Goal: Task Accomplishment & Management: Manage account settings

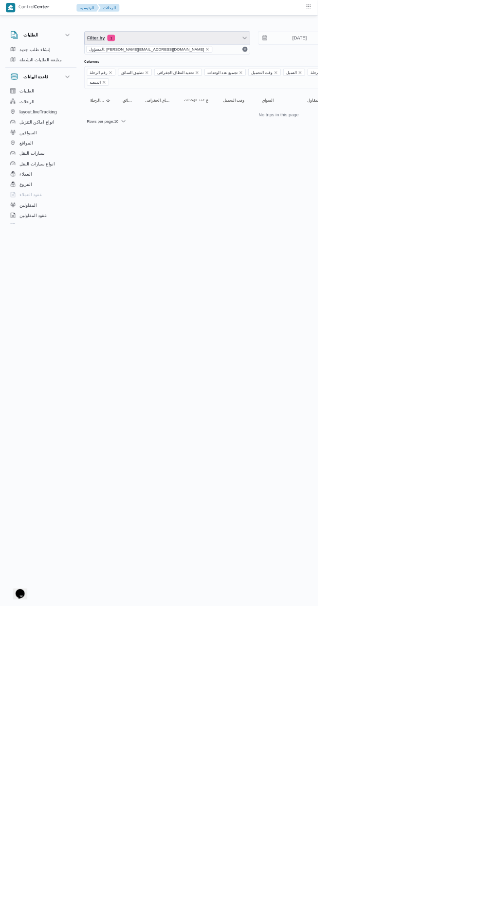
click at [235, 65] on span "Filter by 1" at bounding box center [251, 56] width 248 height 19
click at [230, 65] on span "Filter by 1" at bounding box center [251, 56] width 248 height 19
click at [309, 73] on icon "remove selected entity" at bounding box center [311, 74] width 4 height 4
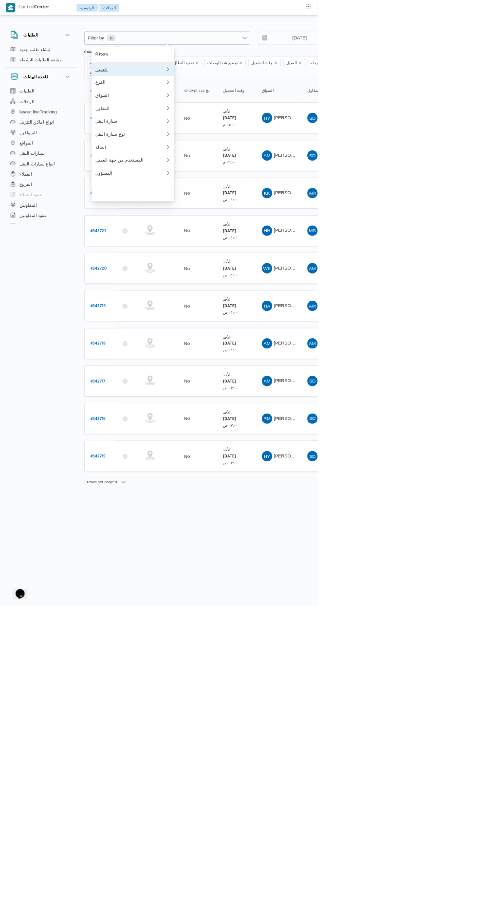
click at [234, 106] on div "العميل" at bounding box center [195, 104] width 105 height 8
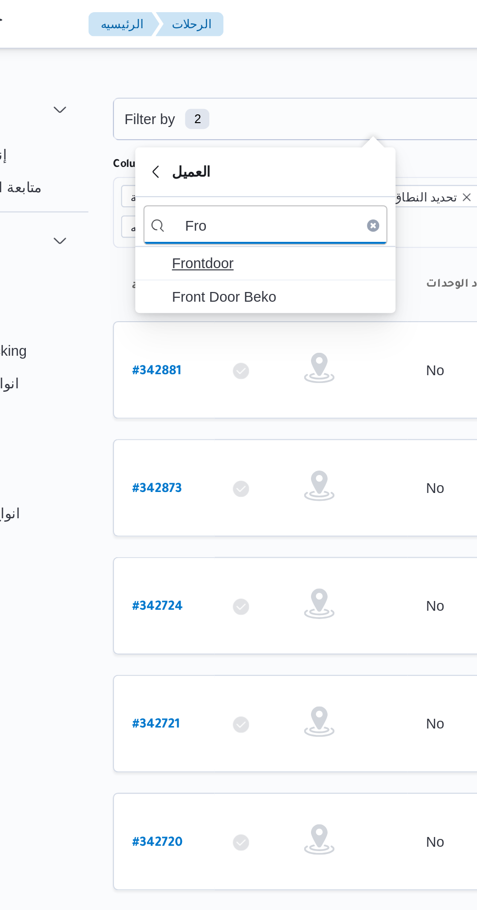
type input "Fro"
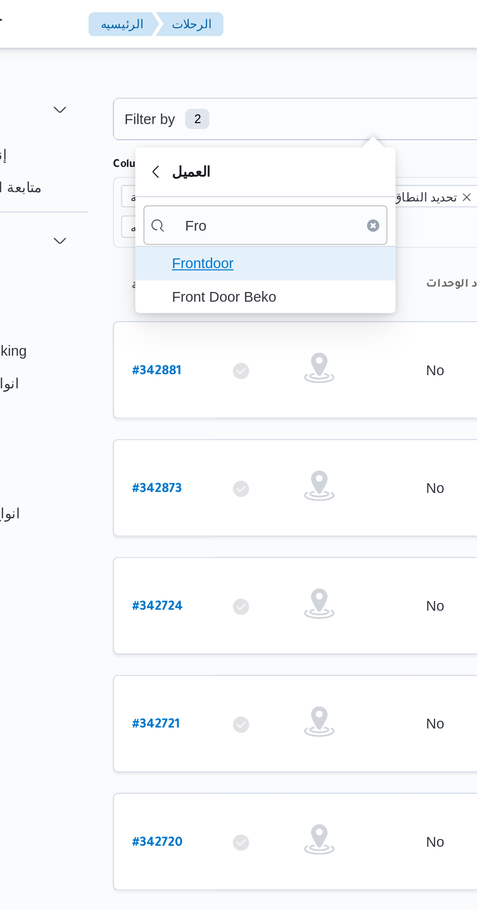
click at [217, 123] on span "Frontdoor" at bounding box center [205, 126] width 101 height 12
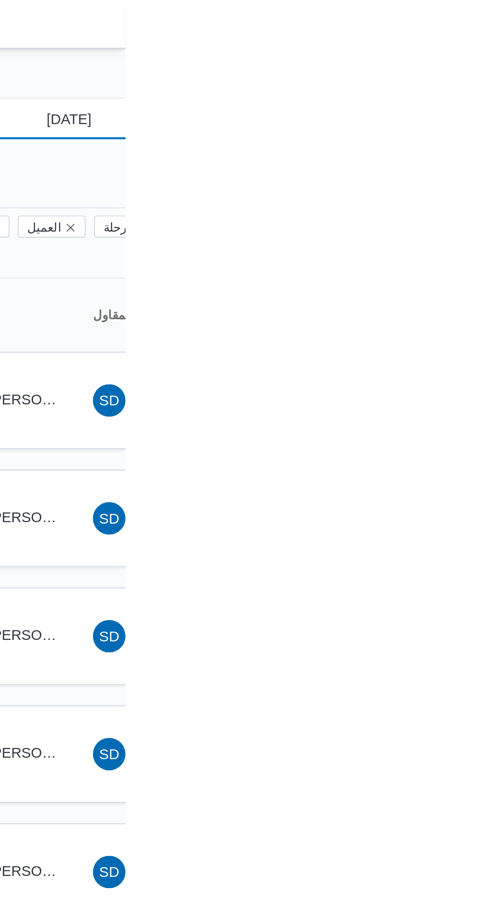
click at [458, 54] on input "[DATE]" at bounding box center [443, 56] width 110 height 19
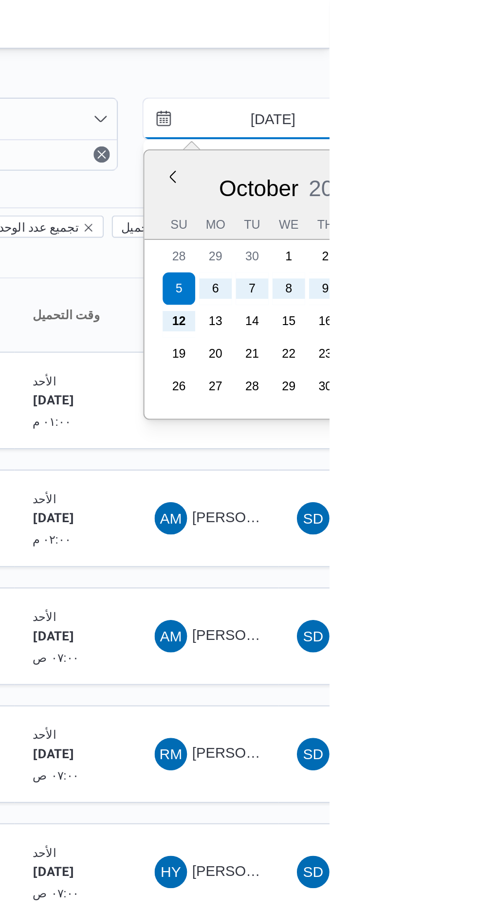
type input "[DATE]"
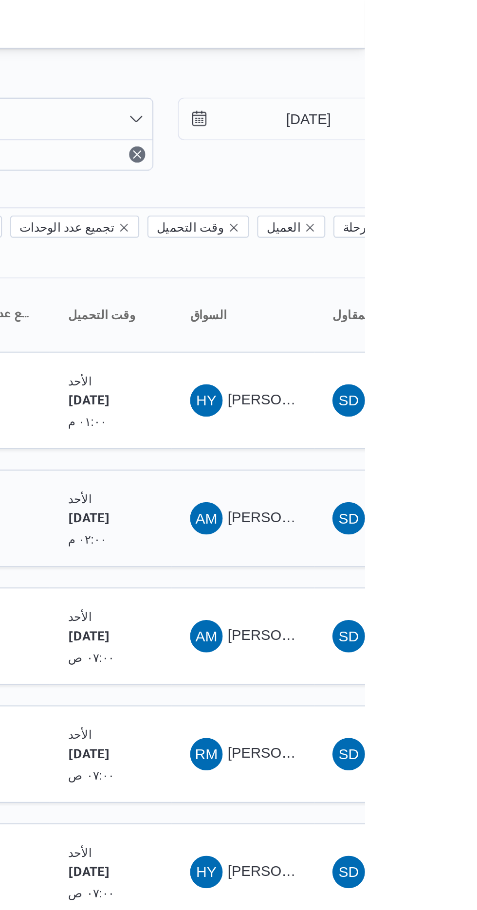
click at [431, 240] on span "AM [PERSON_NAME]" at bounding box center [418, 248] width 51 height 16
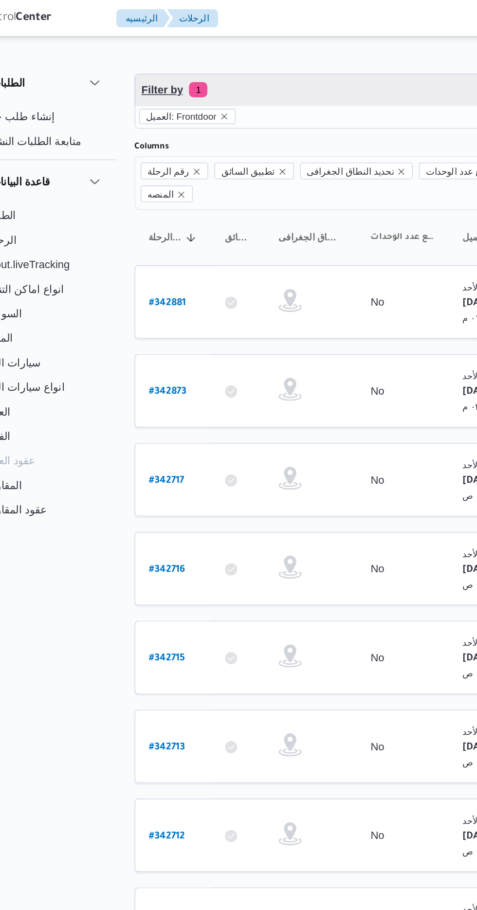
click at [251, 54] on span "Filter by 1" at bounding box center [251, 56] width 248 height 19
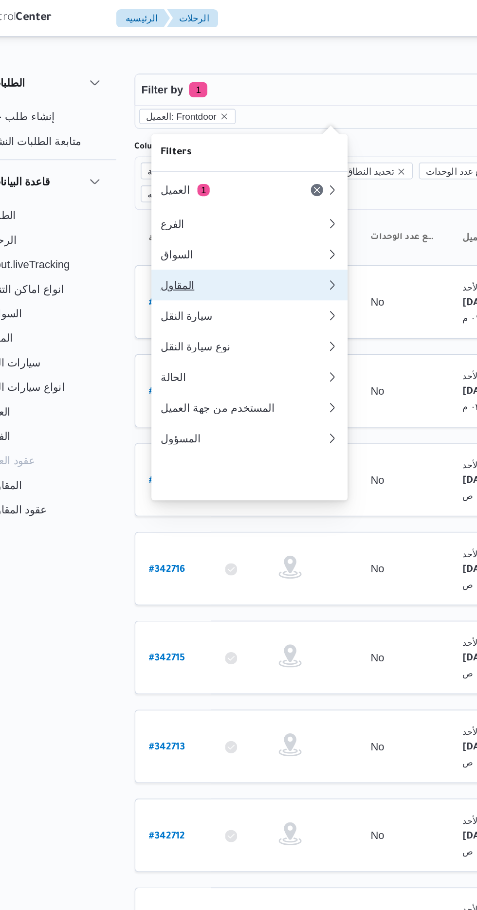
click at [207, 185] on div "المقاول" at bounding box center [195, 181] width 105 height 8
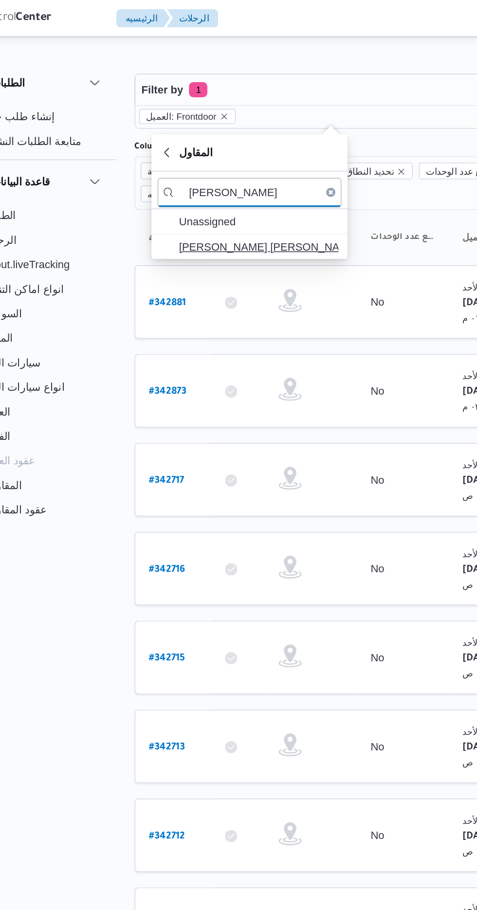
type input "[PERSON_NAME]"
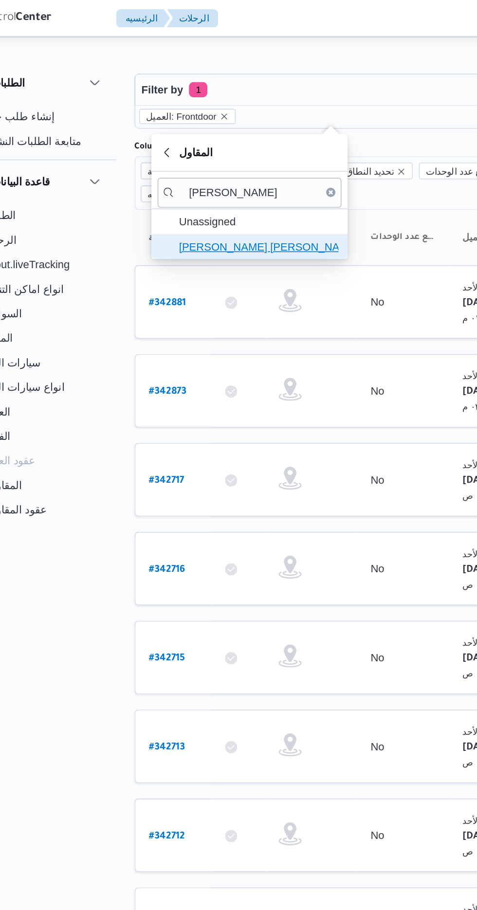
click at [232, 161] on span "[PERSON_NAME] [PERSON_NAME]" at bounding box center [205, 157] width 101 height 12
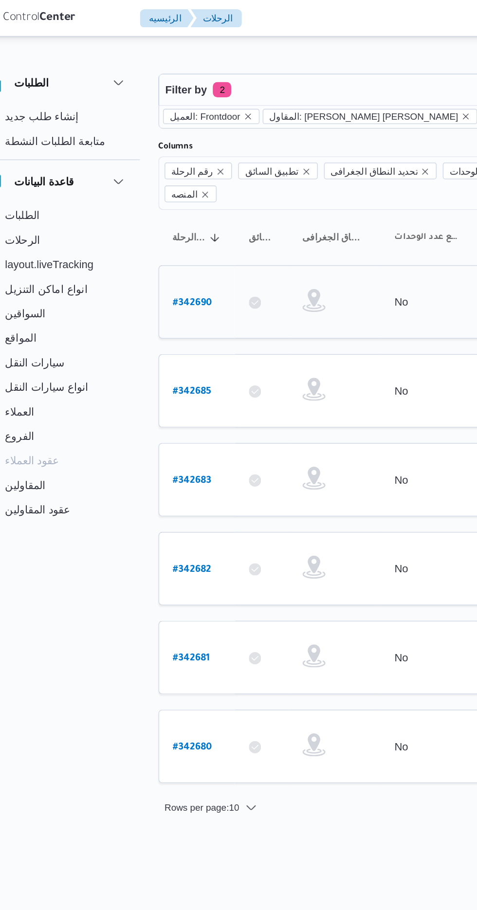
click at [154, 189] on b "# 342690" at bounding box center [148, 192] width 25 height 7
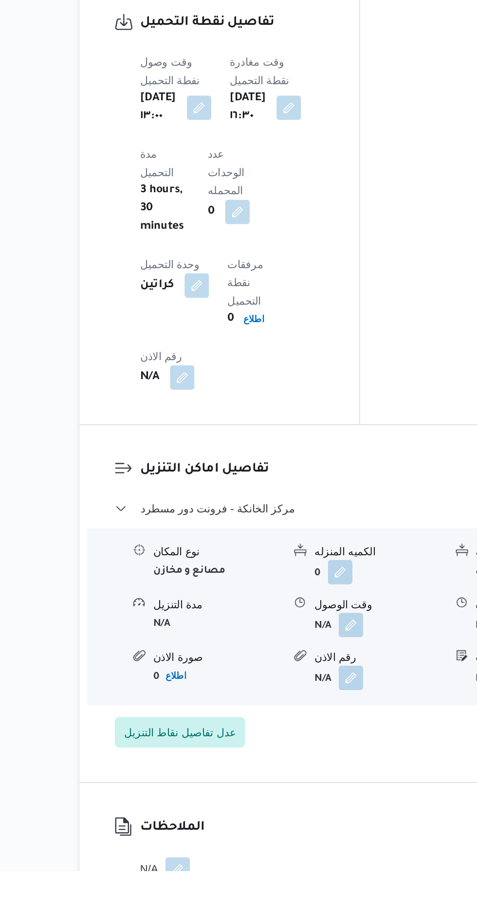
scroll to position [734, 0]
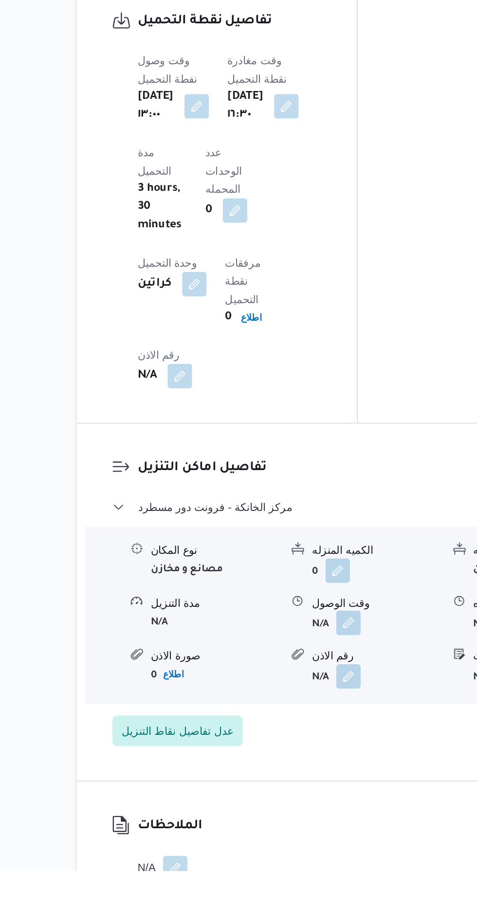
click at [306, 744] on button "button" at bounding box center [299, 752] width 16 height 16
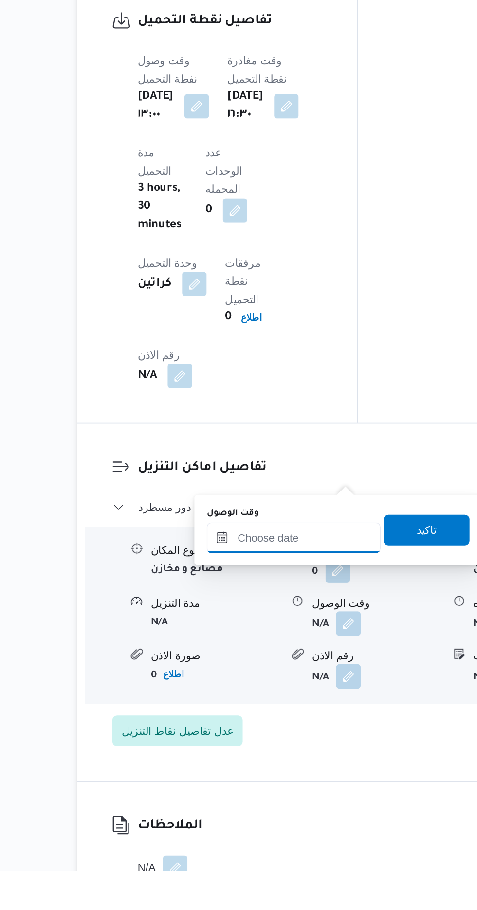
click at [279, 696] on input "وقت الوصول" at bounding box center [264, 697] width 110 height 19
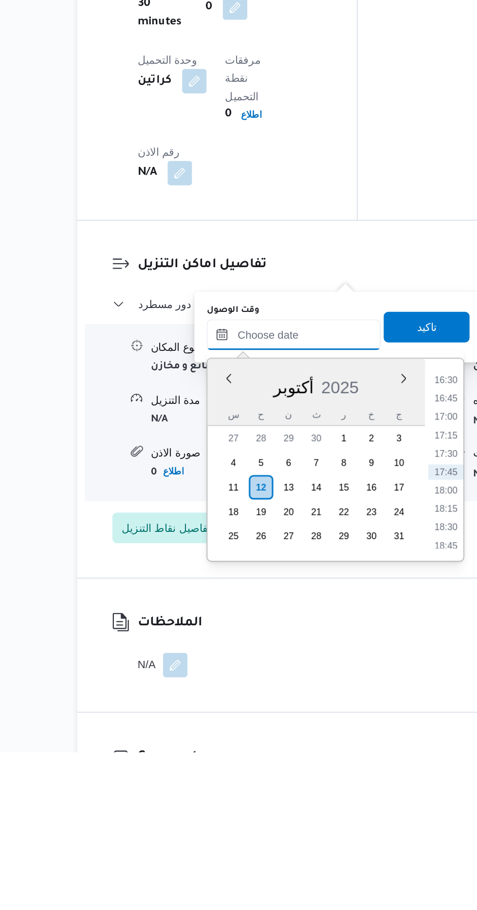
scroll to position [788, 0]
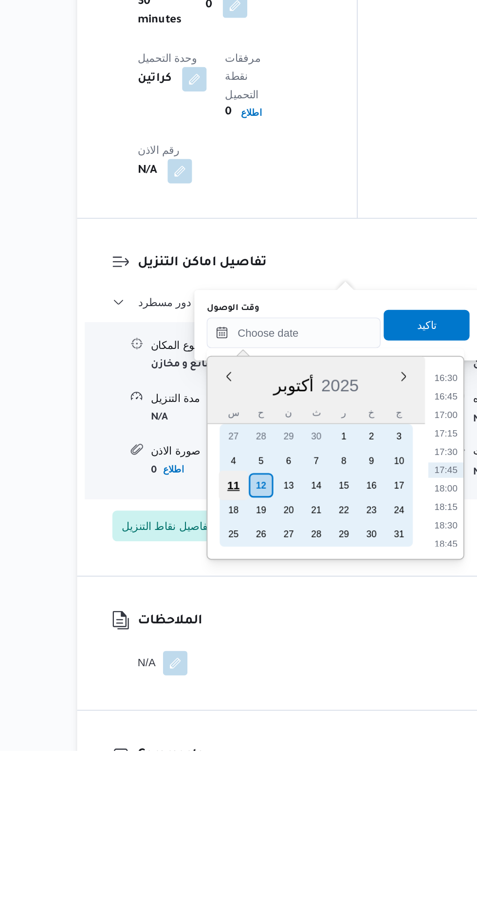
click at [226, 740] on div "11" at bounding box center [226, 741] width 18 height 18
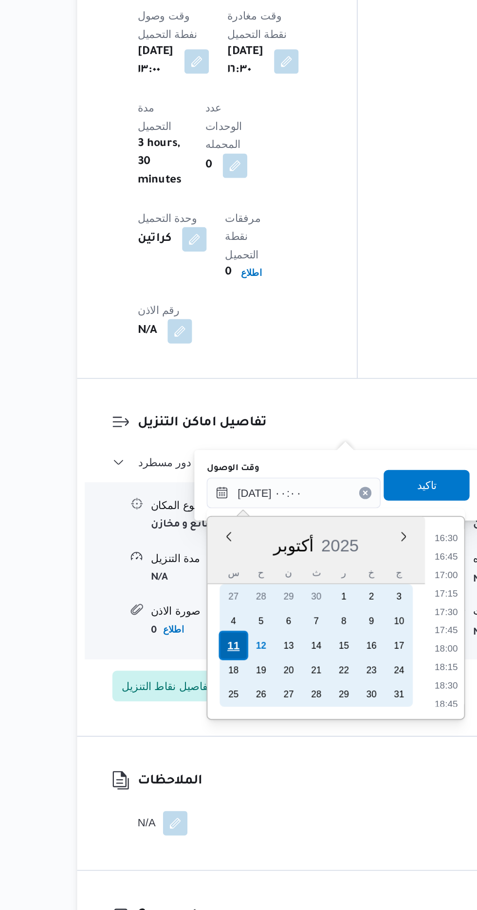
scroll to position [0, 0]
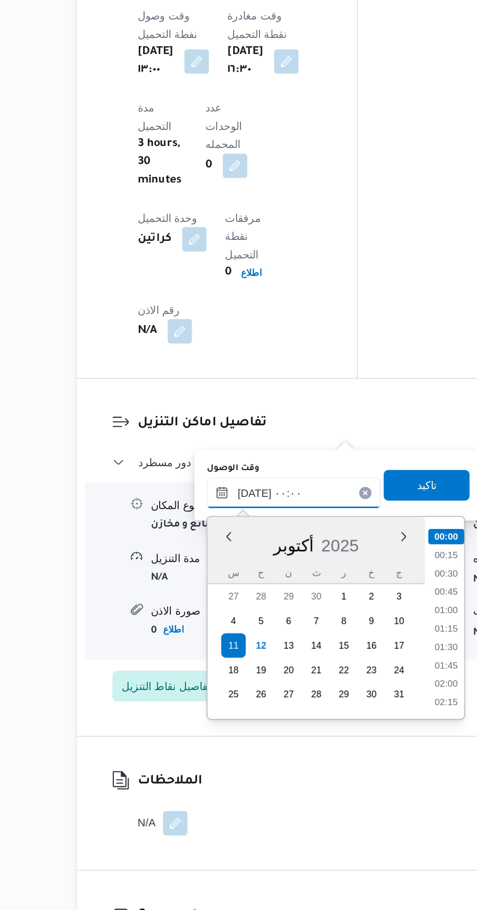
click at [220, 642] on input "[DATE] ٠٠:٠٠" at bounding box center [264, 644] width 110 height 19
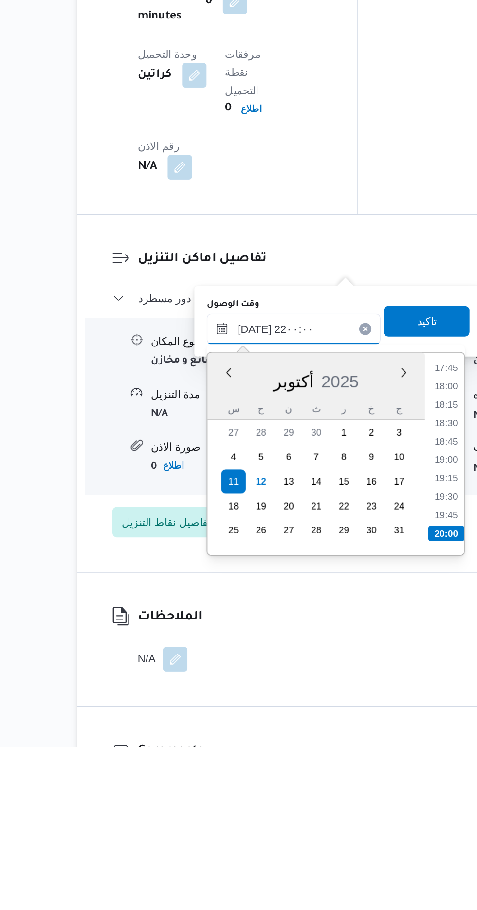
scroll to position [925, 0]
click at [364, 763] on li "21:45" at bounding box center [361, 763] width 22 height 10
type input "[DATE] ٢١:٤٥"
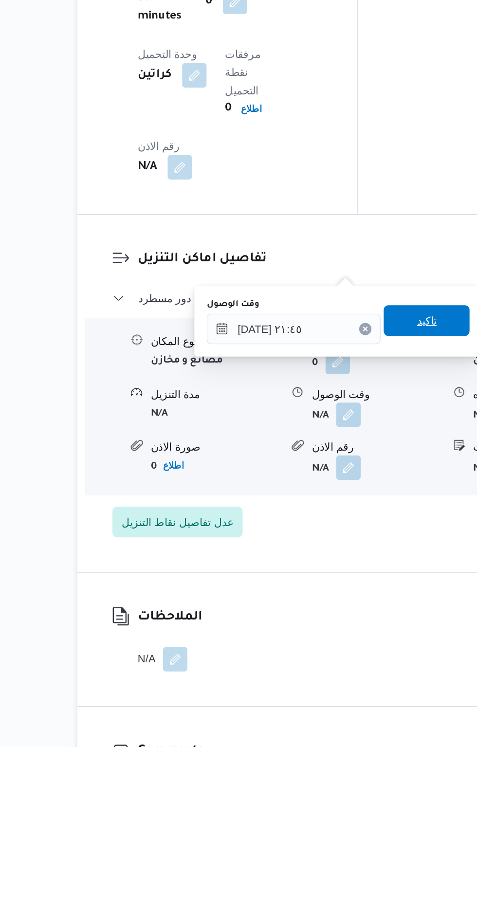
click at [355, 639] on span "تاكيد" at bounding box center [348, 640] width 13 height 12
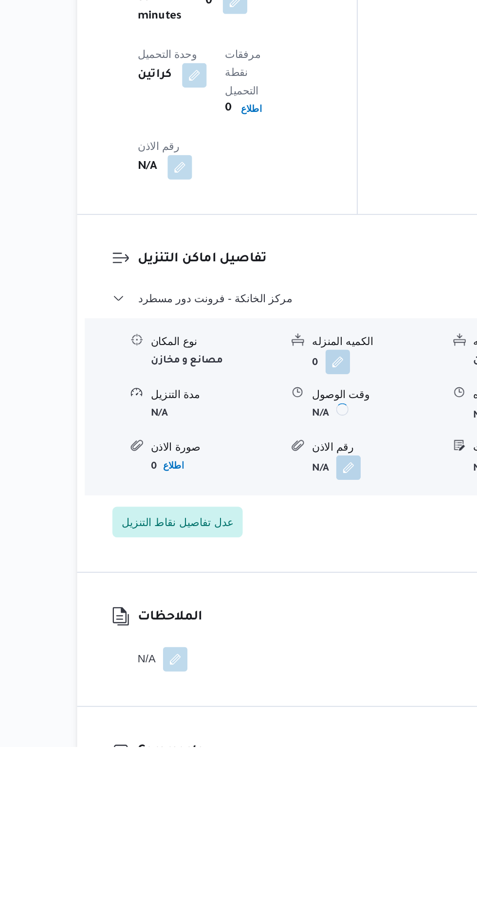
scroll to position [788, 0]
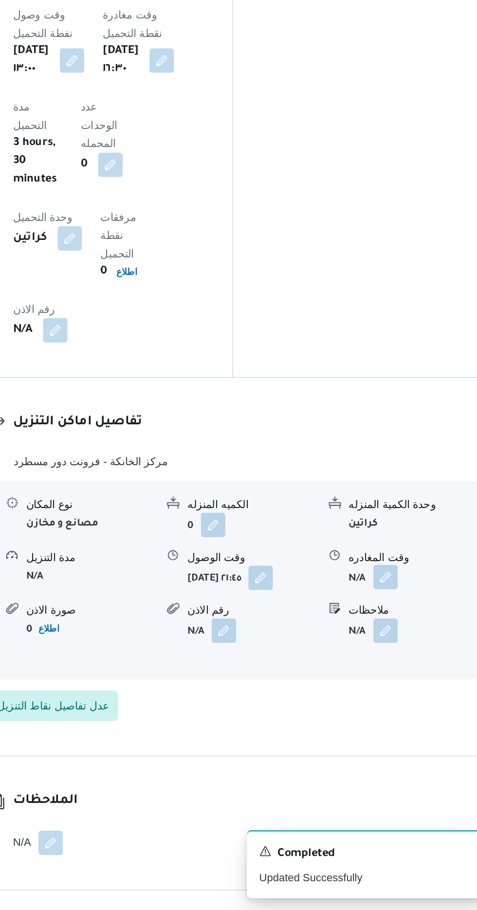
click at [399, 690] on button "button" at bounding box center [402, 698] width 16 height 16
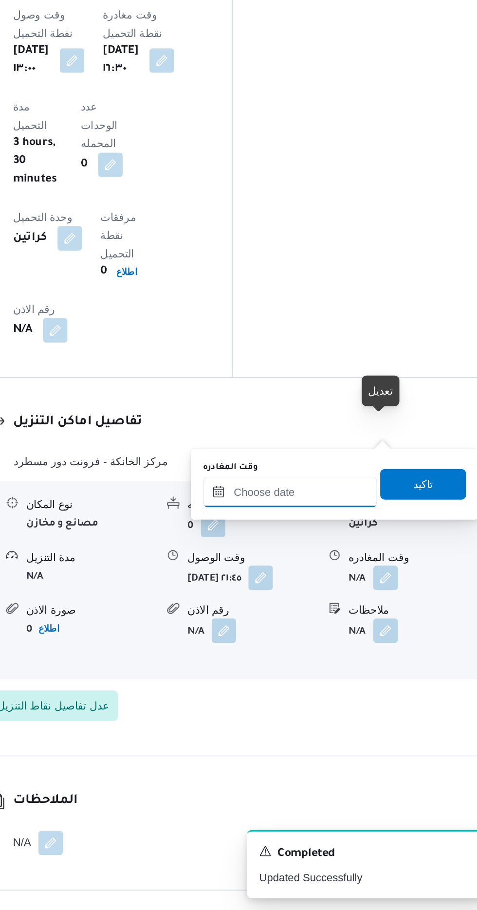
click at [350, 641] on input "وقت المغادره" at bounding box center [341, 643] width 110 height 19
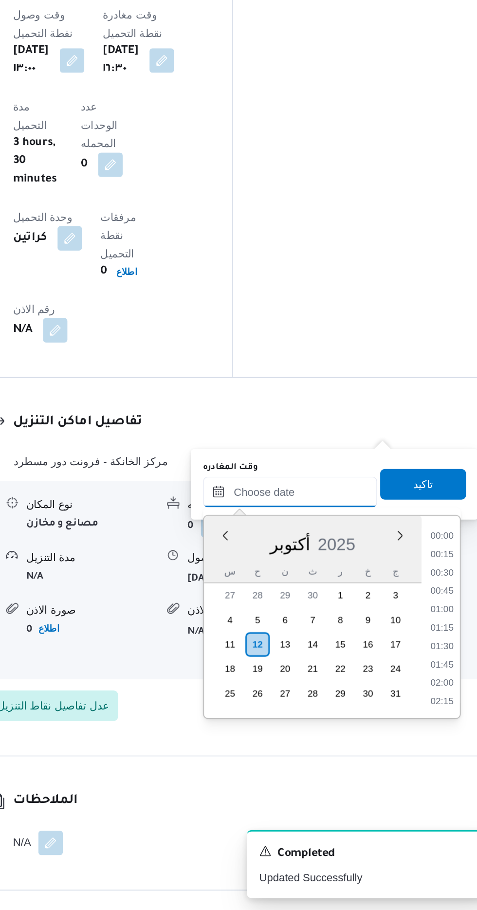
scroll to position [770, 0]
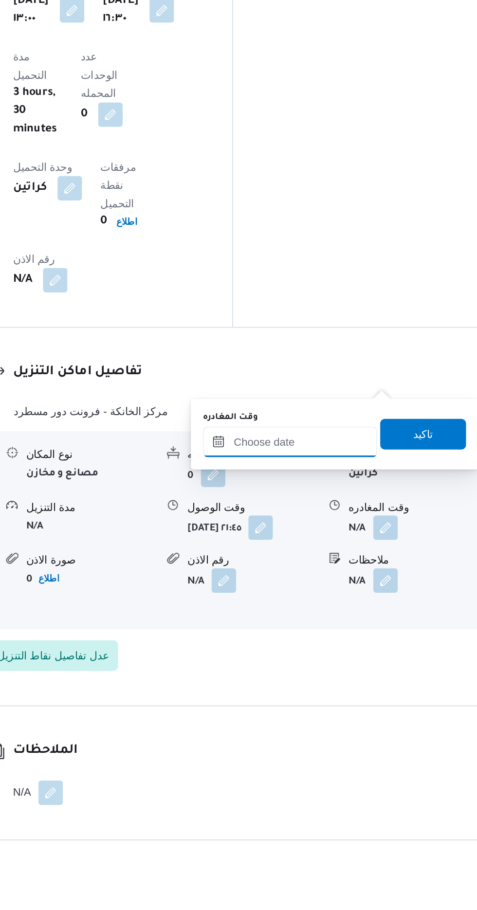
click at [374, 636] on input "وقت المغادره" at bounding box center [341, 637] width 110 height 19
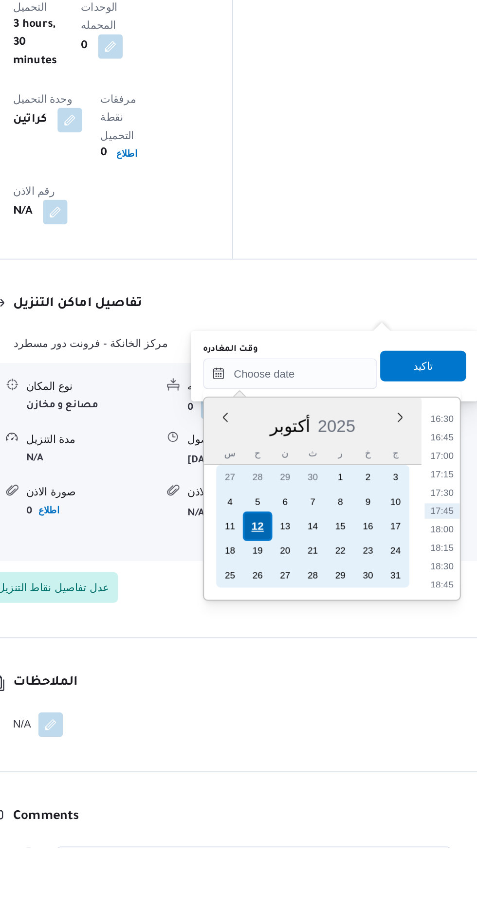
click at [321, 704] on div "12" at bounding box center [320, 706] width 18 height 18
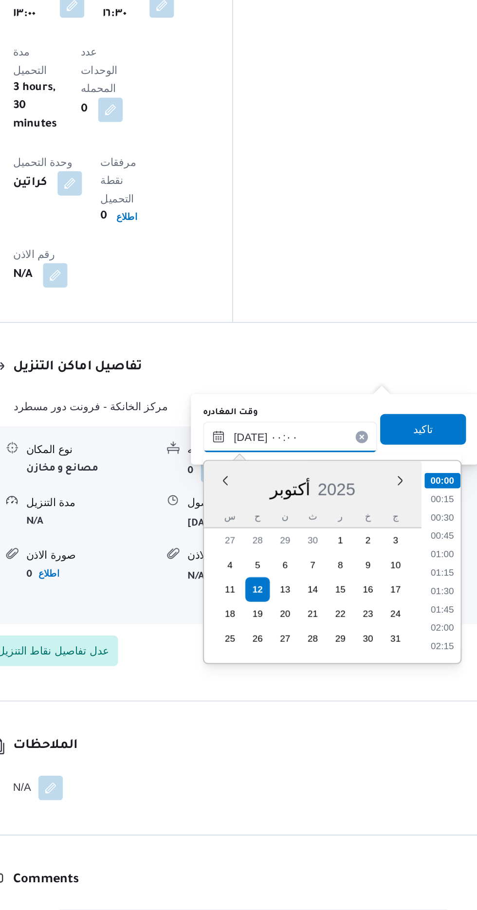
click at [287, 612] on input "[DATE] ٠٠:٠٠" at bounding box center [341, 608] width 110 height 19
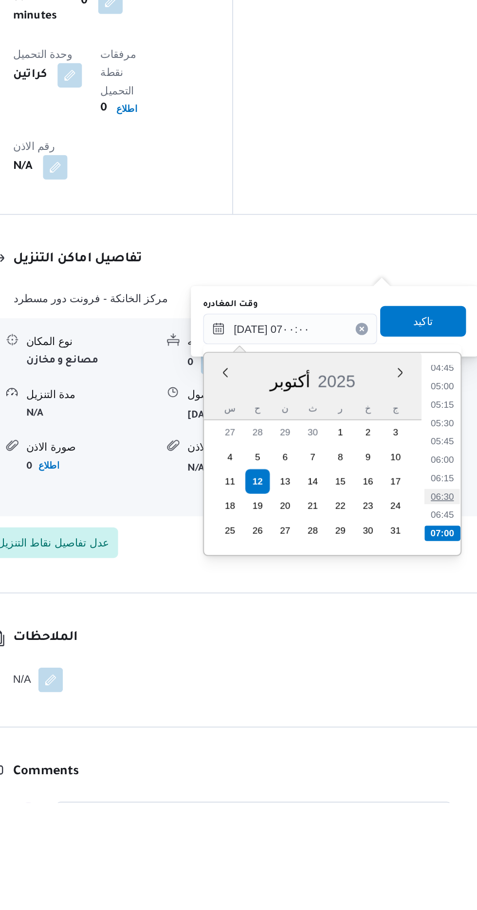
click at [435, 712] on li "06:30" at bounding box center [437, 716] width 22 height 10
type input "[DATE] ٠٦:٣٠"
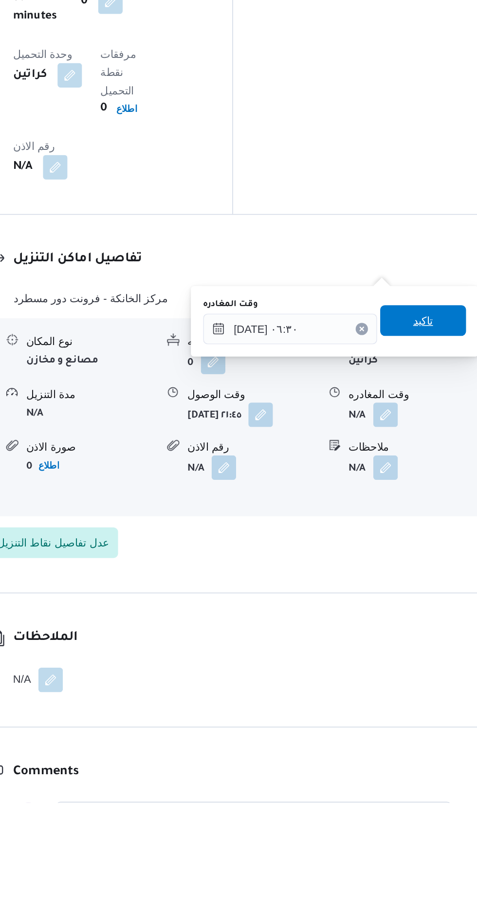
click at [431, 603] on span "تاكيد" at bounding box center [425, 604] width 13 height 12
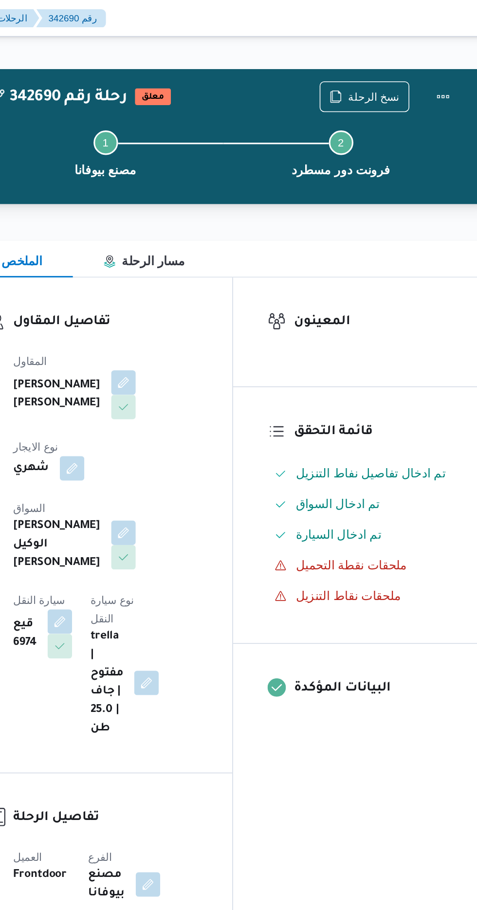
scroll to position [1, 0]
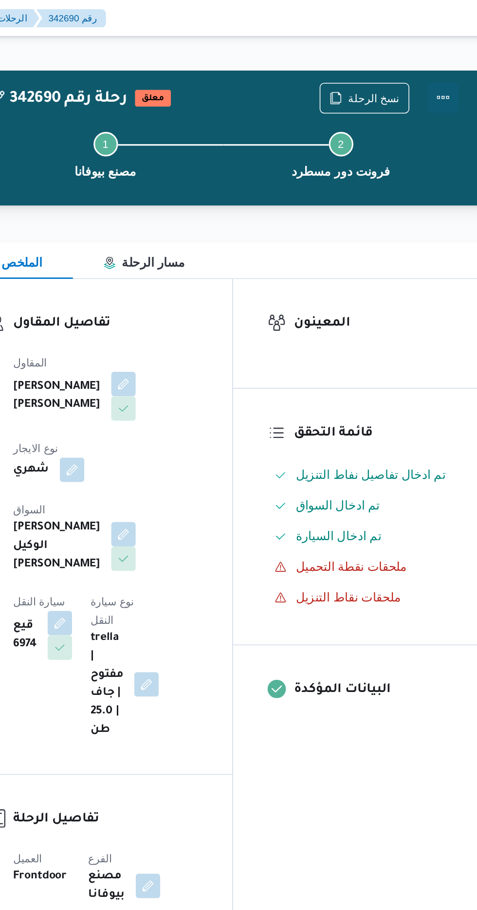
click at [442, 55] on button "Actions" at bounding box center [437, 61] width 19 height 19
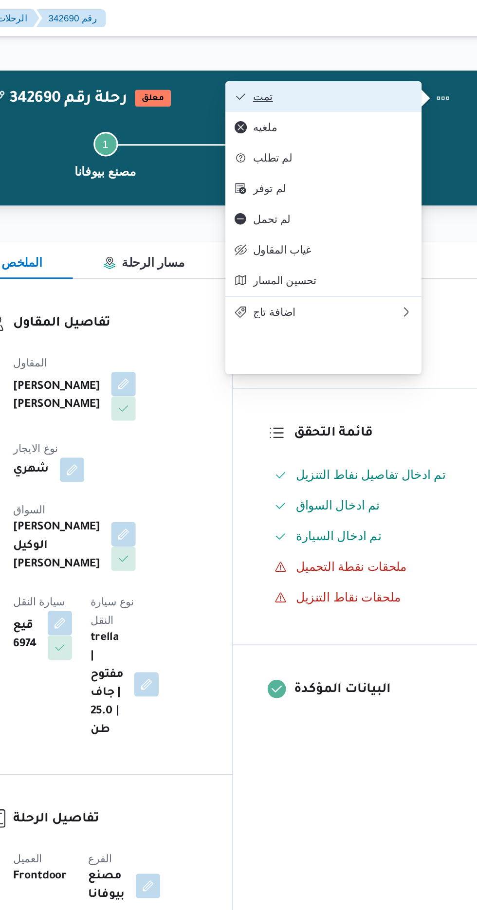
click at [401, 56] on button "تمت" at bounding box center [362, 61] width 125 height 19
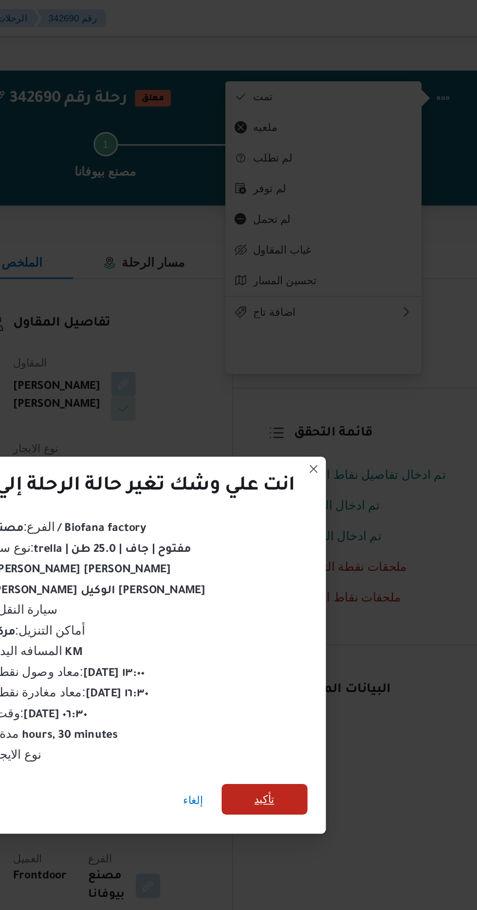
click at [328, 502] on span "تأكيد" at bounding box center [324, 508] width 13 height 12
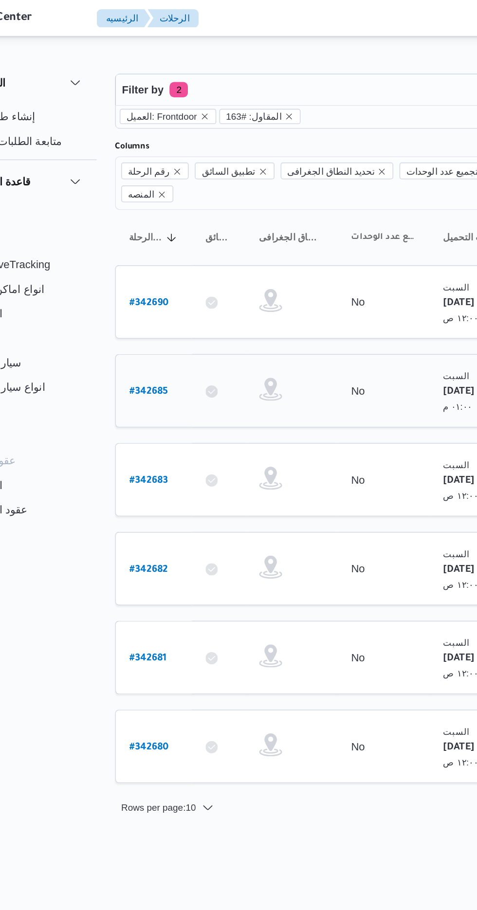
click at [148, 242] on link "# 342685" at bounding box center [148, 248] width 24 height 13
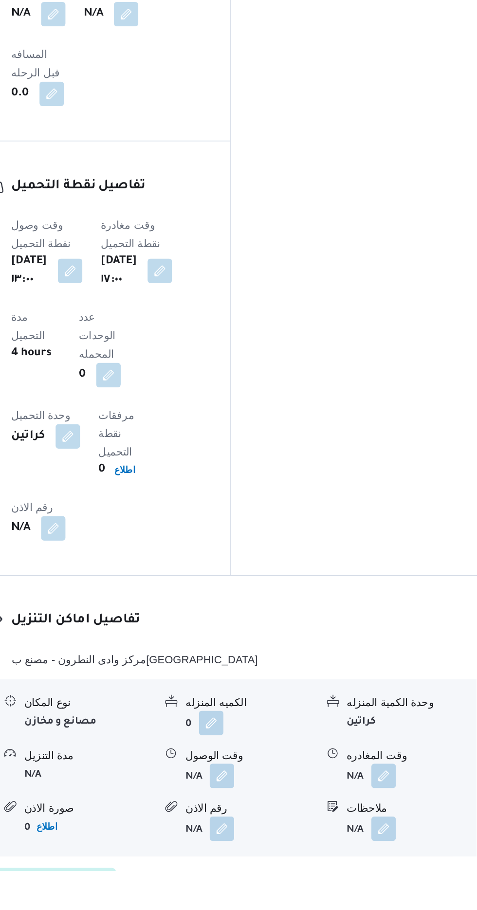
scroll to position [638, 0]
click at [295, 841] on button "button" at bounding box center [299, 849] width 16 height 16
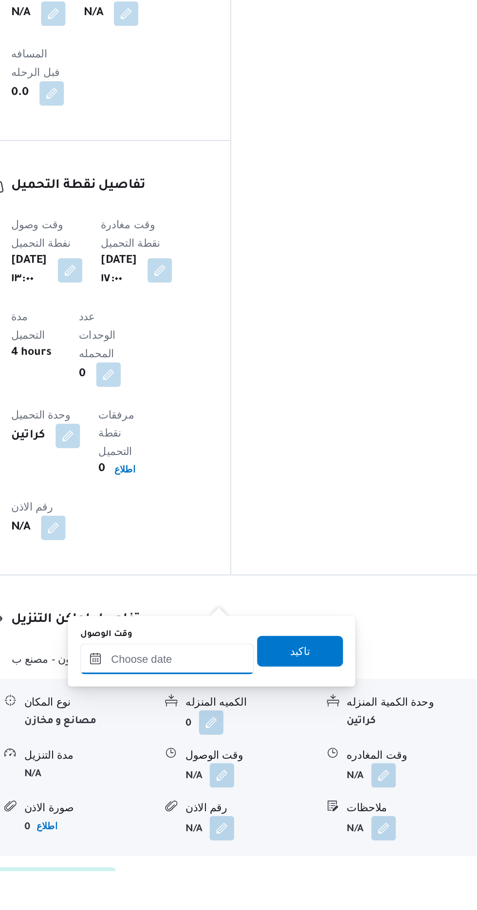
click at [253, 777] on input "وقت الوصول" at bounding box center [264, 774] width 110 height 19
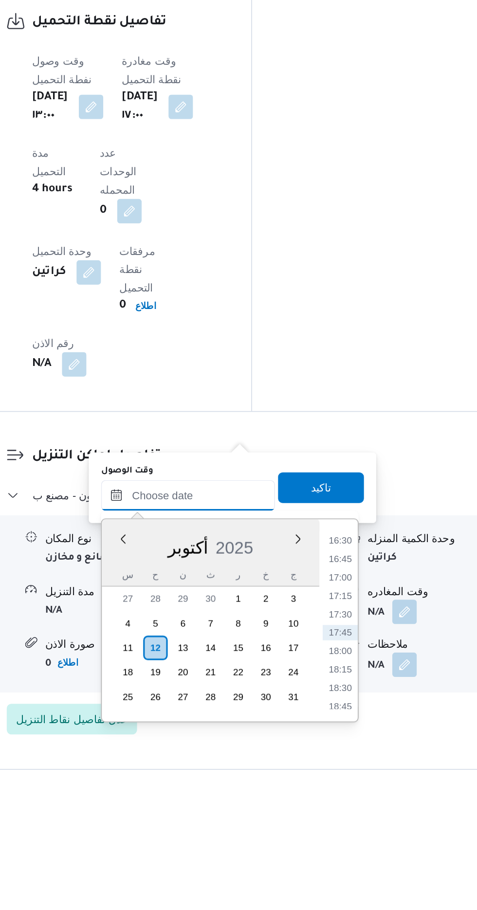
scroll to position [689, 0]
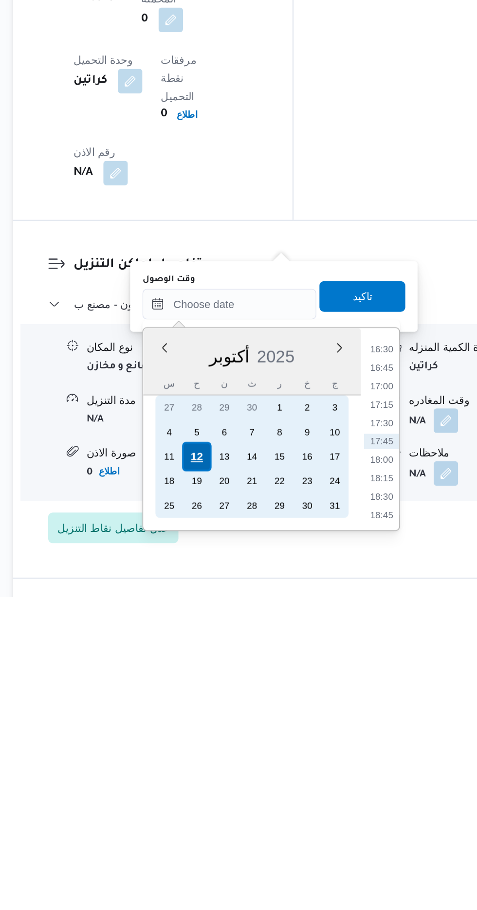
click at [240, 819] on div "12" at bounding box center [243, 821] width 18 height 18
type input "[DATE] ٠٠:٠٠"
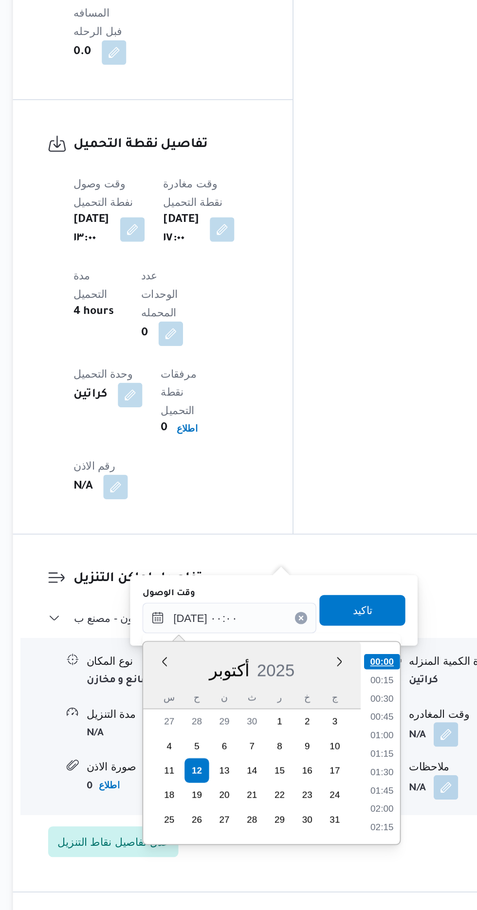
click at [364, 755] on li "00:00" at bounding box center [360, 752] width 23 height 10
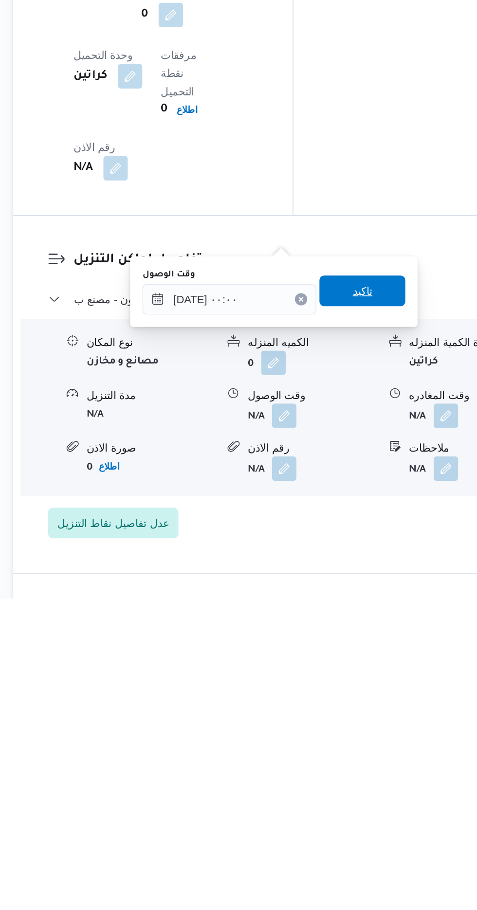
click at [372, 711] on span "تاكيد" at bounding box center [348, 714] width 54 height 19
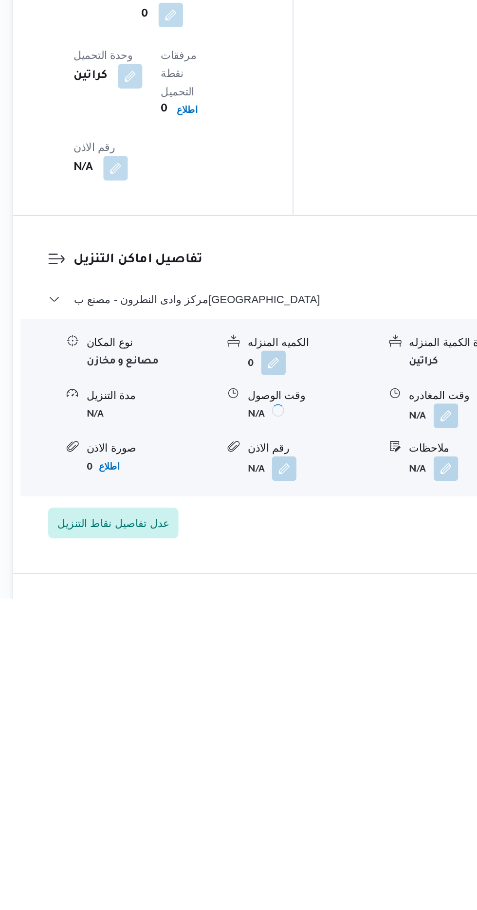
scroll to position [693, 0]
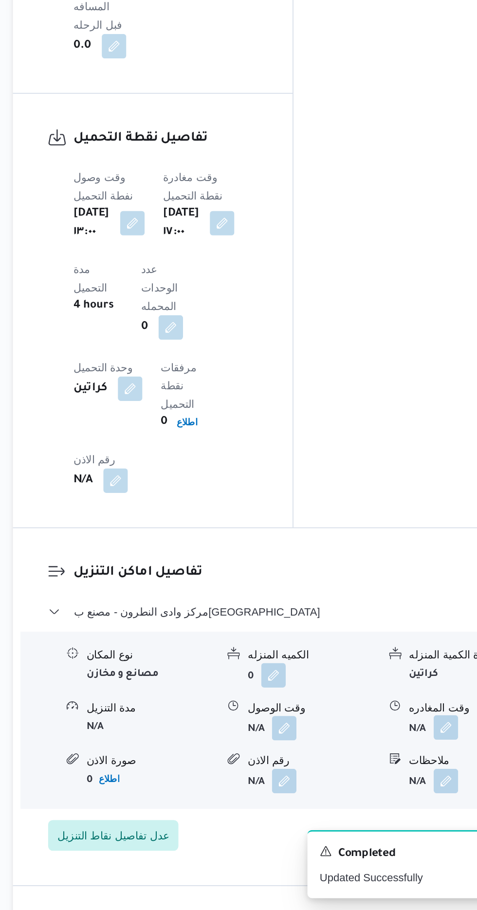
click at [402, 786] on button "button" at bounding box center [402, 794] width 16 height 16
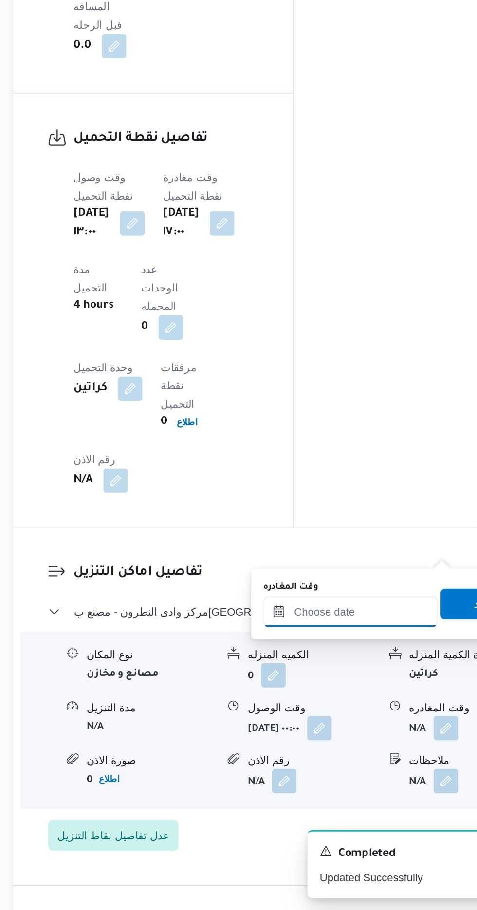
click at [343, 713] on input "وقت المغادره" at bounding box center [341, 719] width 110 height 19
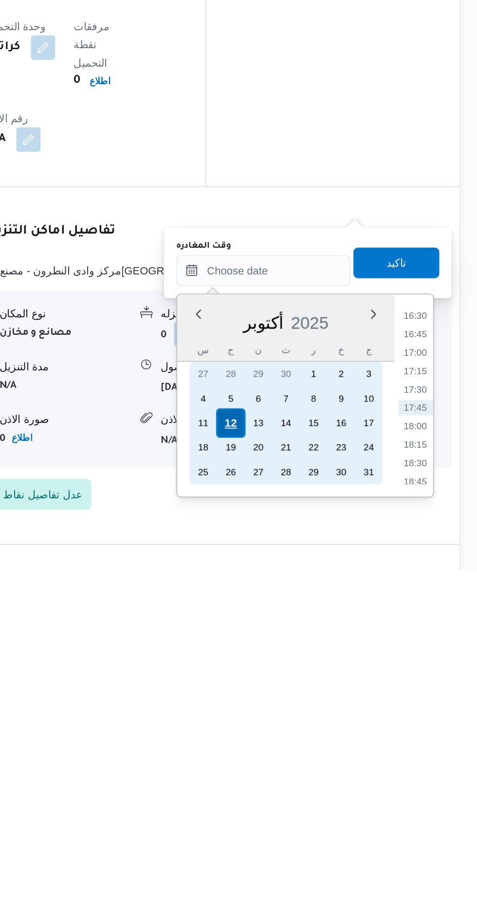
click at [319, 814] on div "12" at bounding box center [320, 817] width 18 height 18
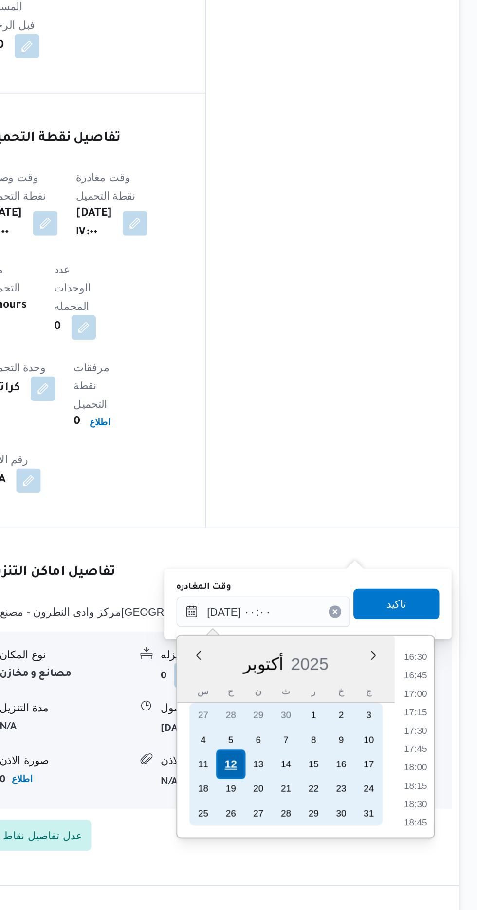
scroll to position [0, 0]
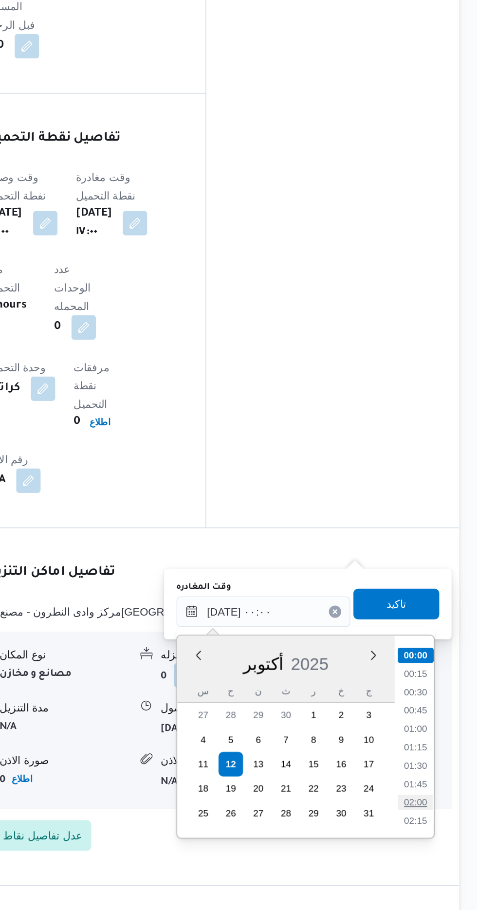
click at [437, 841] on li "02:00" at bounding box center [437, 841] width 22 height 10
type input "[DATE] ٠٢:٠٠"
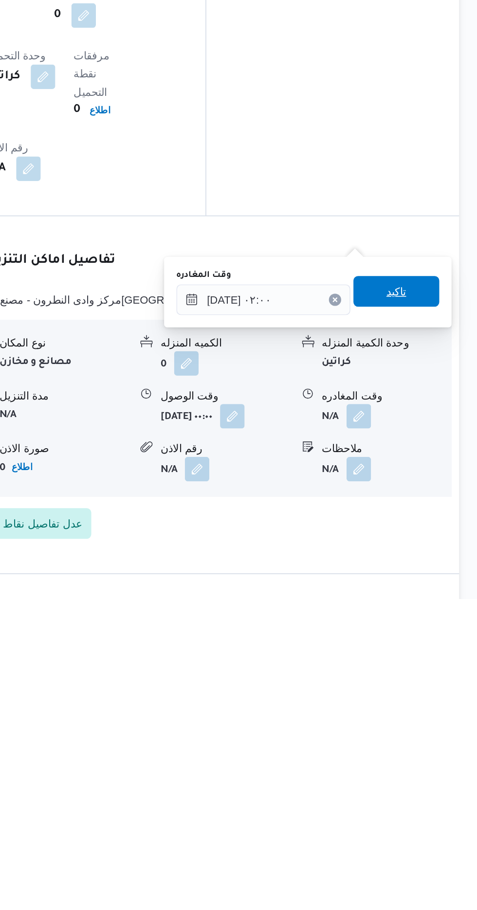
click at [432, 719] on span "تاكيد" at bounding box center [425, 715] width 13 height 12
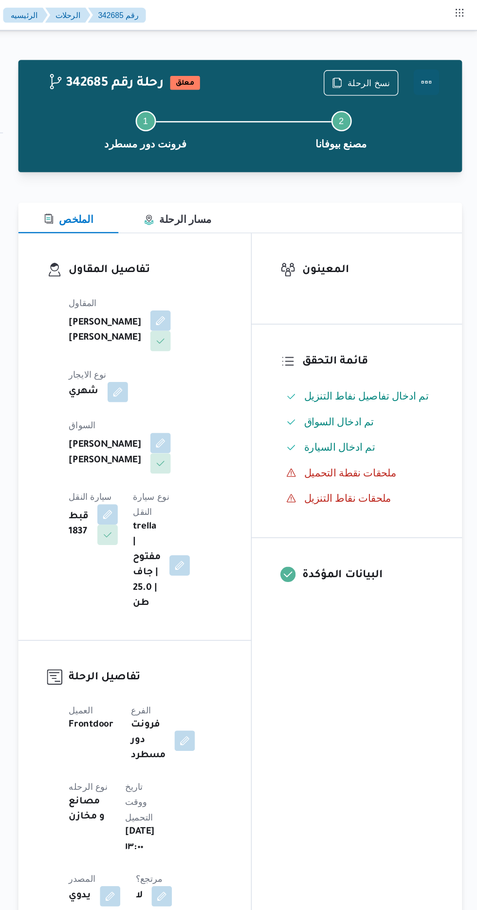
click at [444, 62] on button "Actions" at bounding box center [437, 62] width 19 height 19
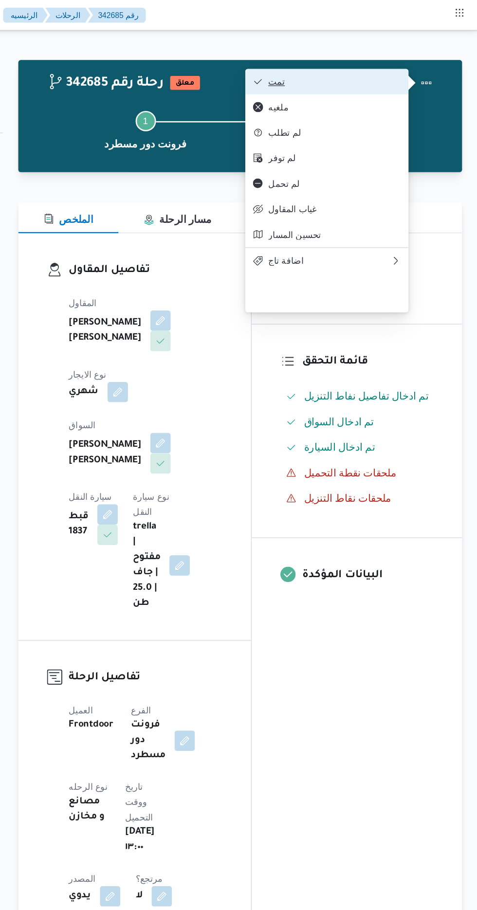
click at [416, 55] on button "تمت" at bounding box center [362, 62] width 125 height 19
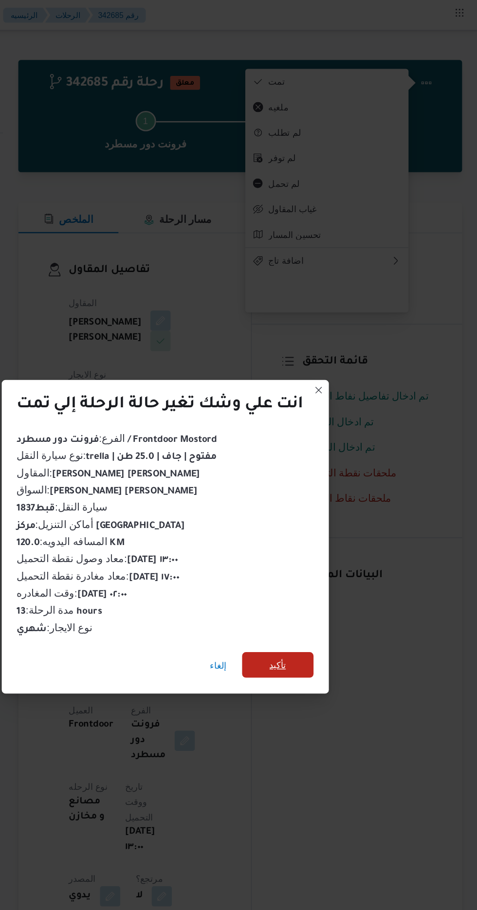
click at [323, 508] on span "تأكيد" at bounding box center [324, 508] width 13 height 12
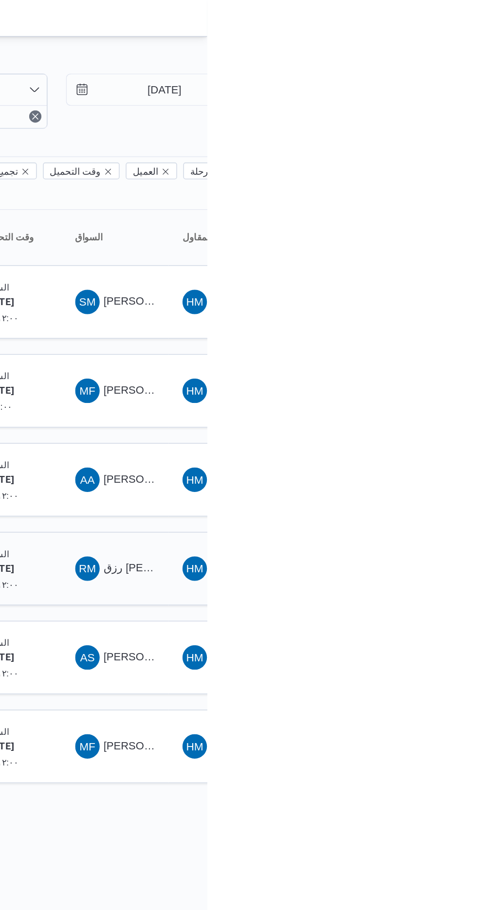
click at [419, 357] on span "رزق [PERSON_NAME] على عمران" at bounding box center [463, 361] width 105 height 8
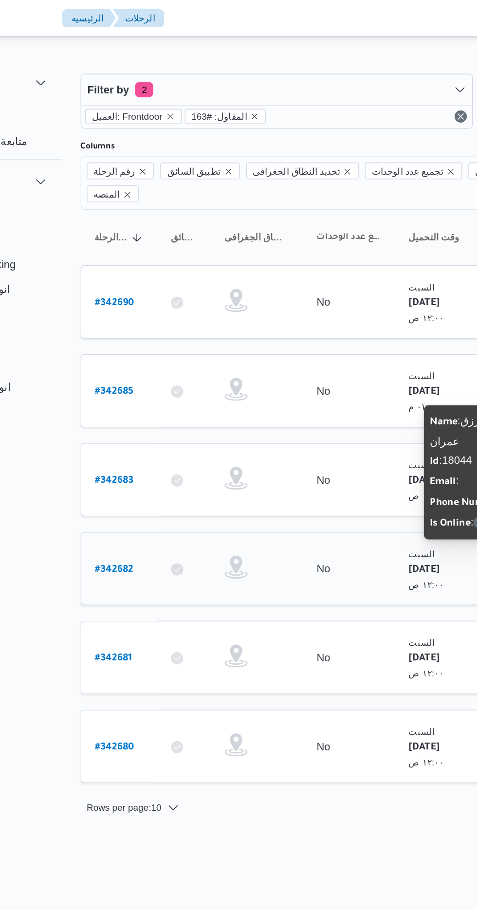
click at [154, 359] on b "# 342682" at bounding box center [148, 362] width 24 height 7
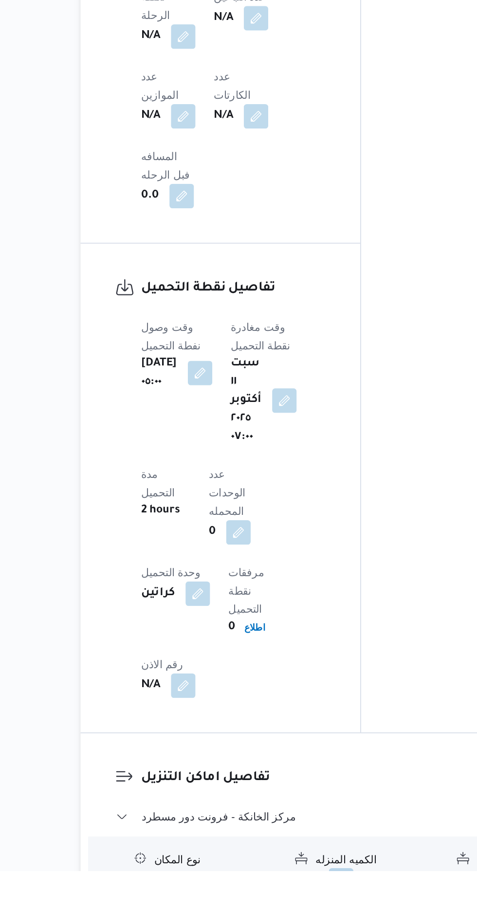
scroll to position [597, 0]
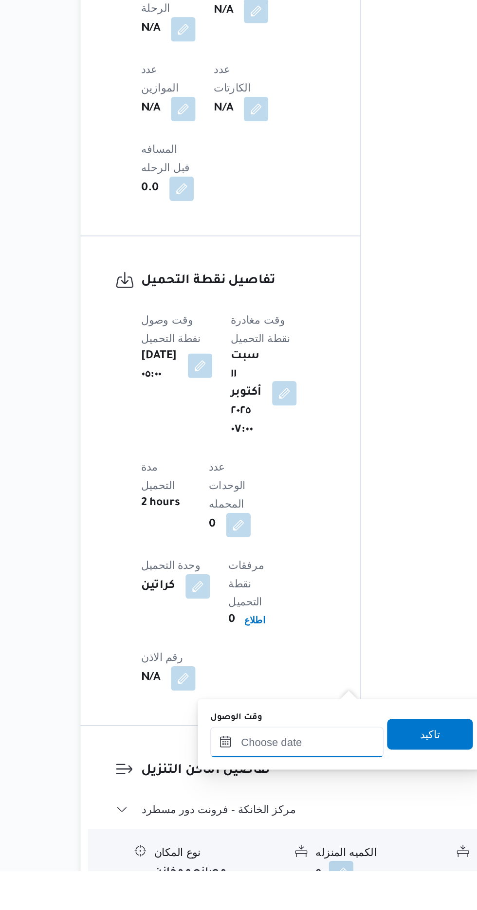
click at [279, 828] on input "وقت الوصول" at bounding box center [264, 827] width 110 height 19
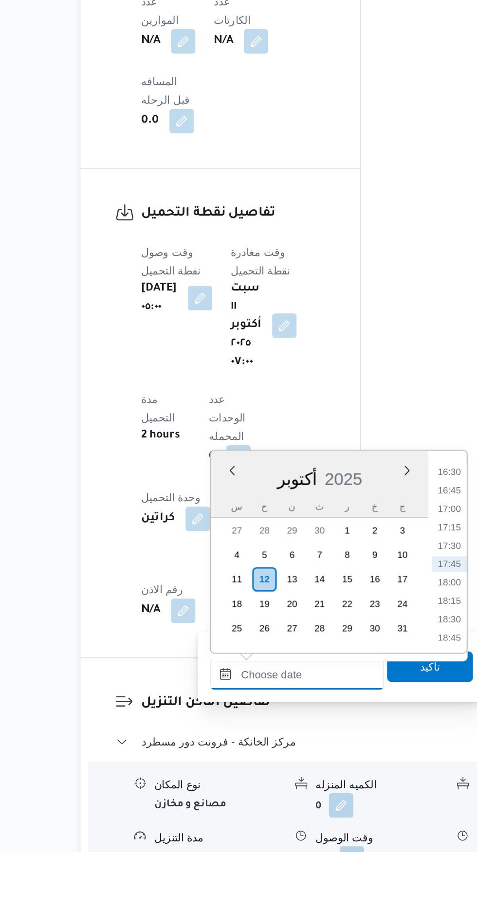
scroll to position [664, 0]
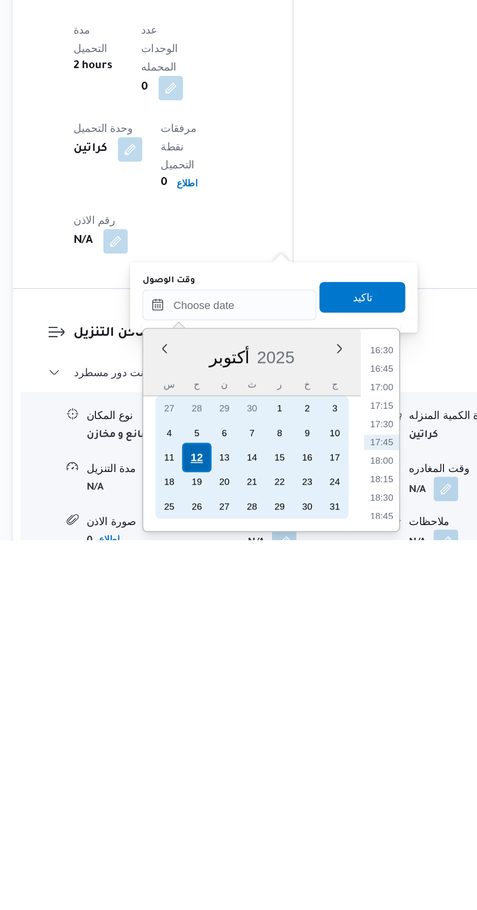
click at [243, 856] on div "12" at bounding box center [243, 857] width 18 height 18
type input "[DATE] ٠٠:٠٠"
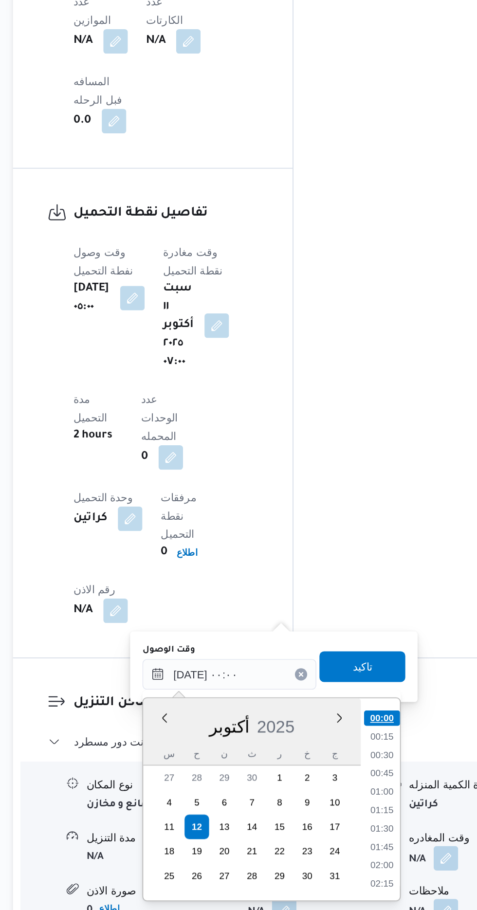
click at [358, 783] on li "00:00" at bounding box center [360, 788] width 23 height 10
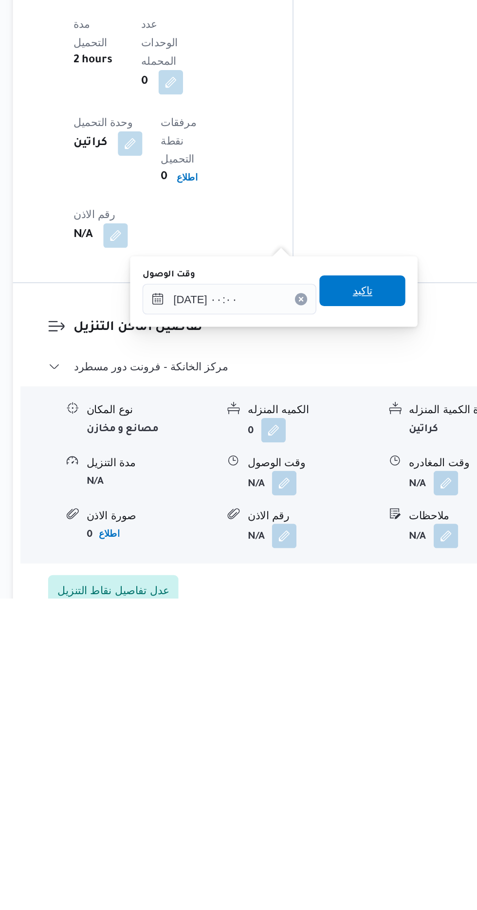
click at [368, 716] on span "تاكيد" at bounding box center [348, 714] width 54 height 19
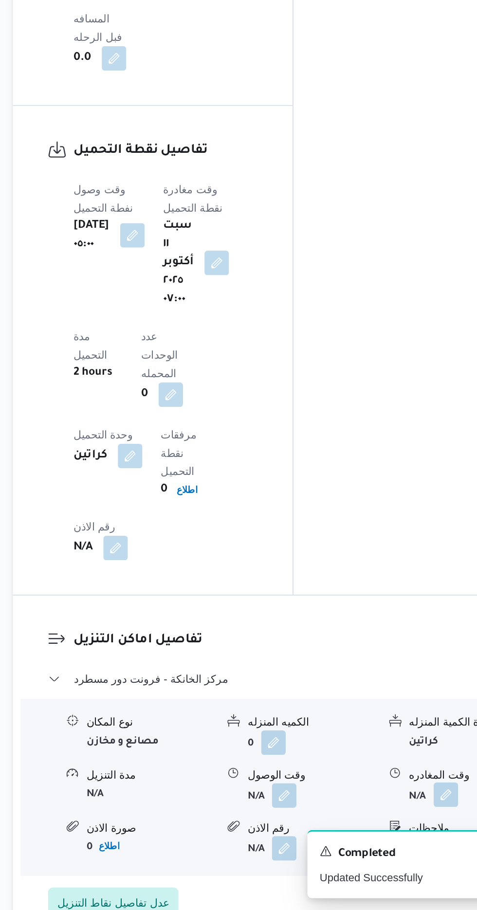
click at [402, 829] on button "button" at bounding box center [402, 837] width 16 height 16
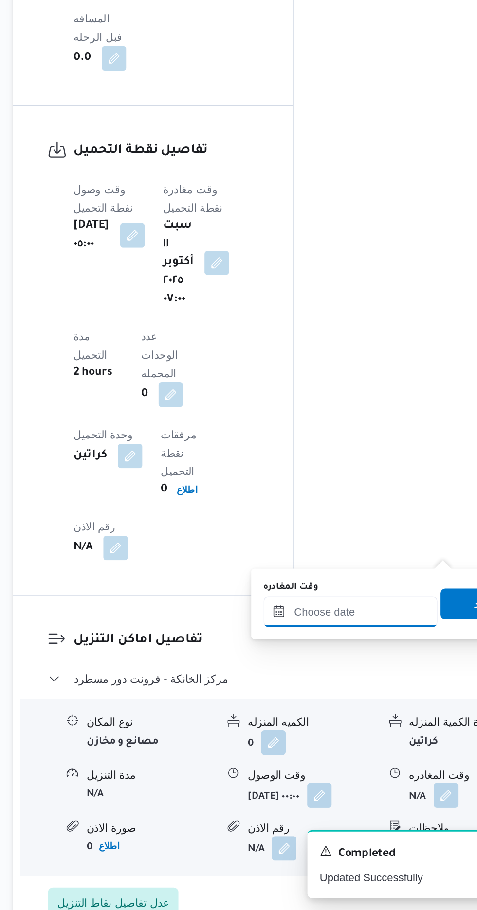
click at [357, 722] on input "وقت المغادره" at bounding box center [341, 719] width 110 height 19
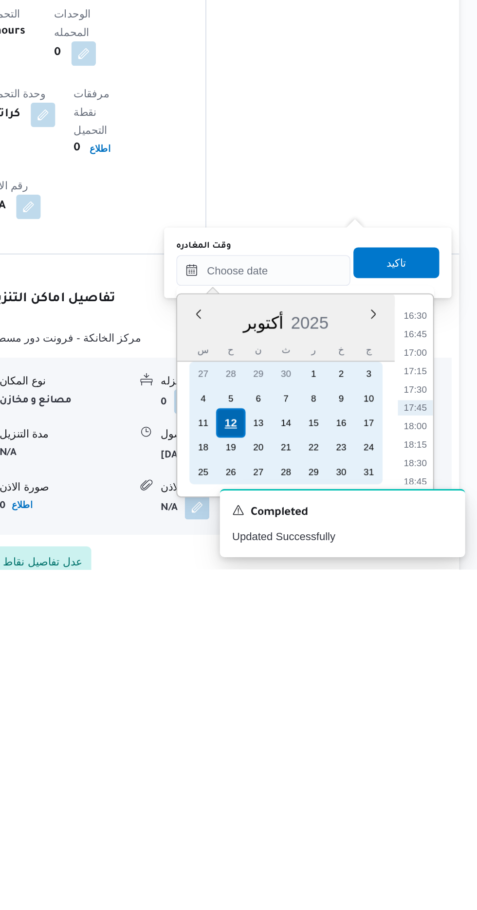
click at [323, 815] on div "12" at bounding box center [320, 817] width 18 height 18
type input "[DATE] ٠٠:٠٠"
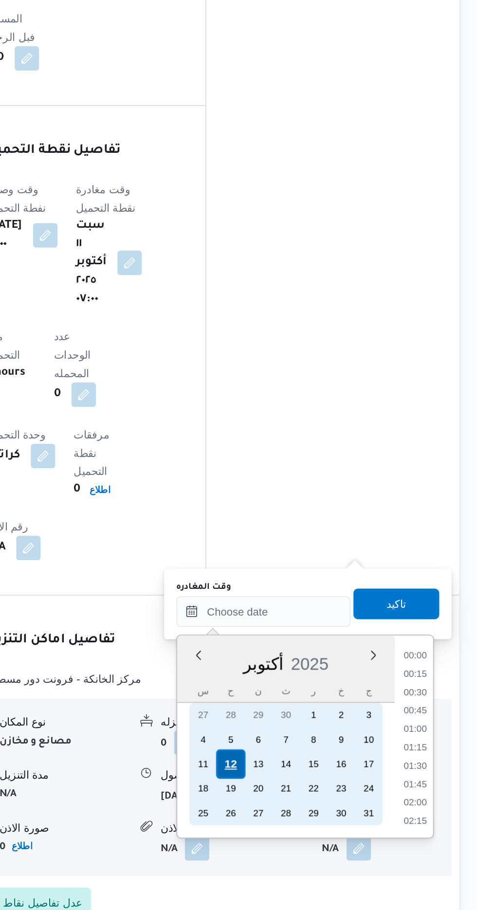
click at [320, 816] on div "12" at bounding box center [320, 817] width 18 height 18
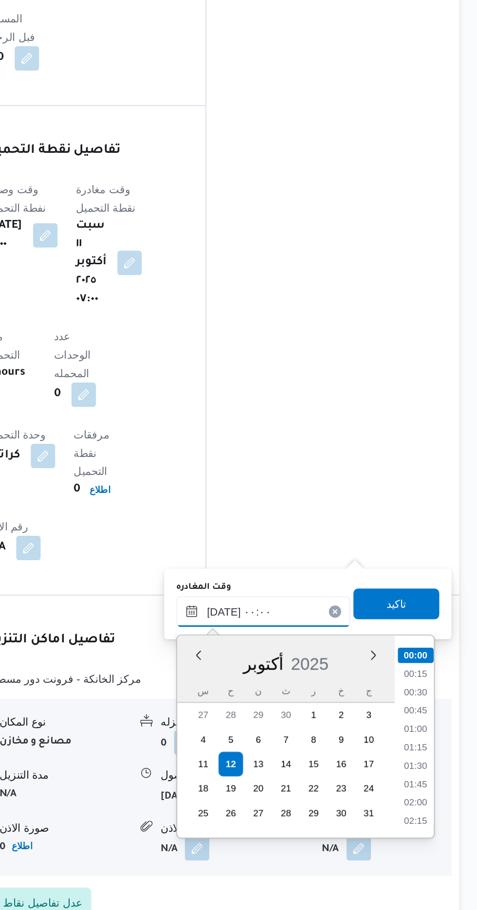
click at [286, 723] on input "[DATE] ٠٠:٠٠" at bounding box center [341, 719] width 110 height 19
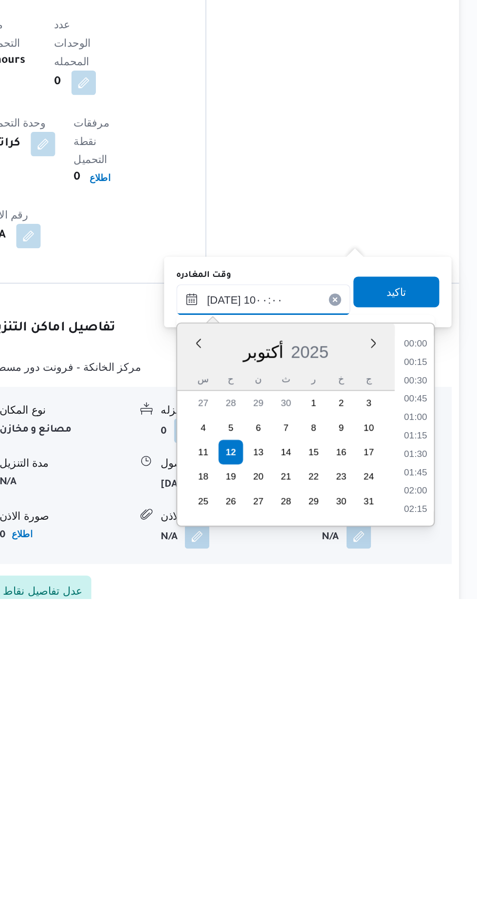
scroll to position [365, 0]
click at [437, 849] on li "10:00" at bounding box center [437, 850] width 23 height 10
type input "[DATE] ١٠:٠٠"
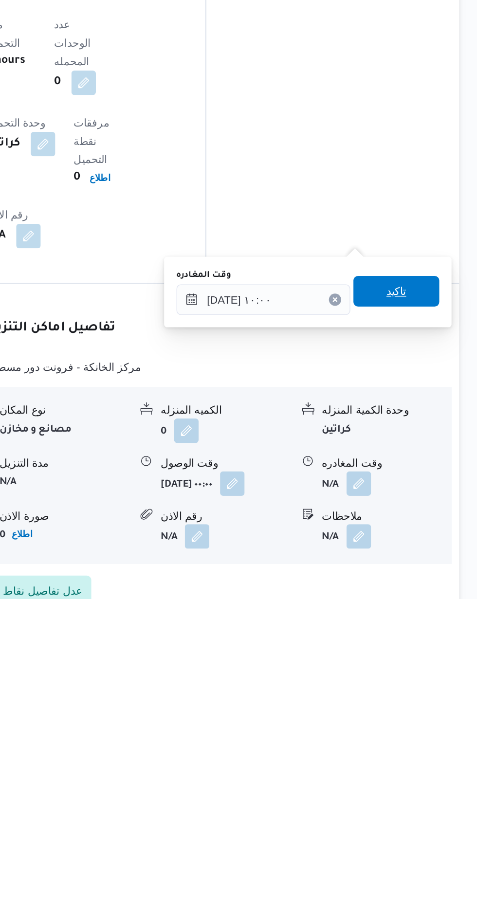
click at [439, 707] on span "تاكيد" at bounding box center [425, 714] width 54 height 19
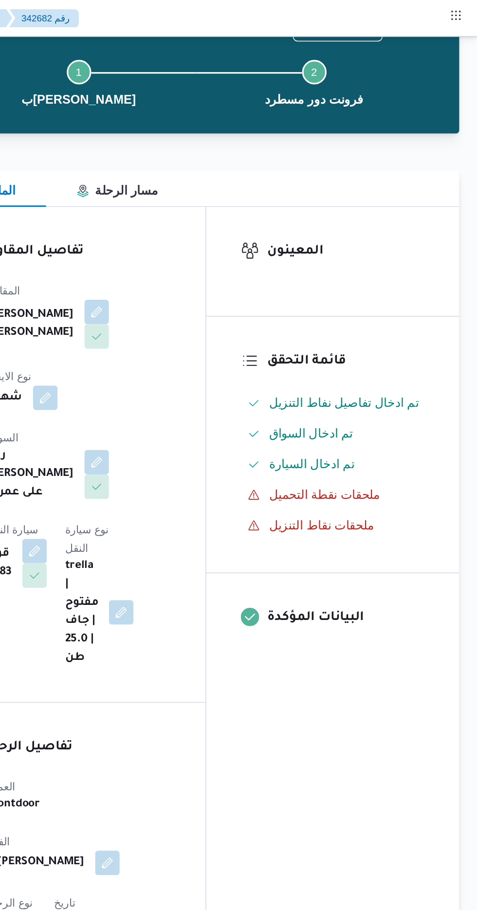
scroll to position [0, 0]
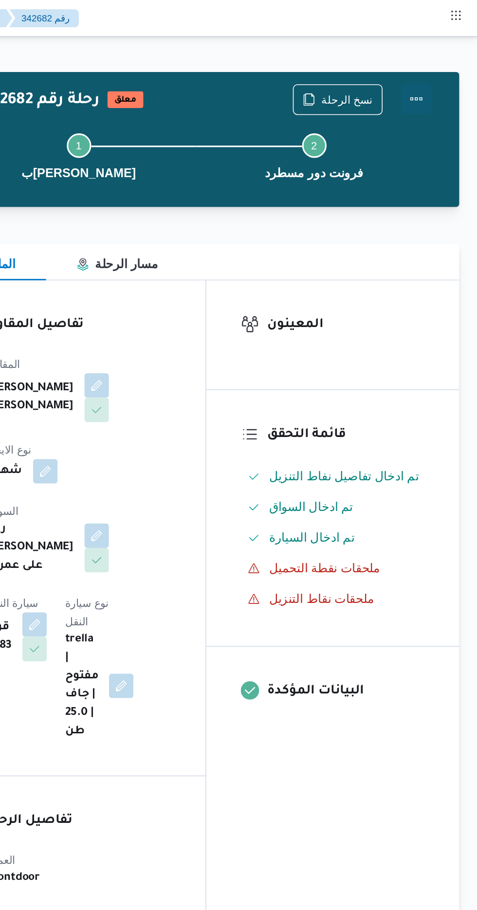
click at [442, 56] on button "Actions" at bounding box center [437, 62] width 19 height 19
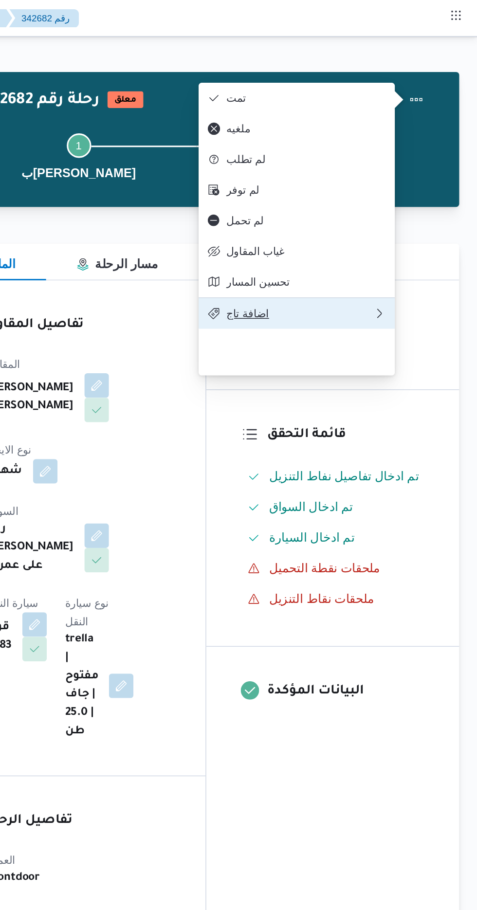
click at [382, 203] on span "اضافة تاج" at bounding box center [363, 199] width 93 height 8
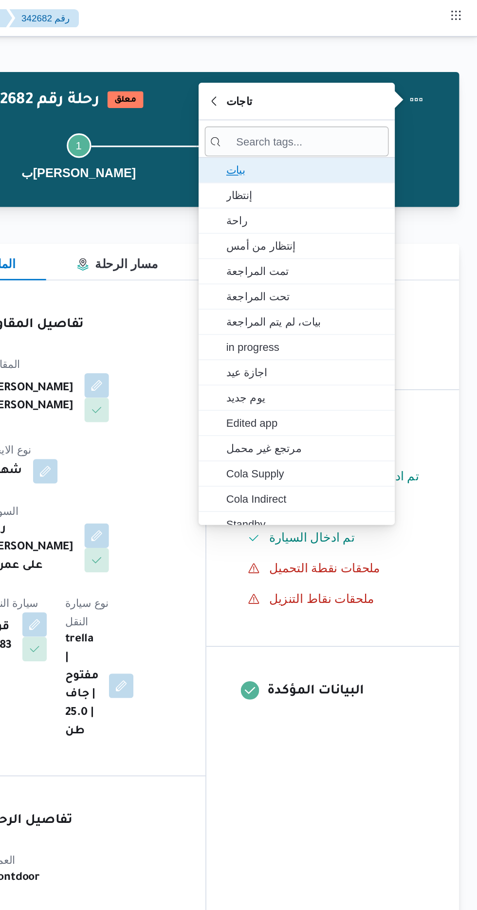
click at [378, 106] on span "بيات" at bounding box center [367, 108] width 101 height 12
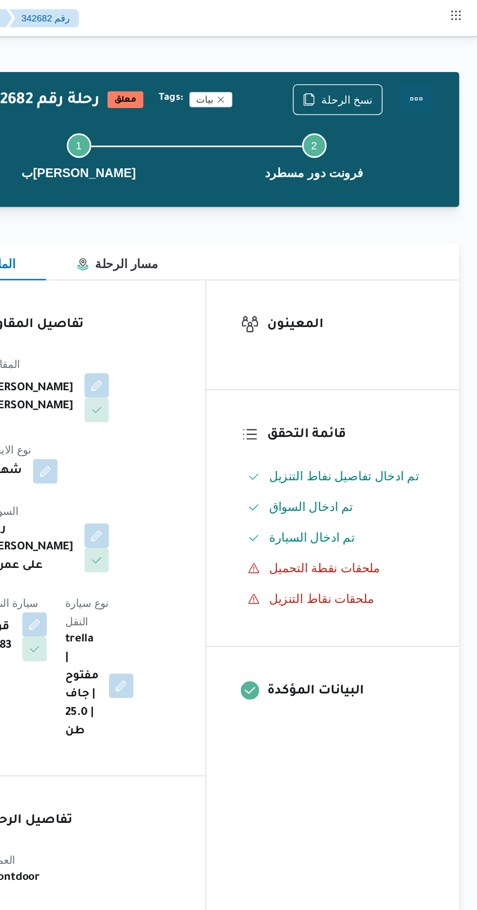
click at [440, 57] on button "Actions" at bounding box center [437, 62] width 19 height 19
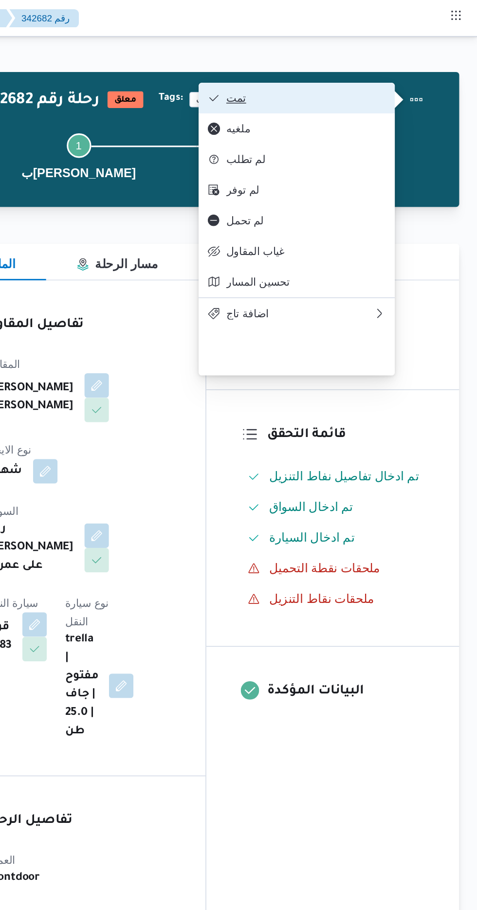
click at [406, 61] on span "تمت" at bounding box center [367, 62] width 101 height 8
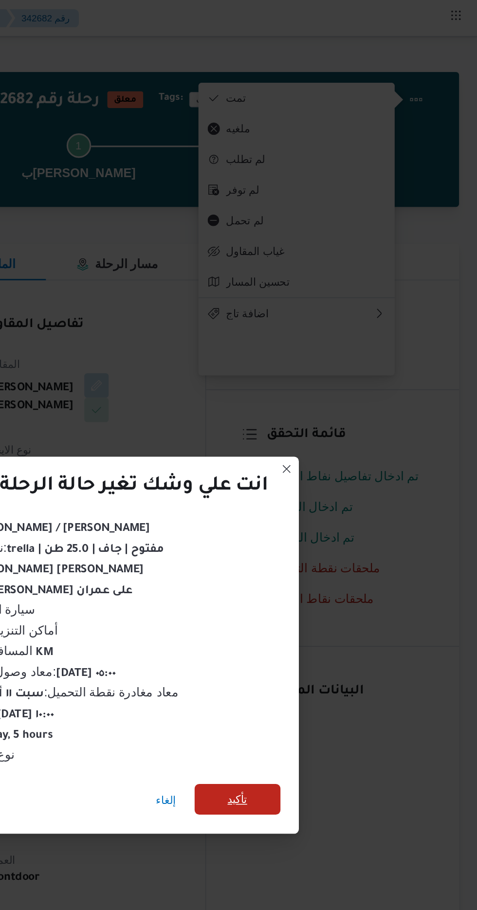
click at [326, 506] on span "تأكيد" at bounding box center [324, 508] width 13 height 12
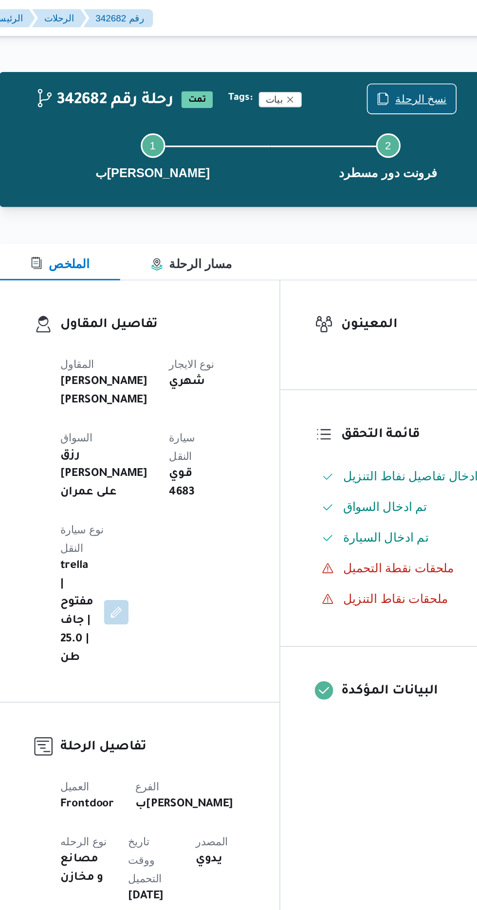
click at [389, 56] on span "نسخ الرحلة" at bounding box center [388, 63] width 56 height 18
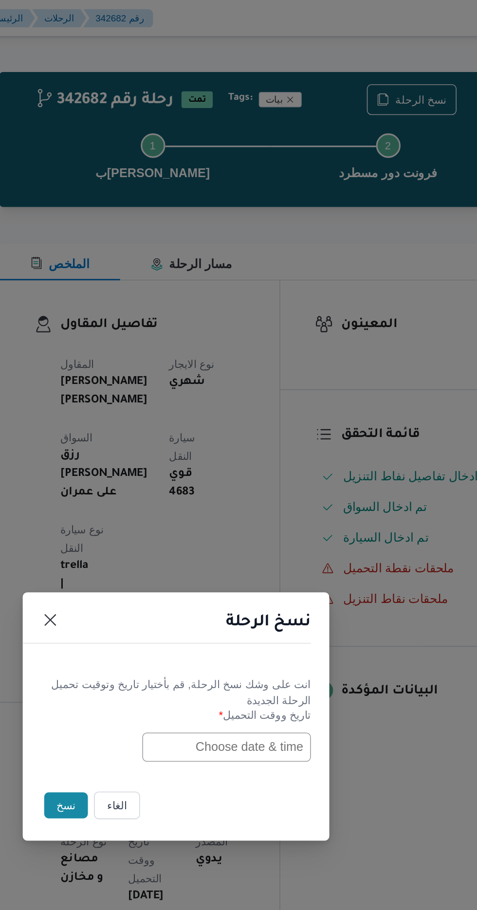
click at [244, 473] on input "text" at bounding box center [270, 474] width 107 height 18
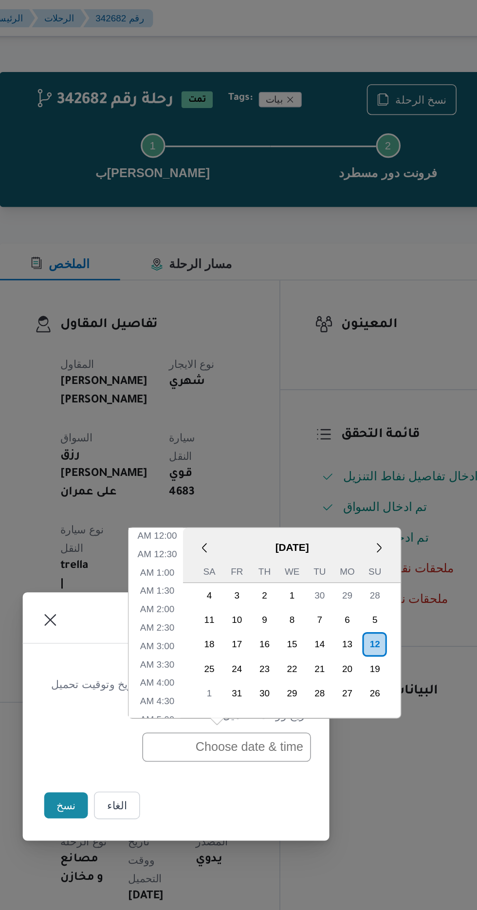
scroll to position [365, 0]
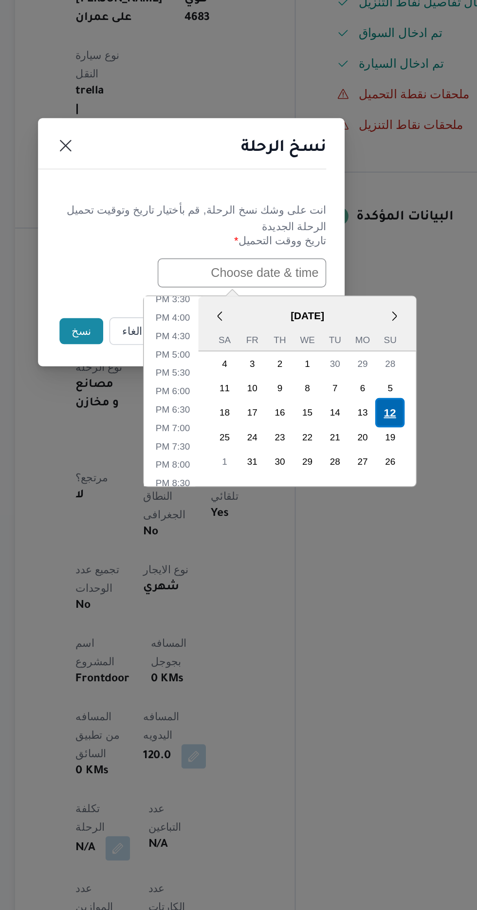
click at [364, 560] on div "12" at bounding box center [364, 563] width 18 height 18
type input "[DATE] 12:00AM"
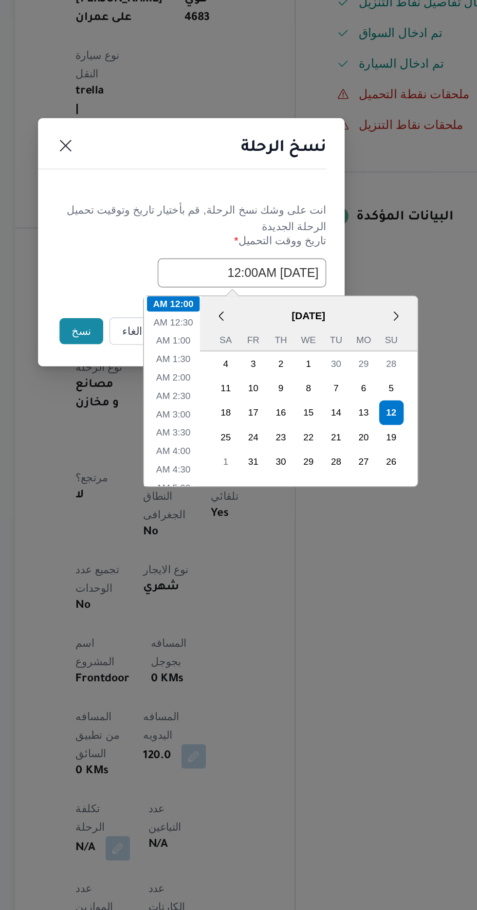
click at [160, 509] on button "نسخ" at bounding box center [169, 511] width 28 height 17
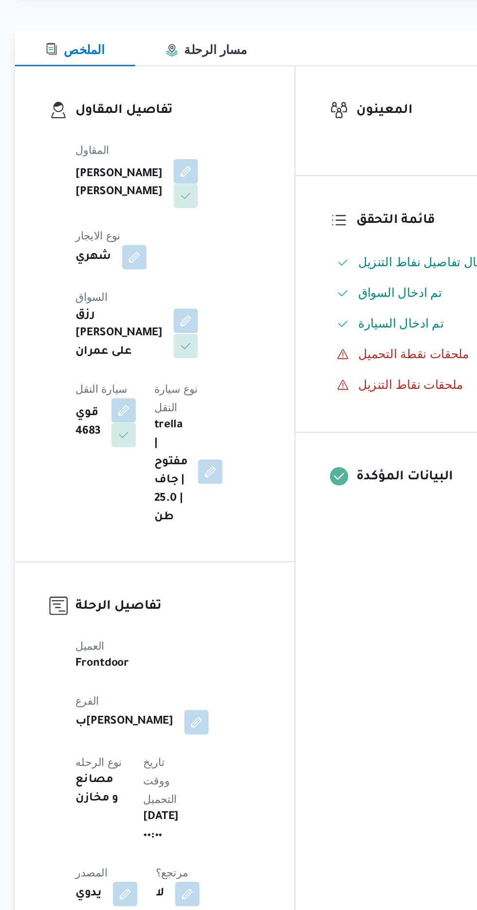
click at [227, 333] on button "button" at bounding box center [235, 340] width 16 height 16
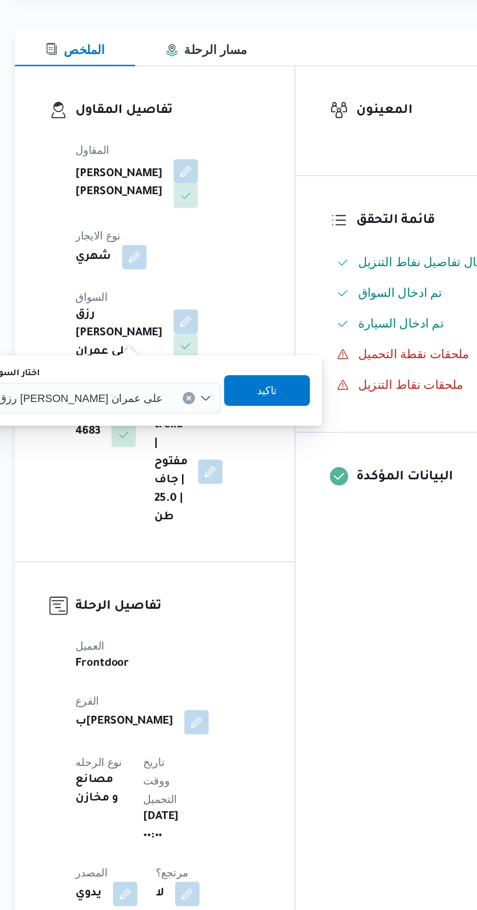
click at [170, 394] on div "رزق [PERSON_NAME] على عمران" at bounding box center [183, 388] width 147 height 19
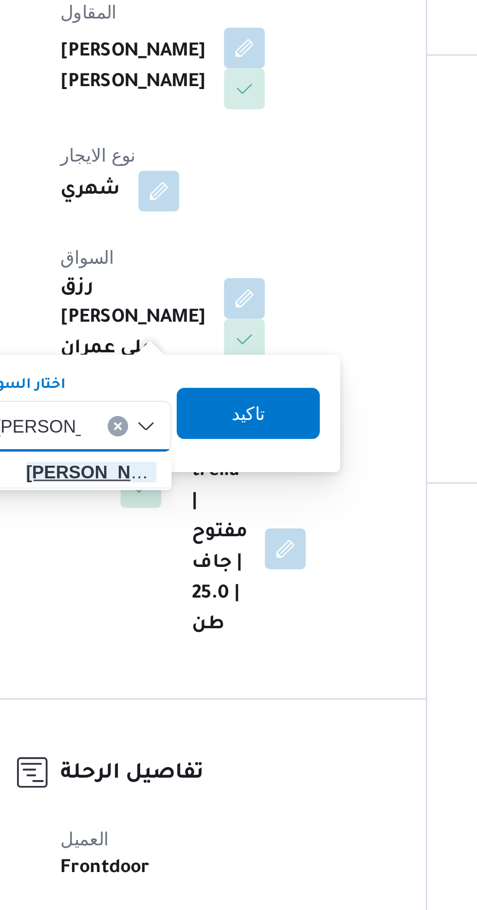
type input "[PERSON_NAME]"
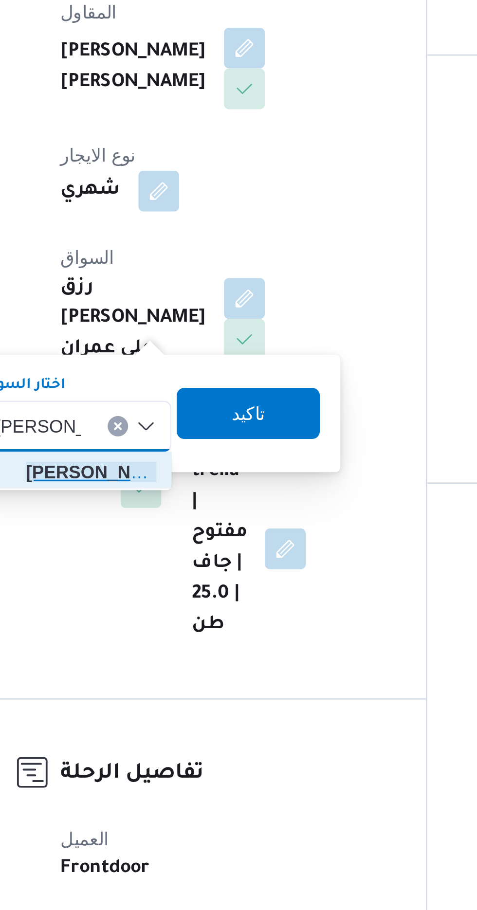
click at [188, 404] on mark "[PERSON_NAME]" at bounding box center [180, 406] width 57 height 8
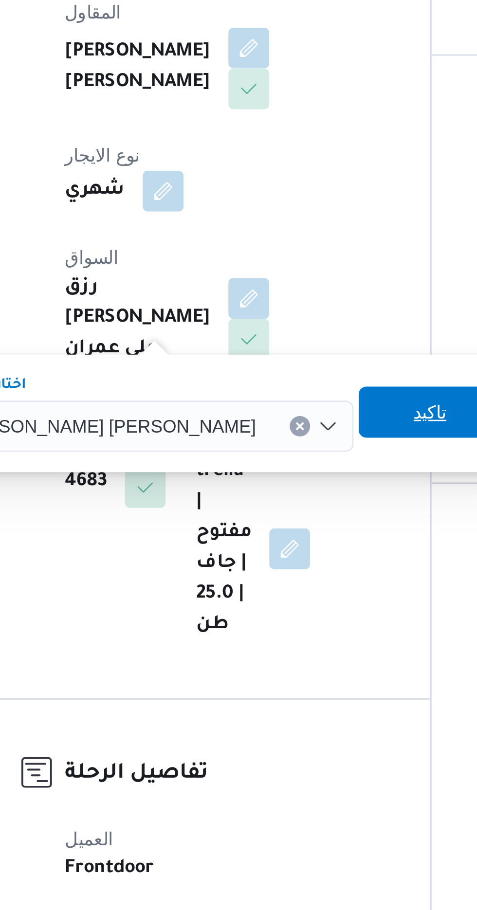
click at [298, 381] on span "تاكيد" at bounding box center [304, 384] width 13 height 12
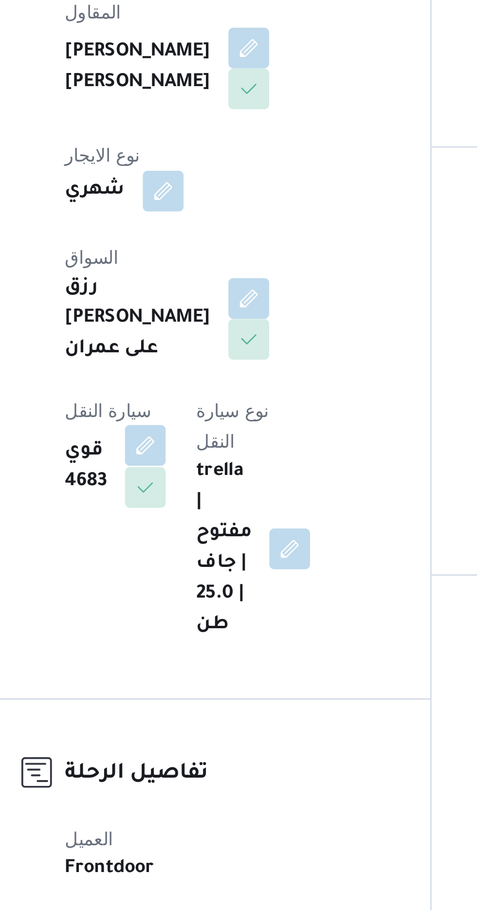
click at [203, 388] on button "button" at bounding box center [196, 396] width 16 height 16
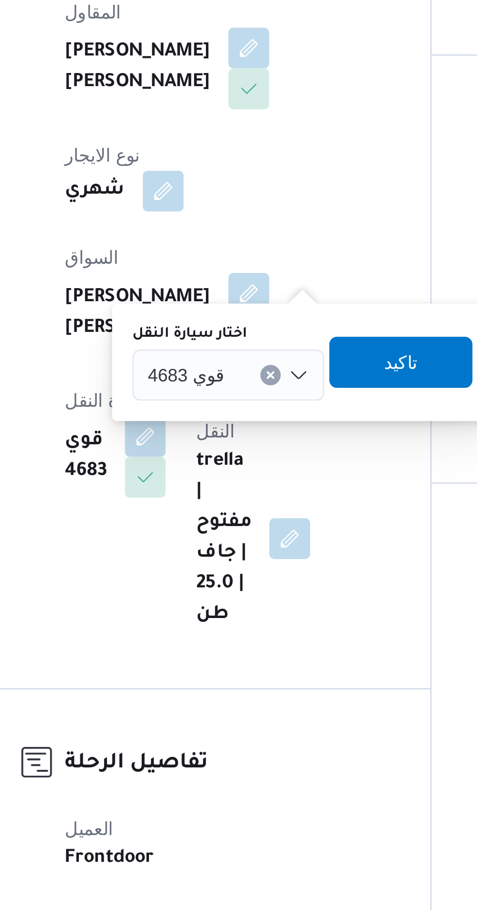
click at [230, 367] on input "اختار سيارة النقل" at bounding box center [230, 369] width 1 height 12
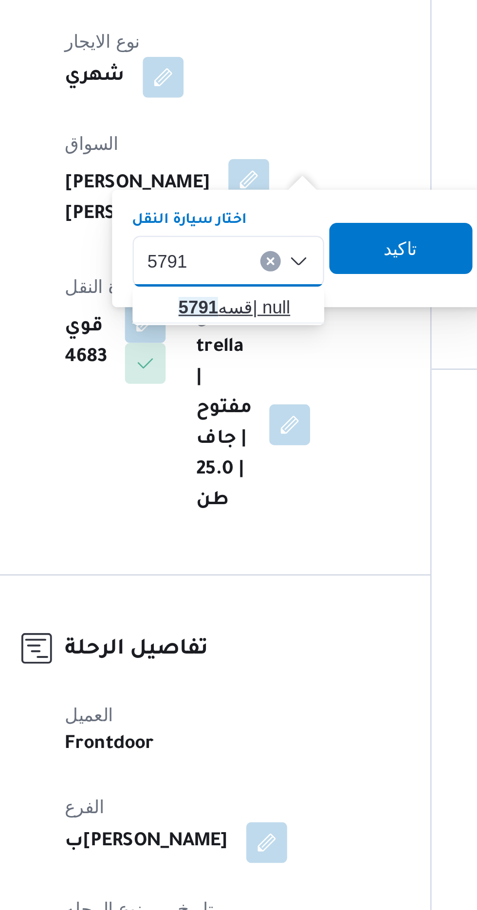
type input "5791"
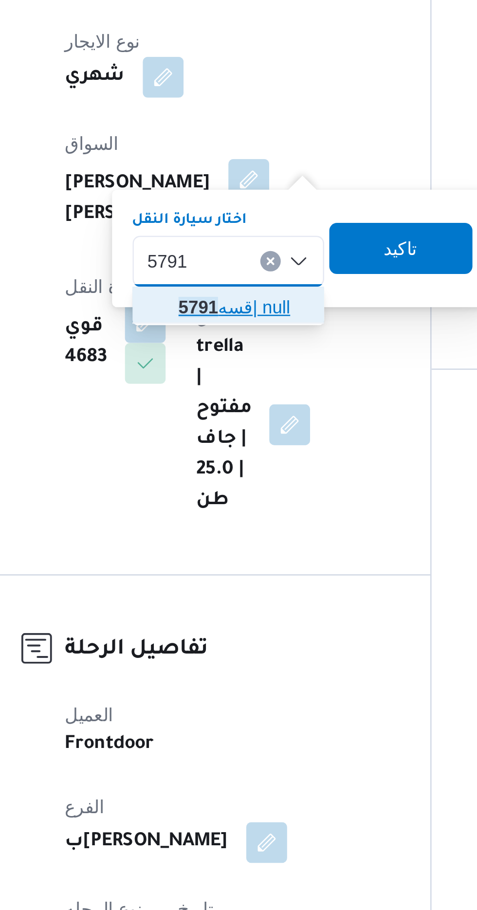
click at [236, 385] on span "قسه 5791 | null" at bounding box center [233, 387] width 50 height 12
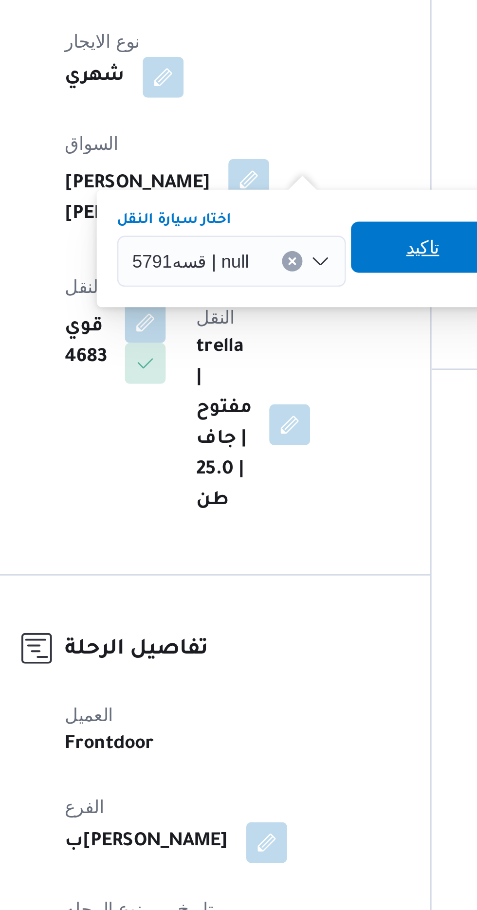
click at [296, 365] on span "تاكيد" at bounding box center [301, 364] width 13 height 12
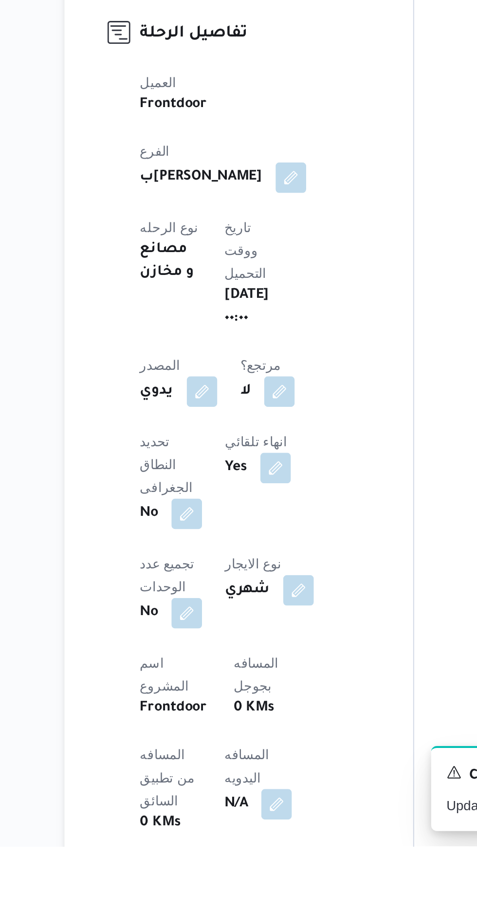
scroll to position [21, 0]
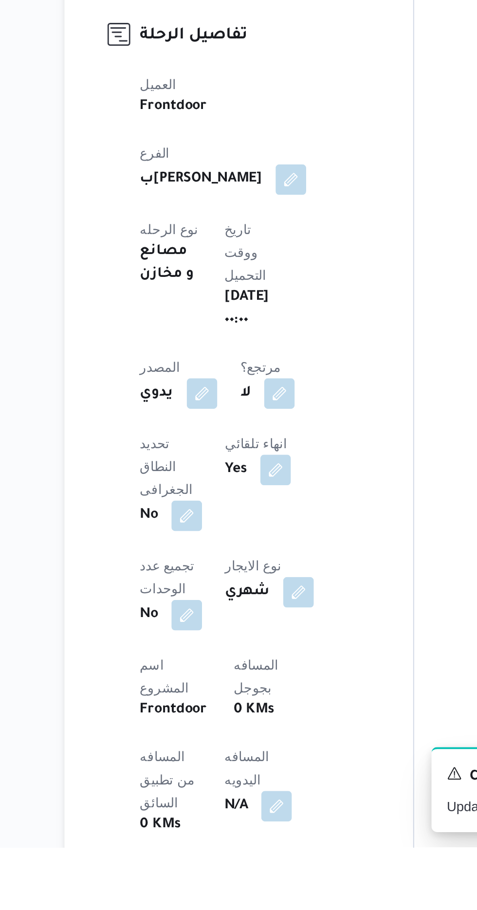
click at [207, 880] on div "N/A" at bounding box center [225, 889] width 36 height 18
click at [211, 909] on dt "عدد التباعين" at bounding box center [228, 922] width 35 height 12
click at [227, 881] on button "button" at bounding box center [235, 889] width 16 height 16
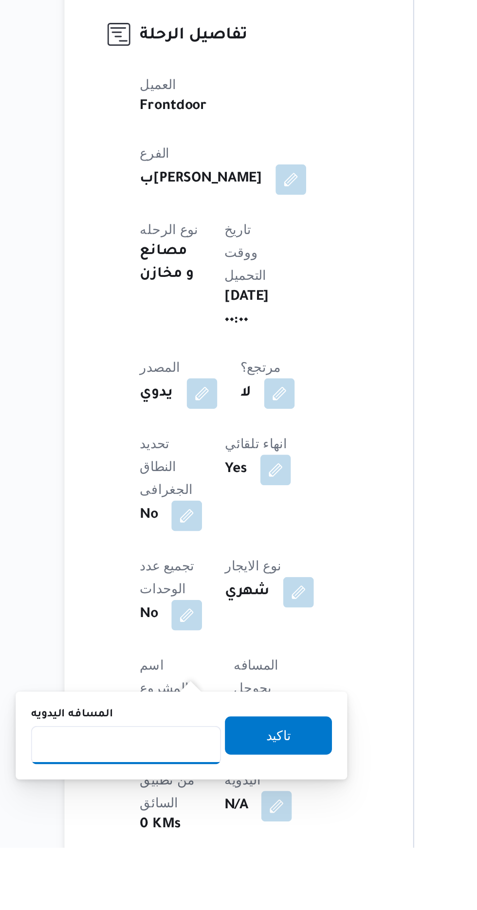
click at [174, 849] on input "المسافه اليدويه" at bounding box center [157, 857] width 97 height 19
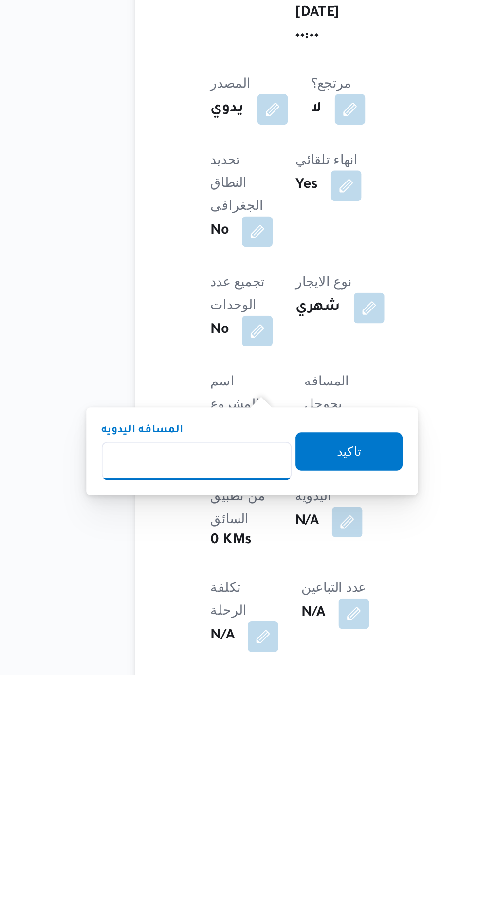
scroll to position [104, 0]
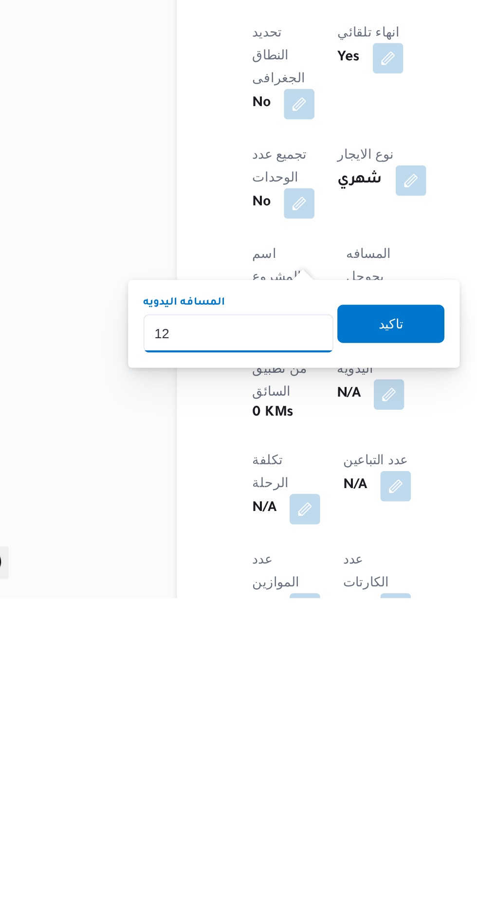
type input "120"
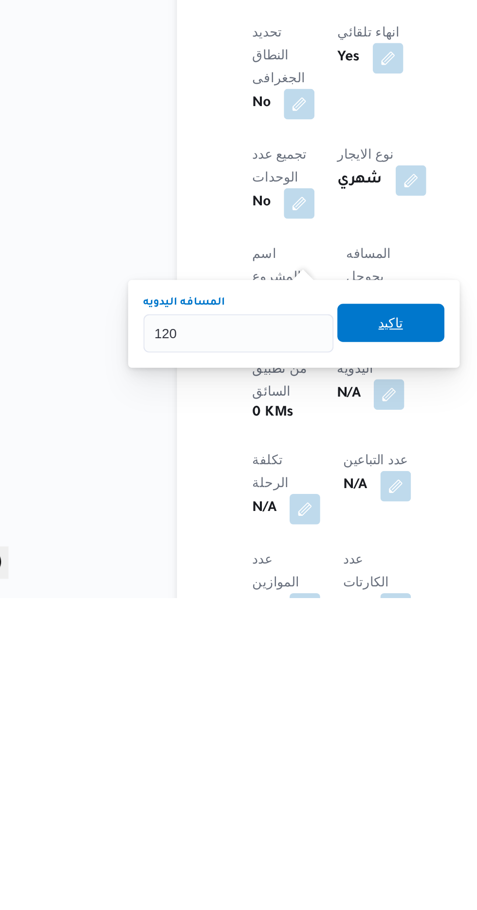
click at [242, 774] on span "تاكيد" at bounding box center [235, 770] width 13 height 12
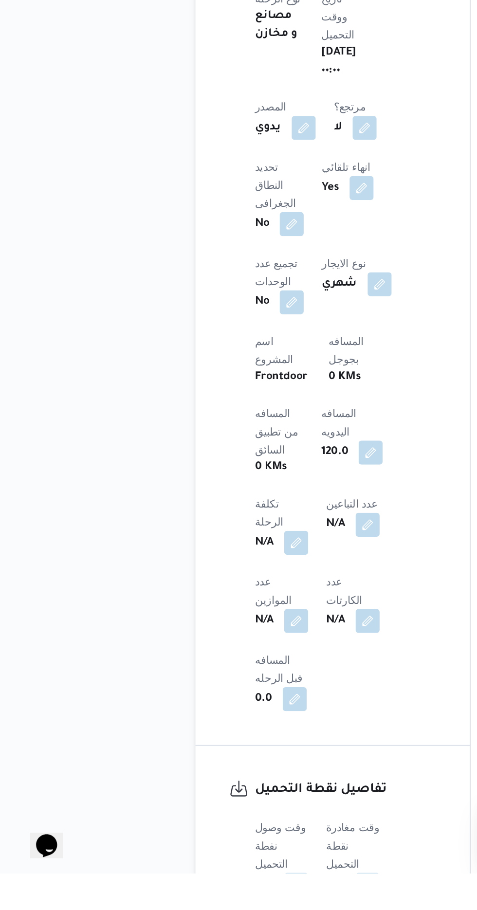
scroll to position [272, 0]
click at [194, 909] on button "button" at bounding box center [192, 917] width 16 height 16
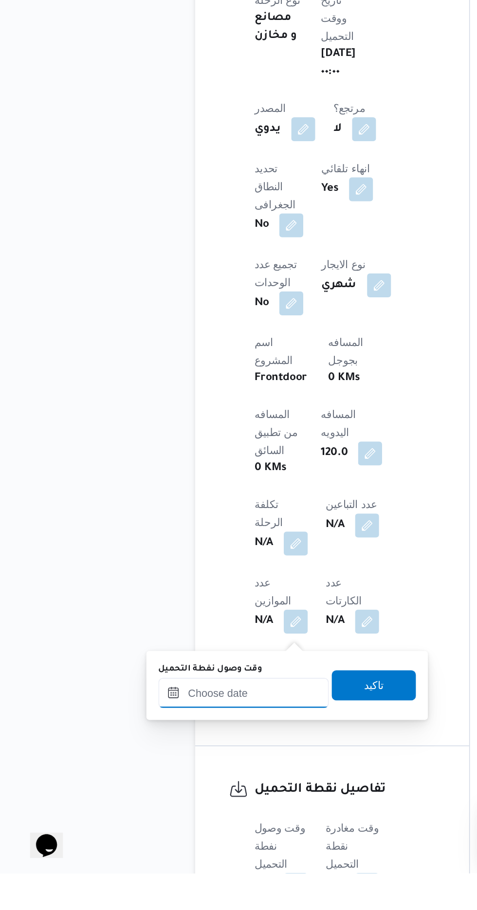
click at [191, 791] on input "وقت وصول نفطة التحميل" at bounding box center [158, 792] width 110 height 19
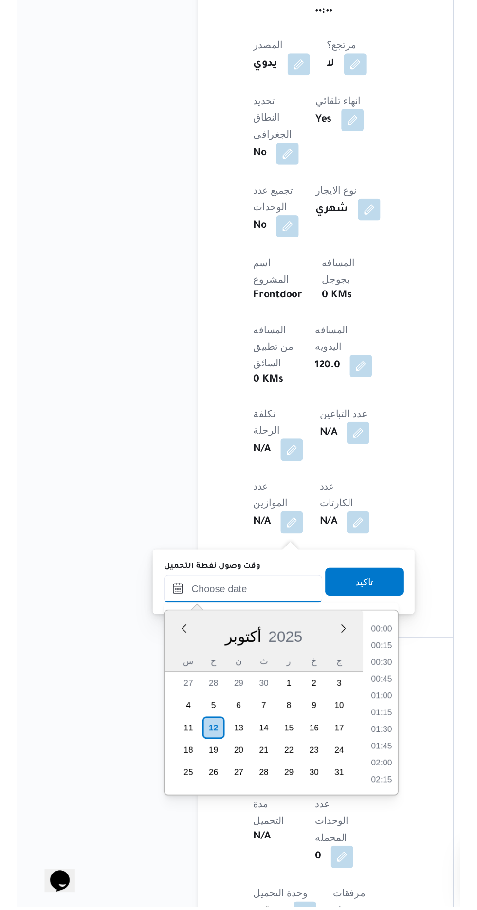
scroll to position [781, 0]
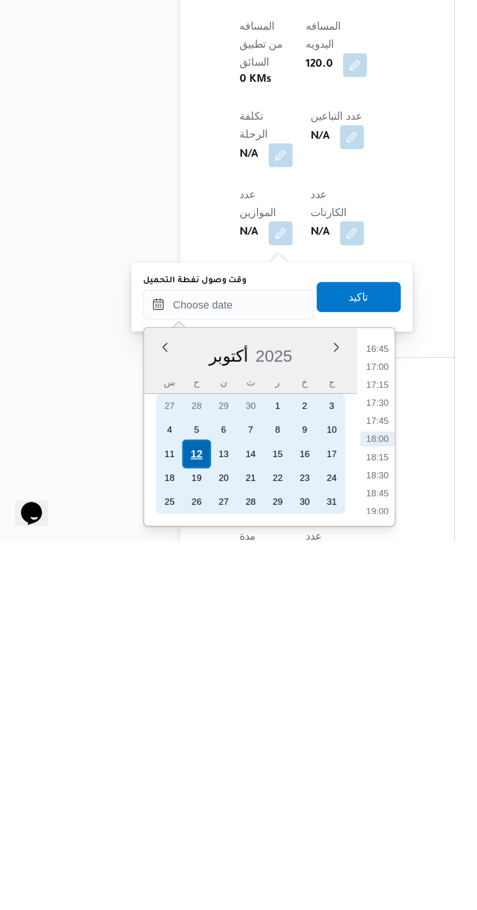
click at [137, 850] on div "12" at bounding box center [136, 853] width 18 height 18
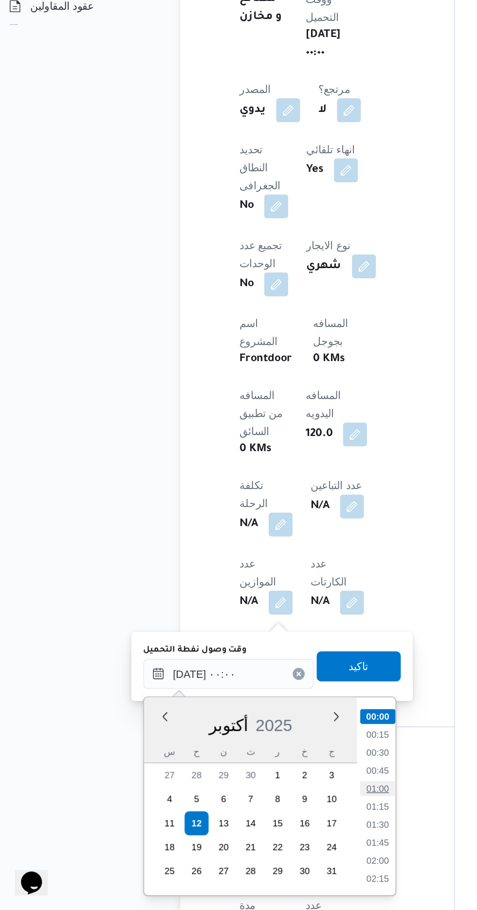
click at [256, 829] on li "01:00" at bounding box center [254, 831] width 22 height 10
type input "[DATE] ٠١:٠٠"
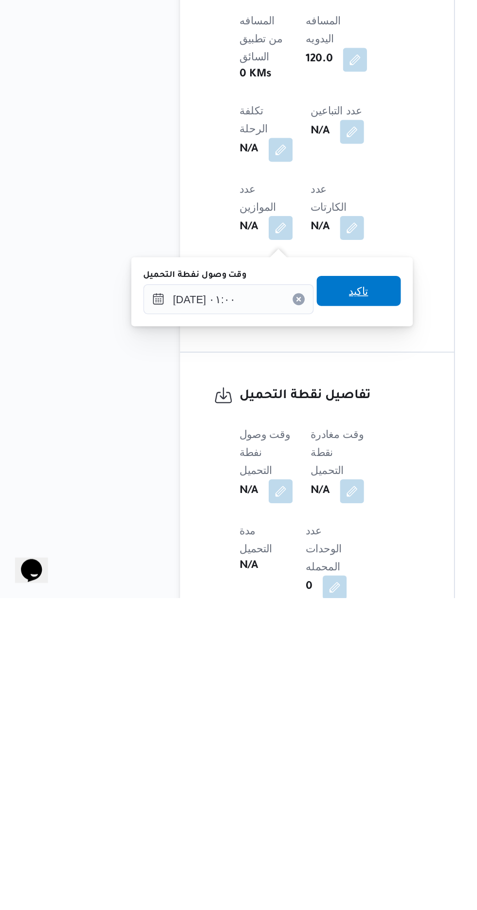
click at [249, 709] on span "تاكيد" at bounding box center [242, 711] width 13 height 12
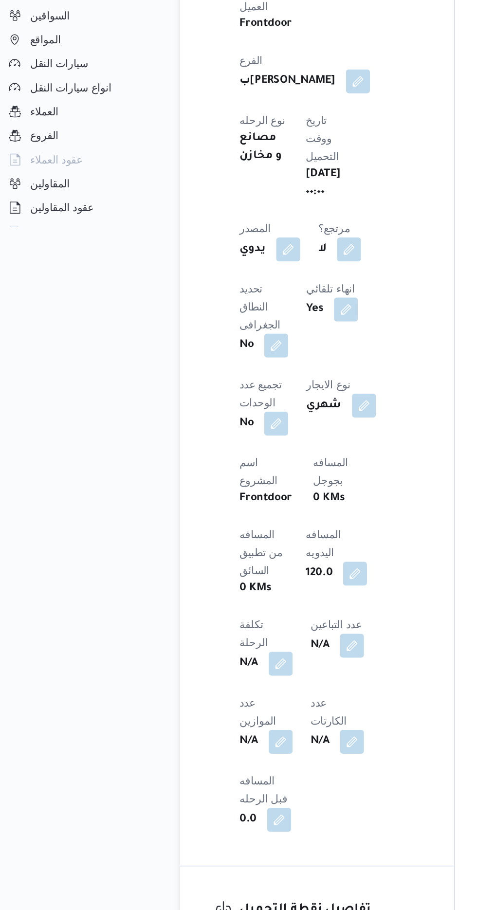
scroll to position [349, 0]
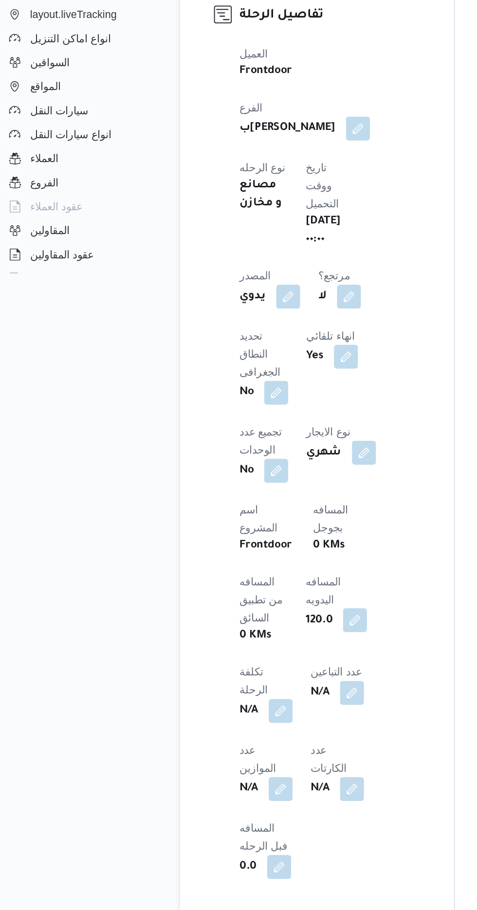
click at [232, 553] on button "button" at bounding box center [240, 561] width 16 height 16
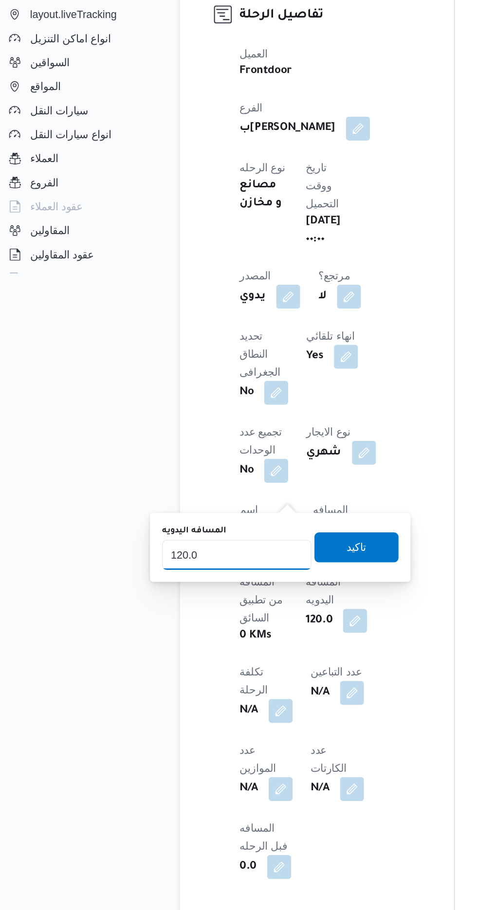
click at [183, 515] on input "120.0" at bounding box center [163, 517] width 97 height 19
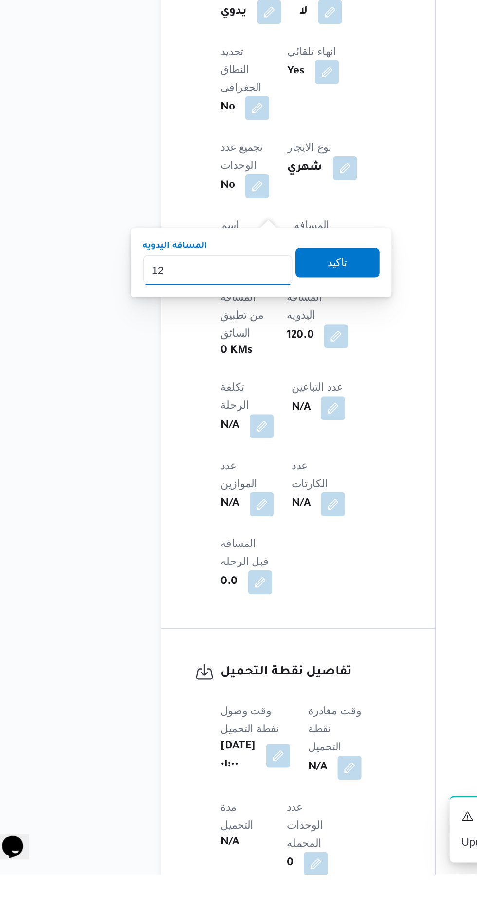
type input "1"
type input "70"
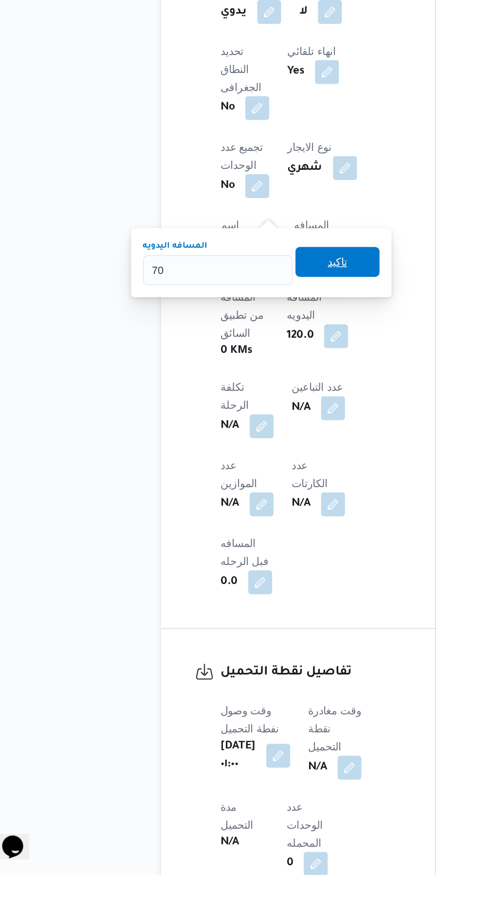
click at [247, 512] on span "تاكيد" at bounding box center [241, 513] width 13 height 12
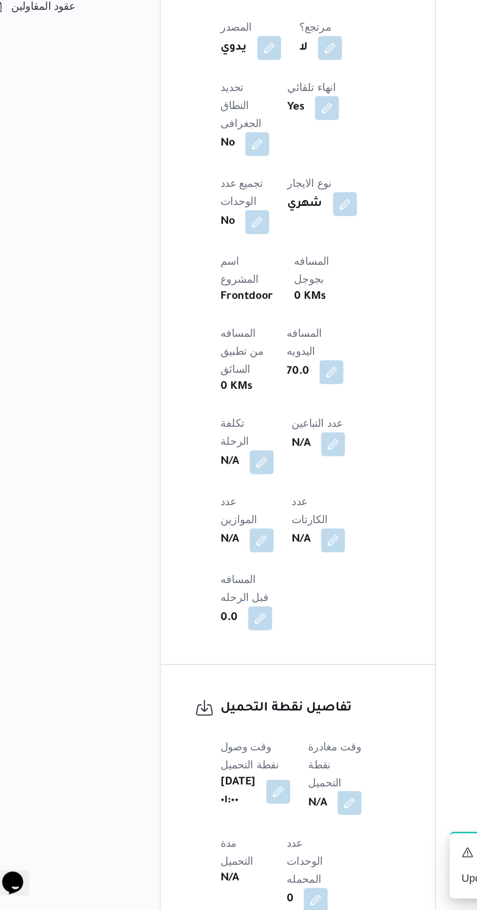
click at [247, 833] on button "button" at bounding box center [249, 841] width 16 height 16
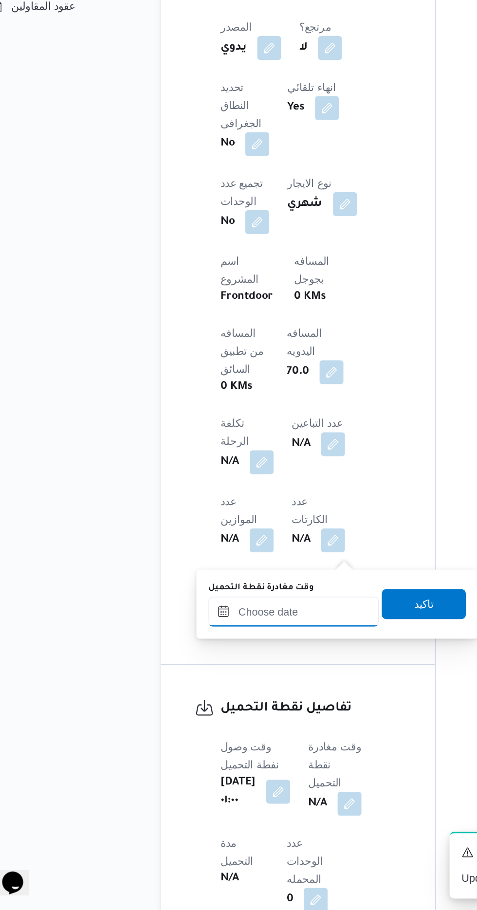
click at [227, 717] on input "وقت مغادرة نقطة التحميل" at bounding box center [212, 715] width 110 height 19
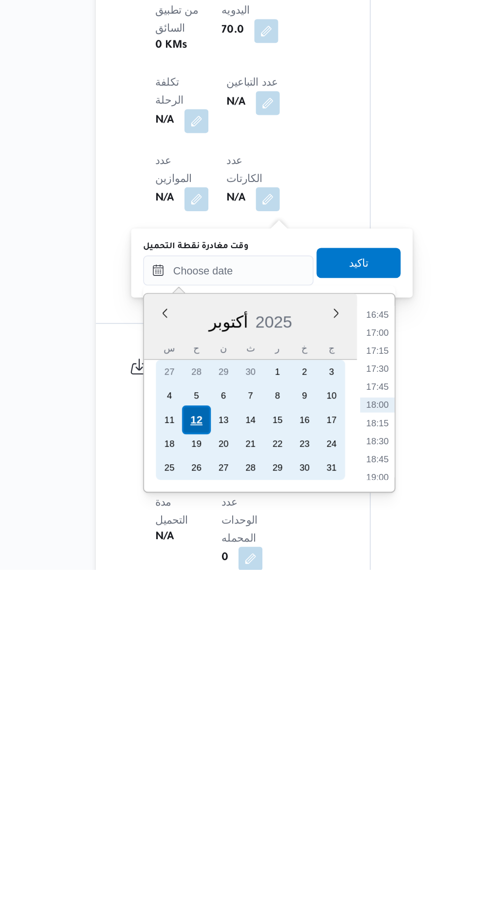
click at [191, 812] on div "12" at bounding box center [191, 813] width 18 height 18
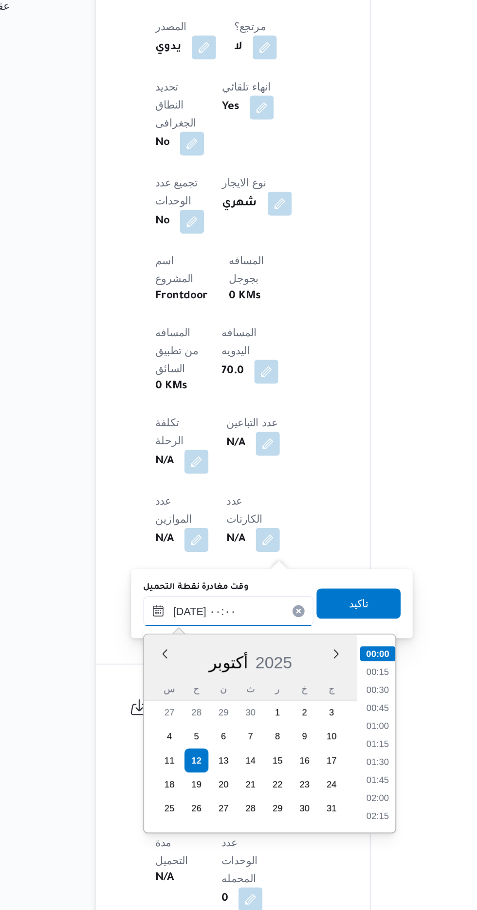
click at [157, 723] on input "[DATE] ٠٠:٠٠" at bounding box center [212, 715] width 110 height 19
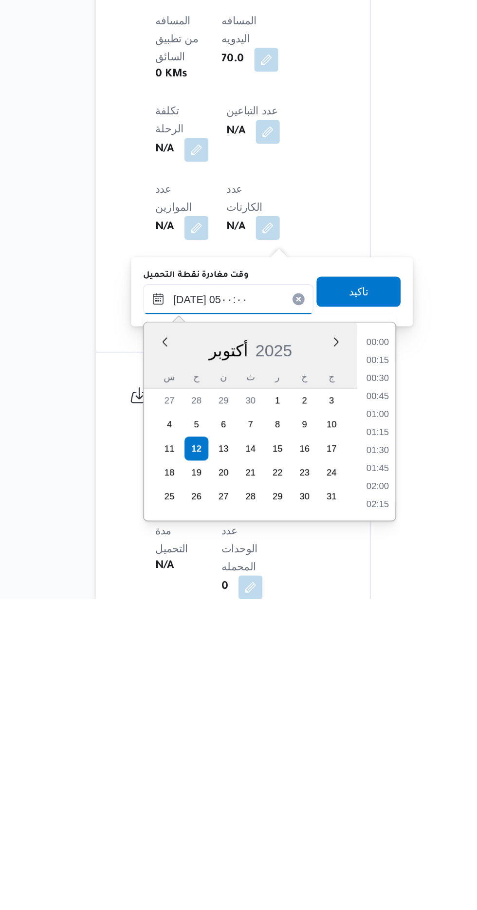
scroll to position [131, 0]
click at [310, 822] on li "04:30" at bounding box center [309, 822] width 22 height 10
type input "[DATE] ٠٤:٣٠"
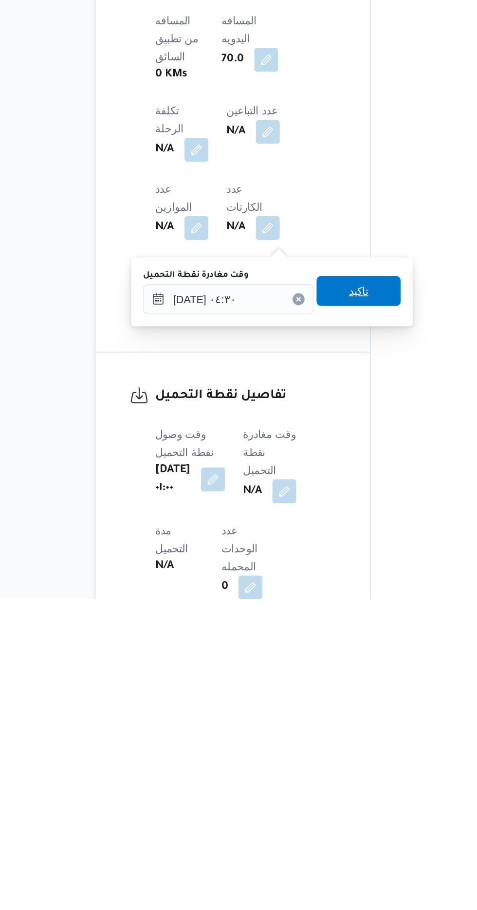
click at [303, 710] on span "تاكيد" at bounding box center [296, 711] width 13 height 12
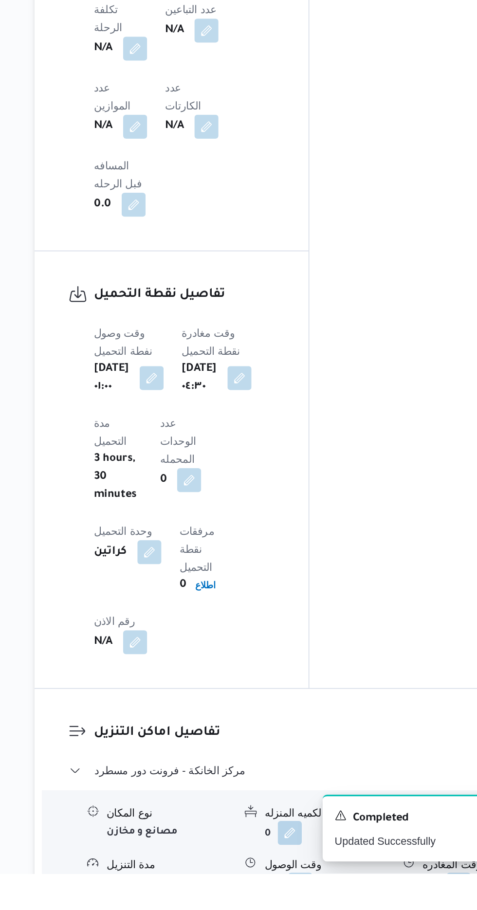
scroll to position [594, 0]
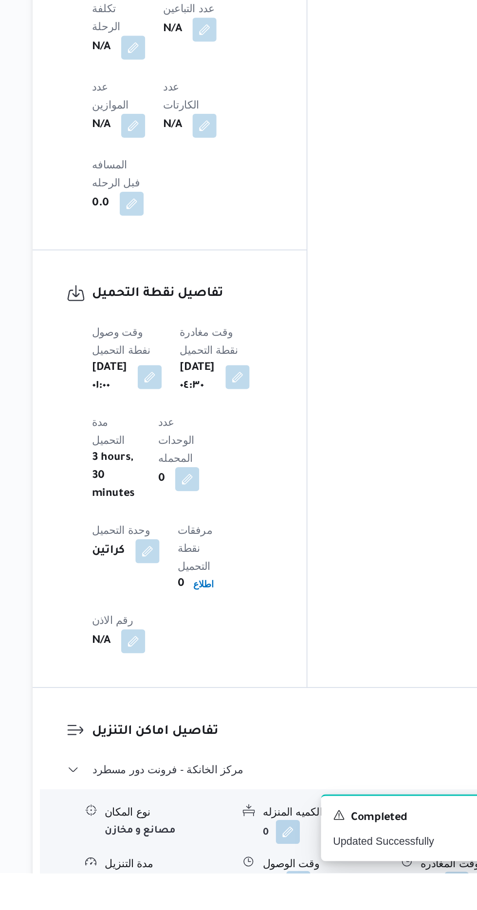
click at [304, 908] on button "button" at bounding box center [299, 916] width 16 height 16
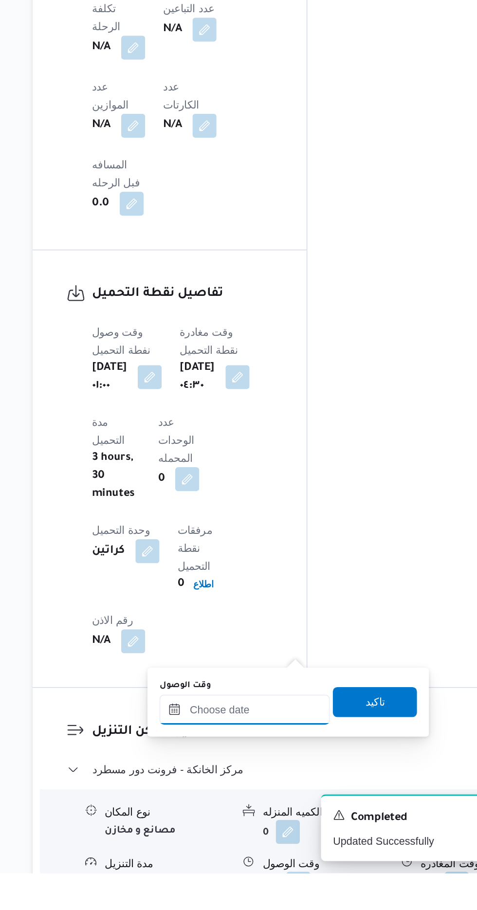
click at [292, 803] on input "وقت الوصول" at bounding box center [264, 803] width 110 height 19
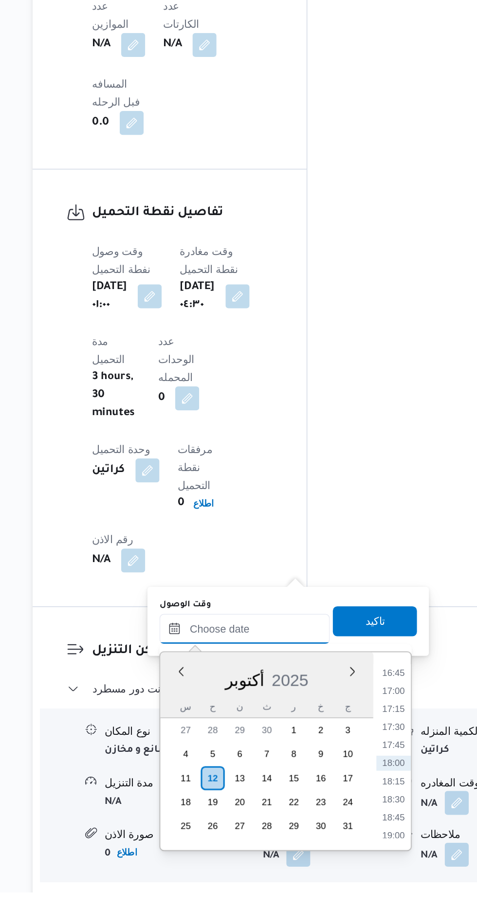
scroll to position [658, 0]
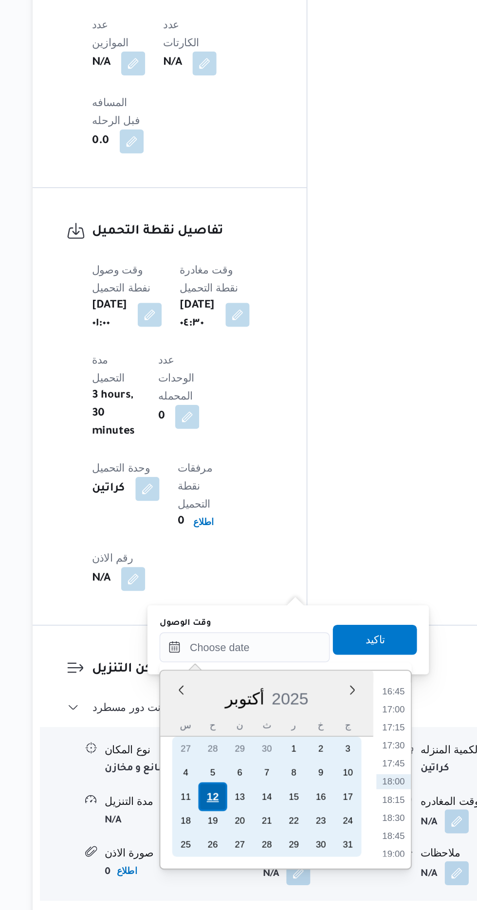
click at [243, 834] on div "12" at bounding box center [243, 836] width 18 height 18
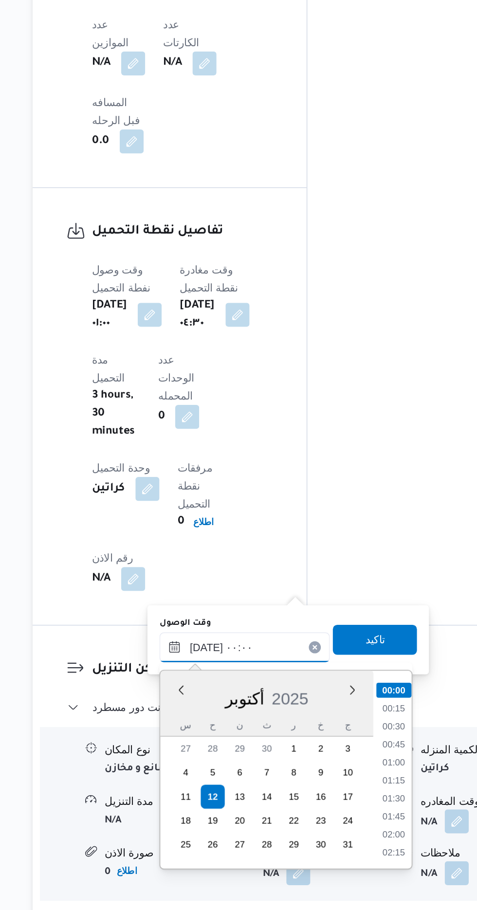
click at [215, 745] on input "[DATE] ٠٠:٠٠" at bounding box center [264, 738] width 110 height 19
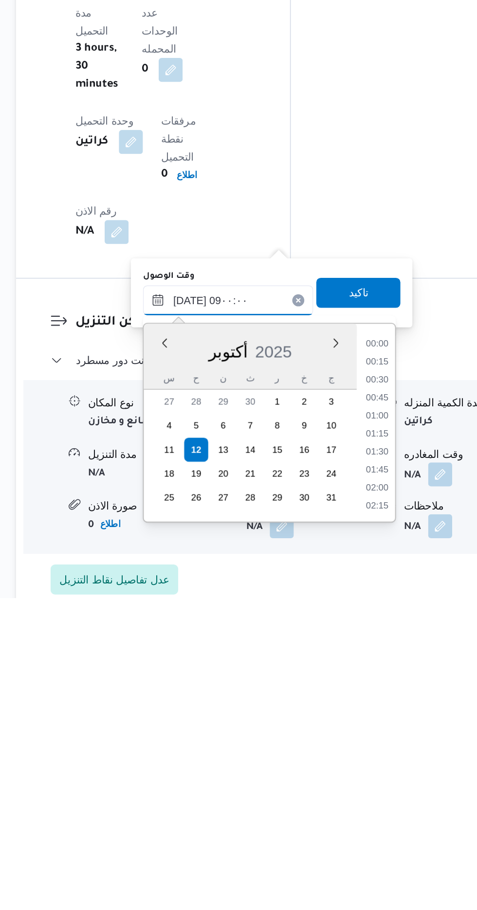
scroll to position [318, 0]
click at [362, 845] on li "09:00" at bounding box center [360, 847] width 23 height 10
type input "[DATE] ٠٩:٠٠"
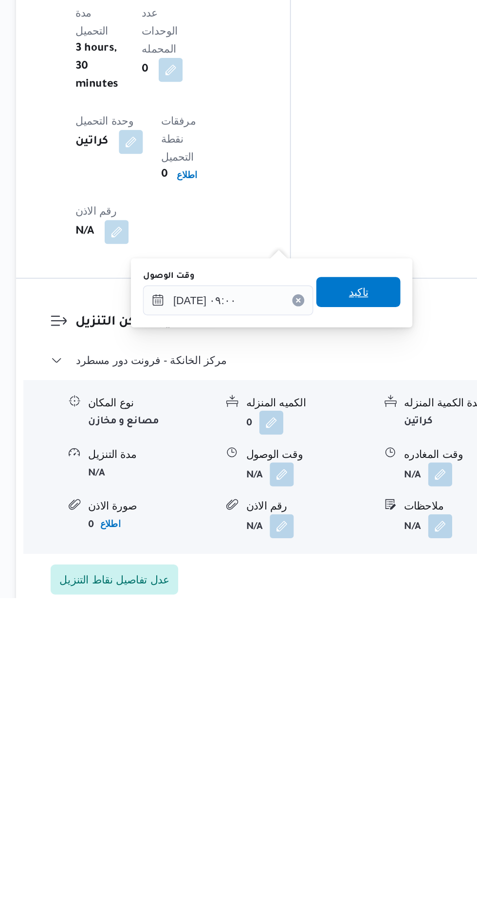
click at [355, 714] on span "تاكيد" at bounding box center [348, 712] width 13 height 12
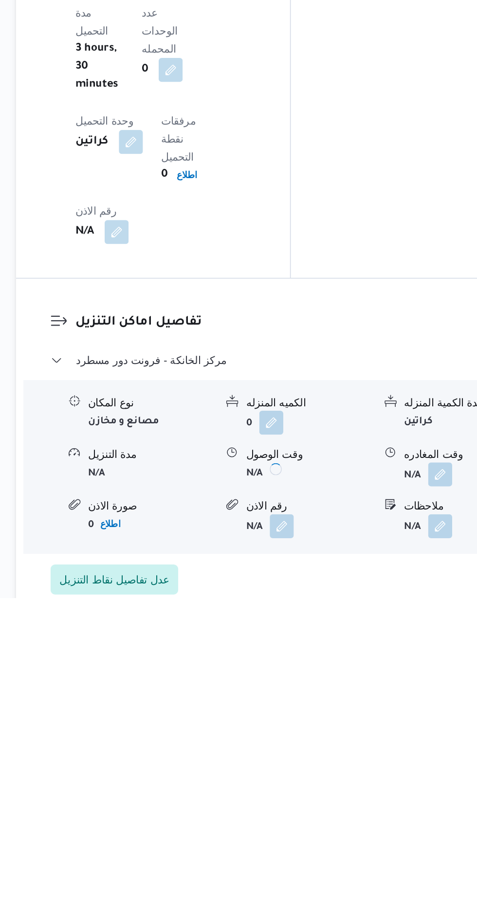
scroll to position [681, 0]
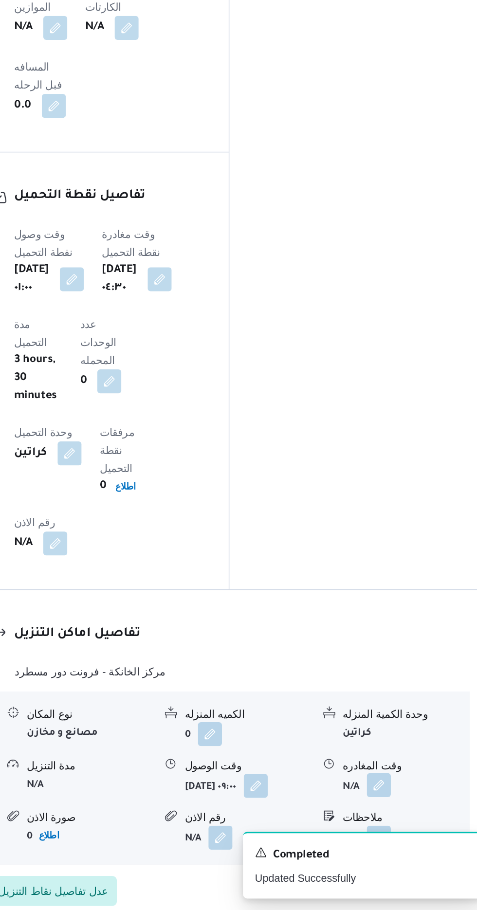
click at [402, 821] on button "button" at bounding box center [402, 829] width 16 height 16
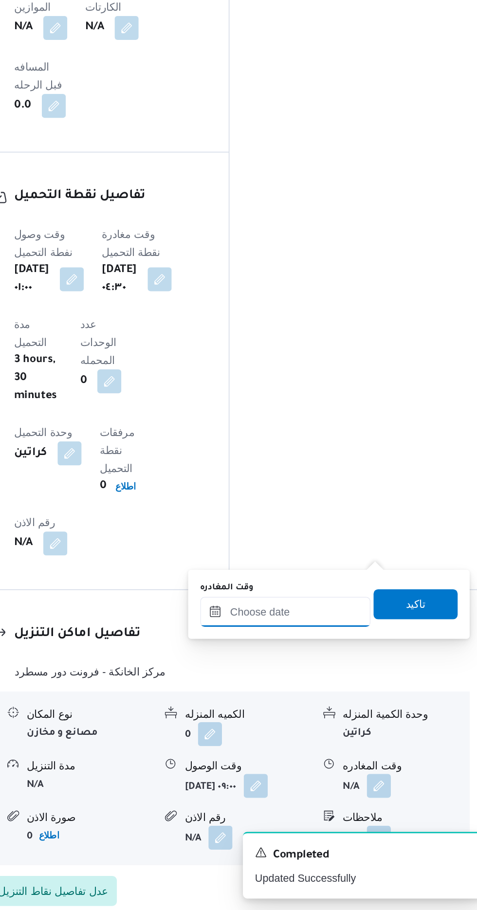
click at [359, 715] on input "وقت المغادره" at bounding box center [341, 715] width 110 height 19
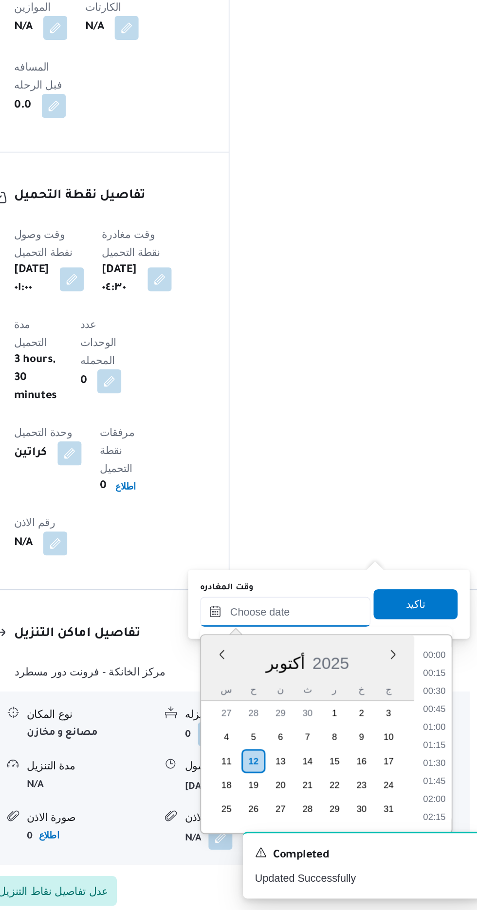
scroll to position [781, 0]
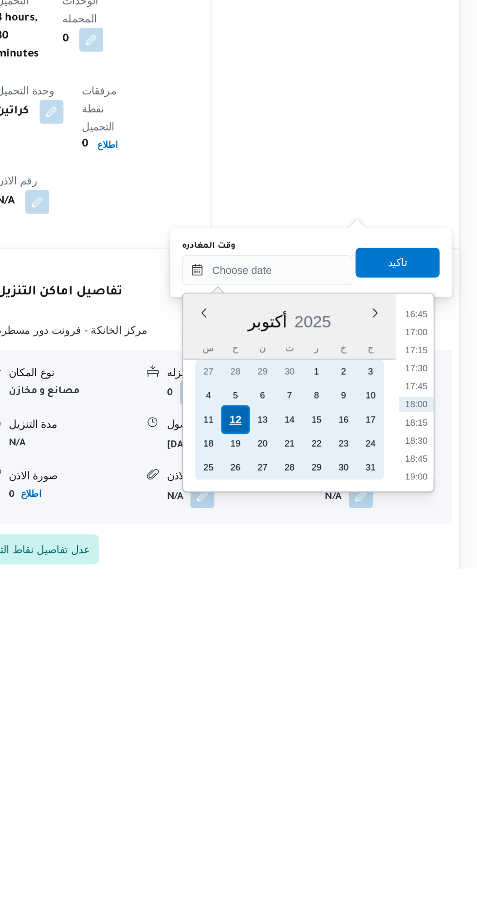
click at [319, 810] on div "12" at bounding box center [320, 813] width 18 height 18
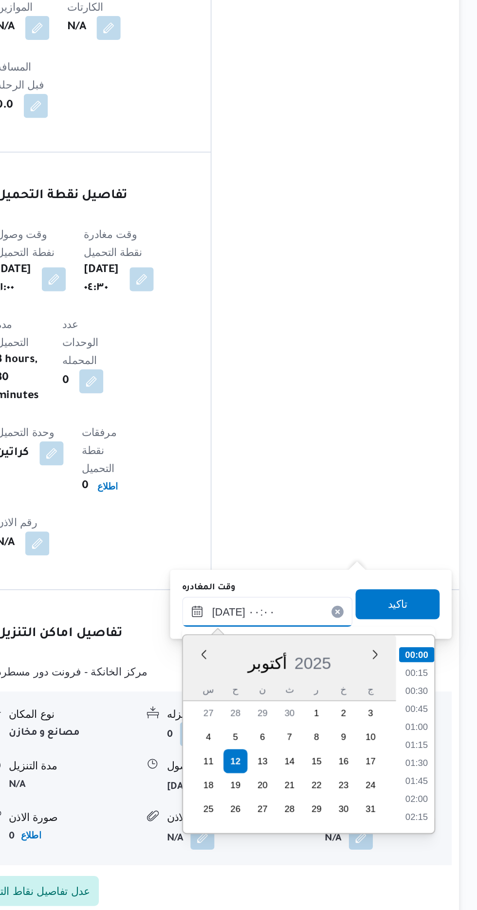
click at [294, 714] on input "[DATE] ٠٠:٠٠" at bounding box center [341, 715] width 110 height 19
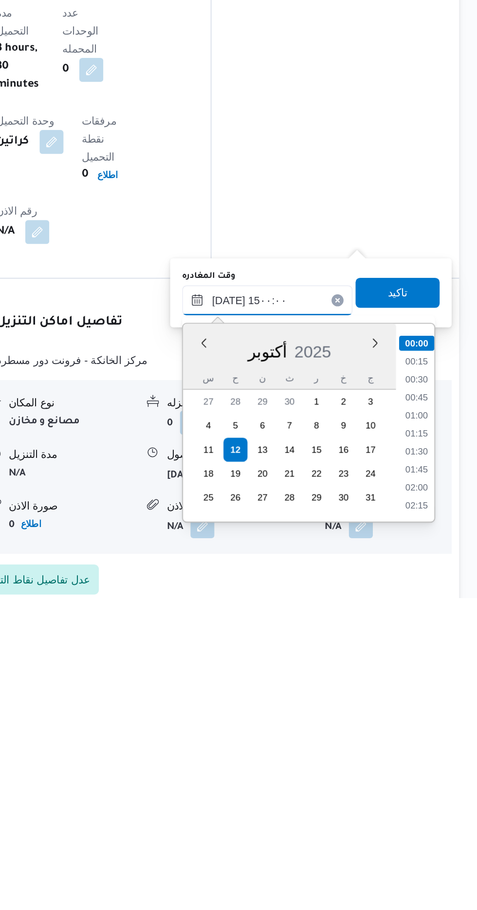
scroll to position [598, 0]
click at [440, 842] on li "15:00" at bounding box center [437, 847] width 23 height 10
type input "[DATE] ١٥:٠٠"
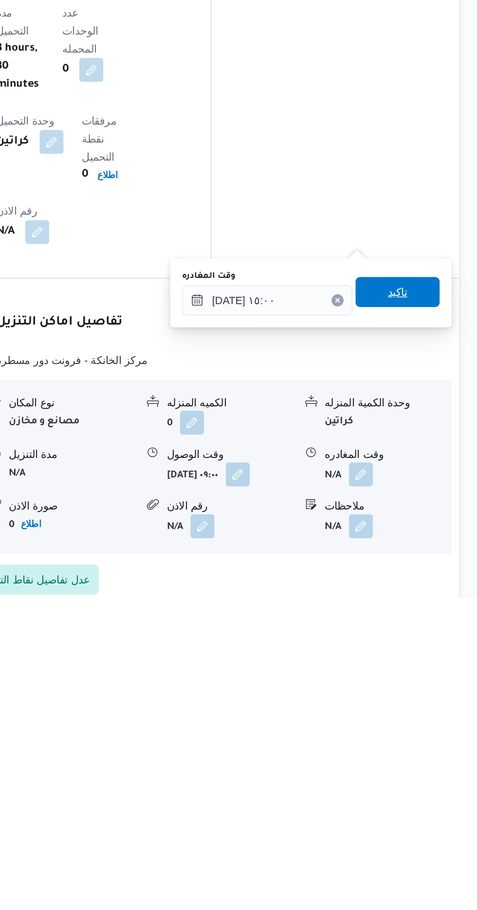
click at [432, 710] on span "تاكيد" at bounding box center [425, 712] width 13 height 12
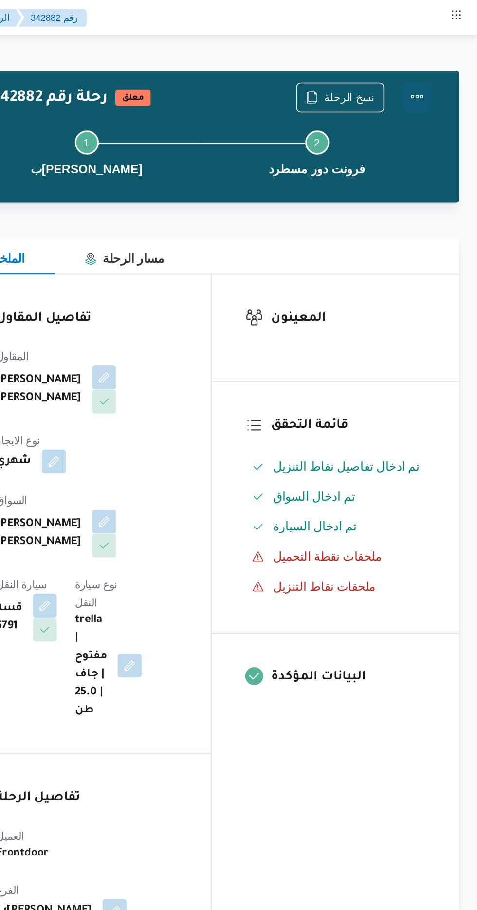
click at [441, 55] on button "Actions" at bounding box center [437, 62] width 19 height 19
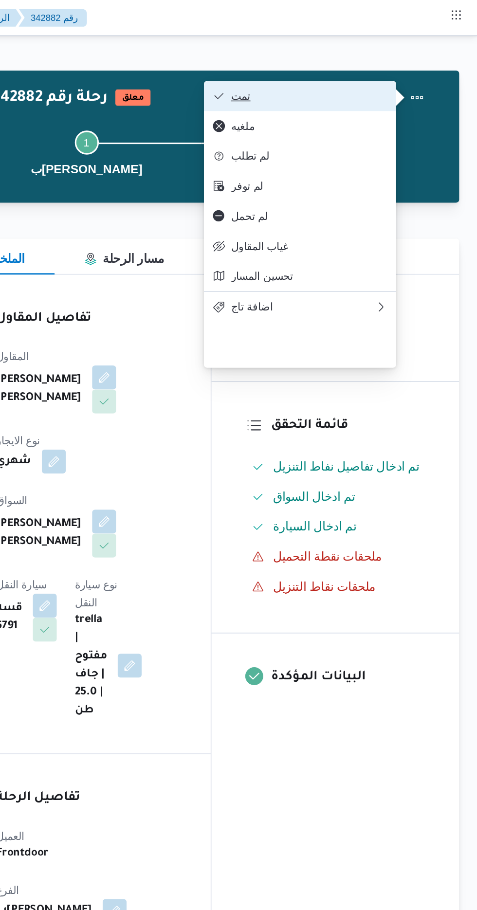
click at [413, 54] on button "تمت" at bounding box center [362, 62] width 125 height 19
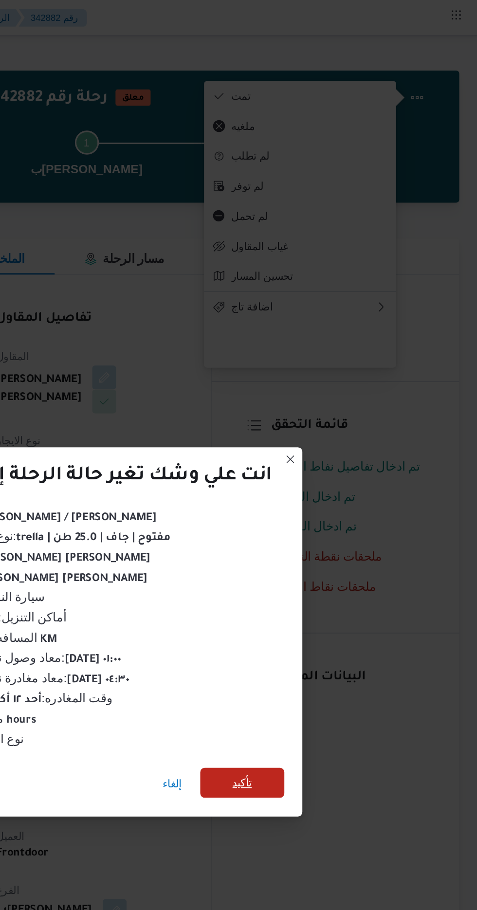
click at [323, 502] on span "تأكيد" at bounding box center [324, 508] width 13 height 12
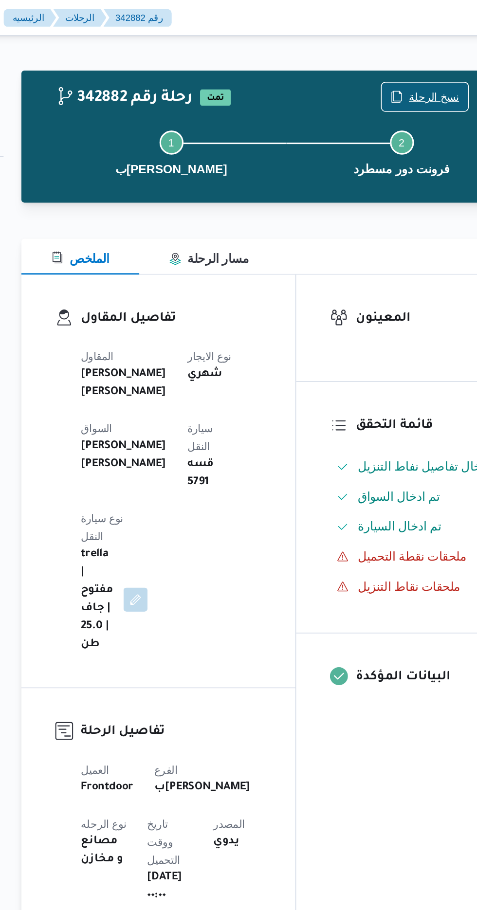
click at [389, 54] on button "نسخ الرحلة" at bounding box center [388, 62] width 57 height 19
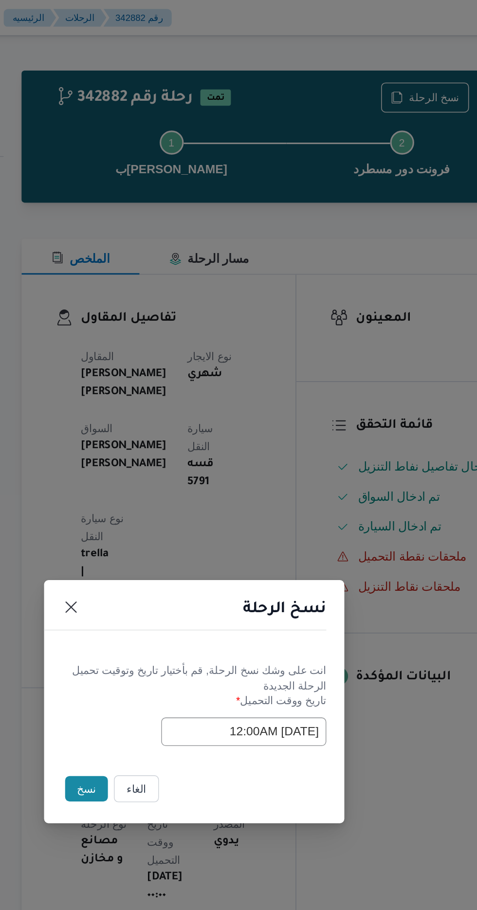
click at [163, 514] on button "نسخ" at bounding box center [169, 511] width 28 height 17
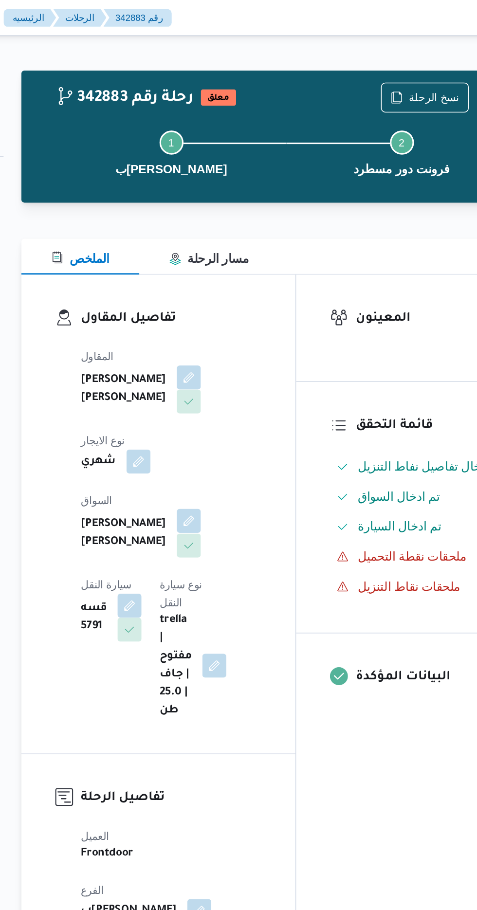
click at [227, 330] on button "button" at bounding box center [235, 338] width 16 height 16
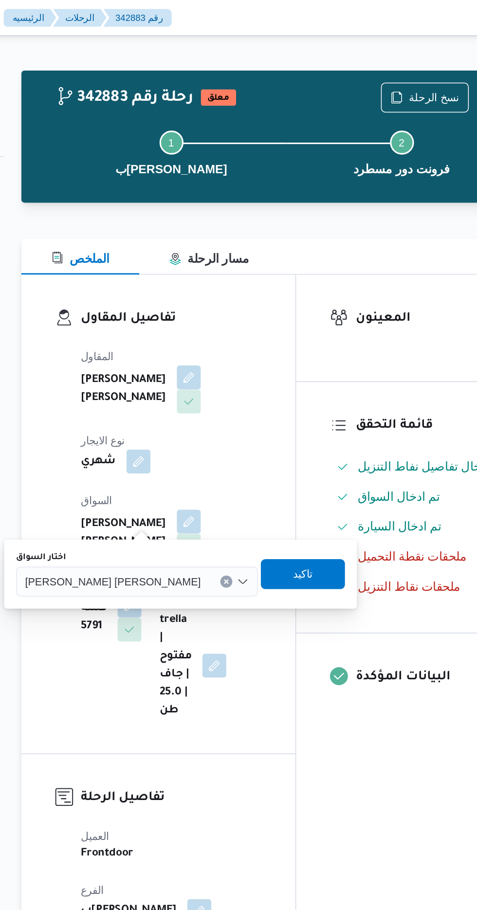
click at [185, 380] on span "[PERSON_NAME] [PERSON_NAME]" at bounding box center [186, 376] width 114 height 11
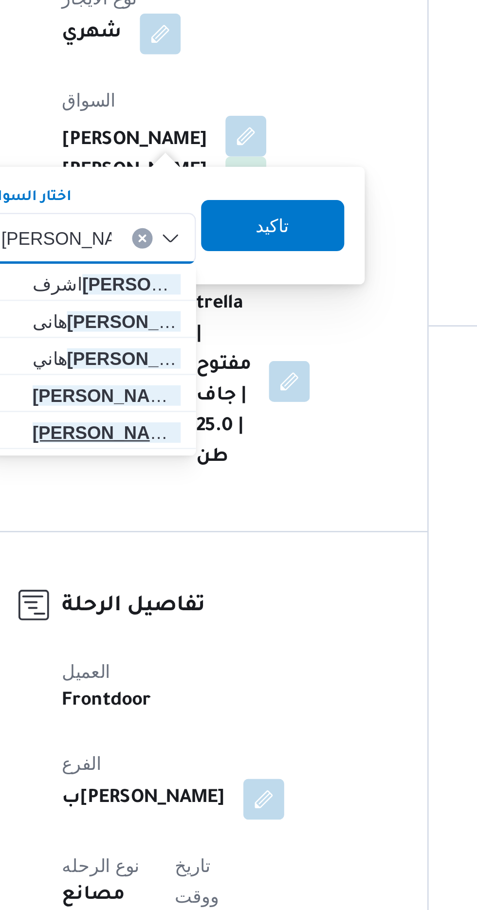
type input "[PERSON_NAME]"
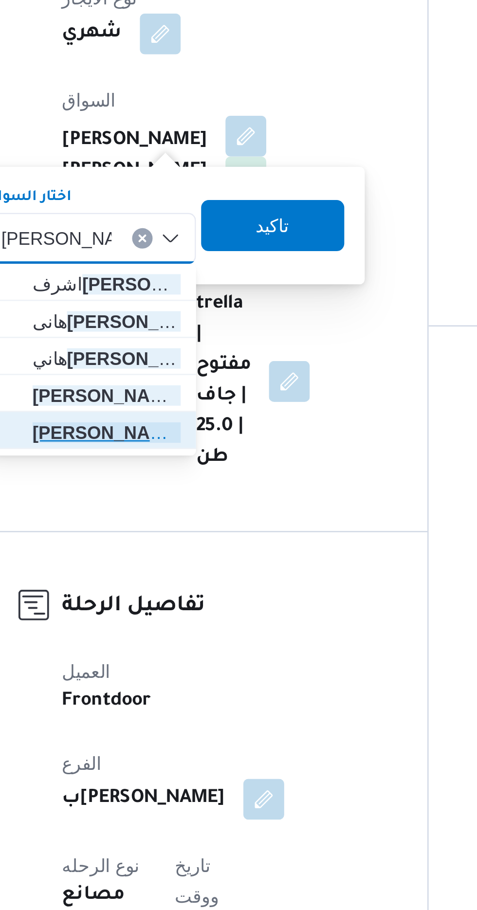
click at [190, 449] on mark "[PERSON_NAME]" at bounding box center [182, 451] width 57 height 8
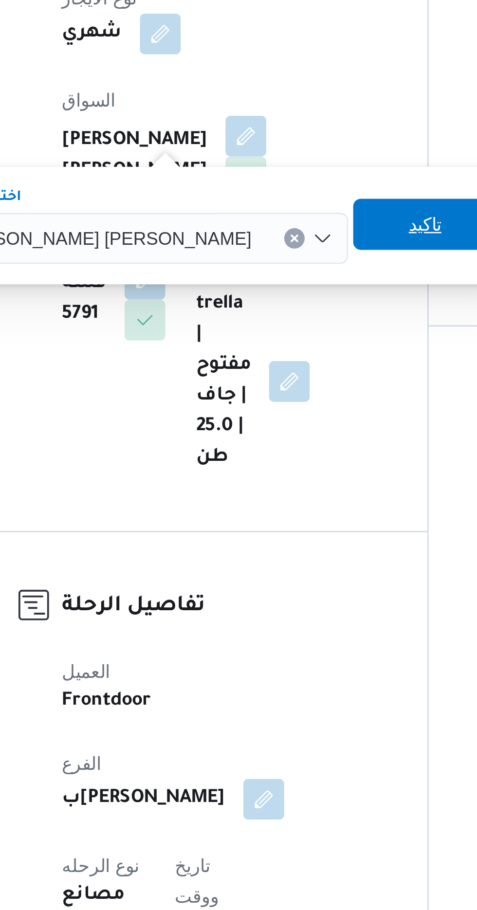
click at [297, 375] on span "تاكيد" at bounding box center [303, 372] width 13 height 12
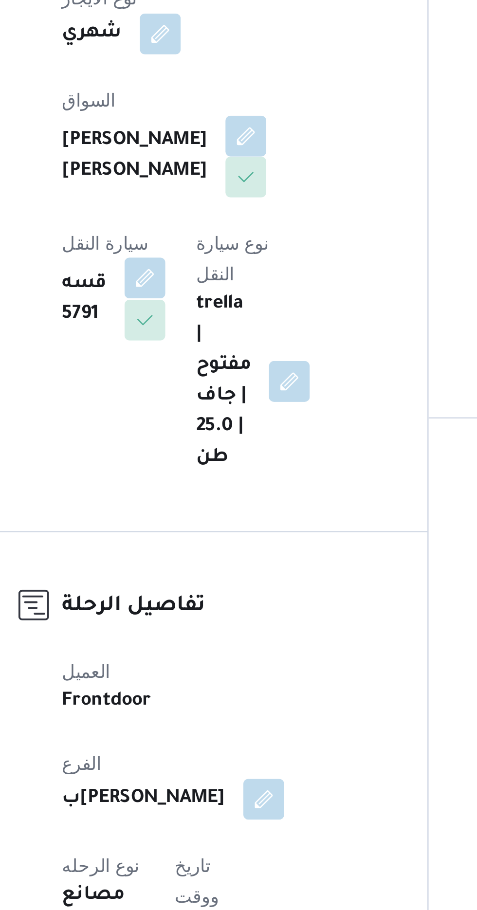
click at [204, 384] on button "button" at bounding box center [197, 392] width 16 height 16
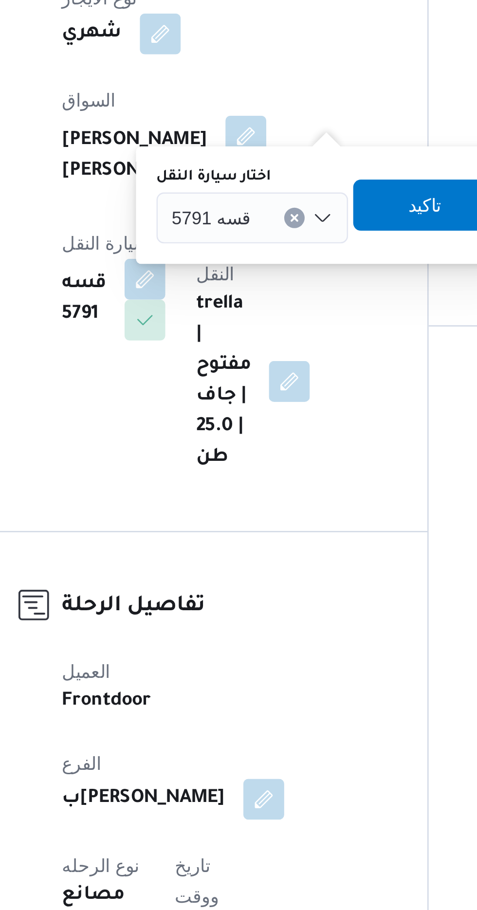
click at [241, 368] on input "اختار سيارة النقل" at bounding box center [241, 369] width 1 height 12
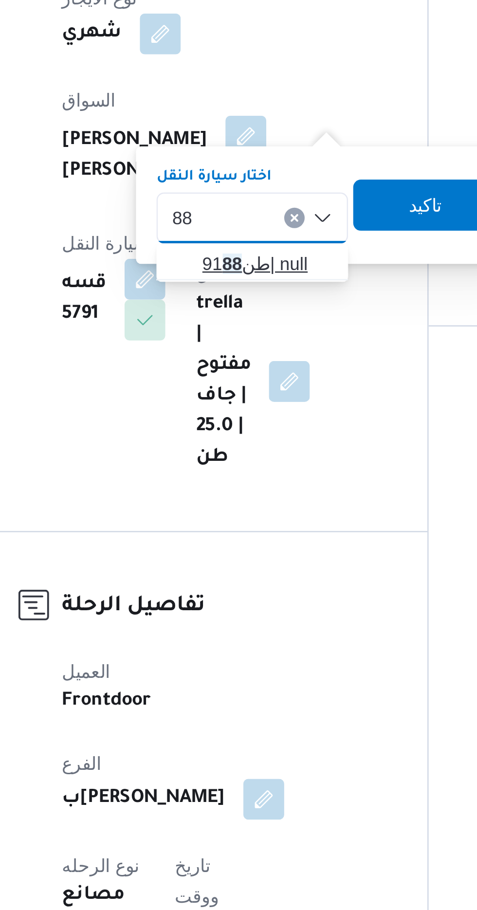
type input "88"
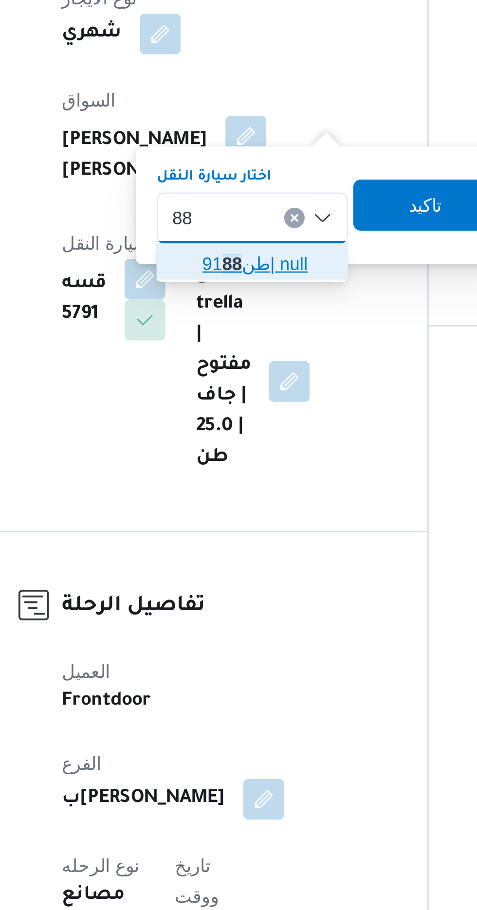
click at [241, 386] on span "طن91 88 | null" at bounding box center [243, 387] width 50 height 12
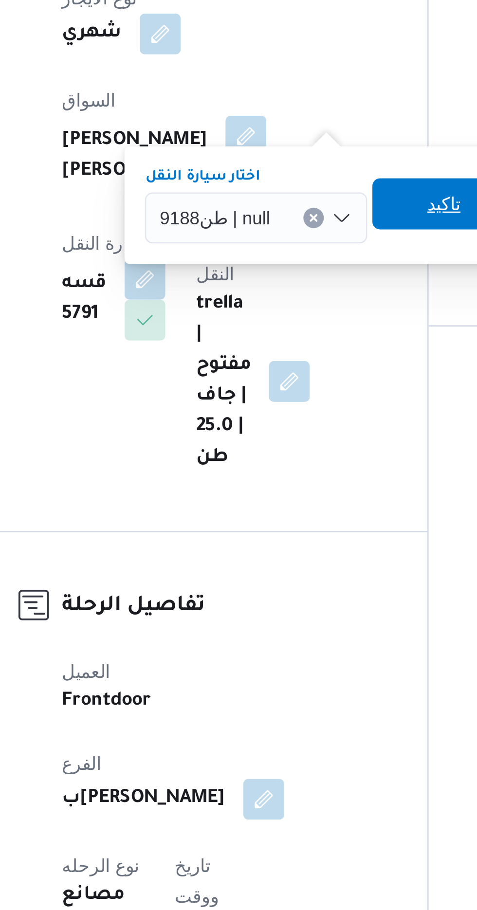
click at [308, 362] on span "تاكيد" at bounding box center [310, 364] width 13 height 12
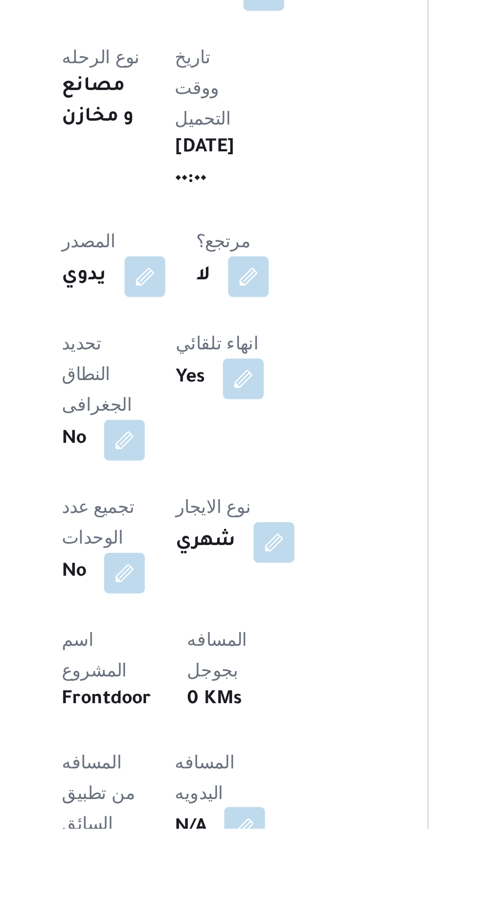
click at [227, 902] on button "button" at bounding box center [235, 910] width 16 height 16
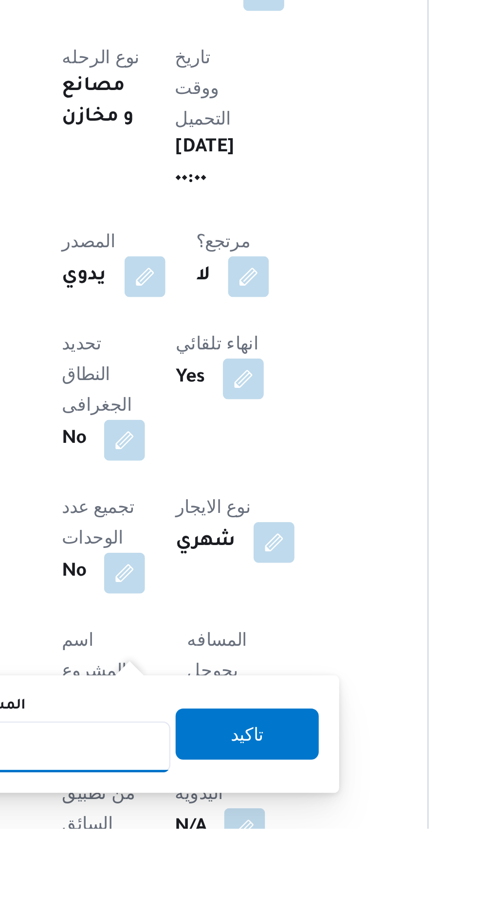
click at [187, 876] on input "المسافه اليدويه" at bounding box center [157, 878] width 97 height 19
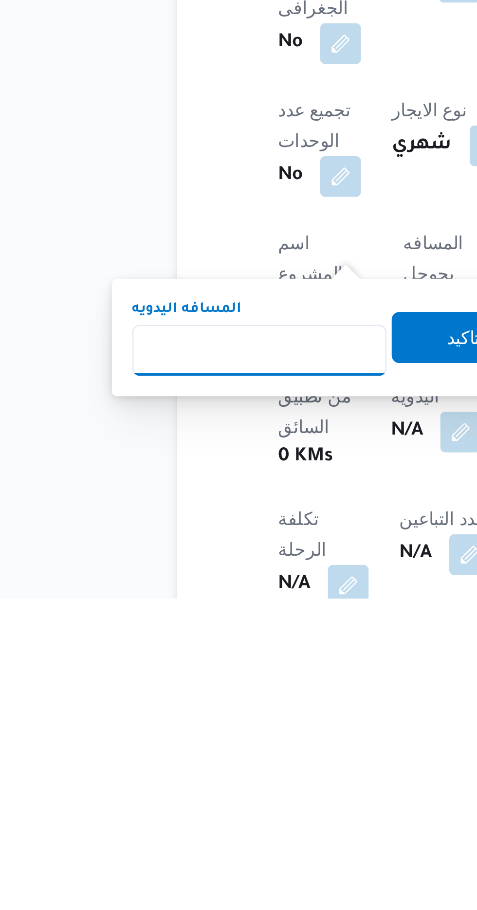
scroll to position [69, 0]
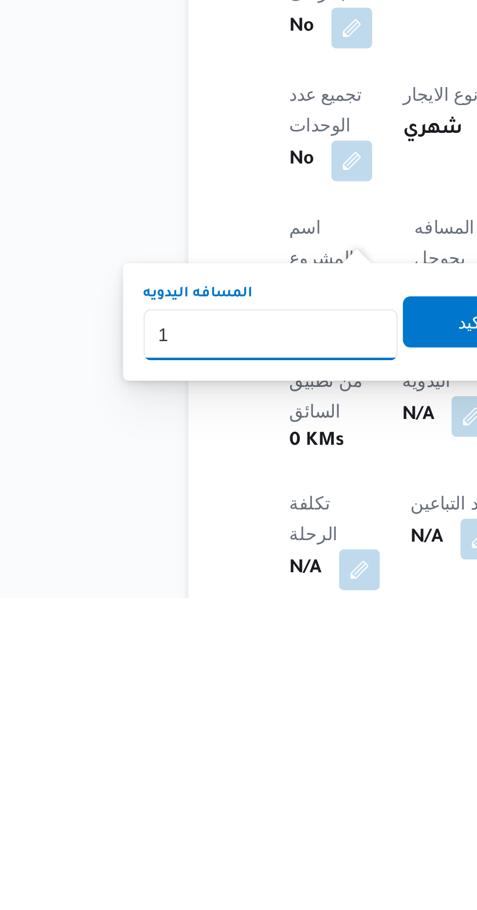
type input "12"
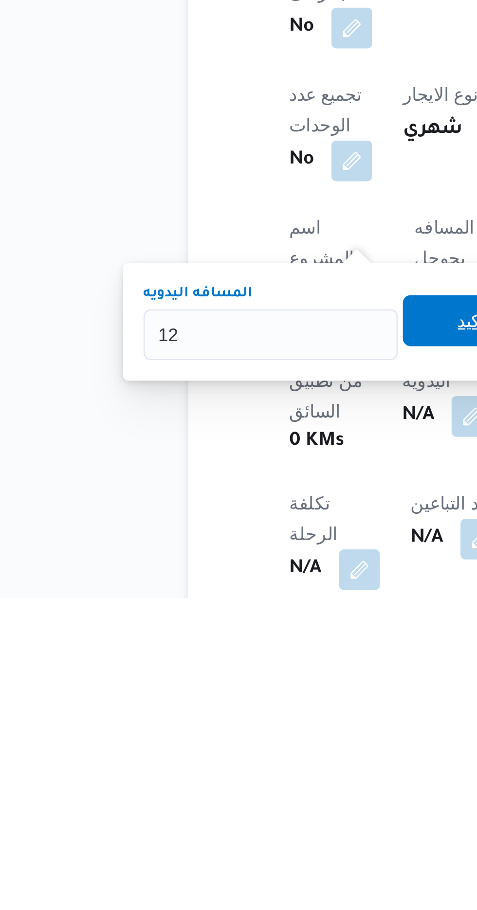
click at [233, 805] on span "تاكيد" at bounding box center [235, 804] width 54 height 19
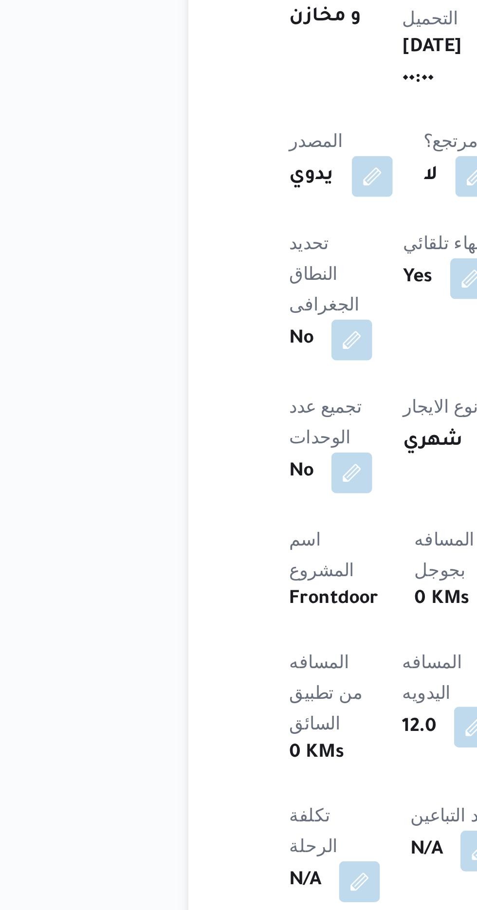
click at [228, 833] on button "button" at bounding box center [236, 841] width 16 height 16
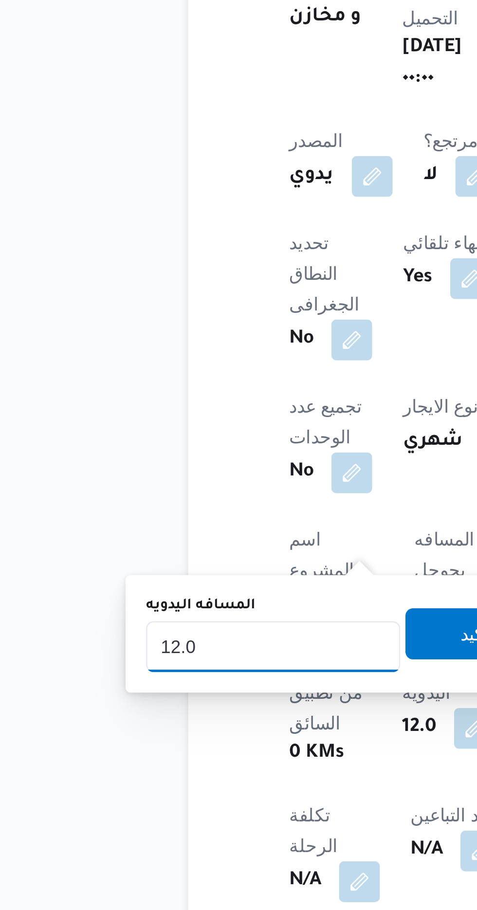
click at [172, 806] on input "12.0" at bounding box center [158, 809] width 97 height 19
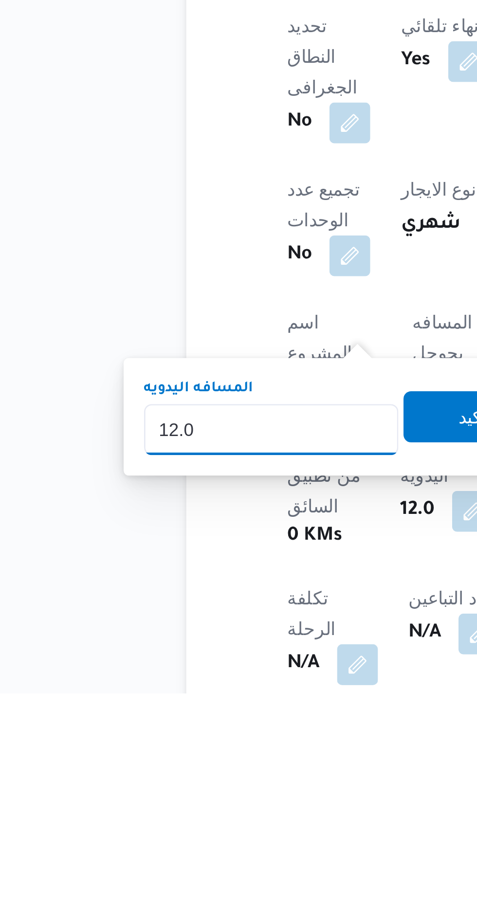
scroll to position [82, 0]
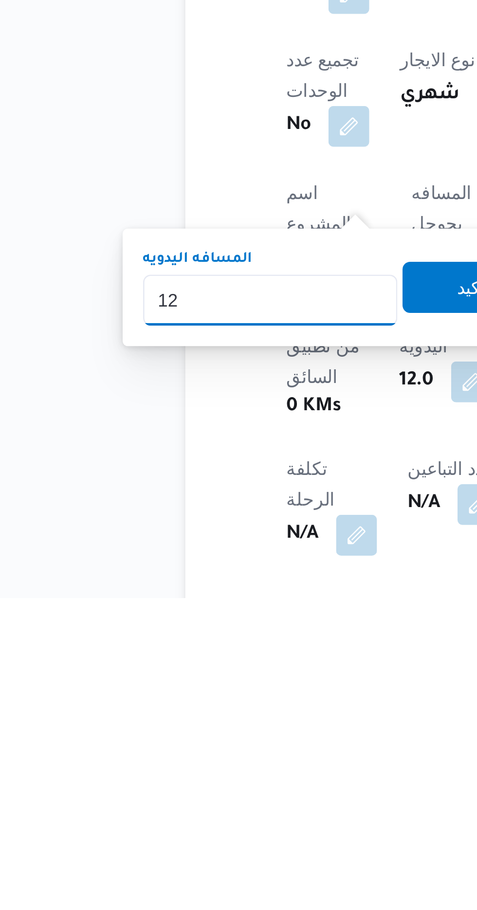
type input "120"
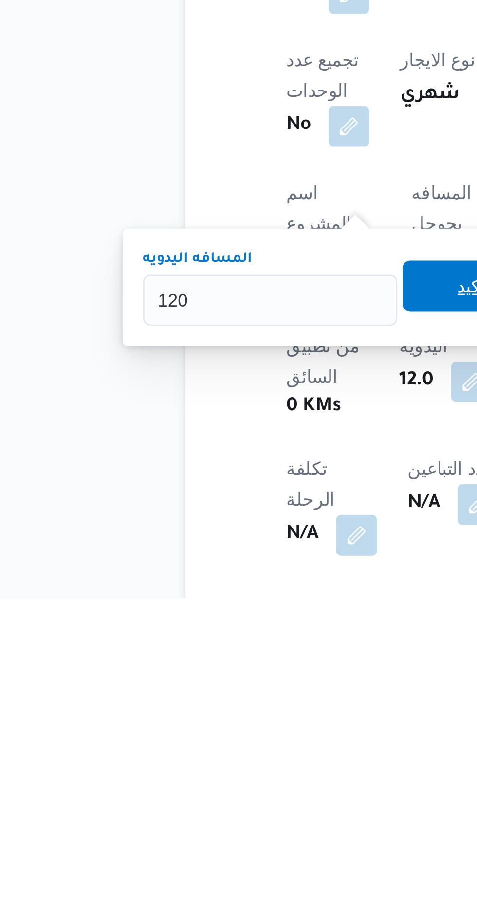
click at [228, 791] on span "تاكيد" at bounding box center [236, 790] width 54 height 19
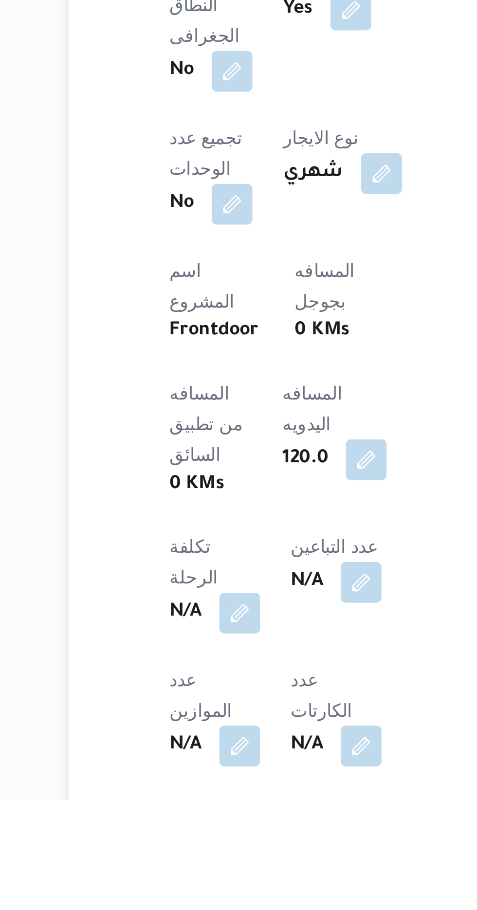
scroll to position [130, 0]
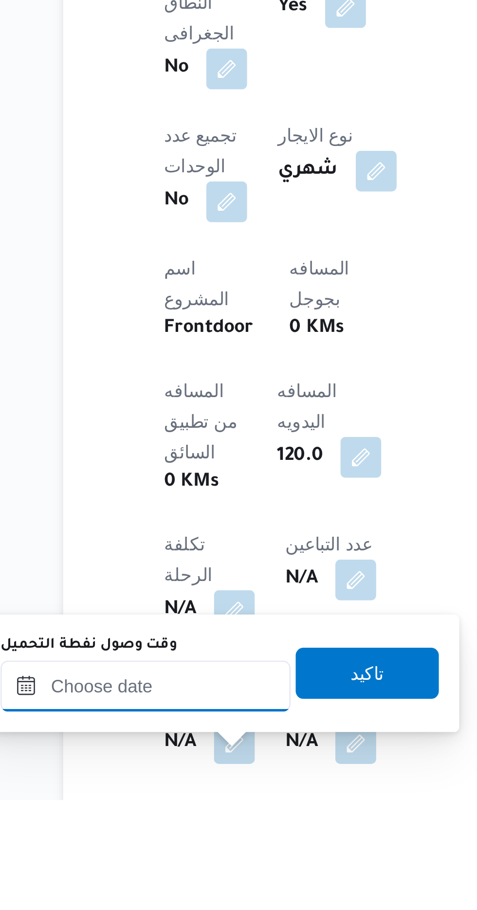
click at [151, 868] on input "وقت وصول نفطة التحميل" at bounding box center [158, 866] width 110 height 19
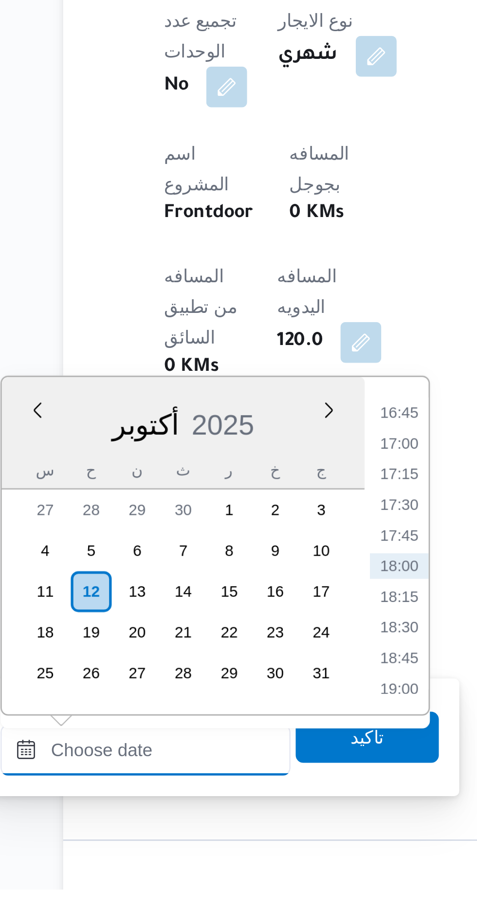
scroll to position [208, 0]
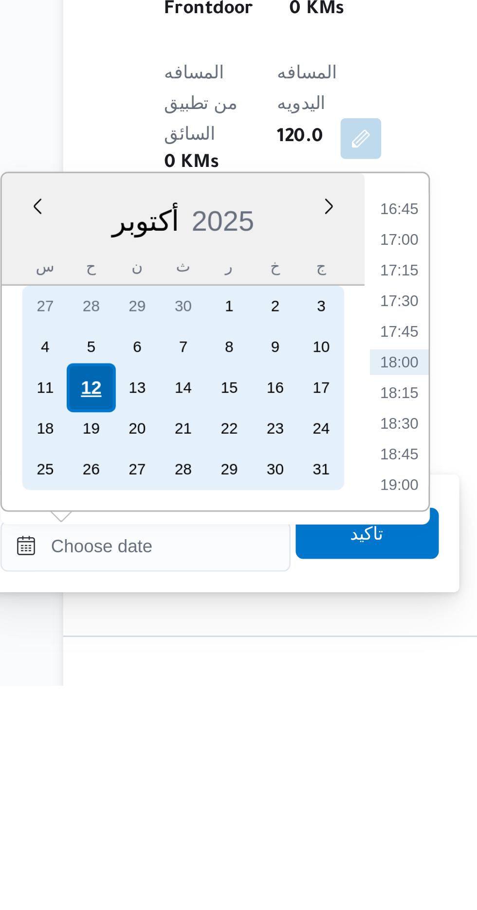
click at [138, 793] on div "12" at bounding box center [136, 796] width 18 height 18
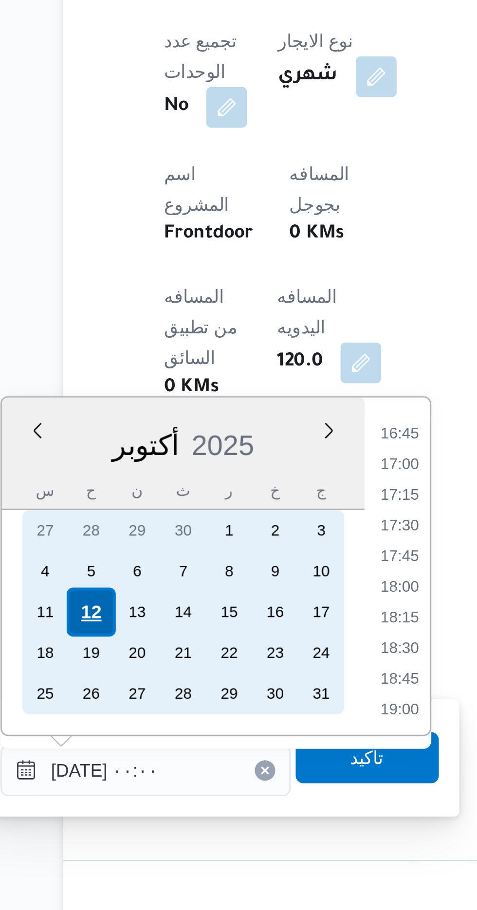
scroll to position [0, 0]
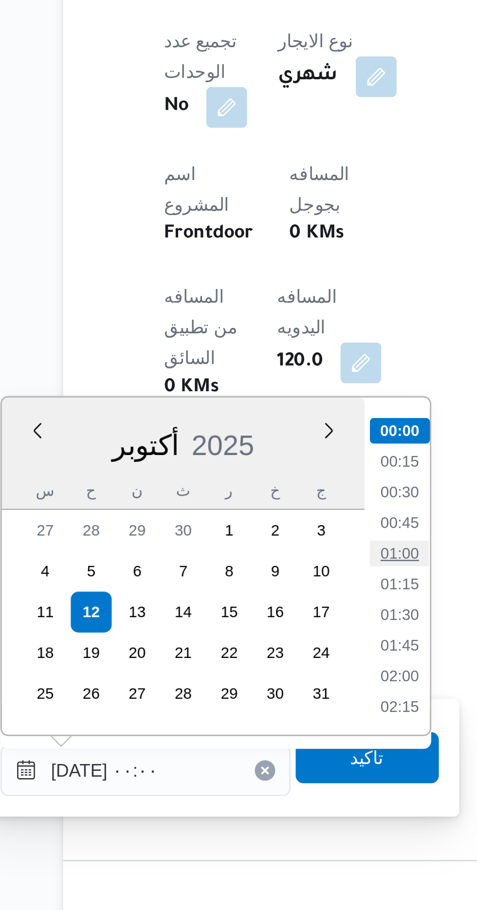
click at [254, 771] on li "01:00" at bounding box center [254, 774] width 22 height 10
type input "[DATE] ٠١:٠٠"
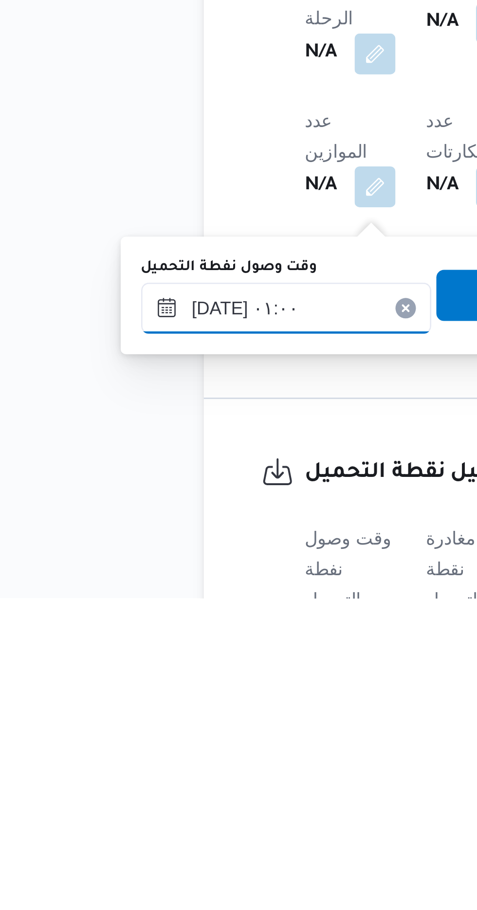
scroll to position [269, 0]
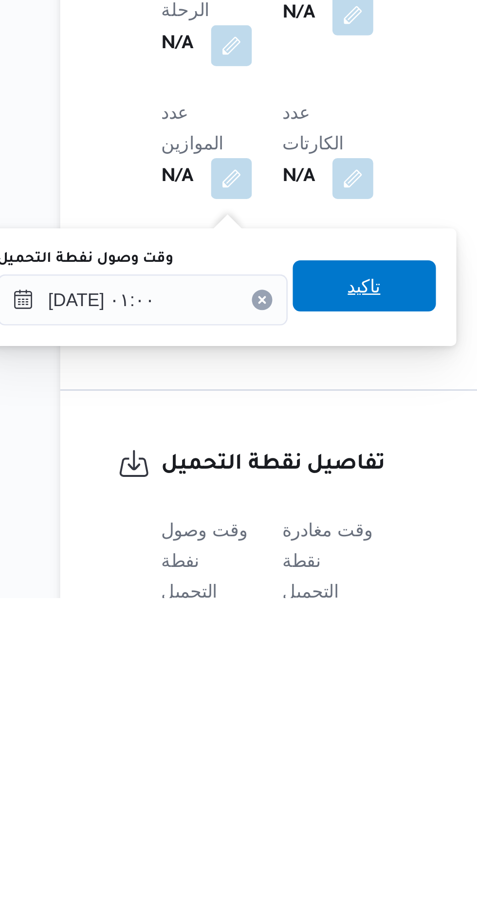
click at [249, 788] on span "تاكيد" at bounding box center [242, 791] width 13 height 12
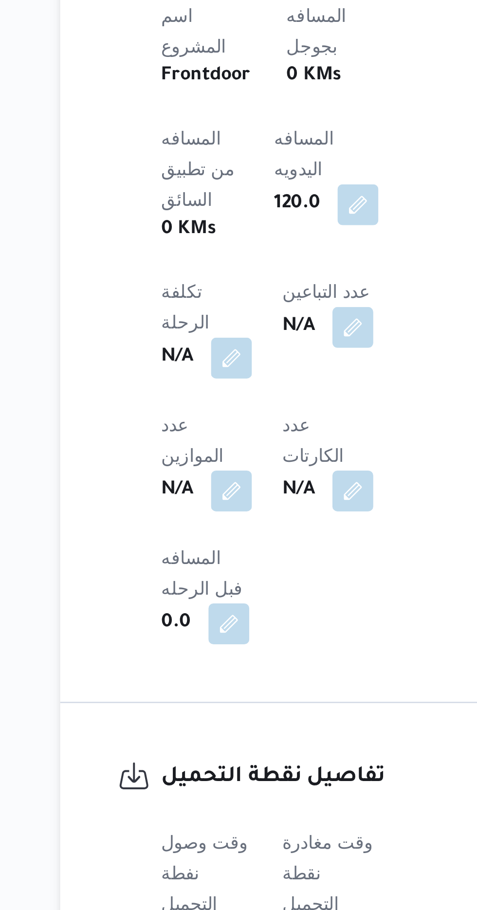
click at [243, 909] on button "button" at bounding box center [238, 921] width 16 height 16
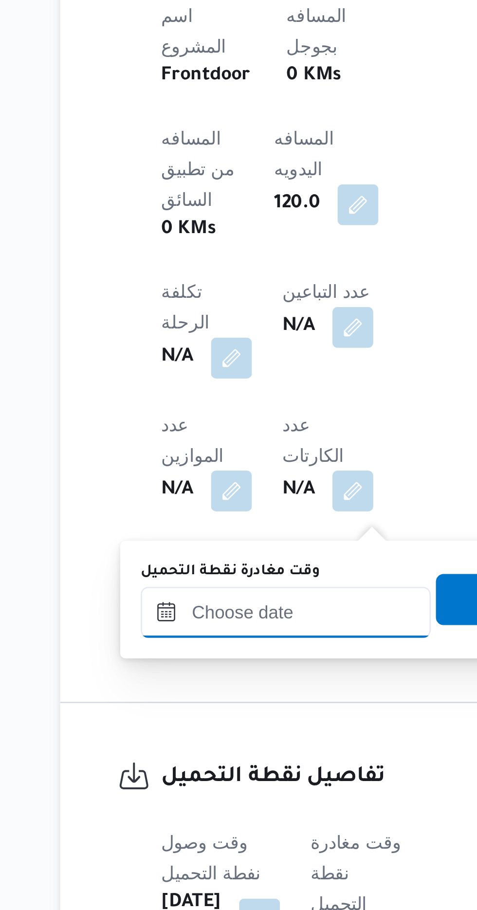
click at [224, 788] on div at bounding box center [212, 796] width 110 height 19
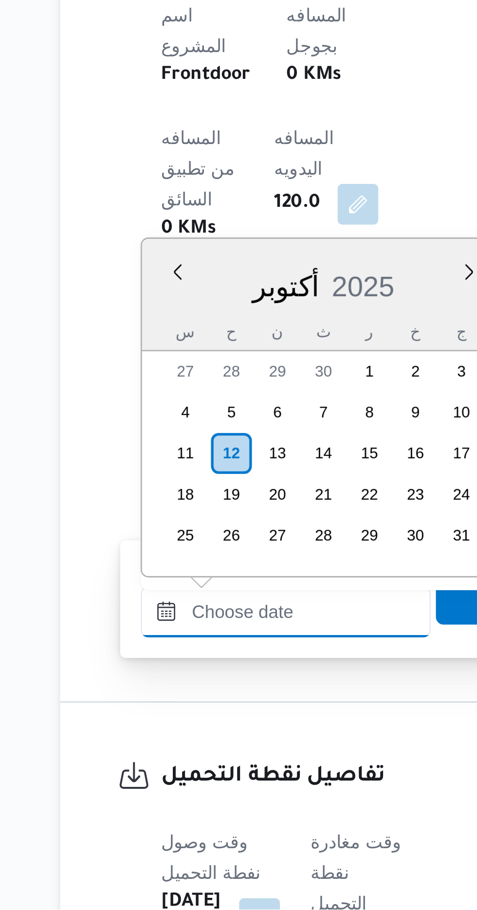
scroll to position [781, 0]
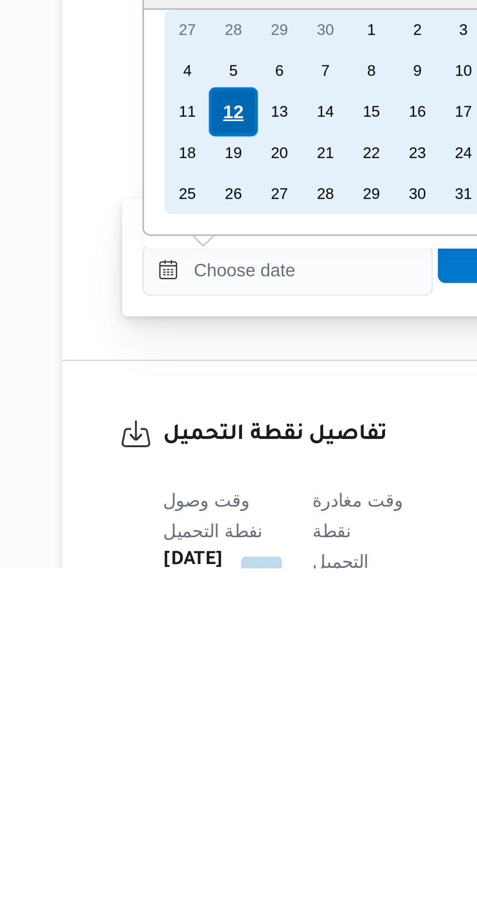
click at [194, 733] on div "12" at bounding box center [191, 736] width 18 height 18
type input "[DATE] ٠٠:٠٠"
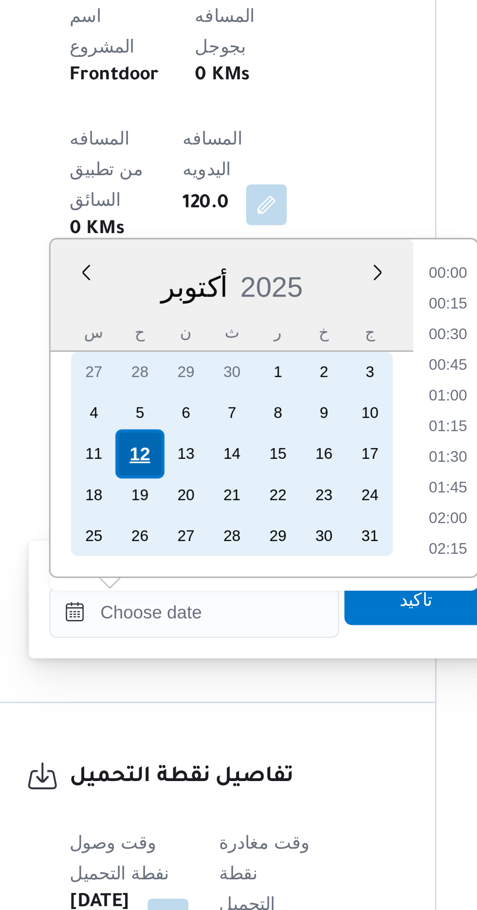
click at [192, 736] on div "12" at bounding box center [191, 736] width 18 height 18
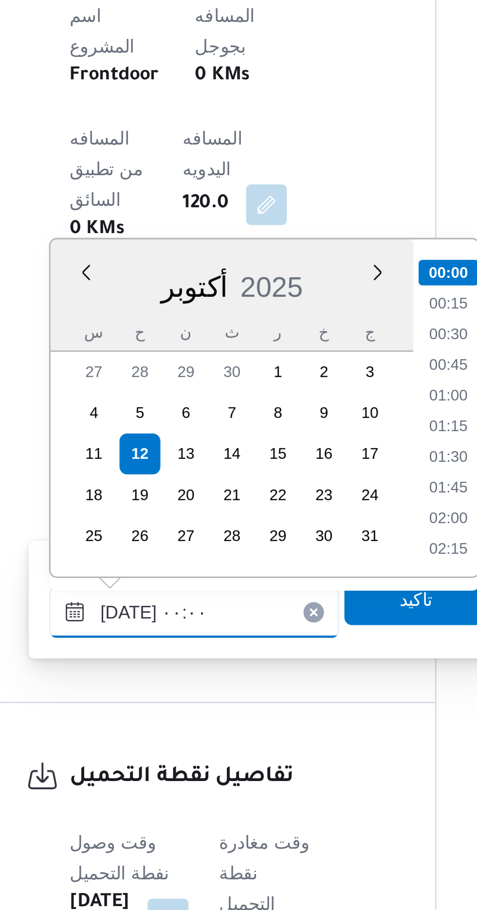
click at [169, 799] on input "[DATE] ٠٠:٠٠" at bounding box center [212, 796] width 110 height 19
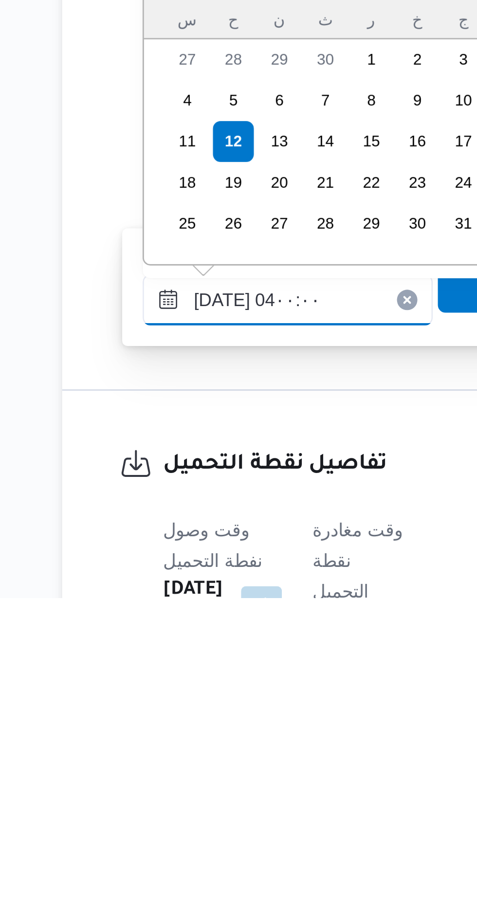
scroll to position [85, 0]
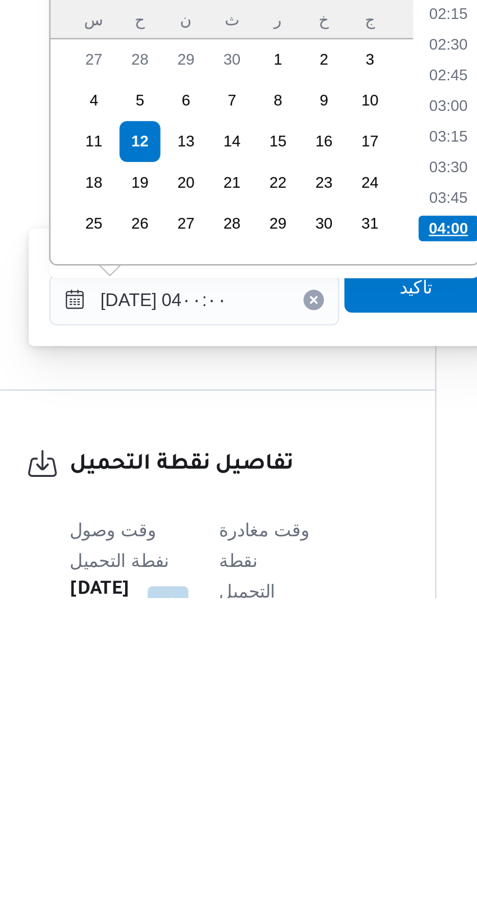
click at [305, 764] on li "04:00" at bounding box center [309, 769] width 23 height 10
type input "[DATE] ٠٤:٠٠"
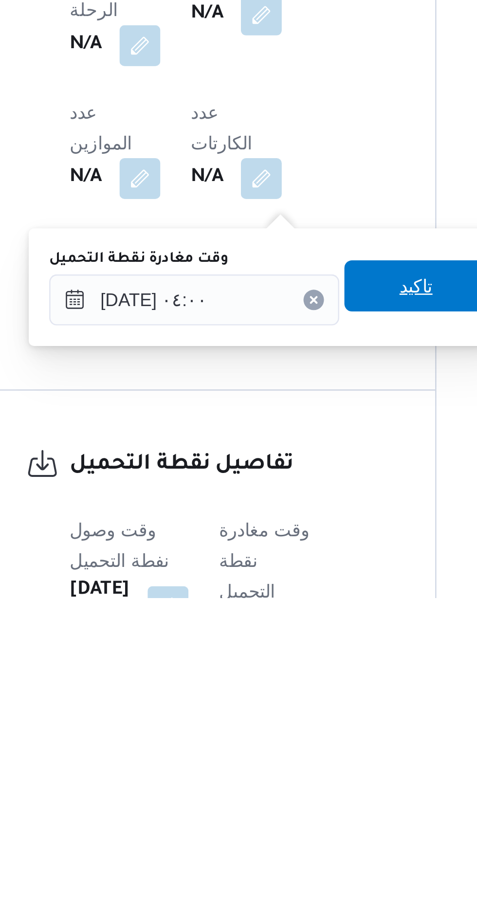
click at [300, 792] on span "تاكيد" at bounding box center [296, 791] width 13 height 12
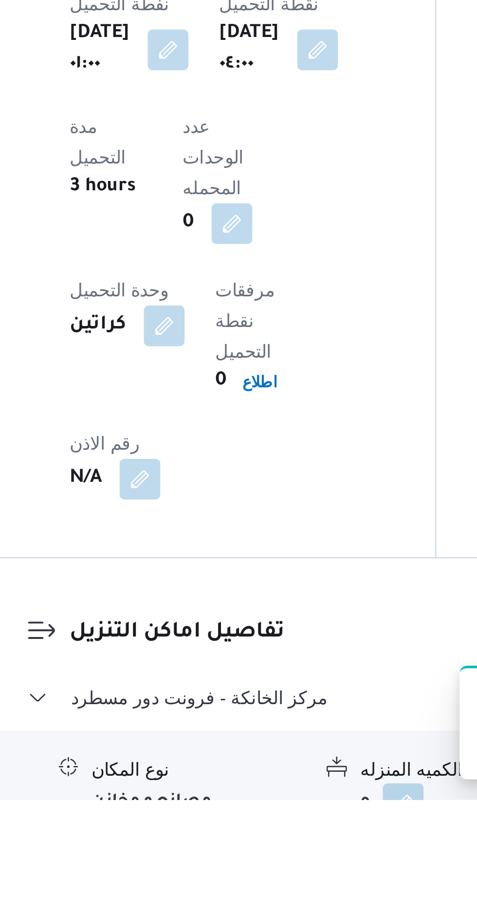
scroll to position [38, 0]
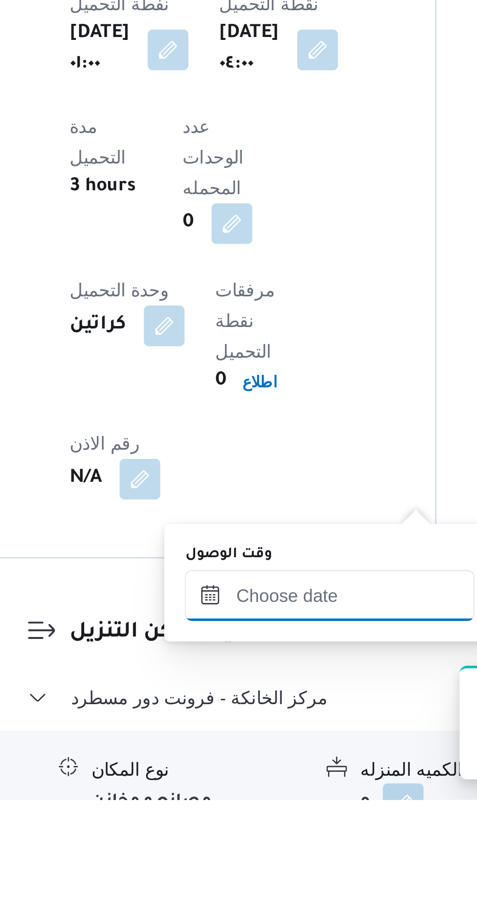
click at [274, 828] on input "وقت الوصول" at bounding box center [264, 831] width 110 height 19
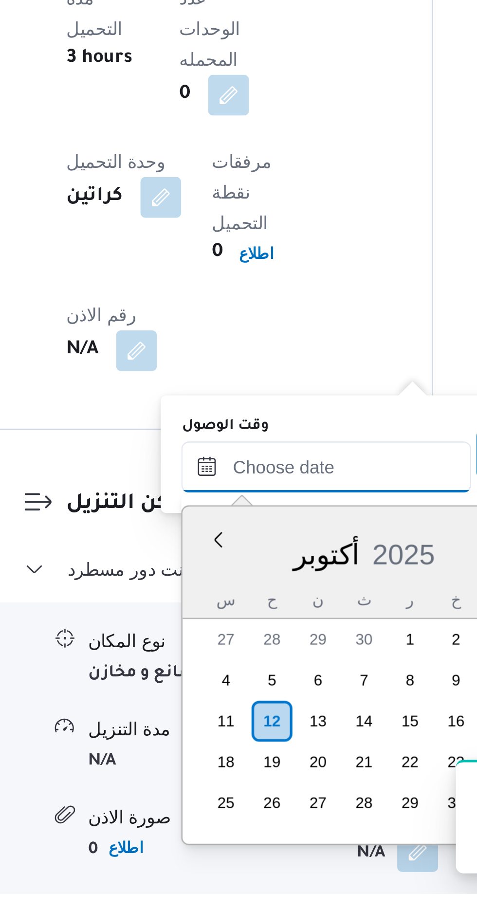
scroll to position [781, 0]
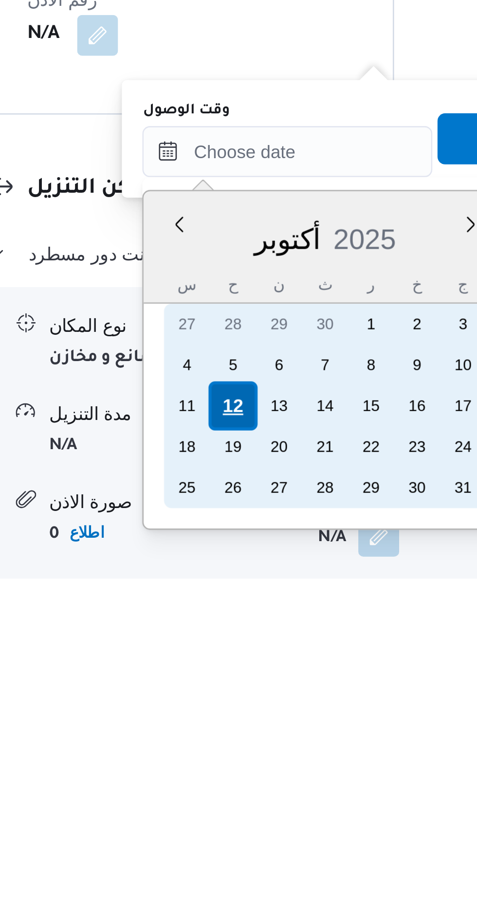
click at [242, 842] on div "12" at bounding box center [243, 844] width 18 height 18
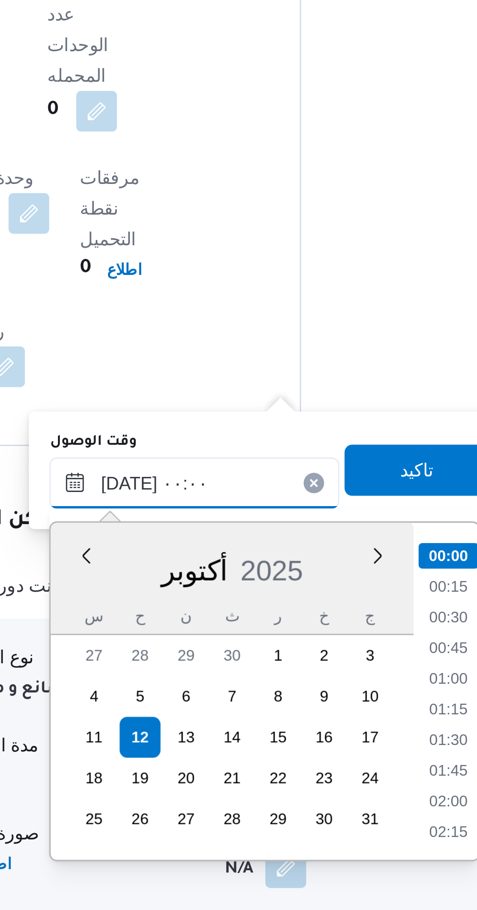
click at [229, 746] on input "[DATE] ٠٠:٠٠" at bounding box center [264, 747] width 110 height 19
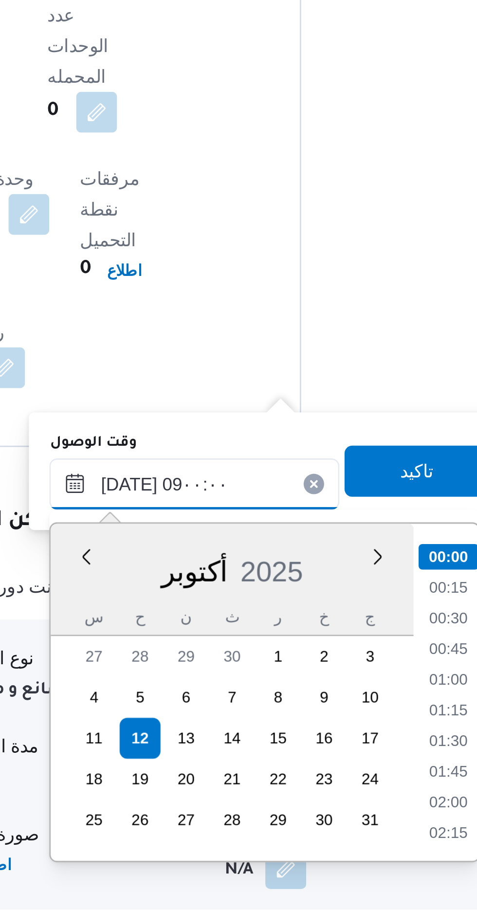
scroll to position [318, 0]
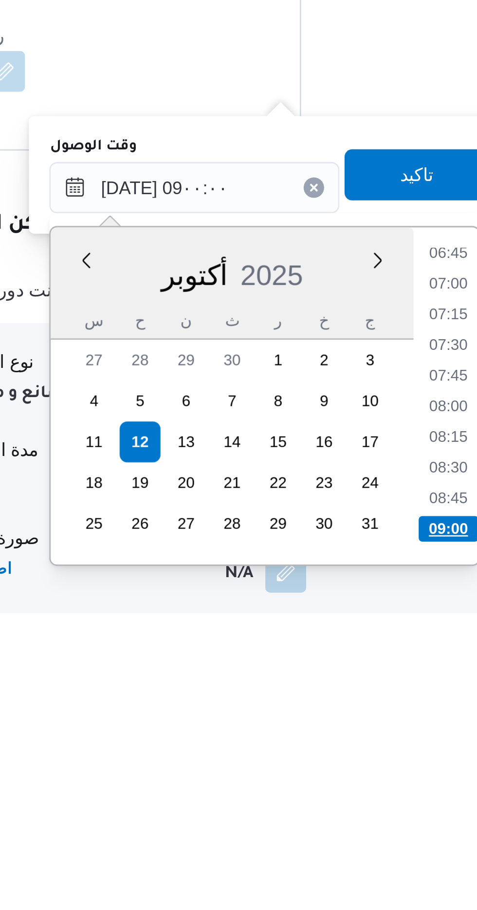
click at [357, 873] on li "09:00" at bounding box center [360, 878] width 23 height 10
type input "[DATE] ٠٩:٠٠"
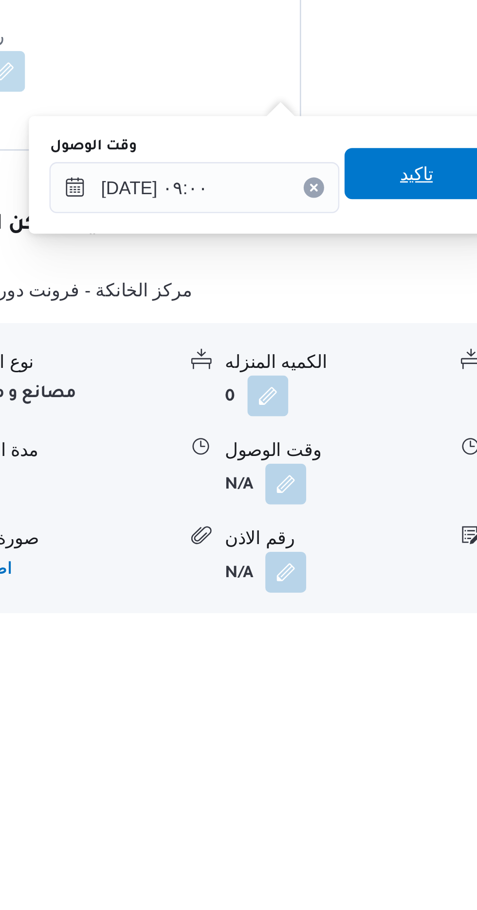
click at [354, 742] on span "تاكيد" at bounding box center [348, 743] width 13 height 12
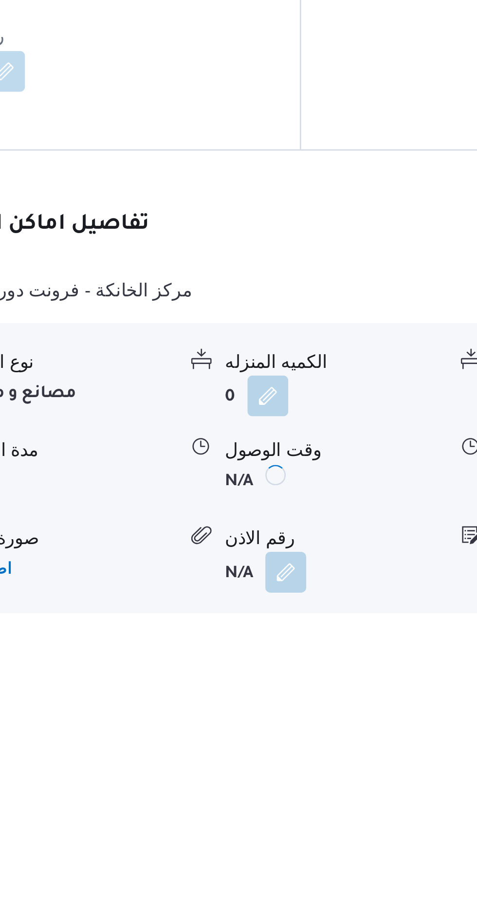
scroll to position [642, 0]
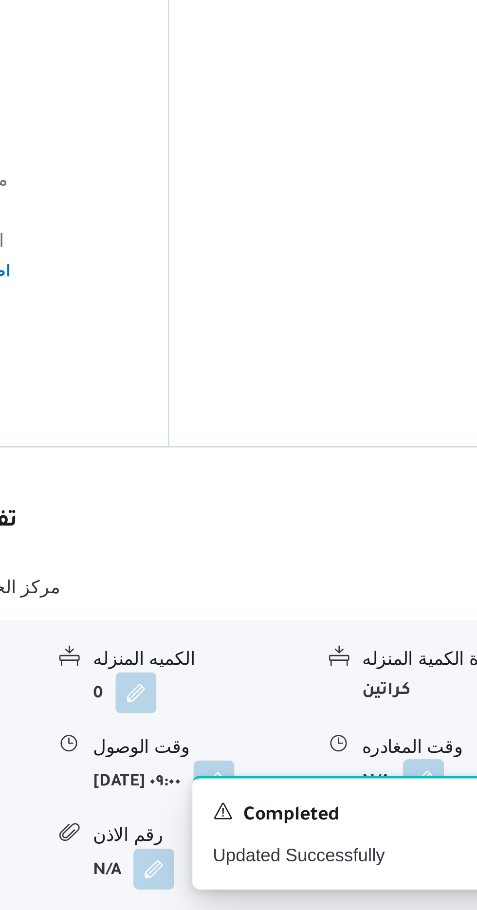
click at [396, 852] on button "button" at bounding box center [402, 860] width 16 height 16
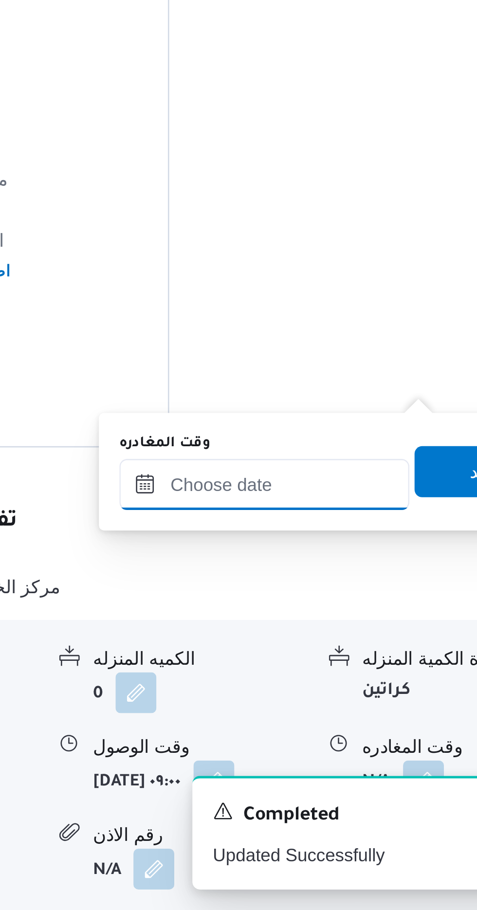
click at [363, 738] on input "وقت المغادره" at bounding box center [341, 747] width 110 height 19
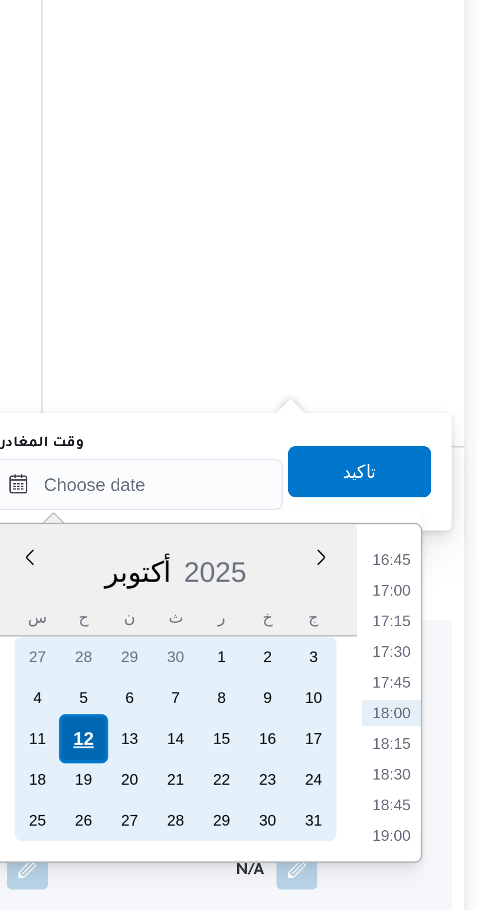
click at [321, 843] on div "12" at bounding box center [320, 844] width 18 height 18
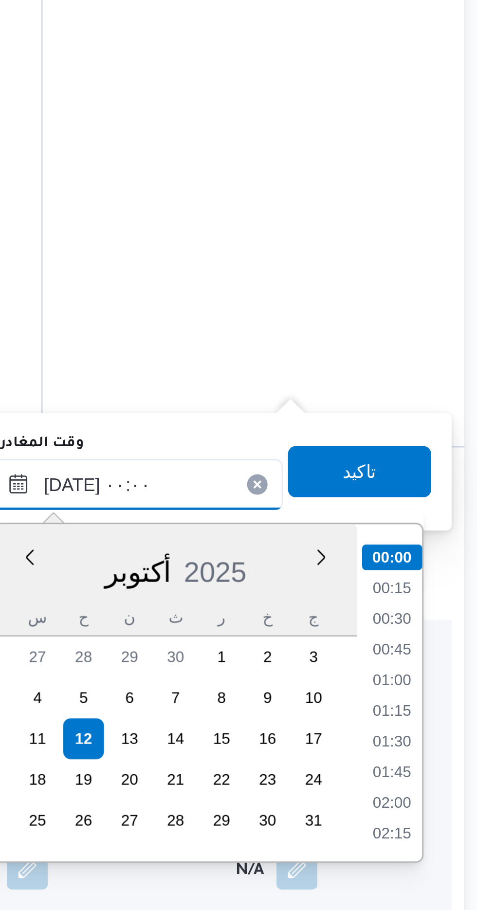
click at [306, 747] on input "[DATE] ٠٠:٠٠" at bounding box center [341, 747] width 110 height 19
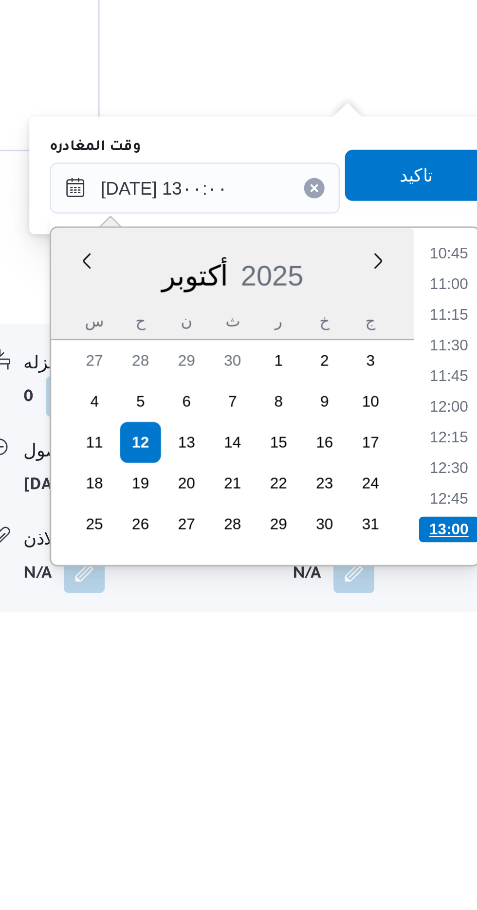
click at [437, 874] on li "13:00" at bounding box center [437, 878] width 23 height 10
type input "[DATE] ١٣:٠٠"
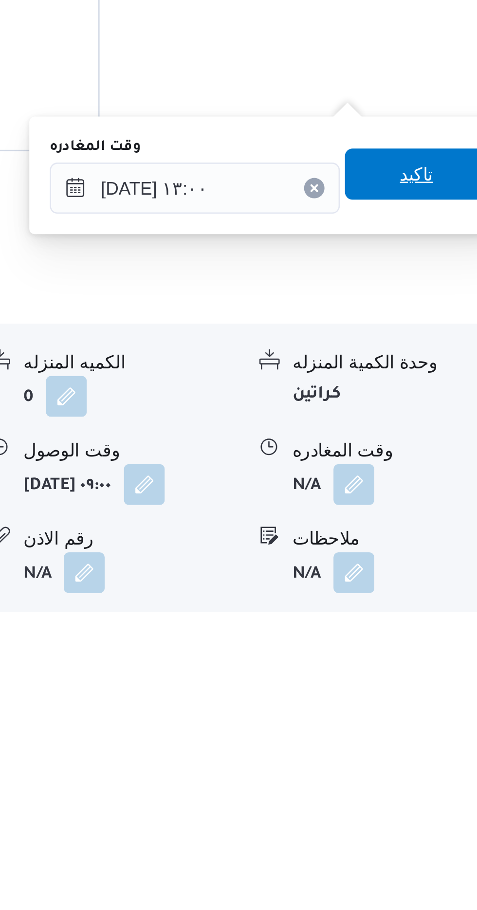
click at [431, 740] on span "تاكيد" at bounding box center [425, 743] width 13 height 12
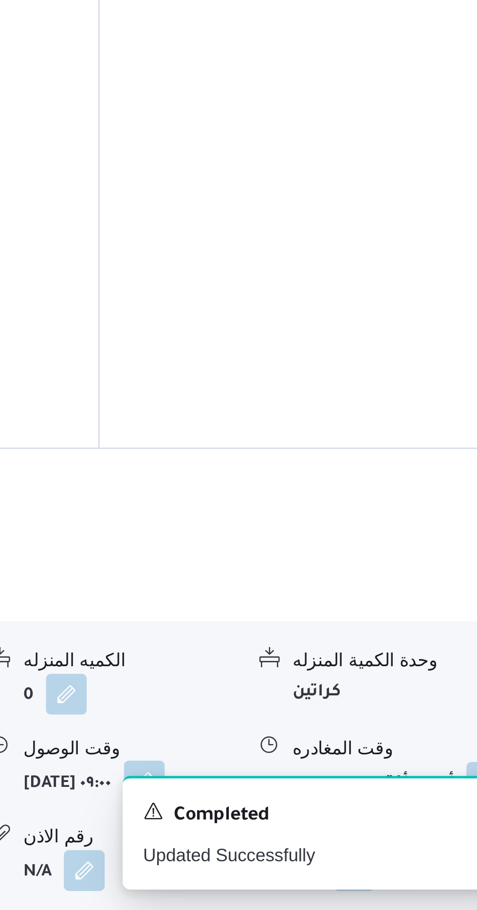
click at [329, 853] on button "button" at bounding box center [322, 861] width 16 height 16
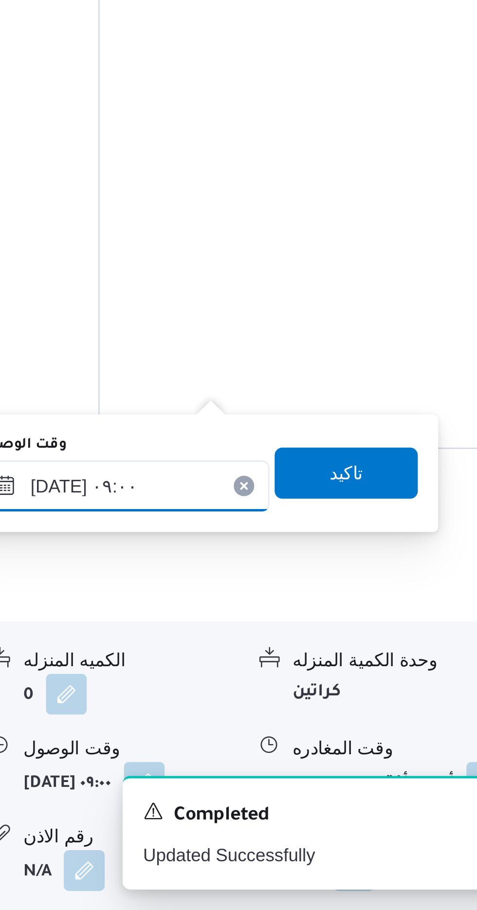
click at [318, 743] on input "[DATE] ٠٩:٠٠" at bounding box center [314, 748] width 110 height 19
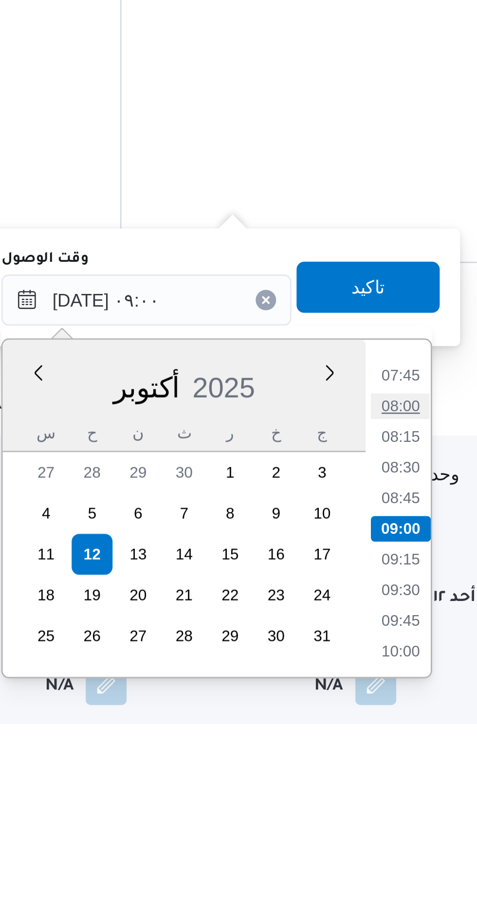
click at [411, 788] on li "08:00" at bounding box center [410, 789] width 22 height 10
type input "[DATE] ٠٨:٠٠"
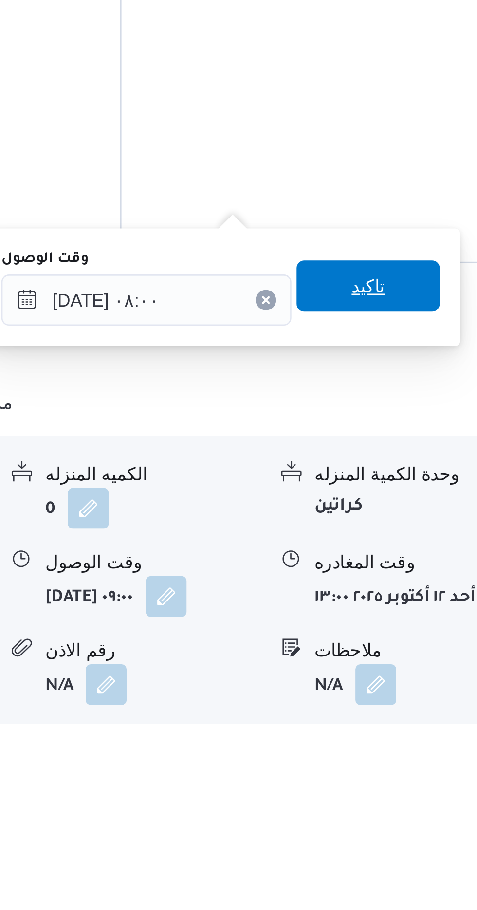
click at [405, 740] on span "تاكيد" at bounding box center [398, 743] width 13 height 12
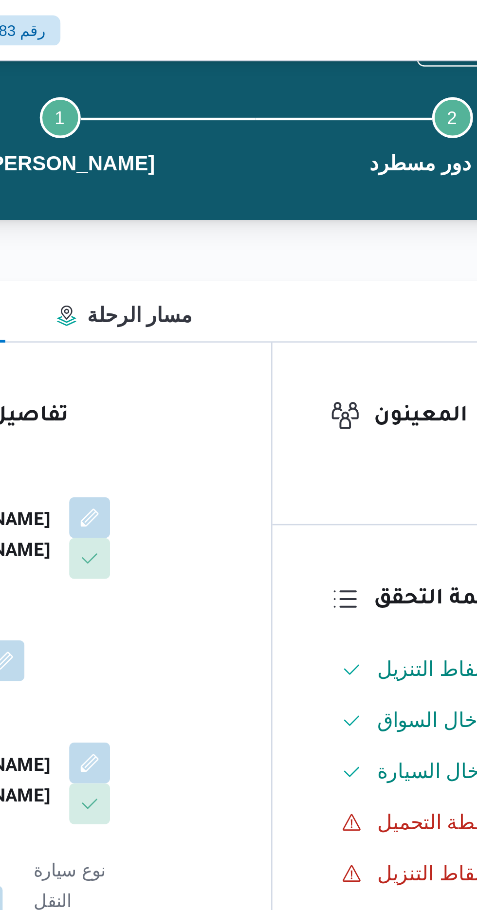
scroll to position [0, 0]
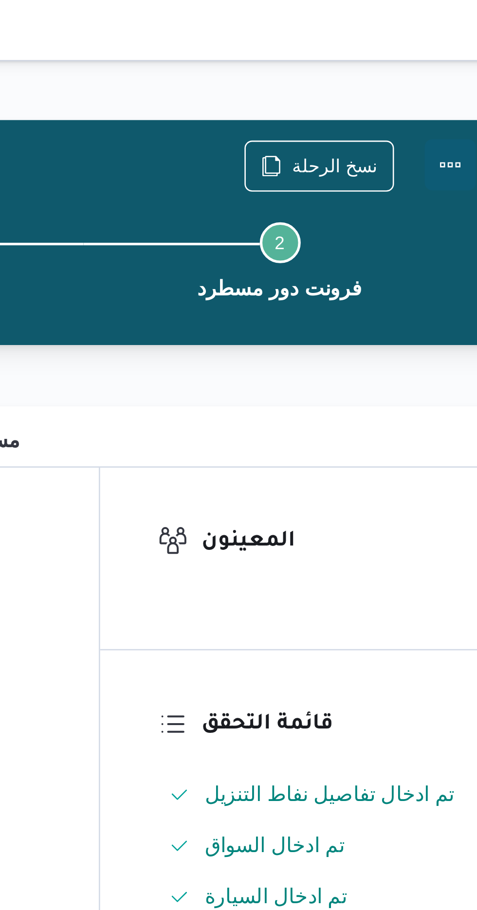
click at [438, 63] on button "Actions" at bounding box center [437, 62] width 19 height 19
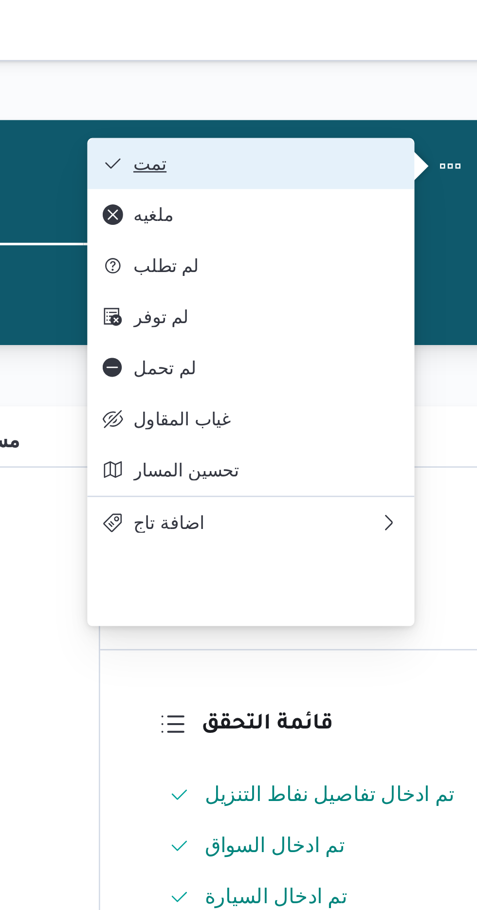
click at [323, 59] on span "تمت" at bounding box center [367, 62] width 101 height 8
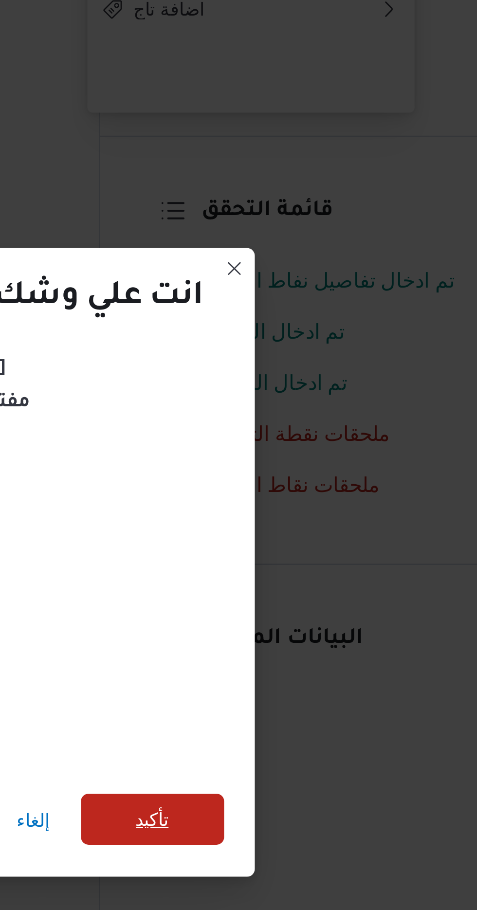
click at [333, 498] on span "تأكيد" at bounding box center [324, 507] width 54 height 19
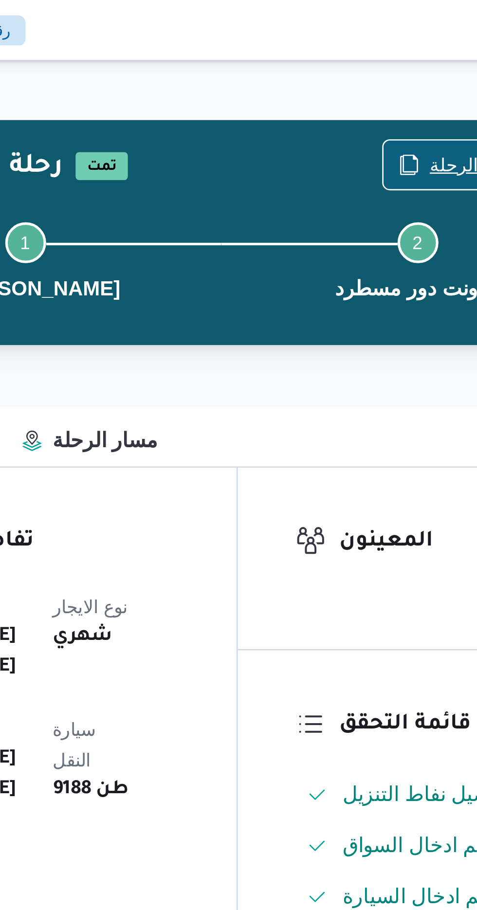
click at [380, 59] on span "نسخ الرحلة" at bounding box center [388, 63] width 56 height 18
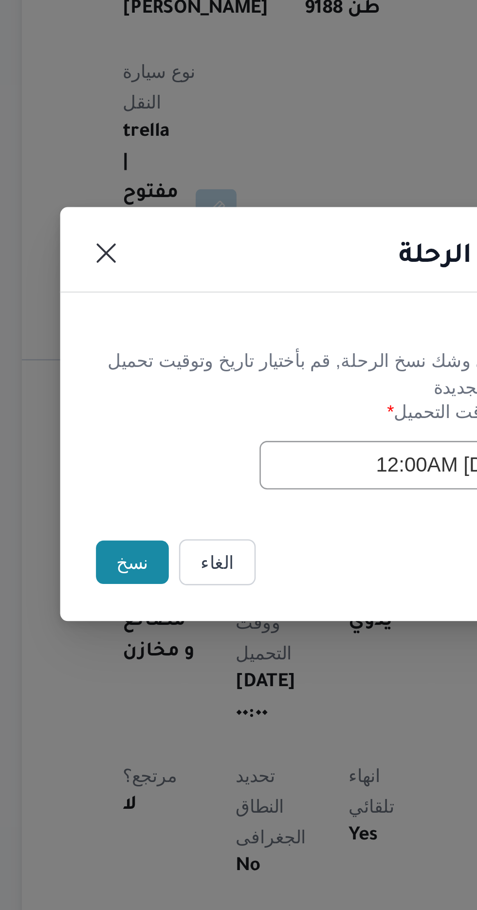
click at [164, 516] on button "نسخ" at bounding box center [169, 511] width 28 height 17
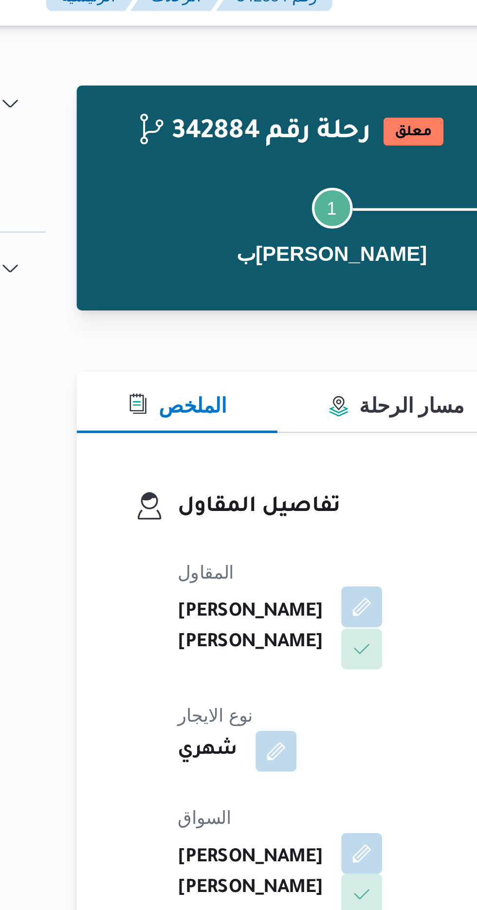
click at [227, 249] on button "button" at bounding box center [235, 244] width 16 height 16
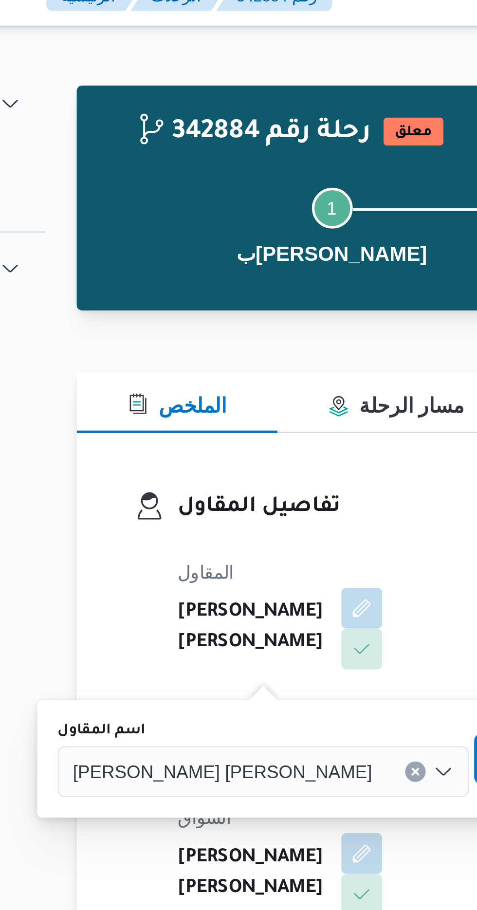
click at [241, 299] on div at bounding box center [243, 307] width 5 height 16
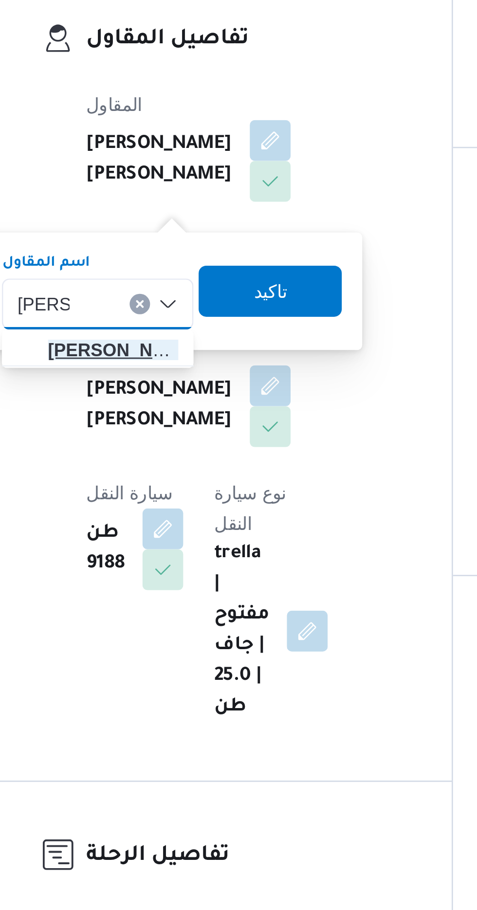
type input "[PERSON_NAME]"
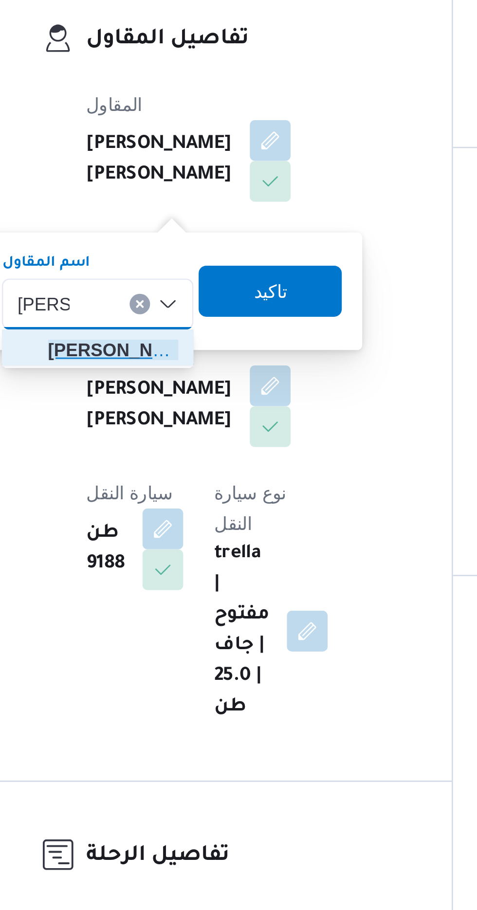
click at [181, 322] on span "[PERSON_NAME] دوح [PERSON_NAME]" at bounding box center [175, 325] width 50 height 12
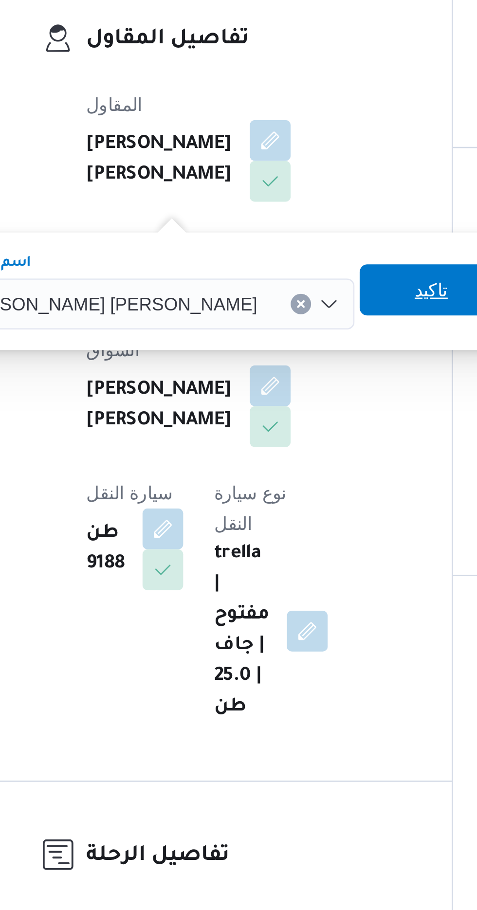
click at [290, 302] on span "تاكيد" at bounding box center [296, 302] width 13 height 12
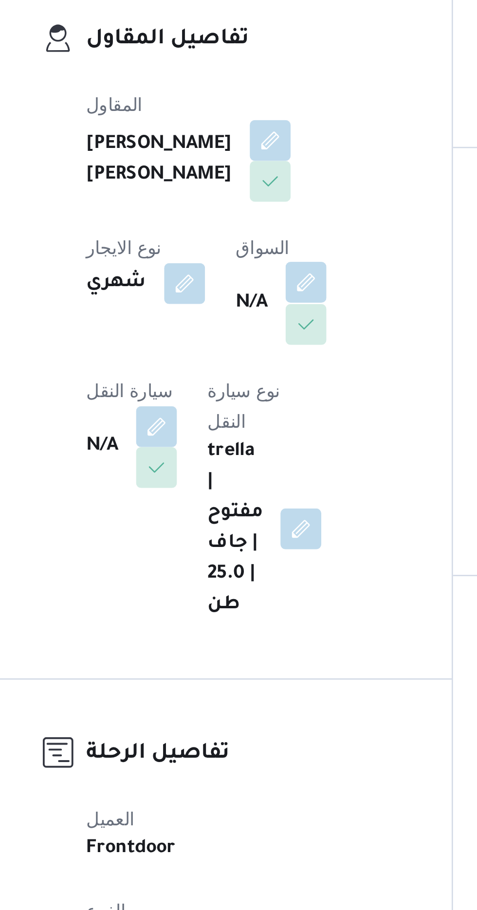
click at [241, 307] on button "button" at bounding box center [249, 299] width 16 height 16
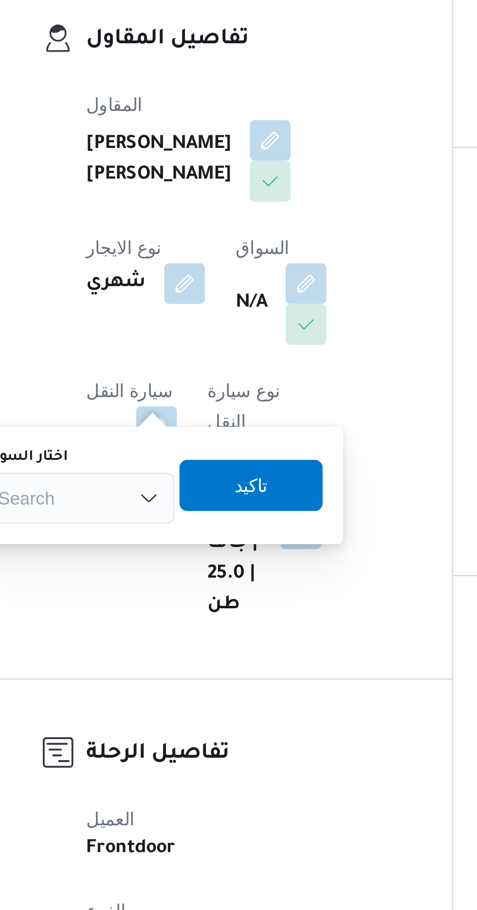
click at [175, 379] on div "Search" at bounding box center [162, 380] width 73 height 19
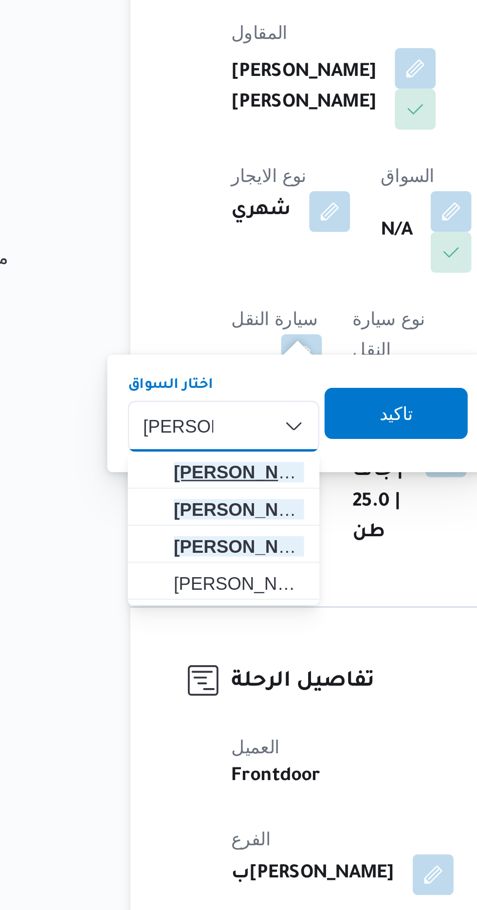
type input "[PERSON_NAME]"
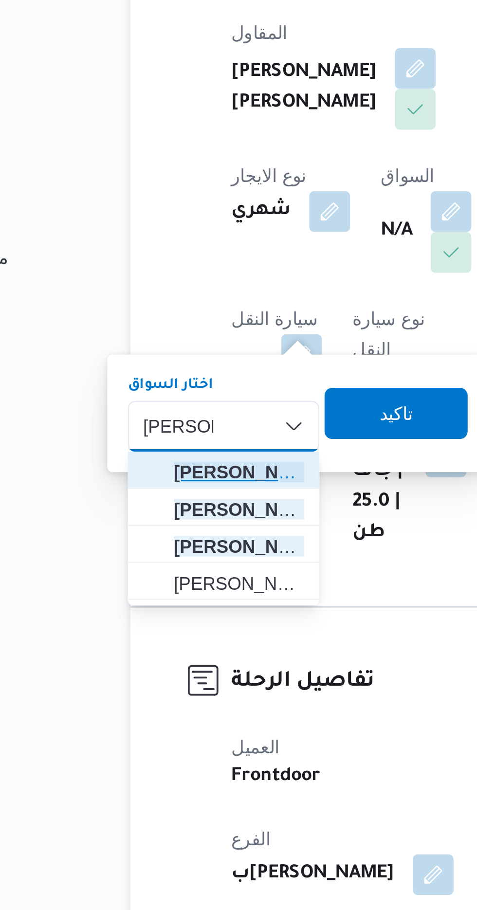
click at [174, 396] on span "[PERSON_NAME] بدالله [PERSON_NAME]" at bounding box center [168, 399] width 50 height 12
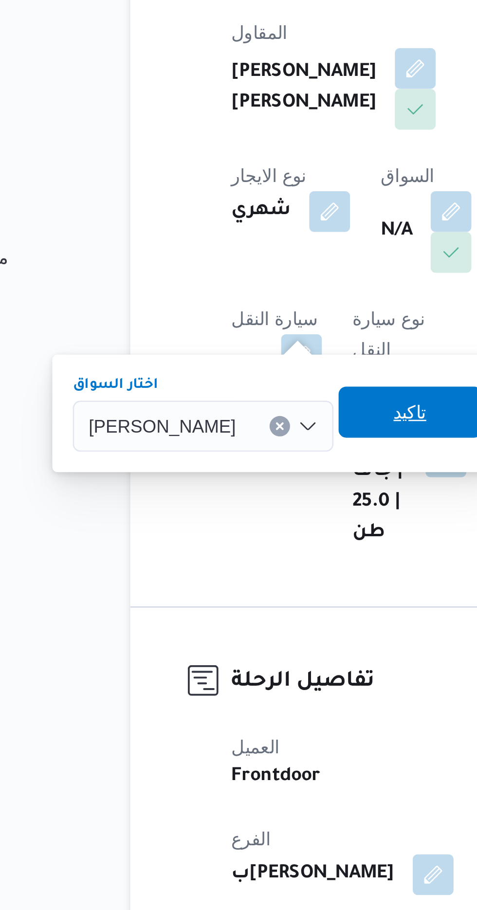
click at [235, 377] on span "تاكيد" at bounding box center [233, 375] width 54 height 19
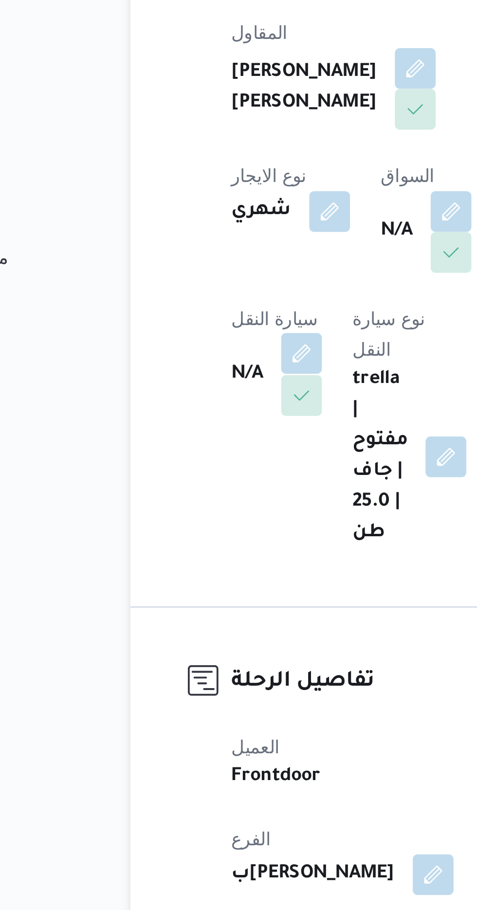
click at [199, 345] on button "button" at bounding box center [192, 353] width 16 height 16
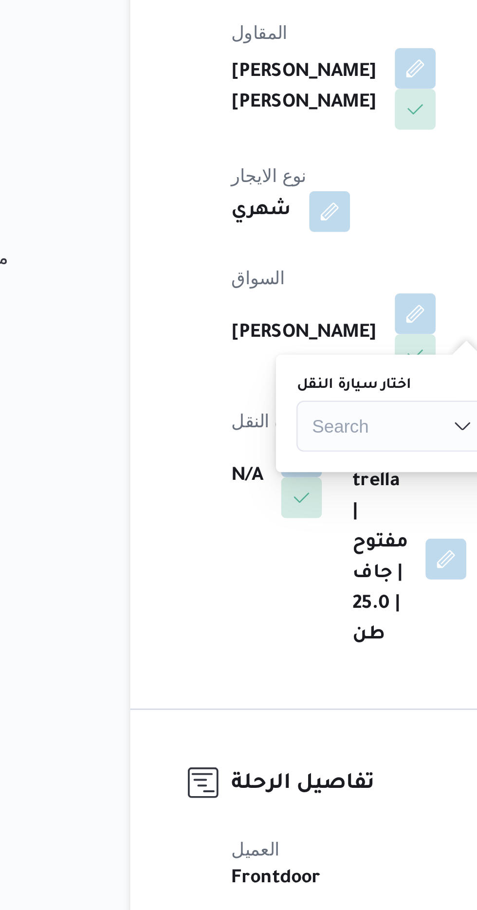
click at [210, 381] on div "Search" at bounding box center [226, 380] width 73 height 19
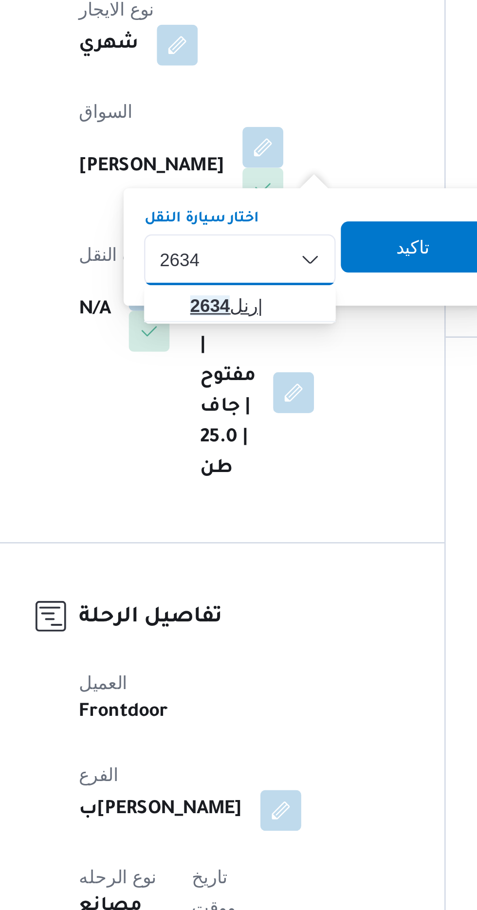
type input "2634"
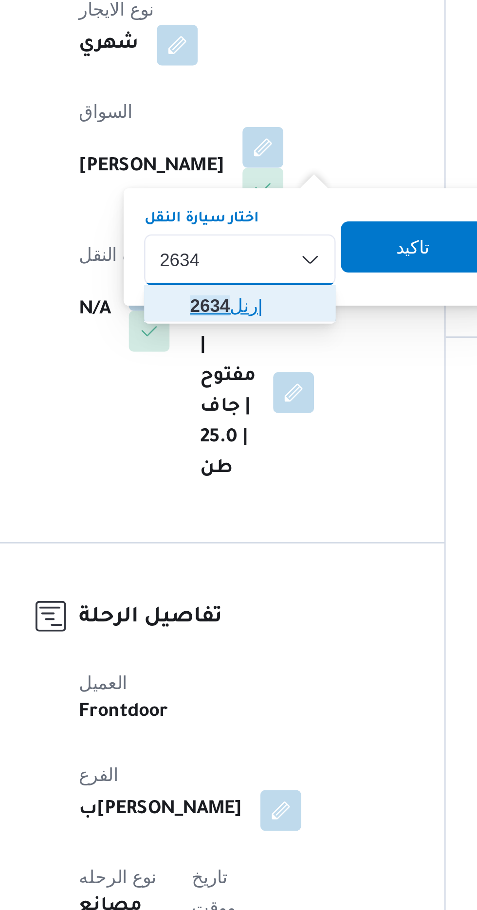
click at [232, 395] on span "رنل 2634 |" at bounding box center [232, 399] width 50 height 12
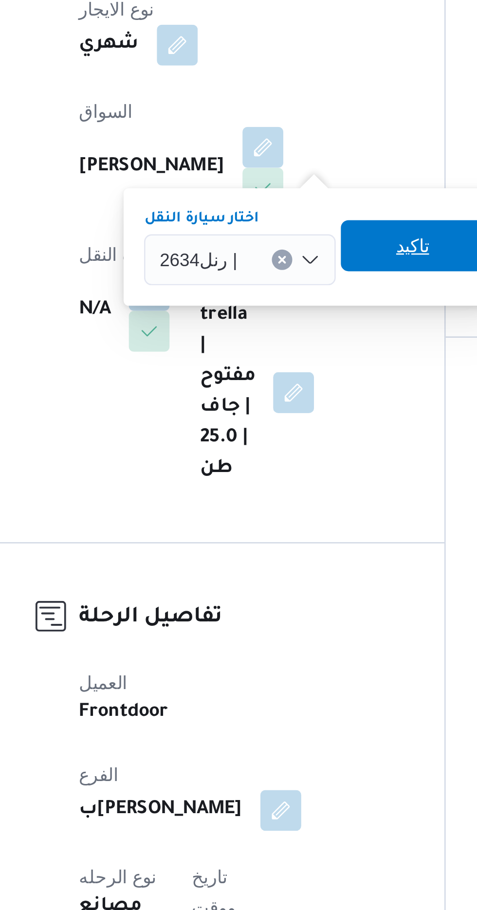
click at [298, 374] on span "تاكيد" at bounding box center [292, 375] width 54 height 19
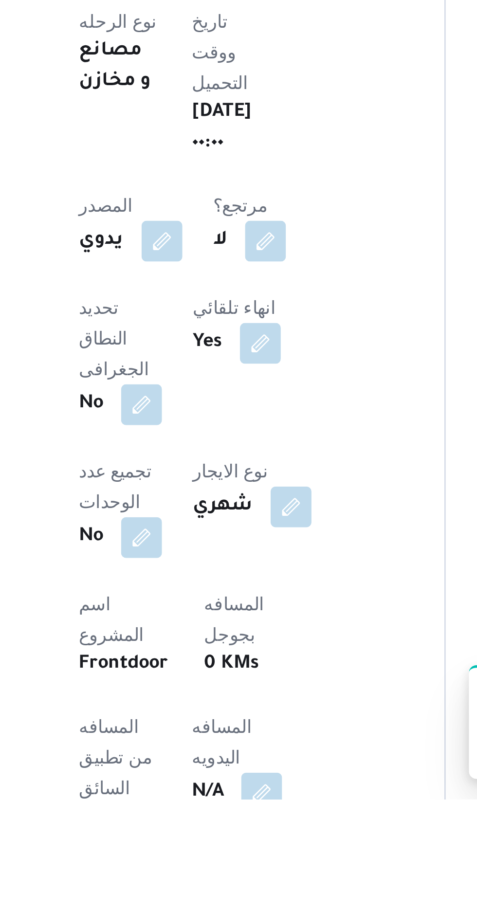
scroll to position [2, 0]
click at [227, 899] on button "button" at bounding box center [235, 907] width 16 height 16
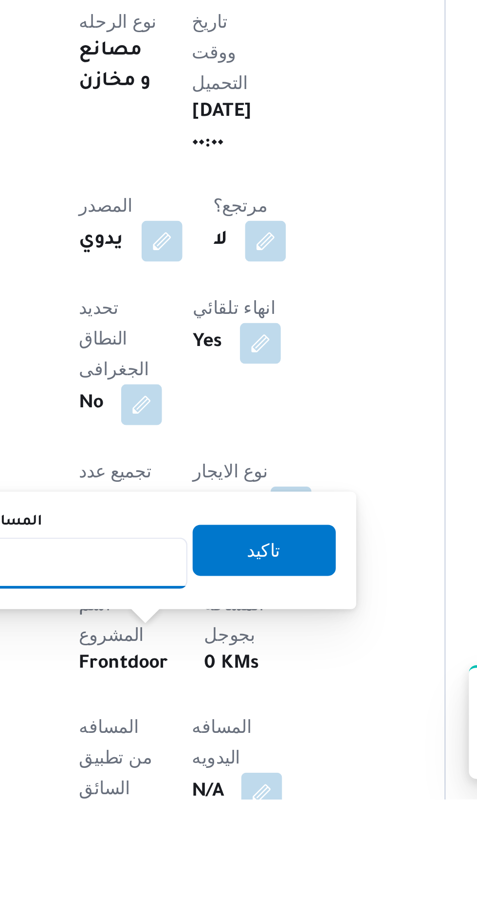
click at [196, 818] on input "المسافه اليدويه" at bounding box center [157, 819] width 97 height 19
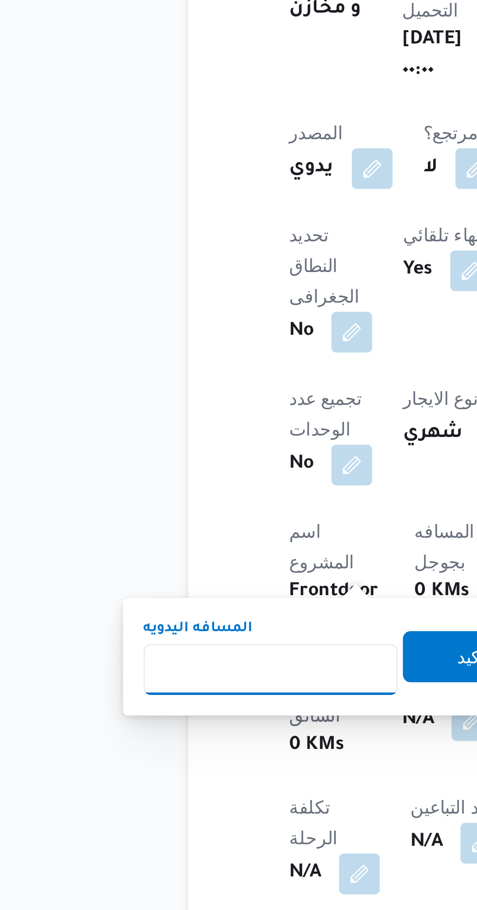
scroll to position [83, 0]
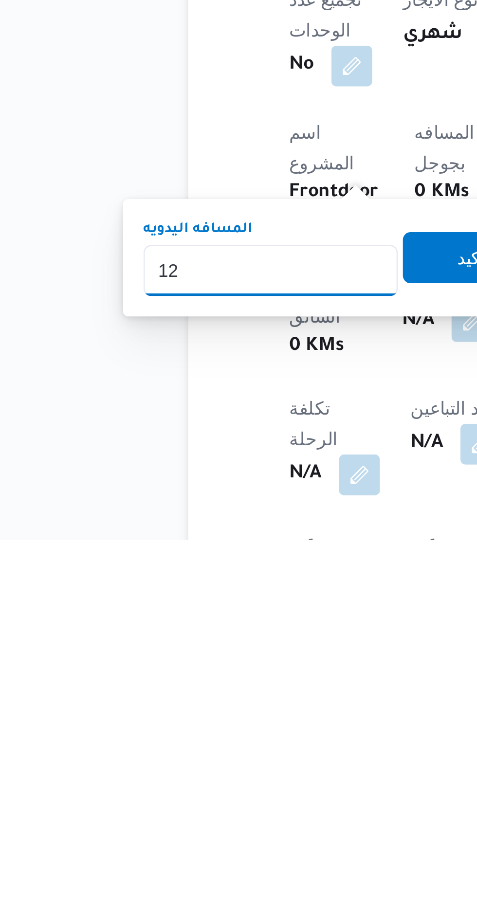
type input "120"
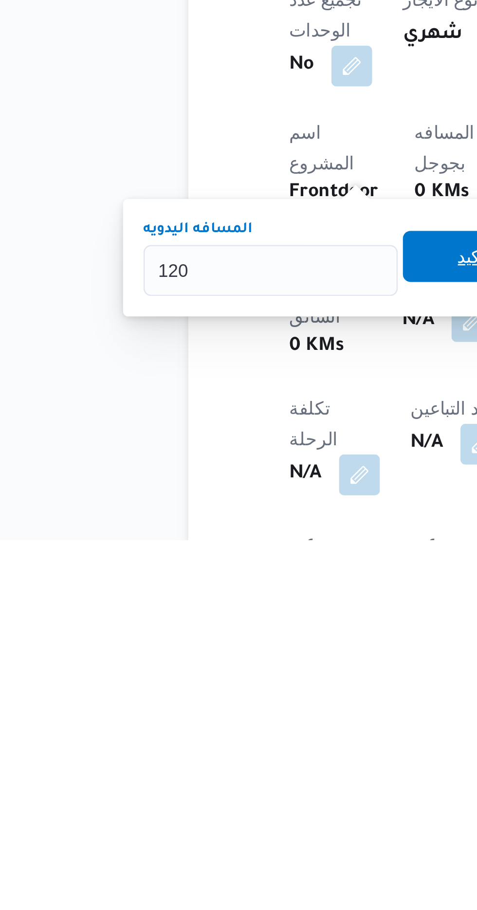
click at [227, 803] on span "تاكيد" at bounding box center [235, 801] width 54 height 19
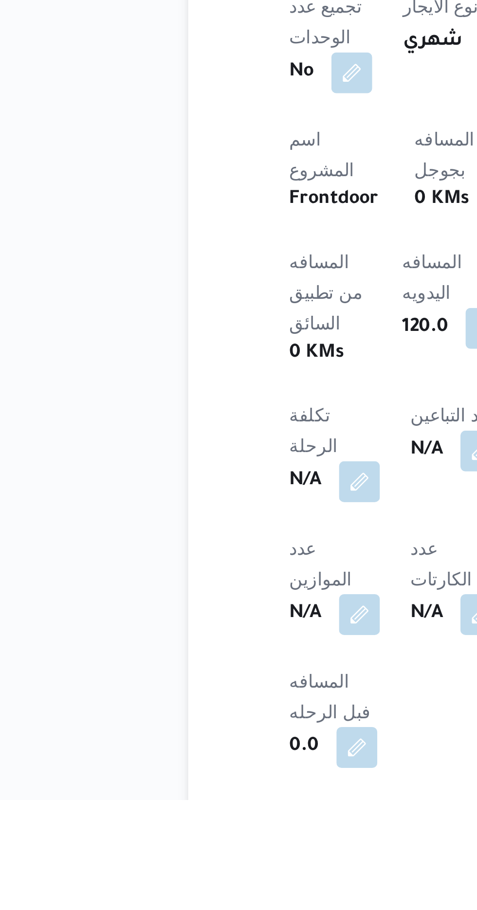
scroll to position [180, 0]
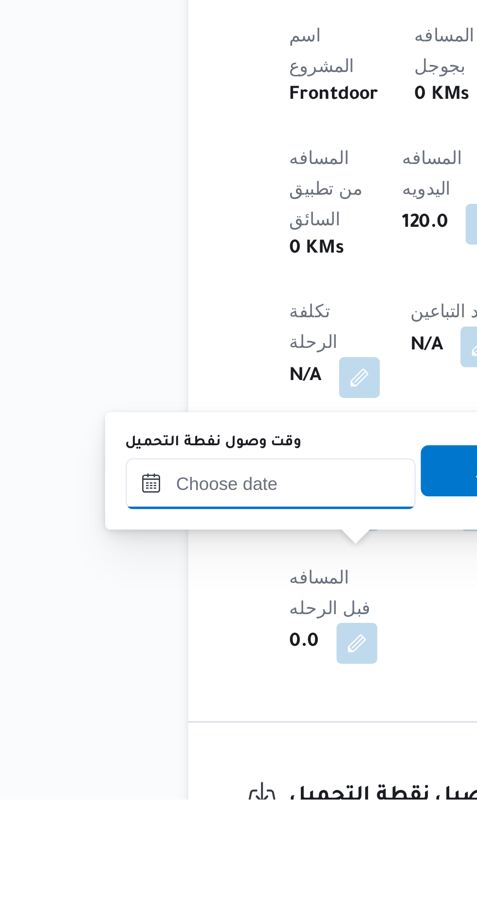
click at [186, 791] on input "وقت وصول نفطة التحميل" at bounding box center [158, 789] width 110 height 19
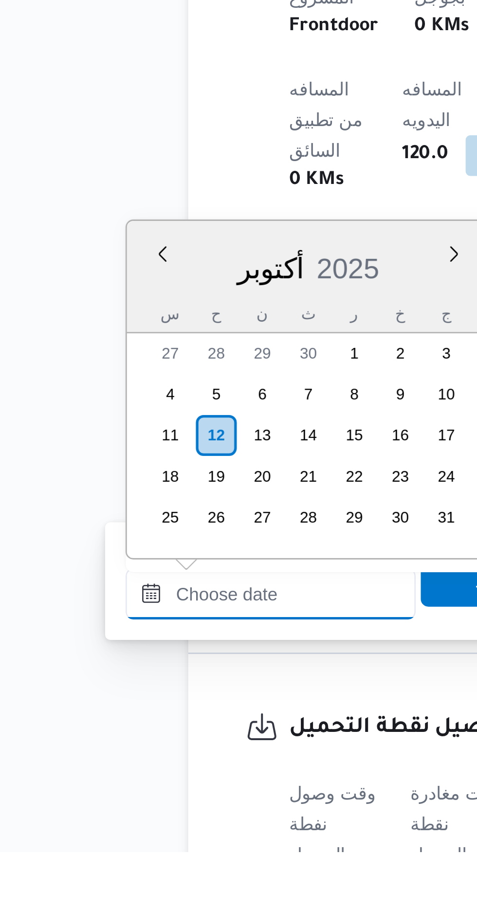
scroll to position [781, 0]
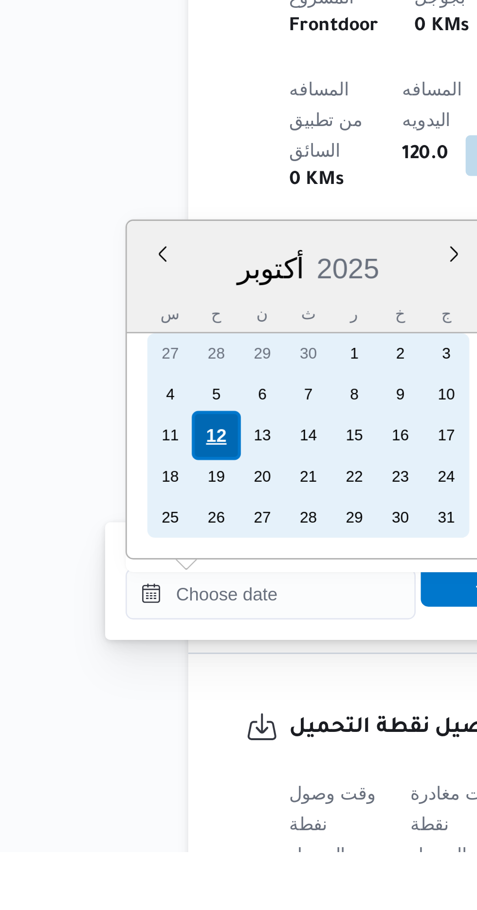
click at [139, 750] on div "12" at bounding box center [136, 751] width 18 height 18
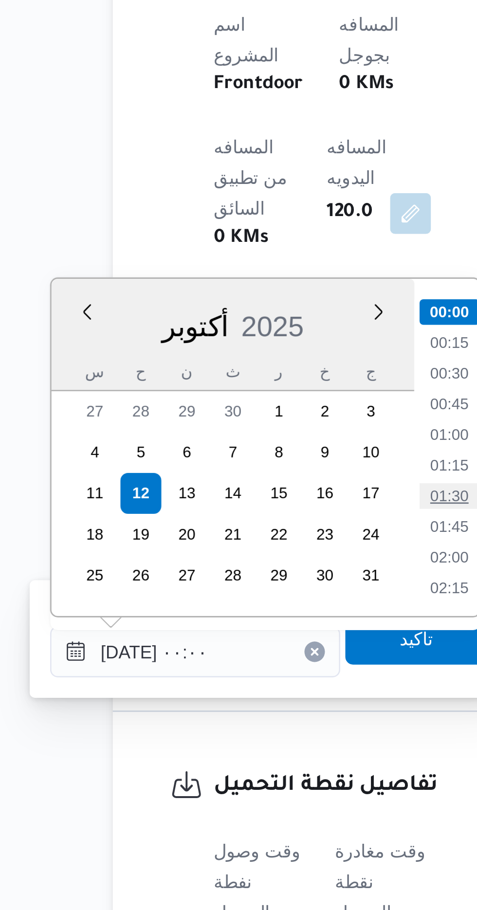
click at [256, 751] on li "01:30" at bounding box center [254, 752] width 22 height 10
type input "[DATE] ٠١:٣٠"
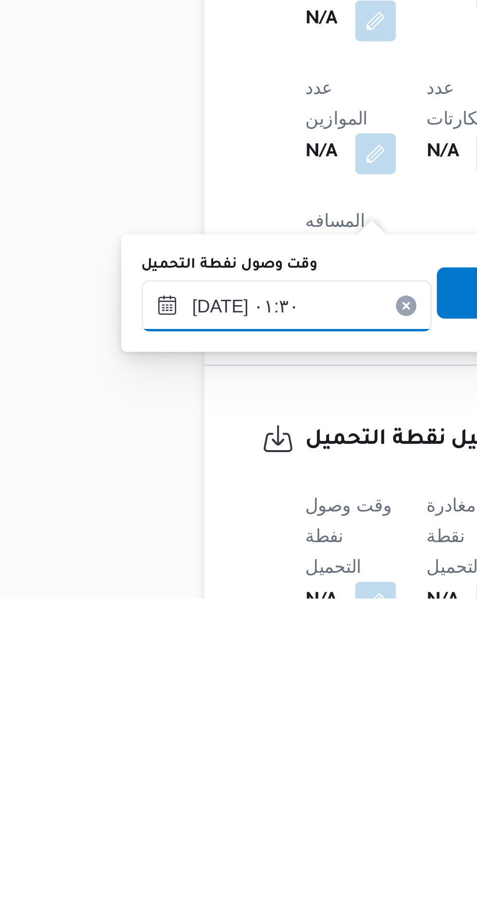
scroll to position [280, 0]
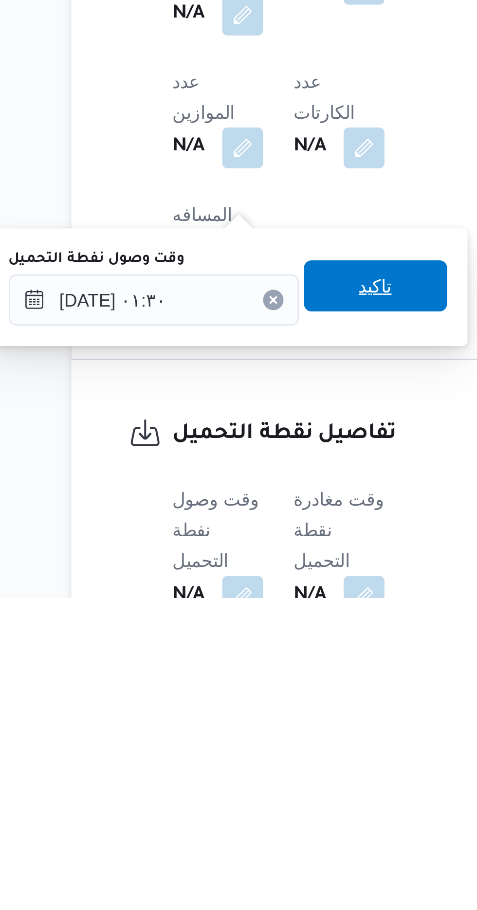
click at [249, 790] on span "تاكيد" at bounding box center [242, 791] width 13 height 12
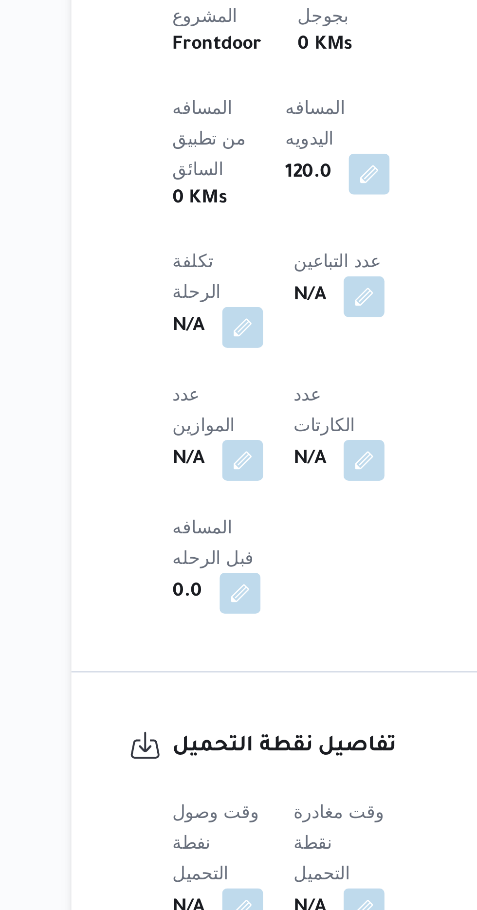
click at [239, 902] on span at bounding box center [235, 910] width 20 height 16
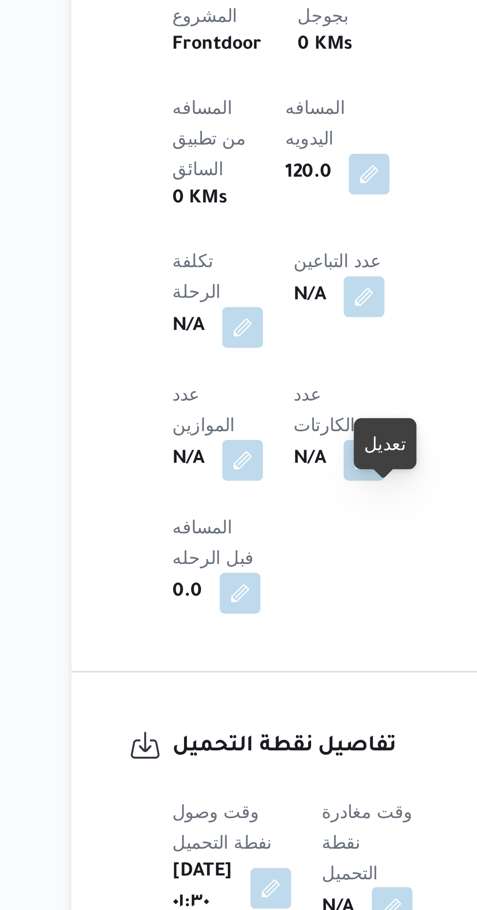
click at [253, 901] on button "button" at bounding box center [249, 909] width 16 height 16
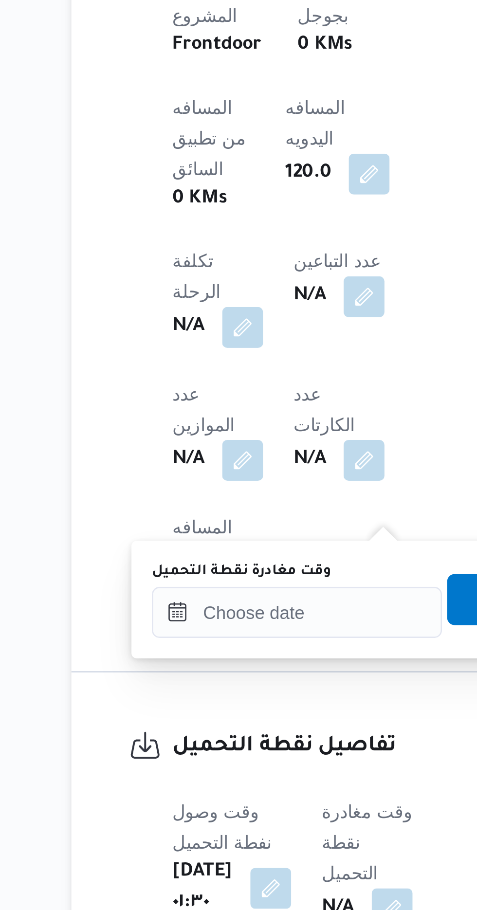
click at [224, 780] on label "وقت مغادرة نقطة التحميل" at bounding box center [191, 781] width 68 height 8
click at [224, 787] on input "وقت مغادرة نقطة التحميل" at bounding box center [212, 796] width 110 height 19
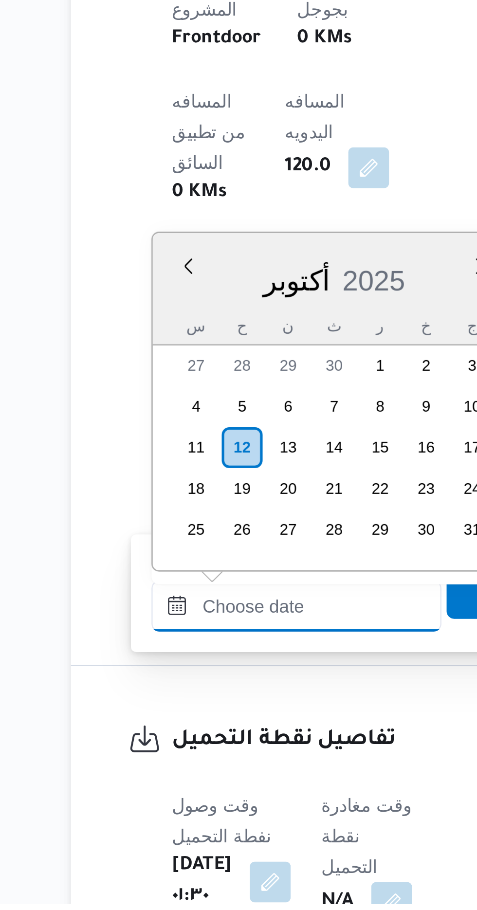
scroll to position [781, 0]
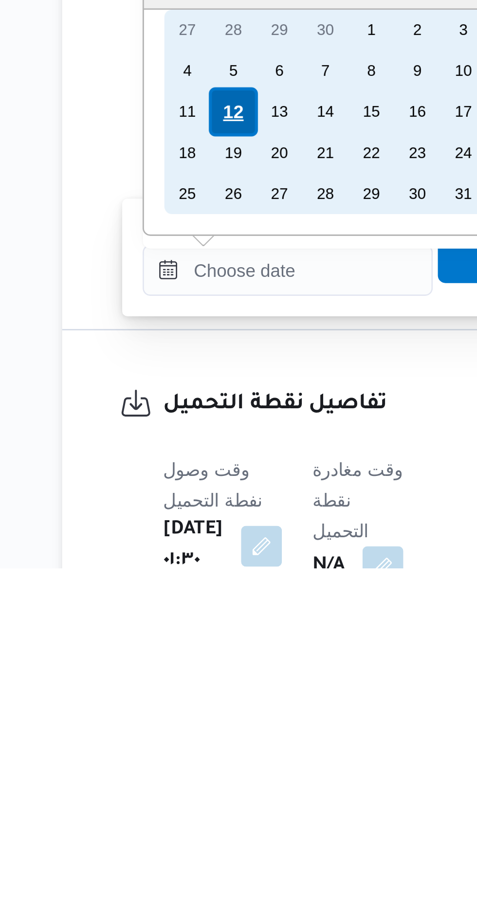
click at [194, 733] on div "12" at bounding box center [191, 736] width 18 height 18
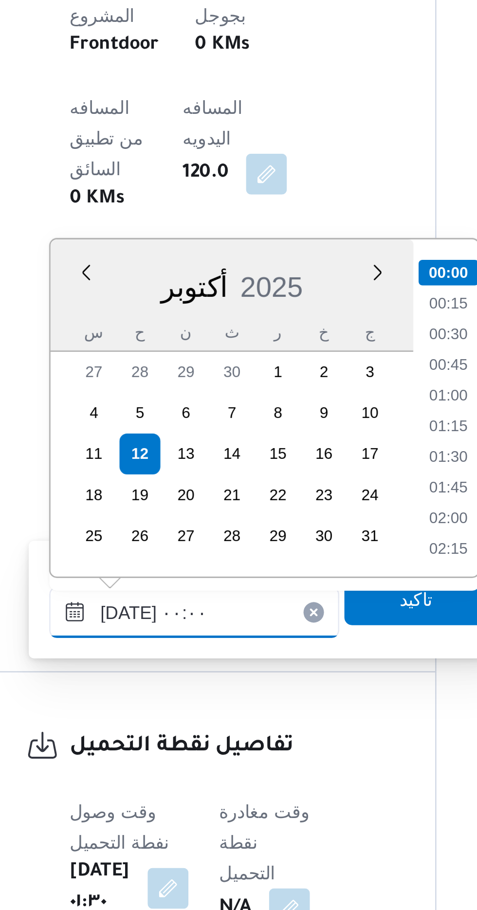
click at [166, 799] on input "[DATE] ٠٠:٠٠" at bounding box center [212, 796] width 110 height 19
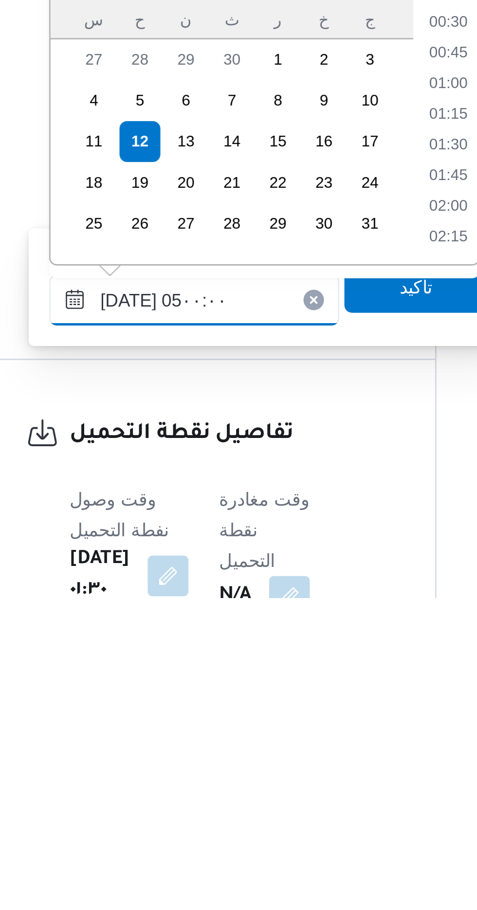
scroll to position [131, 0]
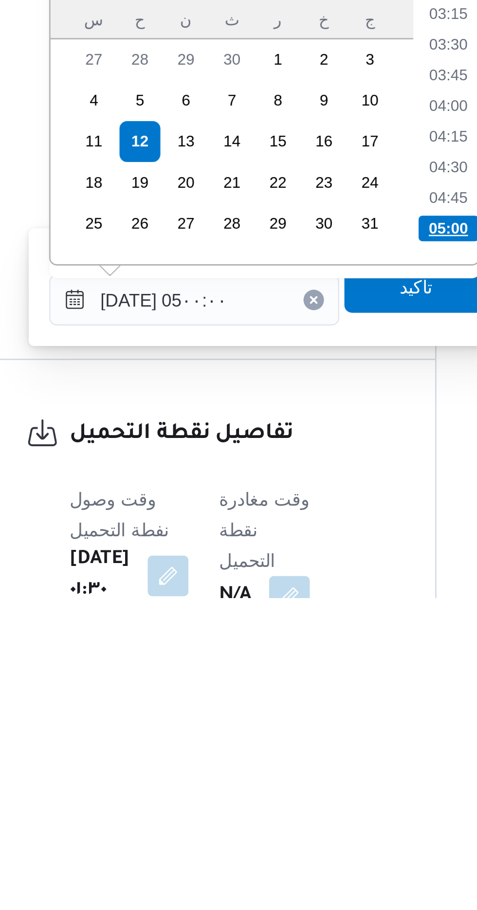
click at [311, 767] on li "05:00" at bounding box center [309, 769] width 23 height 10
type input "[DATE] ٠٥:٠٠"
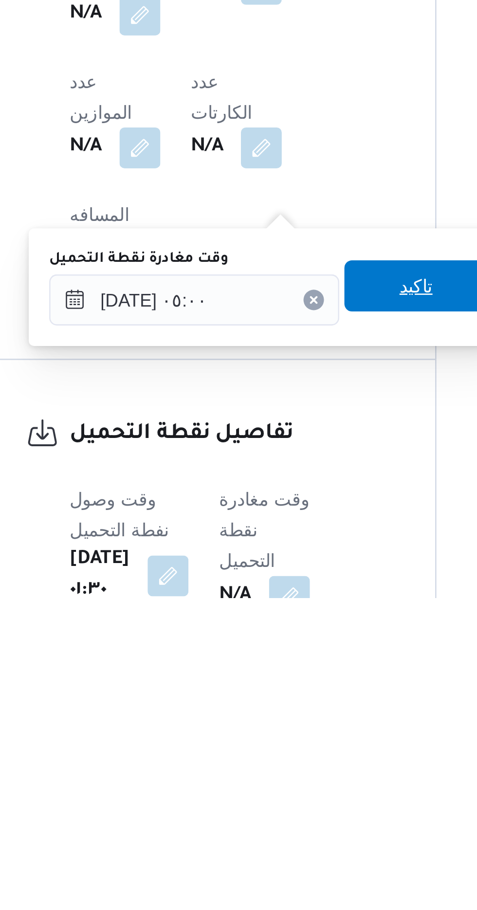
click at [299, 790] on span "تاكيد" at bounding box center [297, 790] width 54 height 19
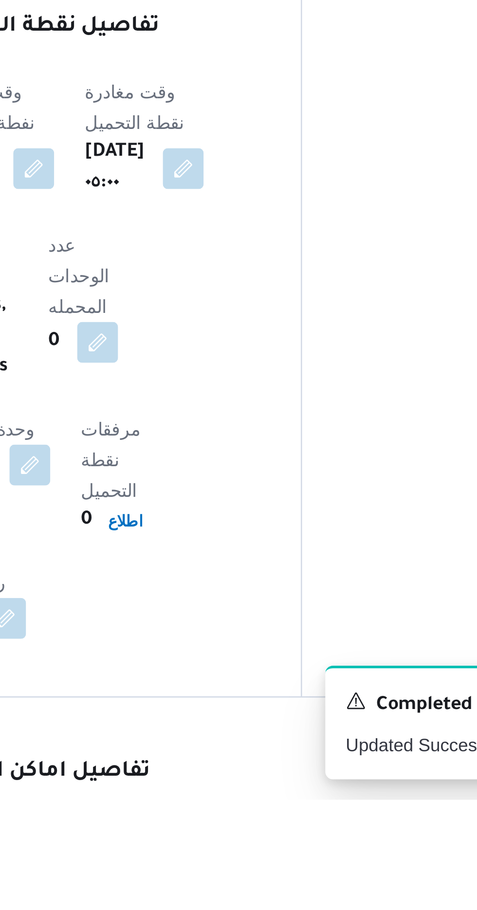
scroll to position [513, 0]
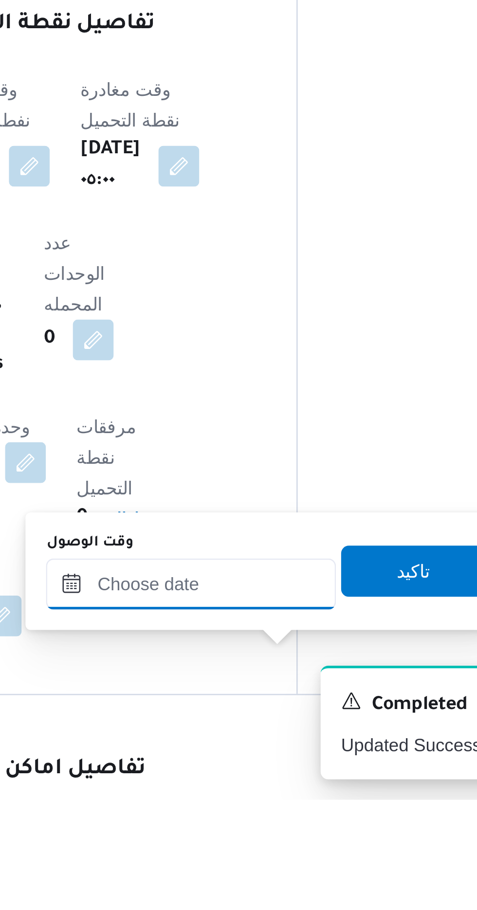
click at [294, 826] on input "وقت الوصول" at bounding box center [264, 827] width 110 height 19
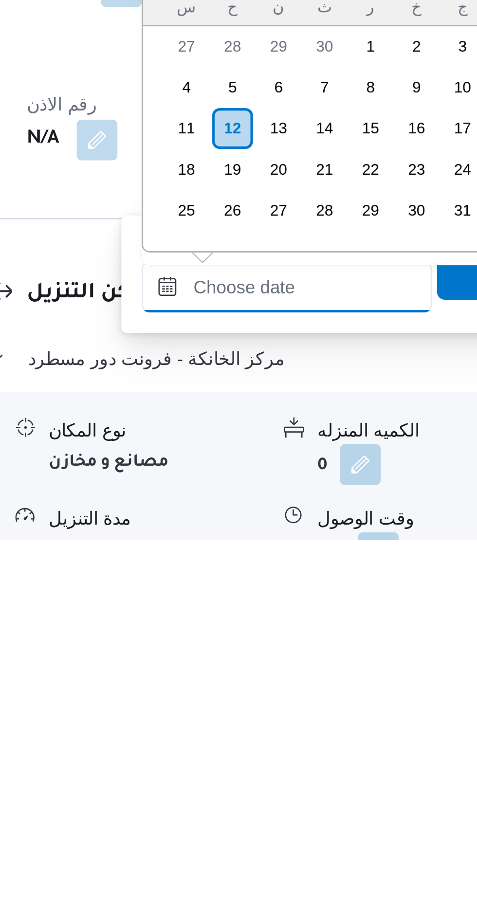
scroll to position [597, 0]
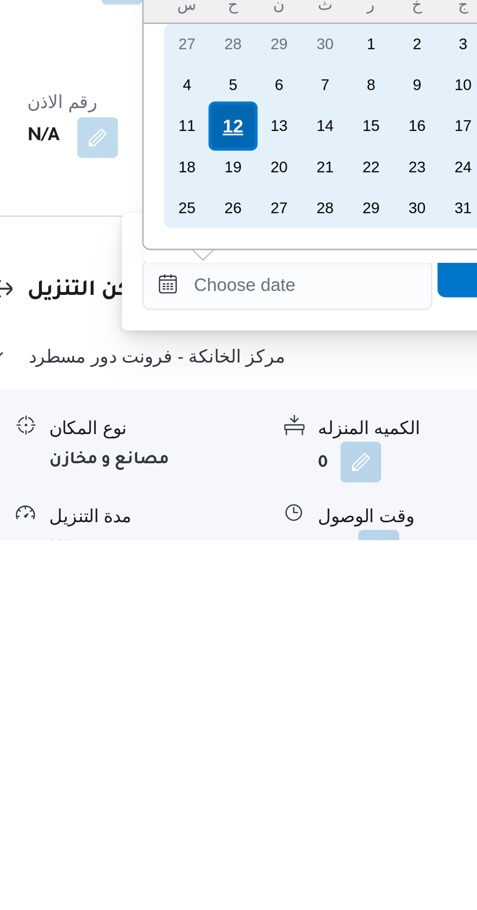
click at [246, 749] on div "12" at bounding box center [243, 752] width 18 height 18
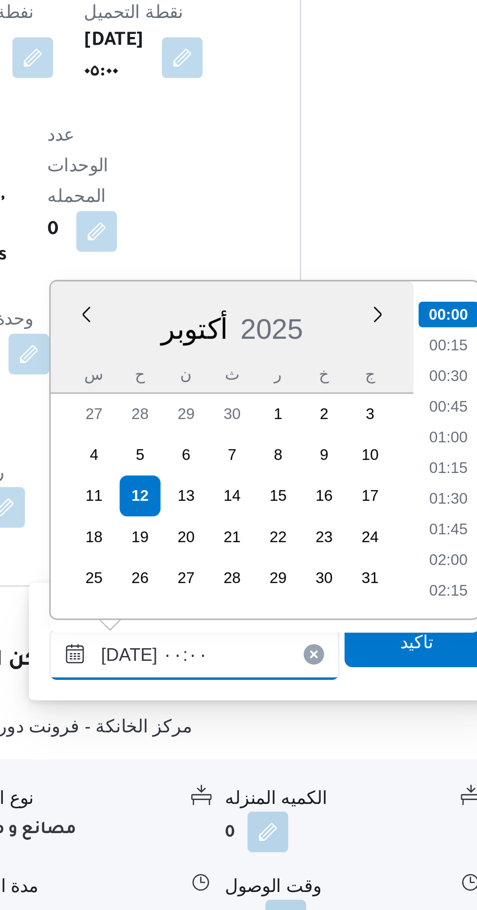
click at [220, 810] on input "[DATE] ٠٠:٠٠" at bounding box center [264, 812] width 110 height 19
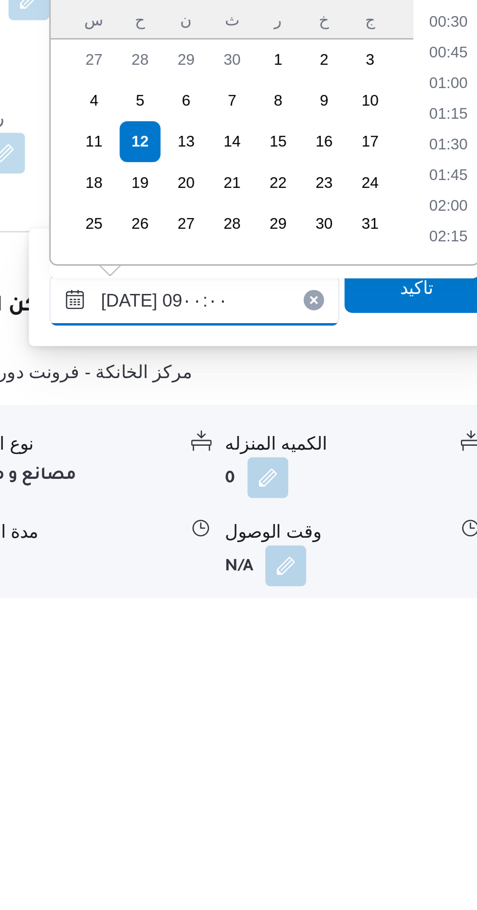
scroll to position [318, 0]
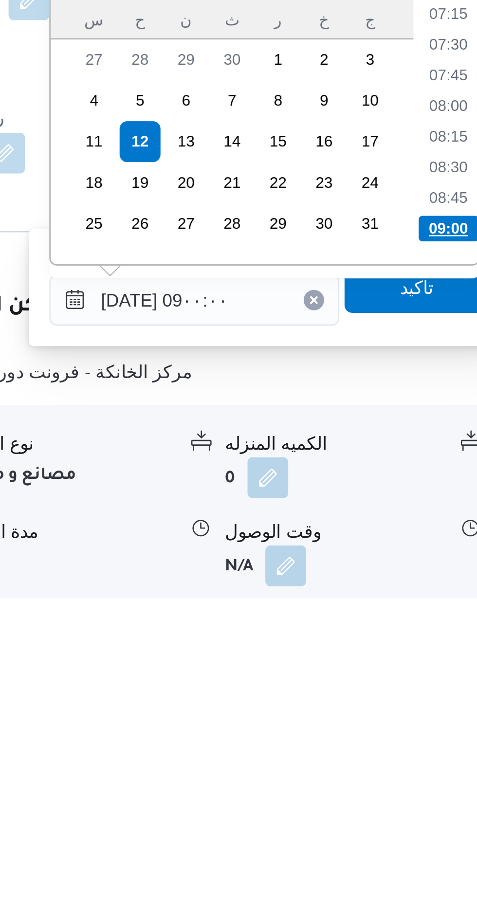
click at [358, 769] on li "09:00" at bounding box center [360, 769] width 23 height 10
type input "[DATE] ٠٩:٠٠"
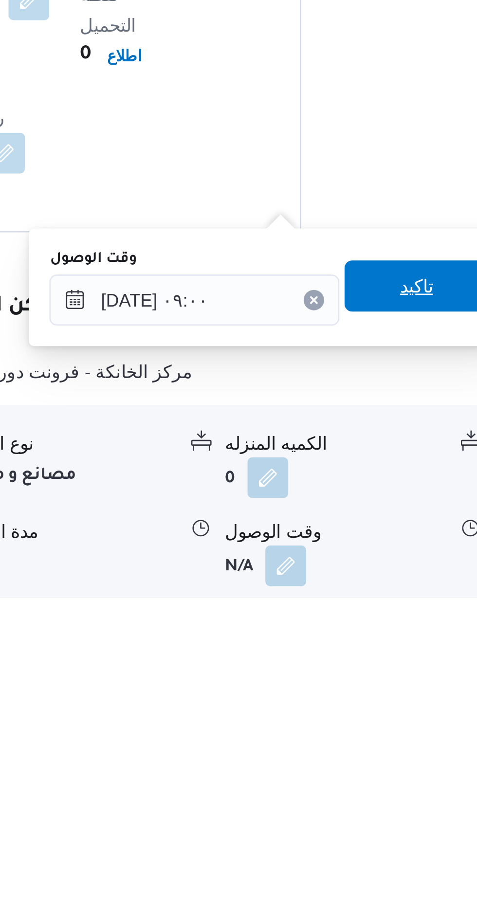
click at [351, 792] on span "تاكيد" at bounding box center [348, 791] width 13 height 12
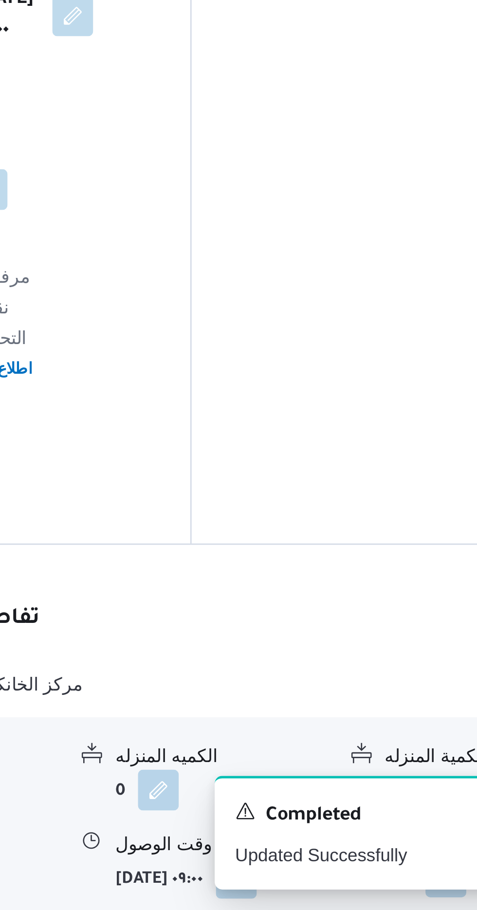
click at [397, 889] on button "button" at bounding box center [402, 897] width 16 height 16
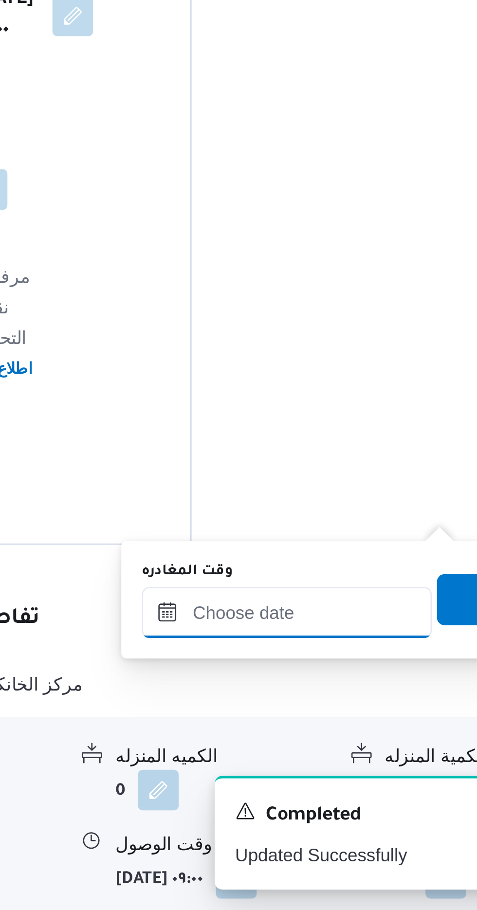
click at [355, 788] on div at bounding box center [341, 796] width 110 height 19
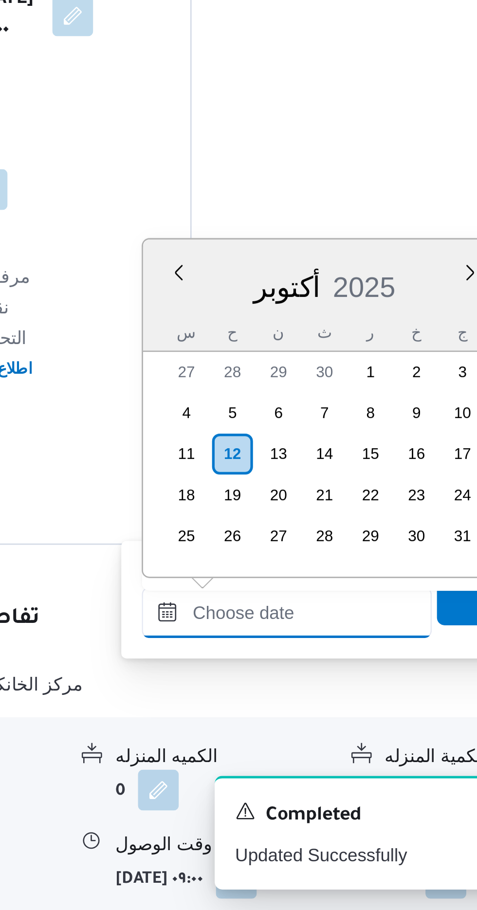
scroll to position [612, 0]
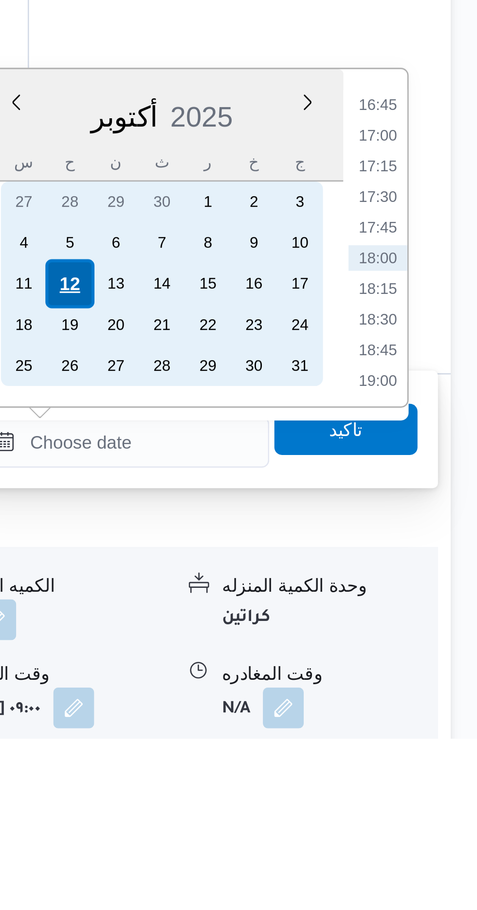
click at [320, 732] on div "12" at bounding box center [320, 736] width 18 height 18
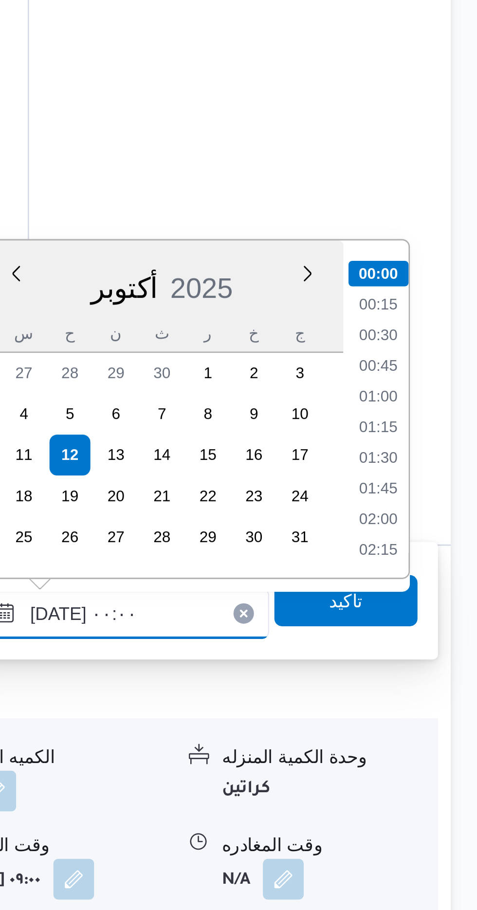
click at [298, 795] on input "[DATE] ٠٠:٠٠" at bounding box center [341, 796] width 110 height 19
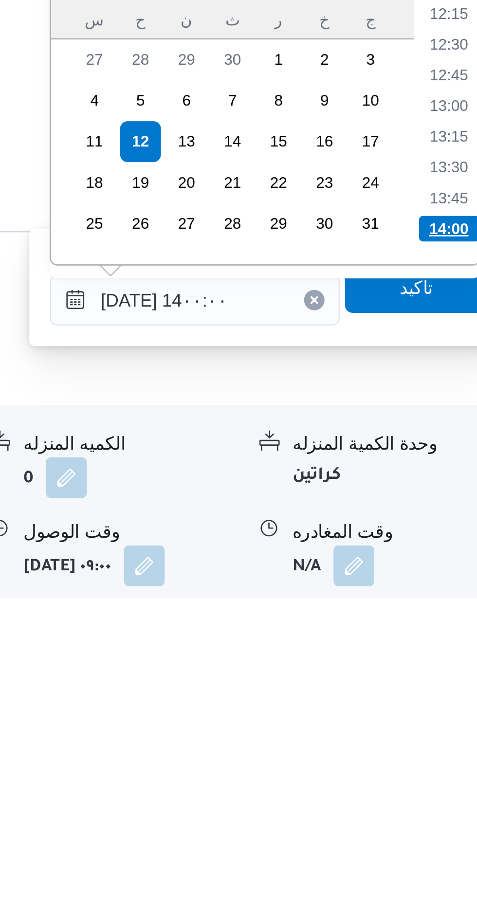
click at [433, 770] on li "14:00" at bounding box center [437, 769] width 23 height 10
type input "[DATE] ١٤:٠٠"
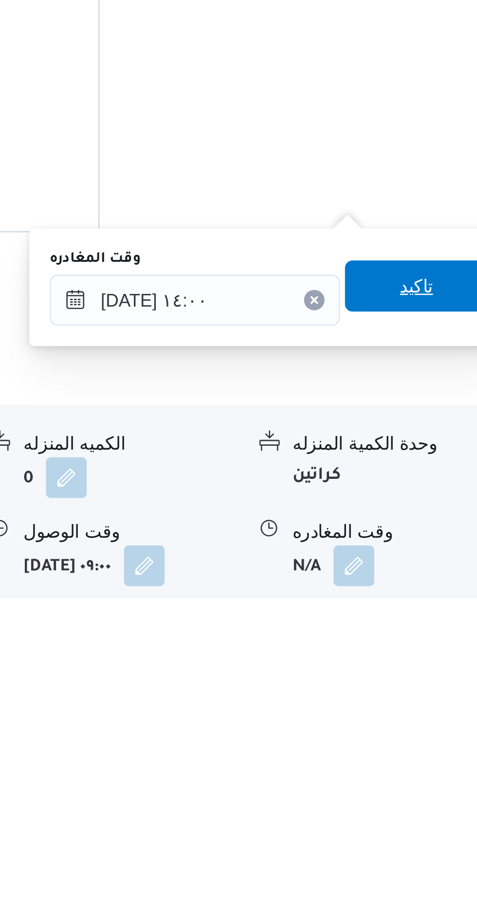
click at [427, 794] on span "تاكيد" at bounding box center [425, 790] width 54 height 19
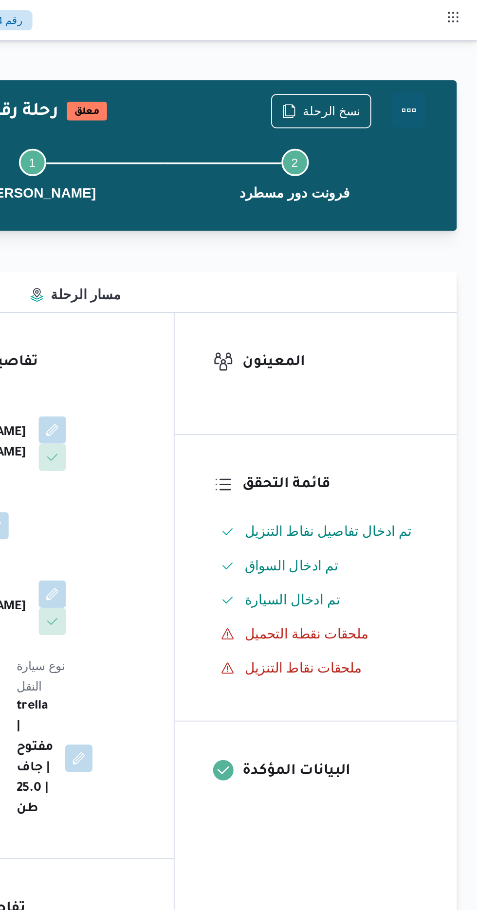
click at [446, 59] on button "Actions" at bounding box center [437, 62] width 19 height 19
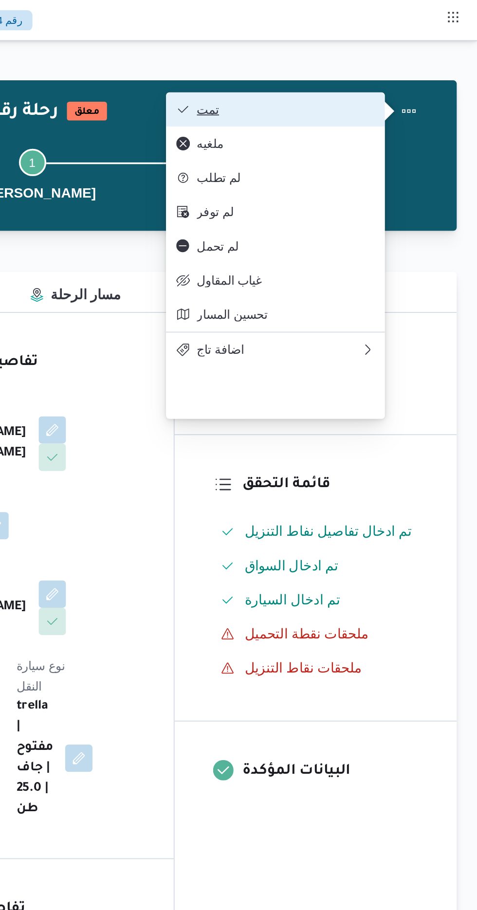
click at [412, 55] on button "تمت" at bounding box center [362, 62] width 125 height 19
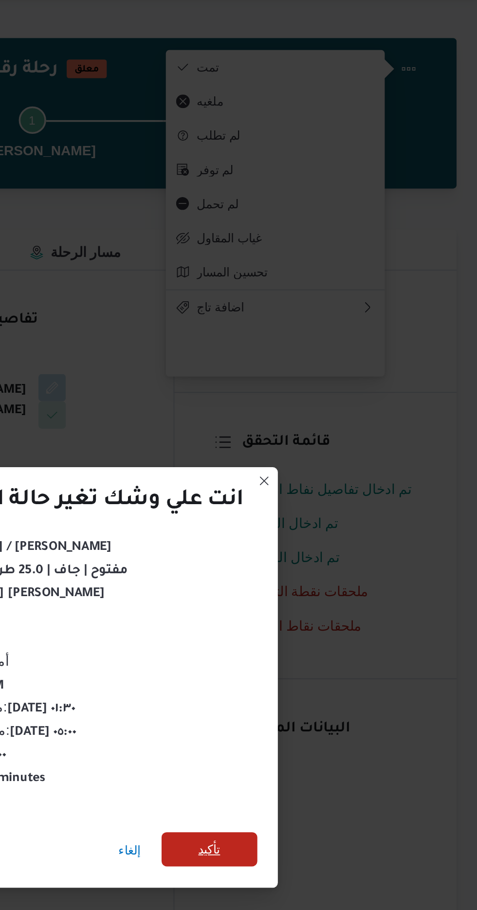
click at [326, 502] on span "تأكيد" at bounding box center [324, 508] width 13 height 12
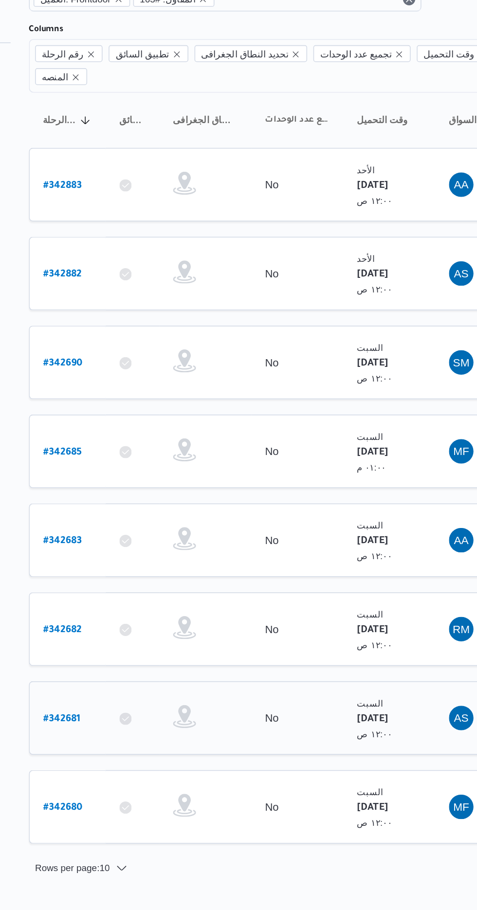
click at [147, 528] on b "# 342681" at bounding box center [147, 531] width 23 height 7
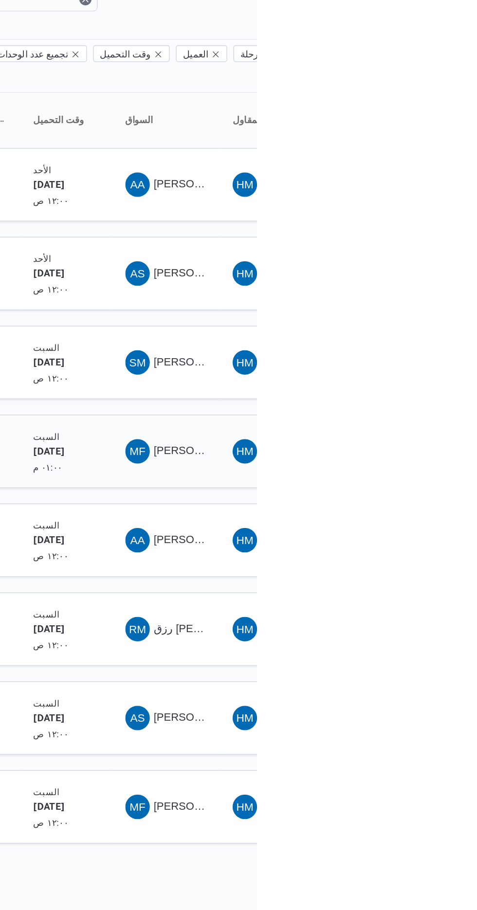
click at [423, 357] on span "[PERSON_NAME] [PERSON_NAME]" at bounding box center [468, 361] width 114 height 8
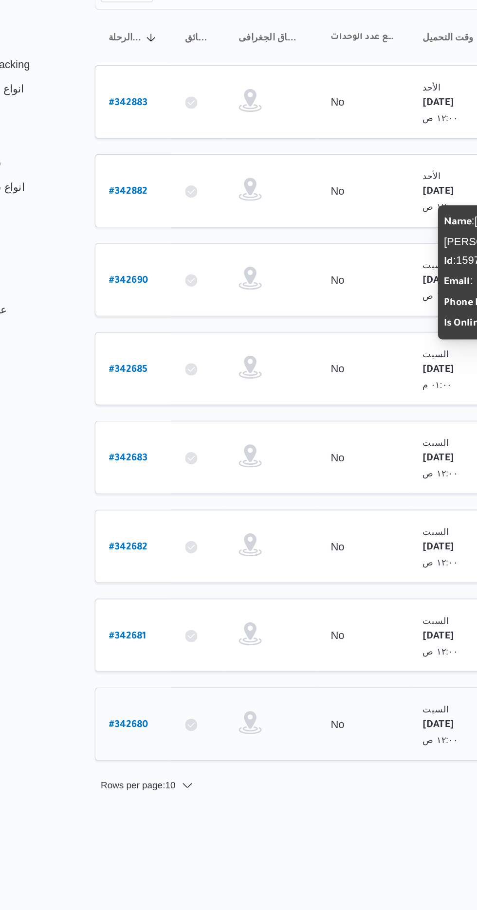
click at [148, 584] on b "# 342680" at bounding box center [148, 587] width 25 height 7
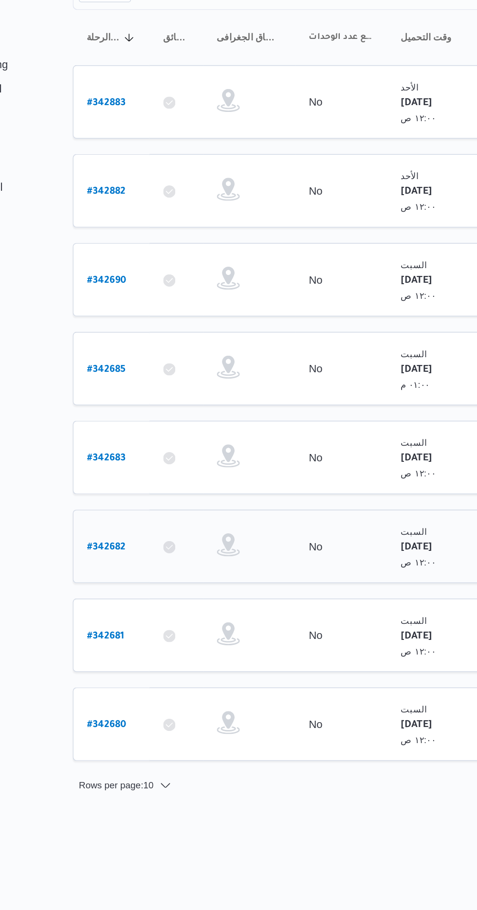
click at [143, 471] on b "# 342682" at bounding box center [148, 474] width 24 height 7
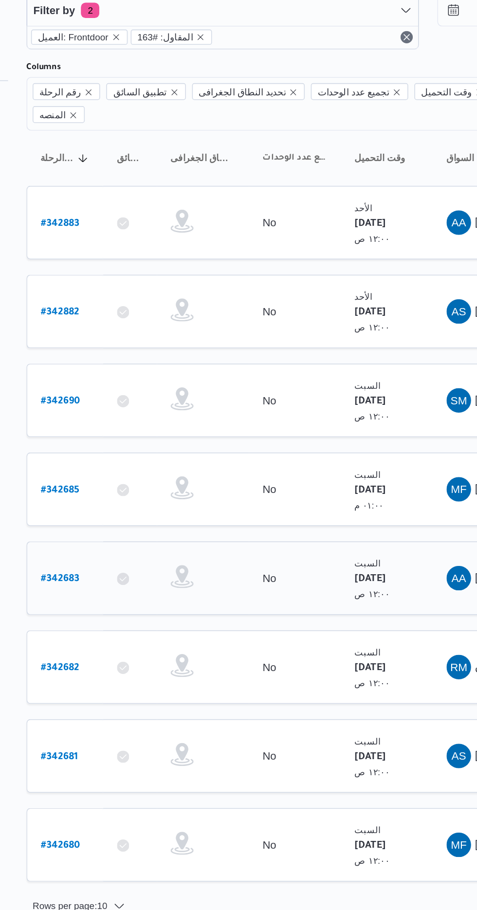
click at [147, 411] on link "# 342683" at bounding box center [148, 417] width 24 height 13
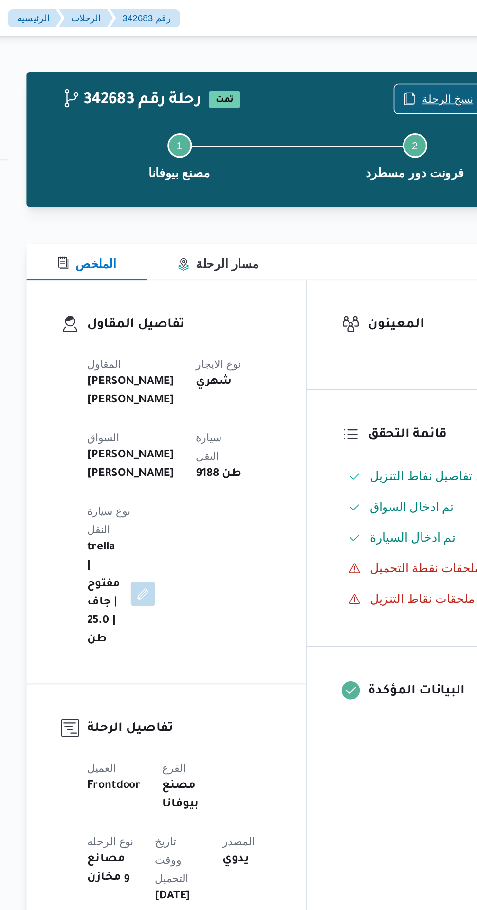
click at [386, 57] on span "نسخ الرحلة" at bounding box center [388, 63] width 56 height 18
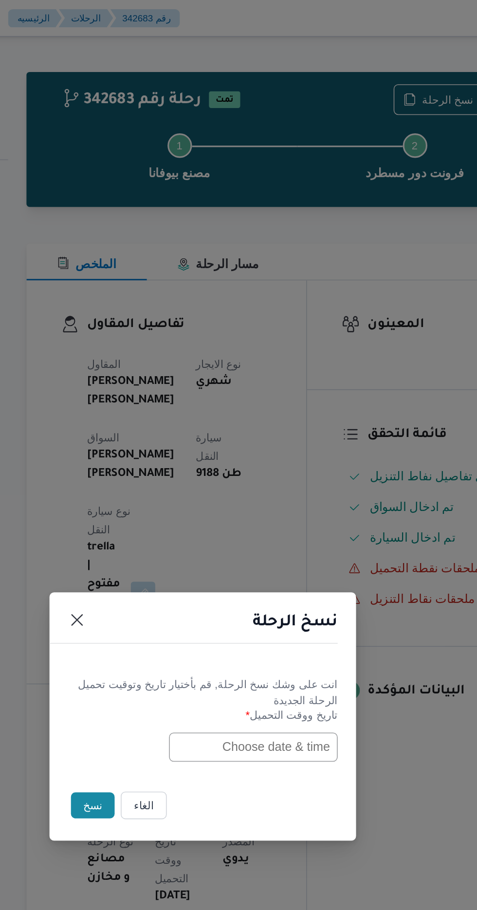
click at [248, 473] on input "text" at bounding box center [270, 474] width 107 height 18
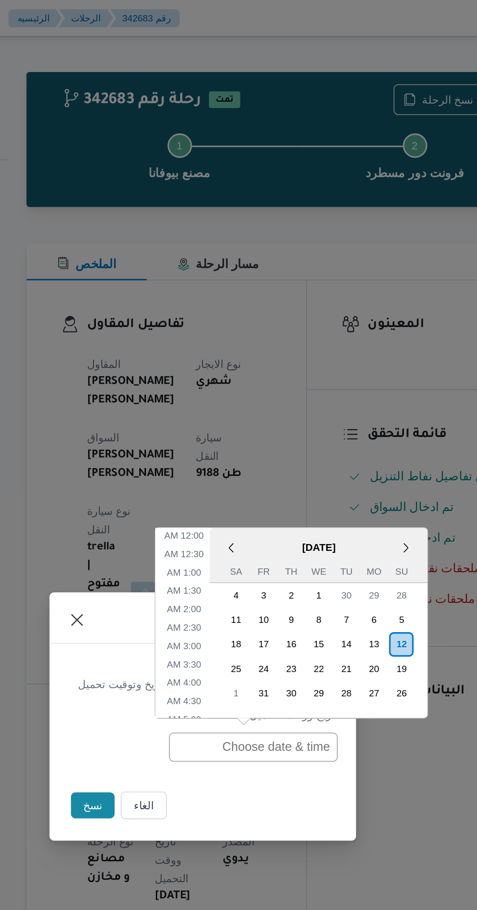
scroll to position [365, 0]
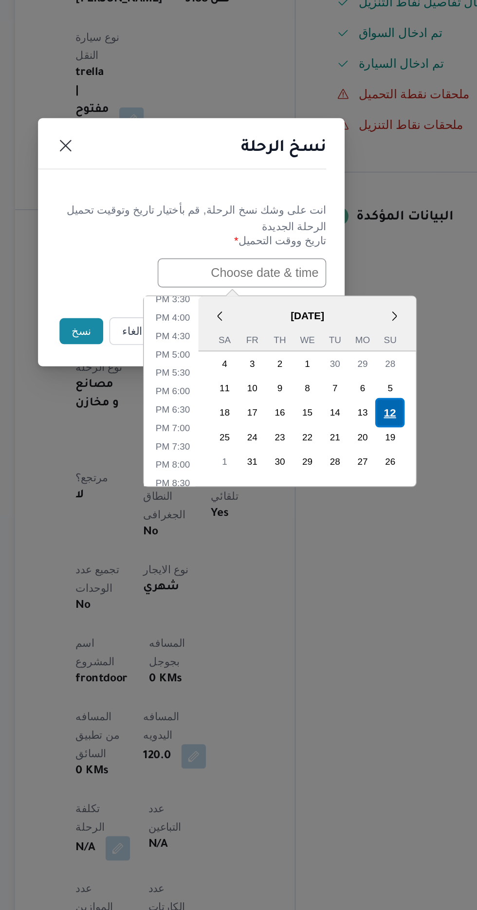
click at [364, 561] on div "12" at bounding box center [364, 563] width 18 height 18
type input "[DATE] 12:00AM"
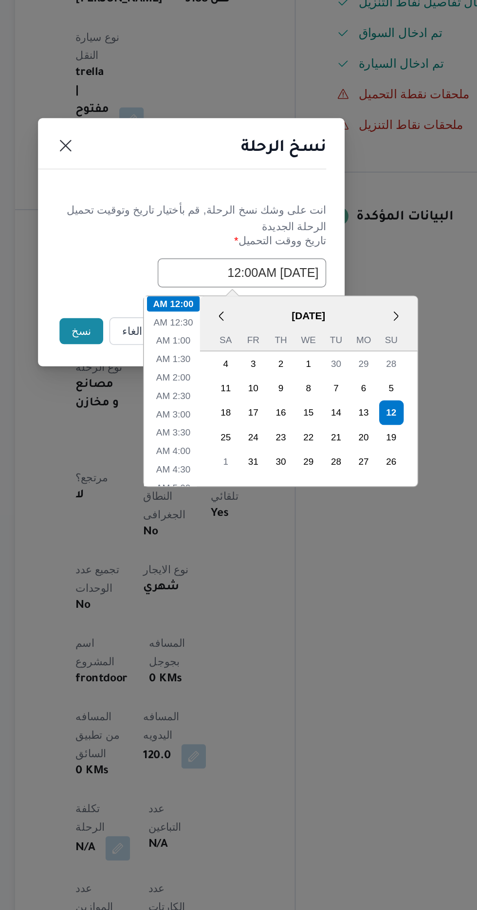
click at [160, 512] on button "نسخ" at bounding box center [169, 511] width 28 height 17
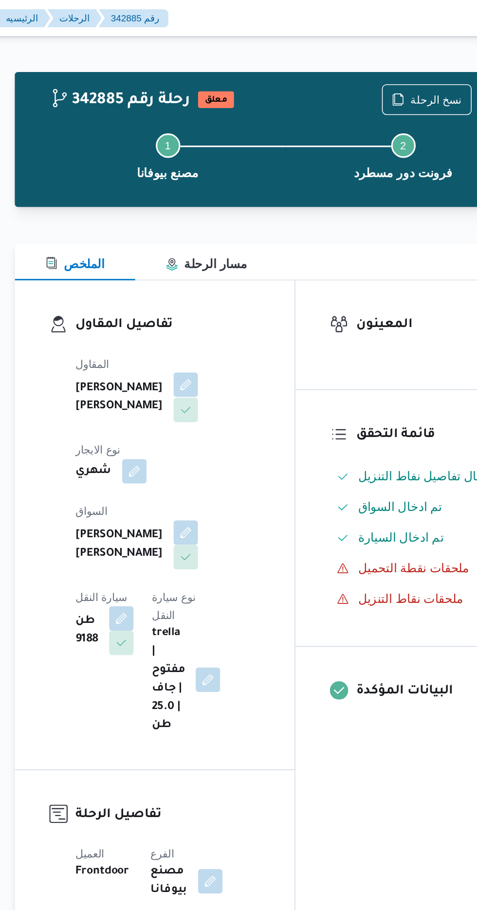
click at [227, 247] on button "button" at bounding box center [235, 244] width 16 height 16
click at [253, 382] on div "المقاول [PERSON_NAME] [PERSON_NAME] شهري [PERSON_NAME] [PERSON_NAME] سيارة النق…" at bounding box center [223, 345] width 129 height 253
click at [227, 330] on button "button" at bounding box center [235, 338] width 16 height 16
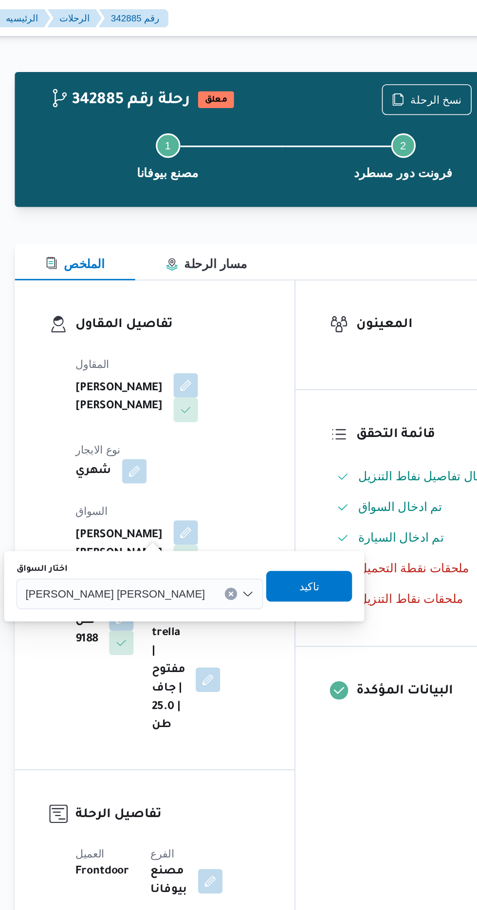
click at [197, 376] on span "[PERSON_NAME] [PERSON_NAME]" at bounding box center [190, 376] width 114 height 11
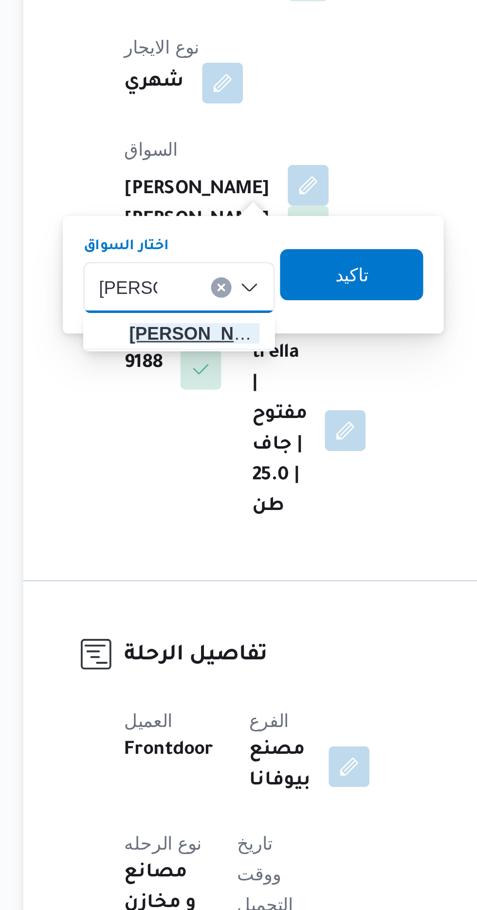
type input "[PERSON_NAME]"
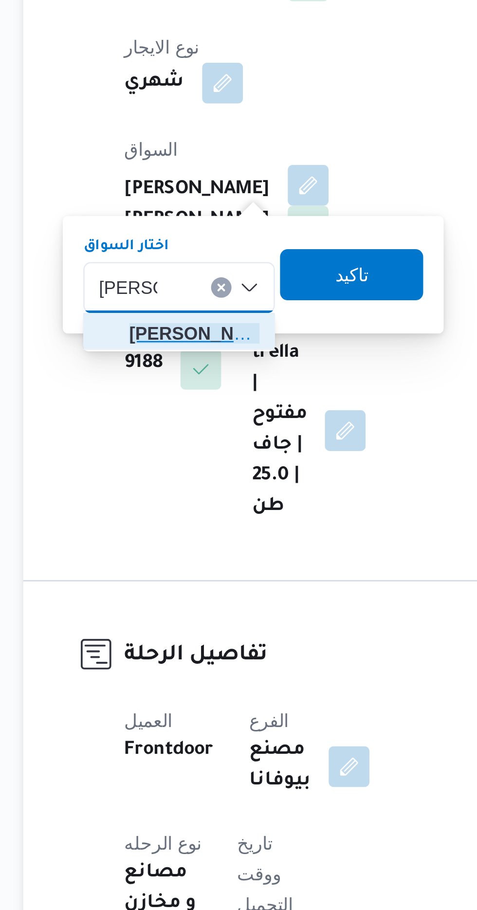
click at [204, 396] on mark "[PERSON_NAME]" at bounding box center [195, 395] width 57 height 8
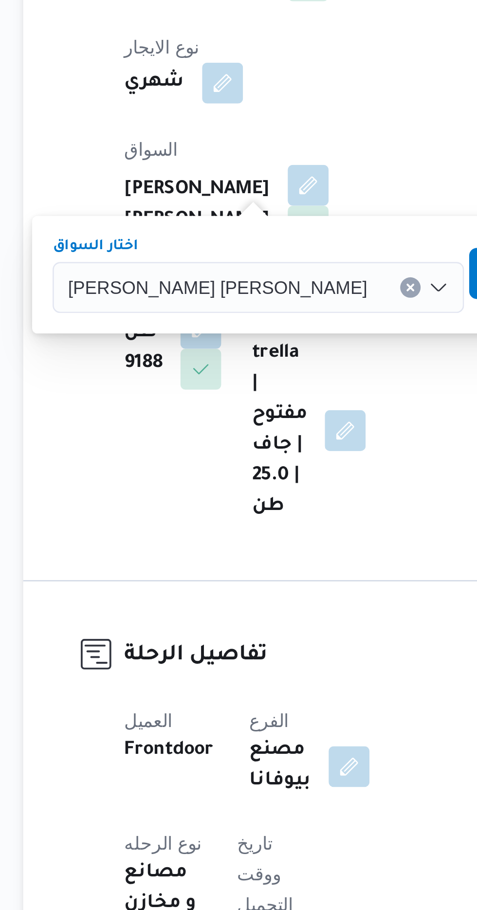
click at [317, 374] on span "تاكيد" at bounding box center [323, 372] width 13 height 12
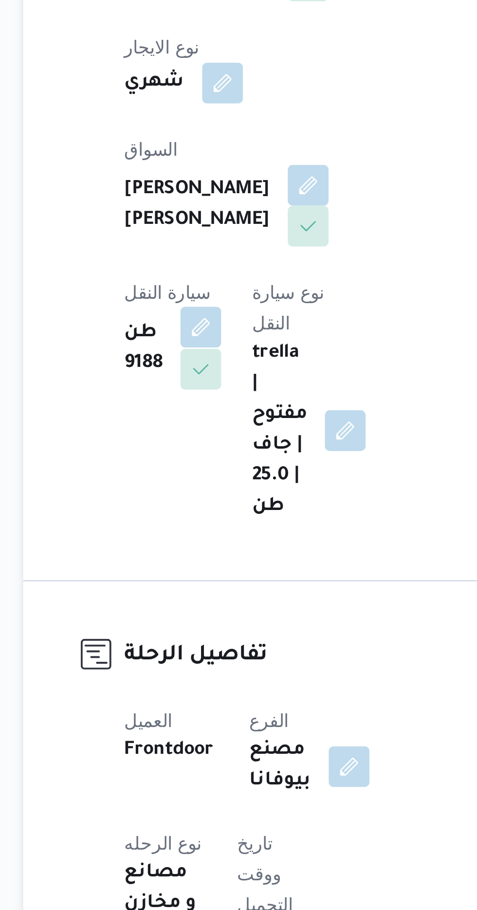
click at [202, 384] on button "button" at bounding box center [194, 392] width 16 height 16
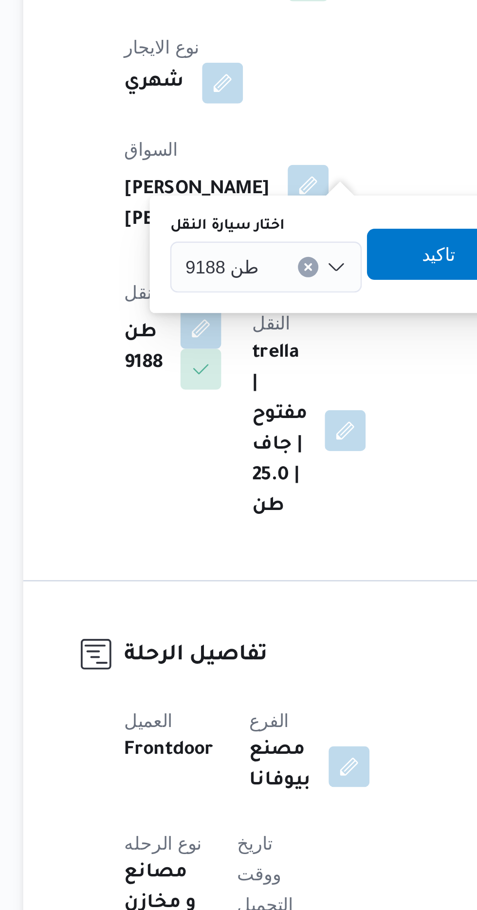
click at [238, 367] on button "Clear input" at bounding box center [235, 369] width 8 height 8
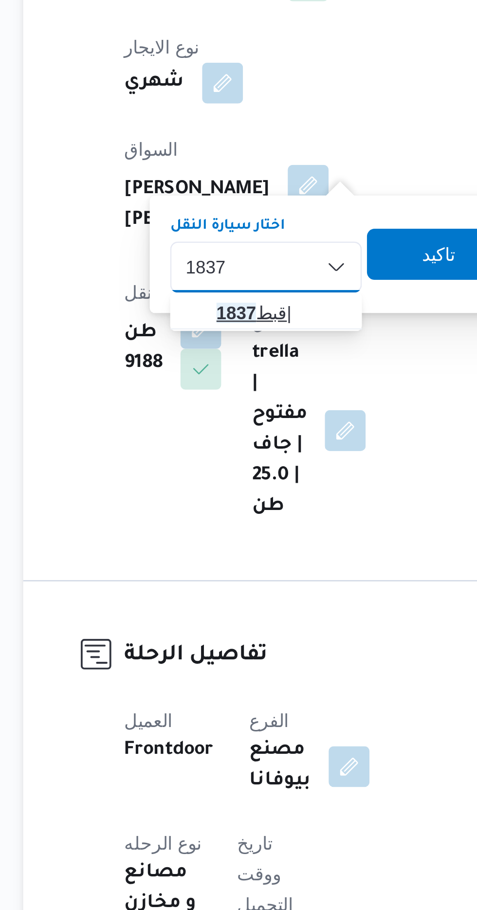
type input "1837"
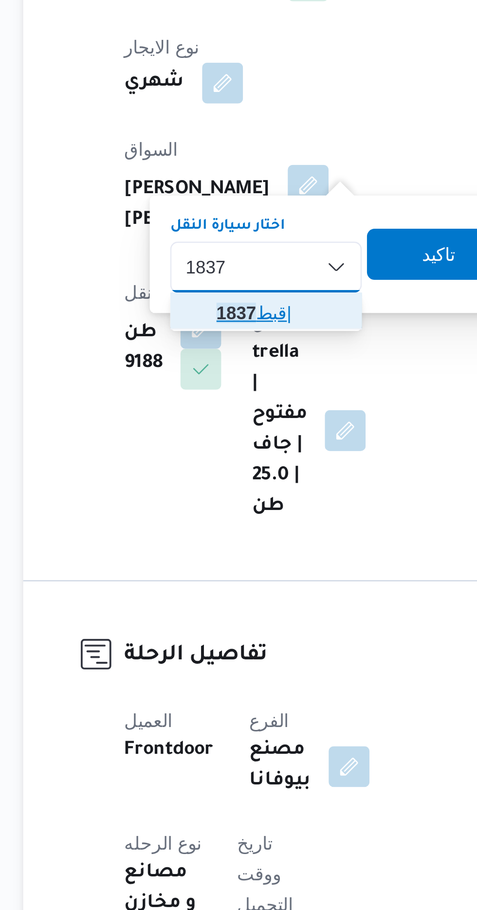
click at [227, 385] on span "قبط 1837 |" at bounding box center [225, 387] width 50 height 12
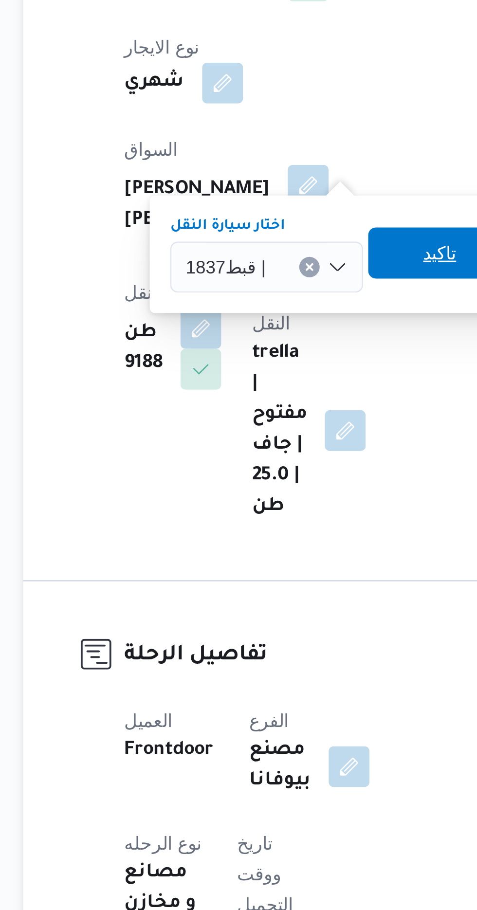
click at [282, 361] on span "تاكيد" at bounding box center [285, 364] width 13 height 12
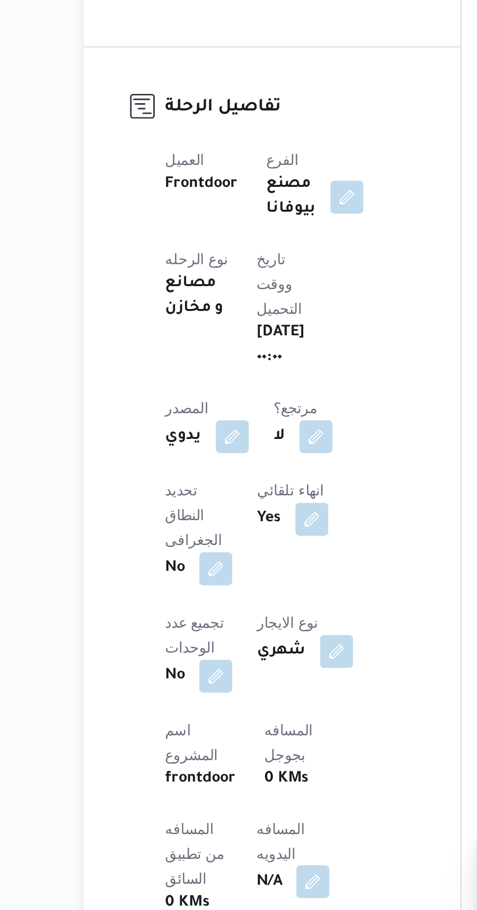
click at [227, 874] on button "button" at bounding box center [235, 882] width 16 height 16
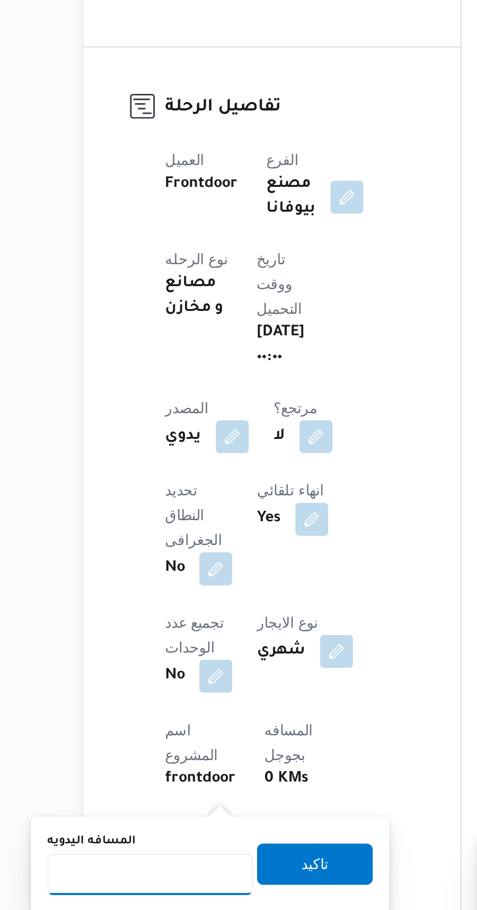
click at [169, 879] on input "المسافه اليدويه" at bounding box center [157, 878] width 97 height 19
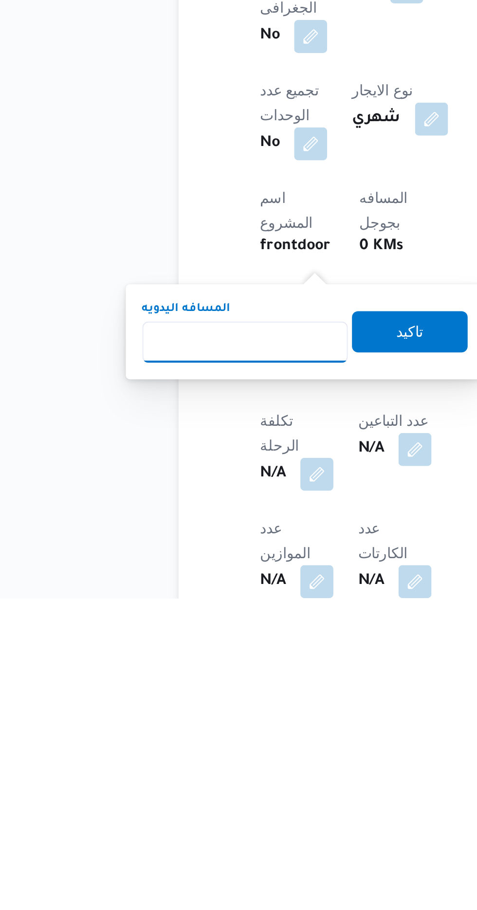
scroll to position [93, 0]
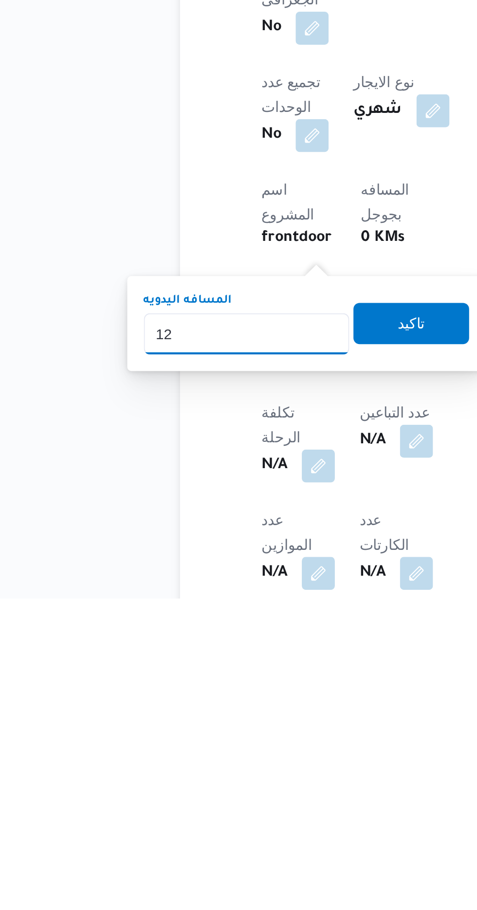
type input "120"
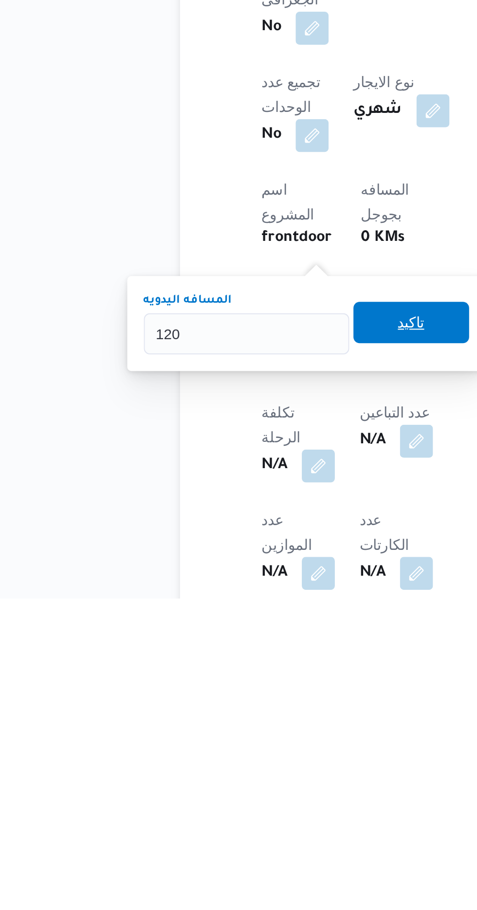
click at [240, 779] on span "تاكيد" at bounding box center [235, 780] width 13 height 12
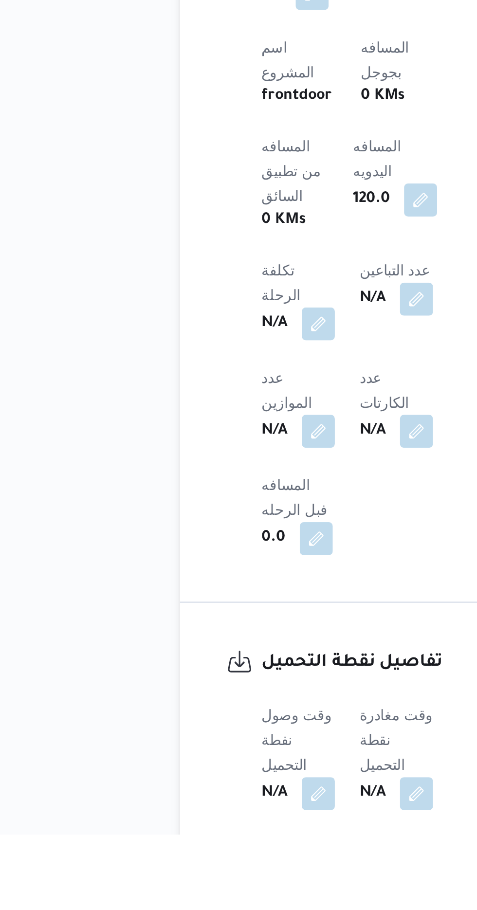
scroll to position [276, 0]
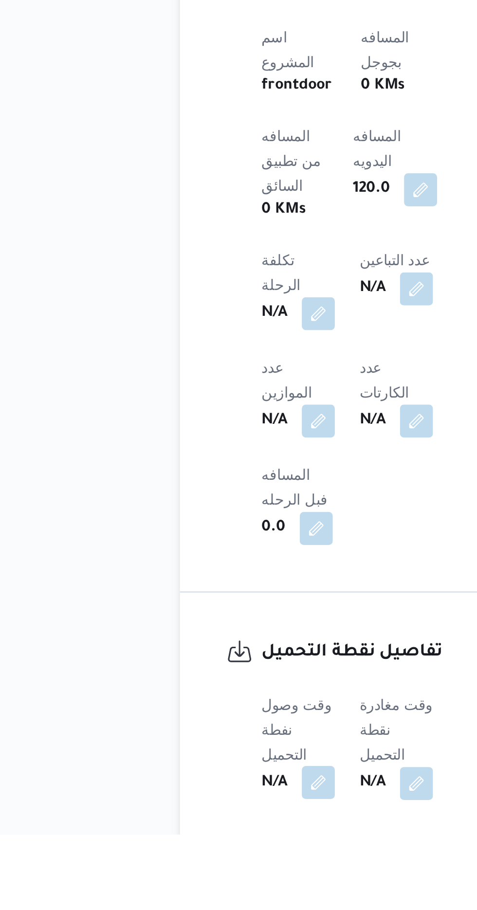
click at [197, 878] on button "button" at bounding box center [192, 886] width 16 height 16
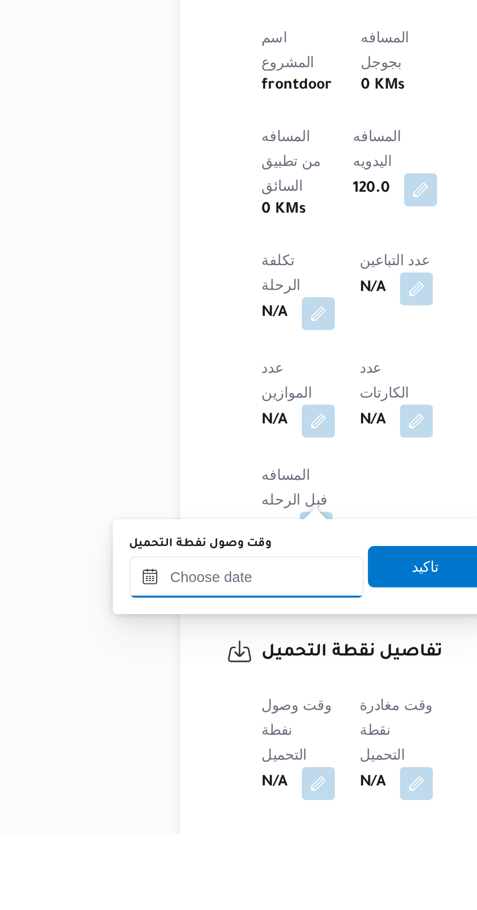
click at [181, 785] on input "وقت وصول نفطة التحميل" at bounding box center [158, 788] width 110 height 19
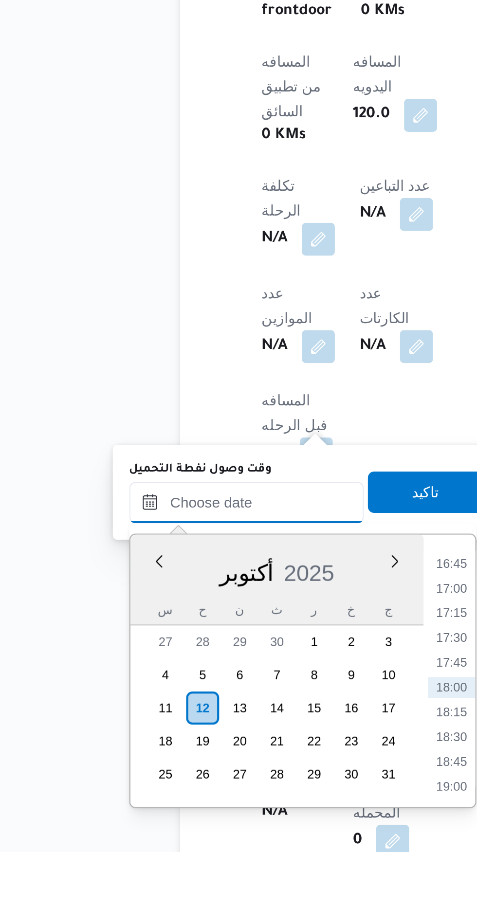
scroll to position [320, 0]
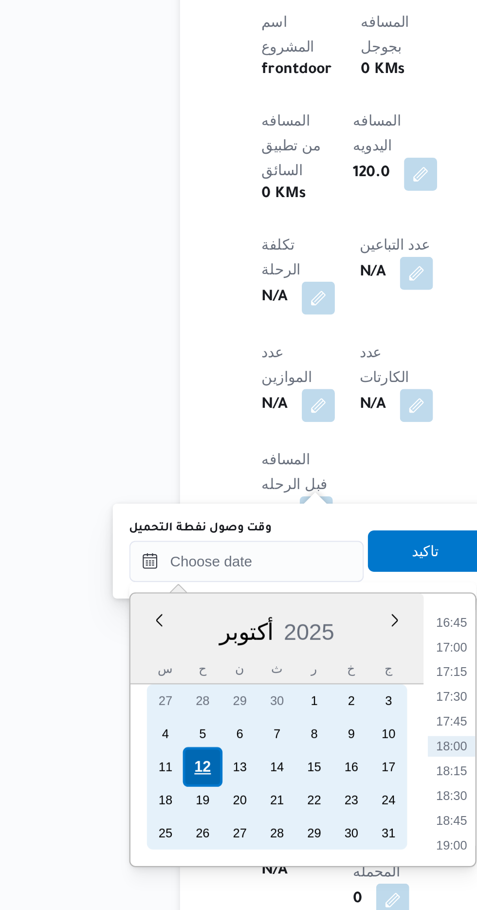
click at [133, 845] on div "12" at bounding box center [136, 842] width 18 height 18
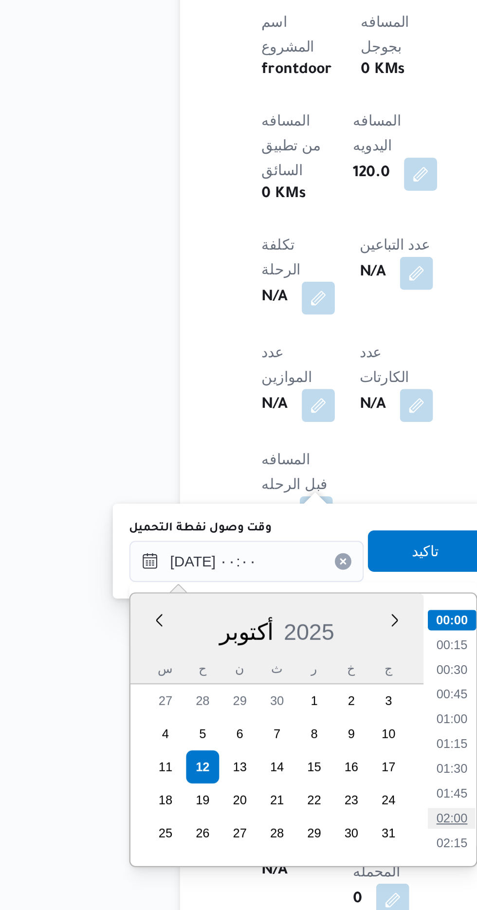
click at [259, 865] on li "02:00" at bounding box center [254, 867] width 22 height 10
type input "[DATE] ٠٢:٠٠"
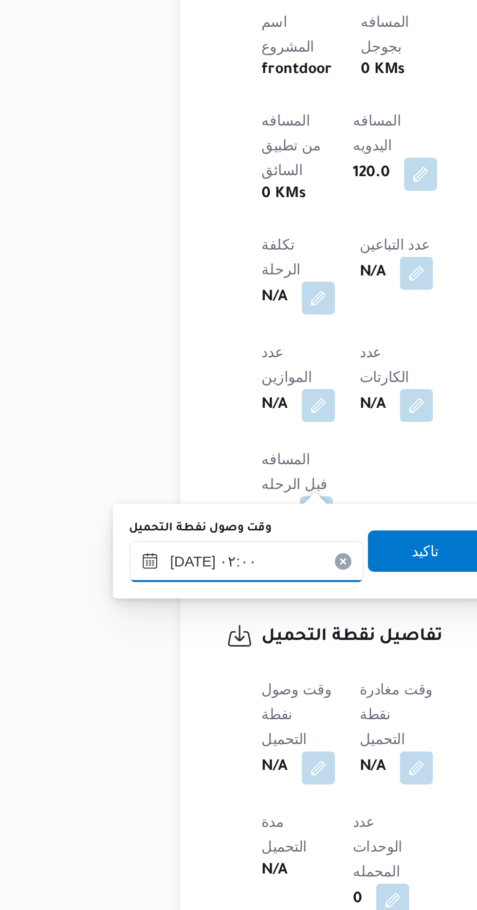
scroll to position [320, 0]
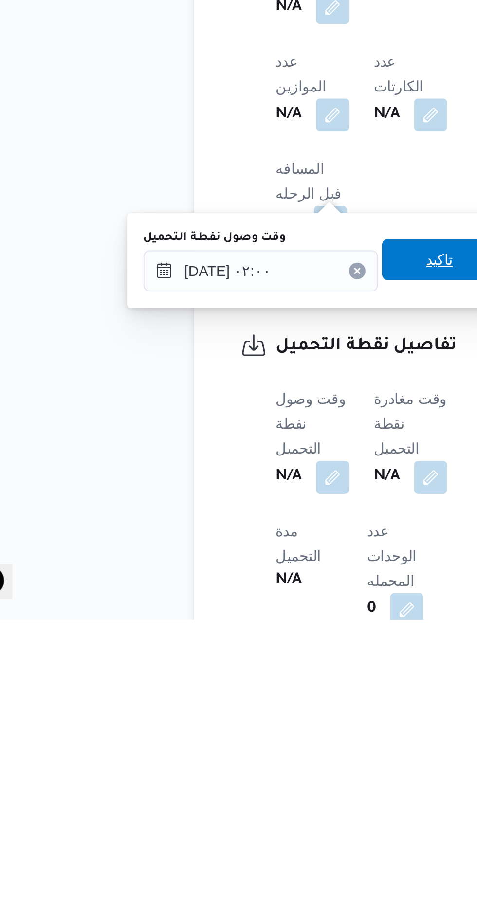
click at [247, 740] on span "تاكيد" at bounding box center [242, 740] width 13 height 12
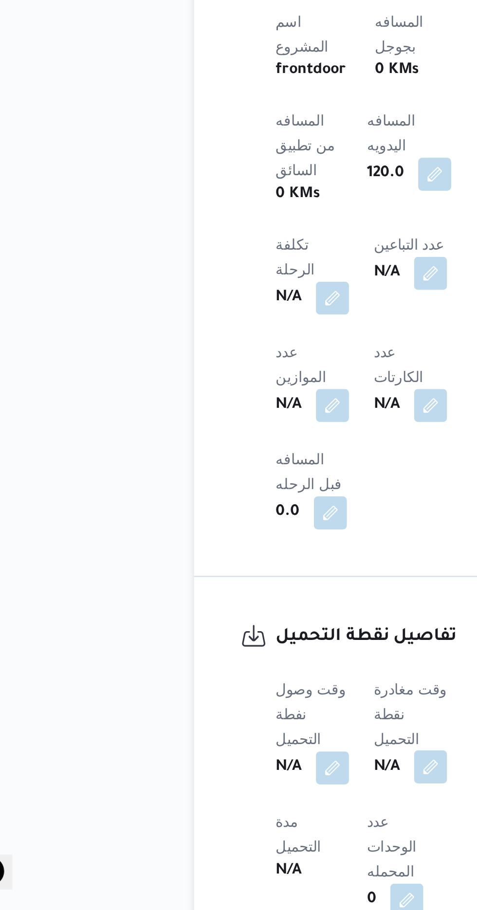
click at [238, 834] on button "button" at bounding box center [238, 842] width 16 height 16
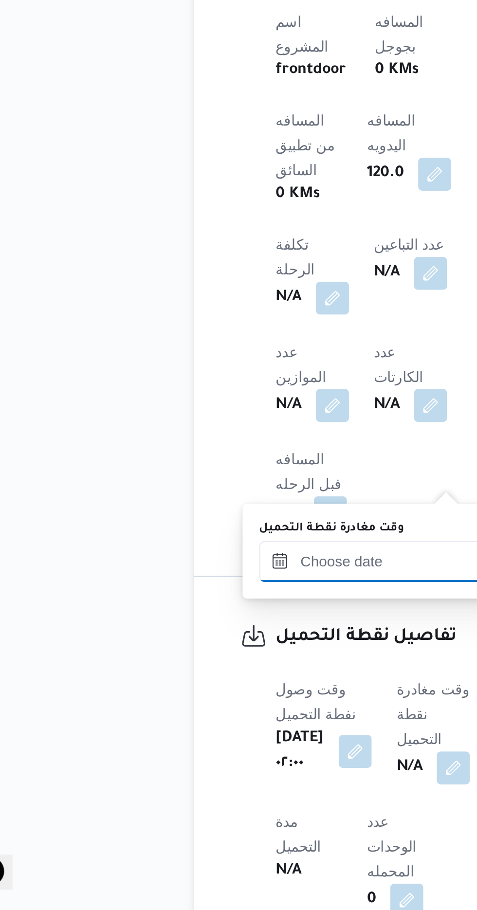
click at [212, 742] on input "وقت مغادرة نقطة التحميل" at bounding box center [212, 745] width 110 height 19
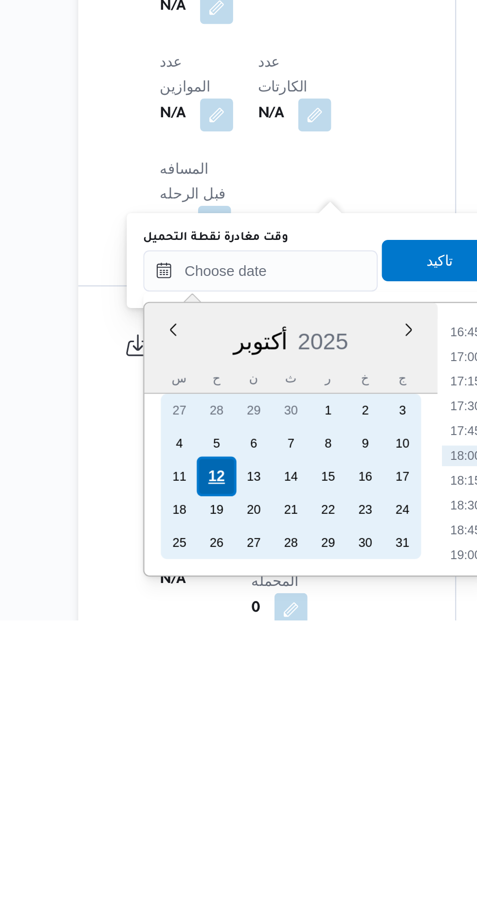
click at [192, 841] on div "12" at bounding box center [191, 842] width 18 height 18
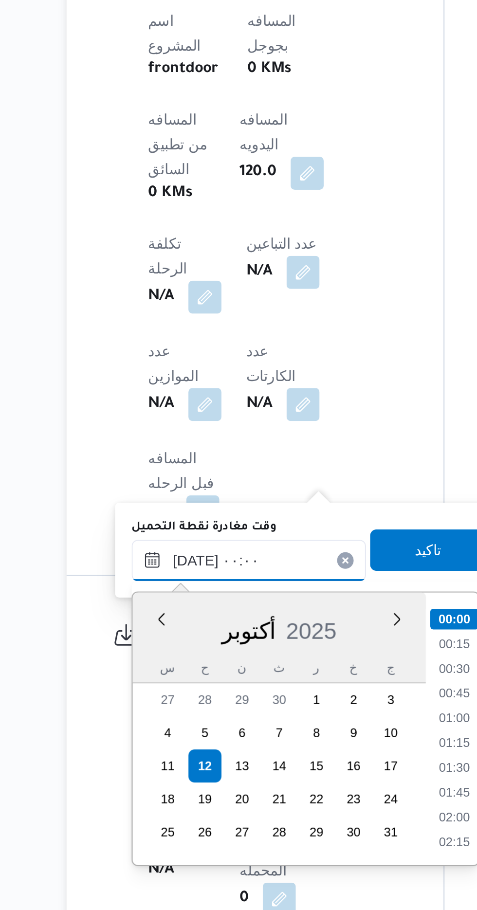
click at [161, 748] on input "[DATE] ٠٠:٠٠" at bounding box center [212, 744] width 110 height 19
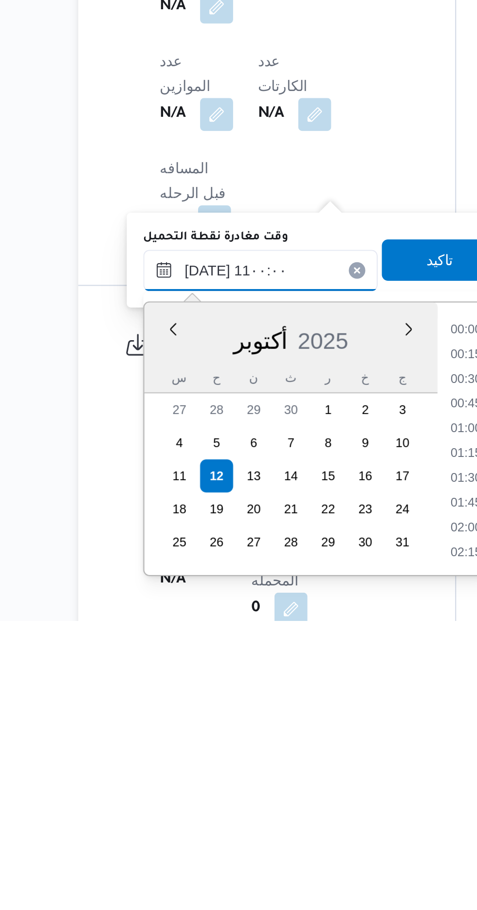
scroll to position [412, 0]
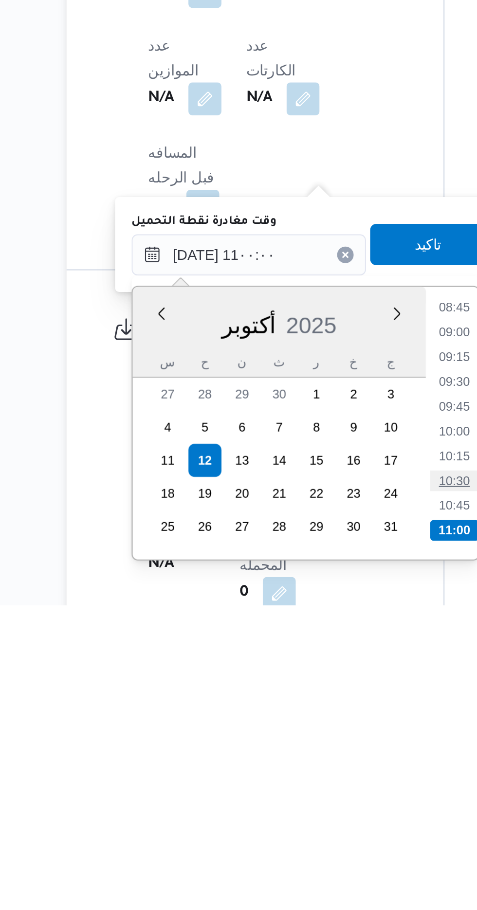
click at [312, 849] on li "10:30" at bounding box center [309, 852] width 22 height 10
type input "[DATE] ١٠:٣٠"
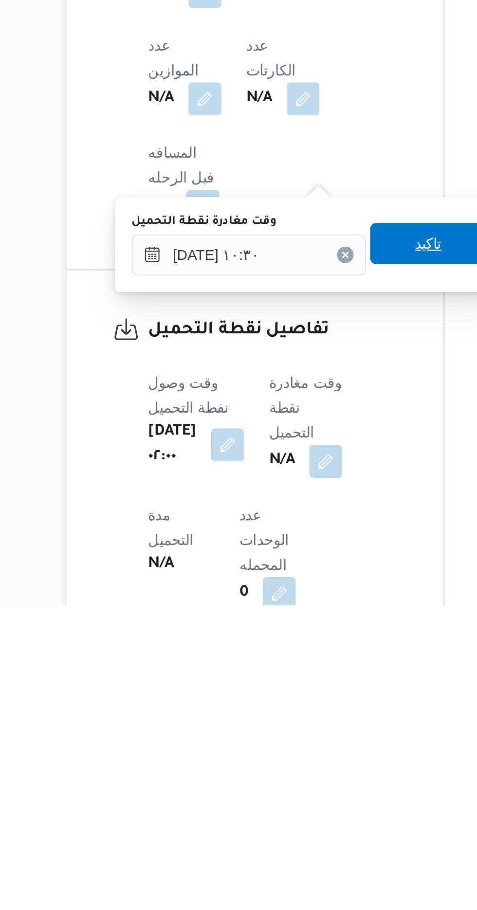
click at [302, 738] on span "تاكيد" at bounding box center [296, 740] width 13 height 12
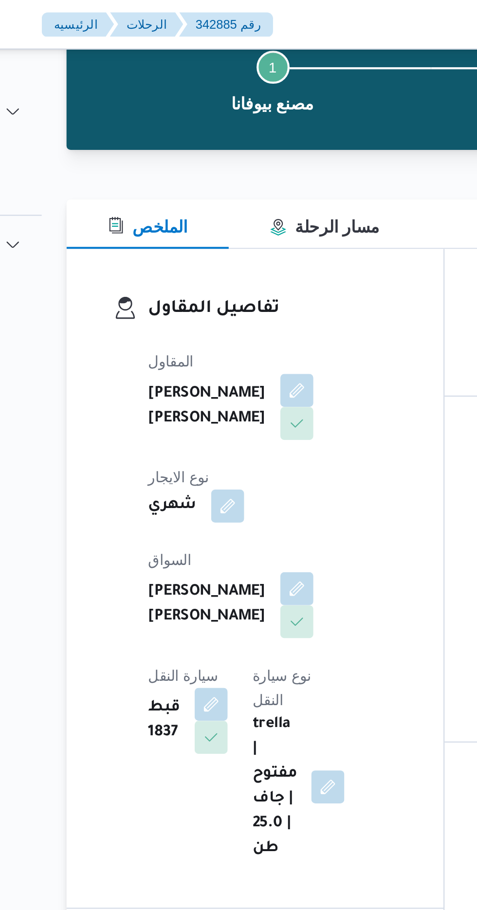
scroll to position [0, 0]
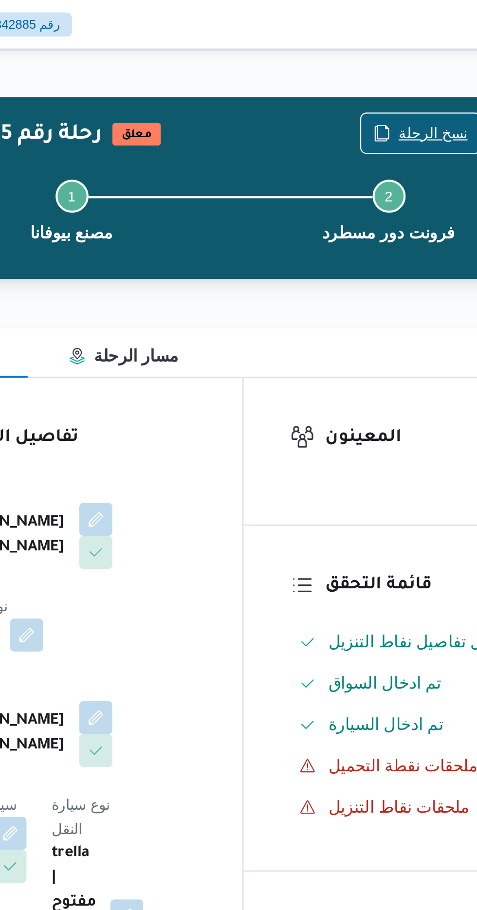
click at [386, 59] on span "نسخ الرحلة" at bounding box center [394, 63] width 33 height 12
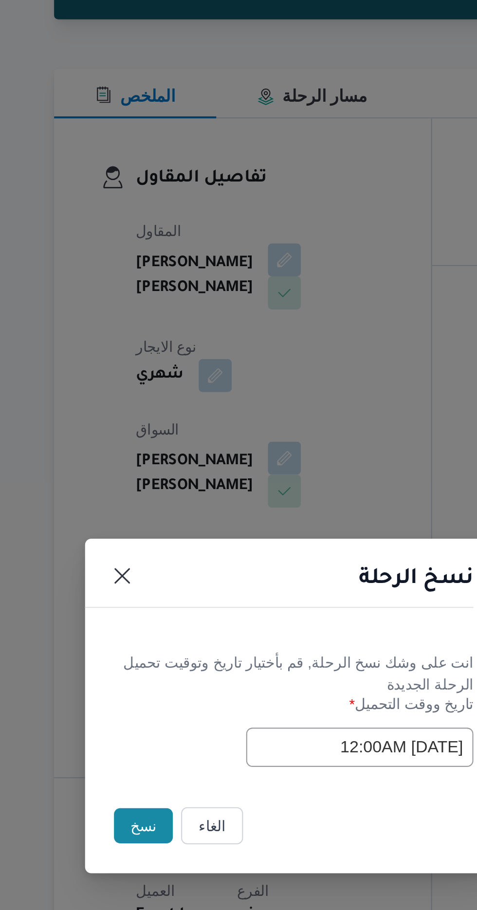
click at [161, 514] on button "نسخ" at bounding box center [169, 511] width 28 height 17
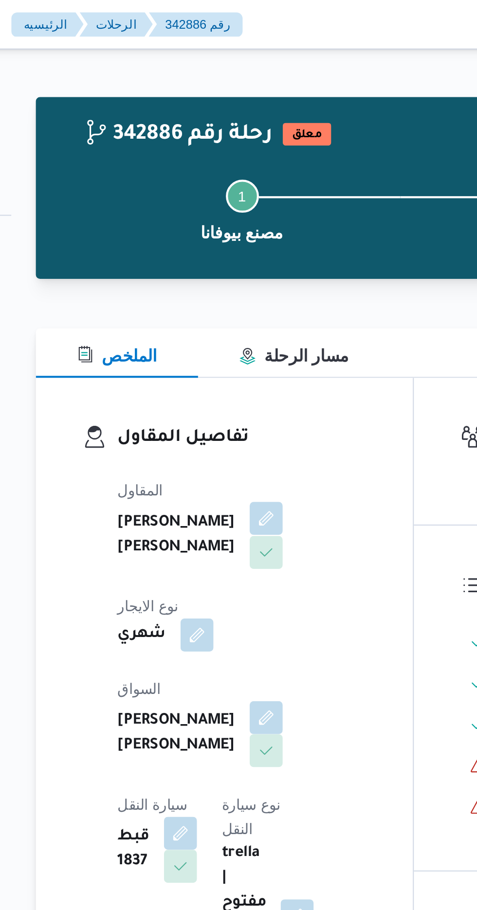
click at [227, 252] on button "button" at bounding box center [235, 244] width 16 height 16
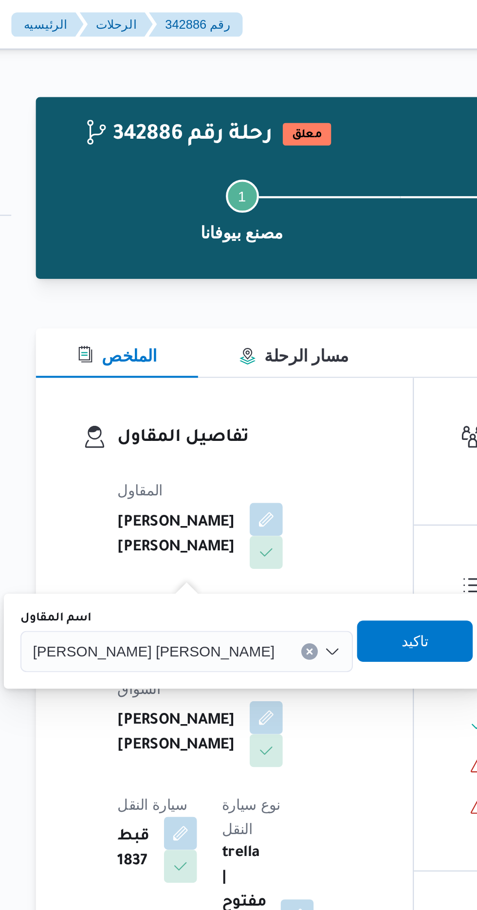
click at [177, 307] on span "[PERSON_NAME] [PERSON_NAME]" at bounding box center [182, 306] width 114 height 11
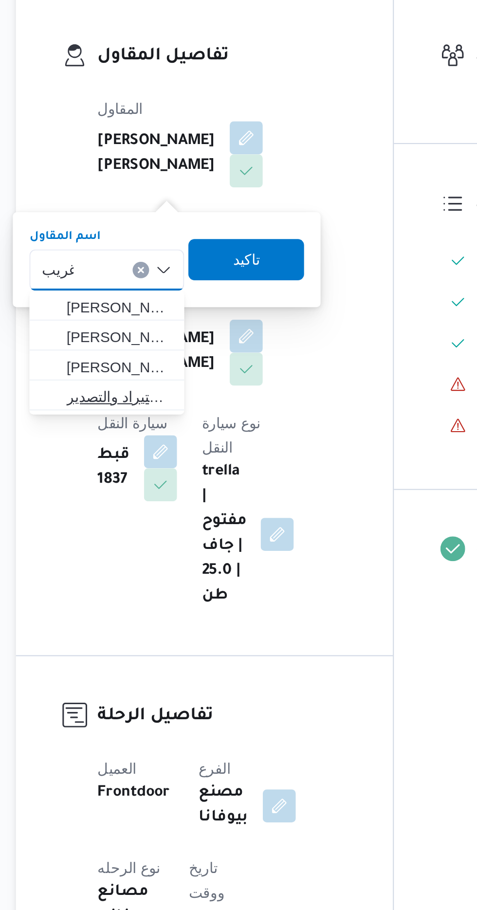
type input "غريب"
click at [181, 364] on span "شركة غريب جروب للاستيراد والتصدير" at bounding box center [175, 367] width 50 height 12
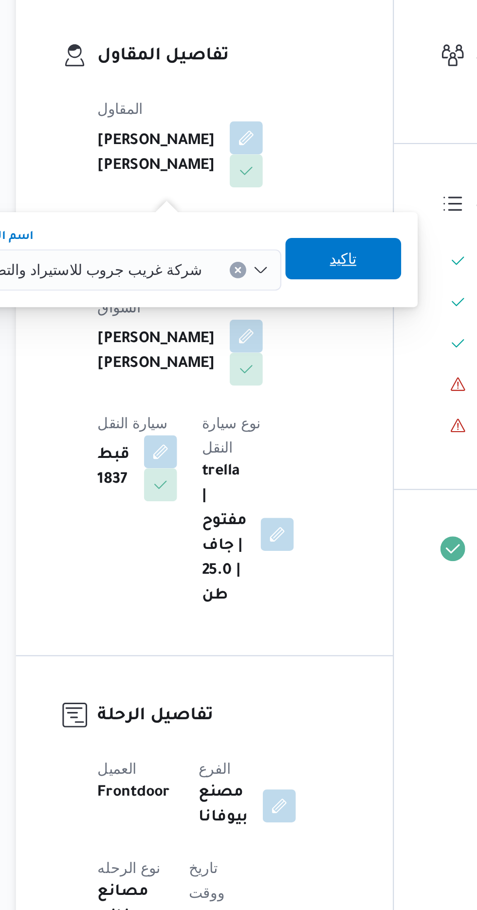
click at [274, 302] on span "تاكيد" at bounding box center [280, 302] width 13 height 12
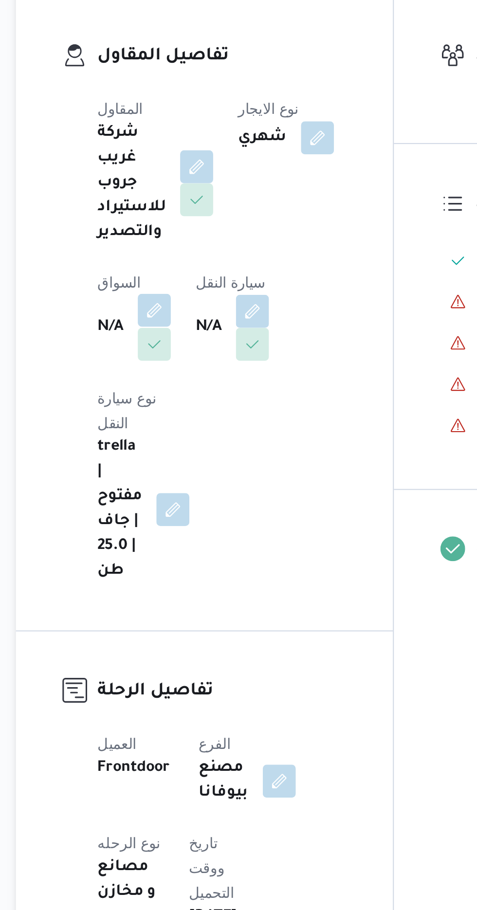
click at [191, 326] on button "button" at bounding box center [192, 326] width 16 height 16
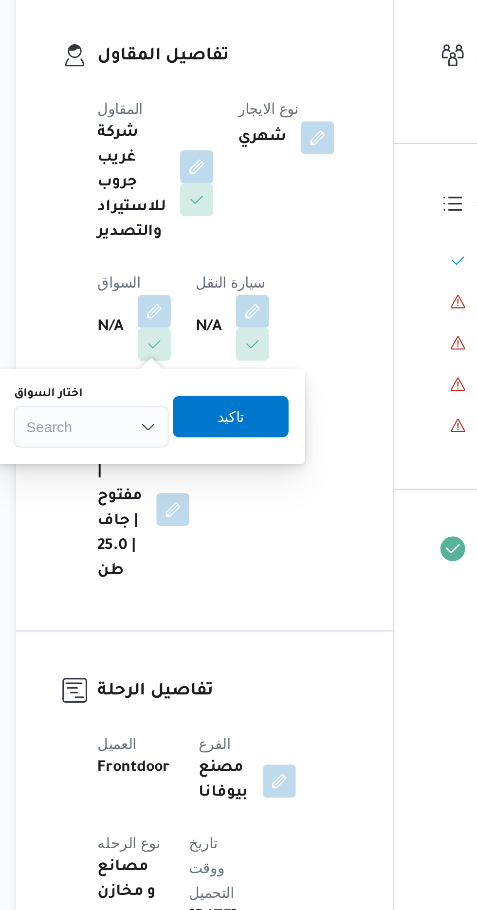
click at [172, 363] on div "اختار السواق" at bounding box center [162, 366] width 73 height 8
click at [174, 381] on div "Search" at bounding box center [162, 380] width 73 height 19
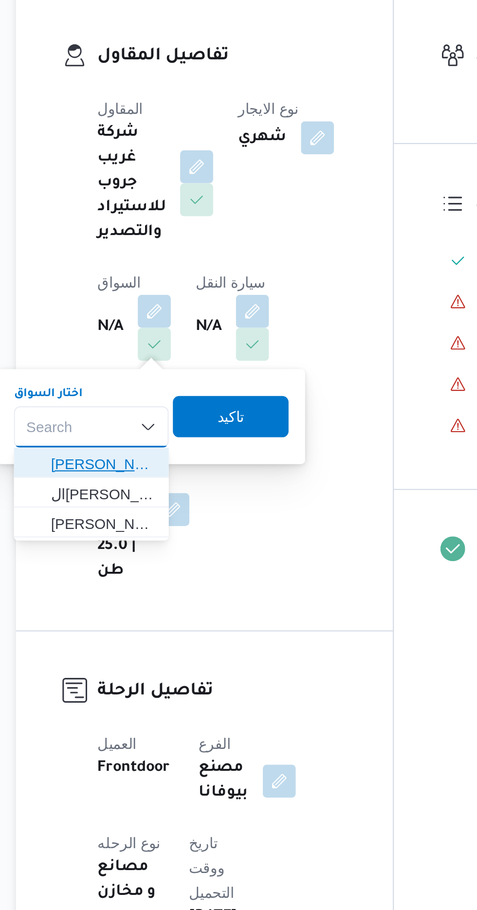
click at [183, 398] on span "[PERSON_NAME]" at bounding box center [168, 399] width 50 height 12
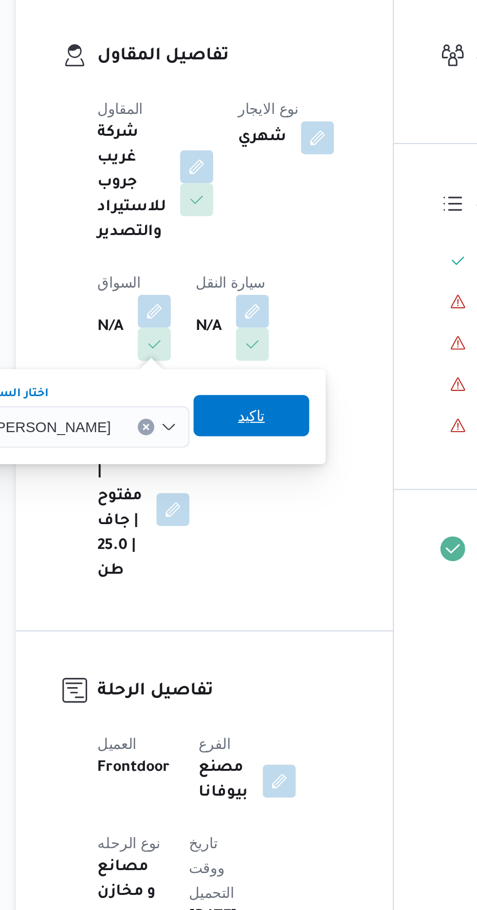
click at [253, 377] on span "تاكيد" at bounding box center [237, 375] width 54 height 19
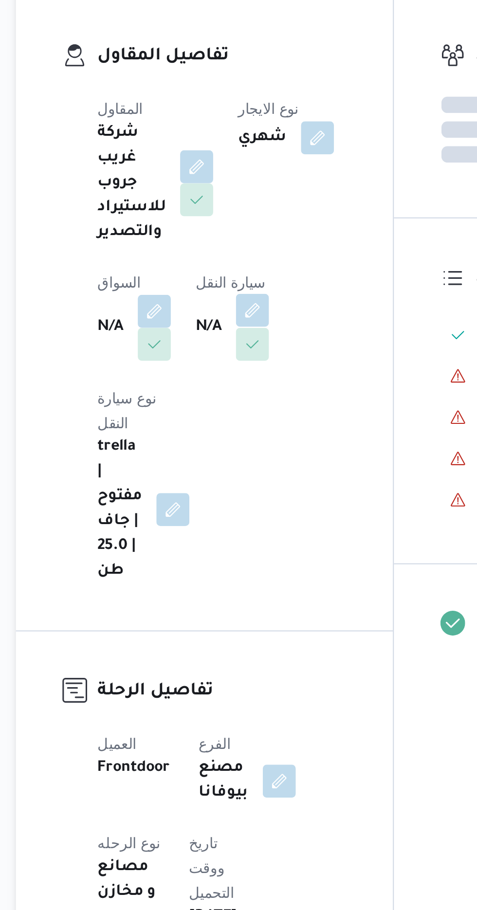
click at [240, 326] on button "button" at bounding box center [238, 326] width 16 height 16
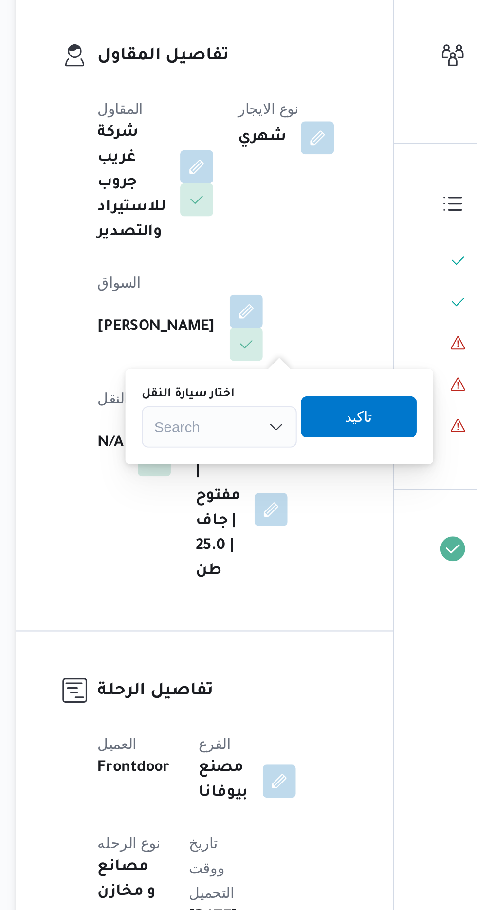
click at [205, 374] on div "Search" at bounding box center [222, 380] width 73 height 19
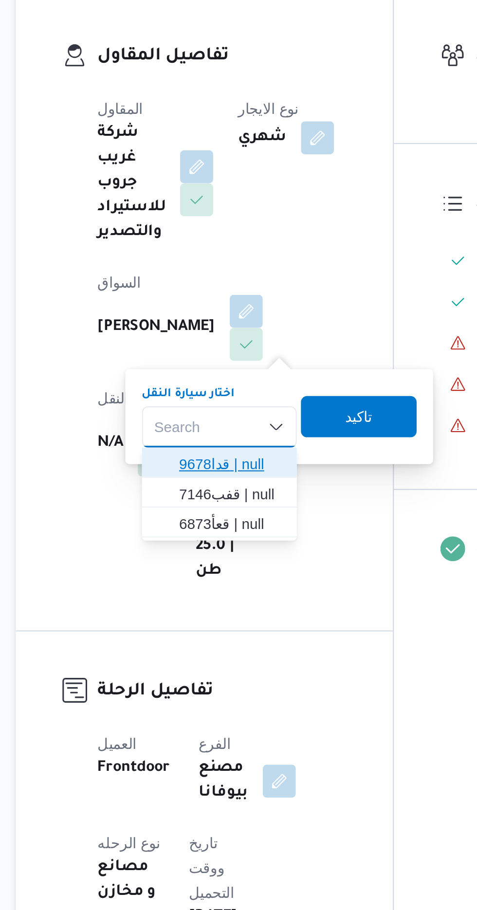
click at [233, 397] on span "قدا9678 | null" at bounding box center [228, 399] width 50 height 12
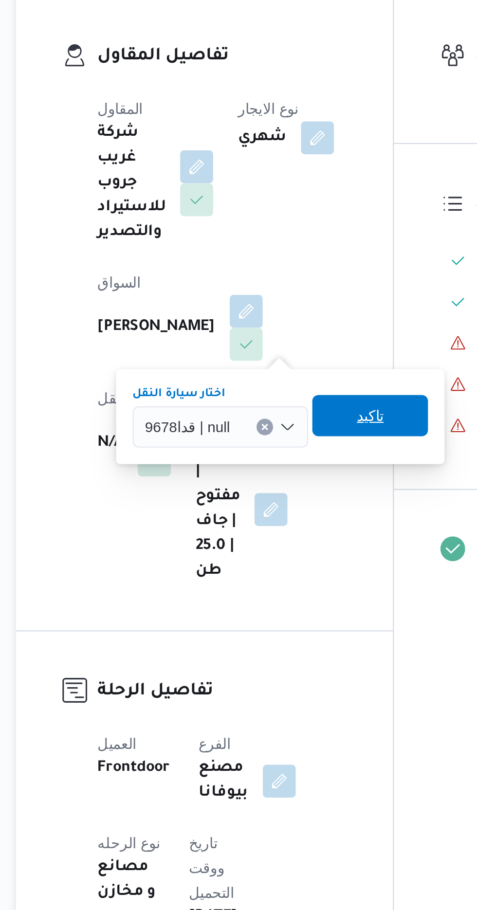
click at [299, 376] on span "تاكيد" at bounding box center [293, 375] width 54 height 19
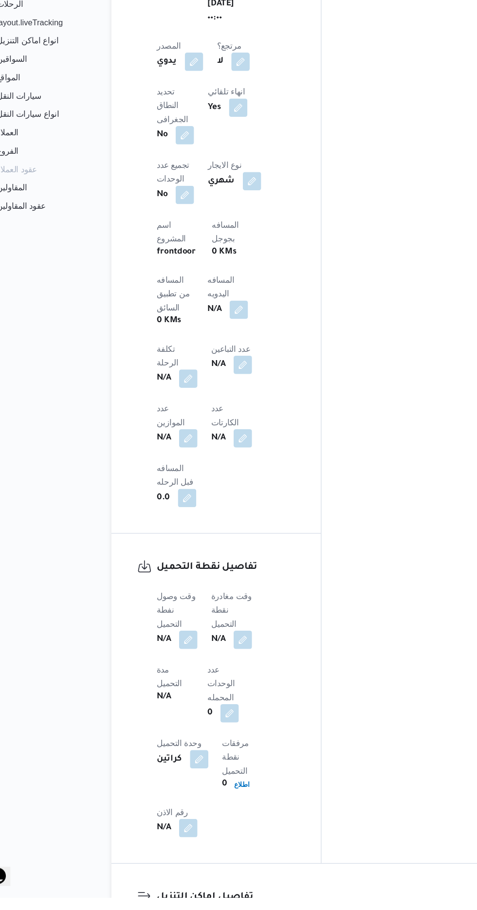
scroll to position [523, 0]
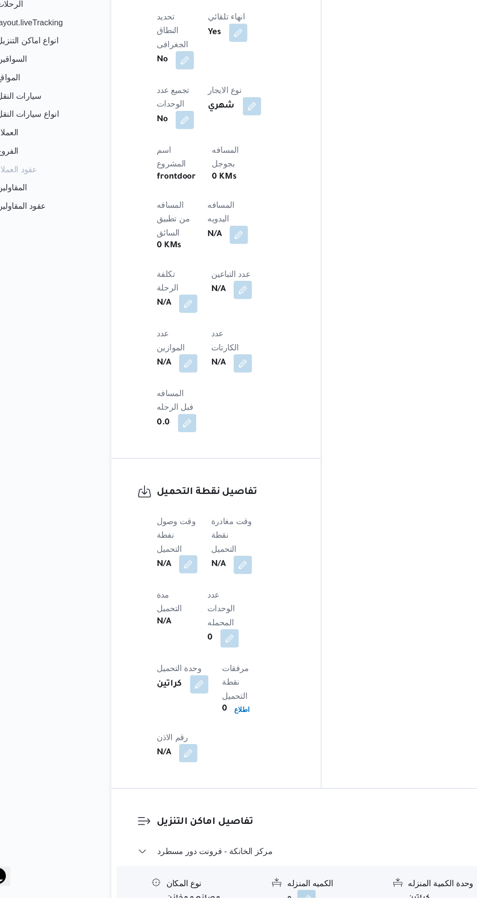
click at [191, 619] on button "button" at bounding box center [192, 627] width 16 height 16
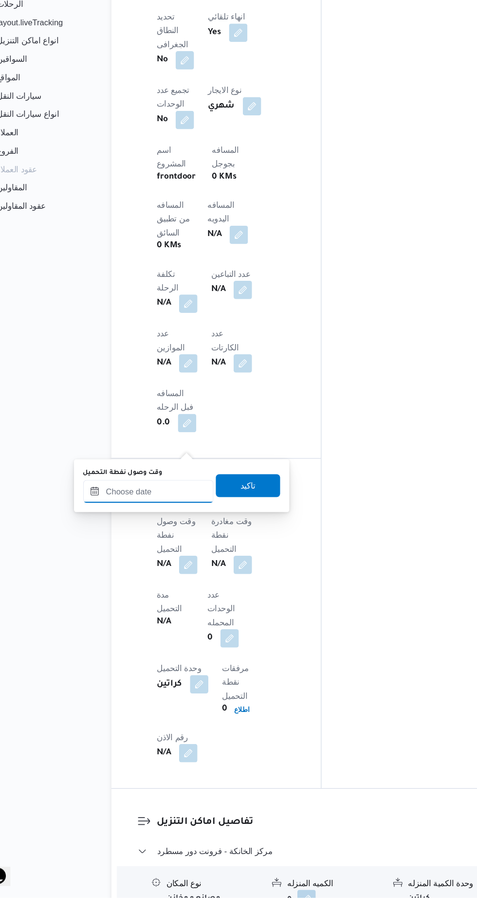
click at [184, 563] on input "وقت وصول نفطة التحميل" at bounding box center [158, 565] width 110 height 19
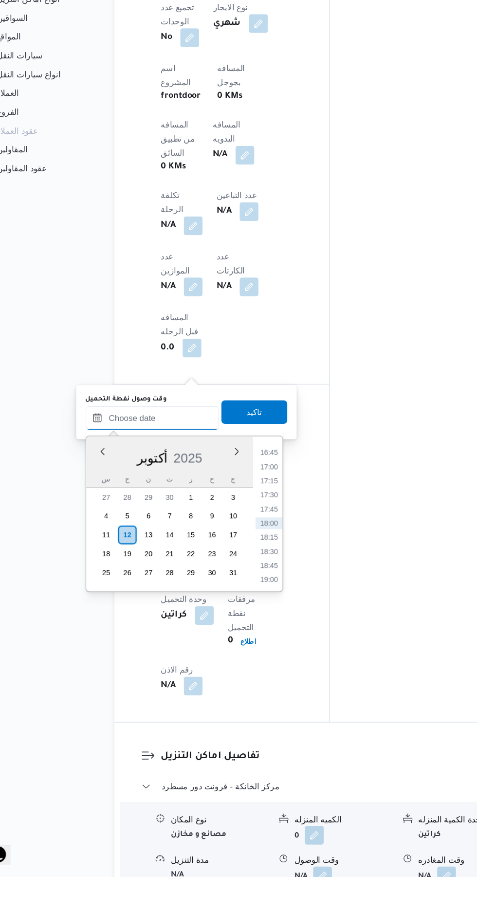
scroll to position [558, 0]
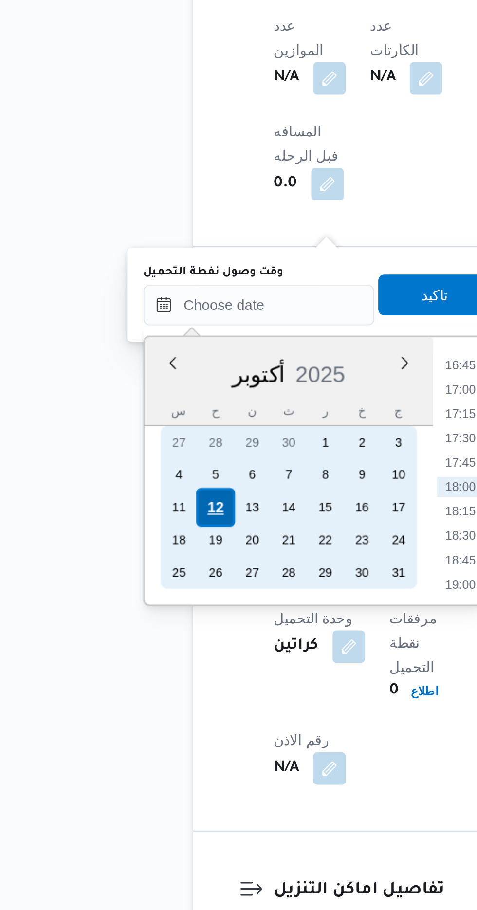
click at [139, 624] on div "12" at bounding box center [136, 627] width 18 height 18
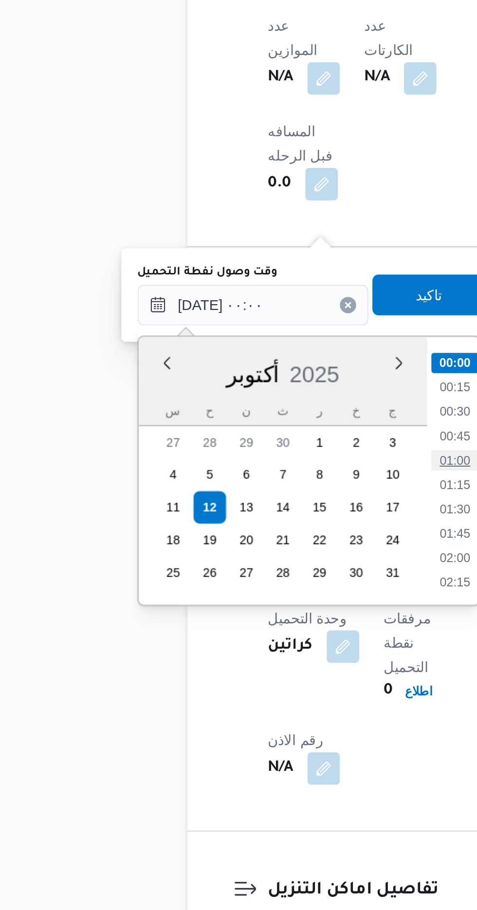
click at [258, 602] on li "01:00" at bounding box center [254, 605] width 22 height 10
type input "[DATE] ٠١:٠٠"
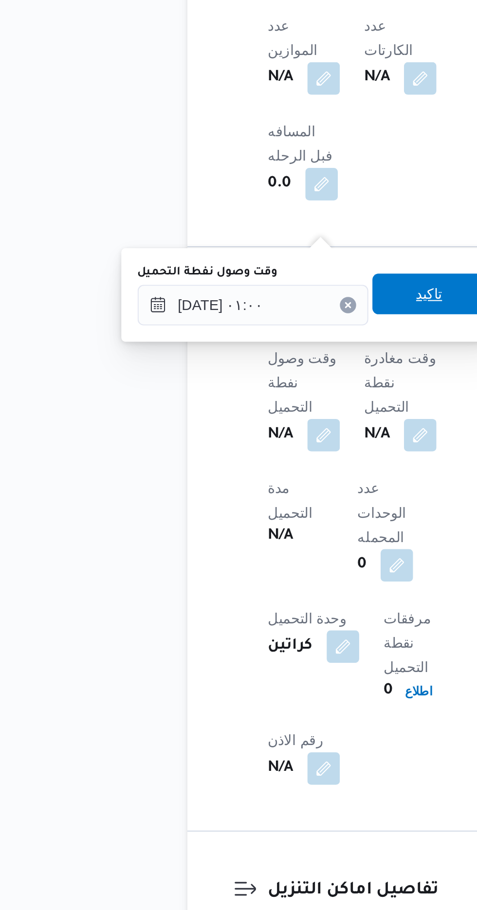
click at [249, 524] on span "تاكيد" at bounding box center [242, 525] width 13 height 12
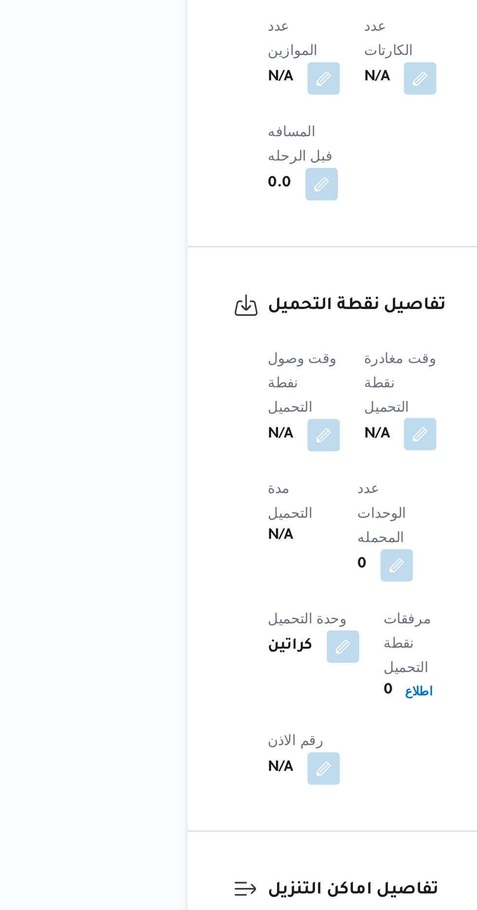
click at [240, 584] on button "button" at bounding box center [238, 592] width 16 height 16
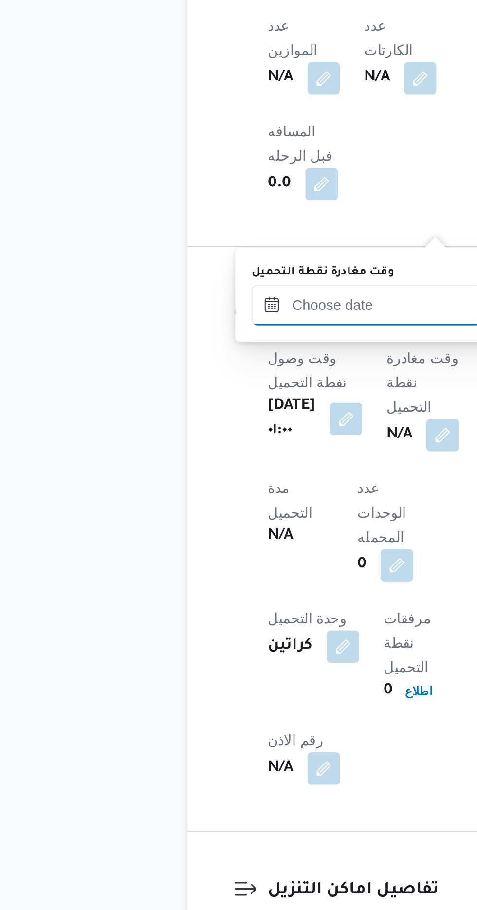
click at [208, 532] on input "وقت مغادرة نقطة التحميل" at bounding box center [212, 530] width 110 height 19
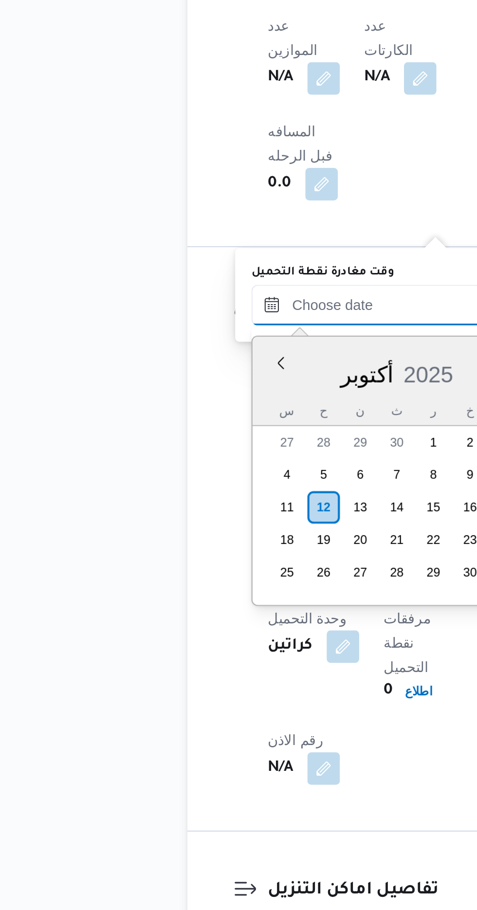
scroll to position [558, 0]
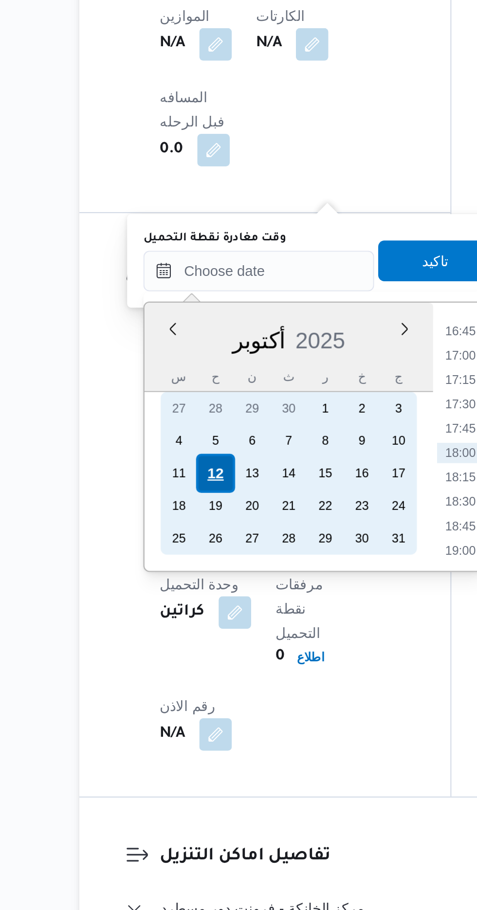
click at [194, 623] on div "12" at bounding box center [191, 627] width 18 height 18
type input "[DATE] ٠٠:٠٠"
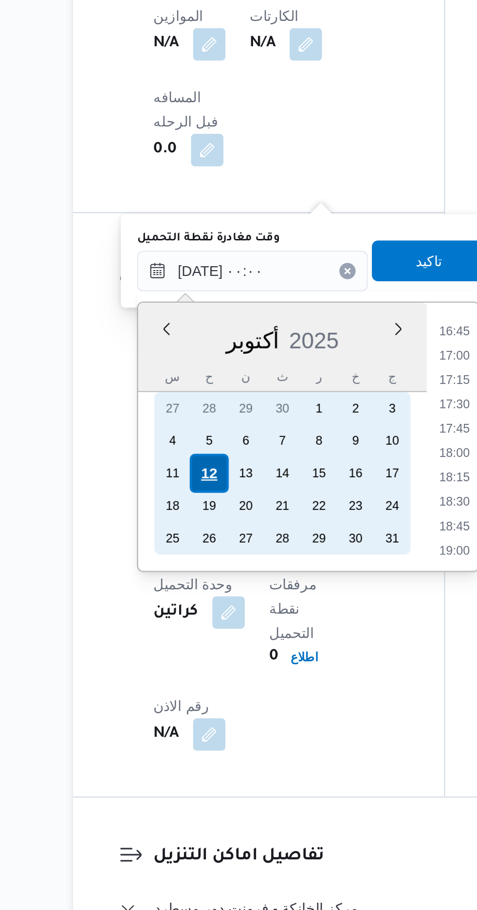
scroll to position [0, 0]
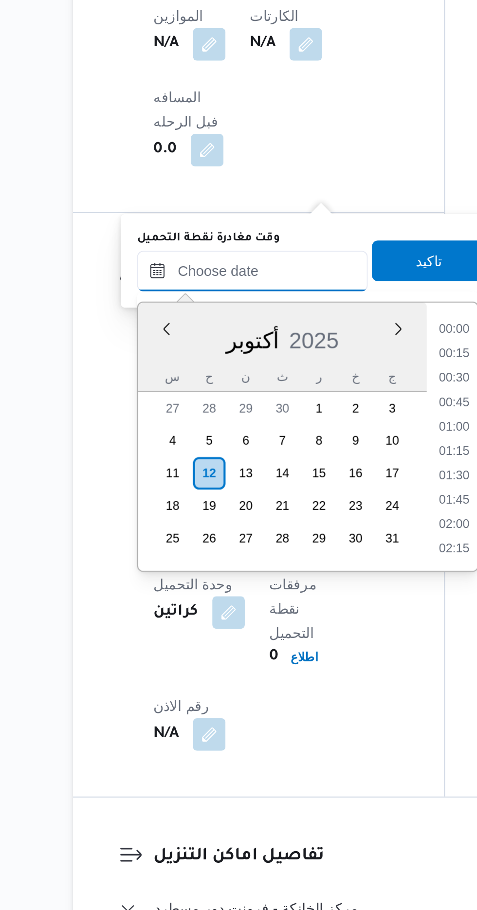
click at [165, 538] on input "وقت مغادرة نقطة التحميل" at bounding box center [212, 530] width 110 height 19
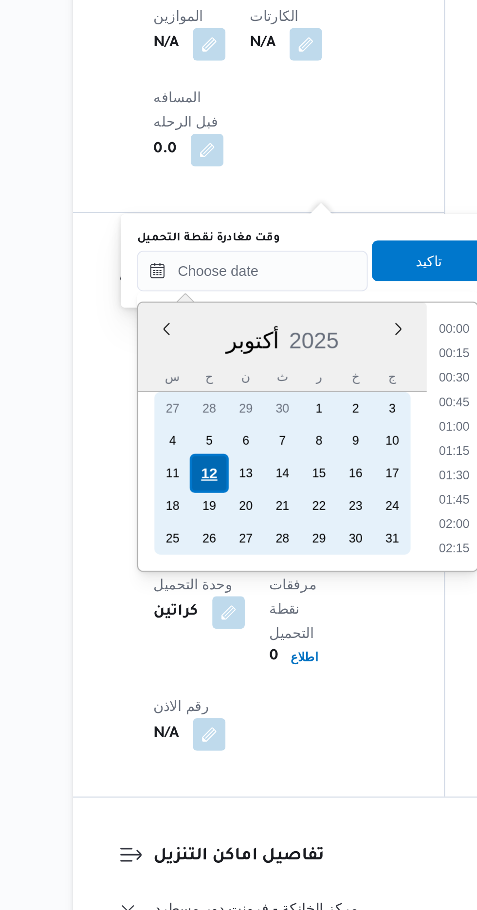
click at [192, 626] on div "12" at bounding box center [191, 627] width 18 height 18
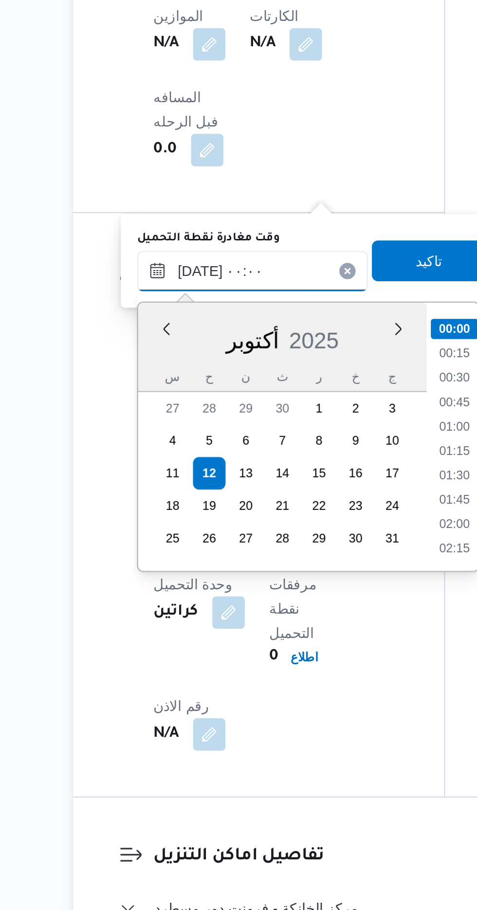
click at [166, 530] on input "[DATE] ٠٠:٠٠" at bounding box center [212, 530] width 110 height 19
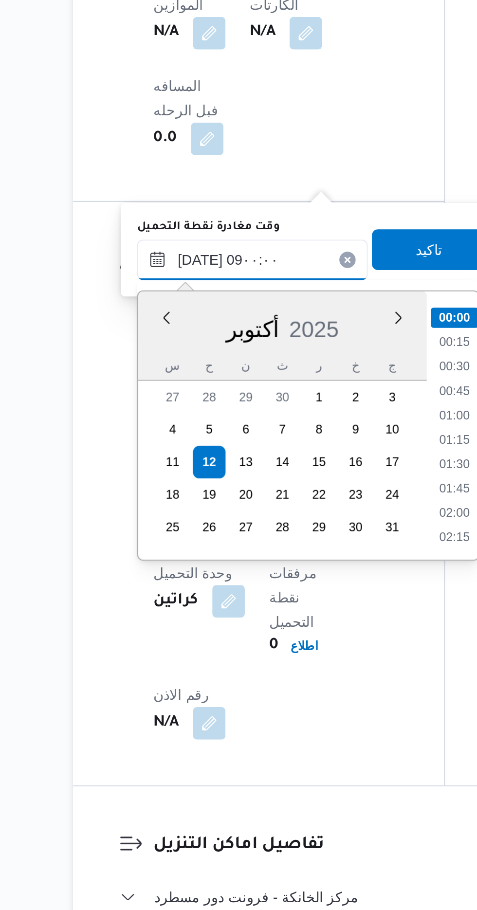
scroll to position [318, 0]
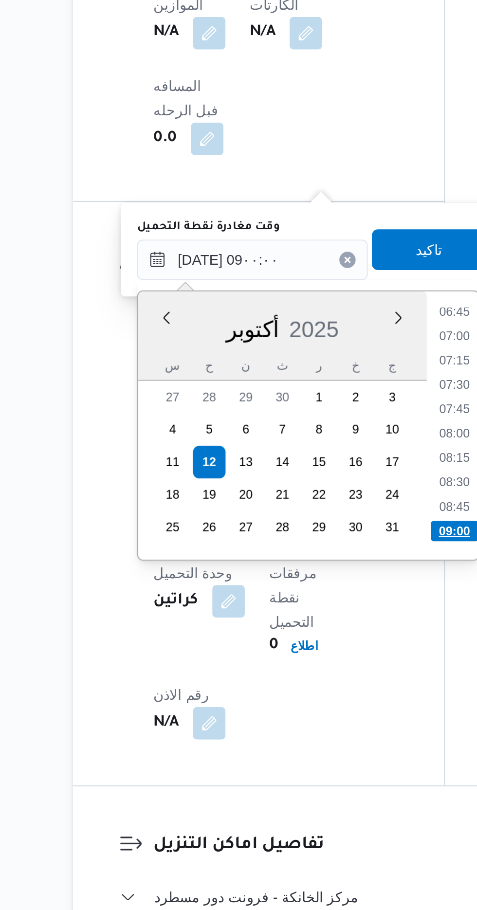
click at [313, 657] on li "09:00" at bounding box center [309, 660] width 23 height 10
type input "[DATE] ٠٩:٠٠"
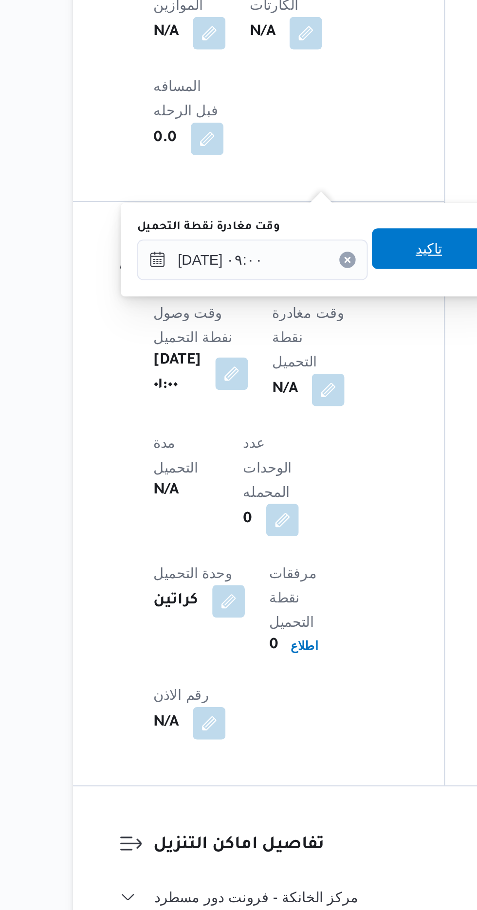
click at [301, 527] on span "تاكيد" at bounding box center [296, 525] width 13 height 12
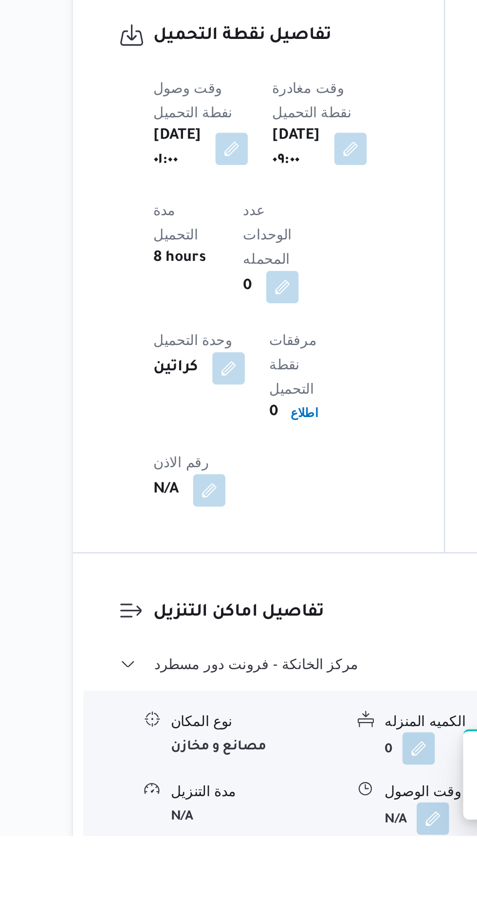
scroll to position [621, 0]
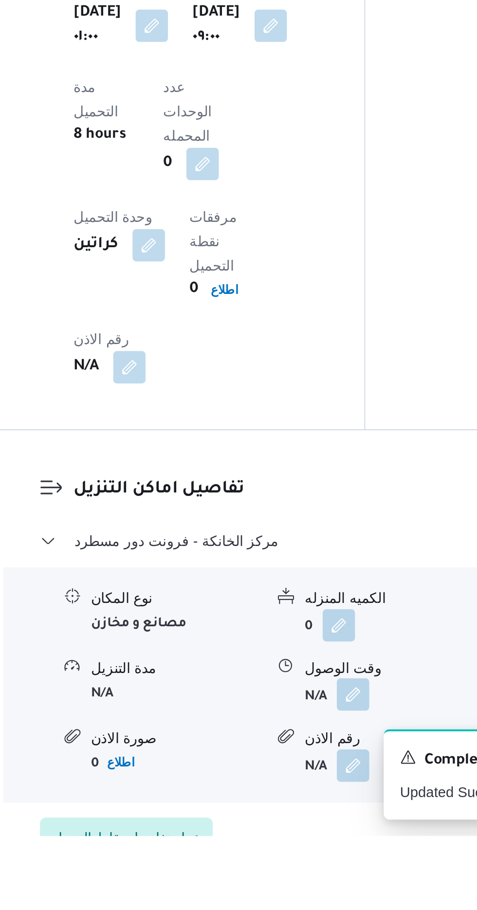
click at [298, 834] on button "button" at bounding box center [299, 842] width 16 height 16
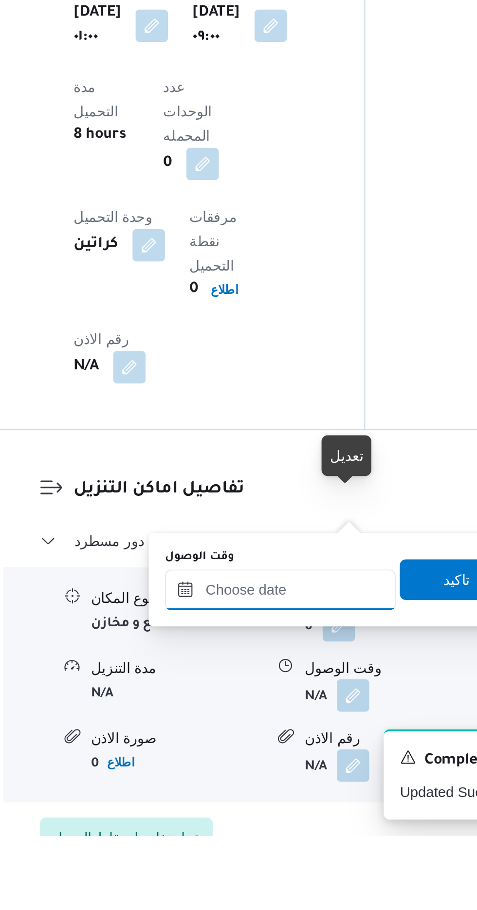
click at [273, 788] on input "وقت الوصول" at bounding box center [264, 791] width 110 height 19
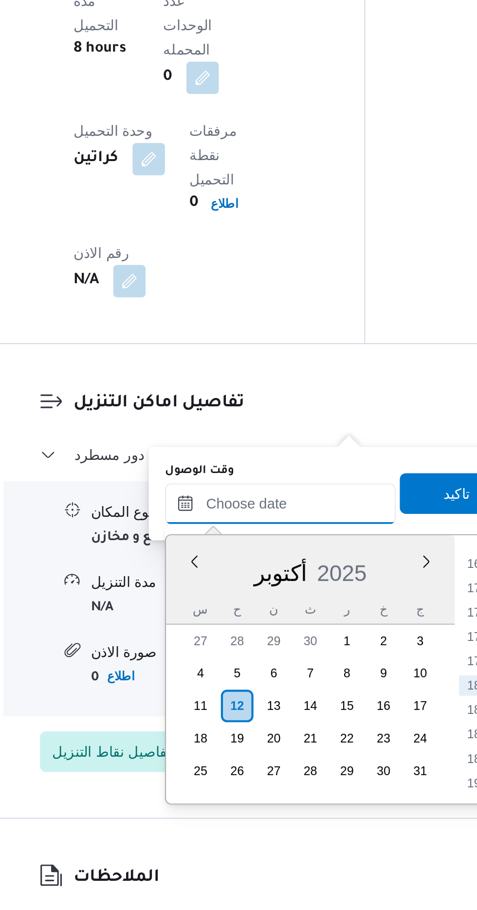
scroll to position [686, 0]
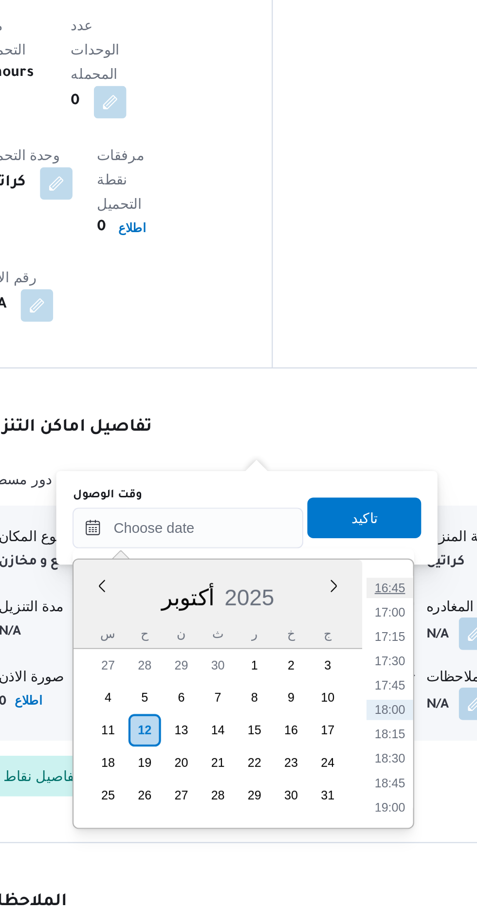
click at [360, 753] on li "16:45" at bounding box center [360, 756] width 22 height 10
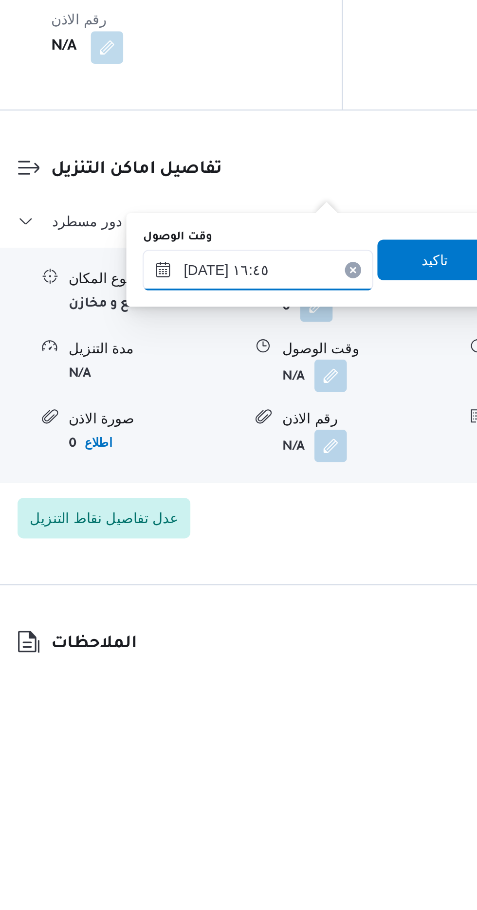
click at [286, 721] on input "[DATE] ١٦:٤٥" at bounding box center [264, 726] width 110 height 19
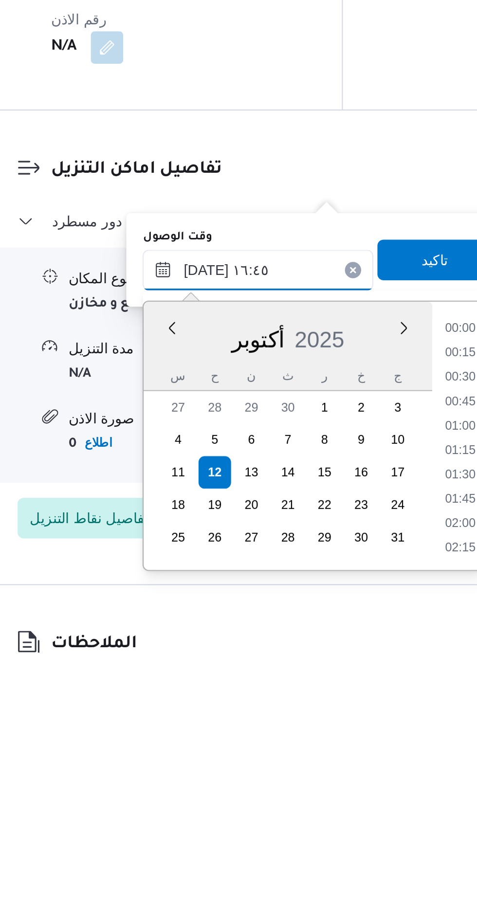
scroll to position [723, 0]
click at [367, 780] on li "16:00" at bounding box center [361, 779] width 22 height 10
type input "[DATE] ١٦:٠٠"
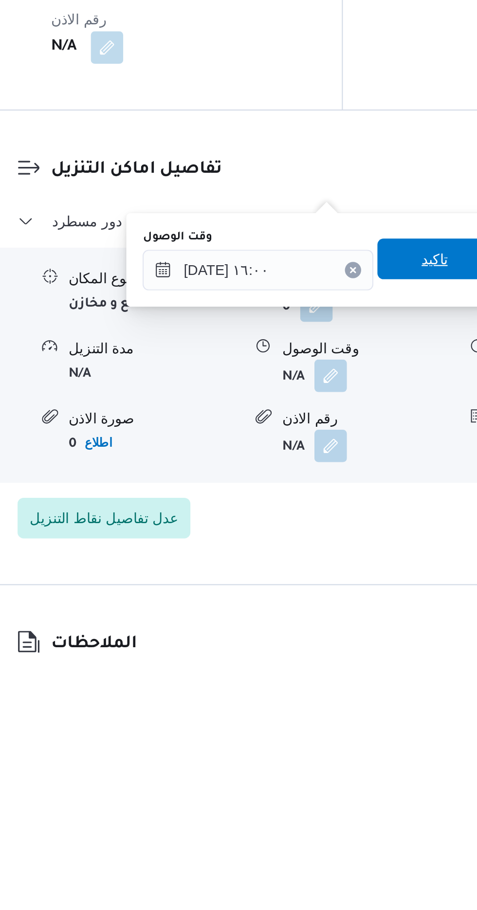
click at [355, 726] on span "تاكيد" at bounding box center [348, 722] width 13 height 12
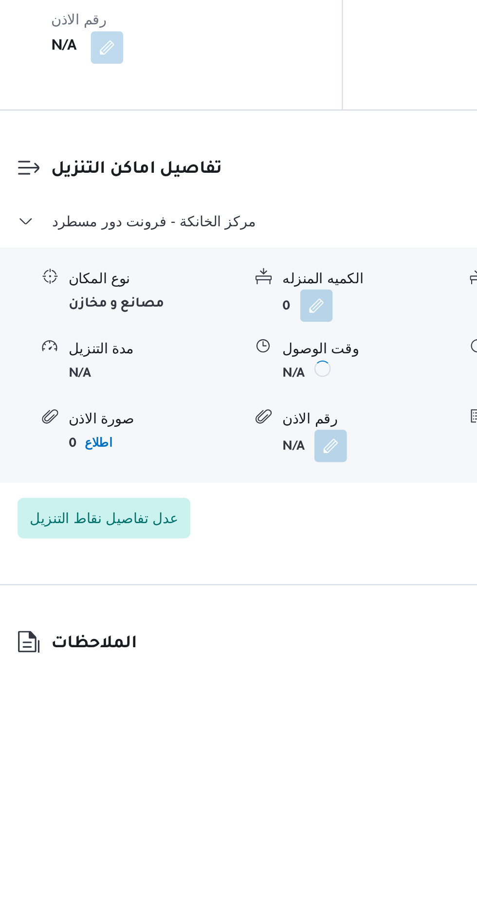
scroll to position [686, 0]
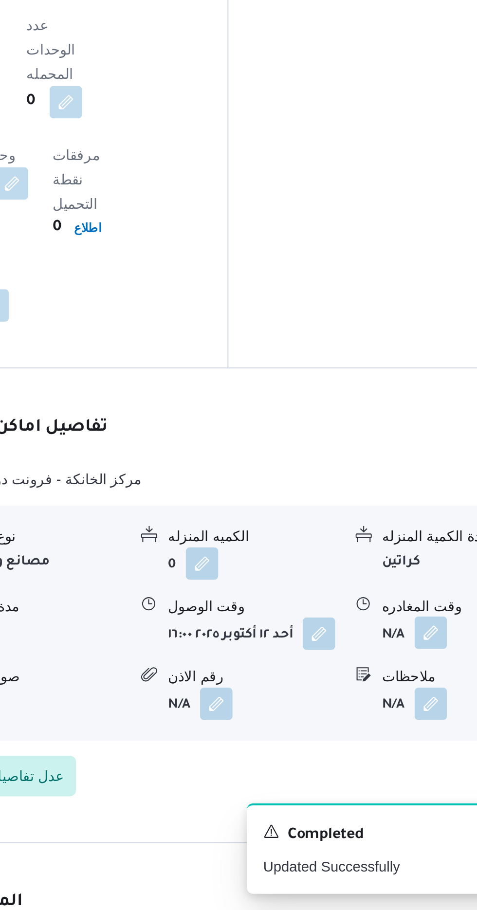
click at [396, 769] on button "button" at bounding box center [402, 777] width 16 height 16
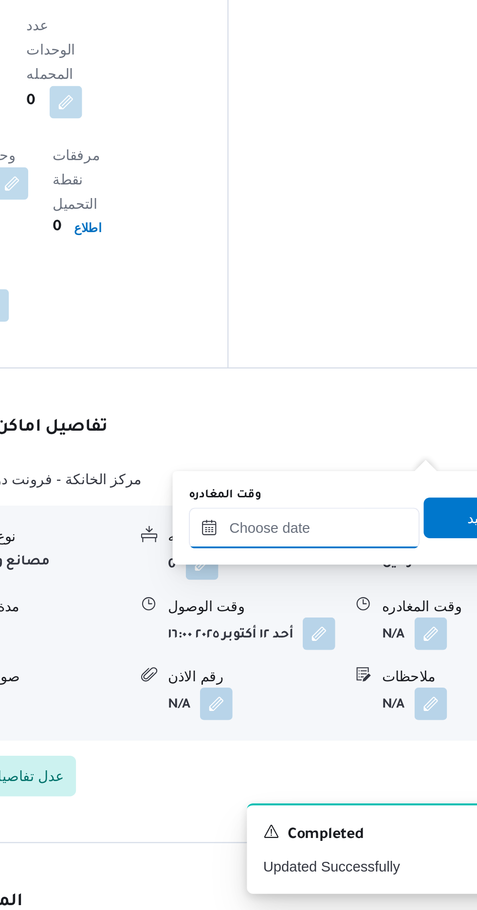
click at [341, 727] on input "وقت المغادره" at bounding box center [341, 726] width 110 height 19
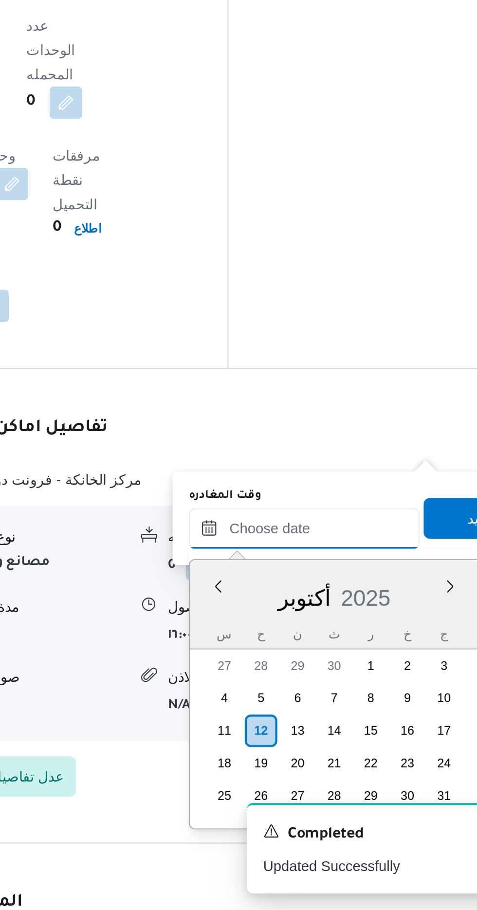
scroll to position [686, 0]
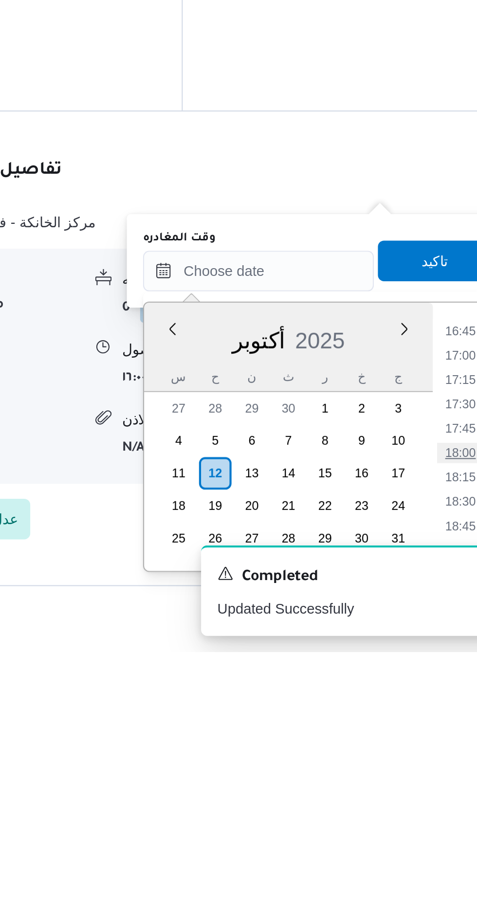
click at [438, 812] on li "18:00" at bounding box center [437, 815] width 22 height 10
type input "[DATE] ١٨:٠٠"
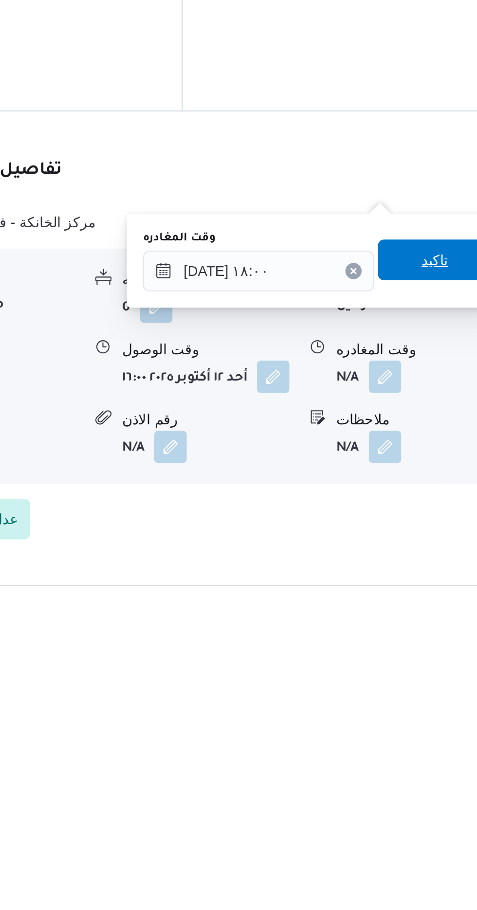
click at [432, 724] on span "تاكيد" at bounding box center [425, 722] width 13 height 12
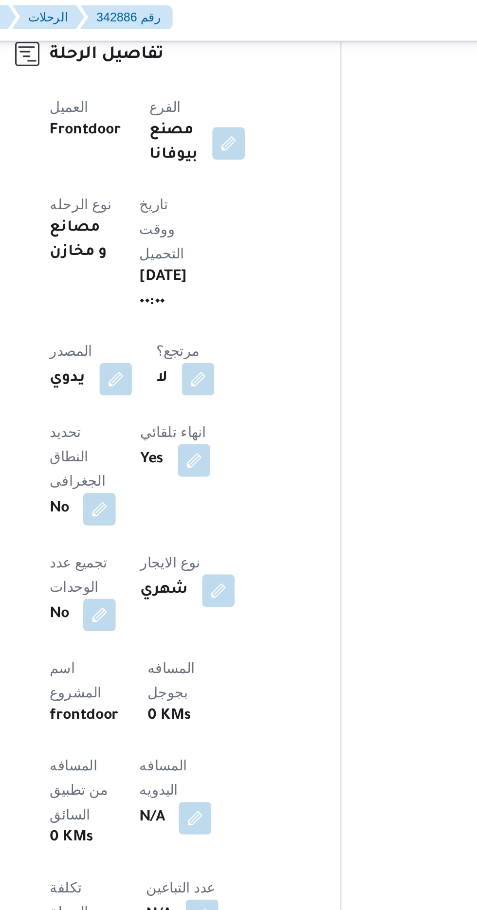
scroll to position [476, 0]
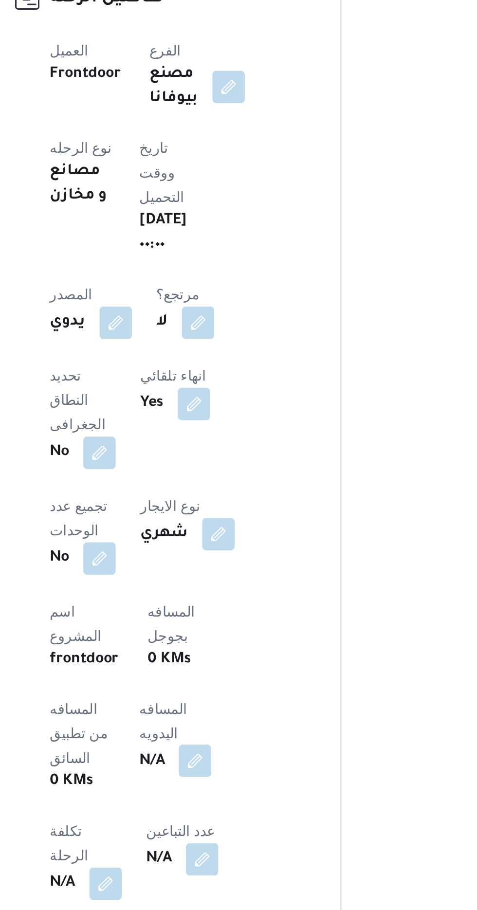
click at [227, 387] on button "button" at bounding box center [235, 395] width 16 height 16
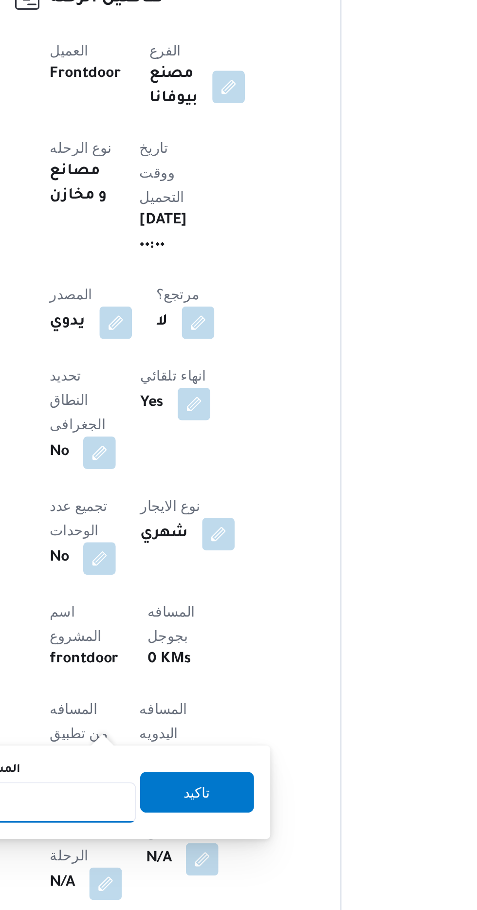
click at [180, 411] on input "المسافه اليدويه" at bounding box center [157, 414] width 97 height 19
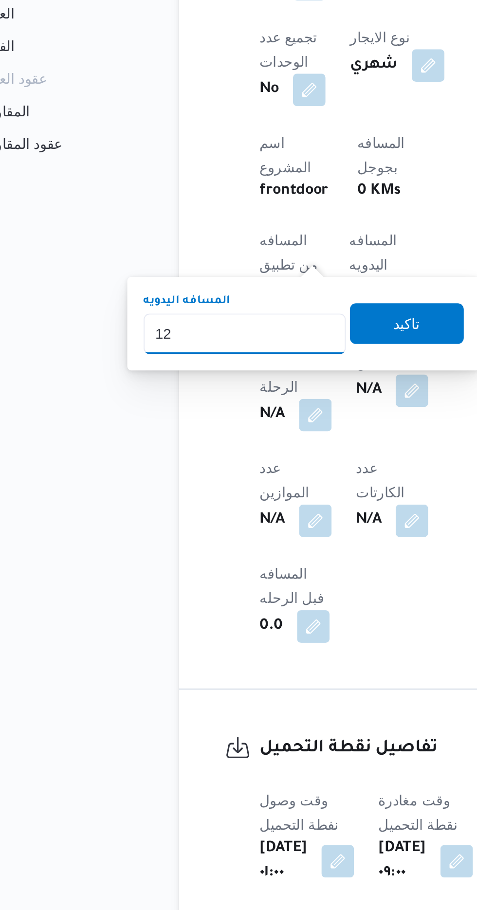
type input "1"
type input "240"
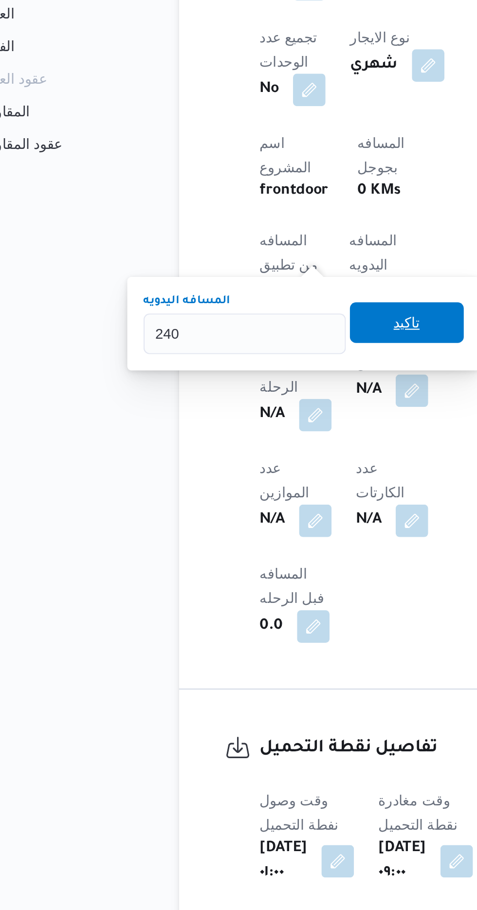
click at [249, 418] on span "تاكيد" at bounding box center [235, 408] width 54 height 19
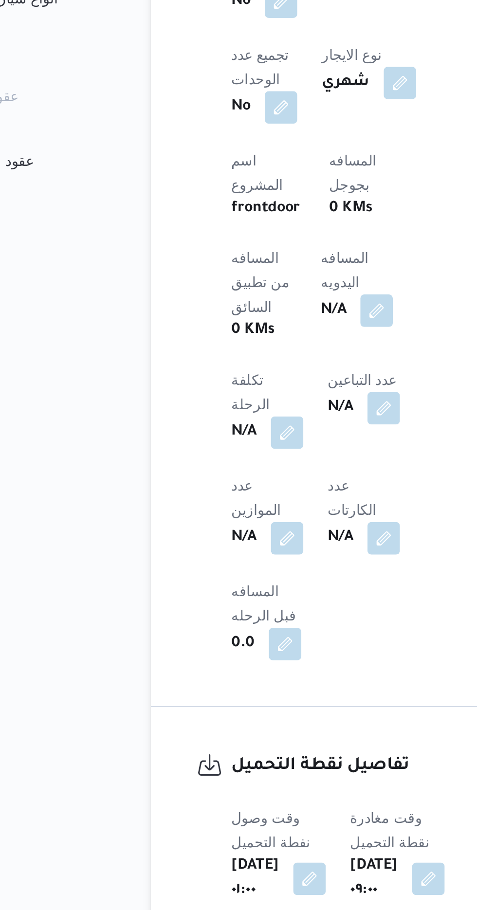
scroll to position [0, 0]
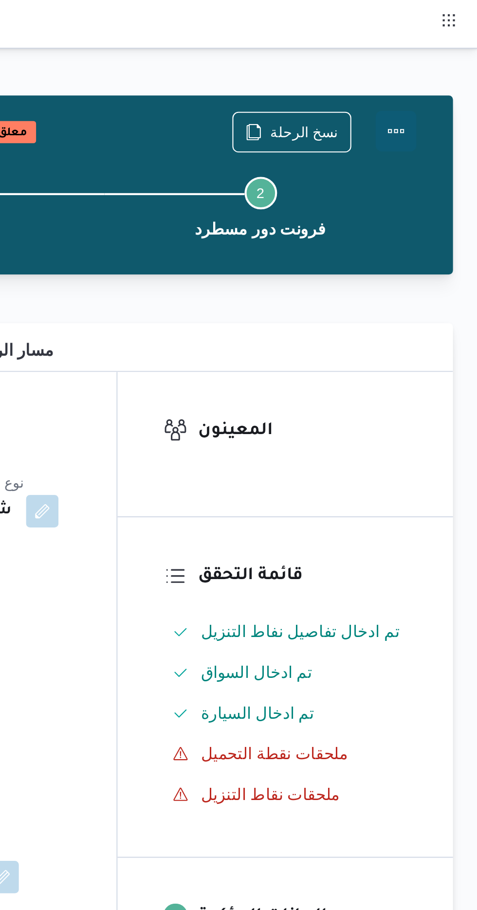
click at [446, 62] on button "Actions" at bounding box center [437, 62] width 19 height 19
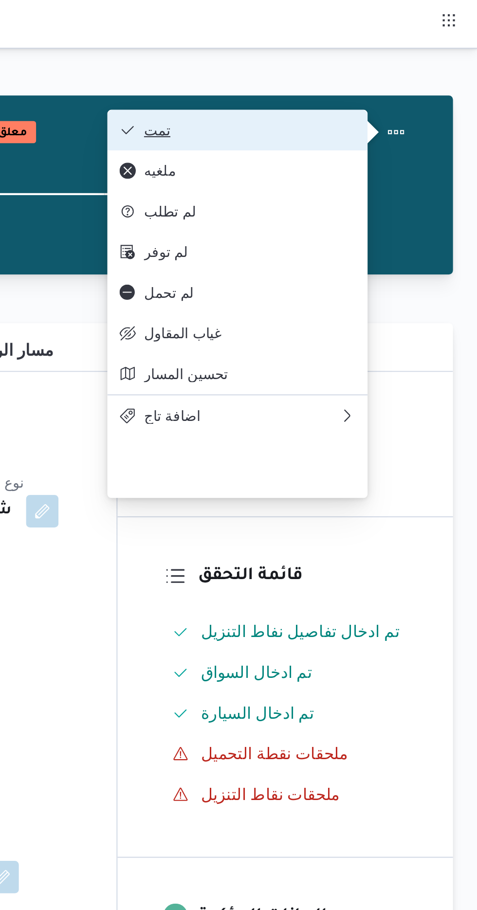
click at [417, 64] on span "تمت" at bounding box center [367, 62] width 101 height 8
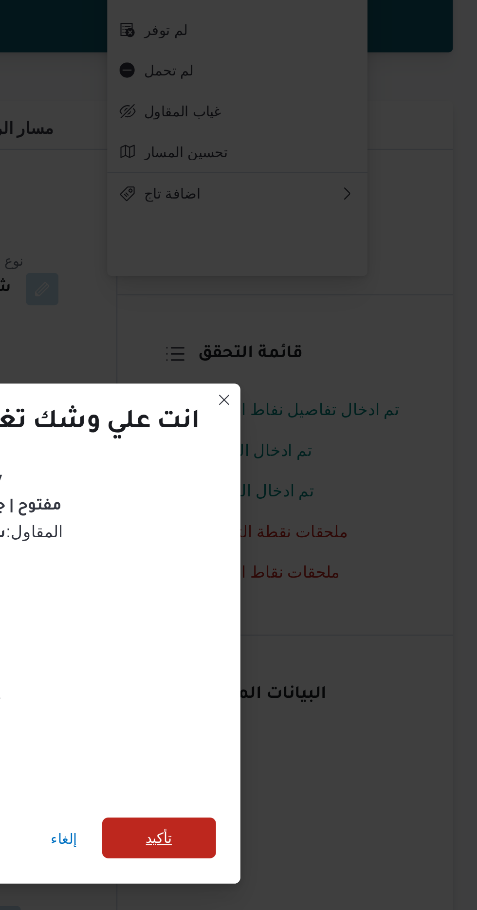
click at [333, 509] on span "تأكيد" at bounding box center [324, 507] width 54 height 19
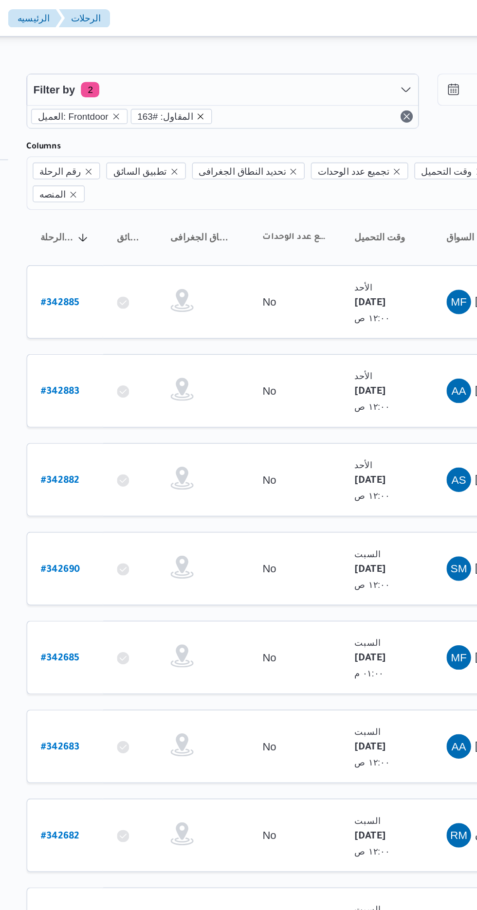
click at [234, 76] on icon "remove selected entity" at bounding box center [237, 74] width 6 height 6
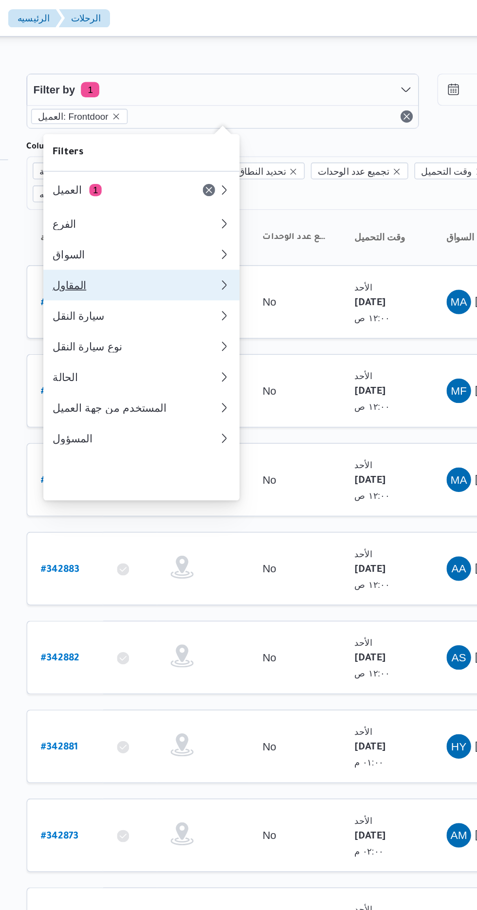
click at [206, 185] on div "المقاول" at bounding box center [193, 181] width 101 height 8
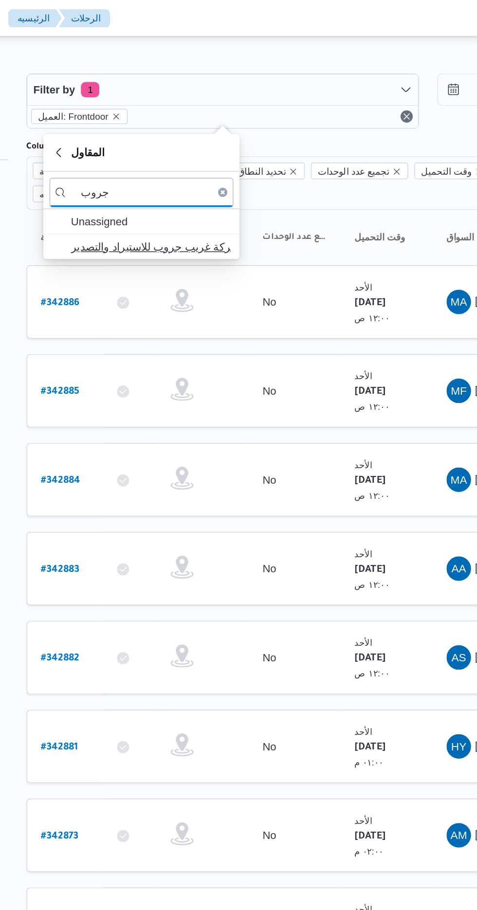
type input "جروب"
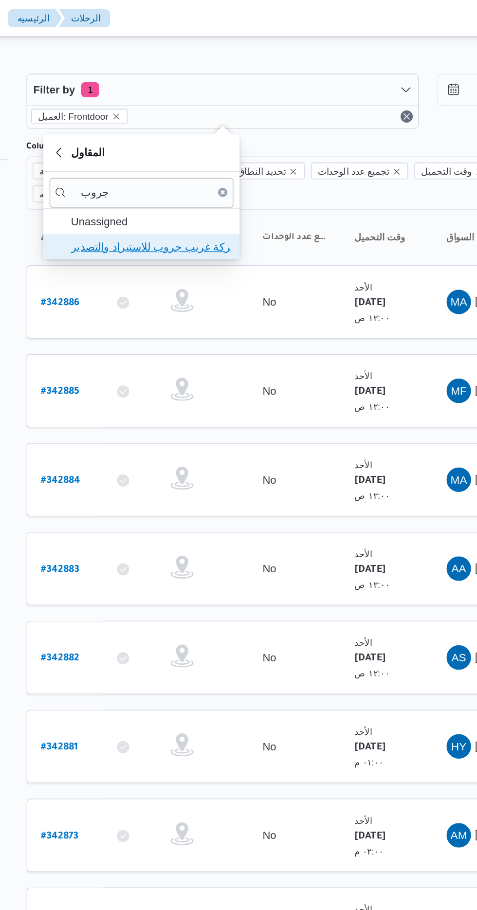
click at [224, 156] on span "شركة غريب جروب للاستيراد والتصدير" at bounding box center [205, 157] width 101 height 12
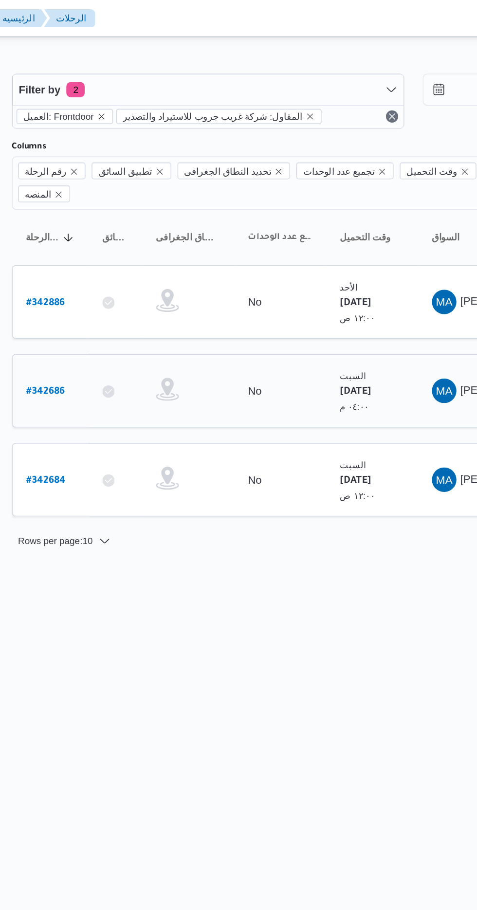
click at [156, 242] on link "# 342686" at bounding box center [148, 248] width 24 height 13
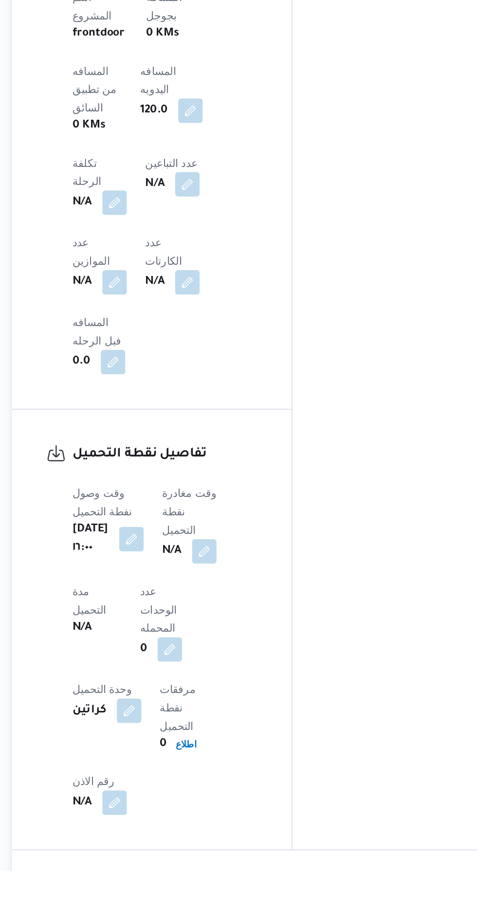
scroll to position [455, 0]
click at [247, 699] on button "button" at bounding box center [249, 707] width 16 height 16
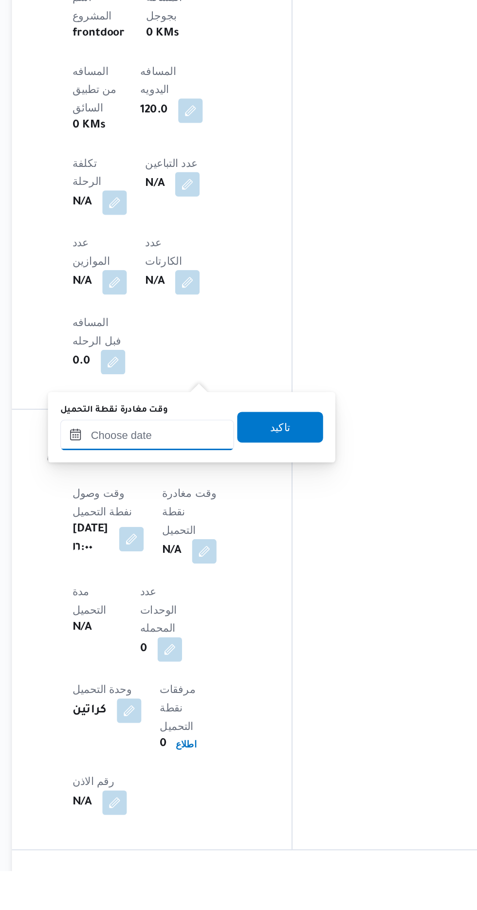
click at [240, 633] on input "وقت مغادرة نقطة التحميل" at bounding box center [212, 632] width 110 height 19
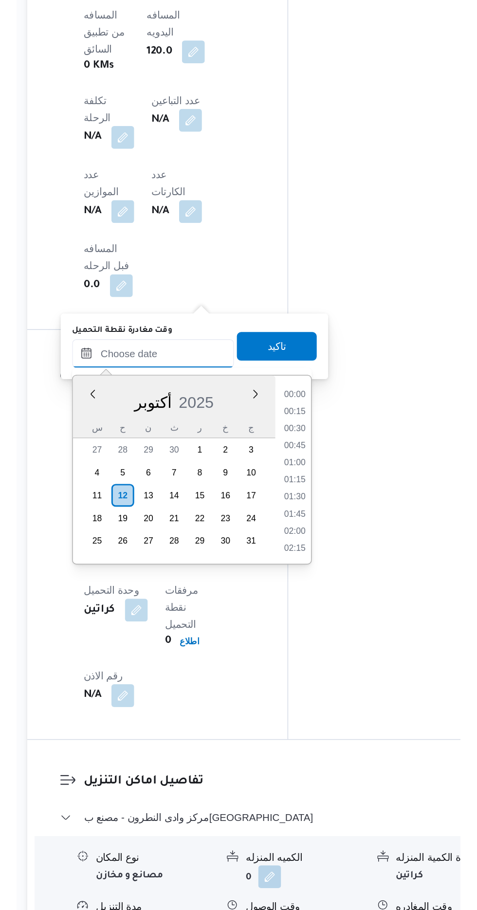
scroll to position [781, 0]
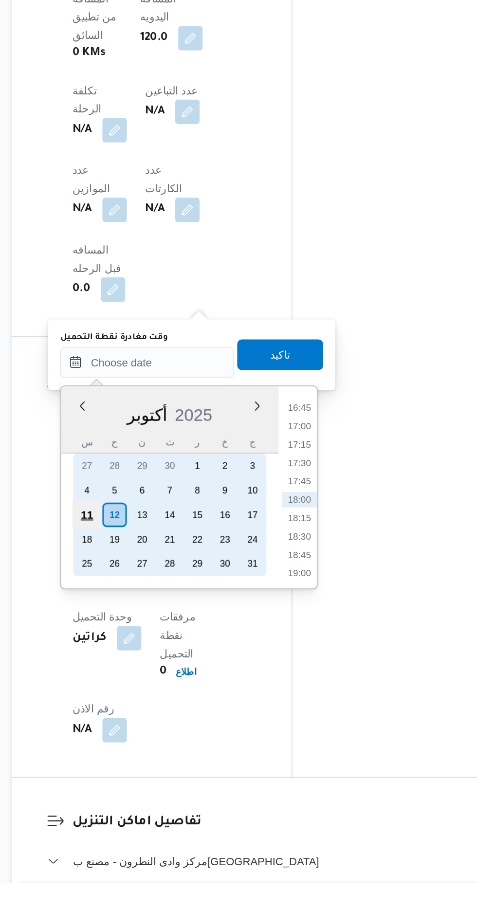
click at [174, 675] on div "11" at bounding box center [174, 676] width 18 height 18
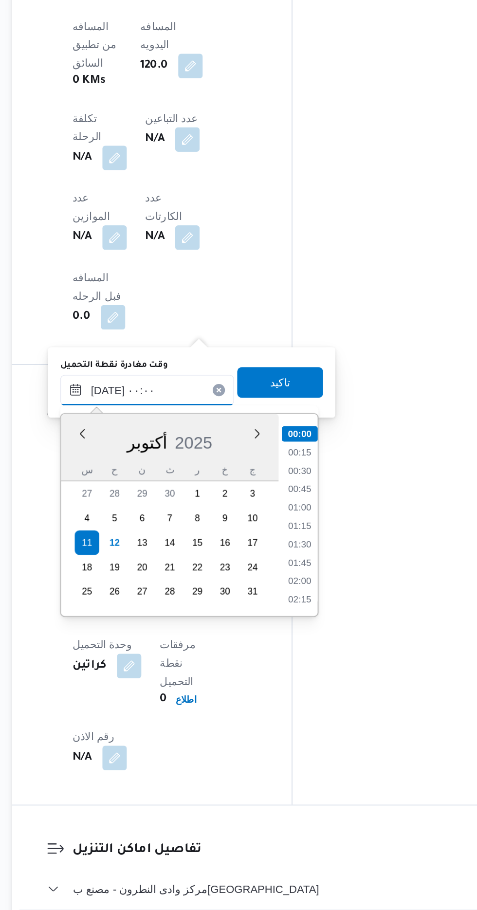
click at [178, 579] on input "[DATE] ٠٠:٠٠" at bounding box center [212, 579] width 110 height 19
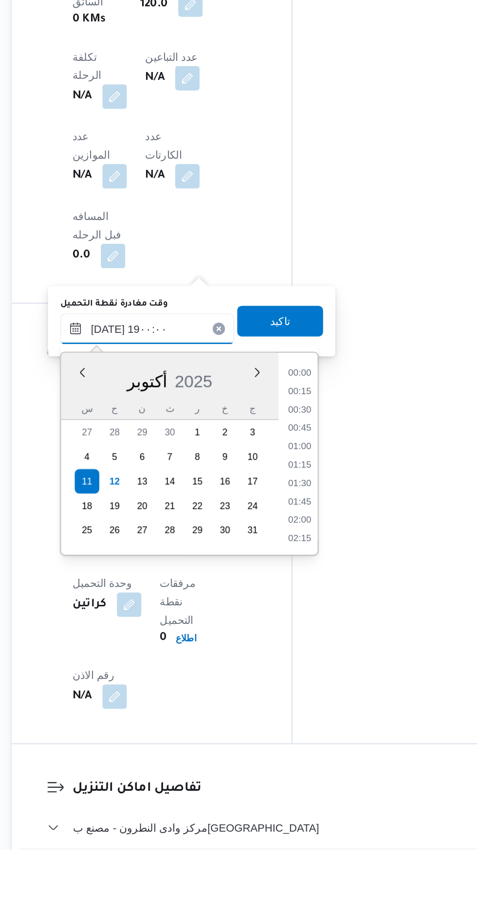
scroll to position [785, 0]
click at [312, 705] on li "19:00" at bounding box center [309, 710] width 23 height 10
type input "[DATE] ١٩:٠٠"
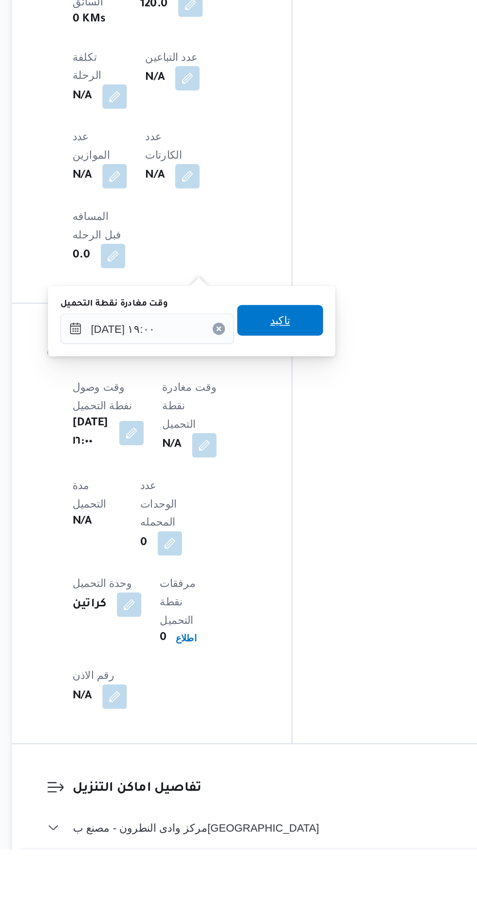
click at [312, 577] on span "تاكيد" at bounding box center [297, 573] width 54 height 19
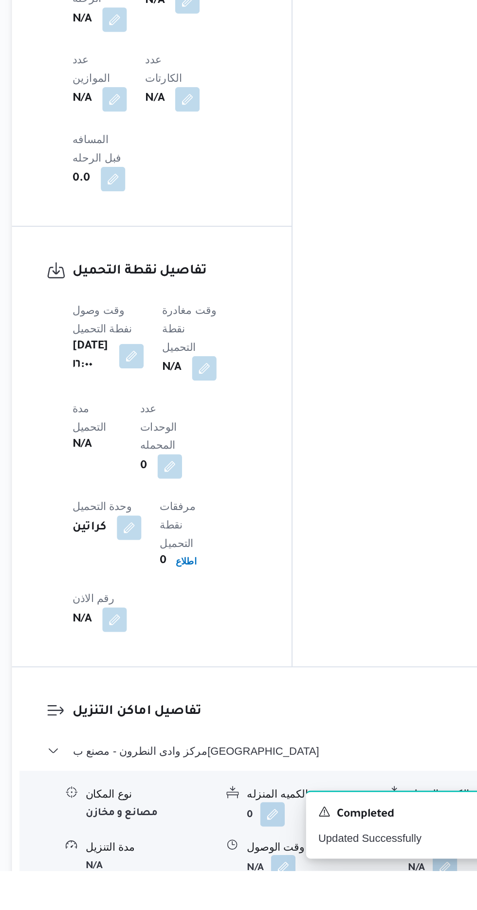
scroll to position [596, 0]
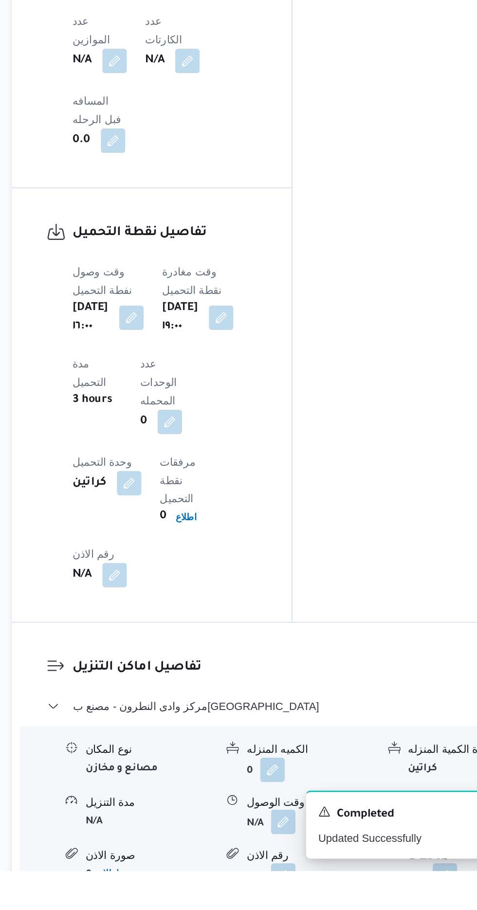
click at [302, 871] on button "button" at bounding box center [299, 879] width 16 height 16
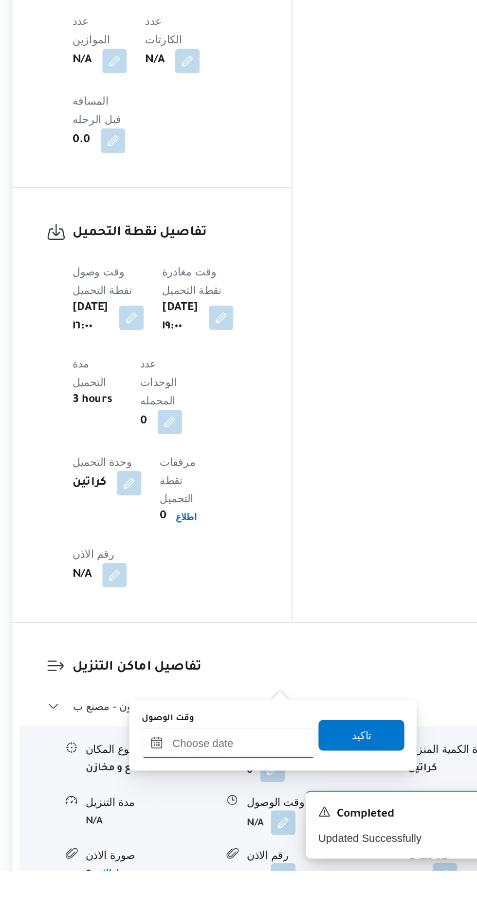
click at [281, 827] on input "وقت الوصول" at bounding box center [264, 828] width 110 height 19
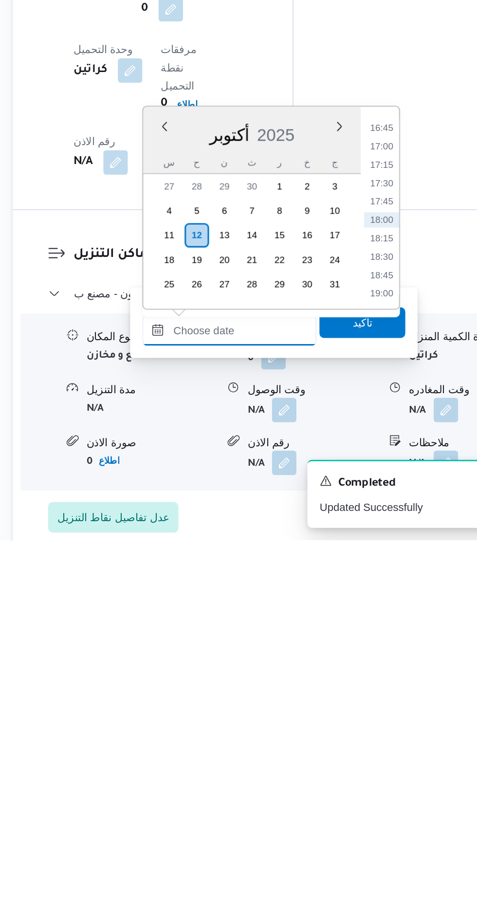
scroll to position [664, 0]
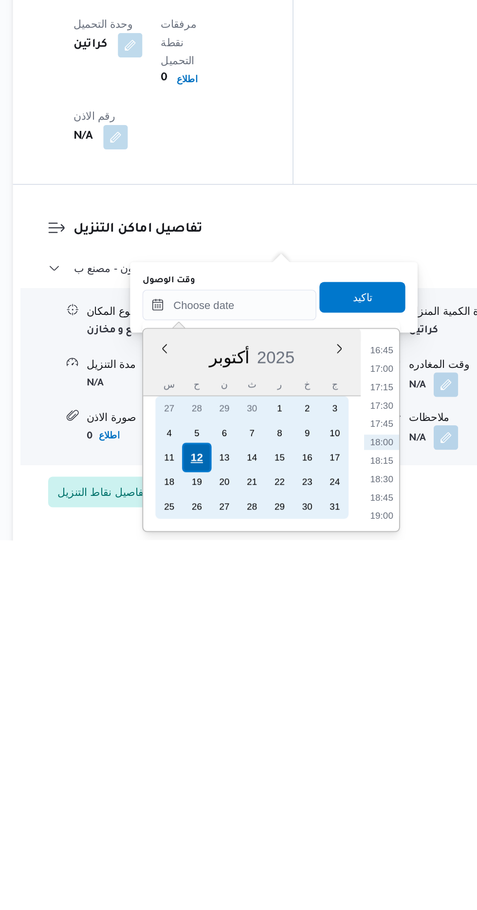
click at [244, 854] on div "12" at bounding box center [243, 857] width 18 height 18
type input "[DATE] ٠٠:٠٠"
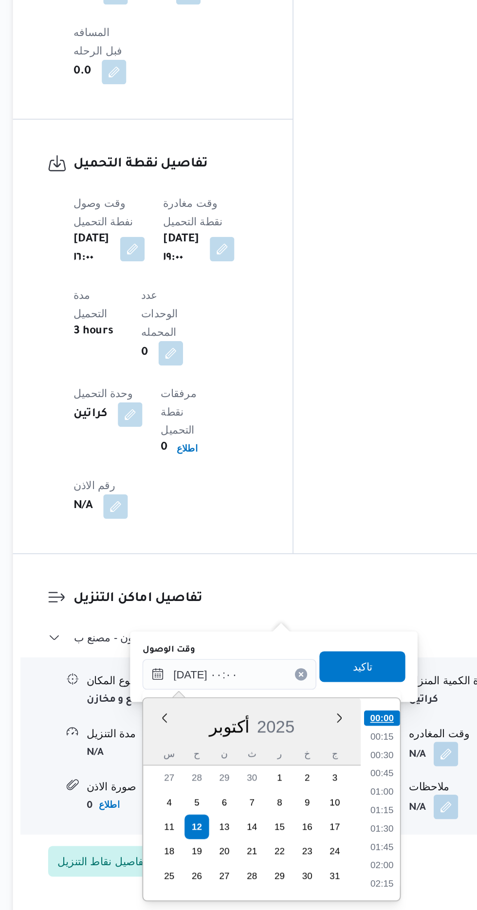
click at [358, 787] on li "00:00" at bounding box center [360, 788] width 23 height 10
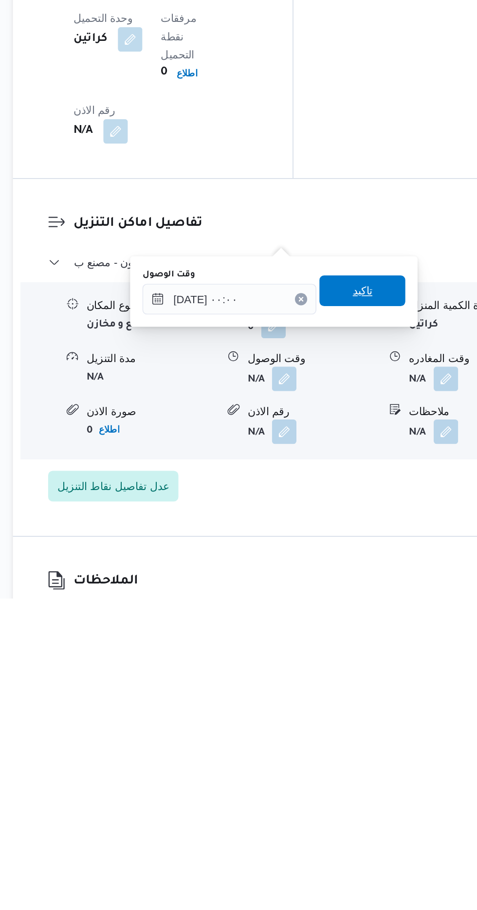
click at [365, 719] on span "تاكيد" at bounding box center [348, 714] width 54 height 19
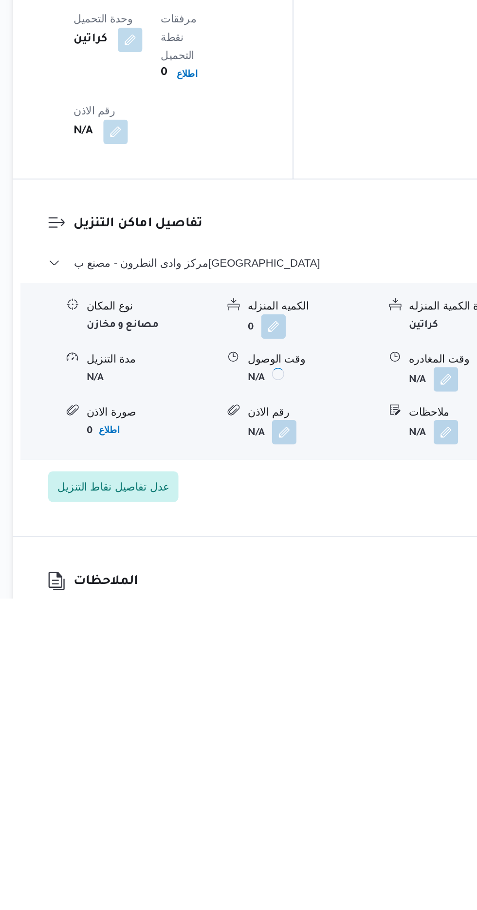
scroll to position [705, 0]
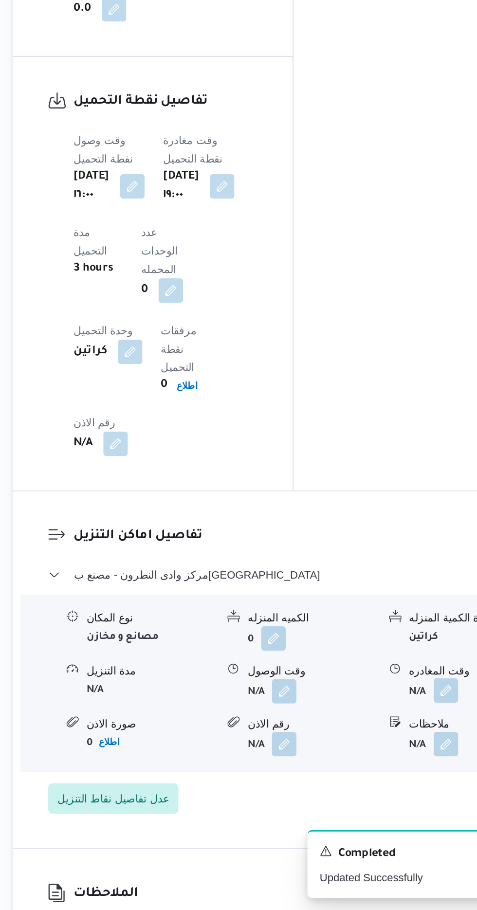
click at [395, 762] on button "button" at bounding box center [402, 770] width 16 height 16
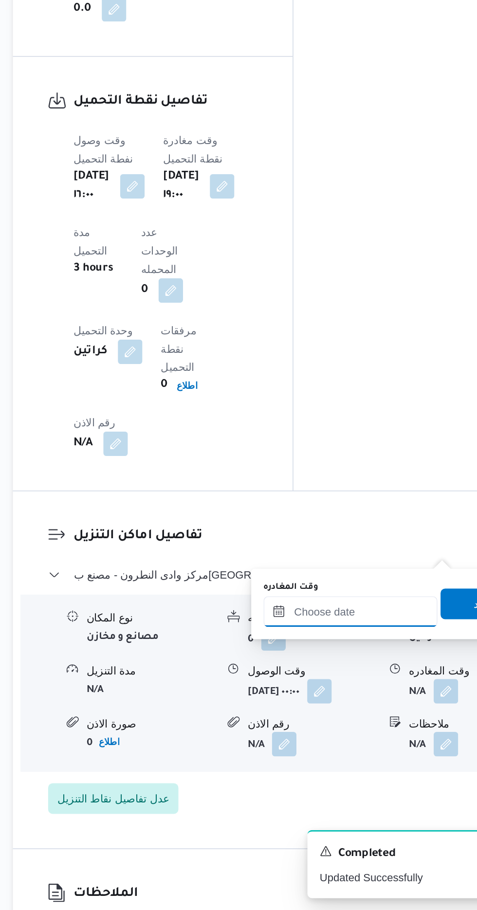
click at [342, 718] on input "وقت المغادره" at bounding box center [341, 719] width 110 height 19
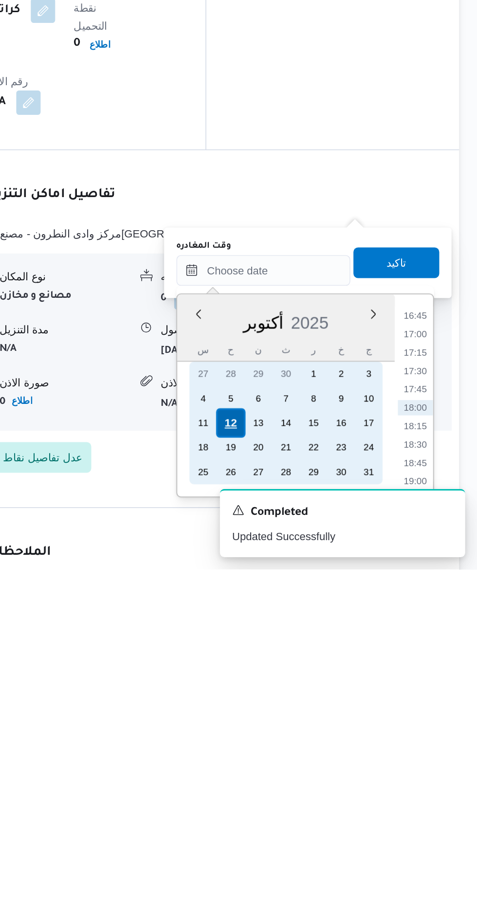
click at [320, 817] on div "12" at bounding box center [320, 817] width 18 height 18
type input "[DATE] ٠٠:٠٠"
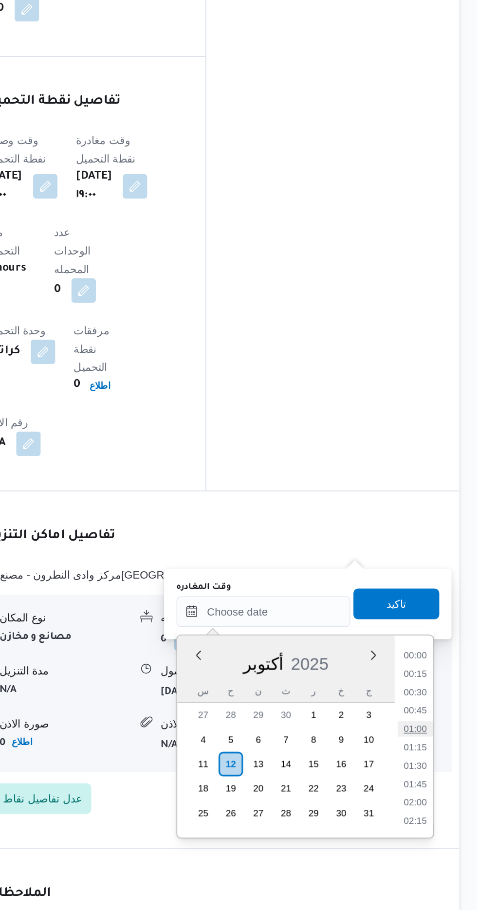
click at [438, 792] on li "01:00" at bounding box center [437, 795] width 22 height 10
type input "[DATE] ٠١:٠٠"
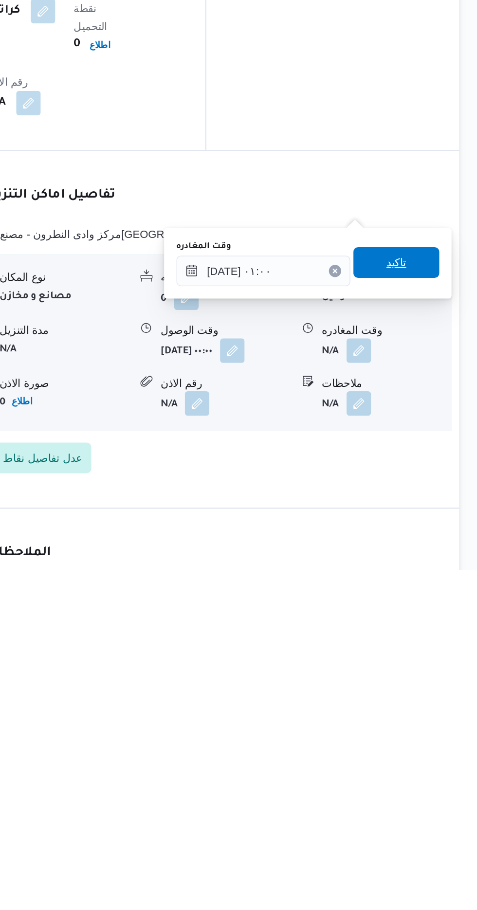
click at [432, 718] on span "تاكيد" at bounding box center [425, 715] width 13 height 12
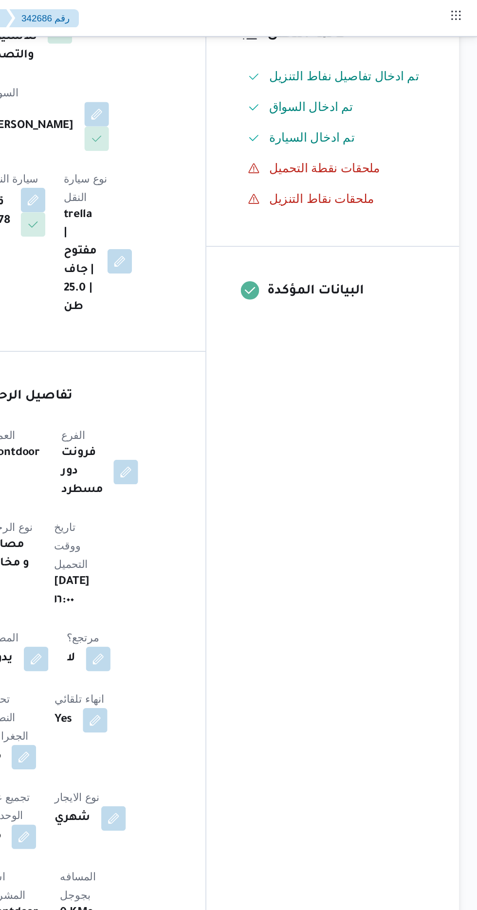
scroll to position [0, 0]
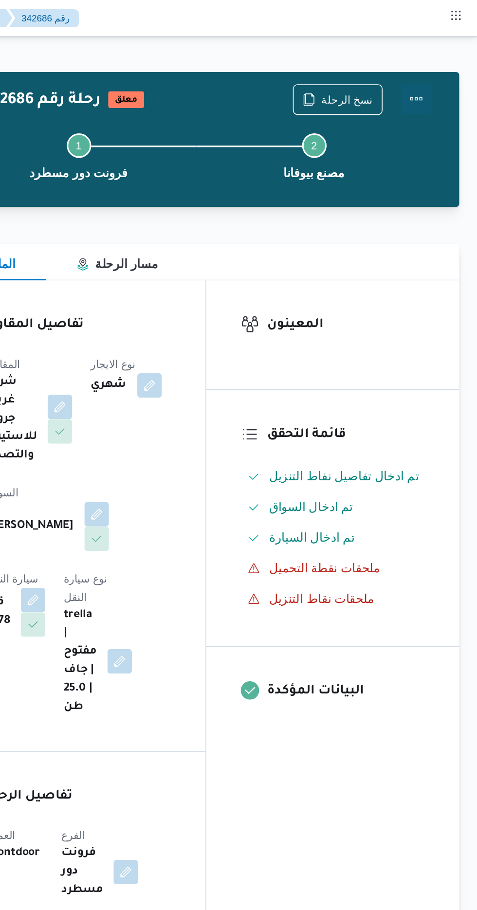
click at [445, 55] on button "Actions" at bounding box center [437, 62] width 19 height 19
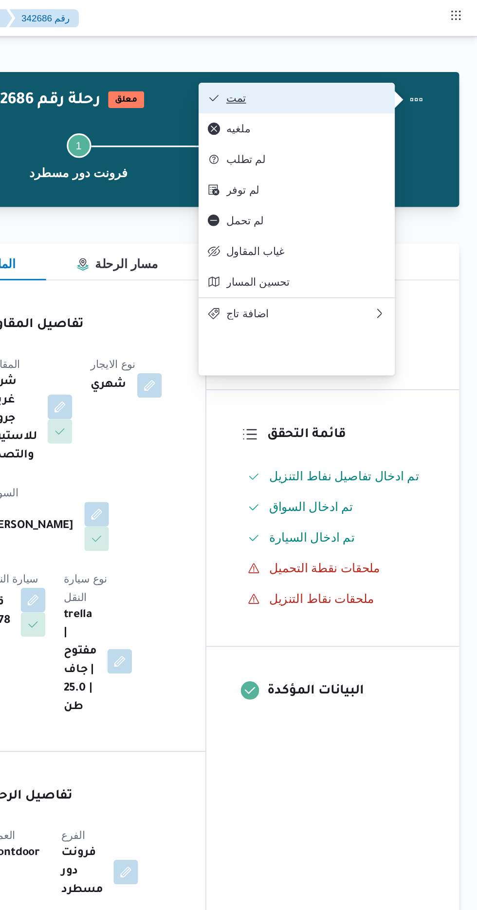
click at [410, 56] on button "تمت" at bounding box center [362, 62] width 125 height 19
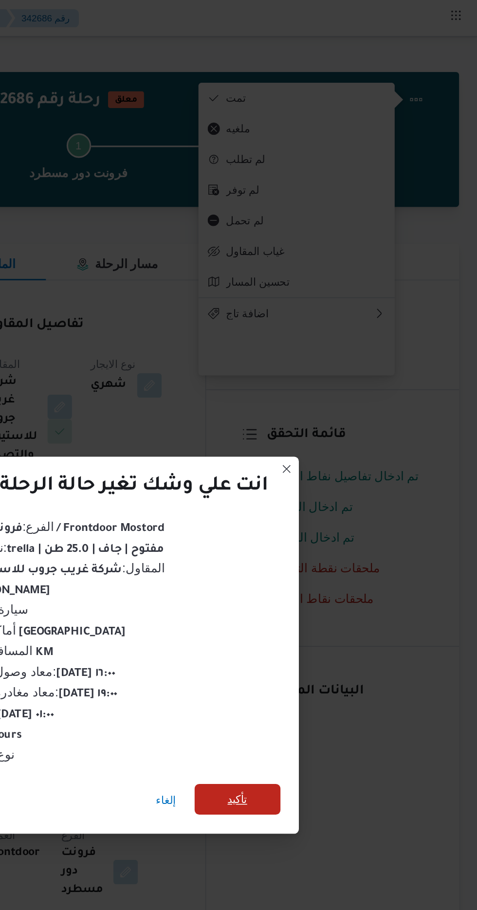
click at [322, 505] on span "تأكيد" at bounding box center [324, 508] width 13 height 12
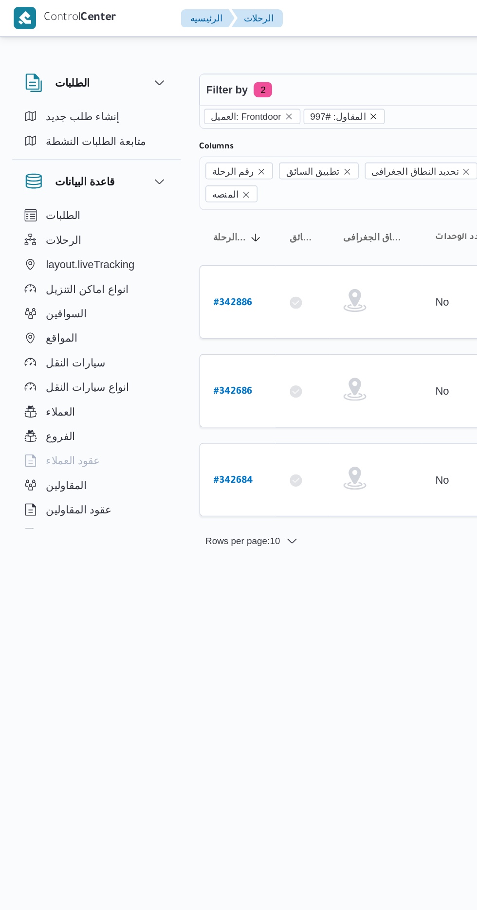
click at [235, 73] on icon "remove selected entity" at bounding box center [237, 74] width 4 height 4
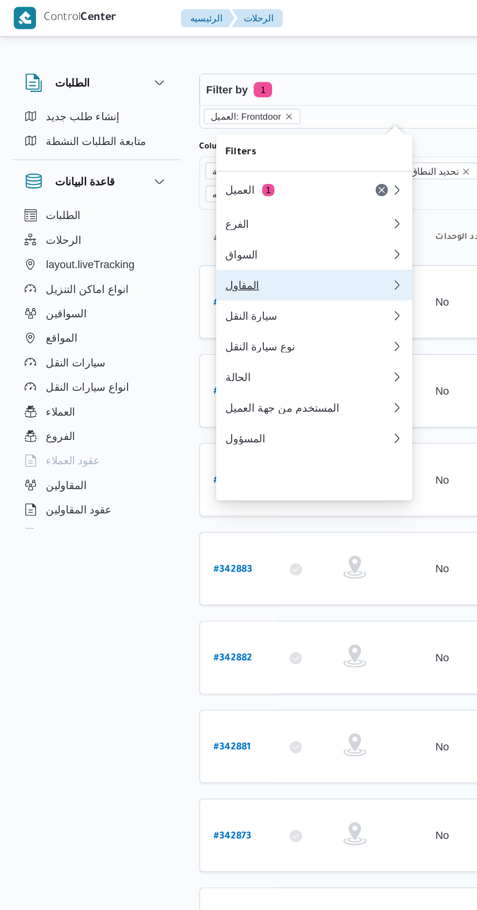
click at [194, 183] on button "المقاول 0" at bounding box center [199, 180] width 125 height 19
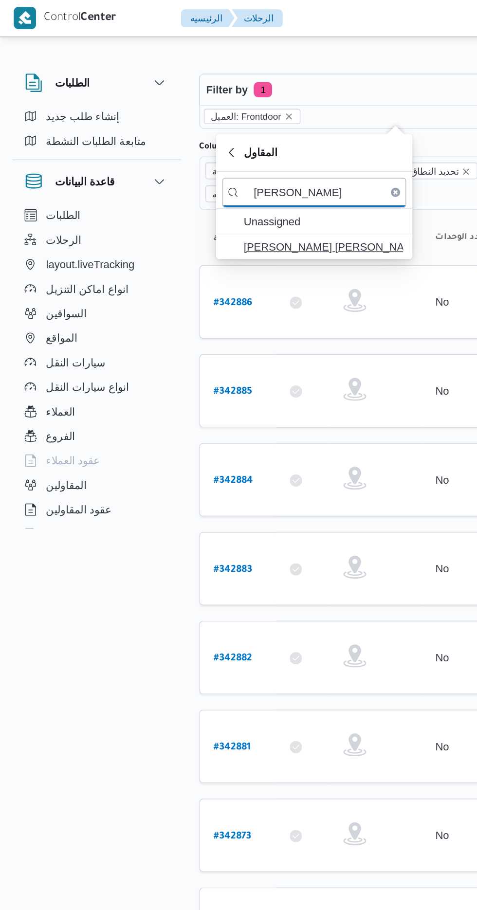
type input "[PERSON_NAME]"
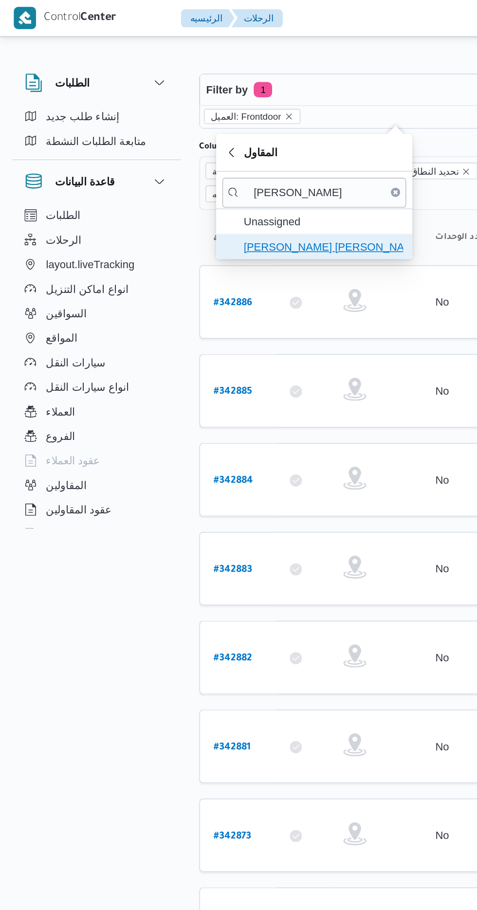
click at [231, 156] on span "[PERSON_NAME] [PERSON_NAME]" at bounding box center [205, 157] width 101 height 12
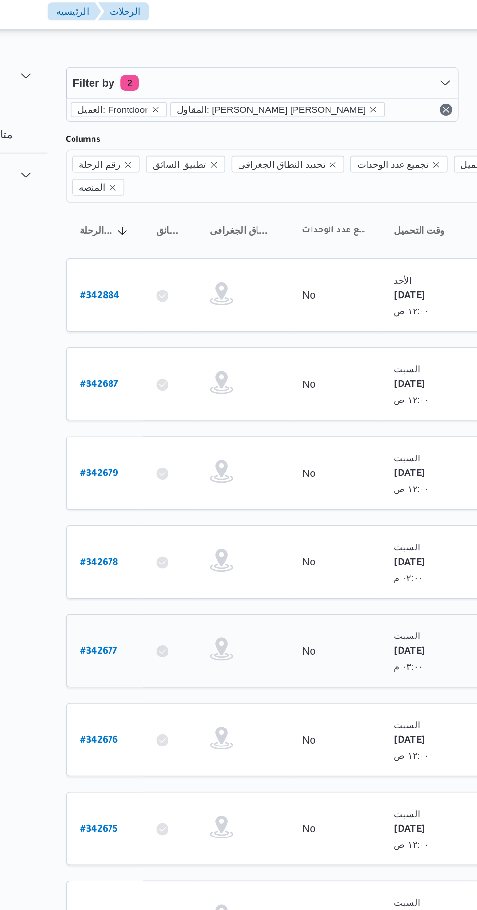
click at [137, 415] on b "# 342677" at bounding box center [147, 418] width 23 height 7
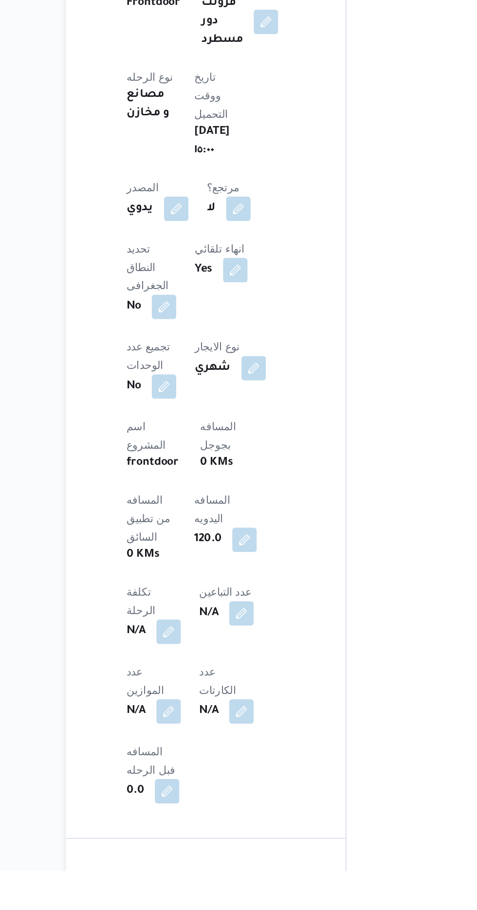
scroll to position [195, 0]
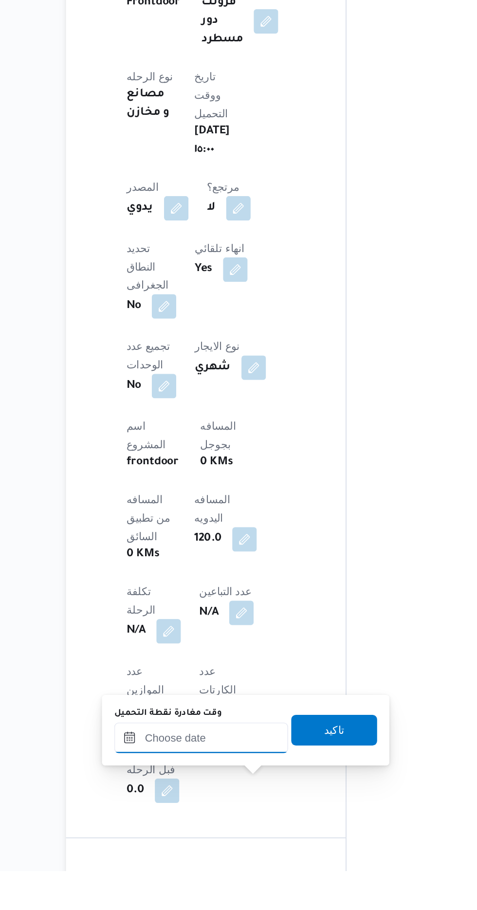
click at [185, 826] on input "وقت مغادرة نقطة التحميل" at bounding box center [212, 824] width 110 height 19
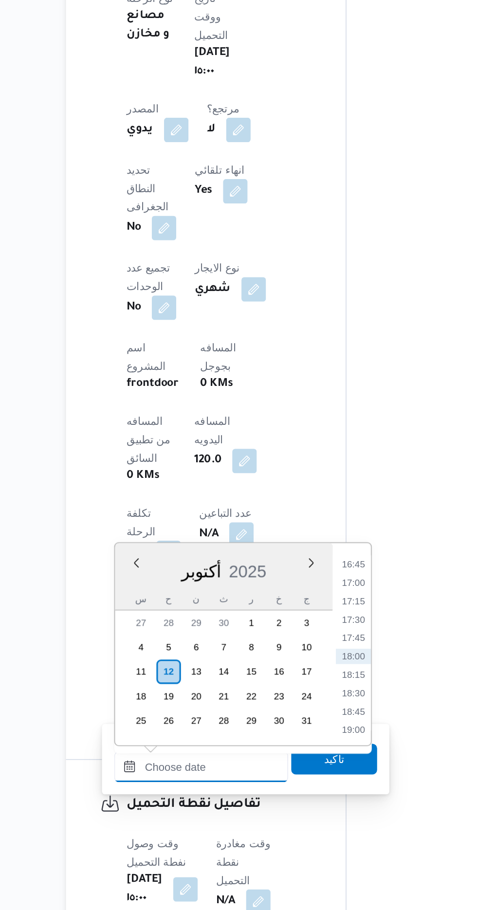
scroll to position [270, 0]
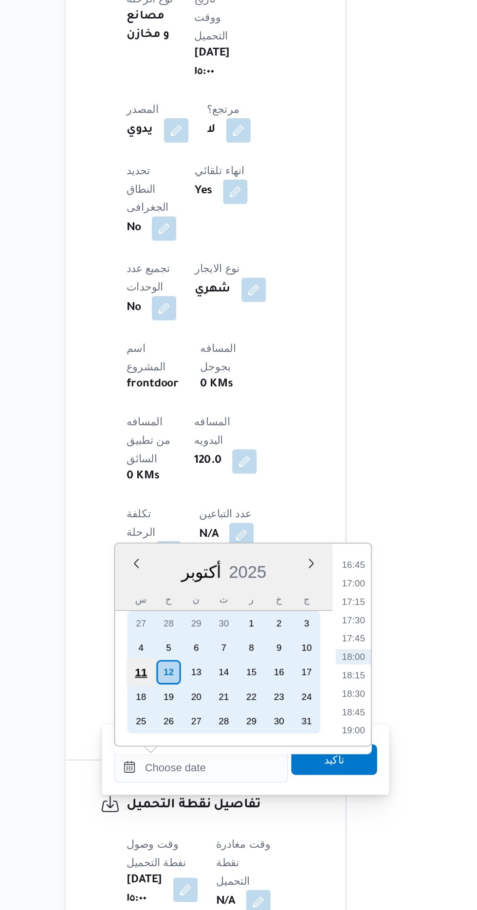
click at [173, 757] on div "11" at bounding box center [174, 758] width 18 height 18
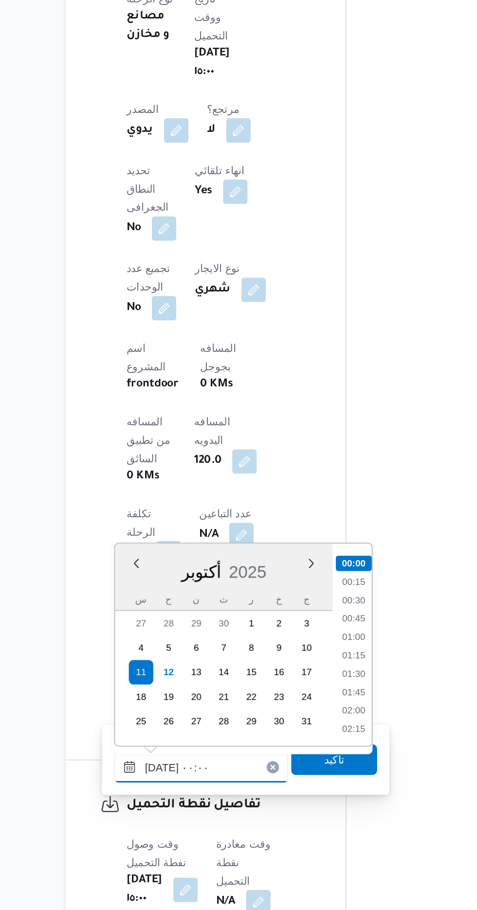
click at [160, 817] on input "[DATE] ٠٠:٠٠" at bounding box center [212, 818] width 110 height 19
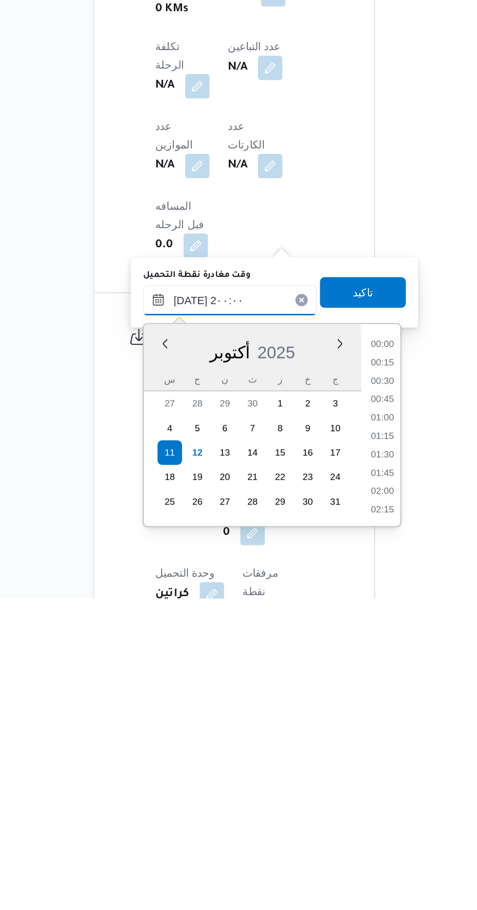
scroll to position [832, 0]
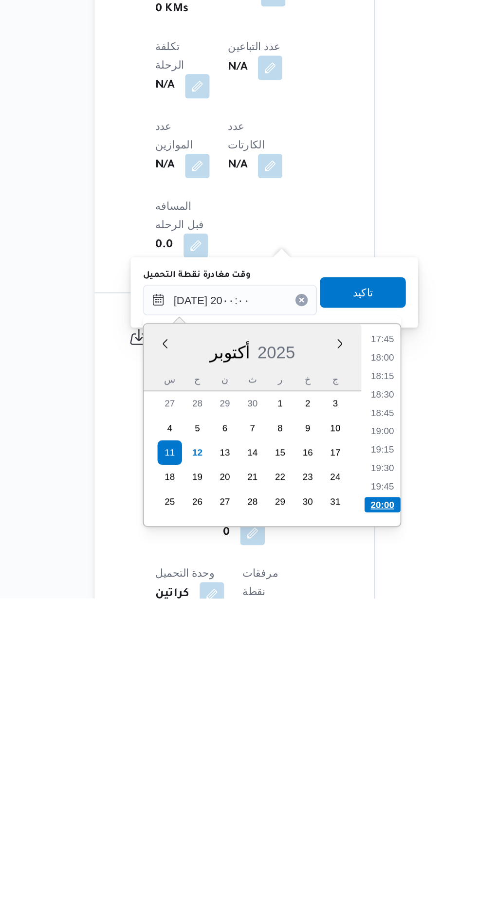
click at [302, 846] on li "20:00" at bounding box center [309, 851] width 23 height 10
type input "[DATE] ٢٠:٠٠"
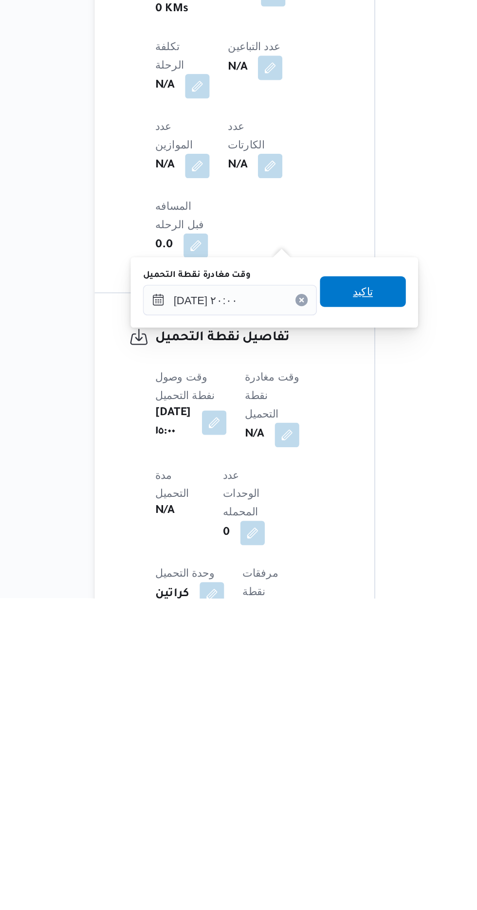
click at [297, 708] on span "تاكيد" at bounding box center [297, 715] width 54 height 19
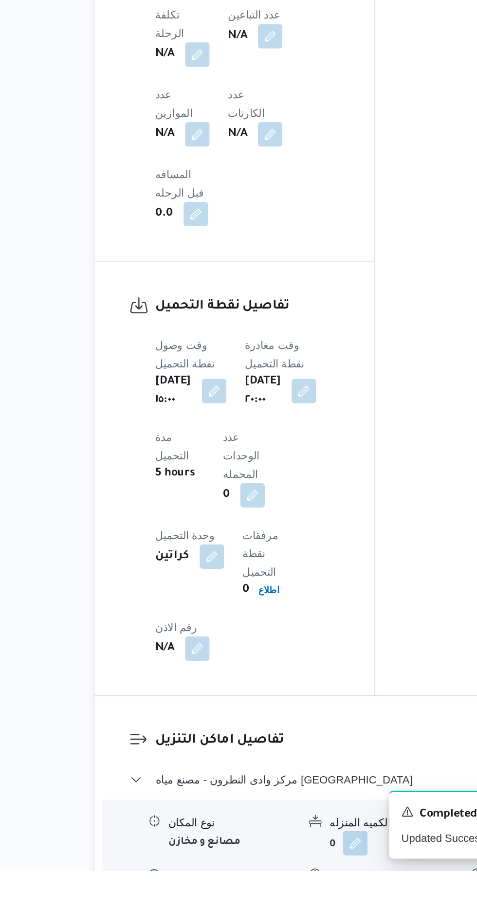
scroll to position [574, 0]
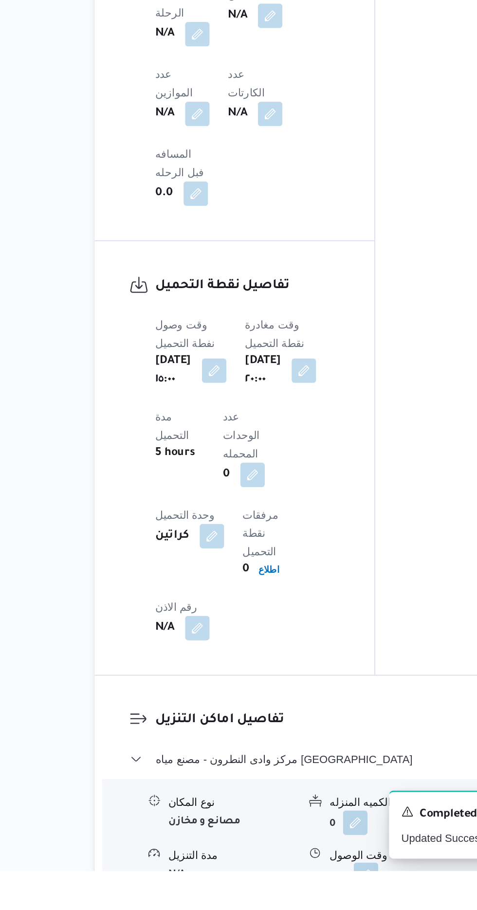
click at [301, 905] on button "button" at bounding box center [299, 913] width 16 height 16
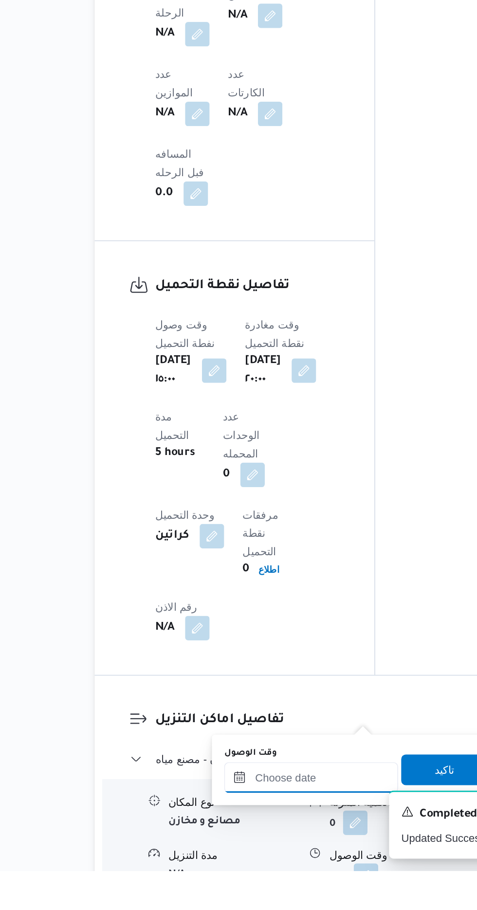
click at [269, 850] on input "وقت الوصول" at bounding box center [264, 850] width 110 height 19
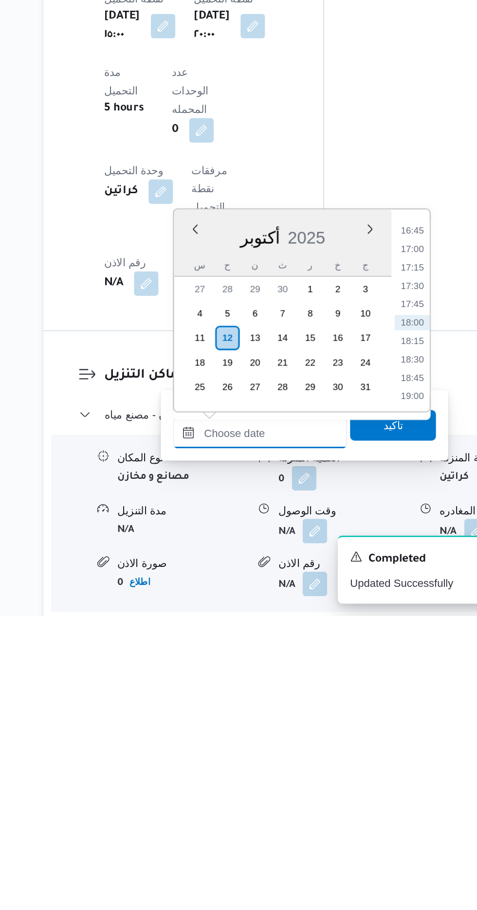
scroll to position [686, 0]
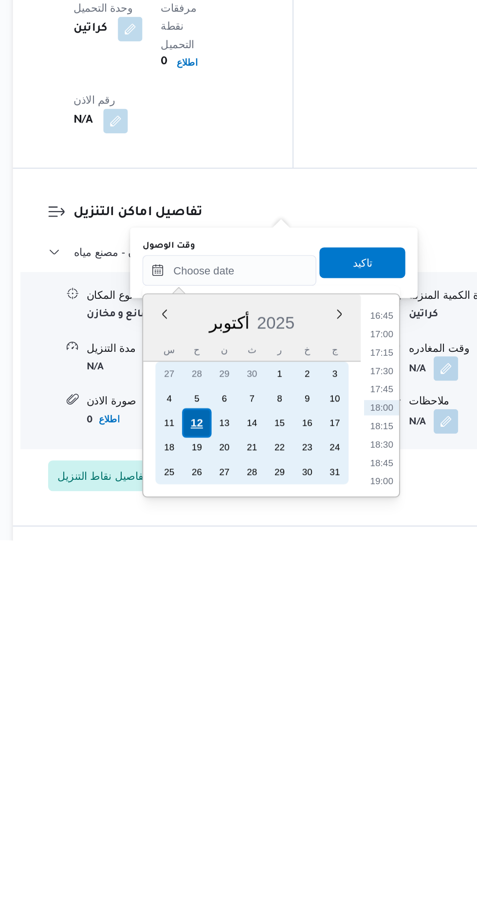
click at [243, 834] on div "12" at bounding box center [243, 835] width 18 height 18
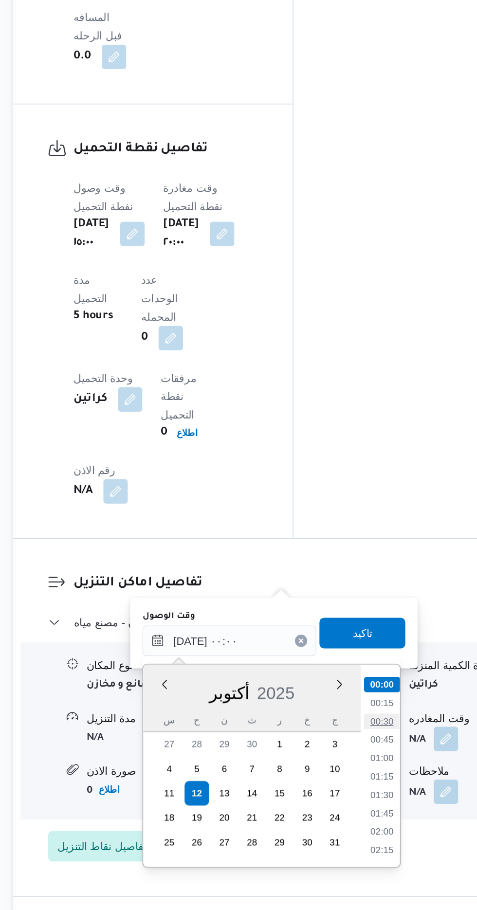
click at [362, 787] on li "00:30" at bounding box center [361, 790] width 22 height 10
type input "[DATE] ٠٠:٣٠"
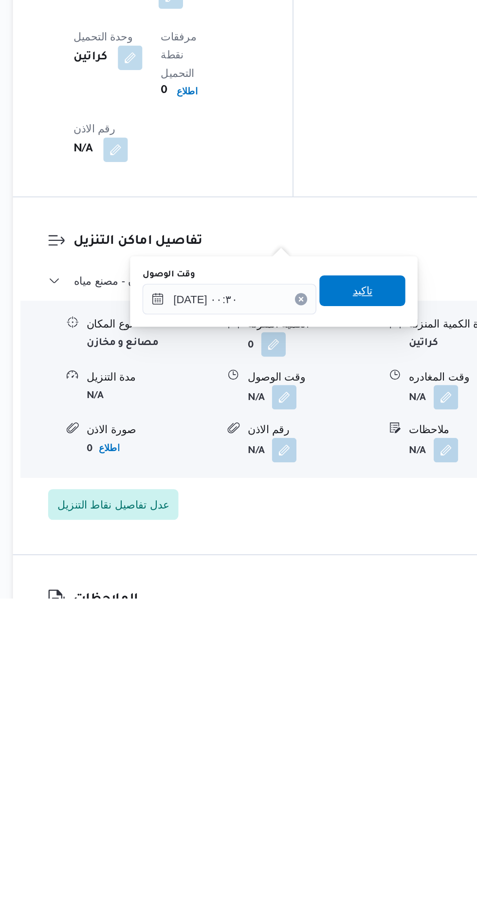
click at [369, 716] on span "تاكيد" at bounding box center [348, 714] width 54 height 19
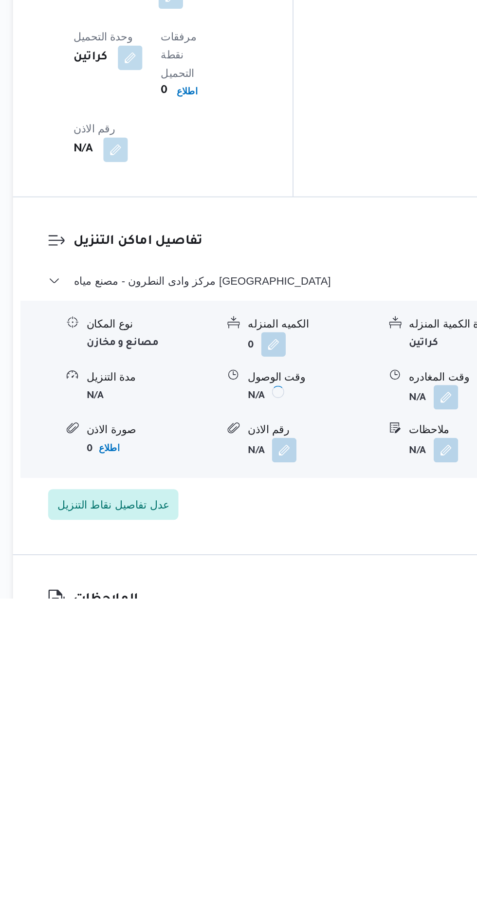
scroll to position [705, 0]
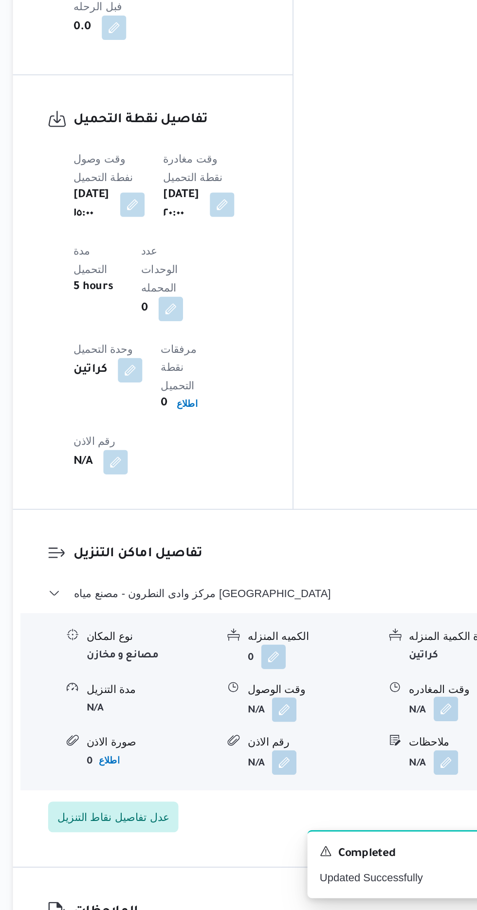
click at [396, 774] on button "button" at bounding box center [402, 782] width 16 height 16
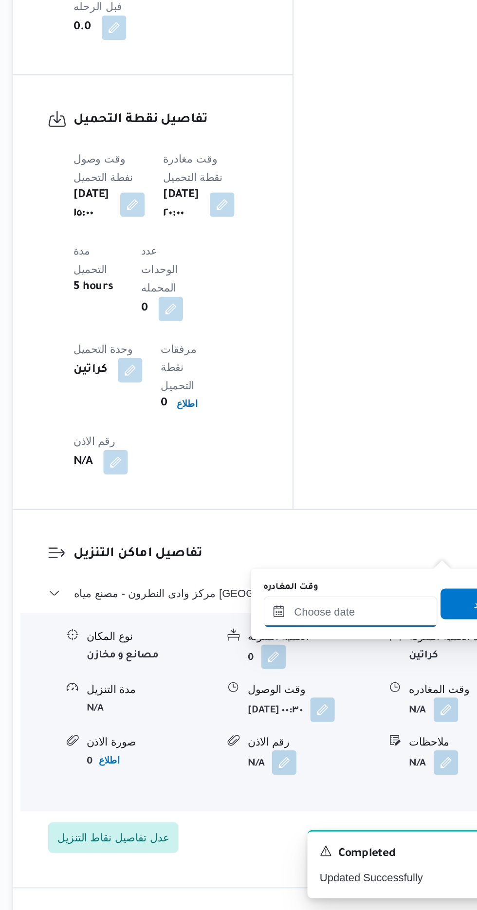
click at [352, 718] on input "وقت المغادره" at bounding box center [341, 719] width 110 height 19
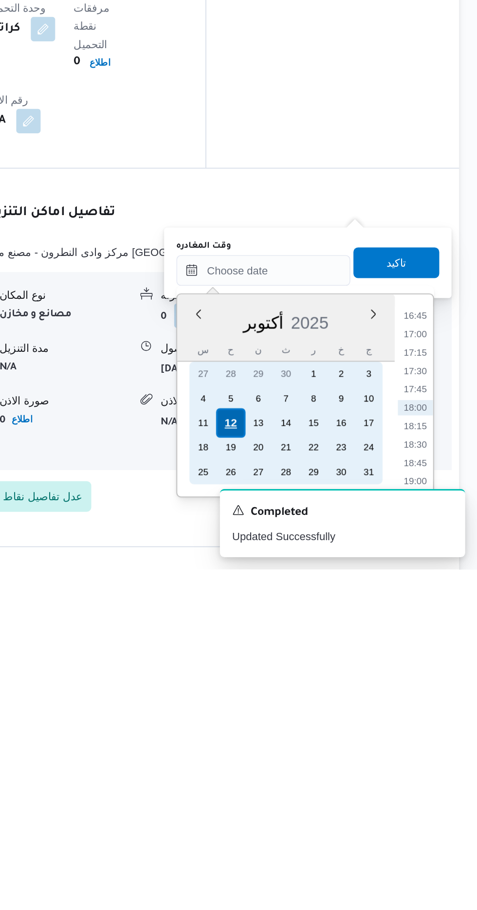
click at [320, 815] on div "12" at bounding box center [320, 817] width 18 height 18
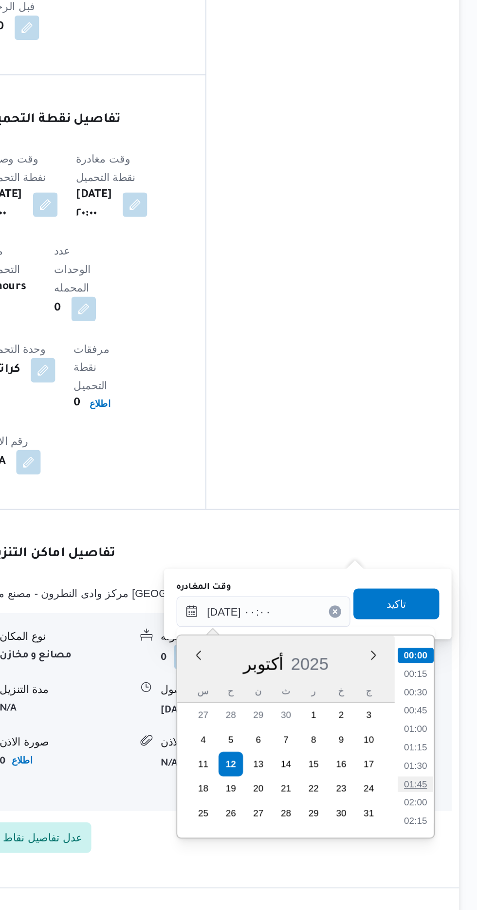
click at [440, 833] on li "01:45" at bounding box center [437, 830] width 22 height 10
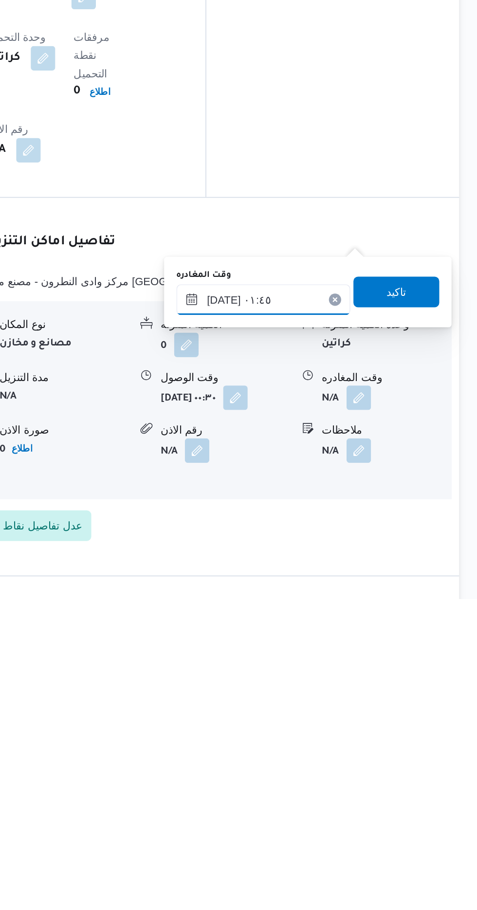
click at [371, 717] on input "[DATE] ٠١:٤٥" at bounding box center [341, 719] width 110 height 19
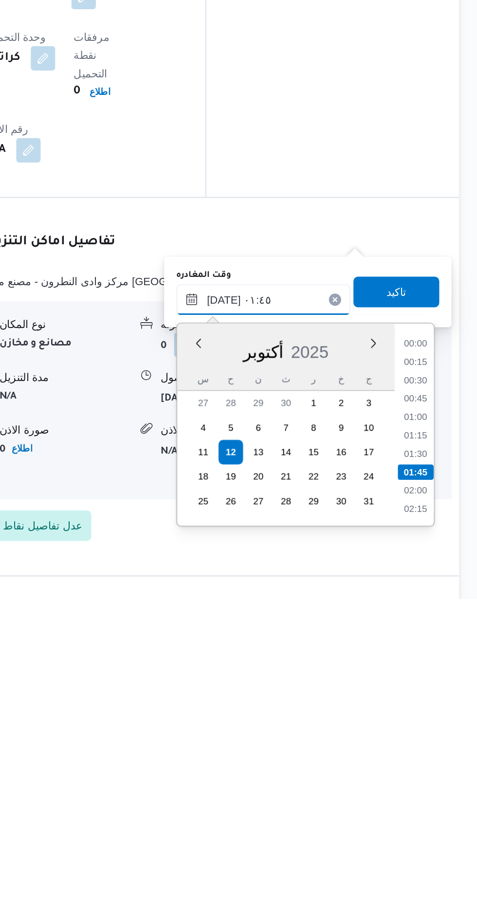
scroll to position [22, 0]
click at [436, 816] on li "02:00" at bounding box center [437, 819] width 22 height 10
type input "[DATE] ٠٢:٠٠"
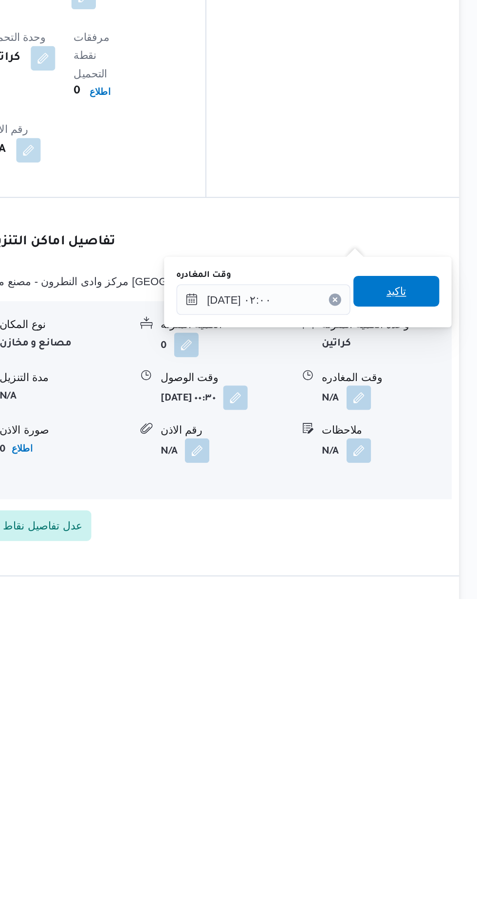
click at [432, 715] on span "تاكيد" at bounding box center [425, 715] width 13 height 12
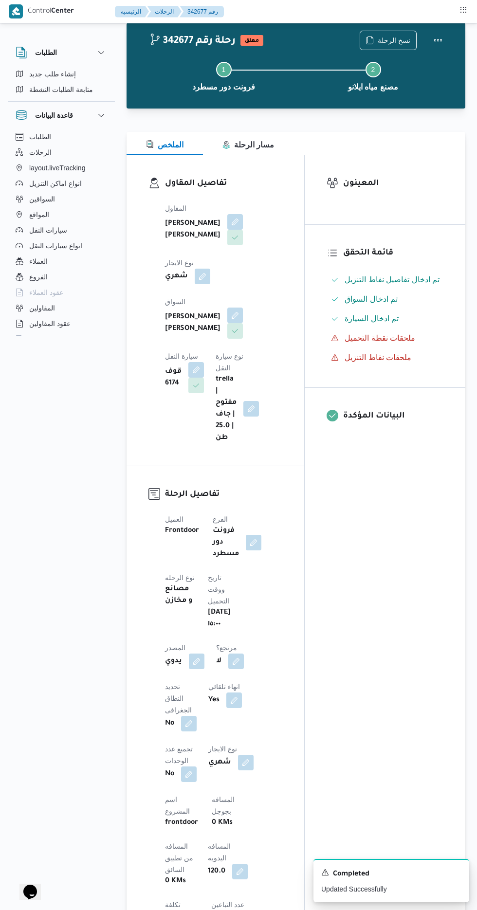
scroll to position [0, 0]
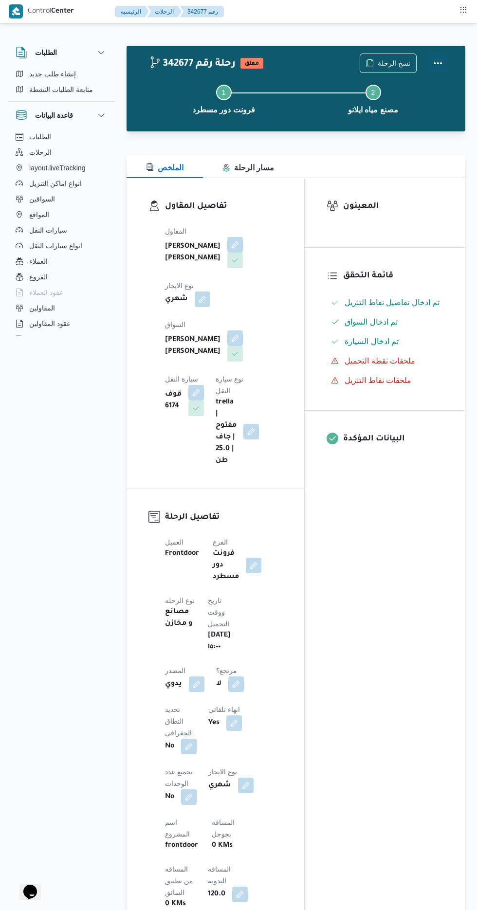
click at [444, 57] on button "Actions" at bounding box center [437, 62] width 19 height 19
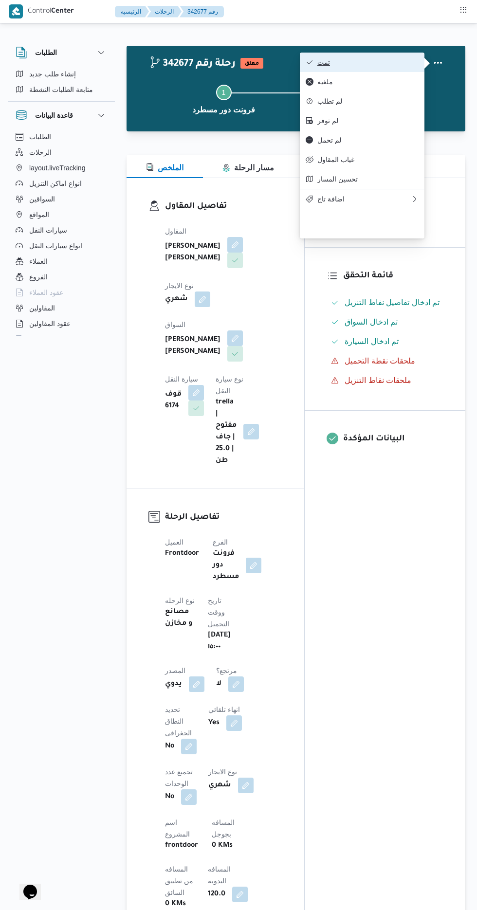
click at [406, 63] on span "تمت" at bounding box center [367, 62] width 101 height 8
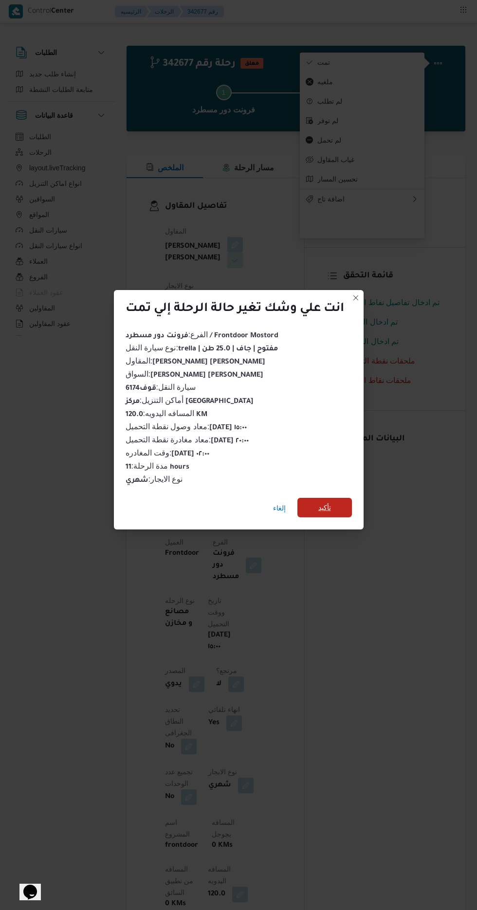
click at [326, 505] on span "تأكيد" at bounding box center [324, 508] width 13 height 12
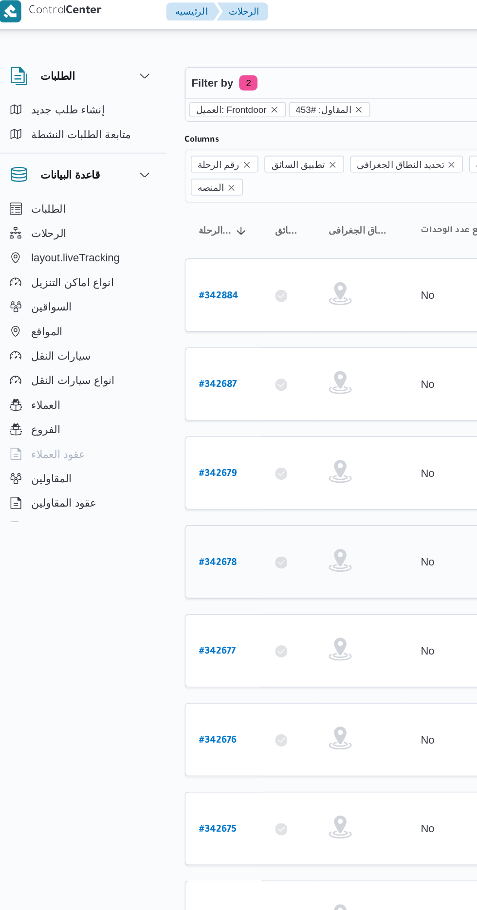
click at [137, 359] on b "# 342678" at bounding box center [148, 362] width 24 height 7
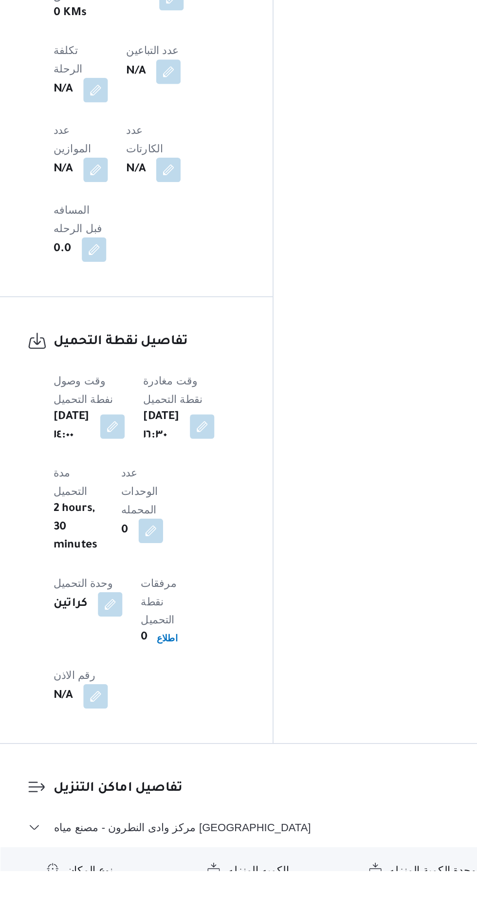
scroll to position [539, 0]
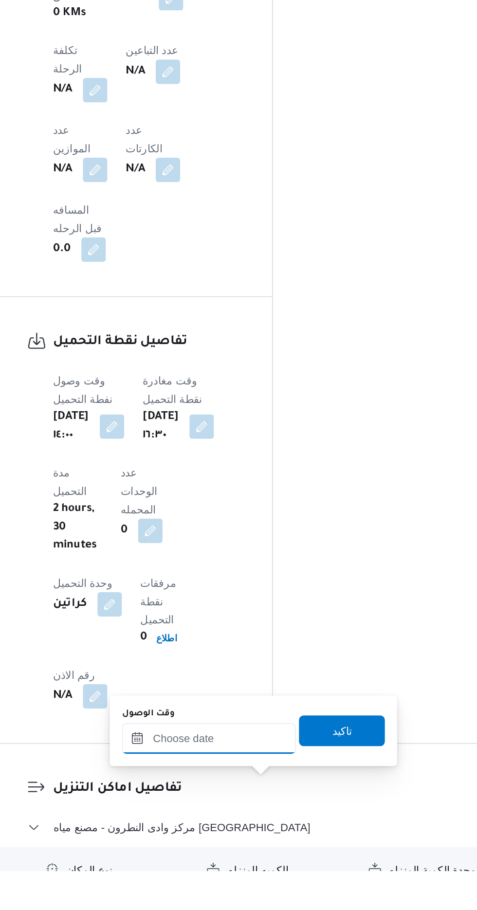
click at [238, 826] on input "وقت الوصول" at bounding box center [264, 825] width 110 height 19
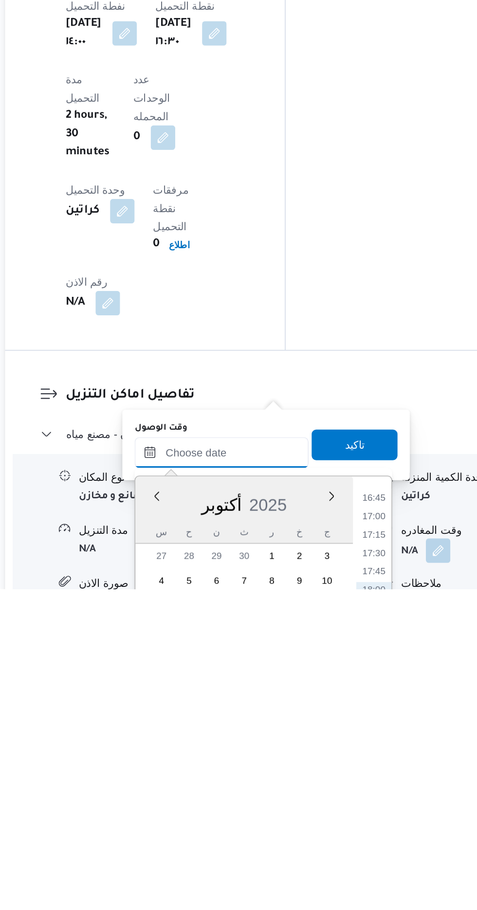
scroll to position [702, 0]
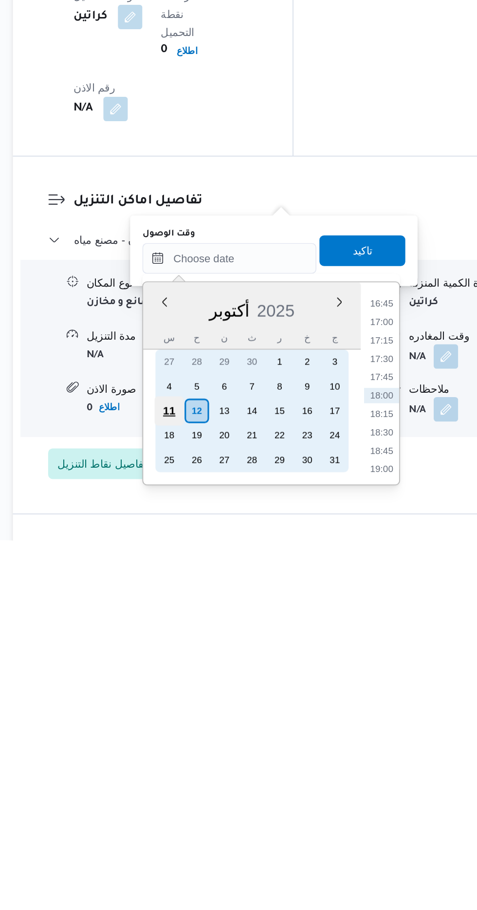
click at [226, 826] on div "11" at bounding box center [226, 827] width 18 height 18
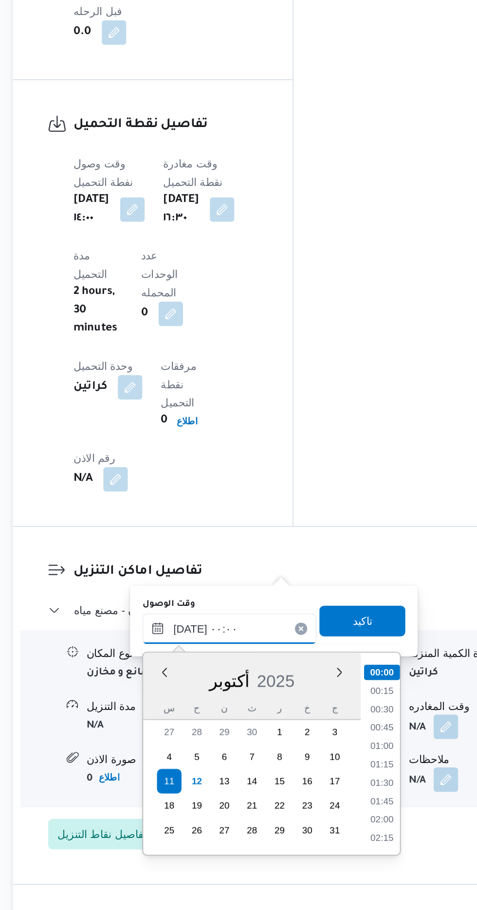
click at [217, 730] on input "[DATE] ٠٠:٠٠" at bounding box center [264, 730] width 110 height 19
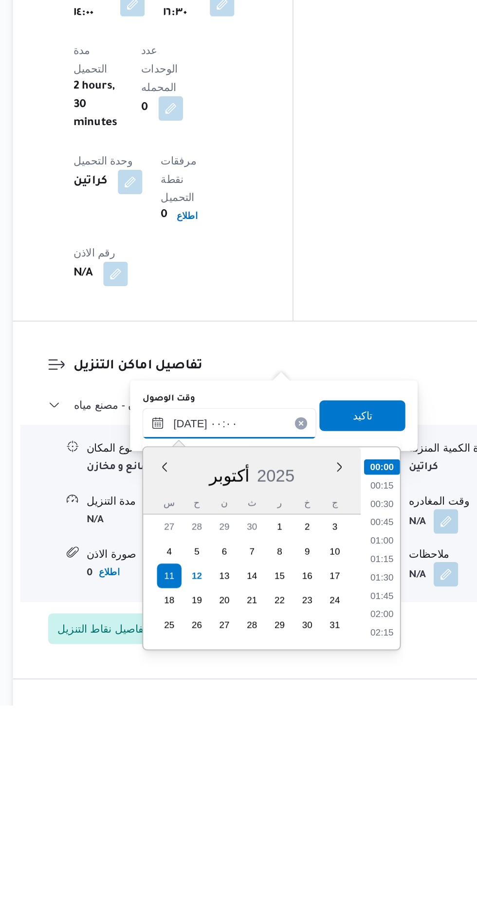
scroll to position [712, 0]
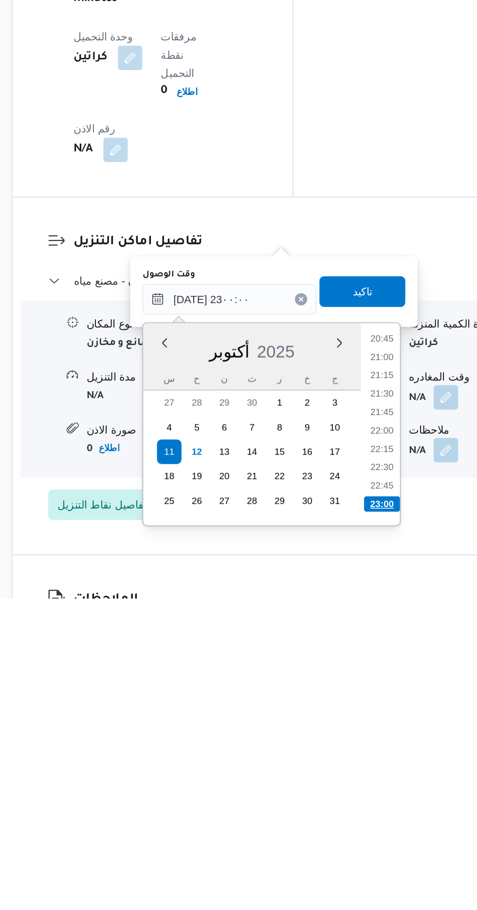
click at [353, 845] on li "23:00" at bounding box center [360, 850] width 23 height 10
type input "[DATE] ٢٣:٠٠"
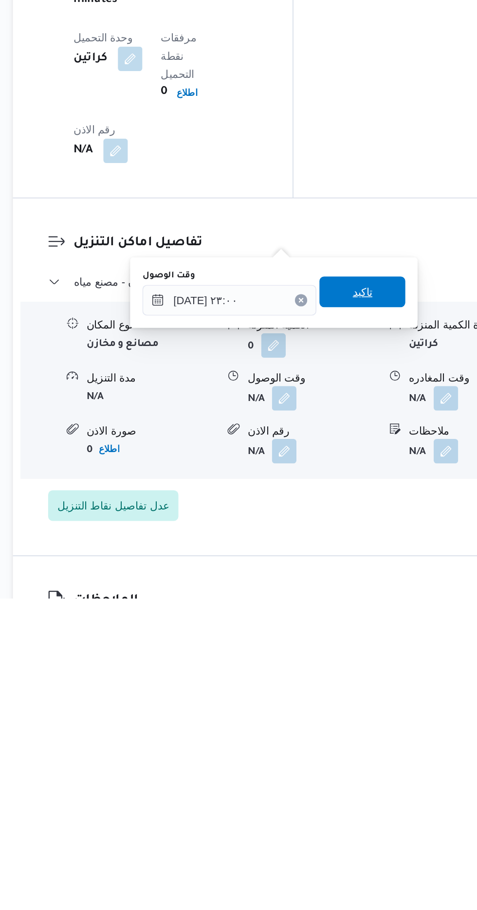
click at [349, 709] on span "تاكيد" at bounding box center [348, 715] width 54 height 19
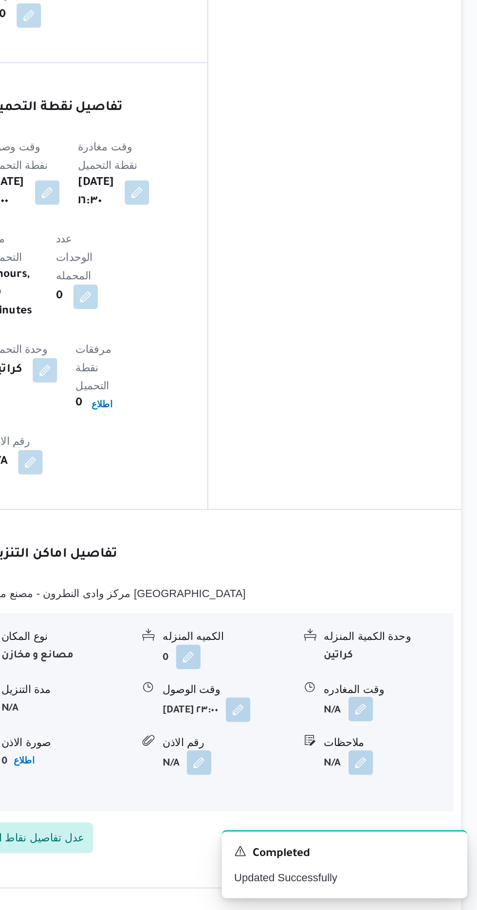
click at [395, 774] on button "button" at bounding box center [402, 782] width 16 height 16
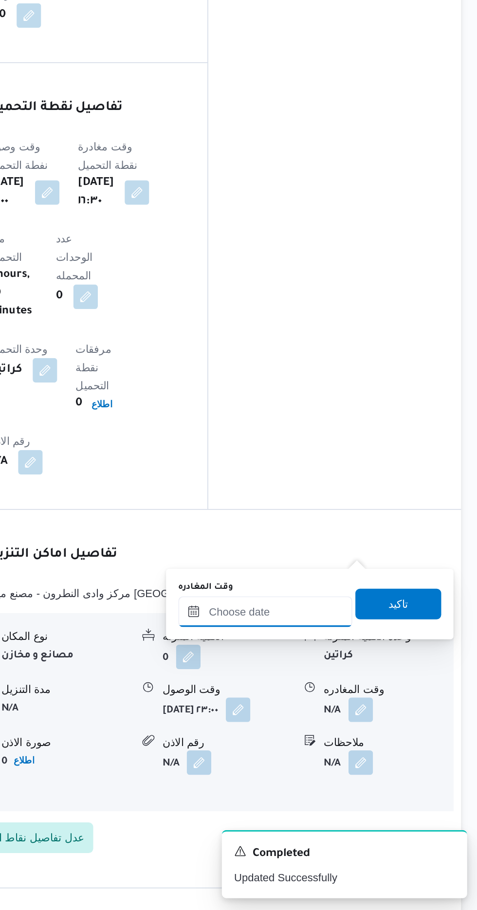
click at [322, 719] on input "وقت المغادره" at bounding box center [341, 719] width 110 height 19
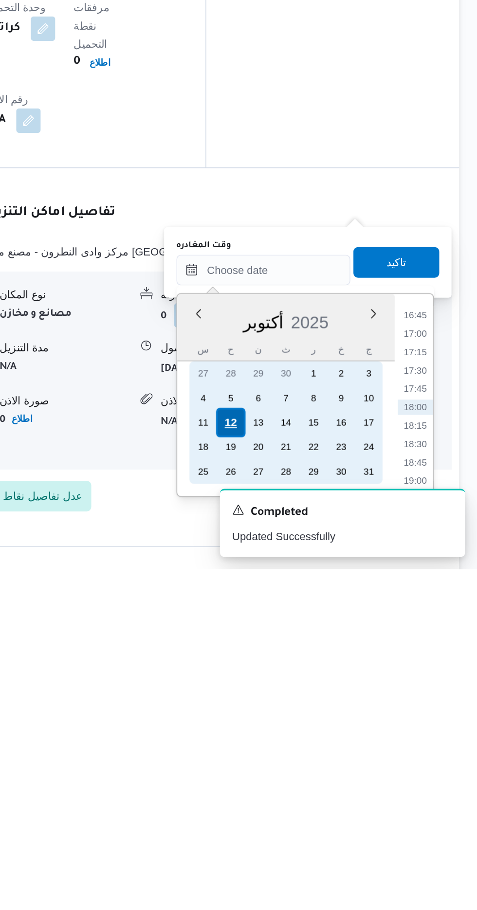
click at [320, 816] on div "12" at bounding box center [320, 817] width 18 height 18
type input "[DATE] ٠٠:٠٠"
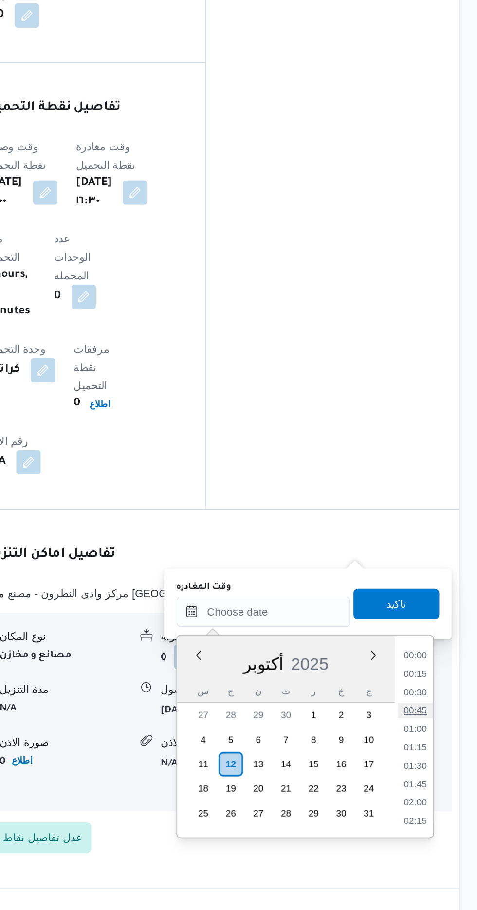
click at [430, 783] on li "00:45" at bounding box center [437, 783] width 22 height 10
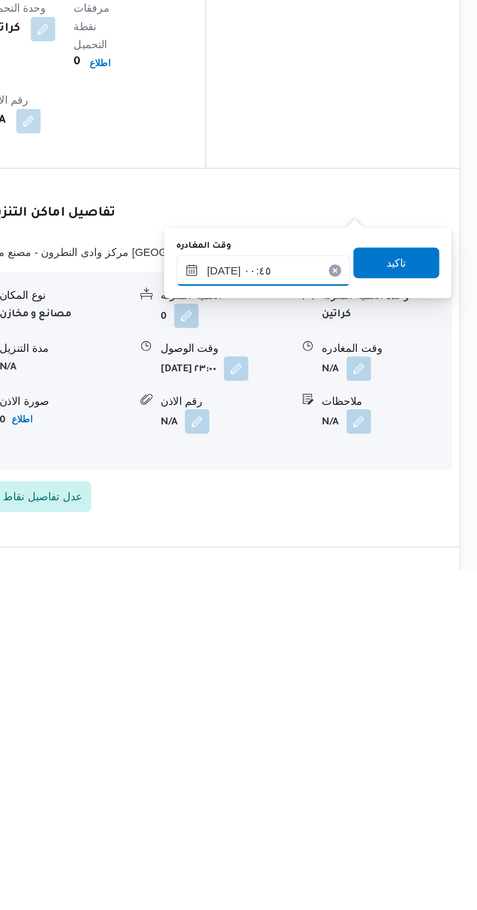
click at [317, 718] on input "[DATE] ٠٠:٤٥" at bounding box center [341, 719] width 110 height 19
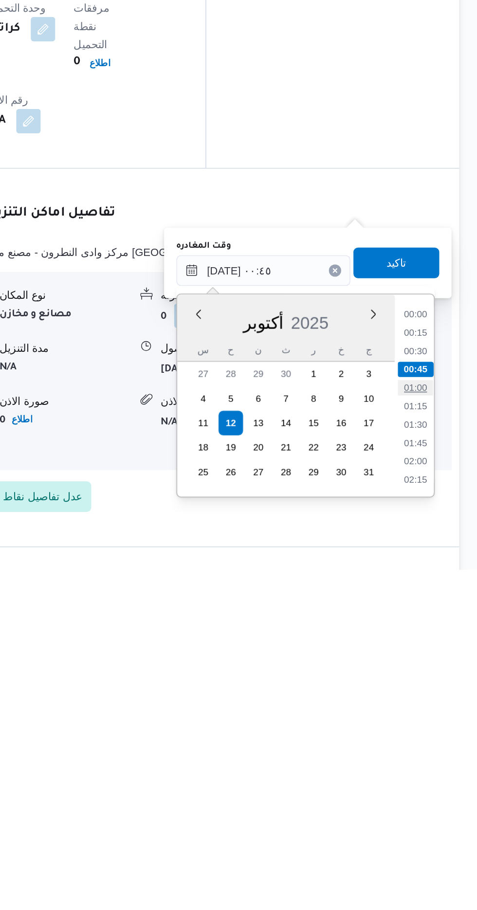
click at [433, 794] on li "01:00" at bounding box center [437, 795] width 22 height 10
type input "[DATE] ٠١:٠٠"
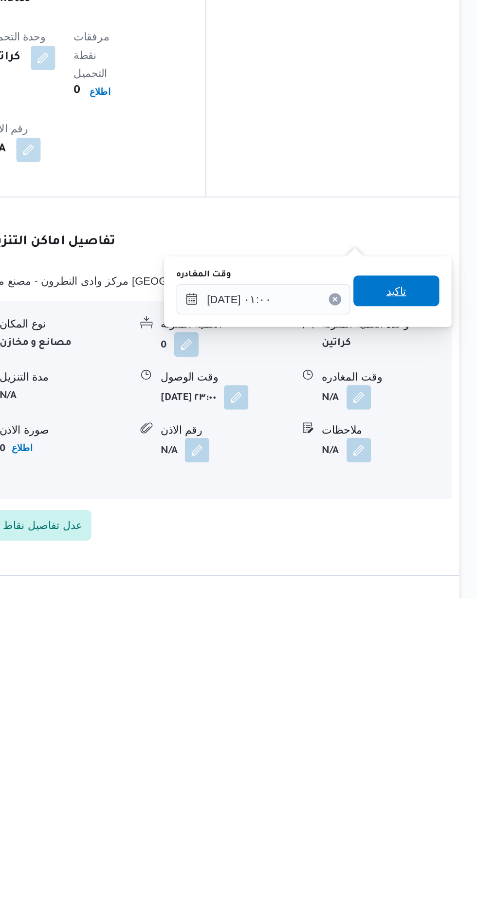
click at [422, 707] on span "تاكيد" at bounding box center [425, 714] width 54 height 19
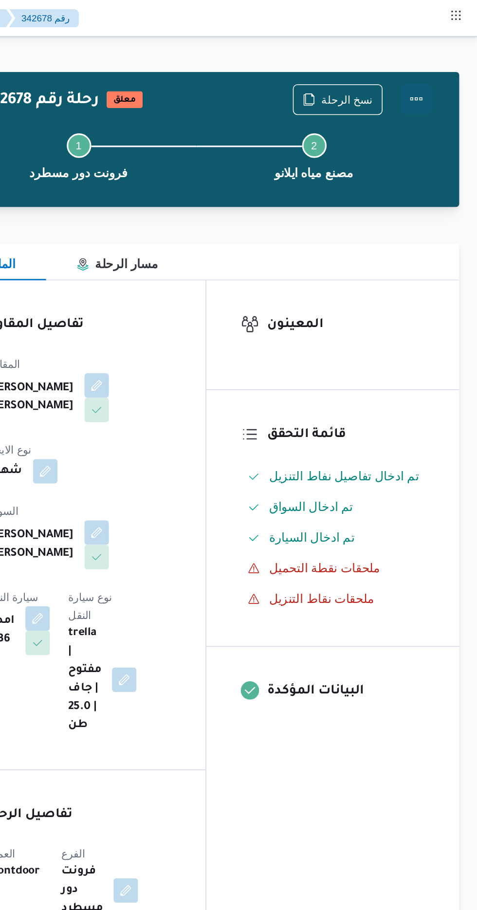
click at [445, 65] on button "Actions" at bounding box center [437, 62] width 19 height 19
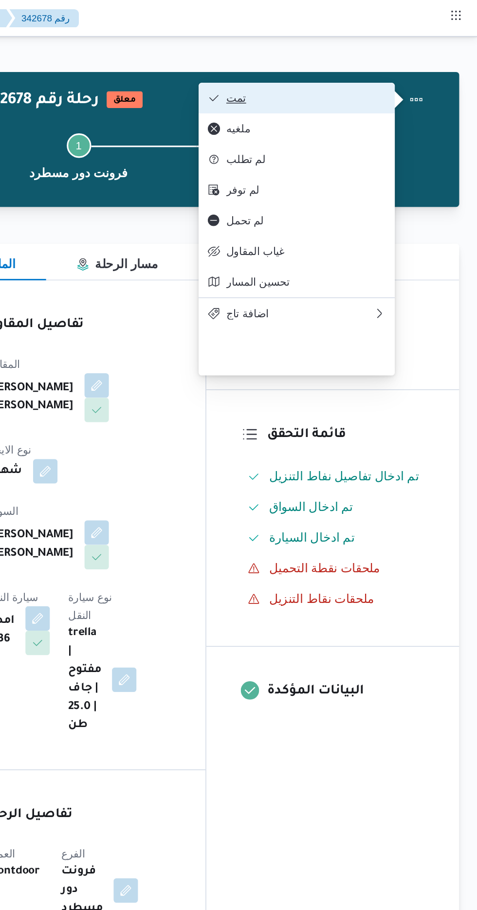
click at [397, 61] on span "تمت" at bounding box center [367, 62] width 101 height 8
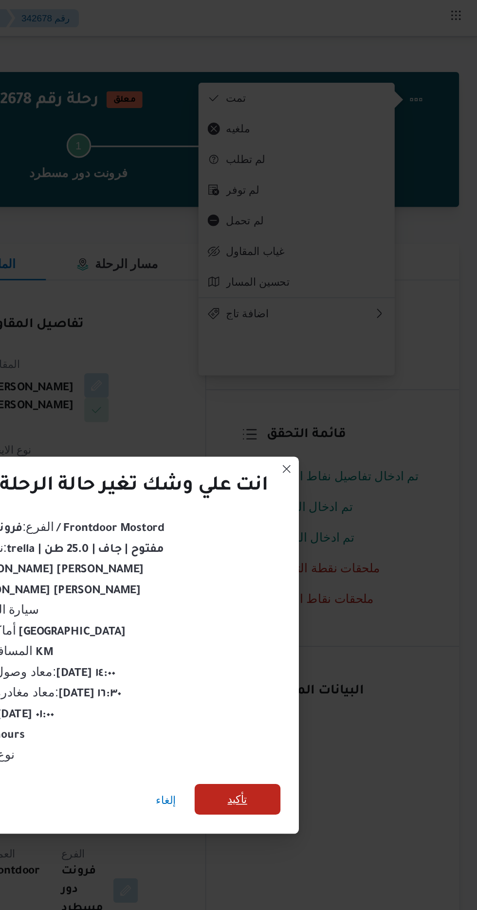
click at [321, 503] on span "تأكيد" at bounding box center [324, 508] width 13 height 12
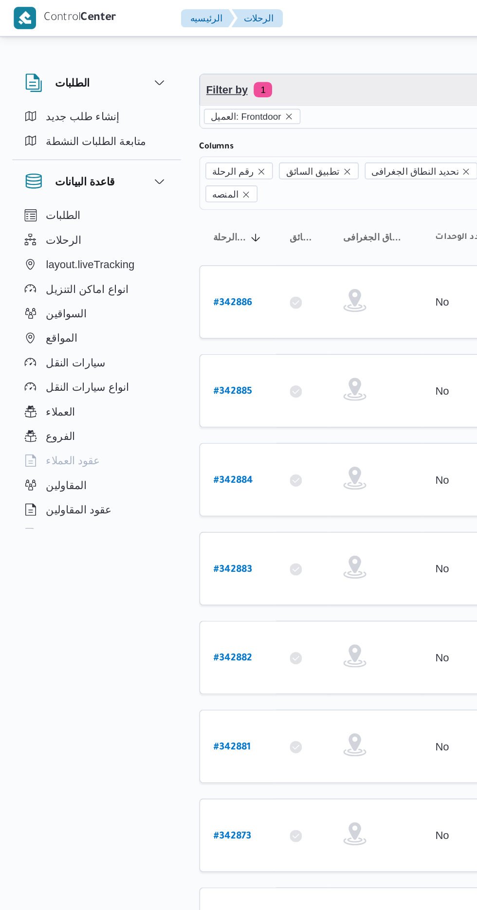
click at [226, 48] on span "Filter by 1" at bounding box center [251, 56] width 248 height 19
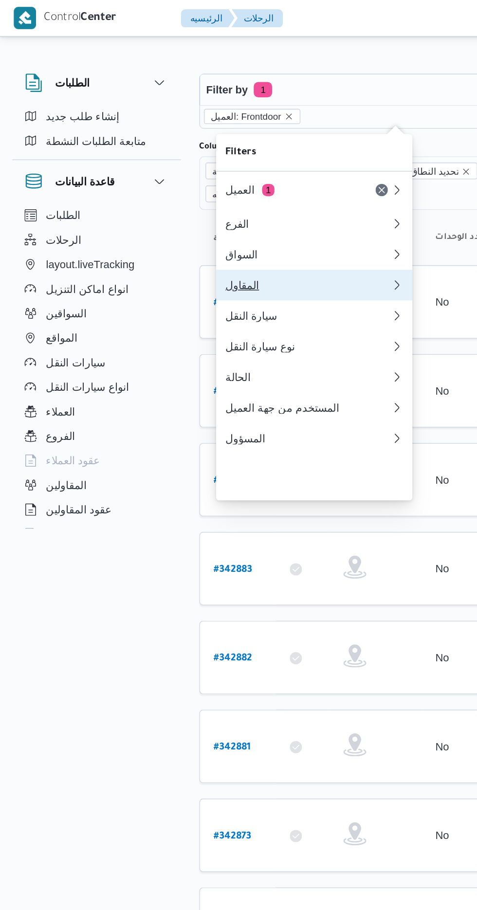
click at [200, 185] on div "المقاول" at bounding box center [195, 181] width 105 height 8
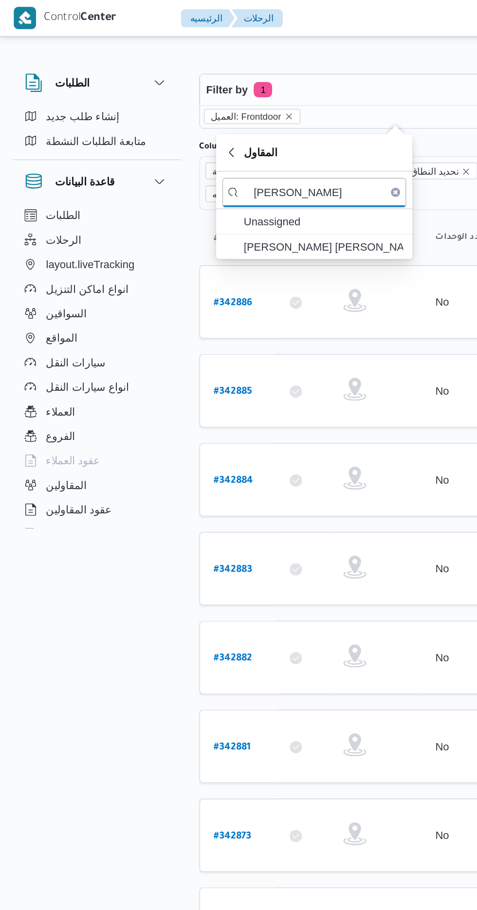
type input "[PERSON_NAME]"
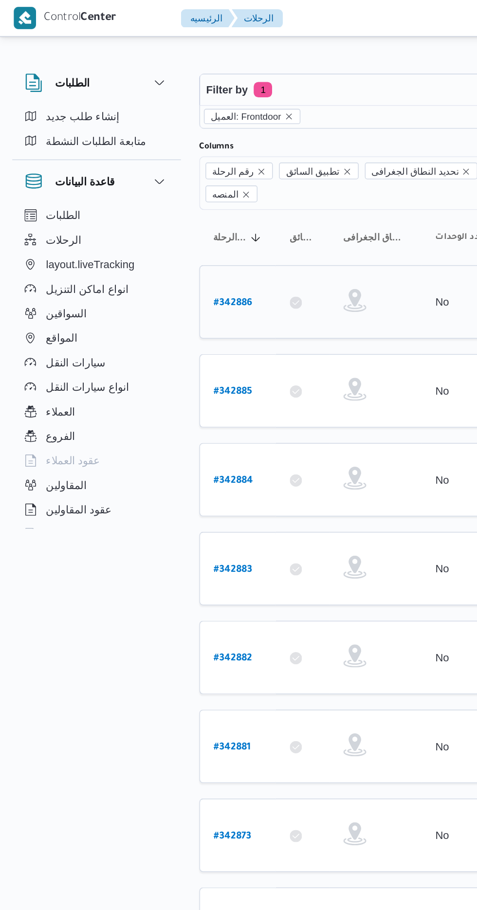
click at [228, 180] on div at bounding box center [238, 192] width 49 height 24
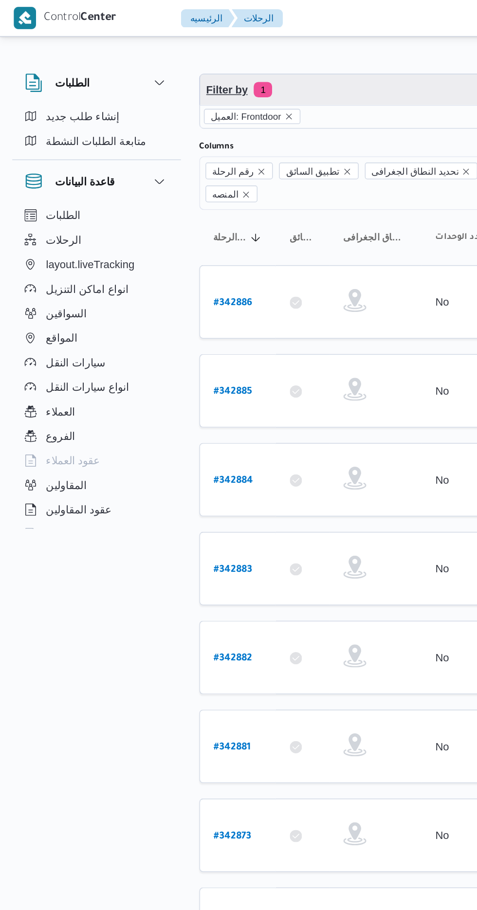
click at [241, 52] on span "Filter by 1" at bounding box center [251, 56] width 248 height 19
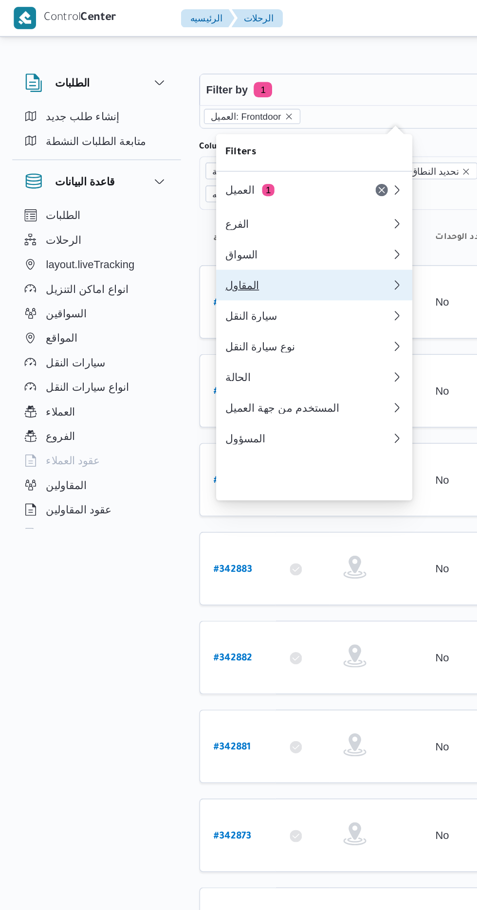
click at [212, 185] on div "المقاول" at bounding box center [195, 181] width 105 height 8
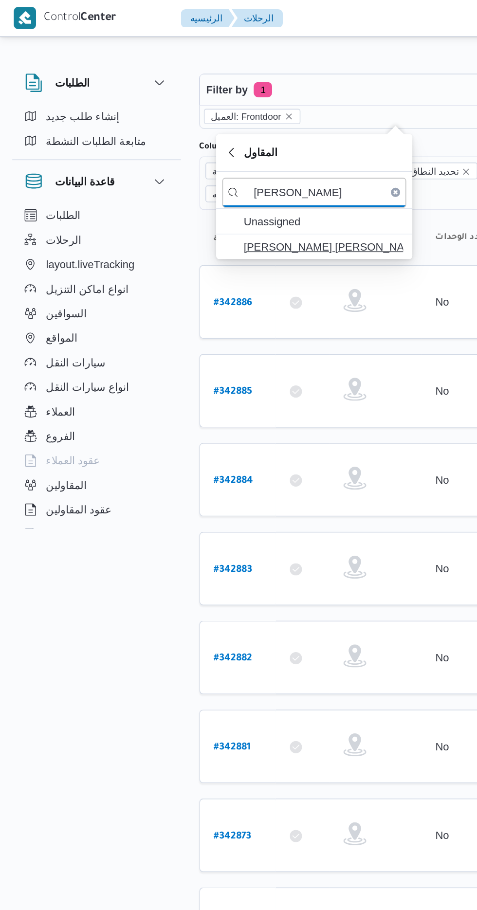
type input "[PERSON_NAME]"
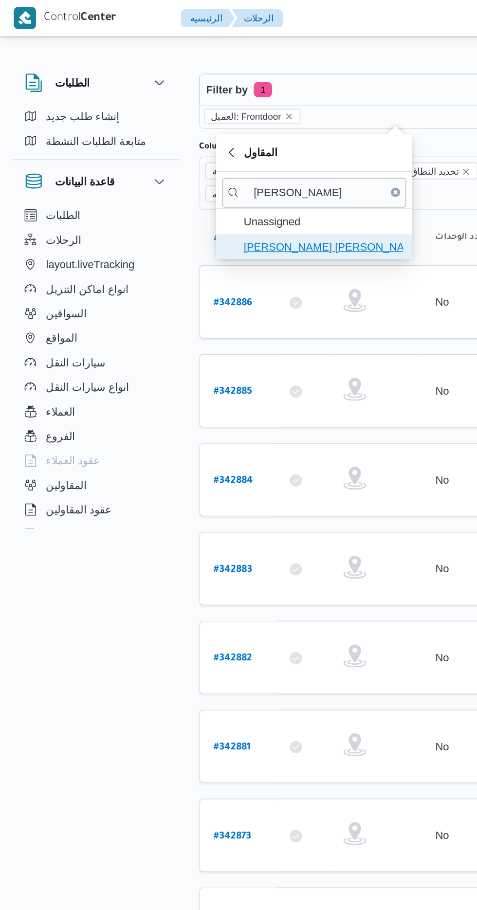
click at [231, 154] on span "[PERSON_NAME] [PERSON_NAME]" at bounding box center [205, 157] width 101 height 12
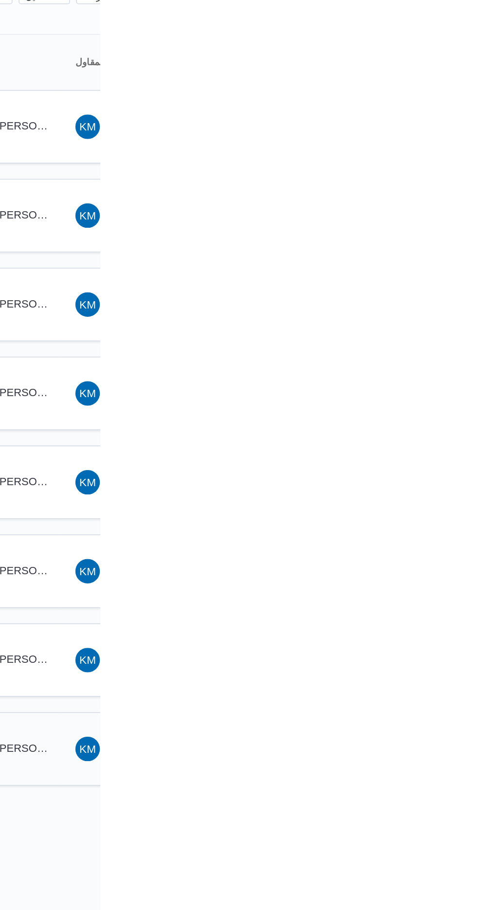
click at [441, 579] on span "AA [PERSON_NAME]" at bounding box center [418, 587] width 51 height 16
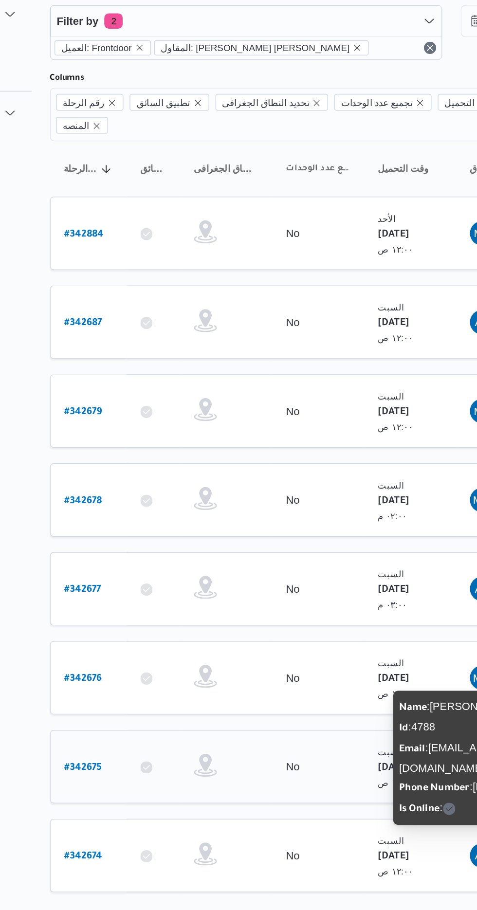
click at [152, 528] on b "# 342675" at bounding box center [148, 531] width 24 height 7
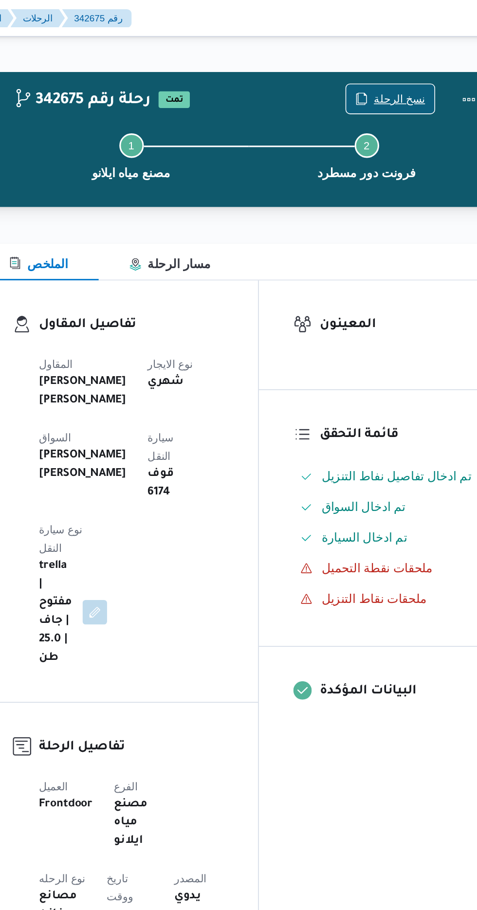
click at [392, 60] on span "نسخ الرحلة" at bounding box center [394, 63] width 33 height 12
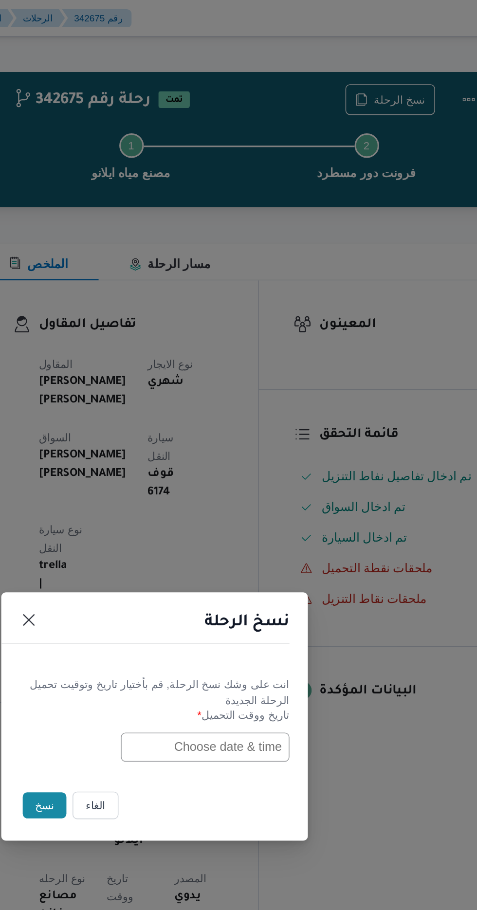
click at [248, 473] on input "text" at bounding box center [270, 474] width 107 height 18
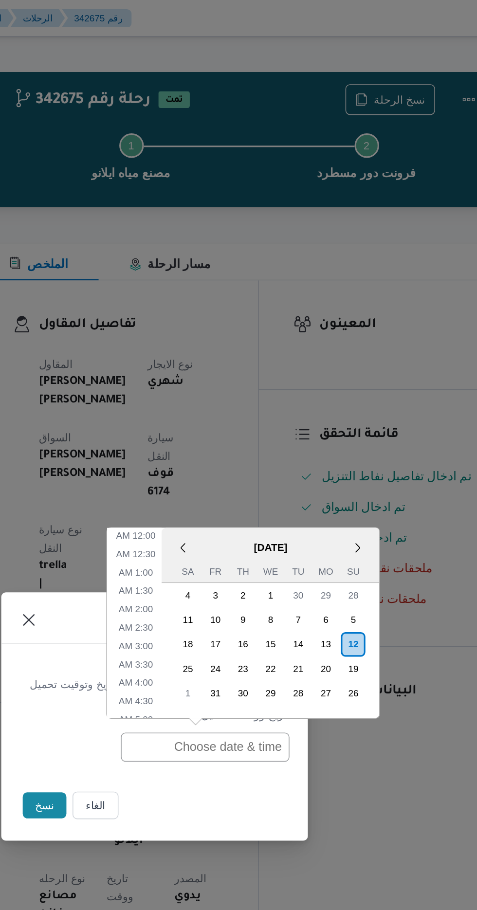
scroll to position [365, 0]
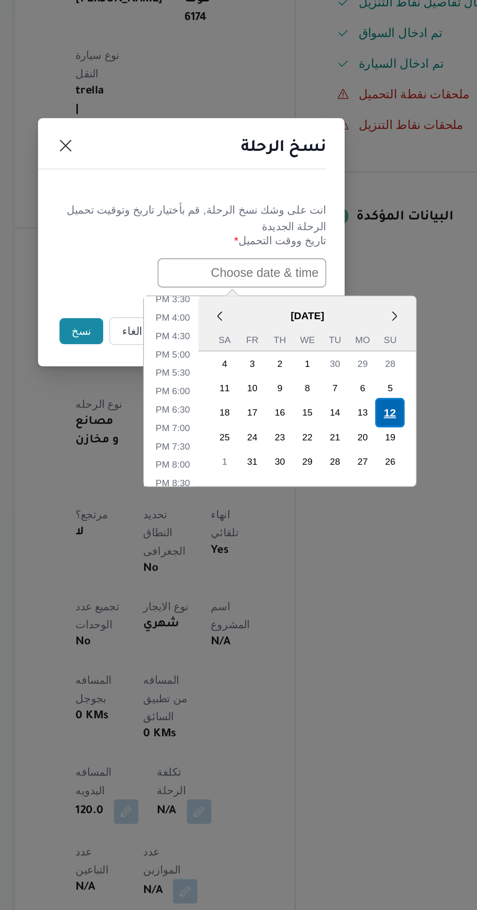
click at [365, 561] on div "12" at bounding box center [364, 563] width 18 height 18
type input "[DATE] 12:00AM"
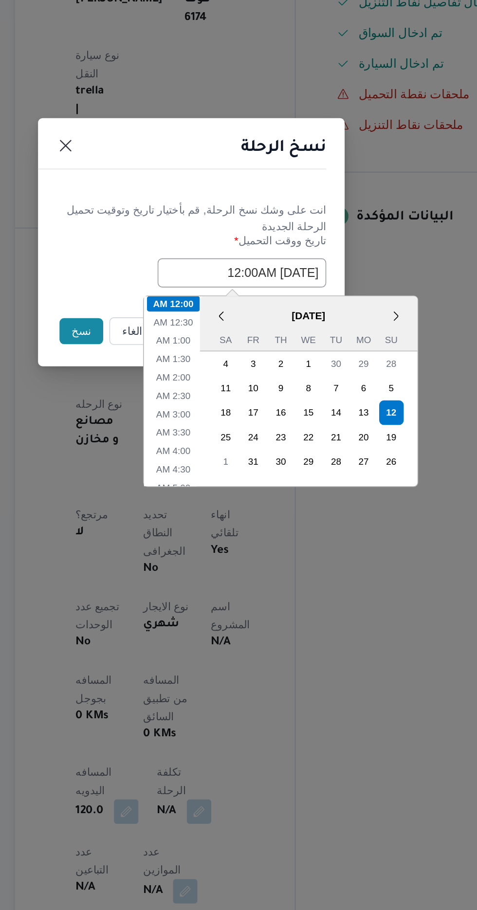
click at [157, 508] on button "نسخ" at bounding box center [169, 511] width 28 height 17
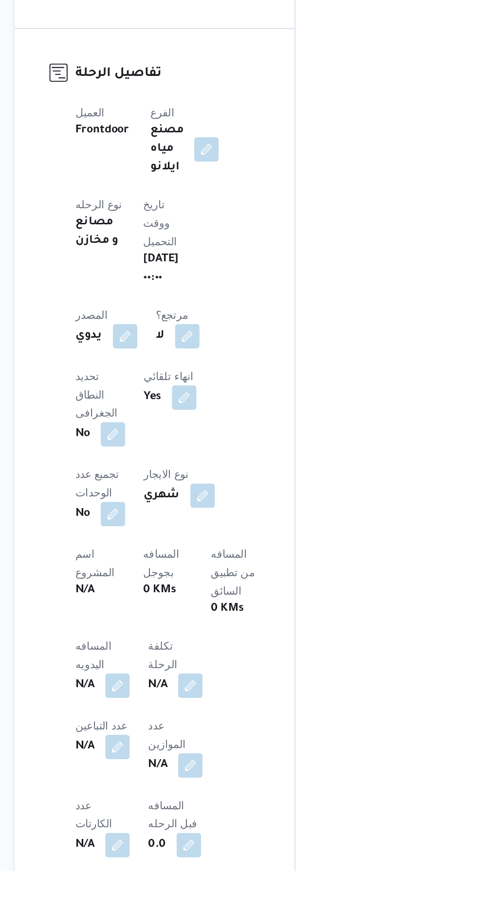
scroll to position [114, 0]
click at [190, 783] on button "button" at bounding box center [192, 791] width 16 height 16
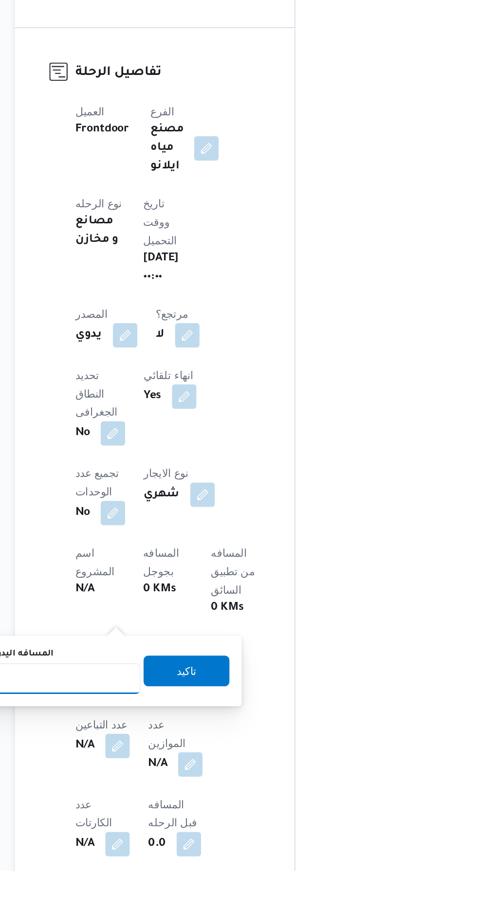
click at [164, 783] on input "المسافه اليدويه" at bounding box center [157, 787] width 97 height 19
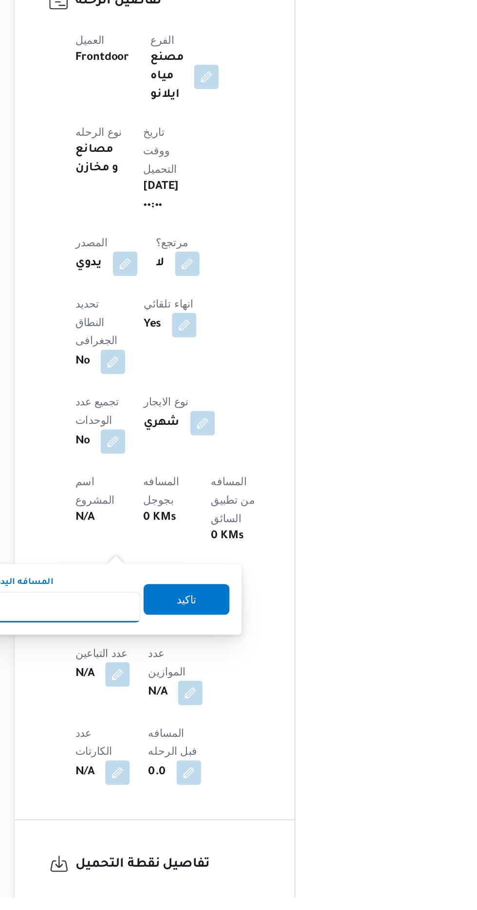
scroll to position [196, 0]
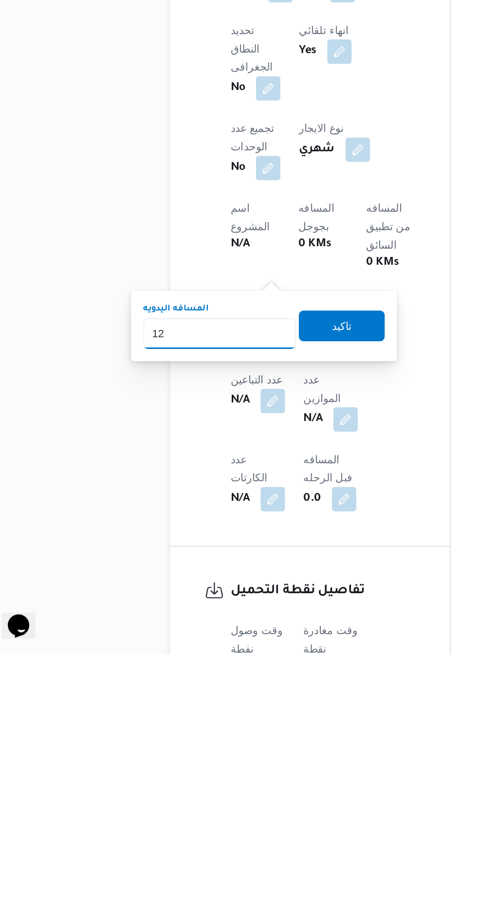
type input "120"
click at [250, 706] on span "تاكيد" at bounding box center [235, 700] width 54 height 19
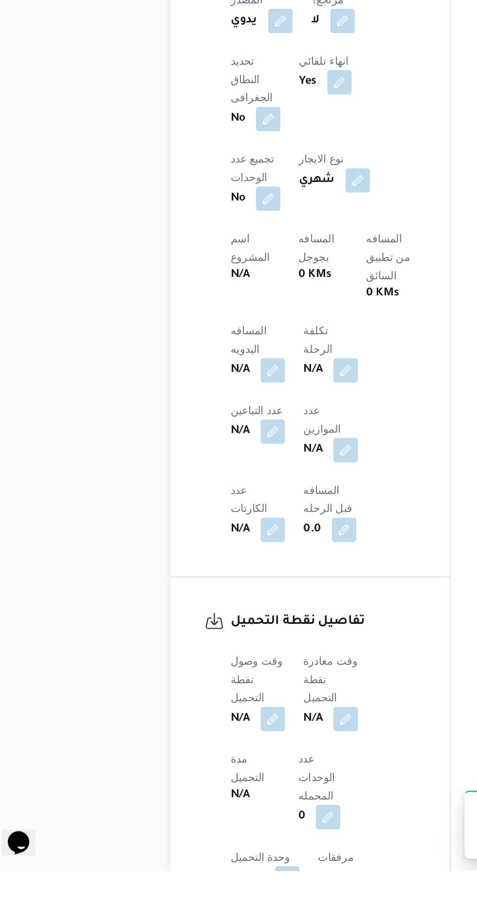
scroll to position [318, 0]
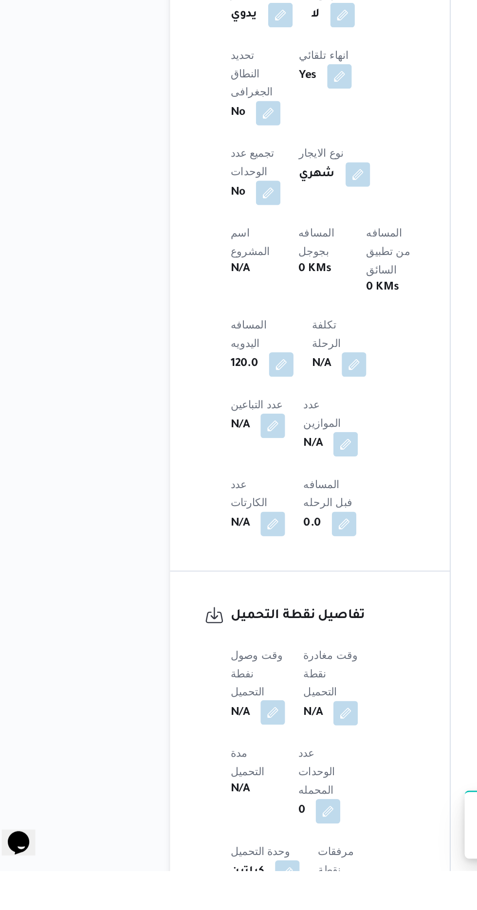
click at [196, 801] on button "button" at bounding box center [192, 809] width 16 height 16
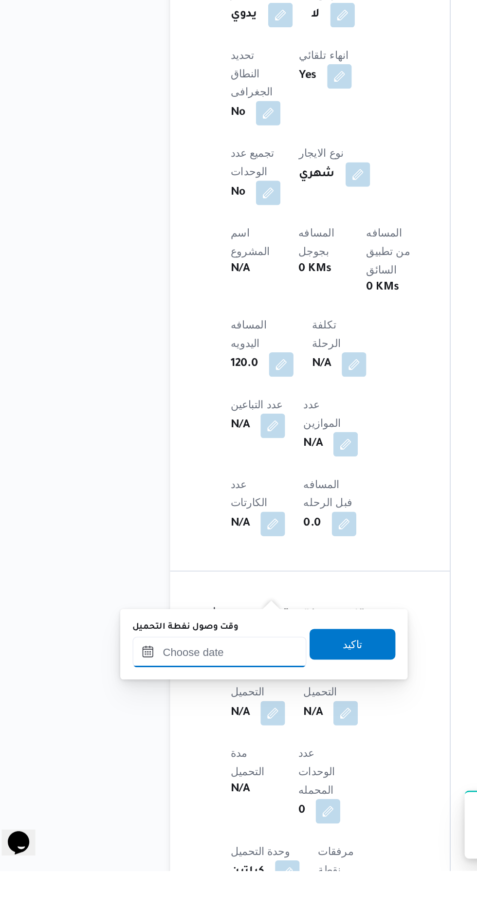
click at [175, 771] on input "وقت وصول نفطة التحميل" at bounding box center [158, 770] width 110 height 19
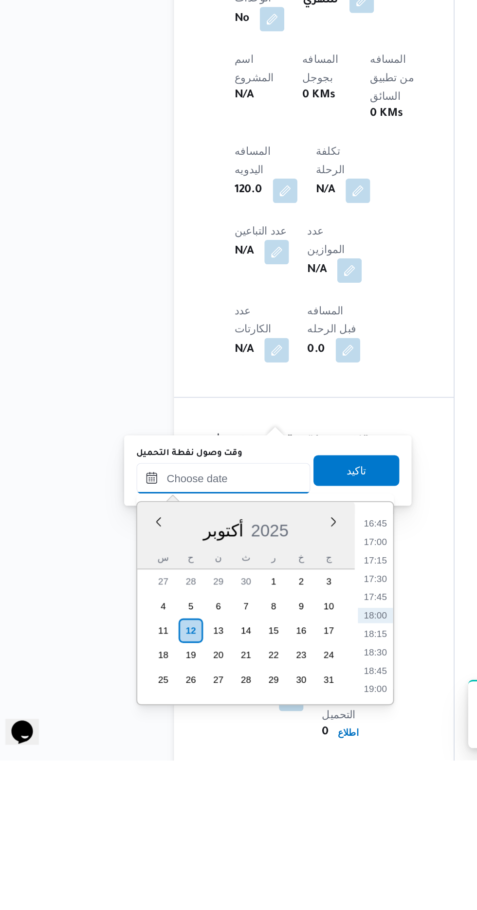
scroll to position [358, 0]
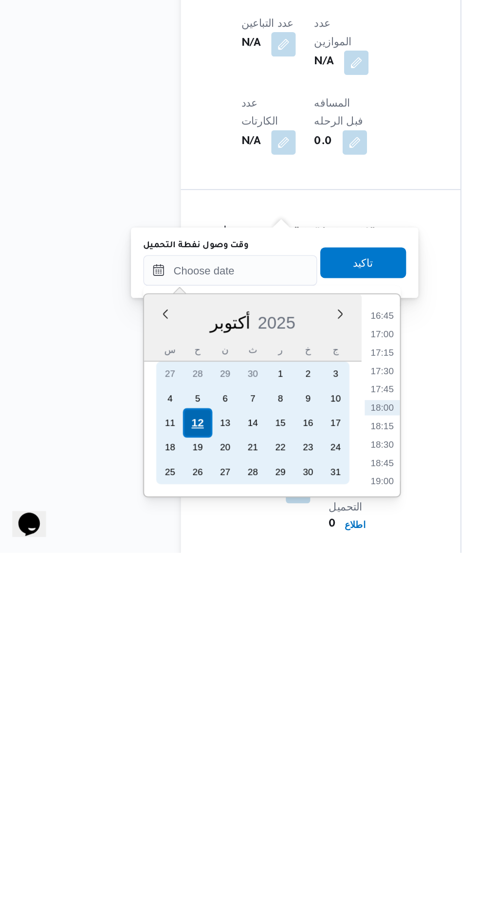
click at [137, 824] on div "12" at bounding box center [136, 827] width 18 height 18
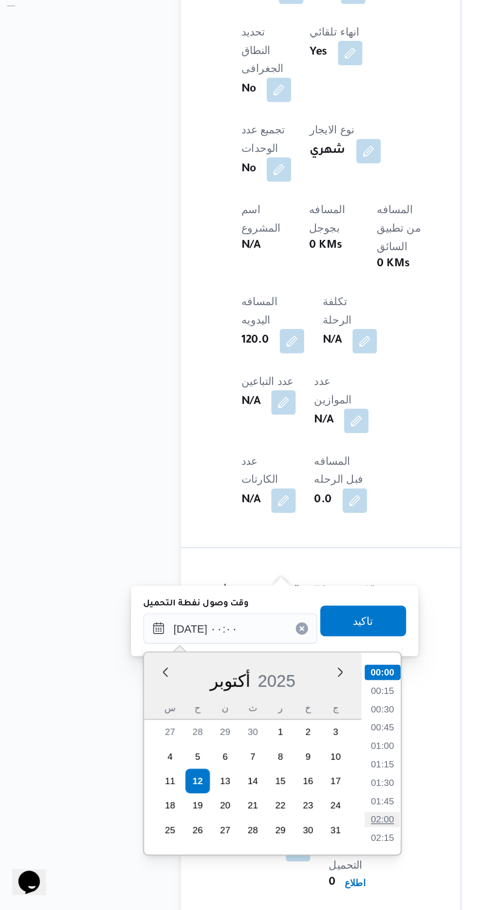
click at [254, 852] on li "02:00" at bounding box center [254, 852] width 22 height 10
type input "[DATE] ٠٢:٠٠"
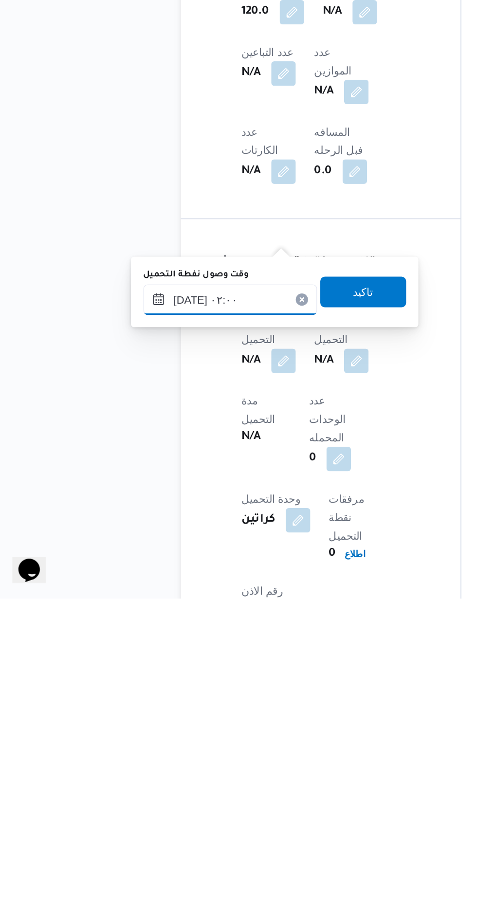
scroll to position [368, 0]
click at [261, 715] on span "تاكيد" at bounding box center [242, 715] width 54 height 19
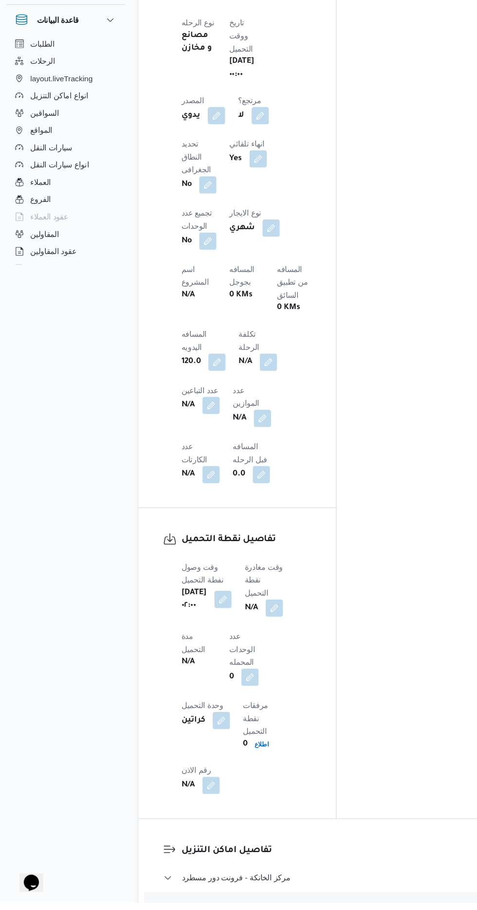
scroll to position [492, 0]
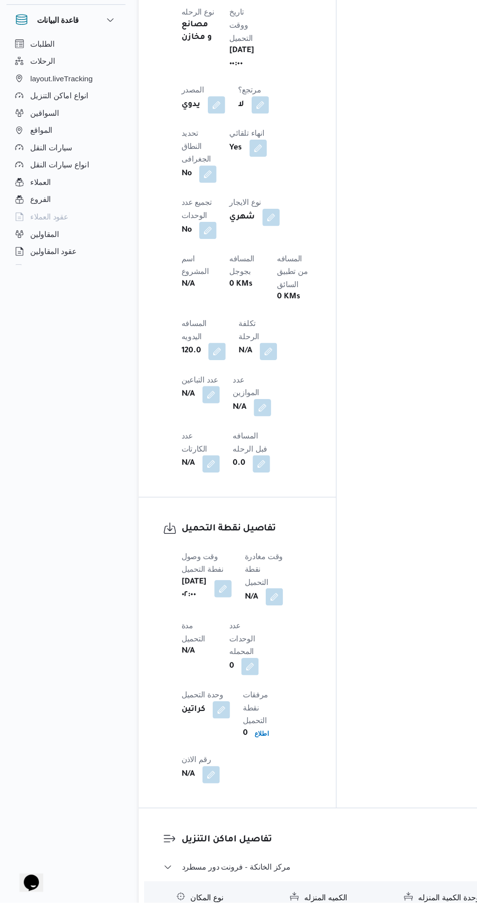
click at [253, 627] on button "button" at bounding box center [249, 635] width 16 height 16
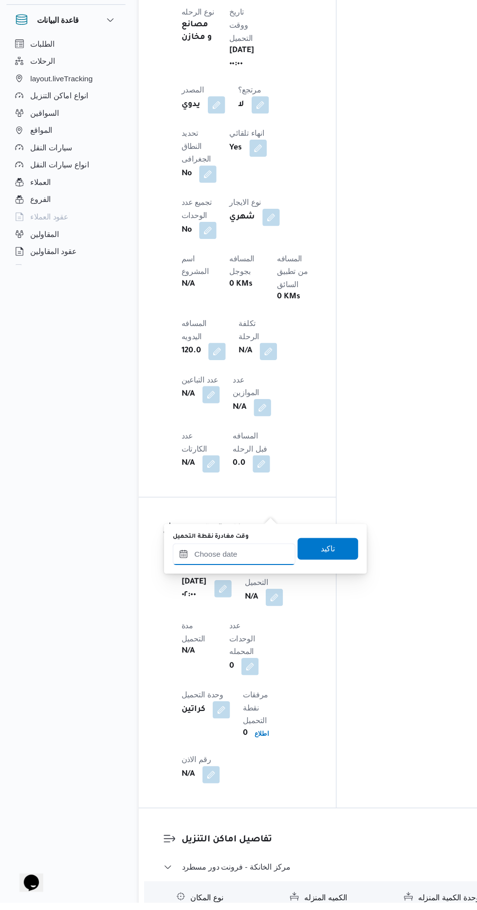
click at [226, 597] on input "وقت مغادرة نقطة التحميل" at bounding box center [212, 595] width 110 height 19
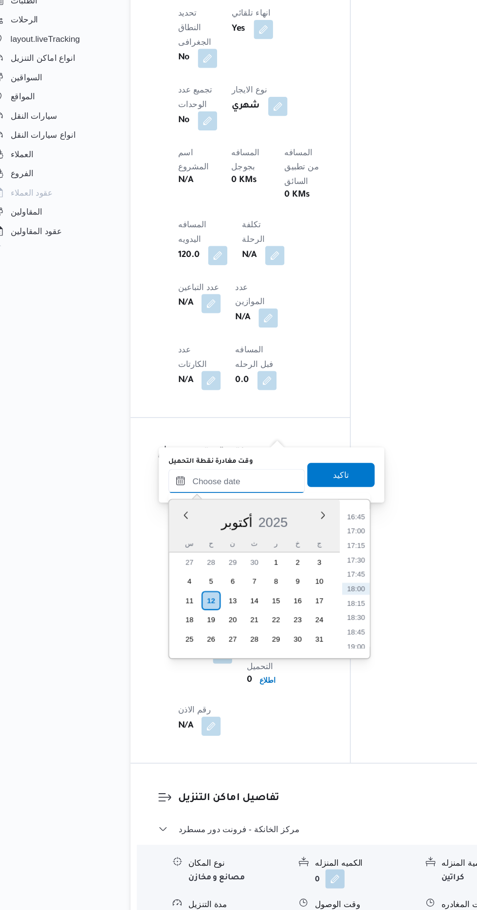
scroll to position [562, 0]
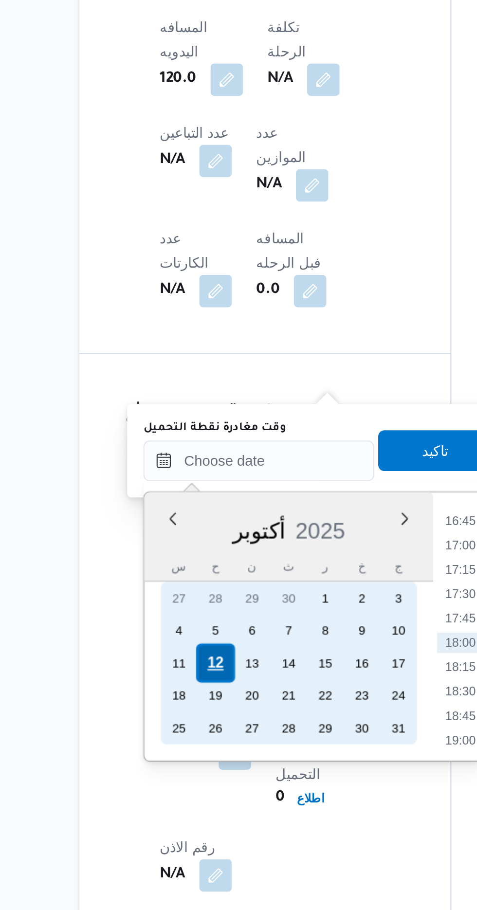
click at [187, 626] on div "12" at bounding box center [191, 623] width 18 height 18
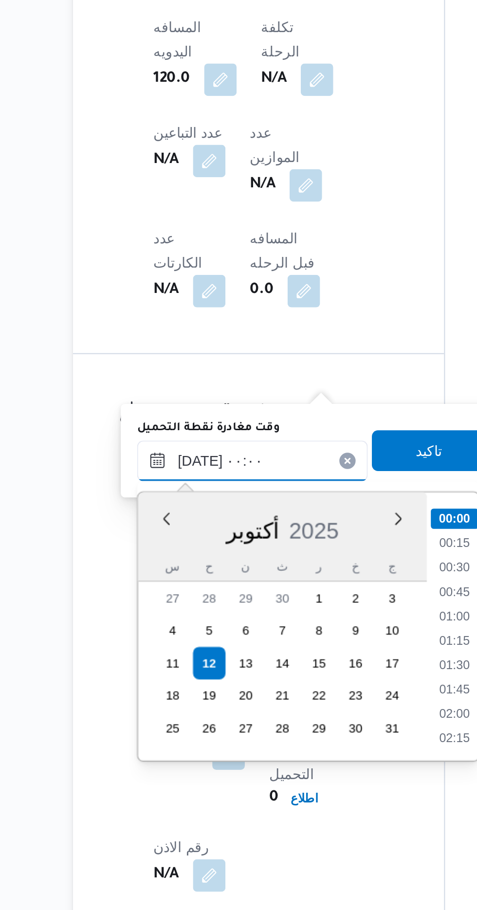
click at [158, 530] on input "[DATE] ٠٠:٠٠" at bounding box center [212, 525] width 110 height 19
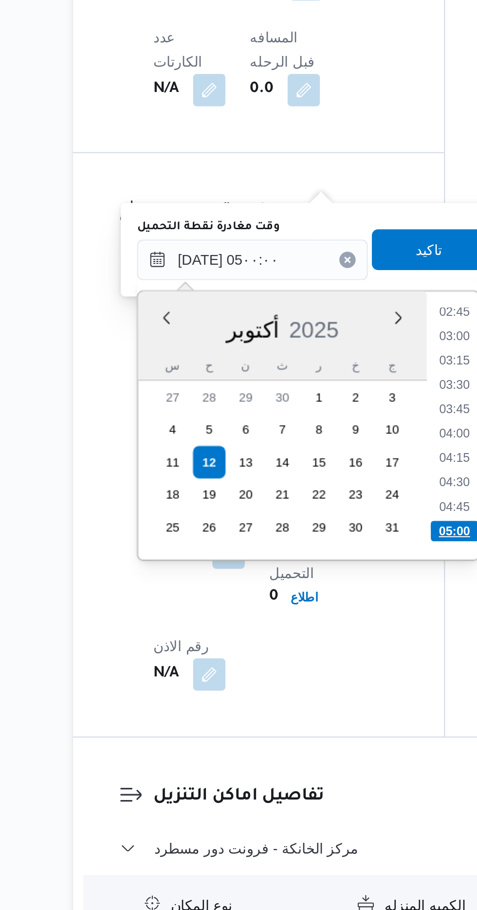
click at [311, 652] on li "05:00" at bounding box center [309, 656] width 23 height 10
type input "[DATE] ٠٥:٠٠"
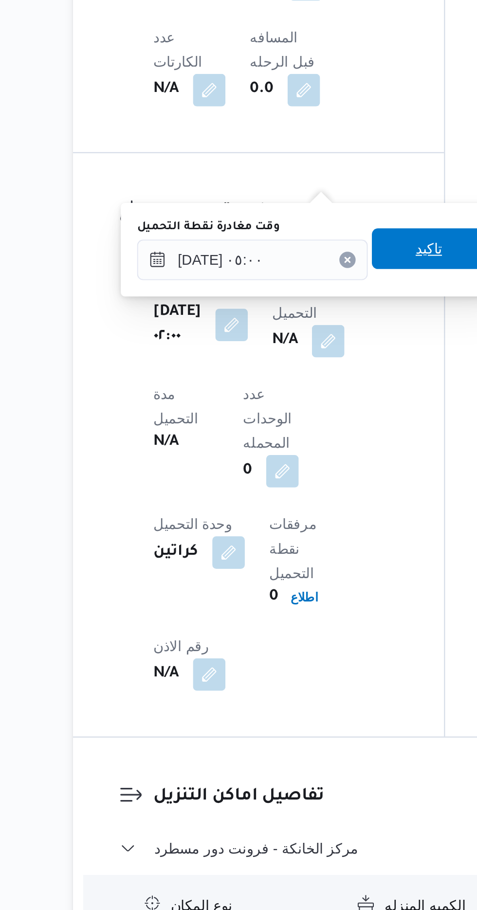
click at [303, 525] on span "تاكيد" at bounding box center [296, 521] width 13 height 12
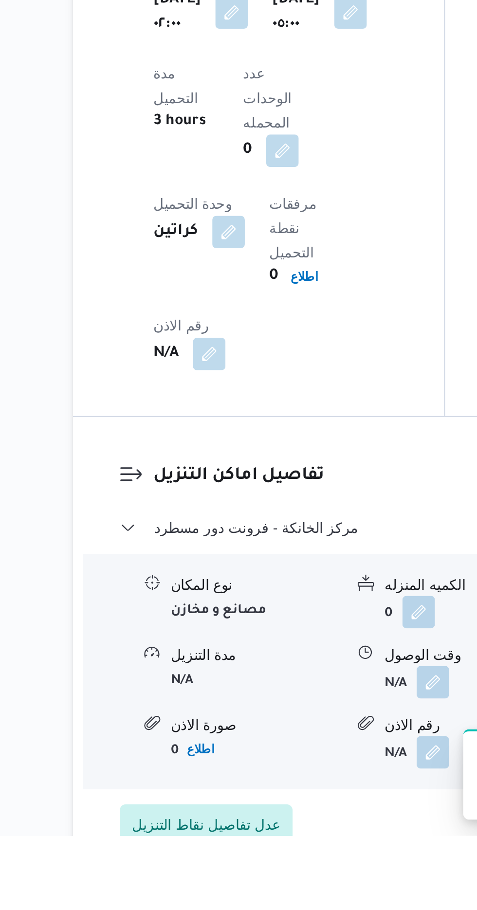
scroll to position [638, 0]
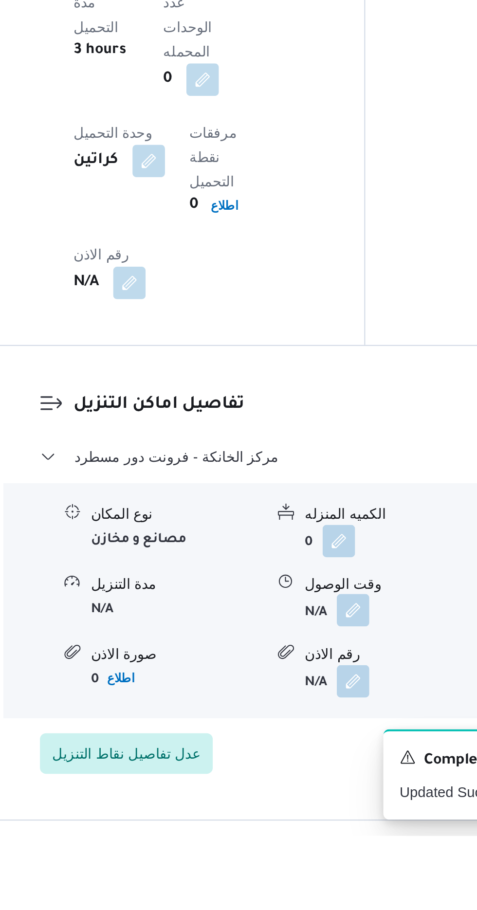
click at [302, 794] on button "button" at bounding box center [299, 802] width 16 height 16
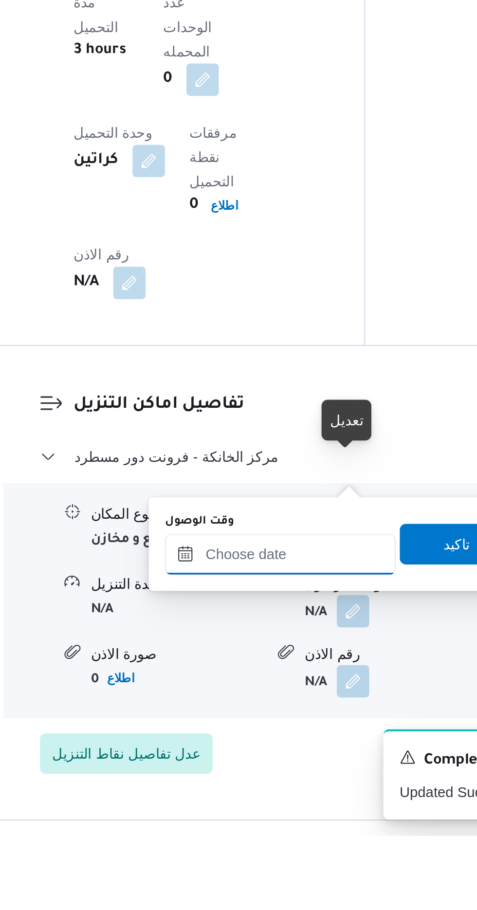
click at [283, 772] on input "وقت الوصول" at bounding box center [264, 774] width 110 height 19
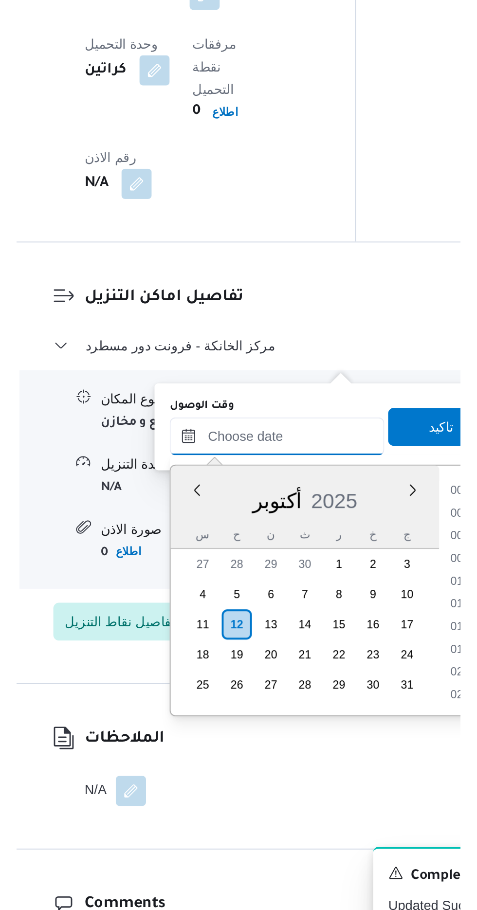
scroll to position [781, 0]
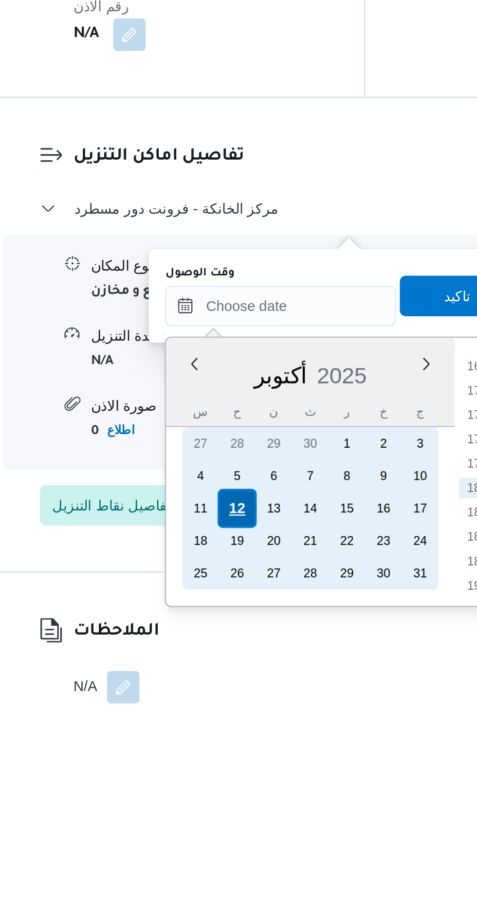
click at [242, 810] on div "12" at bounding box center [243, 812] width 18 height 18
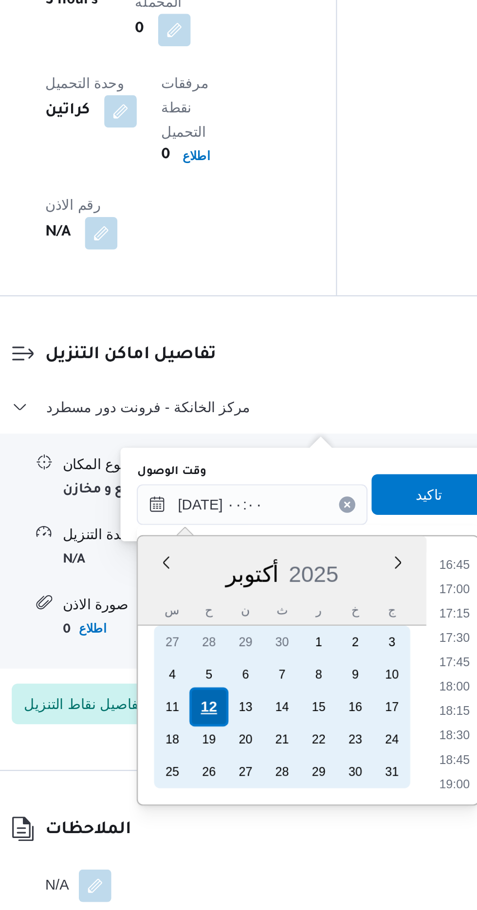
scroll to position [0, 0]
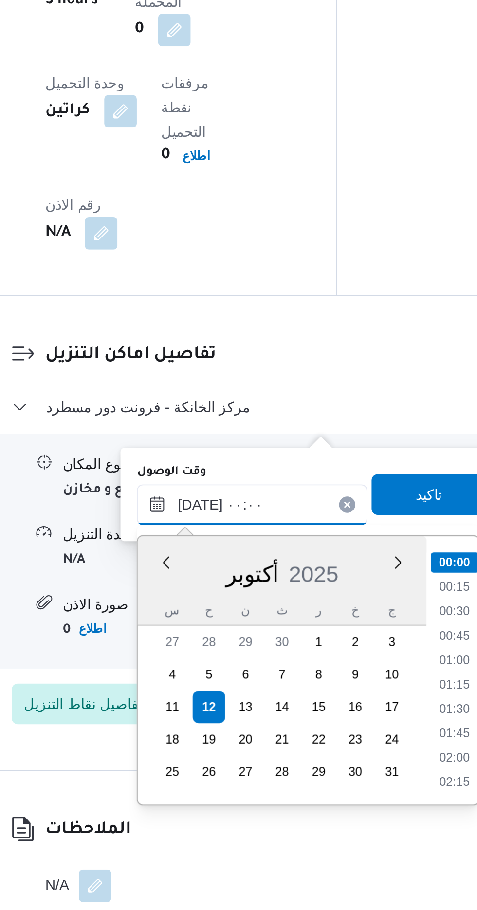
click at [212, 718] on input "[DATE] ٠٠:٠٠" at bounding box center [264, 715] width 110 height 19
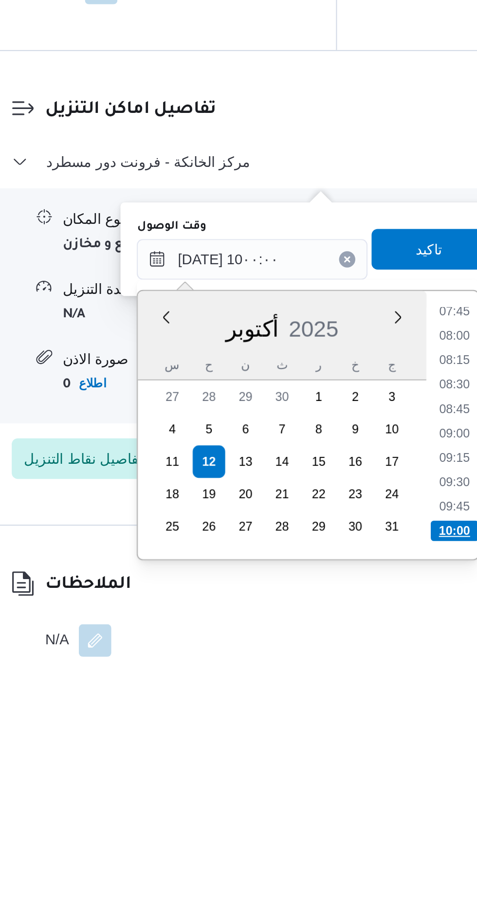
click at [362, 843] on li "10:00" at bounding box center [360, 846] width 23 height 10
type input "[DATE] ١٠:٠٠"
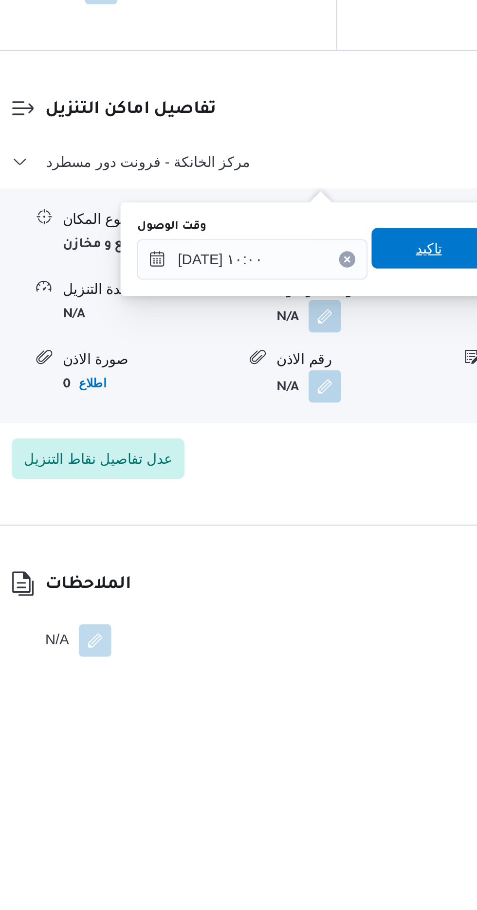
click at [355, 710] on span "تاكيد" at bounding box center [348, 711] width 13 height 12
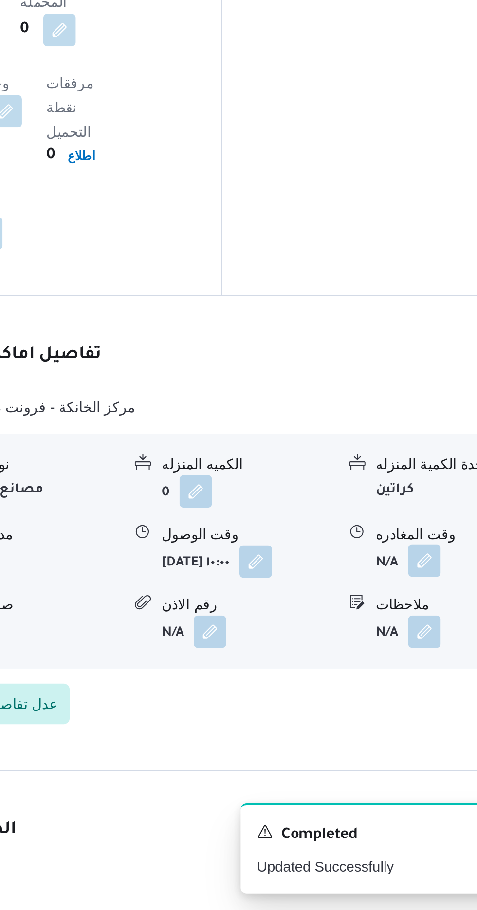
click at [395, 735] on button "button" at bounding box center [402, 743] width 16 height 16
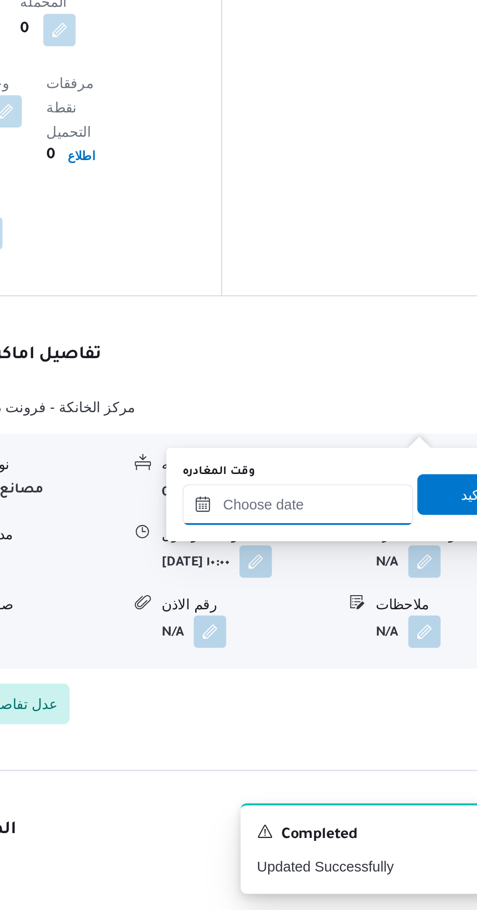
click at [353, 713] on input "وقت المغادره" at bounding box center [341, 715] width 110 height 19
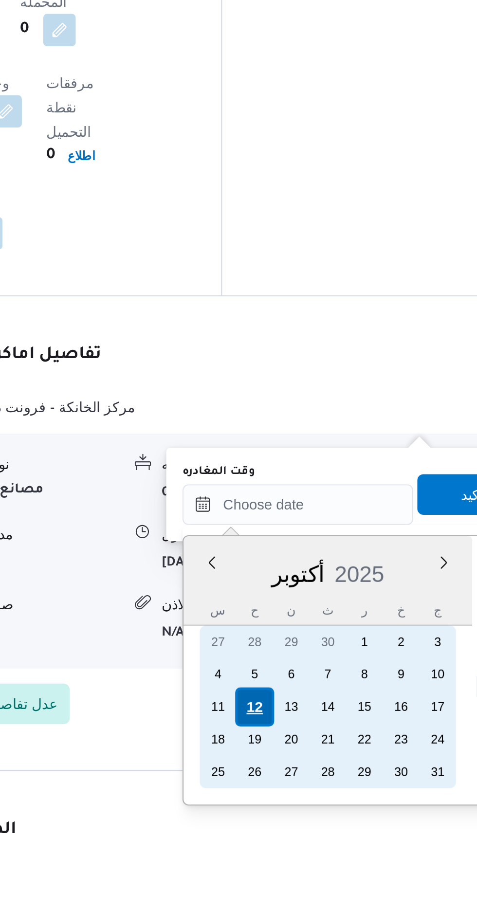
click at [322, 815] on div "12" at bounding box center [320, 812] width 18 height 18
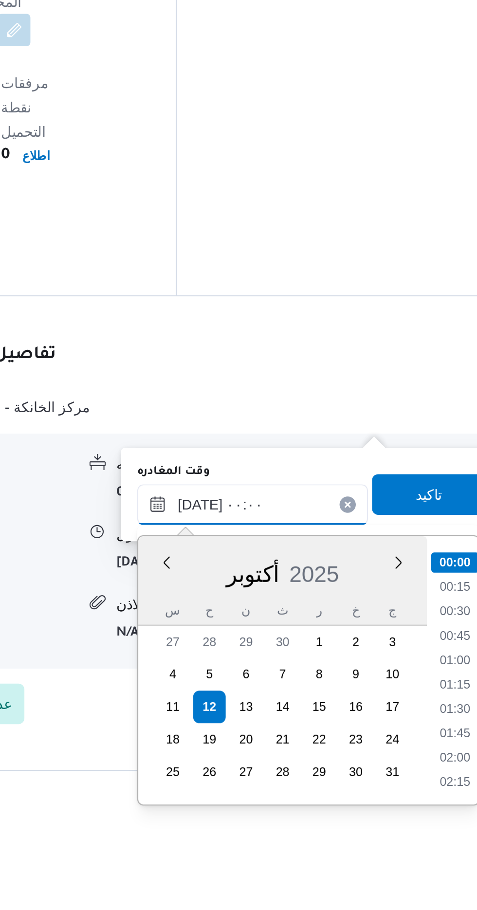
click at [291, 717] on input "[DATE] ٠٠:٠٠" at bounding box center [341, 715] width 110 height 19
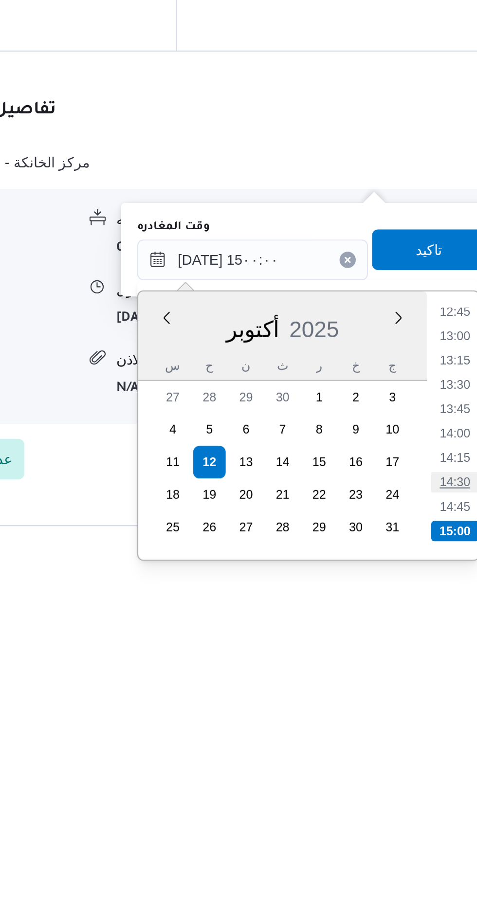
click at [443, 820] on li "14:30" at bounding box center [437, 823] width 22 height 10
type input "[DATE] ١٤:٣٠"
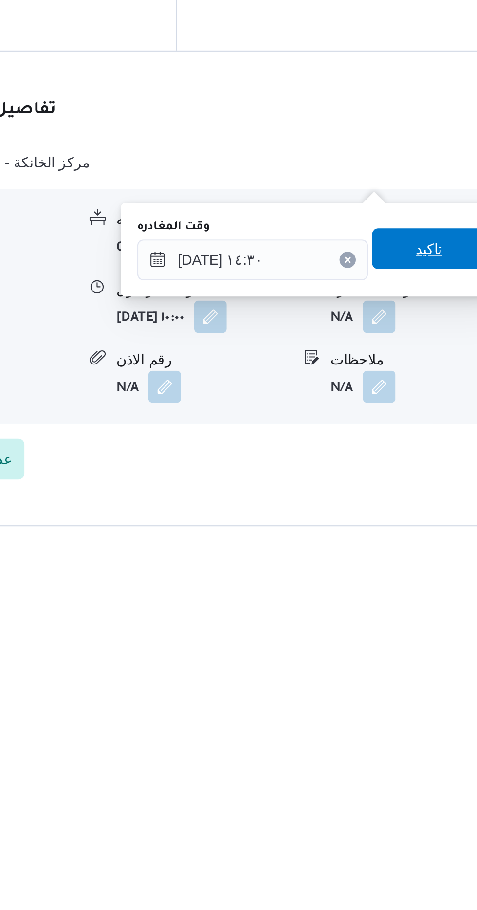
click at [431, 711] on span "تاكيد" at bounding box center [425, 711] width 13 height 12
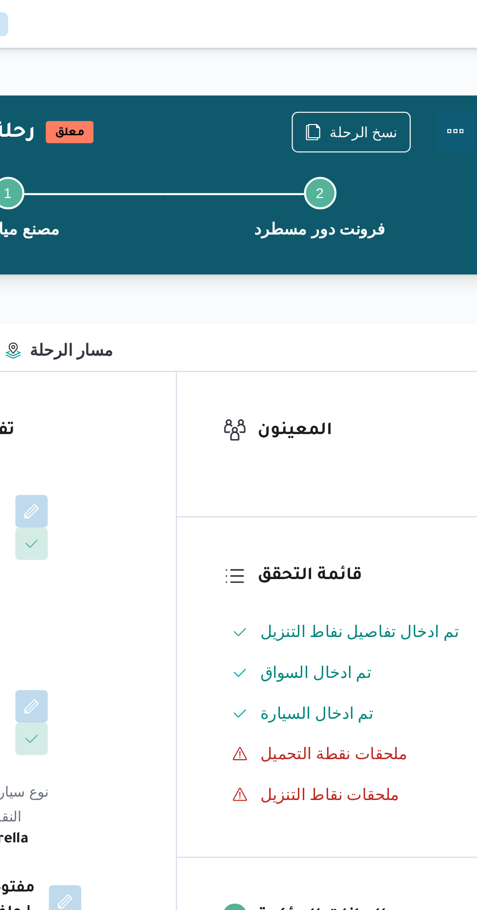
click at [443, 64] on button "Actions" at bounding box center [437, 62] width 19 height 19
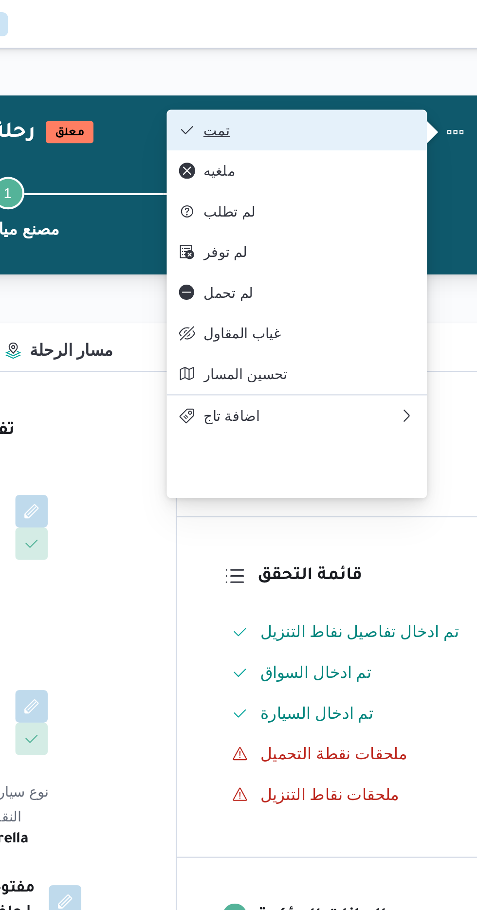
click at [408, 65] on span "تمت" at bounding box center [367, 62] width 101 height 8
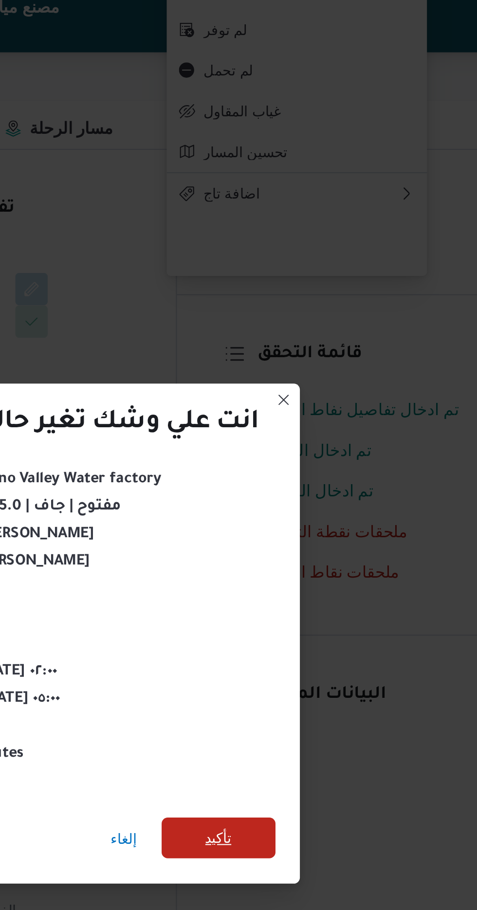
click at [323, 499] on span "تأكيد" at bounding box center [324, 507] width 54 height 19
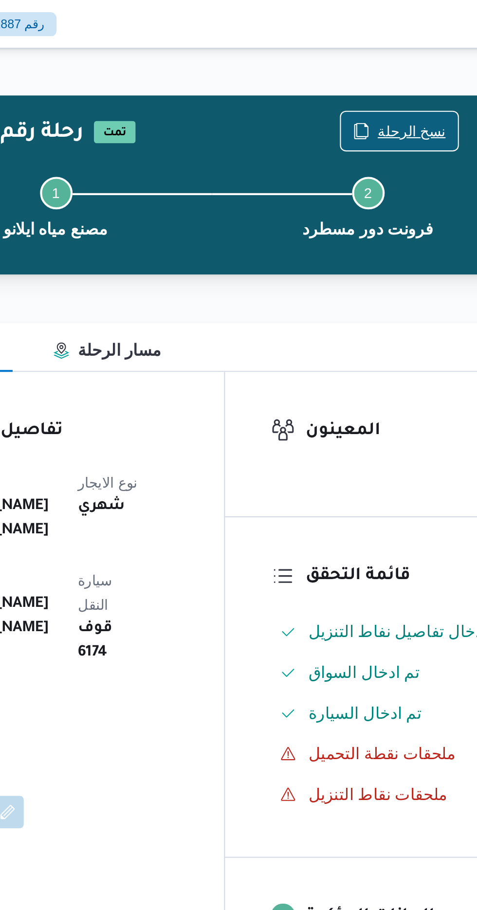
click at [387, 65] on span "نسخ الرحلة" at bounding box center [394, 63] width 33 height 12
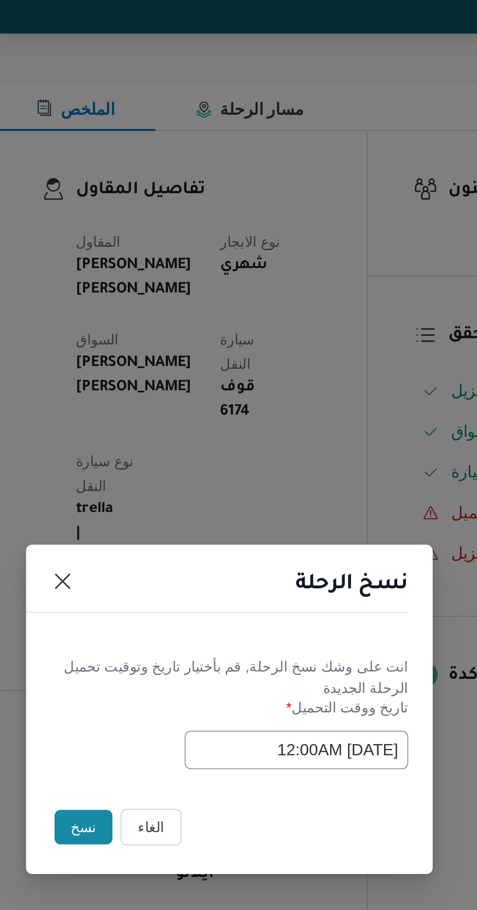
click at [161, 511] on button "نسخ" at bounding box center [169, 511] width 28 height 17
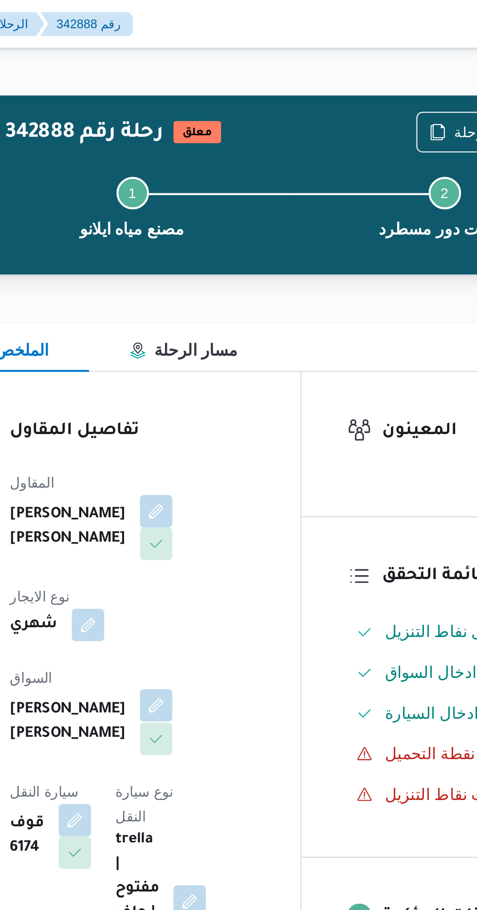
click at [227, 333] on button "button" at bounding box center [235, 338] width 16 height 16
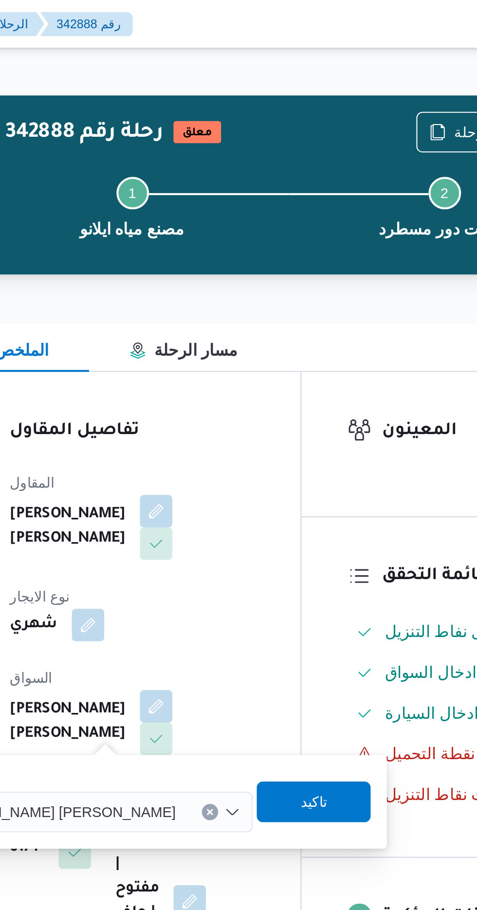
click at [248, 389] on input "اختار السواق" at bounding box center [248, 389] width 1 height 12
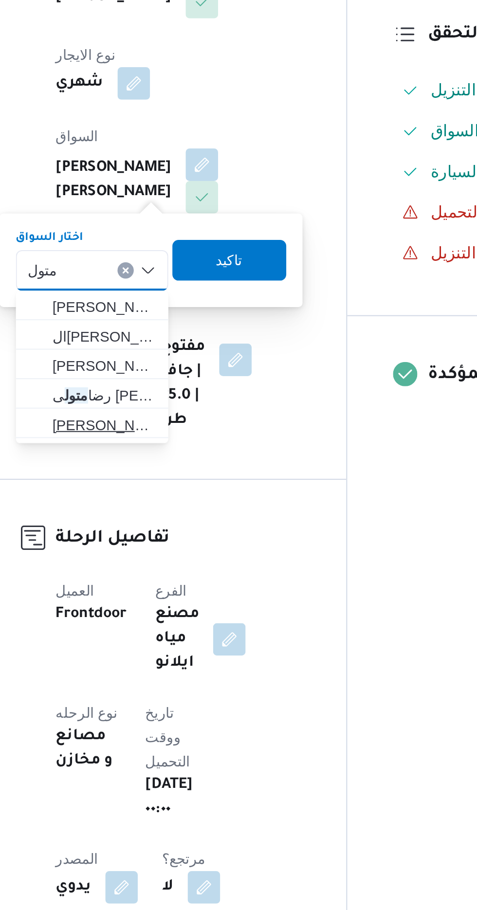
type input "متول"
click at [202, 462] on span "[PERSON_NAME] ى [PERSON_NAME]" at bounding box center [188, 463] width 50 height 12
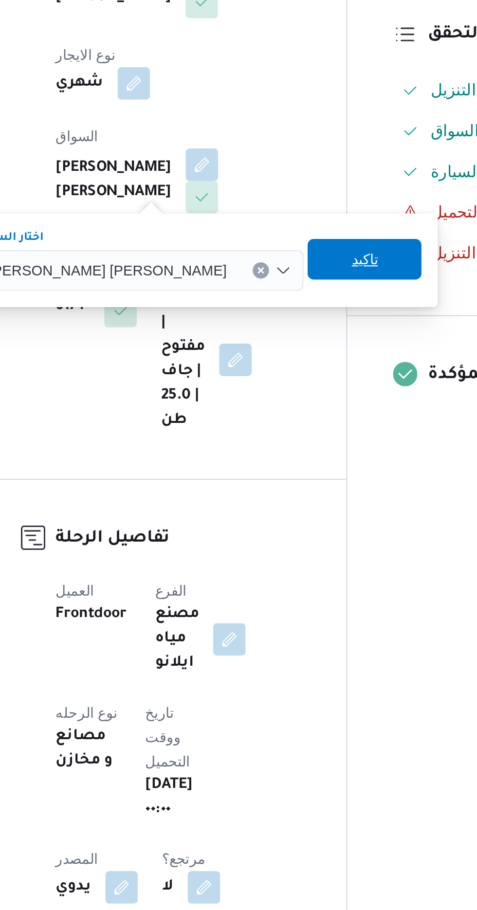
click at [286, 388] on span "تاكيد" at bounding box center [313, 383] width 54 height 19
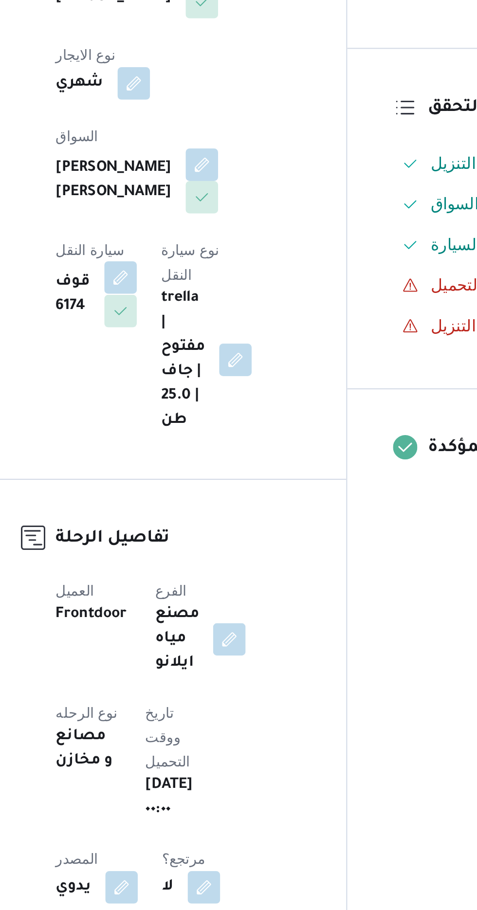
click at [204, 384] on button "button" at bounding box center [196, 392] width 16 height 16
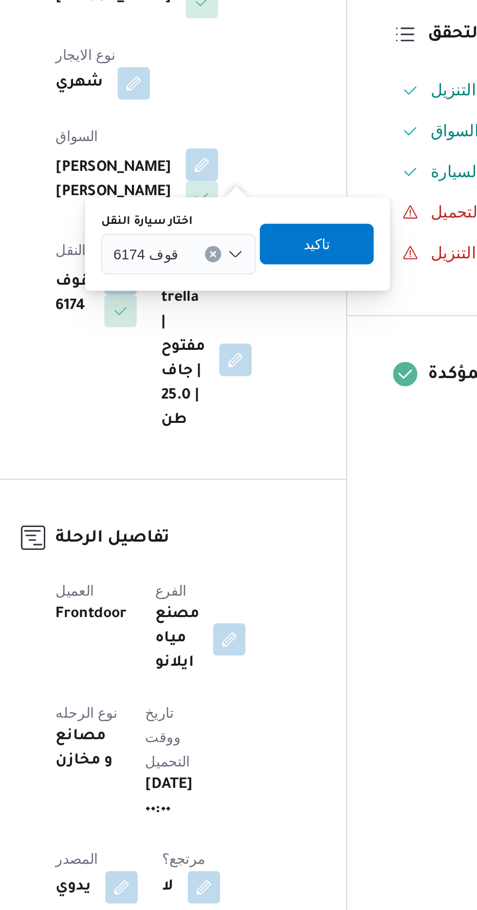
click at [226, 382] on div at bounding box center [228, 381] width 5 height 16
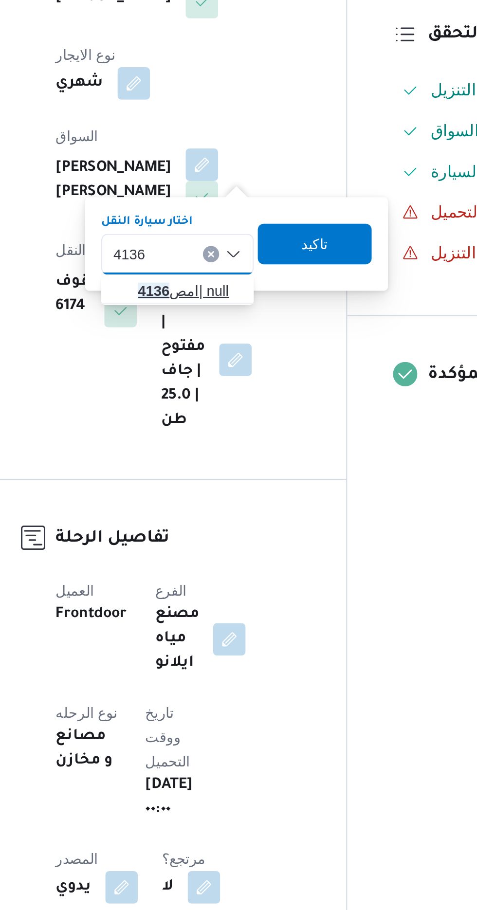
type input "4136"
click at [230, 395] on span "امص 4136 | null" at bounding box center [229, 399] width 50 height 12
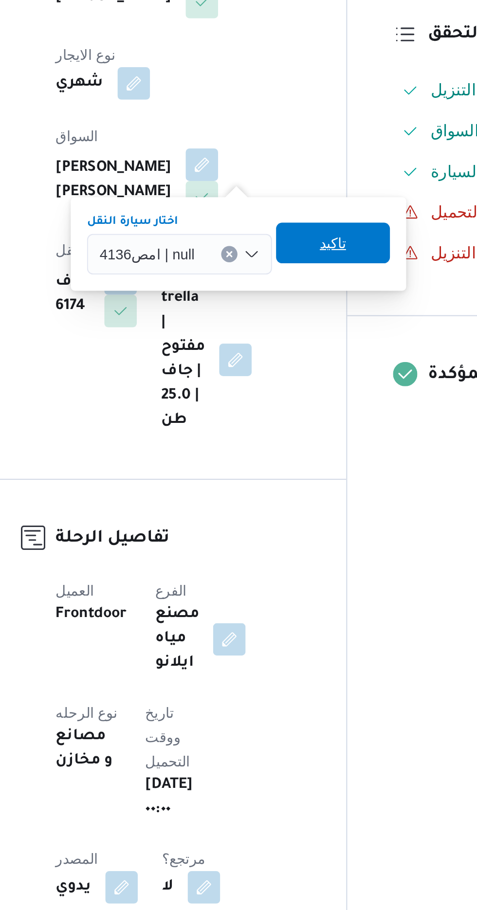
click at [301, 376] on span "تاكيد" at bounding box center [297, 376] width 13 height 12
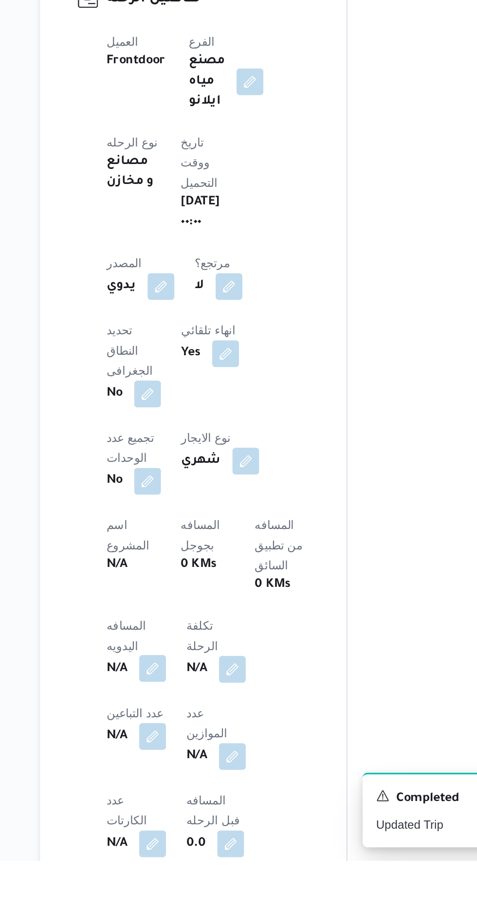
click at [191, 791] on button "button" at bounding box center [192, 799] width 16 height 16
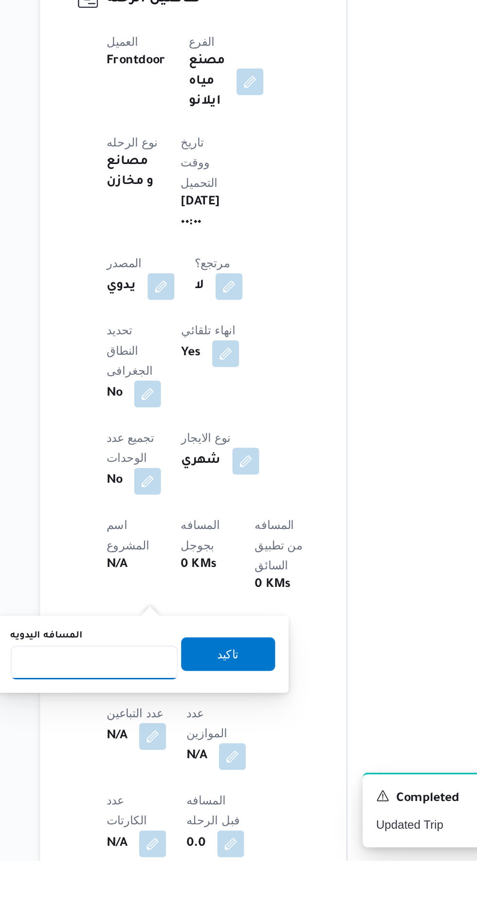
click at [171, 793] on input "المسافه اليدويه" at bounding box center [157, 794] width 97 height 19
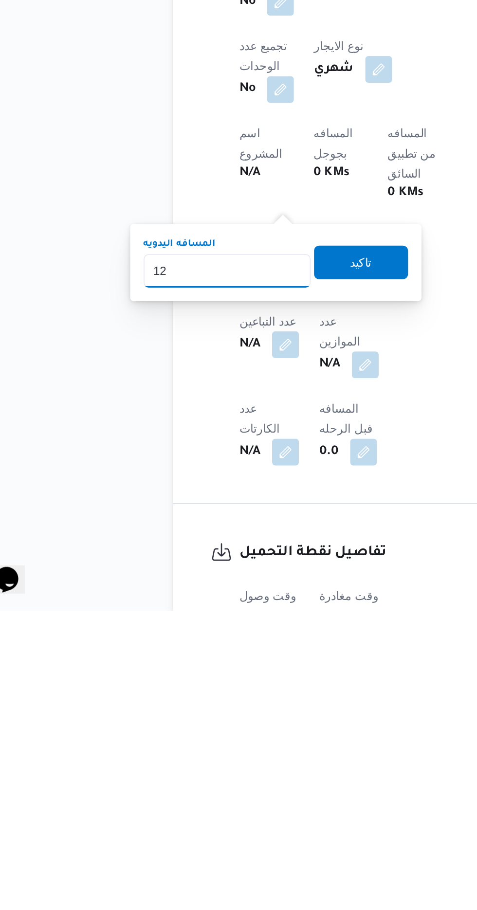
type input "120"
click at [239, 706] on span "تاكيد" at bounding box center [235, 708] width 13 height 12
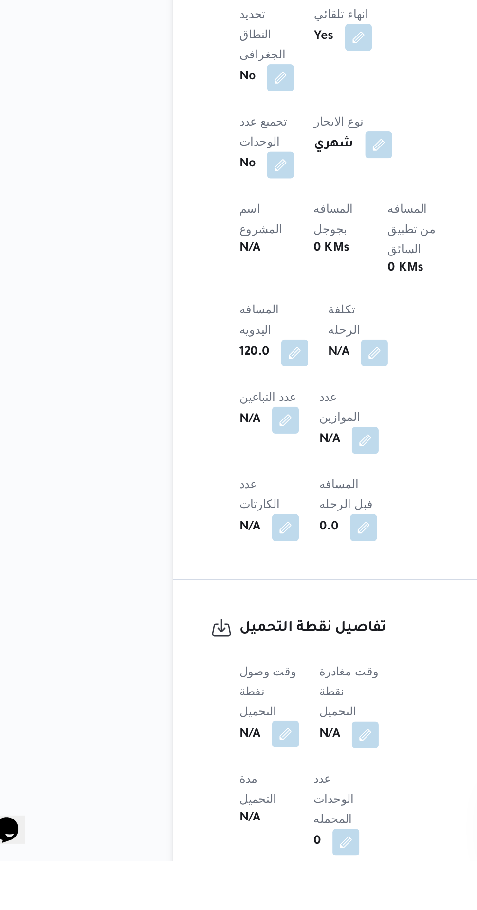
click at [198, 829] on button "button" at bounding box center [192, 837] width 16 height 16
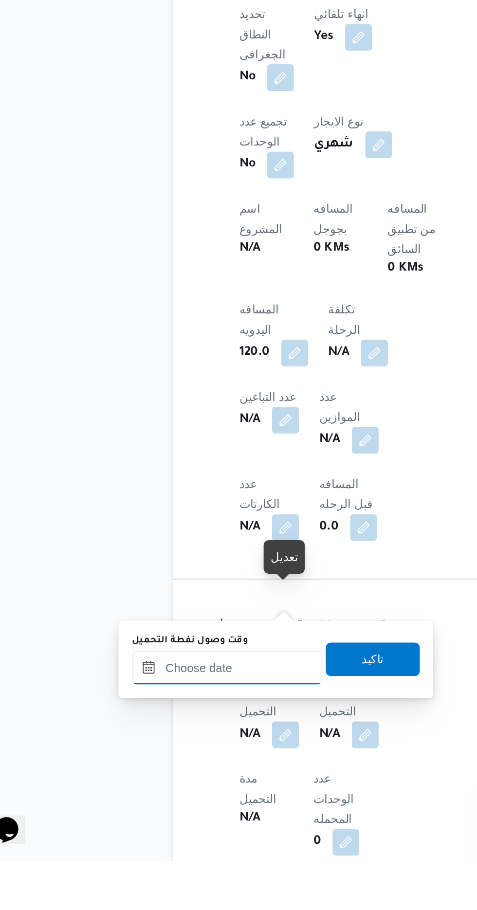
click at [183, 796] on input "وقت وصول نفطة التحميل" at bounding box center [158, 797] width 110 height 19
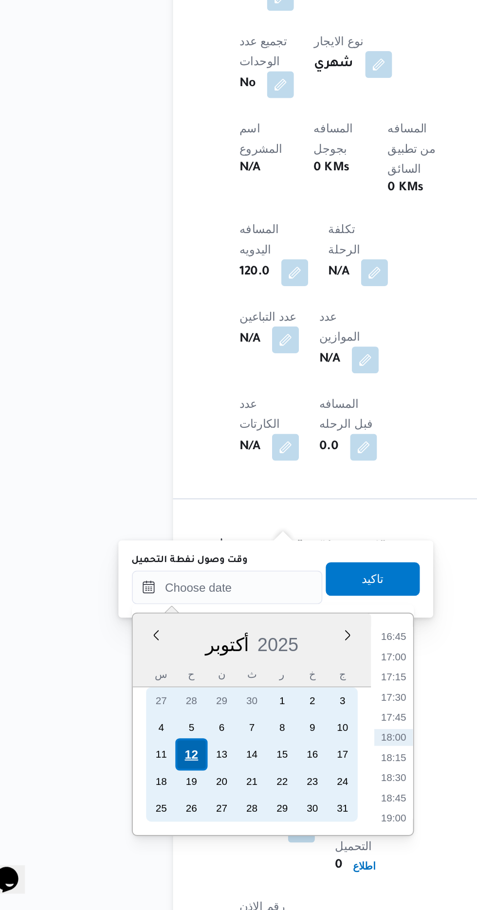
click at [137, 824] on div "12" at bounding box center [136, 819] width 18 height 18
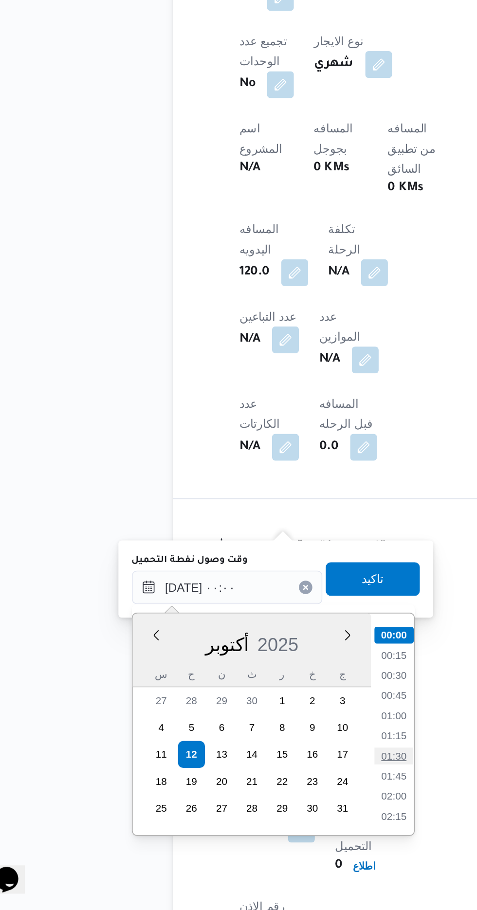
click at [253, 820] on li "01:30" at bounding box center [254, 820] width 22 height 10
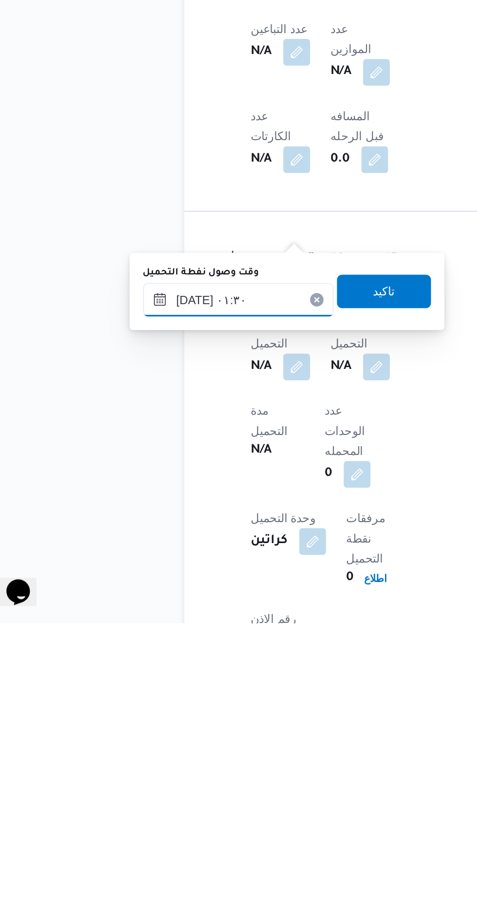
click at [178, 720] on input "[DATE] ٠١:٣٠" at bounding box center [158, 722] width 110 height 19
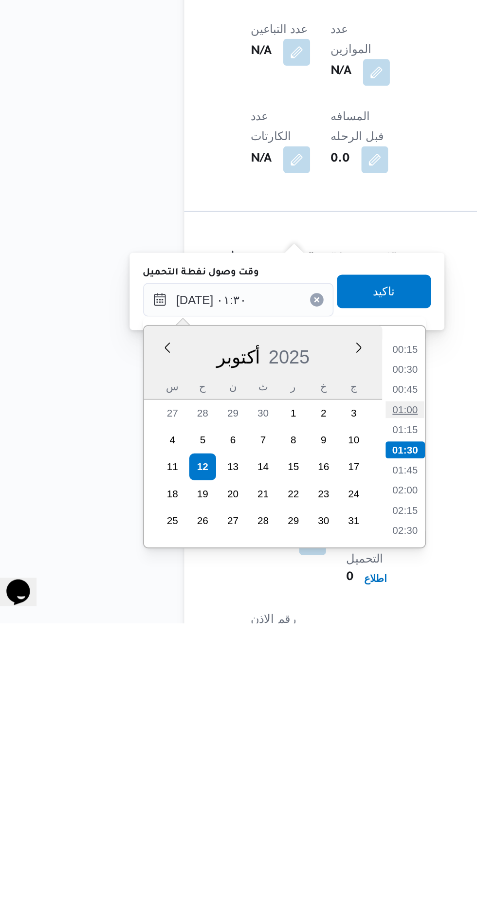
click at [254, 785] on li "01:00" at bounding box center [254, 786] width 22 height 10
type input "[DATE] ٠١:٠٠"
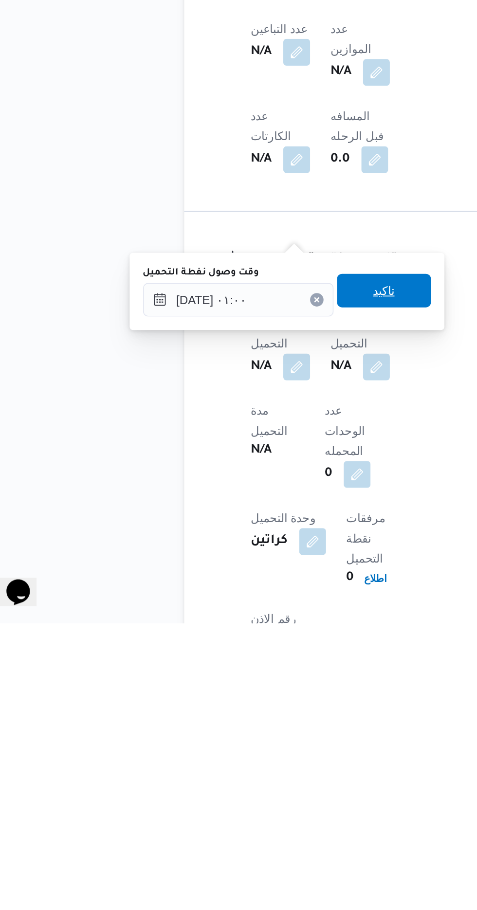
click at [256, 723] on span "تاكيد" at bounding box center [242, 716] width 54 height 19
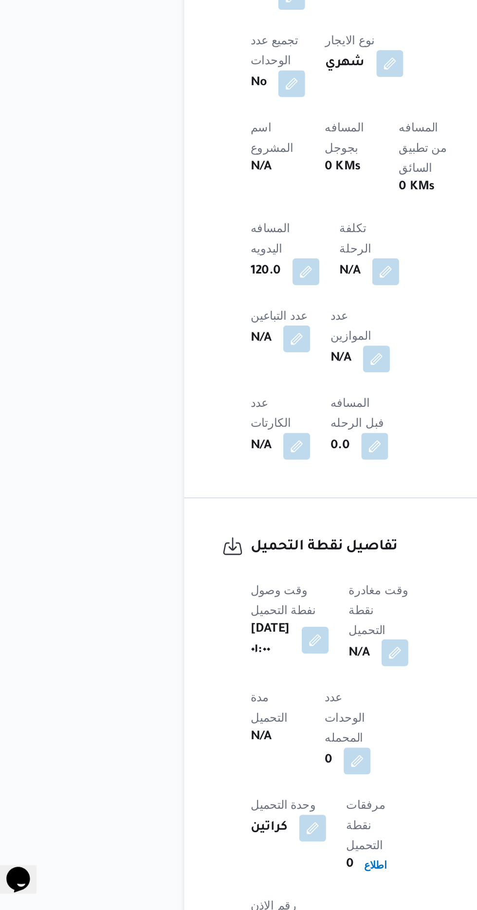
click at [242, 753] on button "button" at bounding box center [249, 761] width 16 height 16
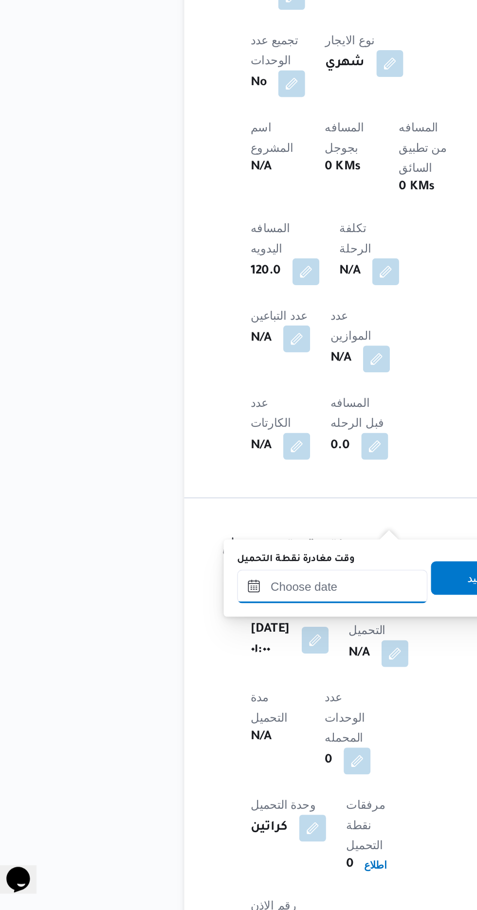
click at [221, 719] on input "وقت مغادرة نقطة التحميل" at bounding box center [212, 721] width 110 height 19
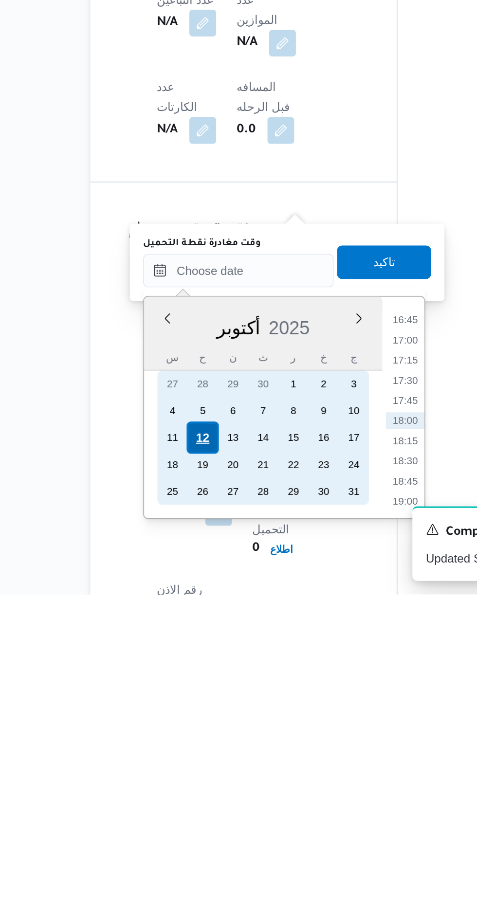
click at [194, 816] on div "12" at bounding box center [191, 819] width 18 height 18
type input "[DATE] ٠٠:٠٠"
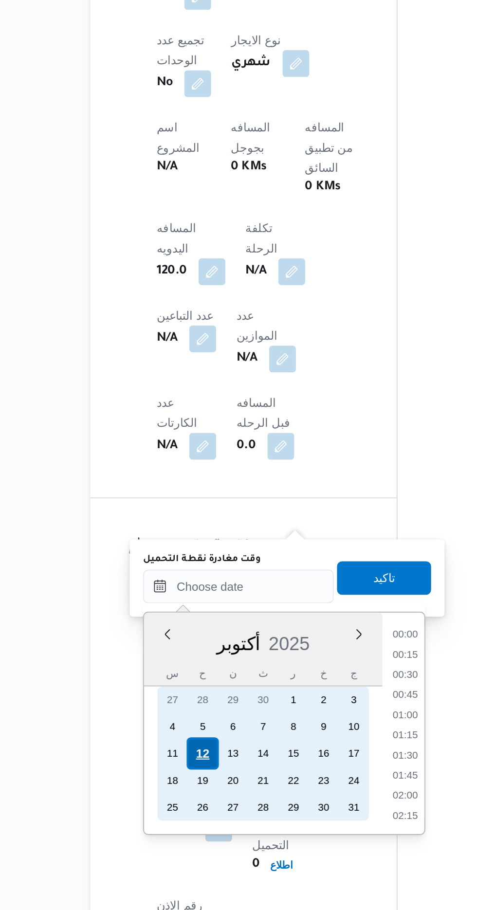
click at [189, 823] on div "12" at bounding box center [191, 819] width 18 height 18
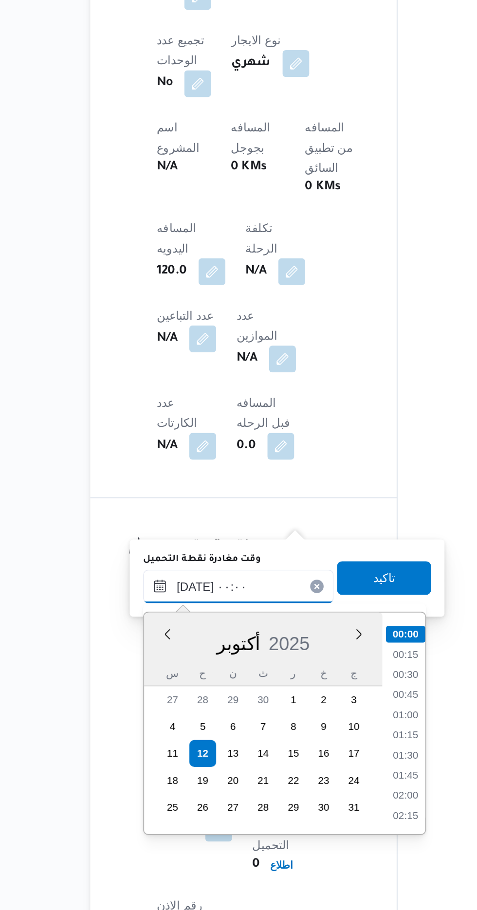
click at [164, 722] on input "[DATE] ٠٠:٠٠" at bounding box center [212, 721] width 110 height 19
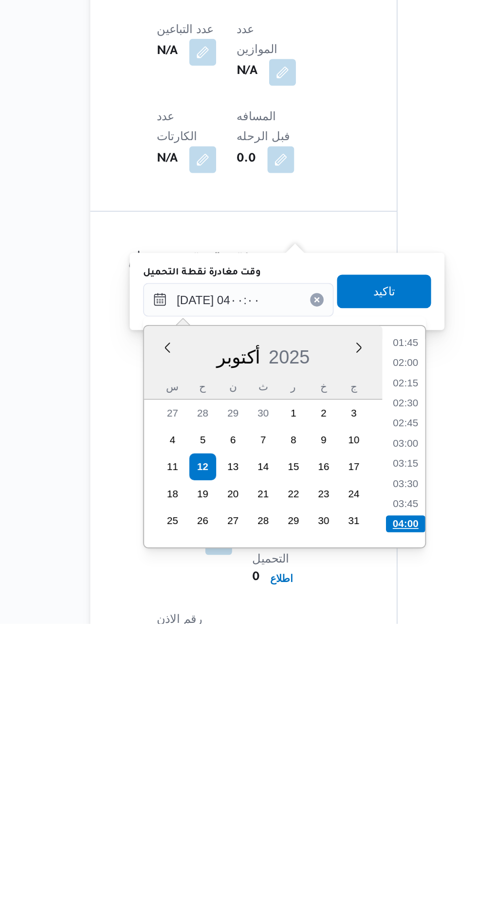
click at [312, 848] on li "04:00" at bounding box center [309, 852] width 23 height 10
type input "[DATE] ٠٤:٠٠"
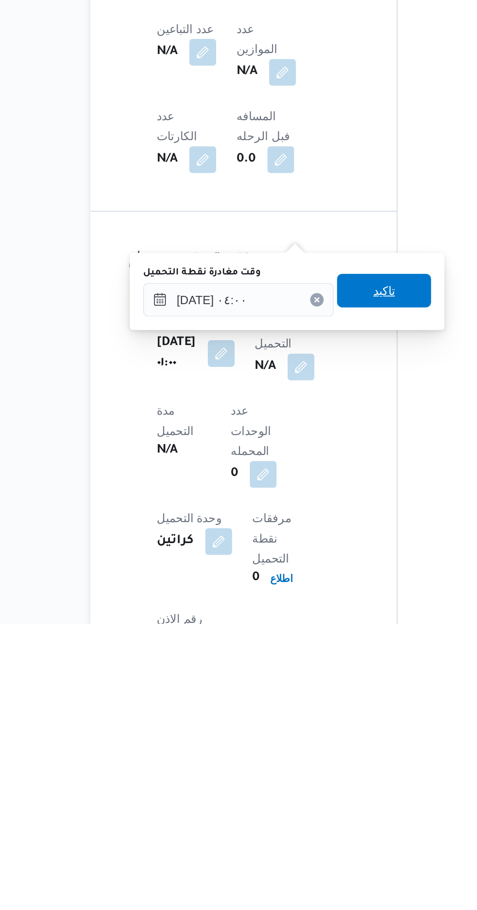
click at [316, 717] on span "تاكيد" at bounding box center [297, 716] width 54 height 19
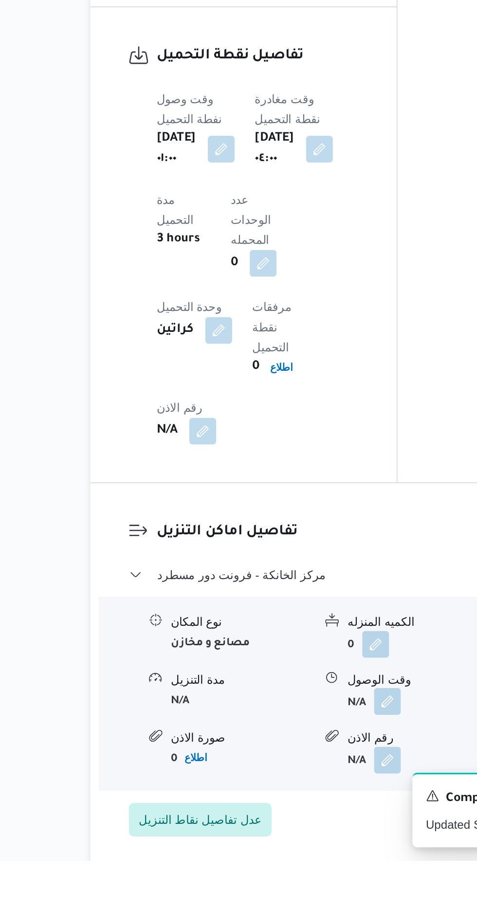
click at [302, 810] on button "button" at bounding box center [299, 818] width 16 height 16
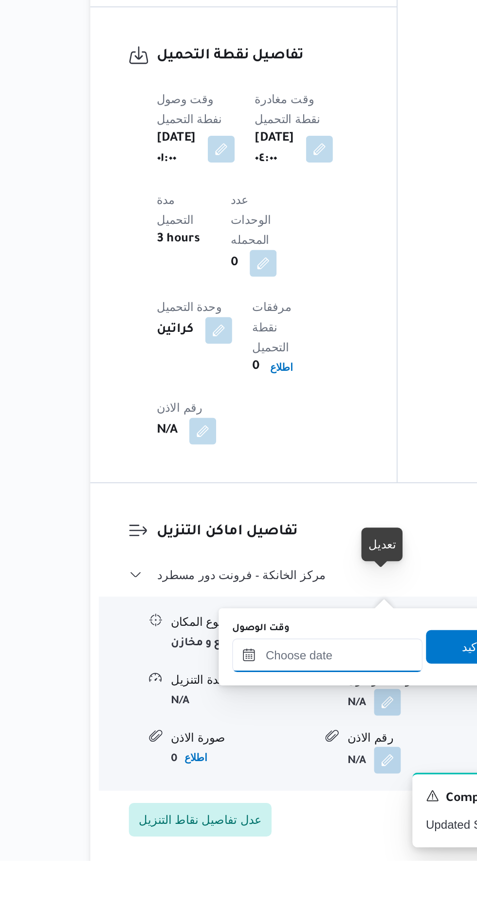
click at [273, 787] on input "وقت الوصول" at bounding box center [264, 790] width 110 height 19
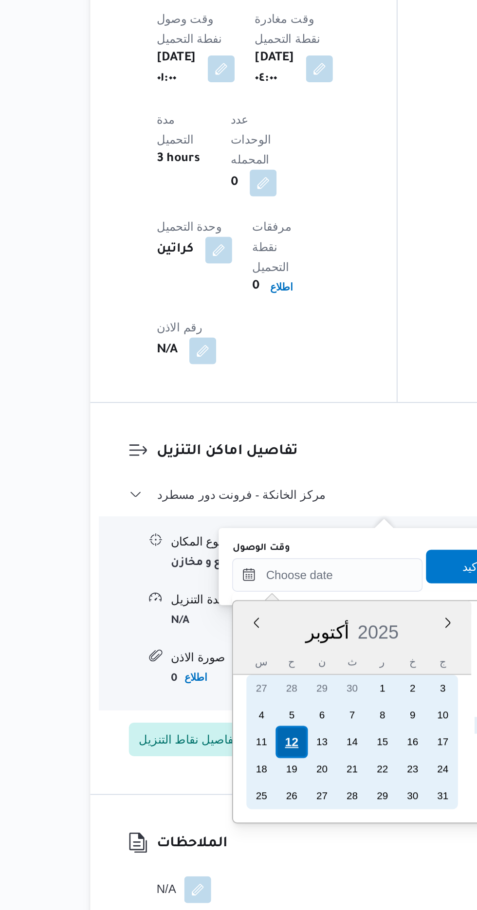
click at [243, 817] on div "12" at bounding box center [243, 812] width 18 height 18
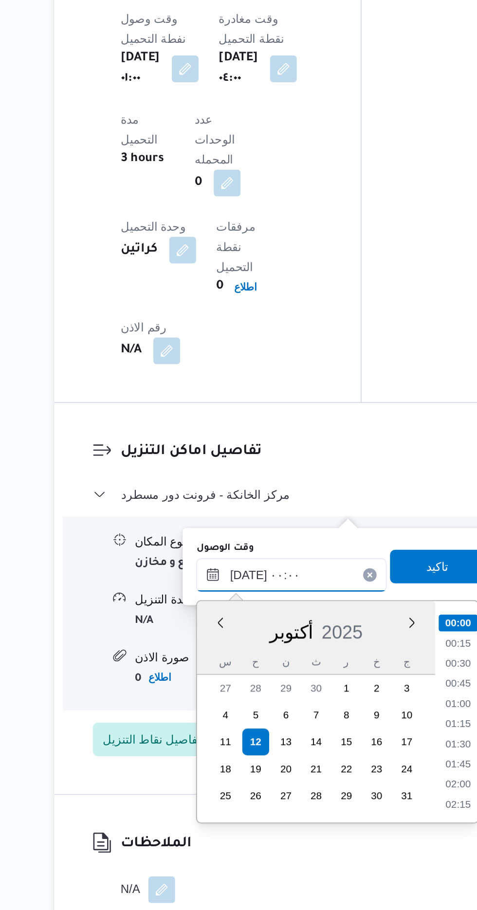
click at [212, 718] on input "[DATE] ٠٠:٠٠" at bounding box center [264, 715] width 110 height 19
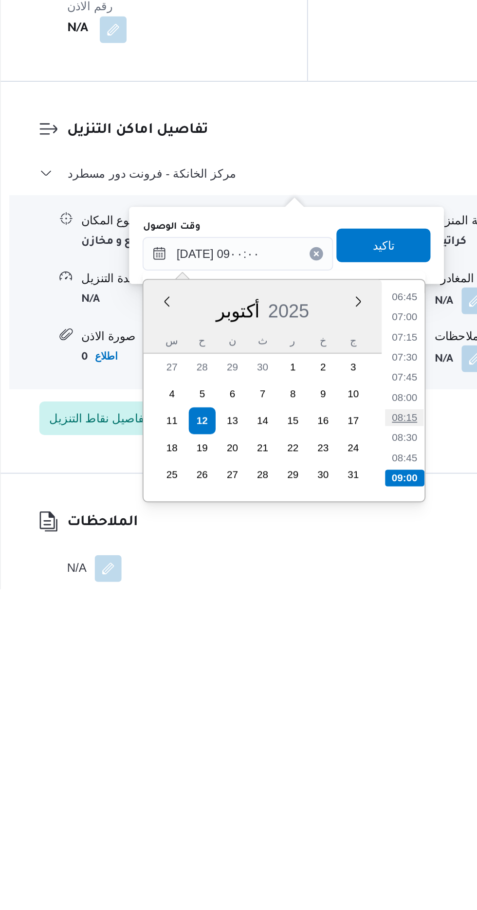
click at [358, 814] on li "08:15" at bounding box center [361, 810] width 22 height 10
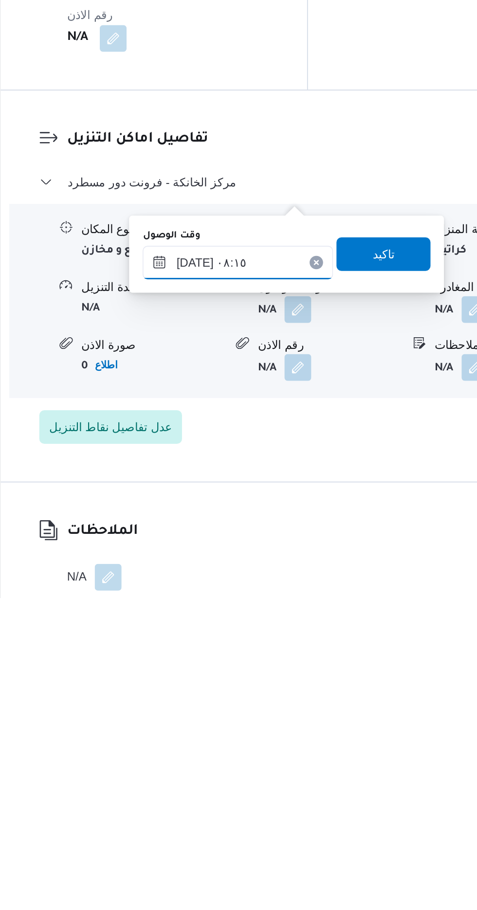
click at [304, 711] on input "[DATE] ٠٨:١٥" at bounding box center [264, 715] width 110 height 19
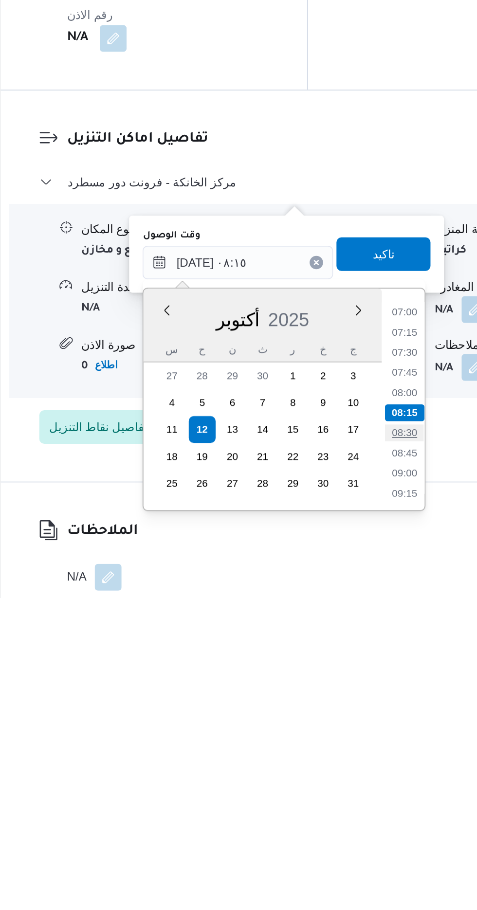
click at [362, 812] on li "08:30" at bounding box center [361, 814] width 22 height 10
type input "[DATE] ٠٨:٣٠"
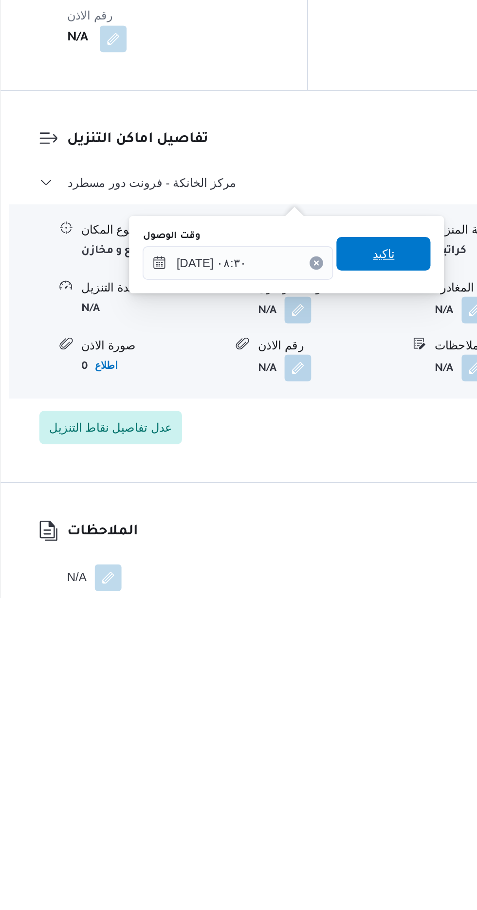
click at [366, 714] on span "تاكيد" at bounding box center [348, 710] width 54 height 19
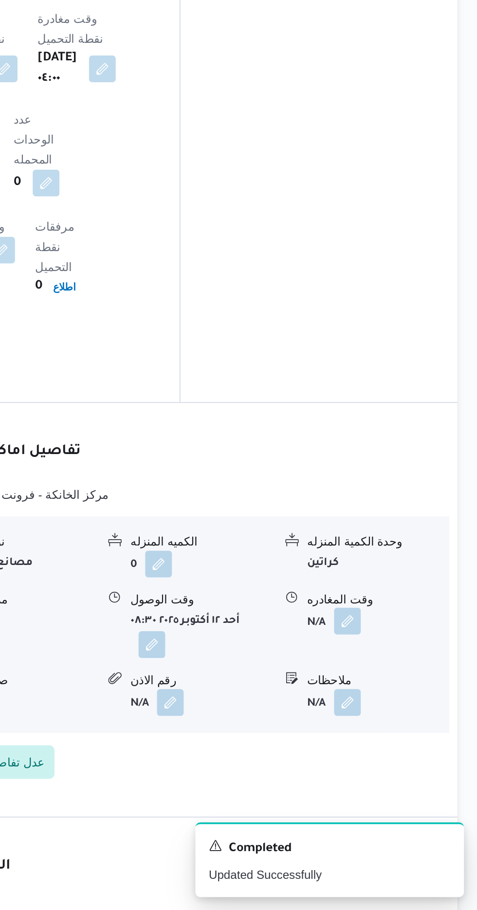
click at [399, 734] on button "button" at bounding box center [402, 742] width 16 height 16
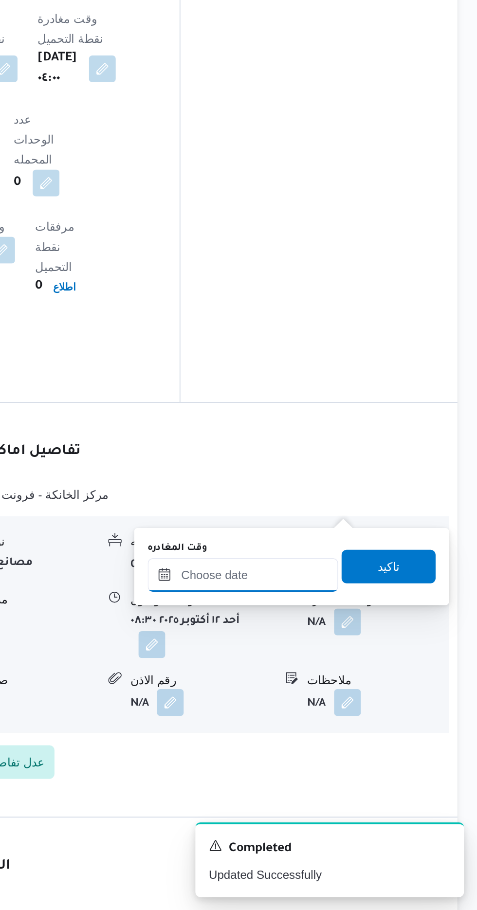
click at [346, 711] on input "وقت المغادره" at bounding box center [341, 715] width 110 height 19
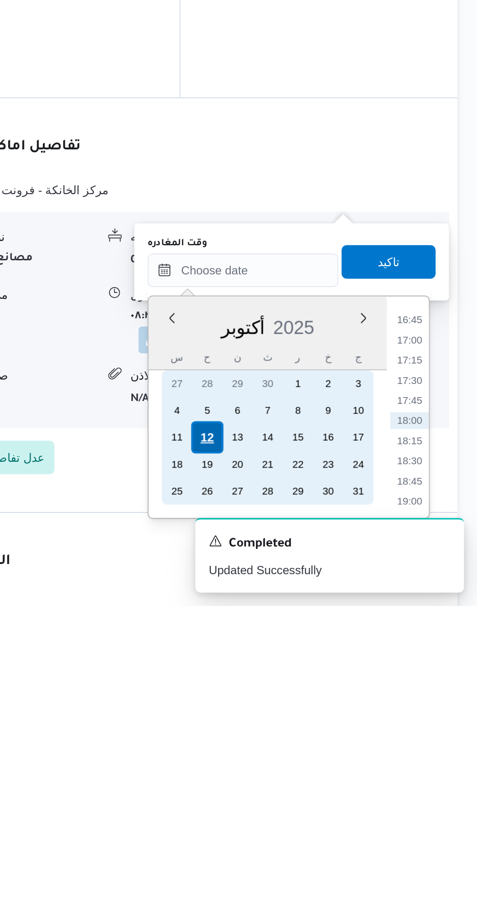
click at [327, 810] on div "12" at bounding box center [320, 812] width 18 height 18
type input "[DATE] ٠٠:٠٠"
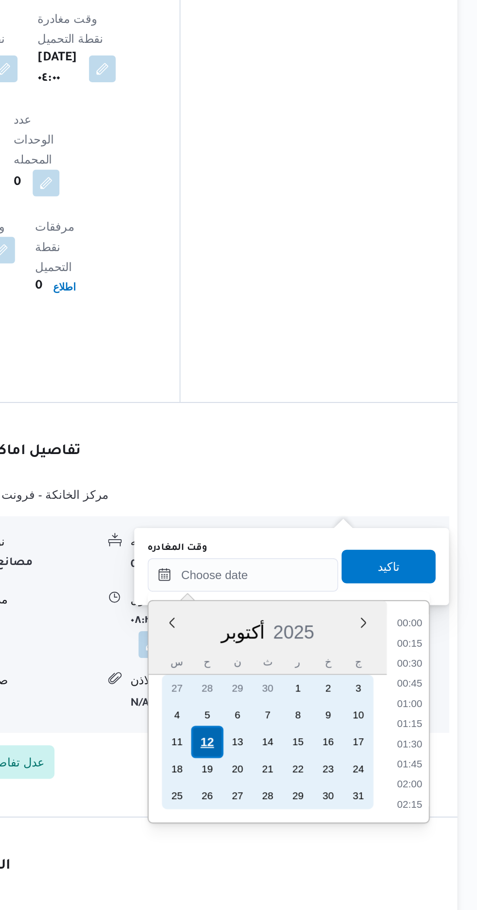
click at [319, 815] on div "12" at bounding box center [320, 812] width 18 height 18
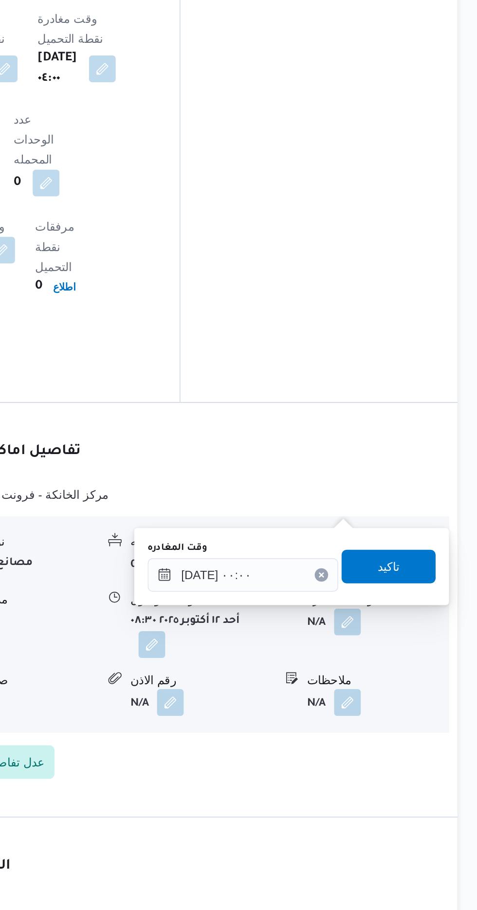
click at [284, 717] on div "You are in a dialog. To close this dialog, hit escape. وقت المغادره [DATE] ٠٠:٠…" at bounding box center [369, 710] width 182 height 45
click at [306, 716] on input "[DATE] ٠٠:٠٠" at bounding box center [341, 715] width 110 height 19
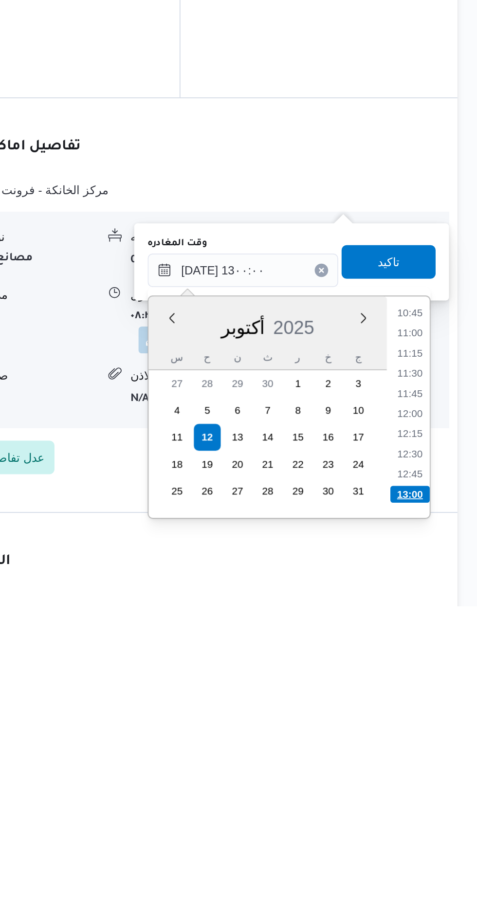
click at [438, 845] on li "13:00" at bounding box center [437, 845] width 23 height 10
type input "[DATE] ١٣:٠٠"
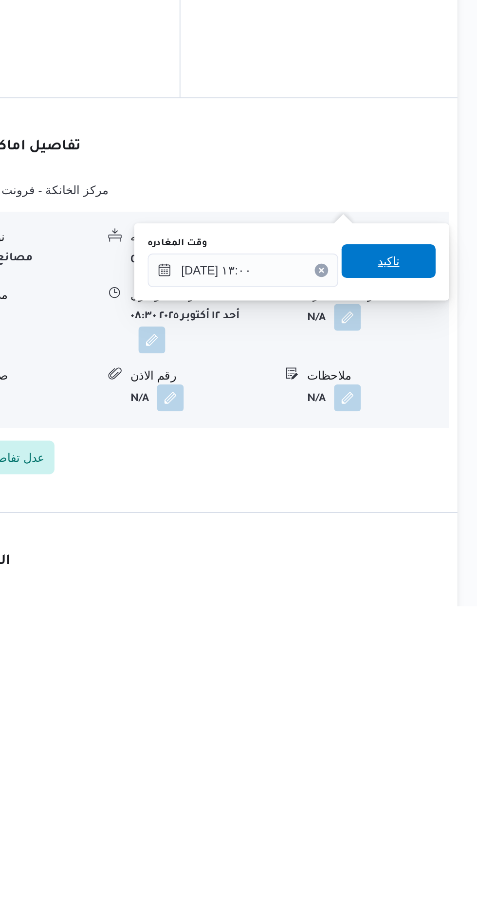
click at [432, 715] on span "تاكيد" at bounding box center [425, 710] width 13 height 12
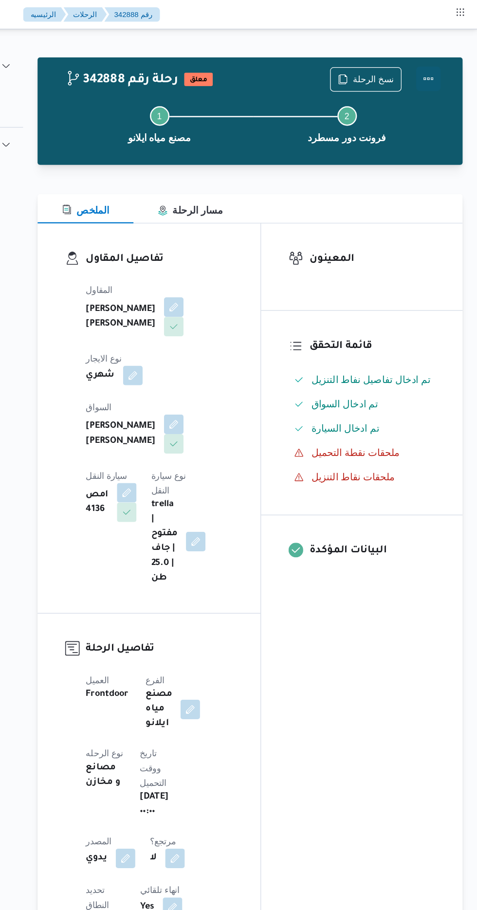
click at [445, 63] on button "Actions" at bounding box center [437, 62] width 19 height 19
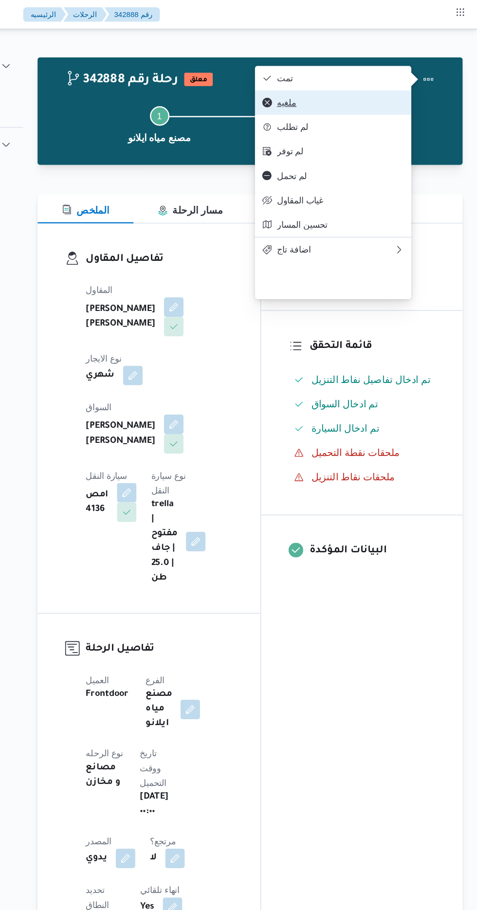
click at [395, 78] on button "ملغيه" at bounding box center [362, 81] width 125 height 19
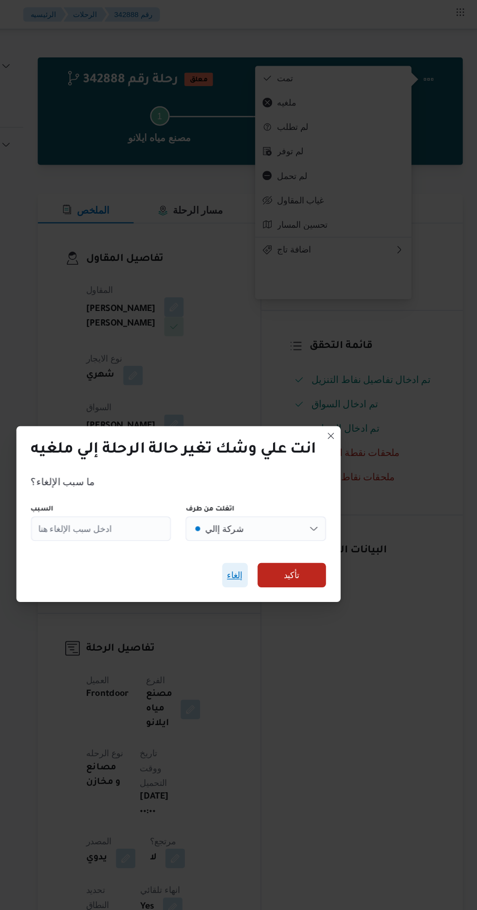
click at [280, 454] on span "إلغاء" at bounding box center [283, 459] width 13 height 12
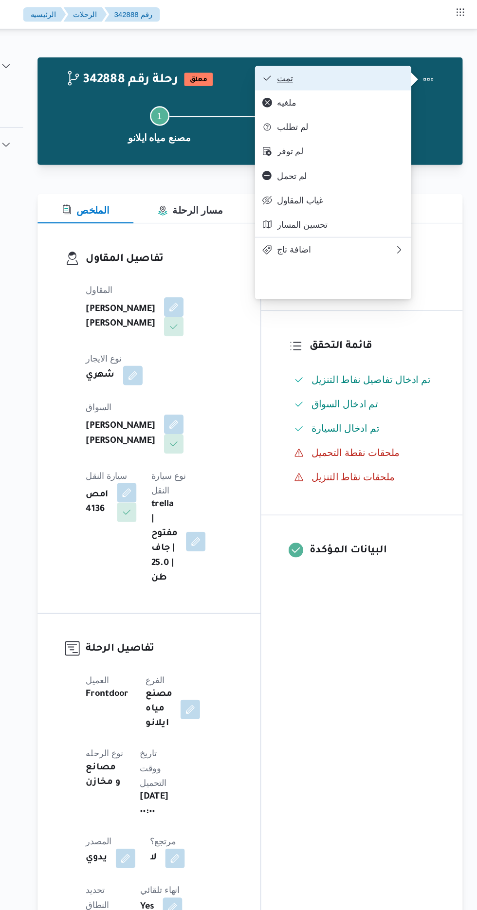
click at [392, 64] on span "تمت" at bounding box center [367, 62] width 101 height 8
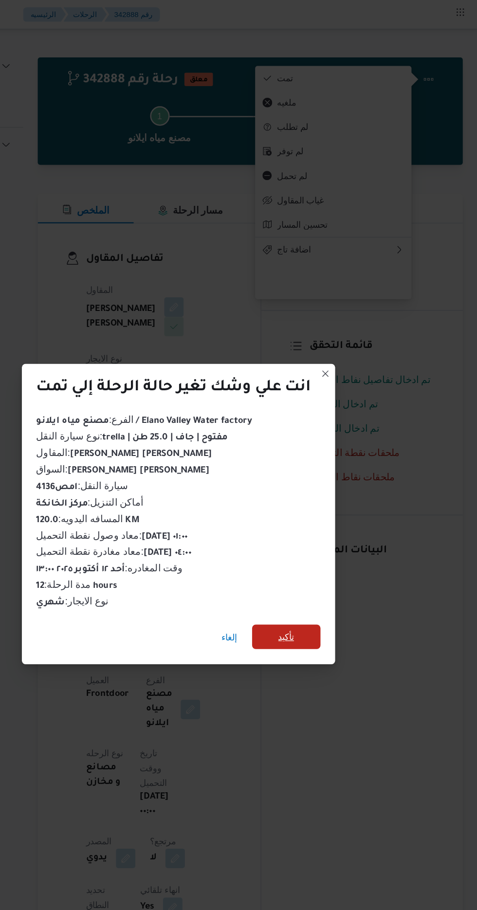
click at [331, 506] on span "تأكيد" at bounding box center [324, 507] width 54 height 19
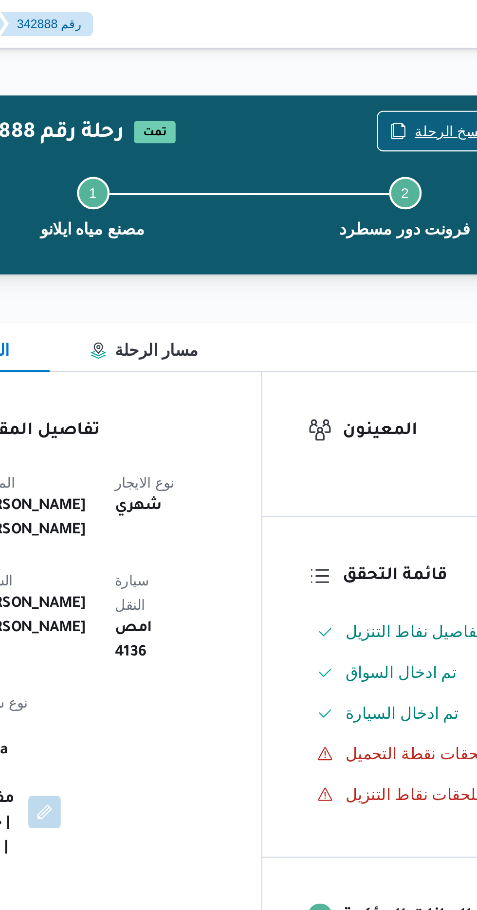
click at [387, 57] on span "نسخ الرحلة" at bounding box center [394, 63] width 33 height 12
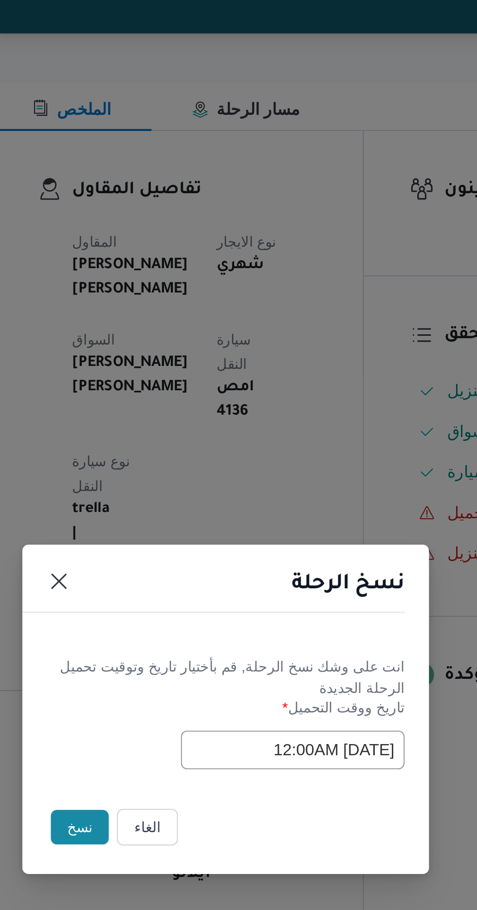
click at [169, 514] on button "نسخ" at bounding box center [169, 511] width 28 height 17
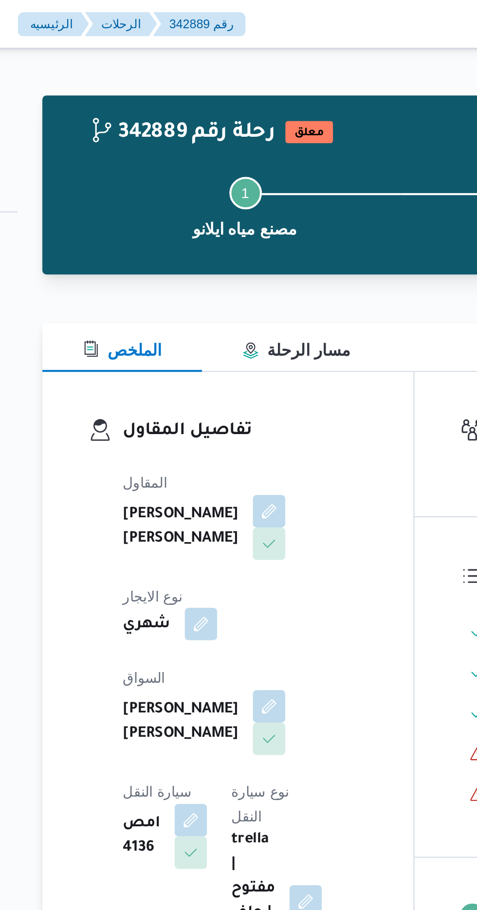
click at [210, 291] on button "button" at bounding box center [203, 299] width 16 height 16
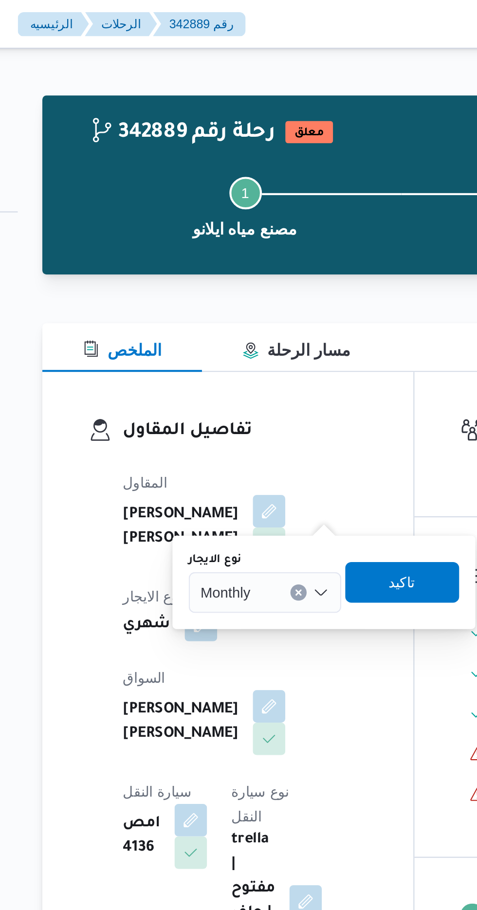
click at [224, 286] on span "Monthly" at bounding box center [214, 283] width 24 height 11
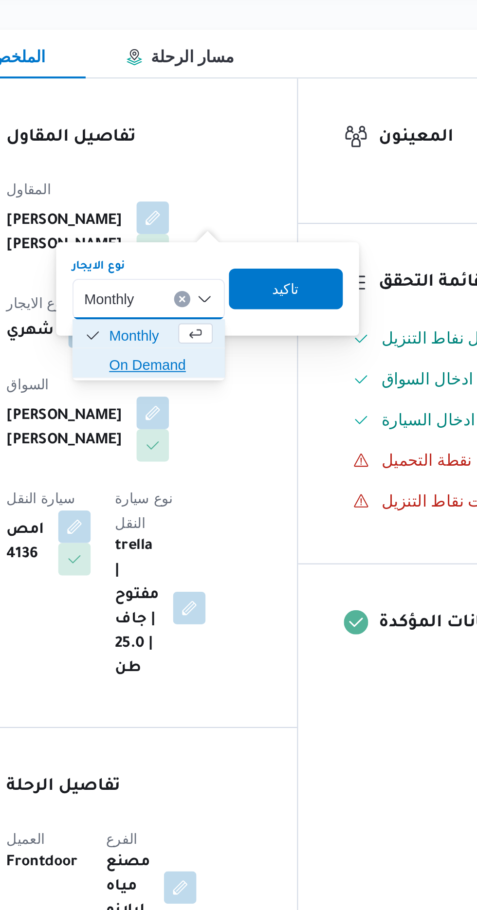
click at [244, 315] on span "On Demand" at bounding box center [239, 315] width 50 height 12
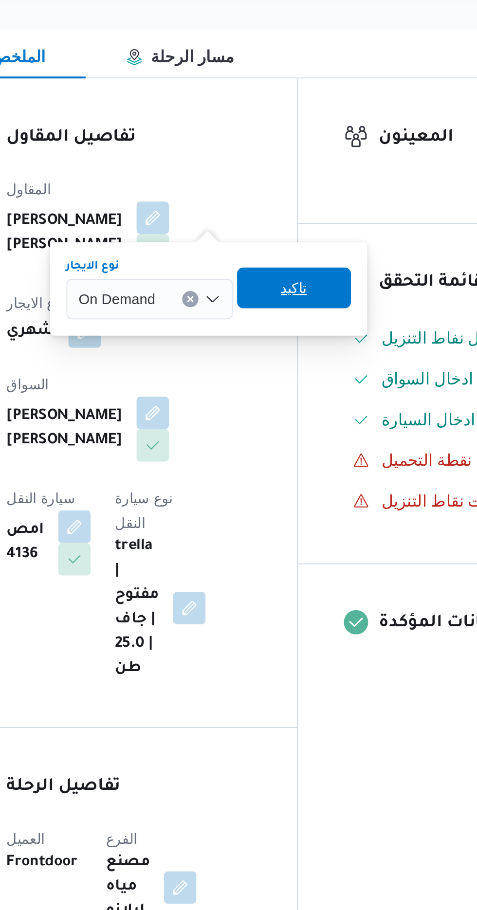
click at [305, 278] on span "تاكيد" at bounding box center [302, 278] width 13 height 12
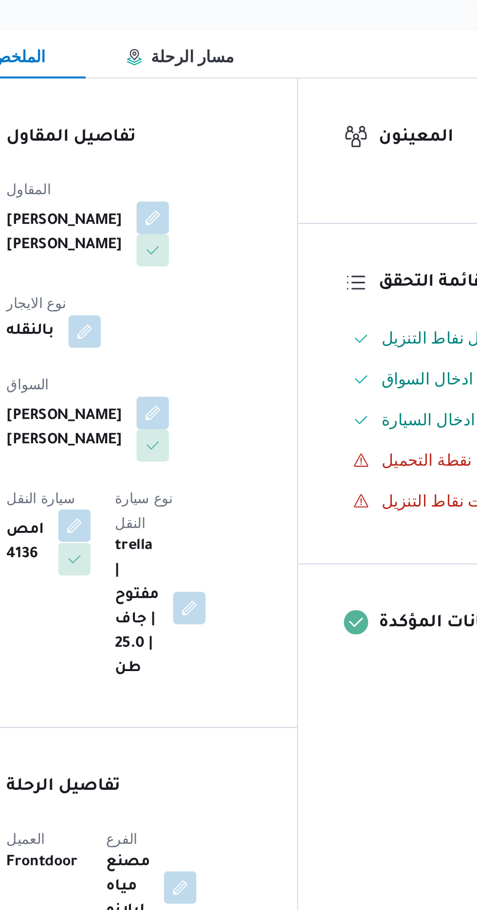
click at [205, 384] on button "button" at bounding box center [198, 392] width 16 height 16
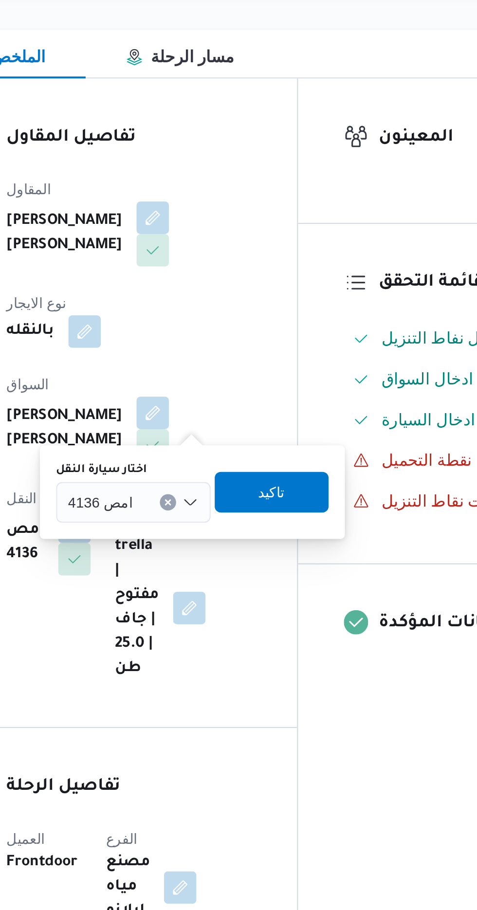
click at [230, 380] on input "اختار سيارة النقل" at bounding box center [230, 381] width 1 height 12
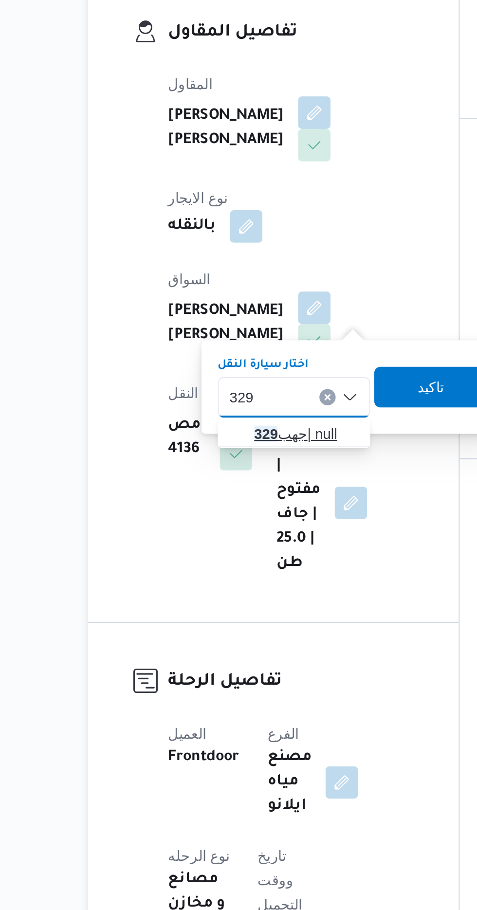
type input "329"
click at [227, 394] on span "جهب 329 | null" at bounding box center [231, 399] width 50 height 12
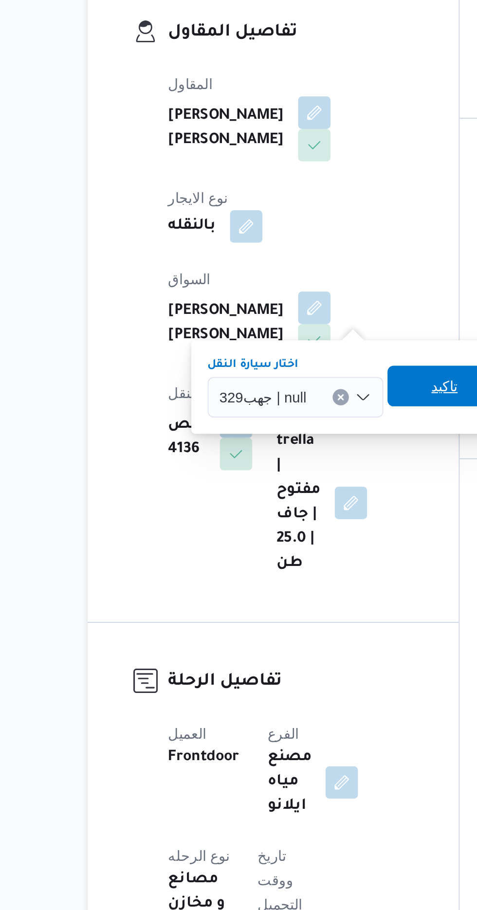
click at [293, 372] on span "تاكيد" at bounding box center [297, 376] width 13 height 12
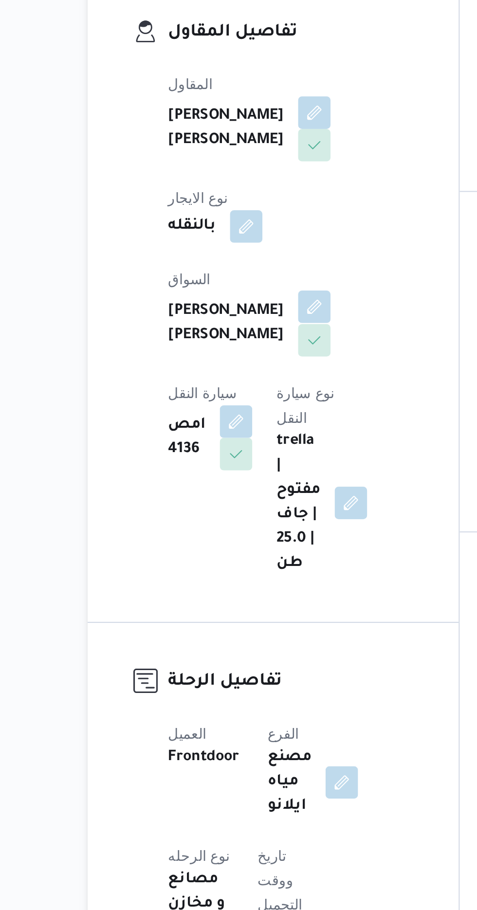
click at [227, 335] on button "button" at bounding box center [235, 338] width 16 height 16
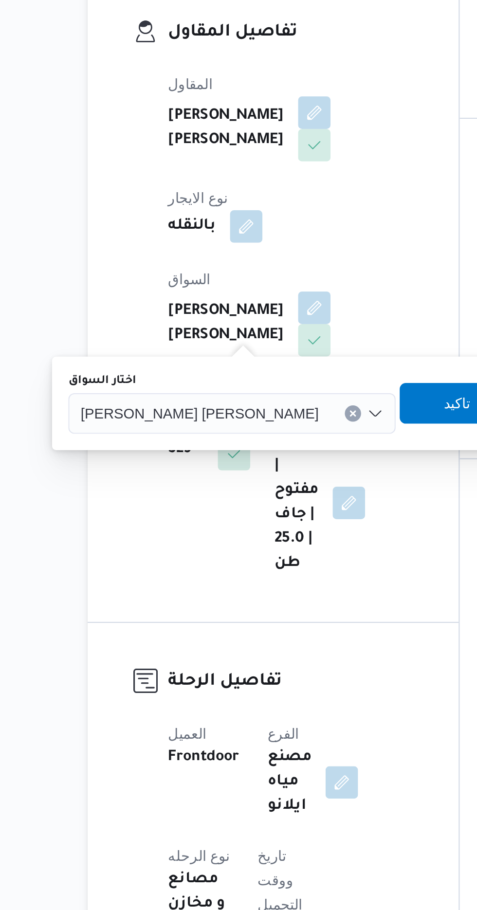
click at [184, 392] on span "[PERSON_NAME] [PERSON_NAME]" at bounding box center [180, 388] width 114 height 11
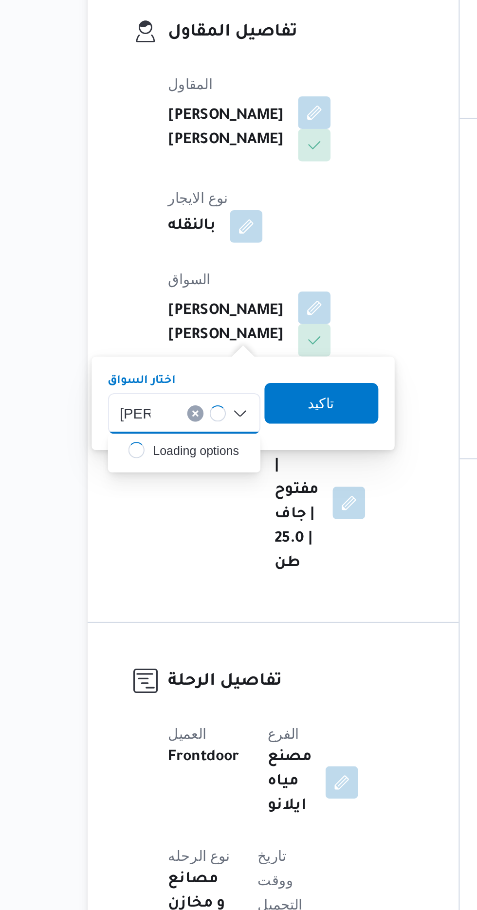
type input "[PERSON_NAME]"
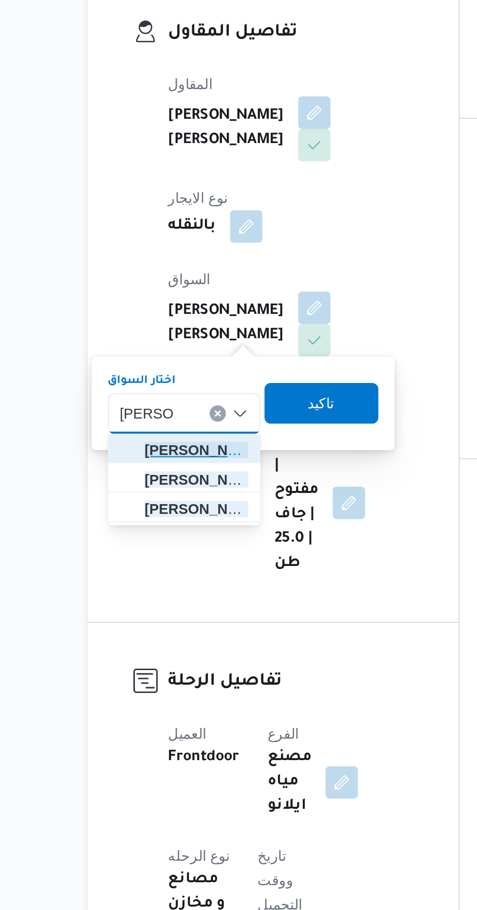
click at [190, 403] on span "[PERSON_NAME] يد [PERSON_NAME]" at bounding box center [179, 406] width 50 height 12
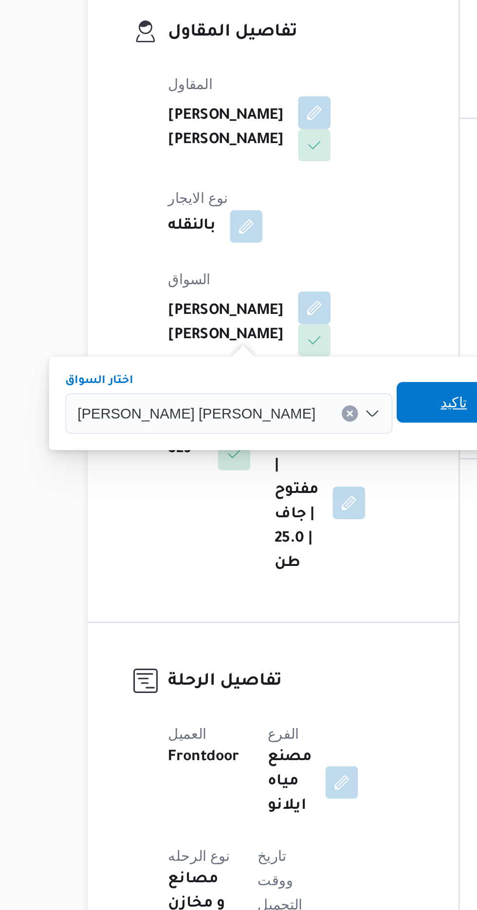
click at [274, 384] on span "تاكيد" at bounding box center [301, 383] width 54 height 19
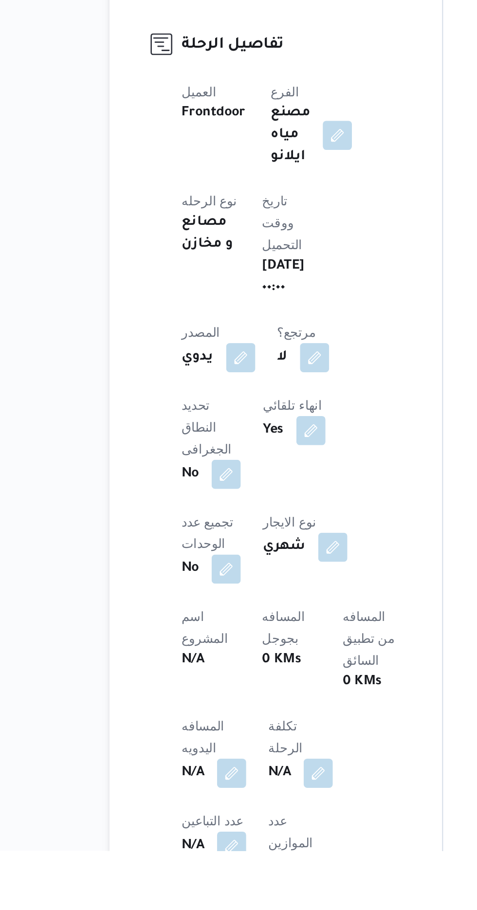
scroll to position [44, 0]
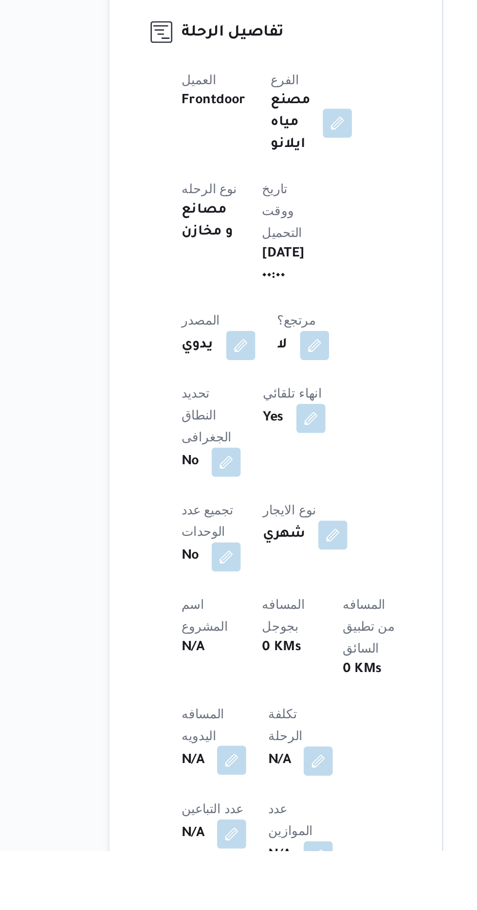
click at [190, 854] on button "button" at bounding box center [192, 862] width 16 height 16
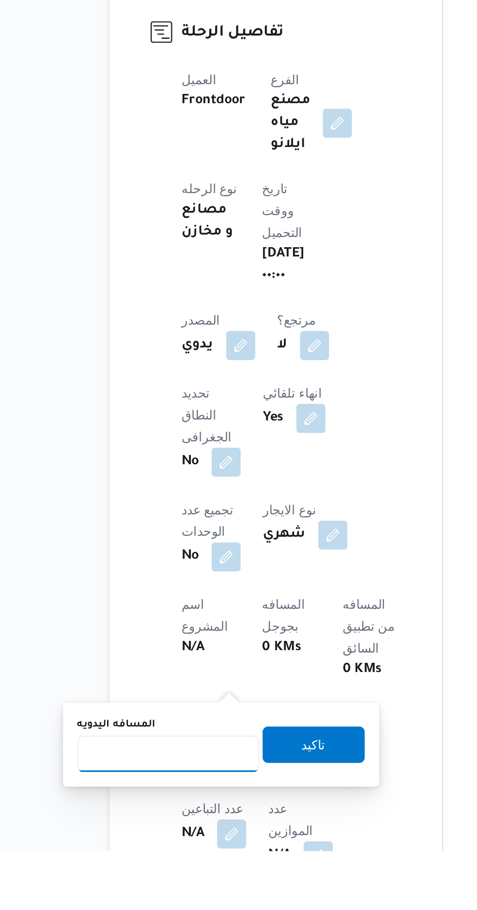
click at [171, 861] on input "المسافه اليدويه" at bounding box center [157, 858] width 97 height 19
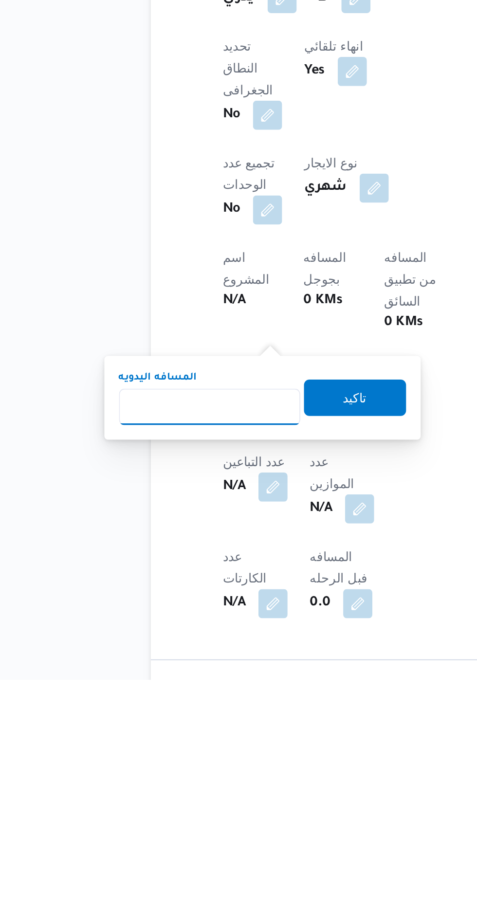
scroll to position [138, 0]
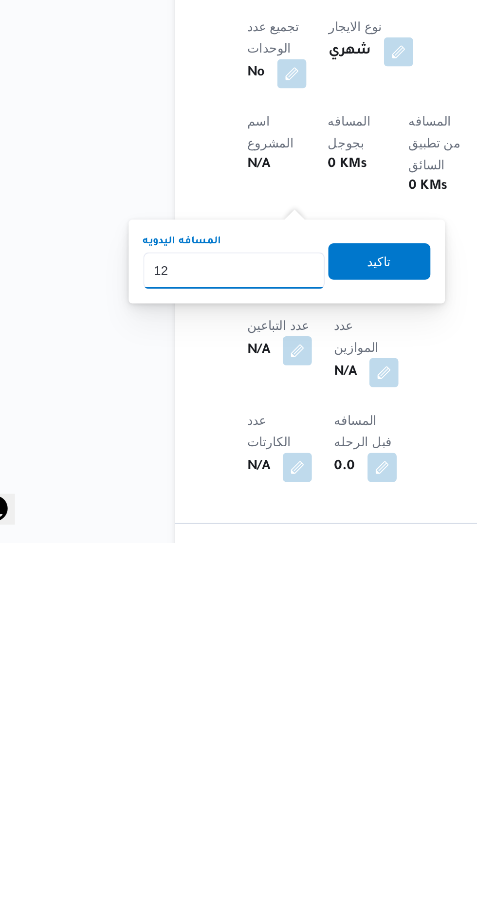
type input "120"
click at [242, 761] on span "تاكيد" at bounding box center [235, 759] width 13 height 12
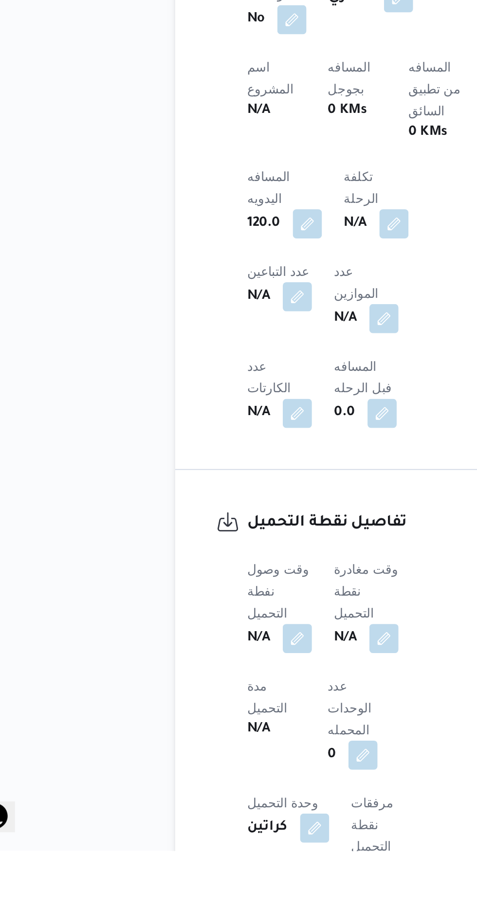
scroll to position [333, 0]
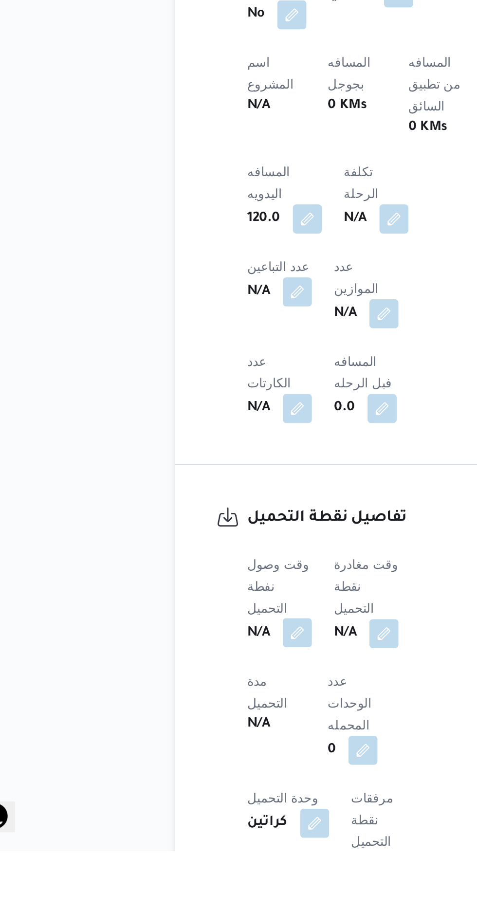
click at [199, 786] on button "button" at bounding box center [192, 794] width 16 height 16
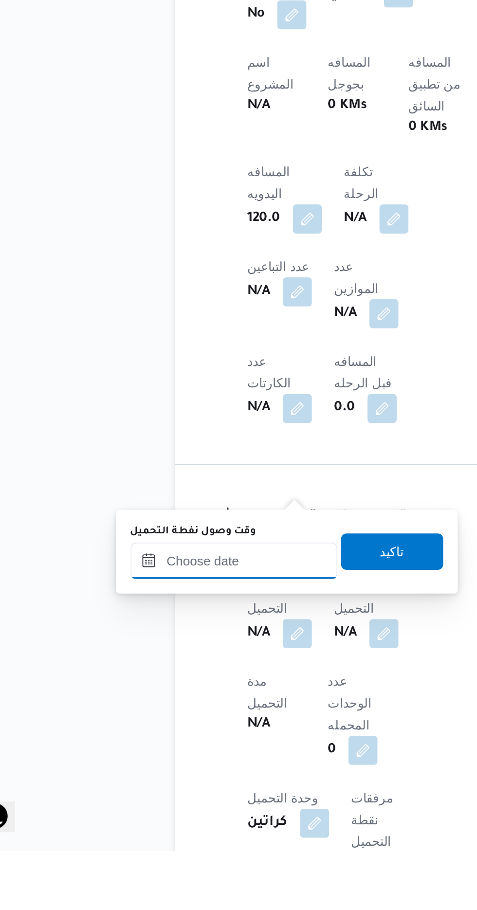
click at [197, 756] on input "وقت وصول نفطة التحميل" at bounding box center [158, 754] width 110 height 19
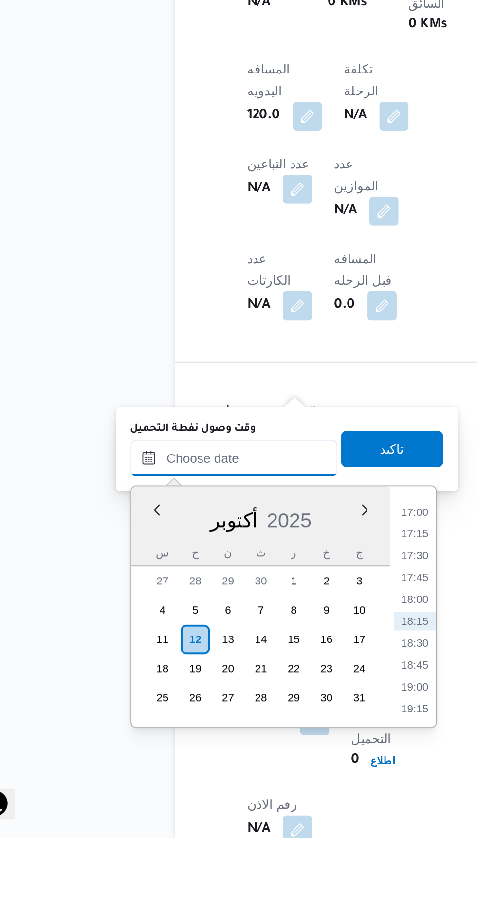
scroll to position [381, 0]
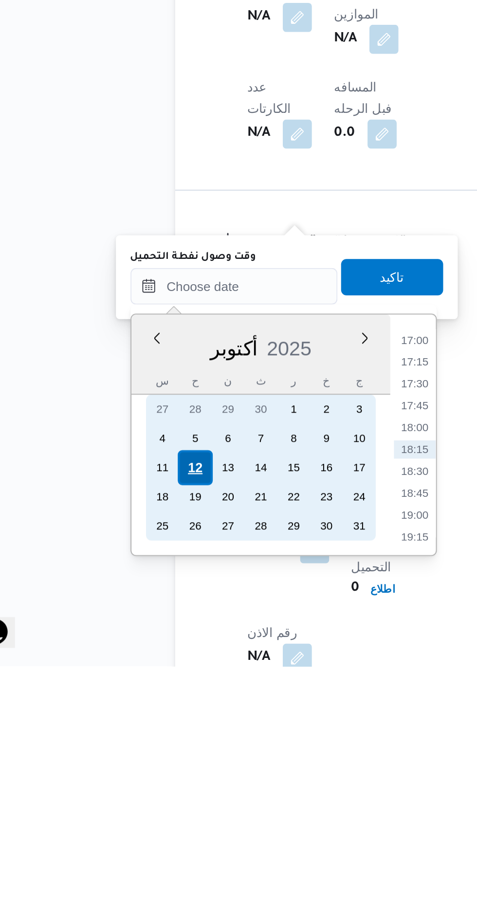
click at [138, 799] on div "12" at bounding box center [136, 804] width 18 height 18
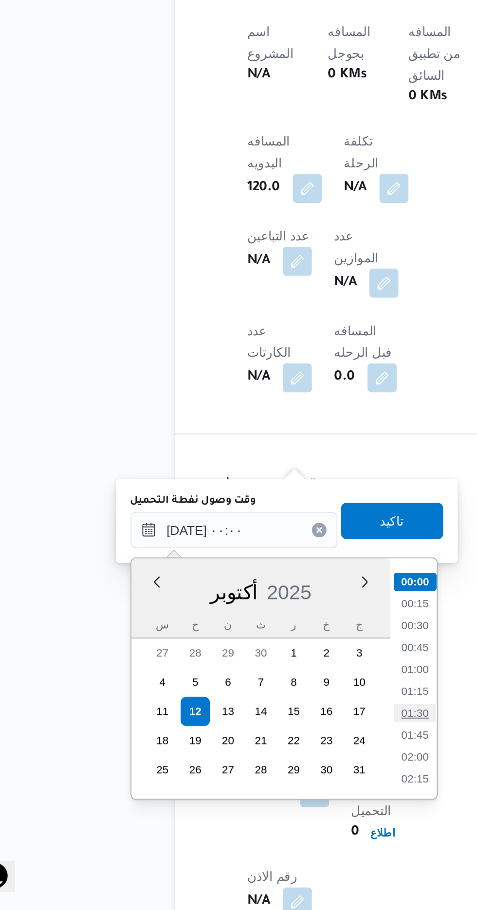
click at [253, 801] on li "01:30" at bounding box center [254, 805] width 22 height 10
type input "[DATE] ٠١:٣٠"
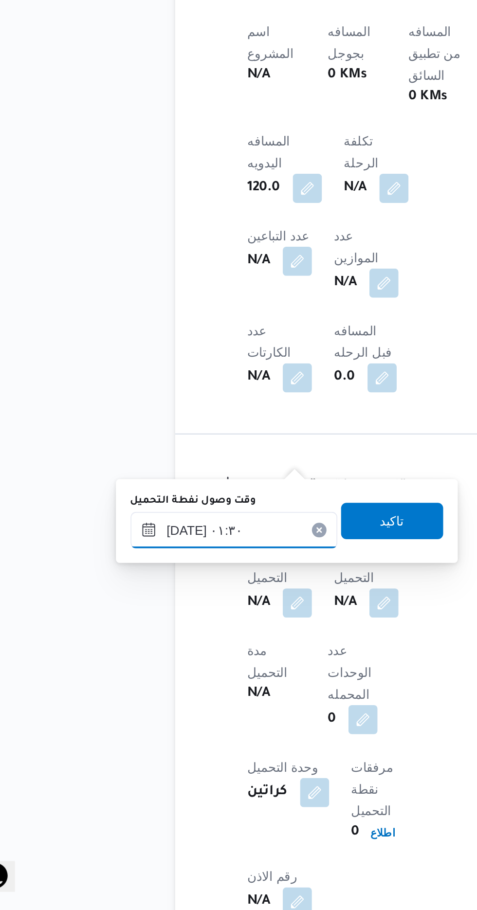
scroll to position [381, 0]
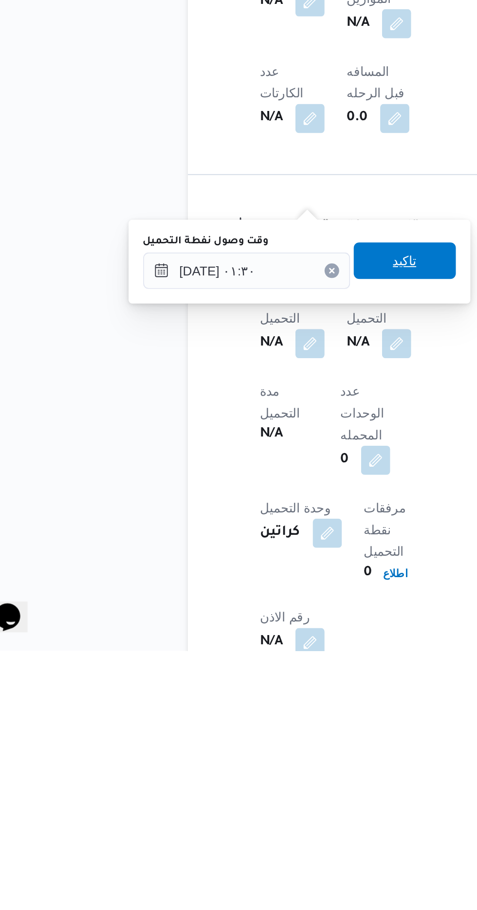
click at [249, 707] on span "تاكيد" at bounding box center [242, 702] width 13 height 12
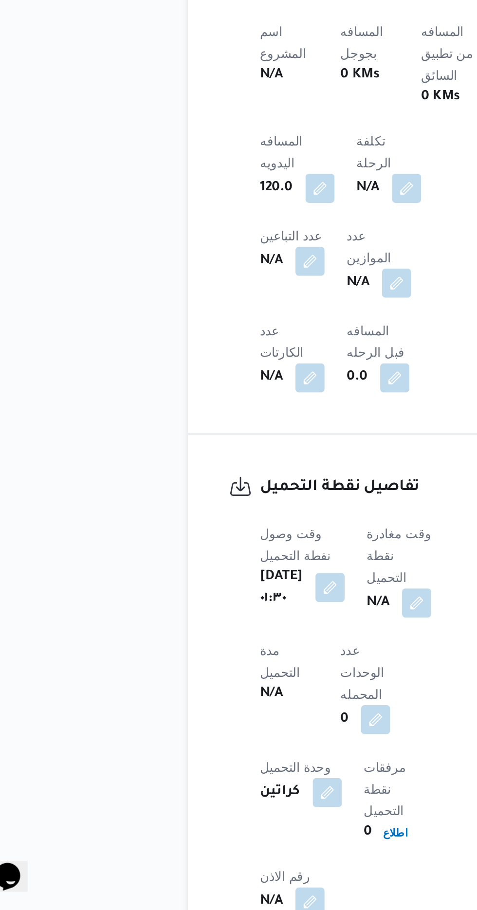
click at [201, 730] on button "button" at bounding box center [203, 738] width 16 height 16
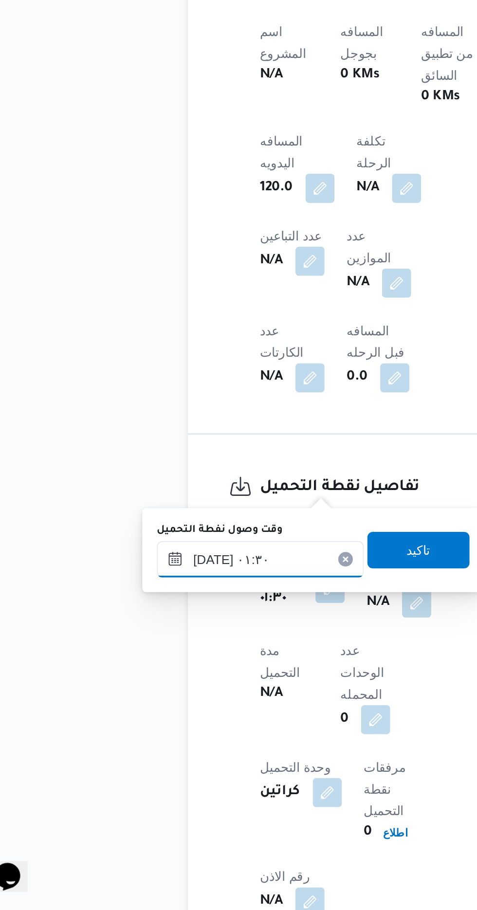
click at [186, 722] on input "[DATE] ٠١:٣٠" at bounding box center [165, 722] width 110 height 19
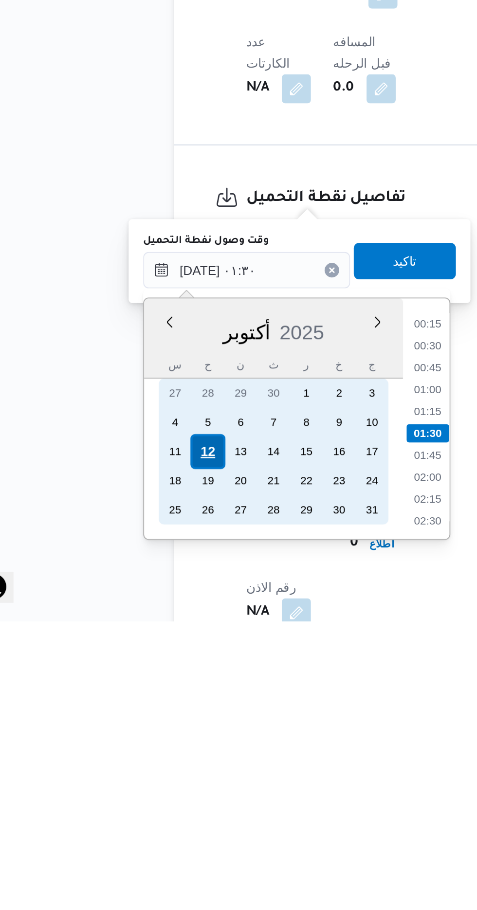
click at [146, 818] on div "12" at bounding box center [144, 819] width 18 height 18
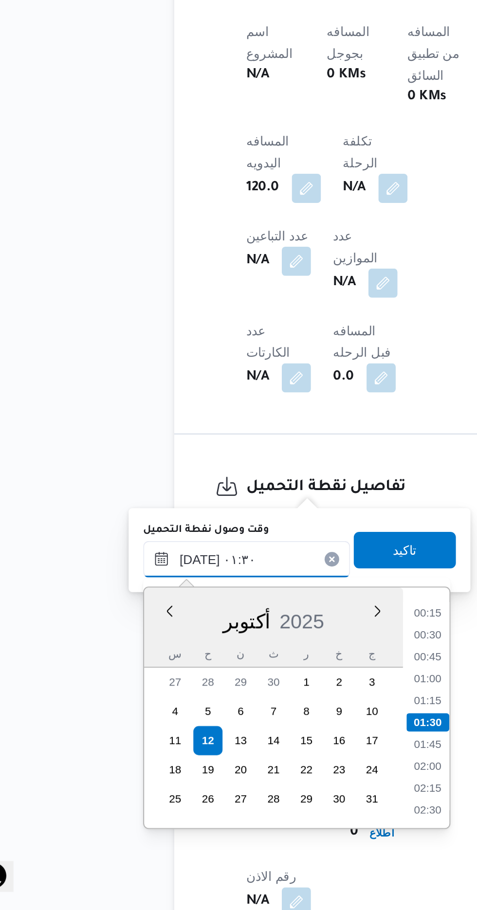
click at [116, 726] on input "[DATE] ٠١:٣٠" at bounding box center [165, 722] width 110 height 19
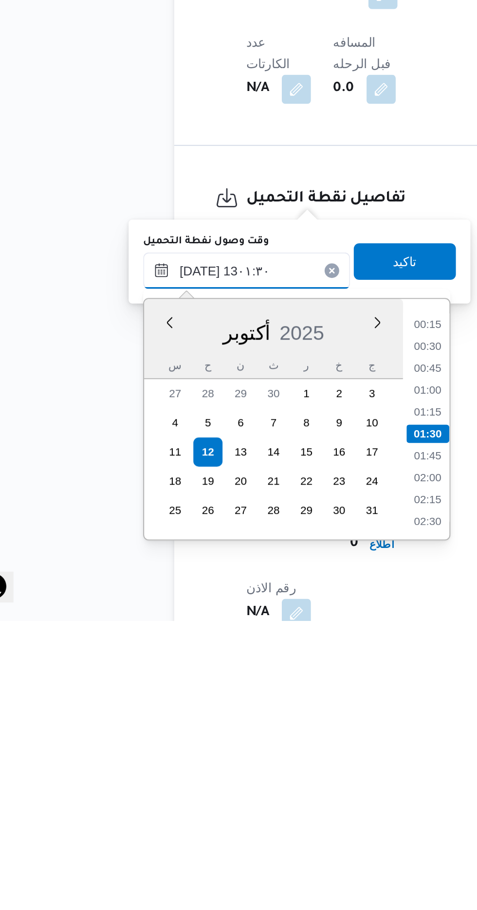
scroll to position [528, 0]
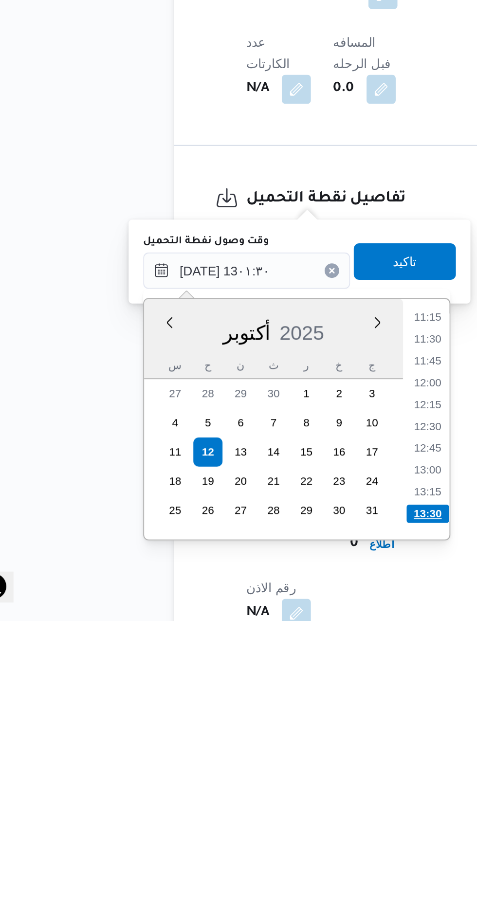
click at [262, 851] on li "13:30" at bounding box center [262, 853] width 23 height 10
type input "[DATE] ١٣:٣٠"
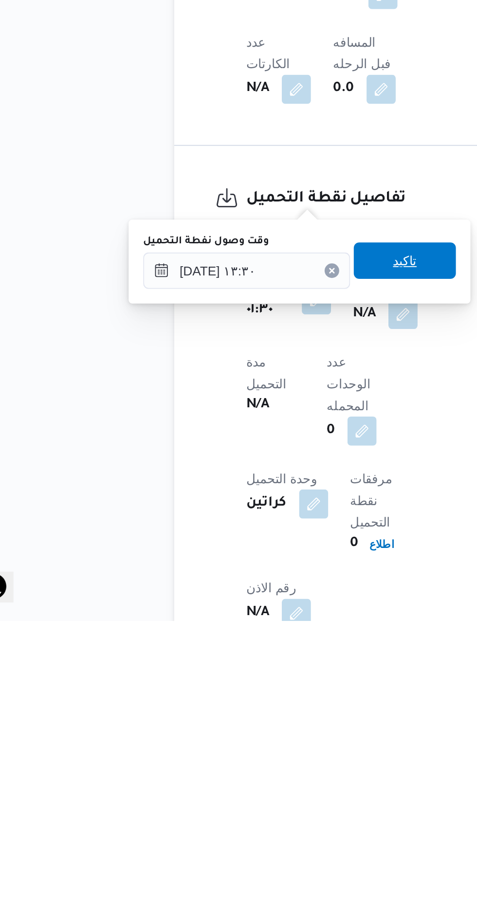
click at [265, 716] on span "تاكيد" at bounding box center [249, 717] width 54 height 19
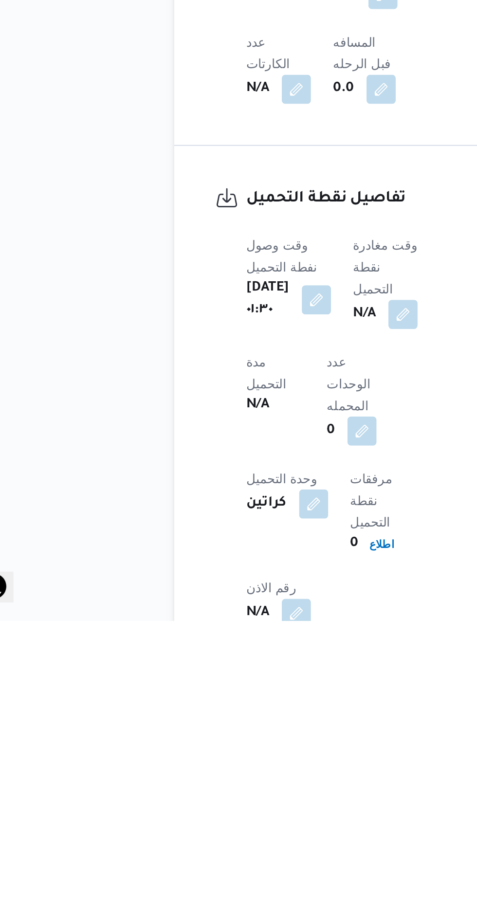
scroll to position [381, 0]
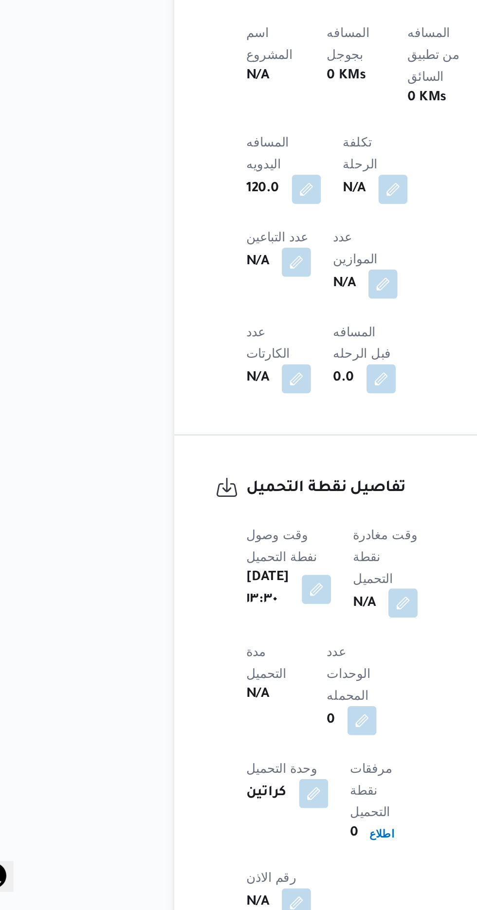
click at [246, 738] on button "button" at bounding box center [249, 746] width 16 height 16
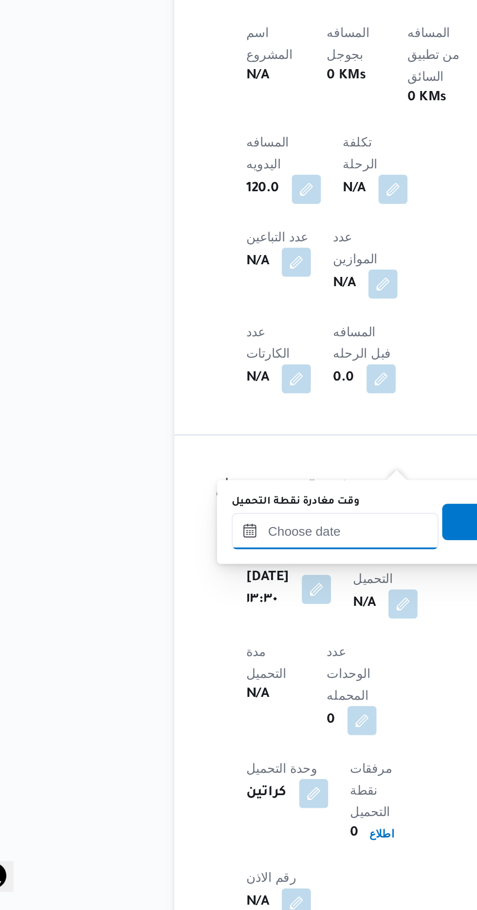
click at [216, 710] on input "وقت مغادرة نقطة التحميل" at bounding box center [212, 707] width 110 height 19
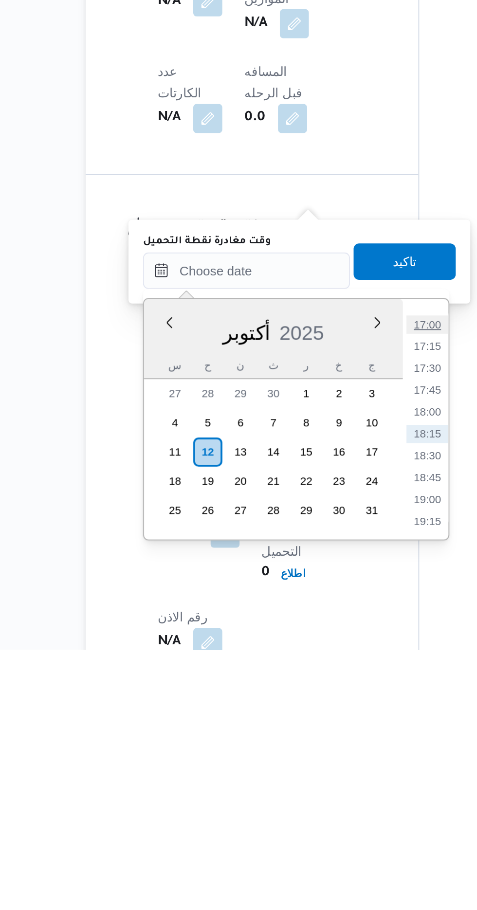
click at [308, 735] on li "17:00" at bounding box center [309, 736] width 22 height 10
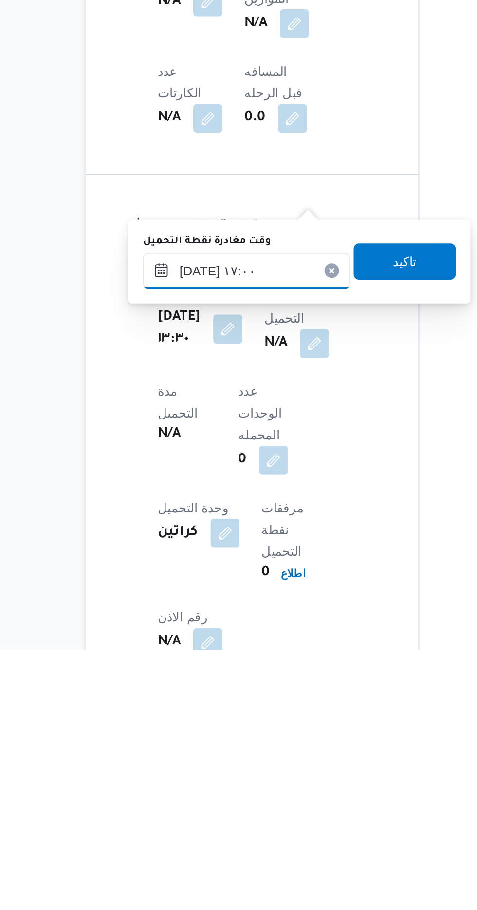
click at [240, 706] on input "[DATE] ١٧:٠٠" at bounding box center [212, 707] width 110 height 19
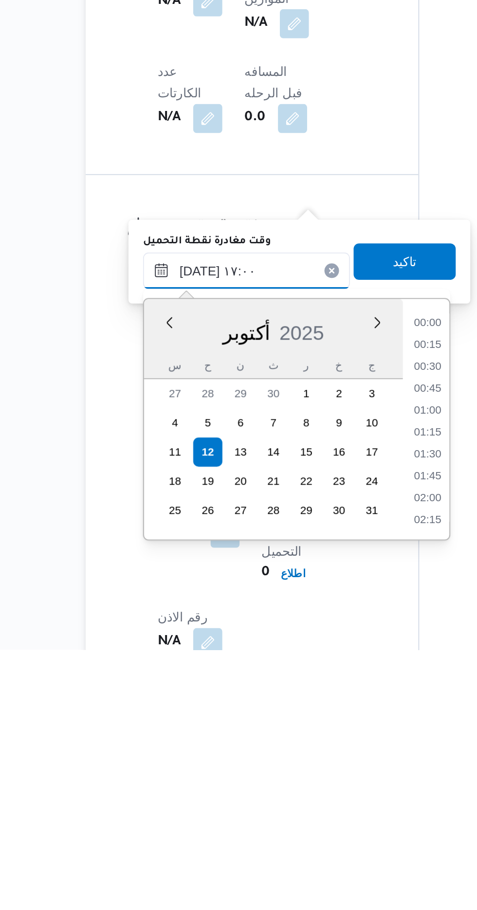
scroll to position [735, 0]
click at [308, 748] on li "16:00" at bounding box center [309, 748] width 22 height 10
type input "[DATE] ١٦:٠٠"
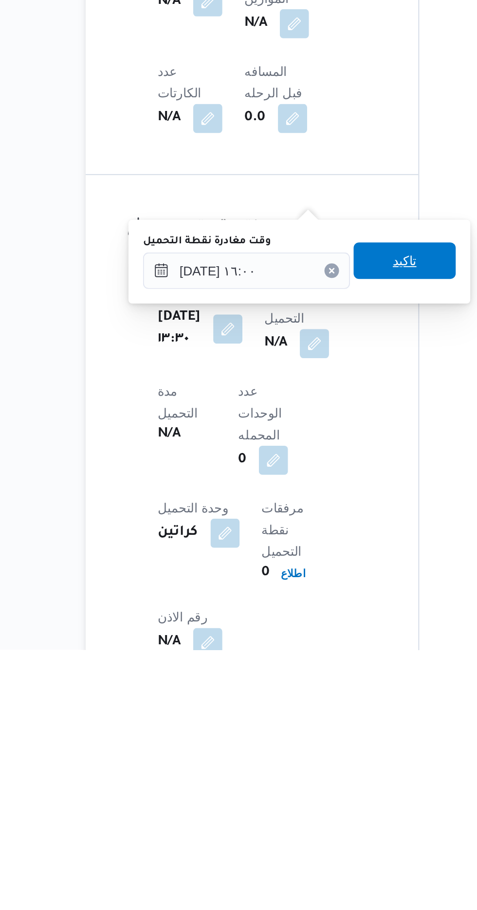
click at [303, 703] on span "تاكيد" at bounding box center [296, 702] width 13 height 12
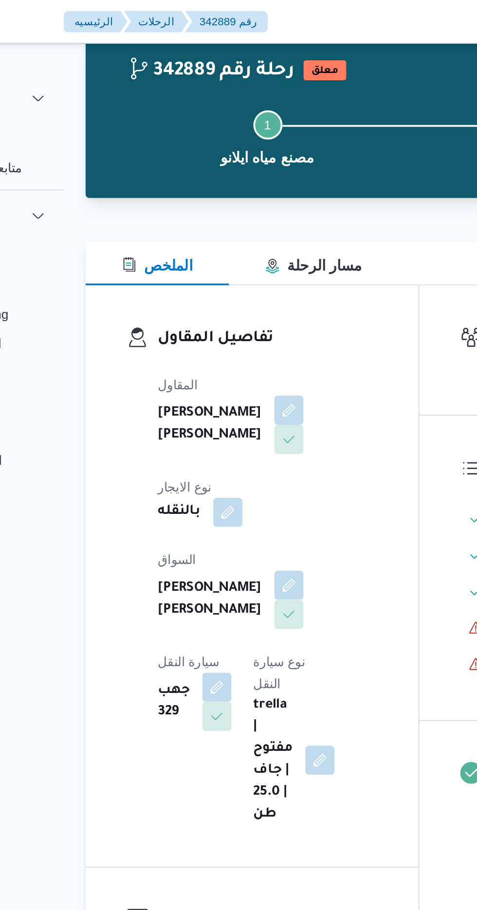
scroll to position [0, 0]
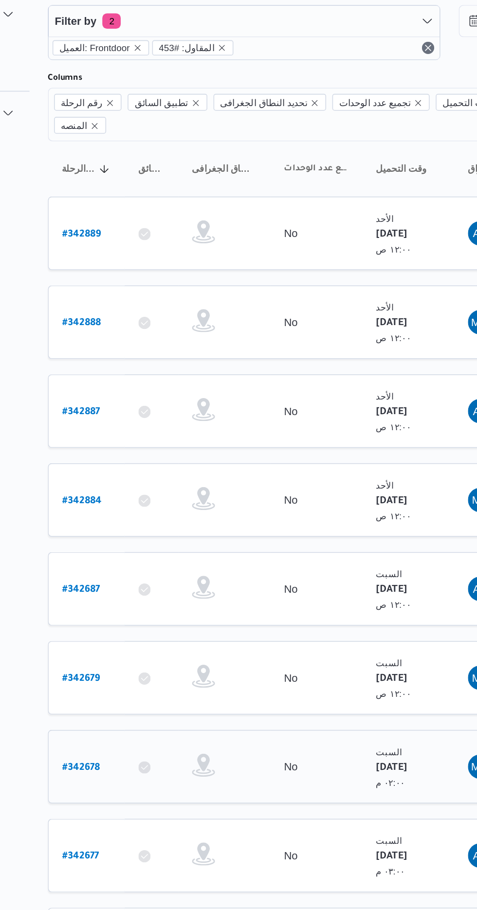
click at [145, 528] on b "# 342678" at bounding box center [148, 531] width 24 height 7
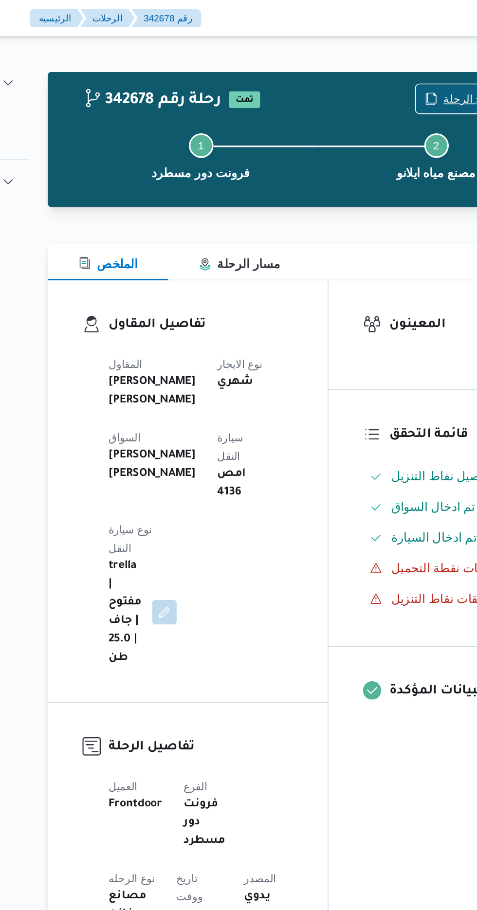
click at [381, 55] on span "نسخ الرحلة" at bounding box center [388, 63] width 56 height 18
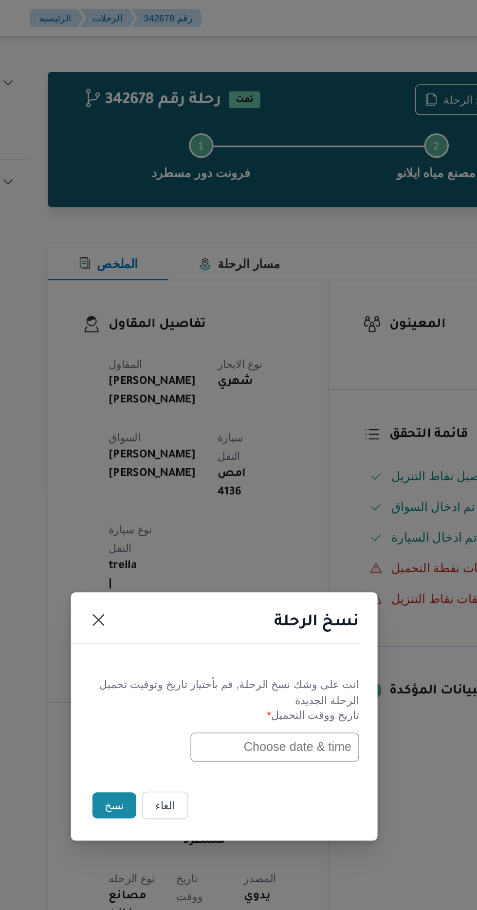
click at [230, 475] on input "text" at bounding box center [270, 474] width 107 height 18
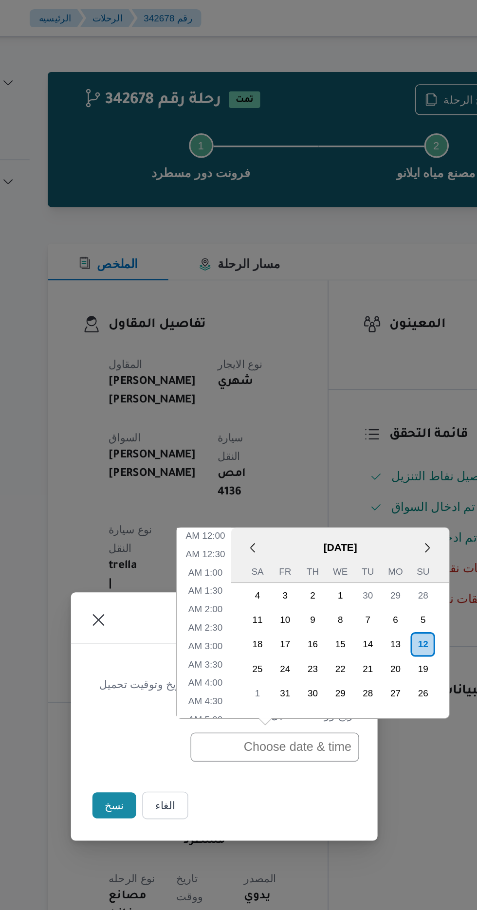
scroll to position [365, 0]
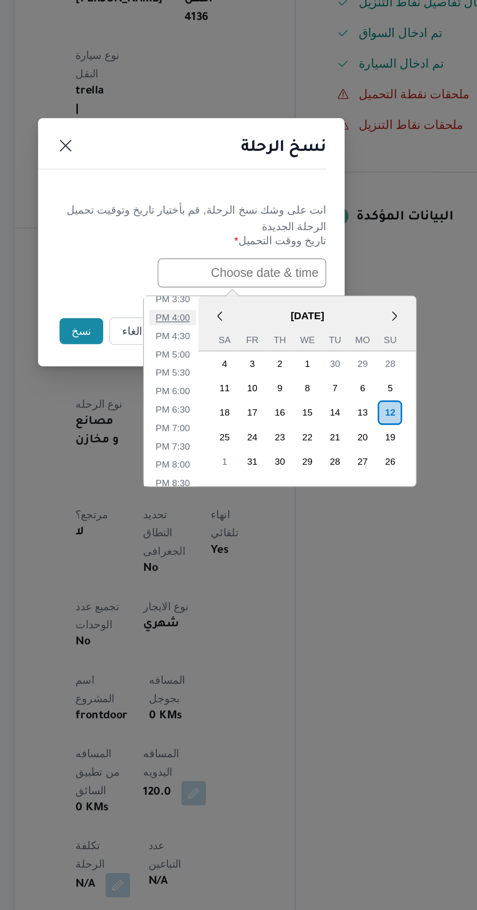
click at [231, 500] on li "4:00 PM" at bounding box center [227, 503] width 30 height 10
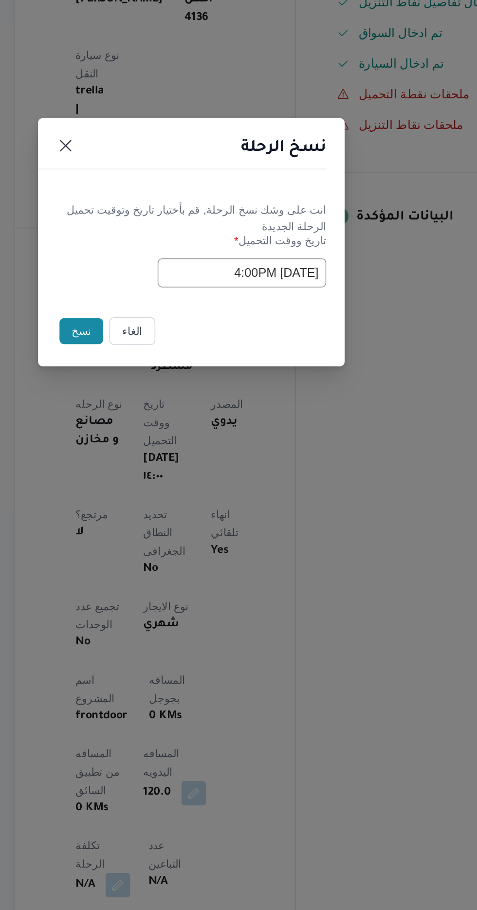
click at [269, 473] on input "[DATE] 4:00PM" at bounding box center [270, 474] width 107 height 18
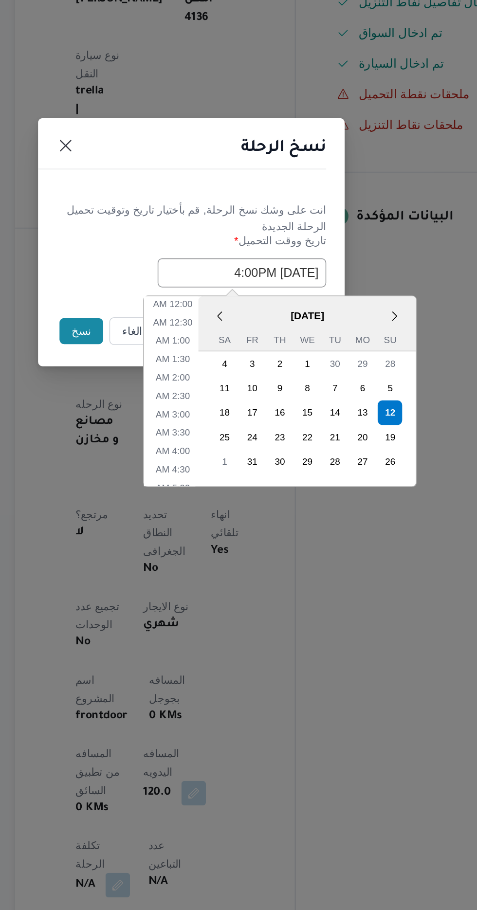
scroll to position [318, 0]
click at [232, 501] on li "2:00 PM" at bounding box center [227, 503] width 30 height 10
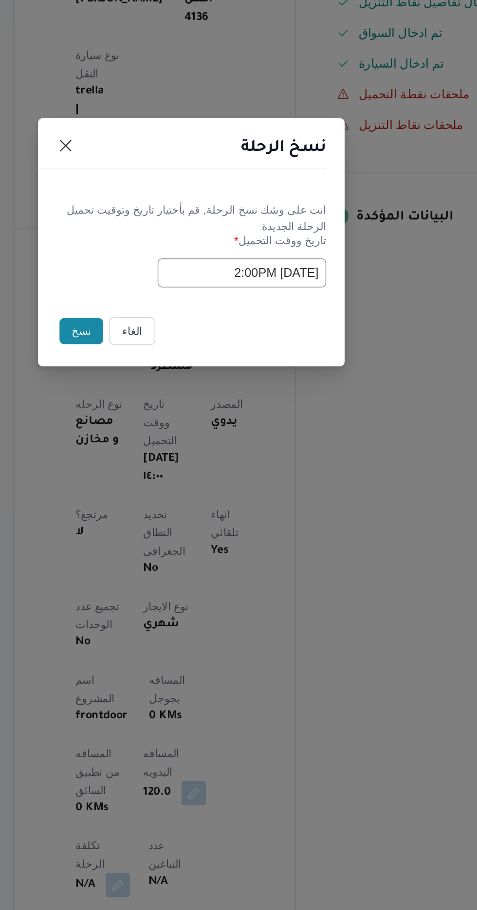
click at [264, 476] on input "[DATE] 2:00PM" at bounding box center [270, 474] width 107 height 18
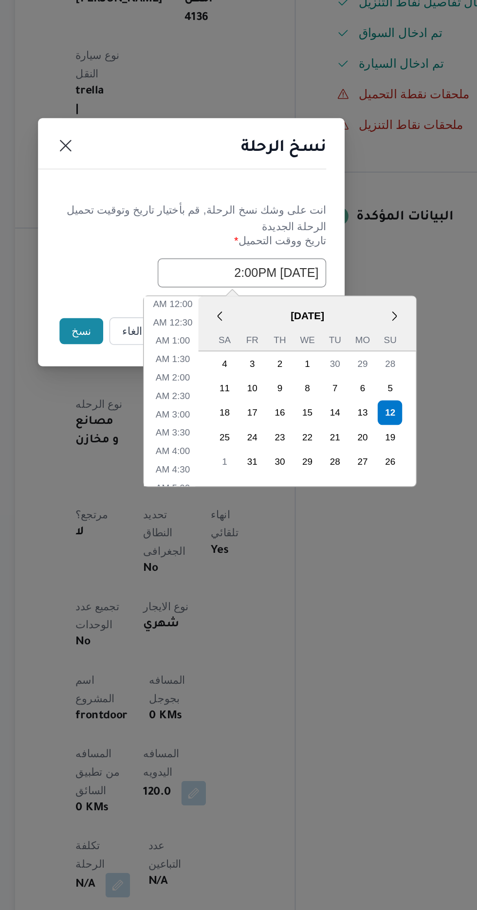
scroll to position [272, 0]
click at [229, 524] on li "1:00 PM" at bounding box center [227, 526] width 30 height 10
type input "[DATE] 1:00PM"
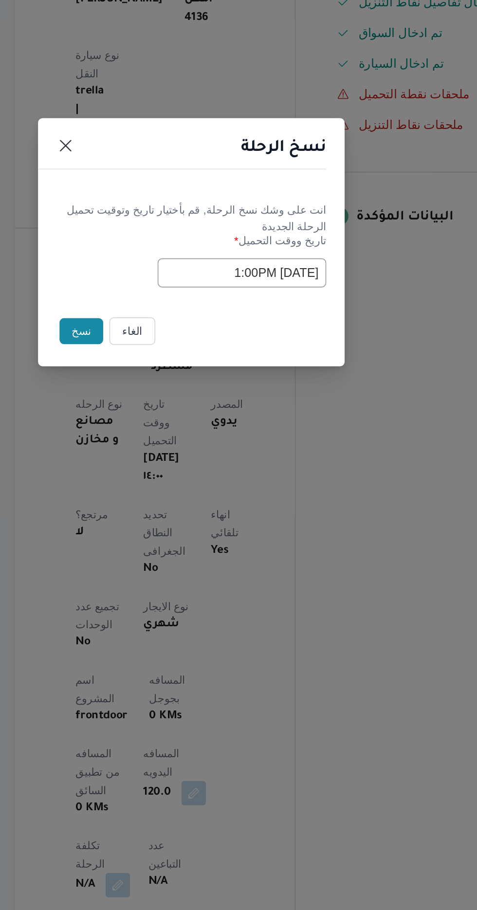
click at [163, 506] on button "نسخ" at bounding box center [169, 511] width 28 height 17
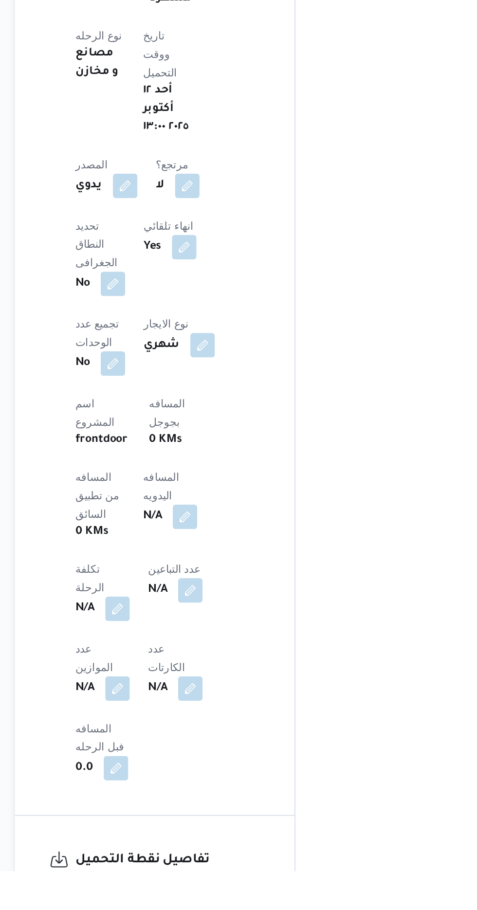
scroll to position [221, 0]
click at [227, 676] on button "button" at bounding box center [235, 684] width 16 height 16
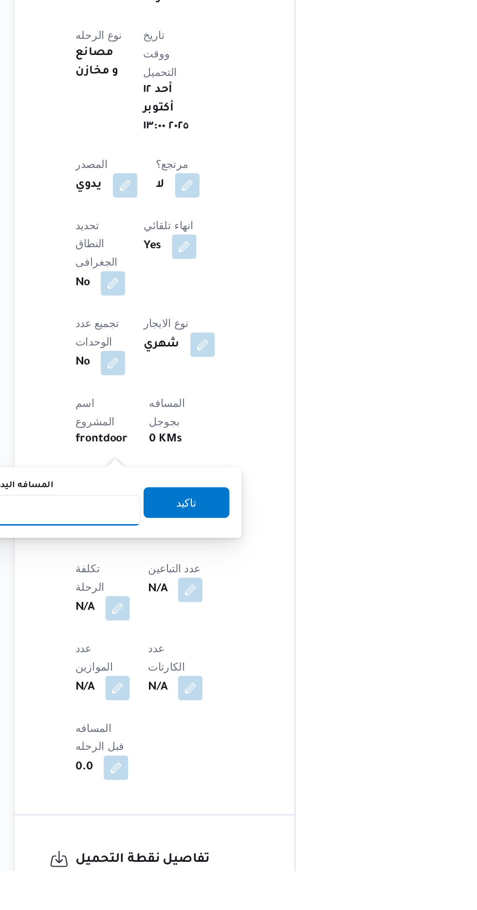
click at [184, 679] on input "المسافه اليدويه" at bounding box center [157, 680] width 97 height 19
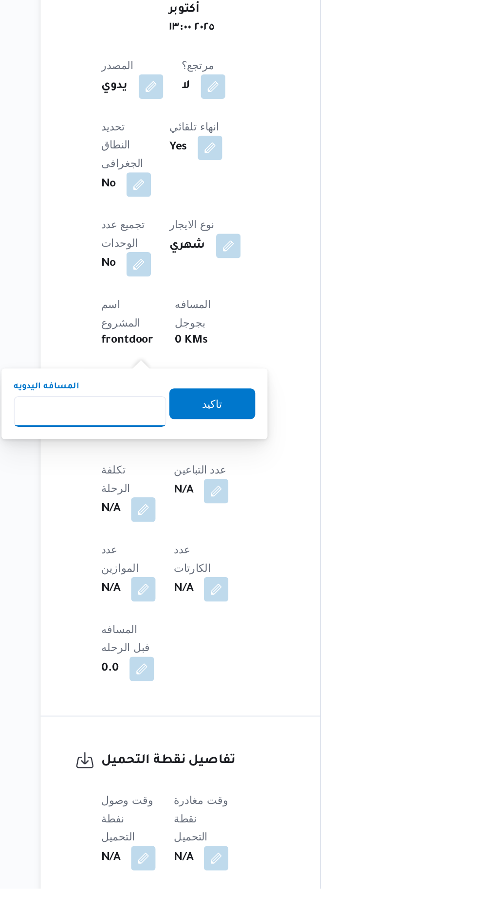
scroll to position [295, 0]
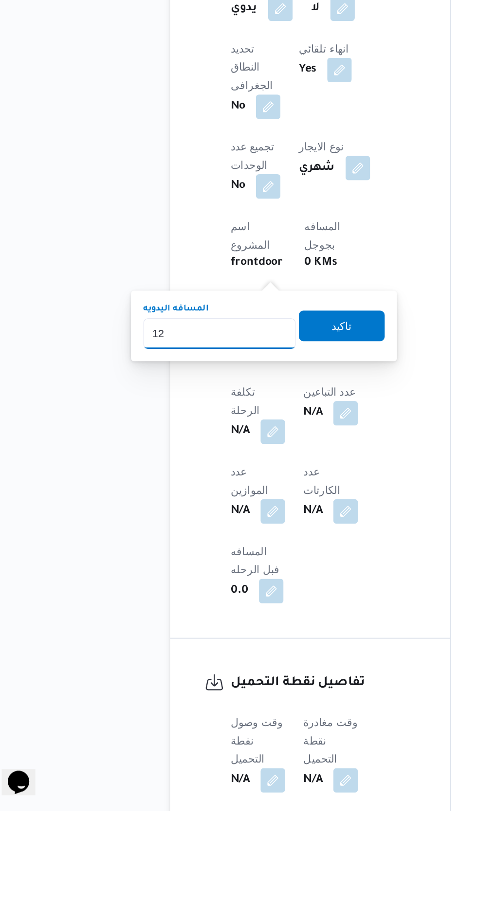
type input "120"
click at [242, 601] on span "تاكيد" at bounding box center [235, 602] width 13 height 12
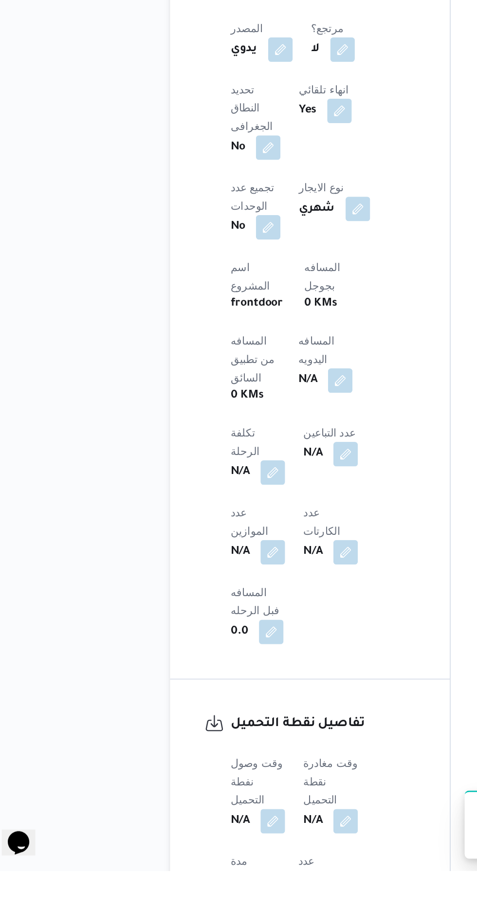
scroll to position [351, 0]
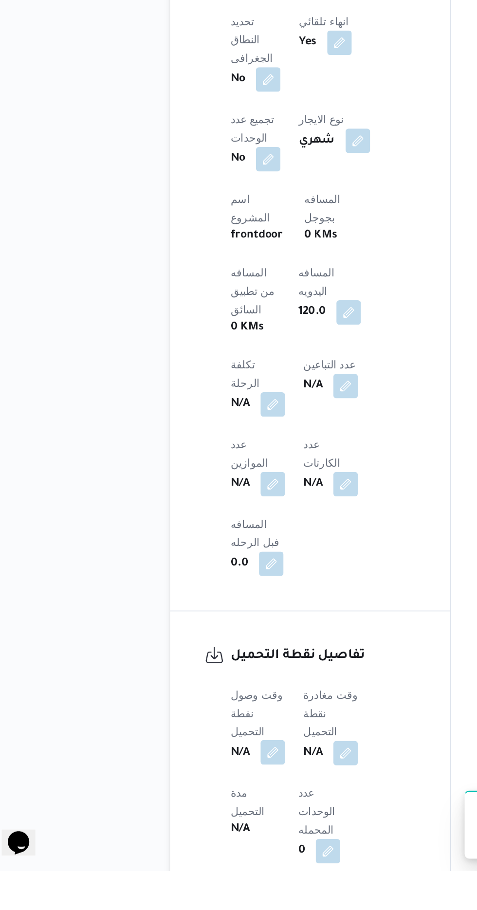
click at [190, 827] on button "button" at bounding box center [192, 835] width 16 height 16
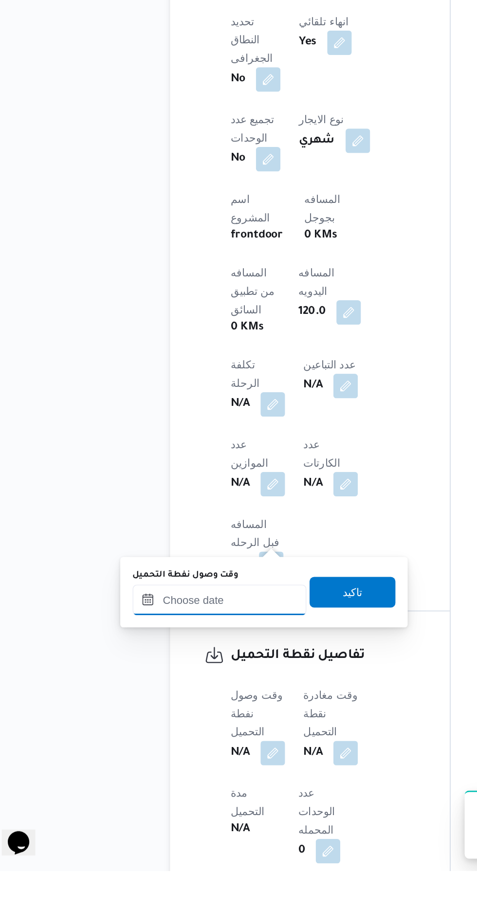
click at [181, 737] on input "وقت وصول نفطة التحميل" at bounding box center [158, 737] width 110 height 19
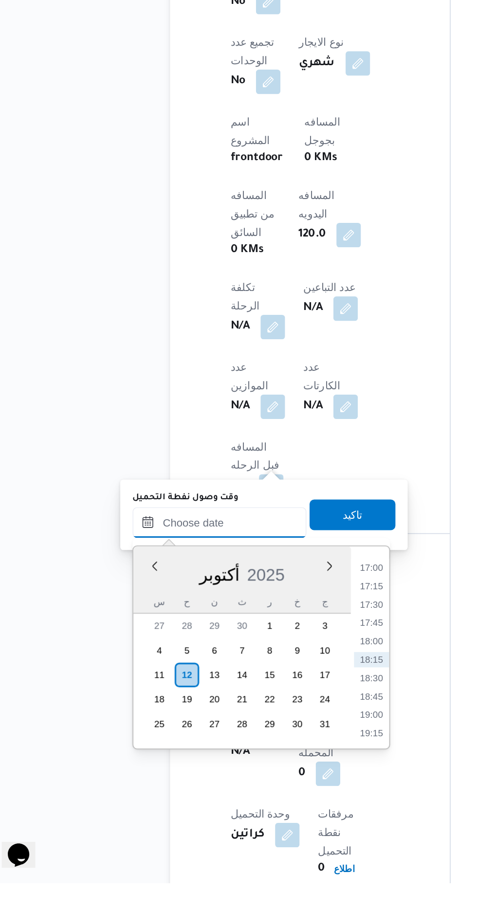
scroll to position [408, 0]
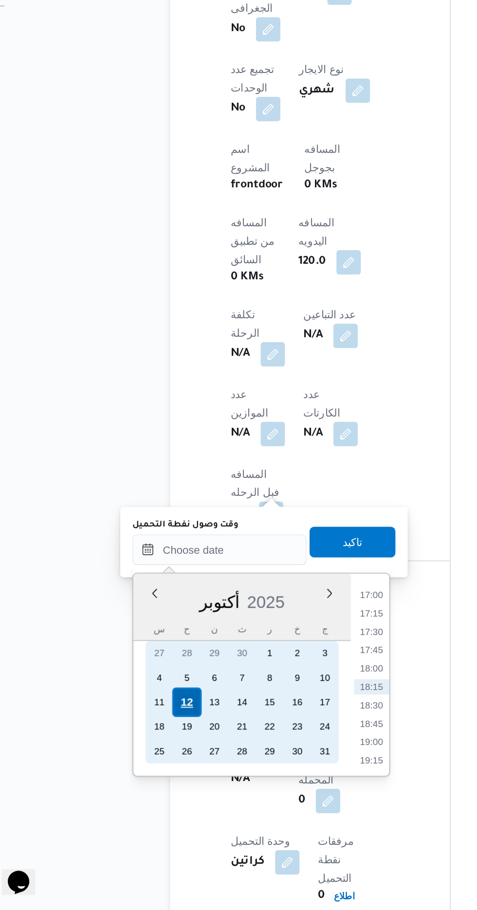
click at [137, 777] on div "12" at bounding box center [136, 777] width 18 height 18
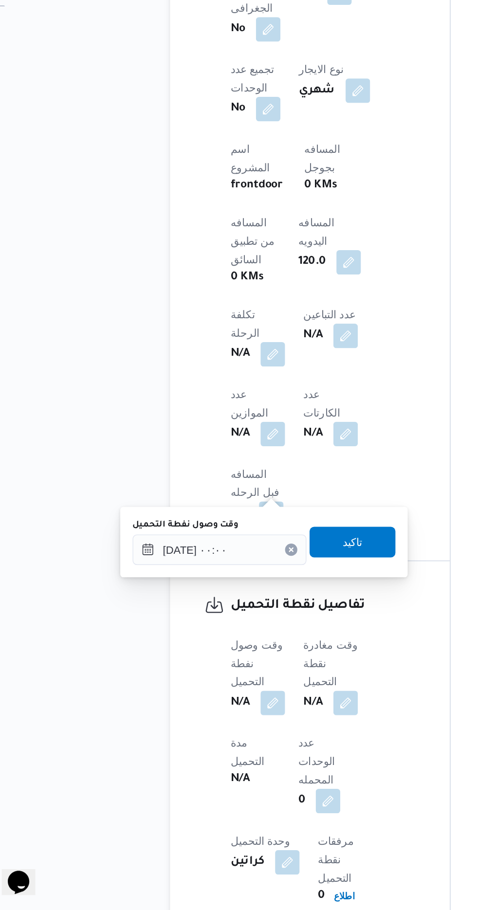
click at [95, 686] on div "You are in a dialog. To close this dialog, hit escape. وقت وصول نفطة التحميل [D…" at bounding box center [186, 675] width 182 height 45
click at [108, 684] on input "[DATE] ٠٠:٠٠" at bounding box center [158, 680] width 110 height 19
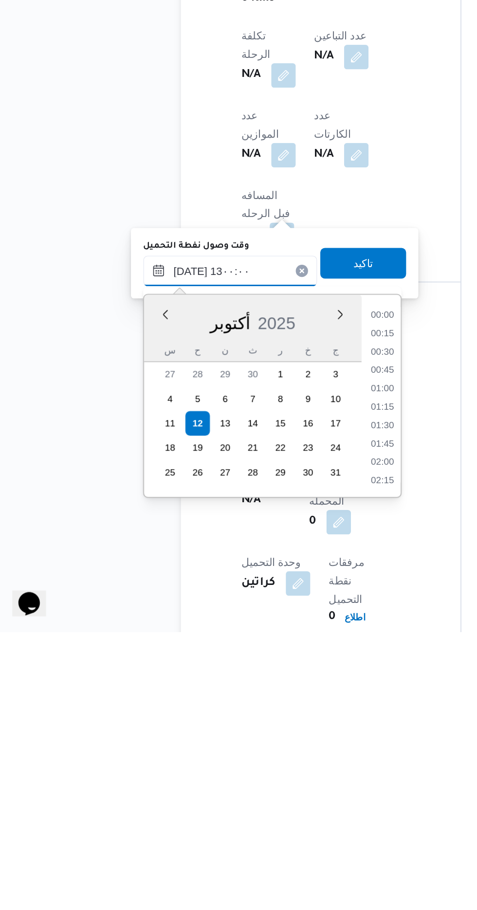
scroll to position [505, 0]
click at [254, 809] on li "13:00" at bounding box center [254, 811] width 23 height 10
type input "[DATE] ١٣:٠٠"
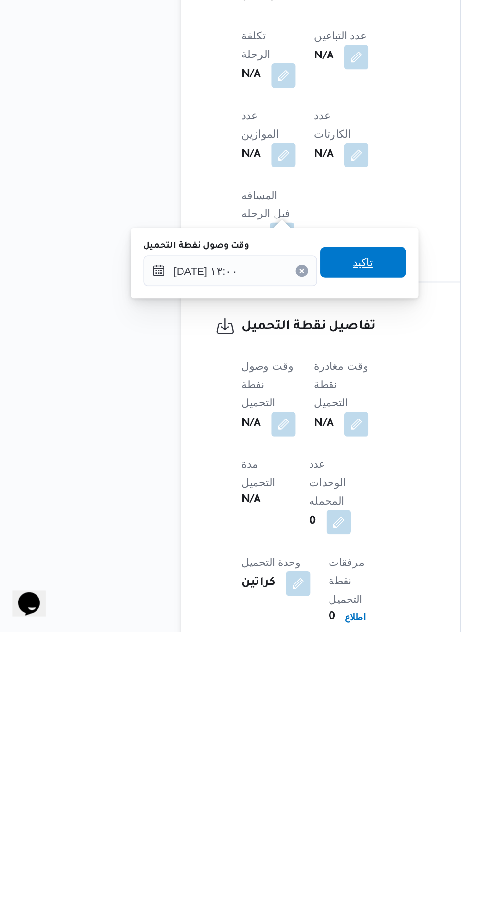
click at [249, 678] on span "تاكيد" at bounding box center [242, 676] width 13 height 12
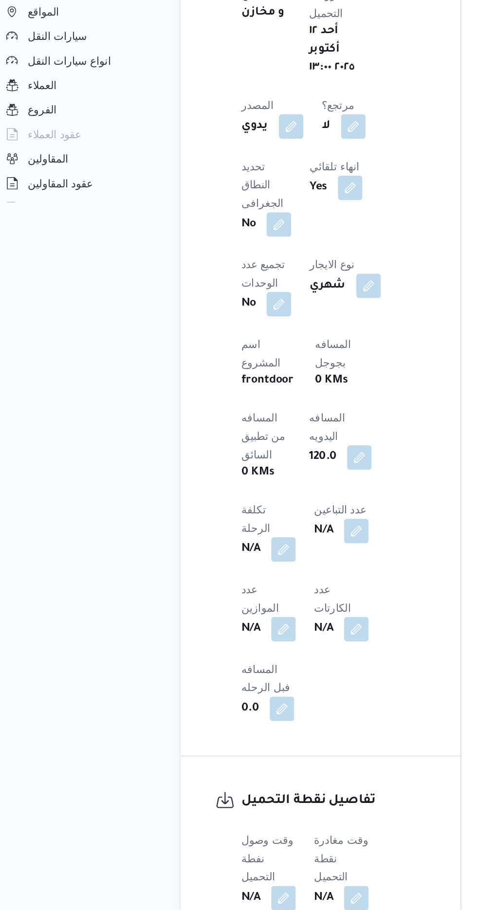
scroll to position [408, 0]
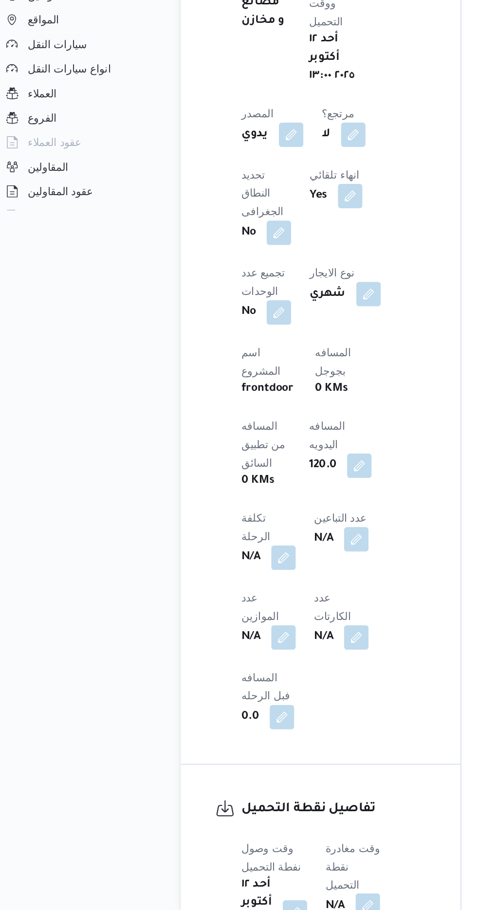
click at [252, 769] on button "button" at bounding box center [245, 777] width 16 height 16
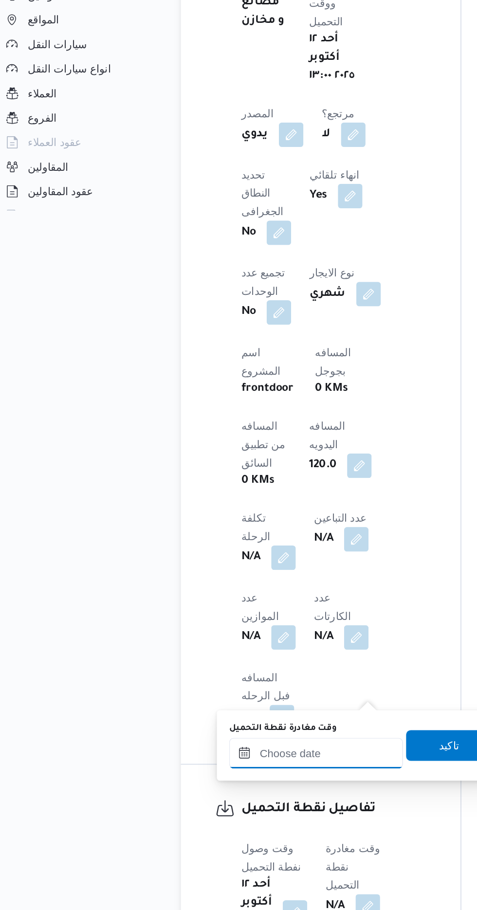
click at [227, 677] on input "وقت مغادرة نقطة التحميل" at bounding box center [212, 679] width 110 height 19
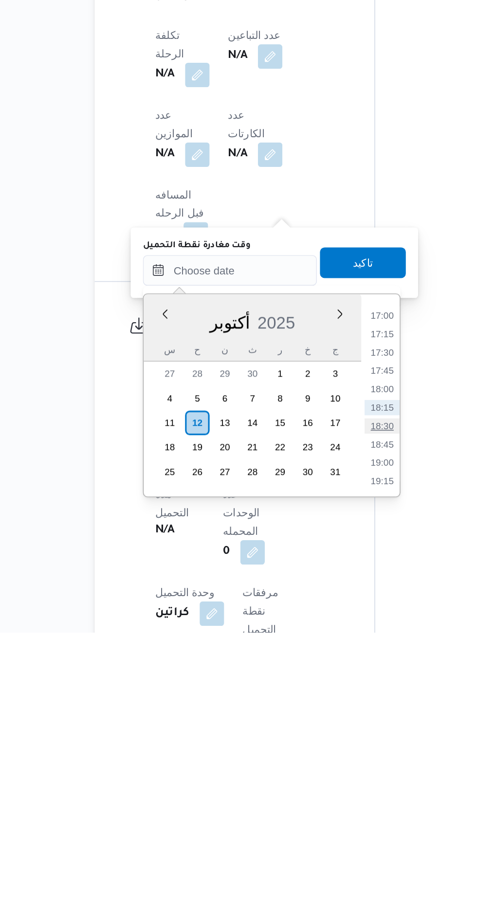
click at [311, 777] on li "18:30" at bounding box center [309, 779] width 22 height 10
type input "[DATE] ١٨:٣٠"
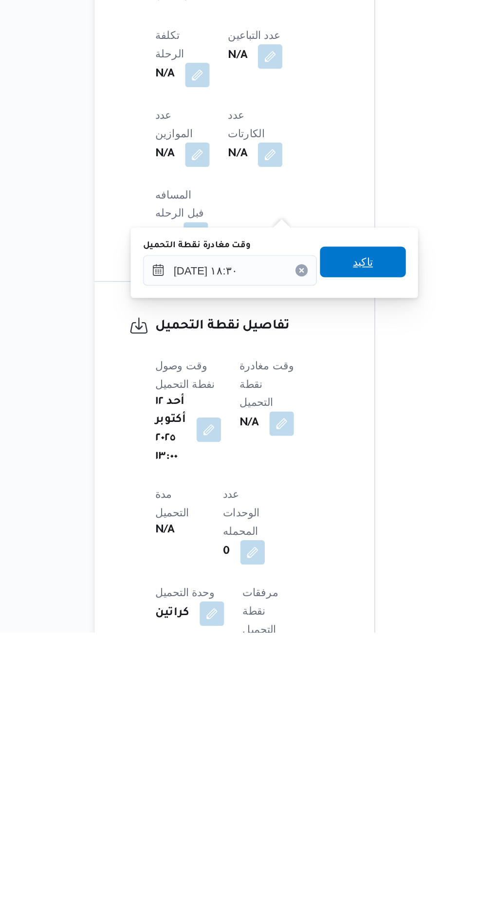
click at [317, 671] on span "تاكيد" at bounding box center [297, 674] width 54 height 19
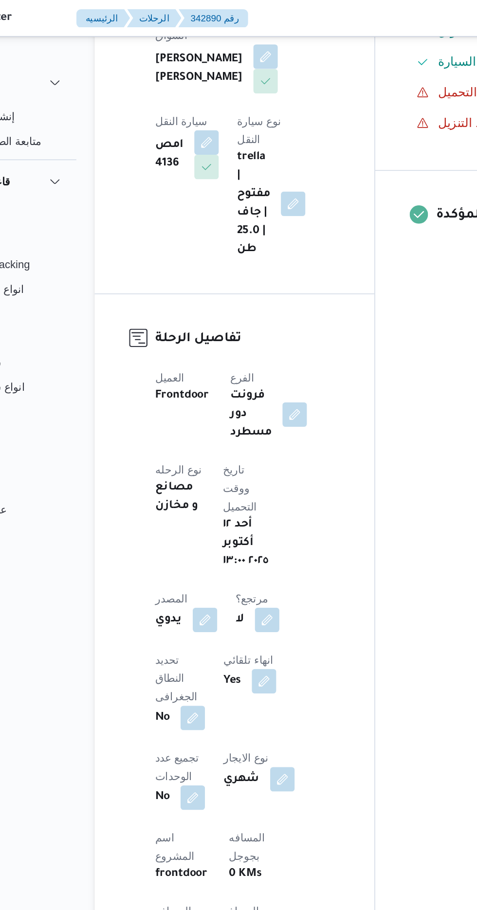
scroll to position [0, 0]
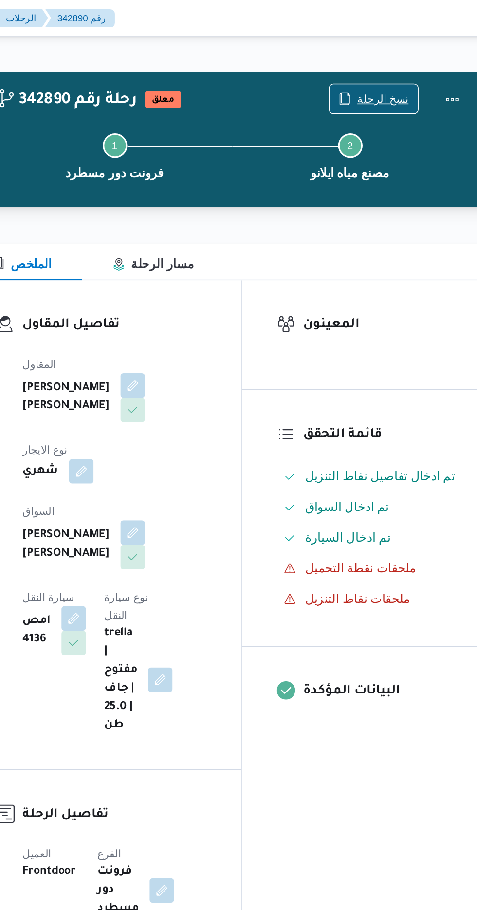
click at [398, 55] on span "نسخ الرحلة" at bounding box center [388, 63] width 56 height 18
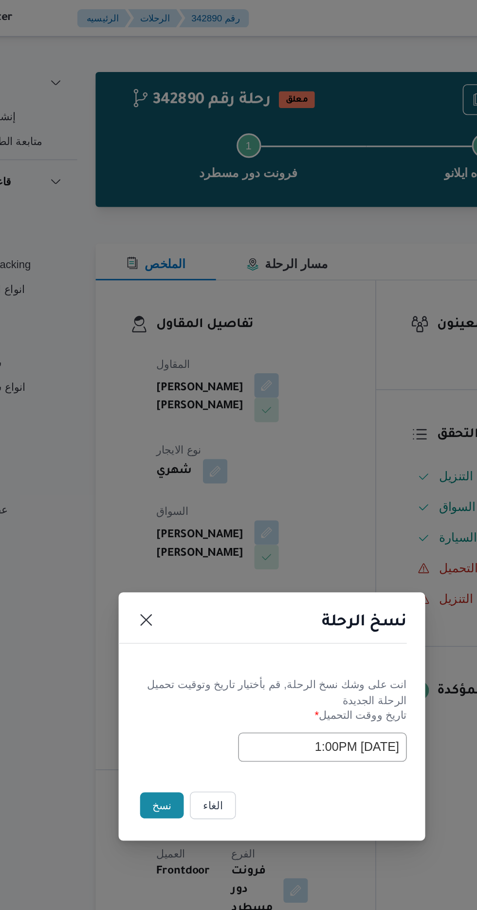
click at [160, 512] on button "نسخ" at bounding box center [169, 511] width 28 height 17
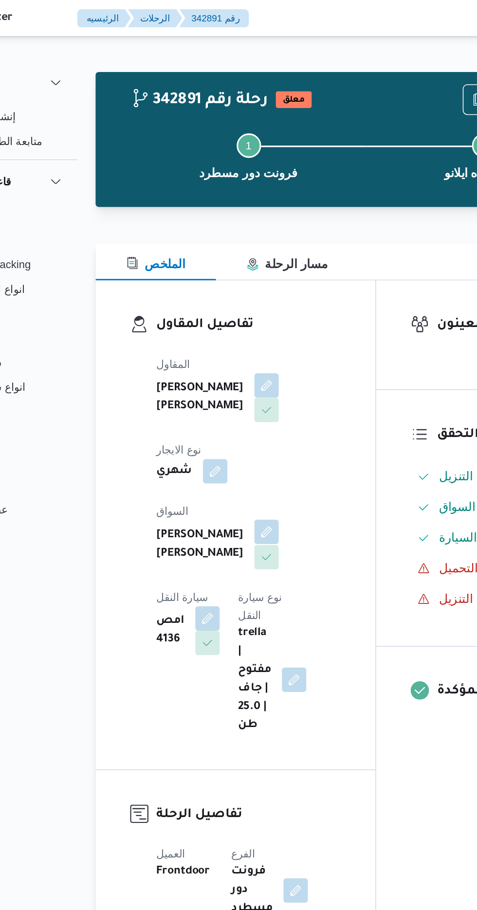
click at [227, 340] on button "button" at bounding box center [235, 338] width 16 height 16
click at [227, 252] on button "button" at bounding box center [235, 244] width 16 height 16
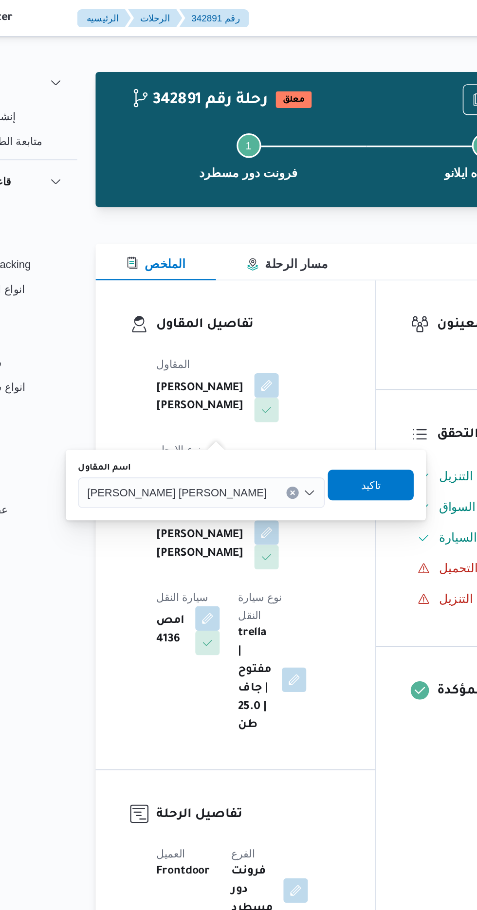
click at [189, 319] on div "[PERSON_NAME] [PERSON_NAME]" at bounding box center [193, 312] width 157 height 19
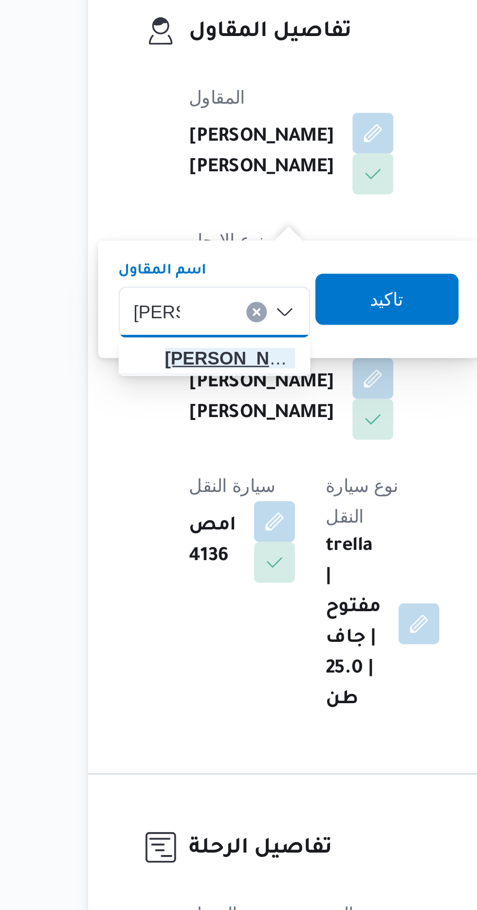
type input "[PERSON_NAME]"
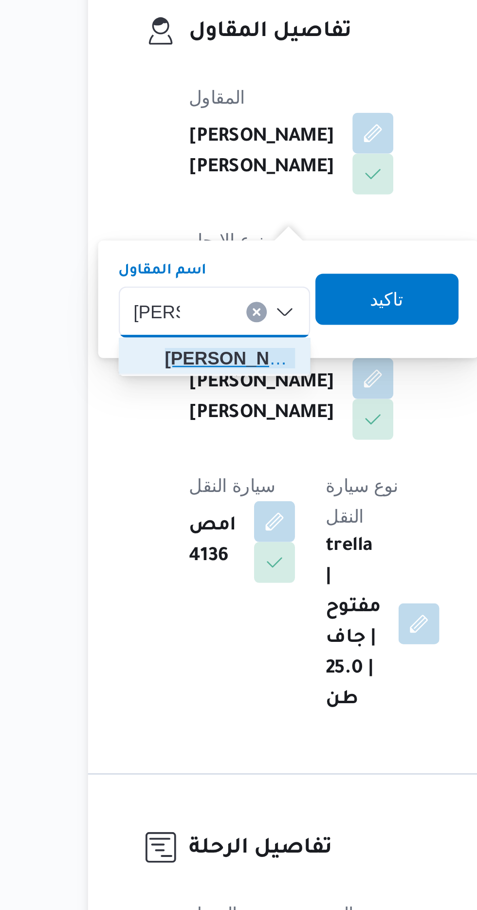
click at [187, 327] on span "هانى م جدى [PERSON_NAME]" at bounding box center [181, 331] width 50 height 12
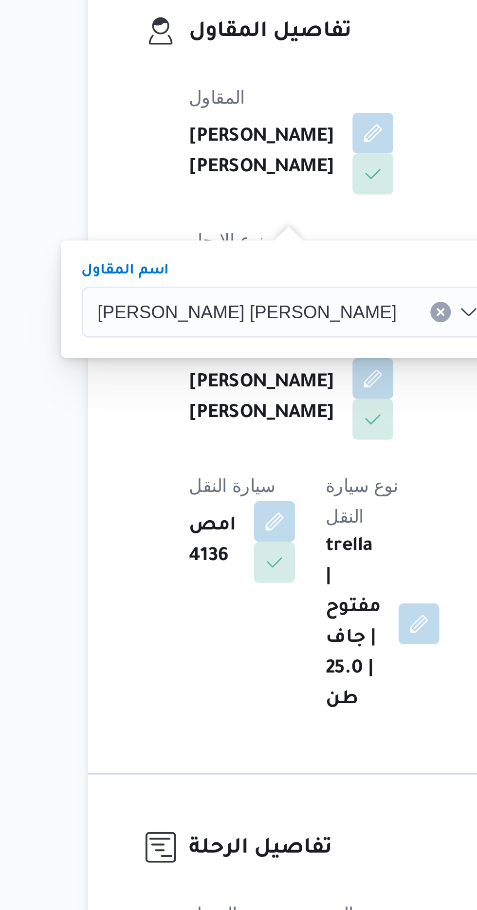
click at [304, 308] on span "تاكيد" at bounding box center [310, 308] width 13 height 12
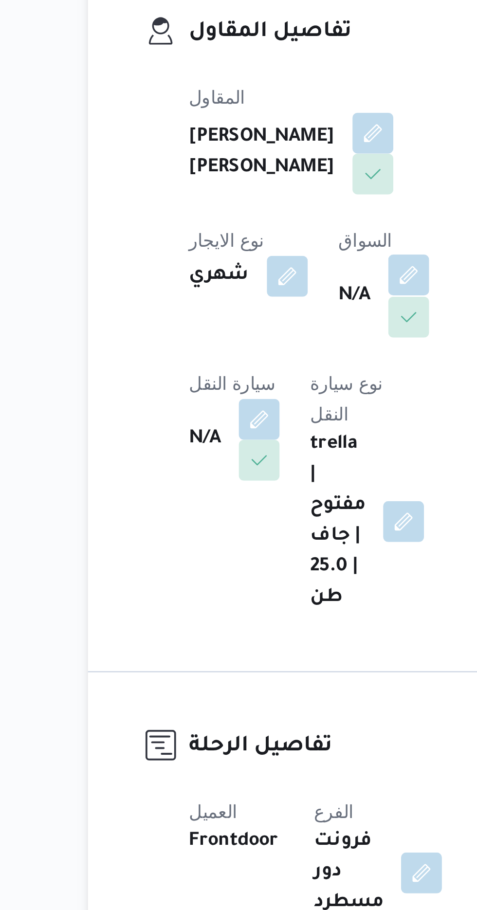
click at [241, 307] on button "button" at bounding box center [249, 299] width 16 height 16
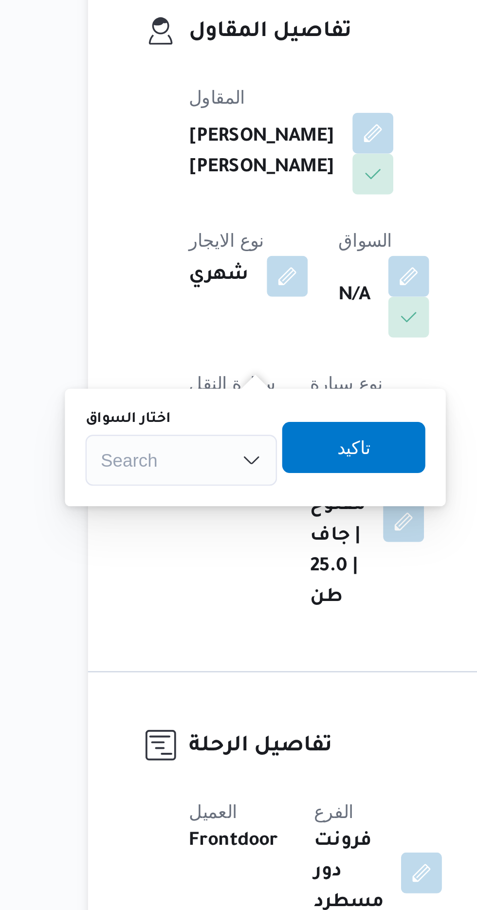
click at [178, 359] on div "اختار السواق Search" at bounding box center [162, 364] width 73 height 29
click at [178, 372] on div "Search" at bounding box center [162, 369] width 73 height 19
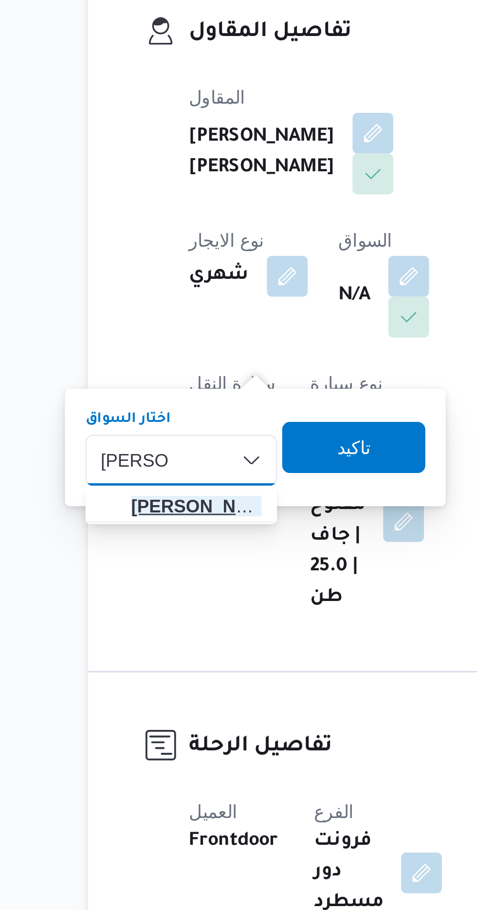
type input "[PERSON_NAME]"
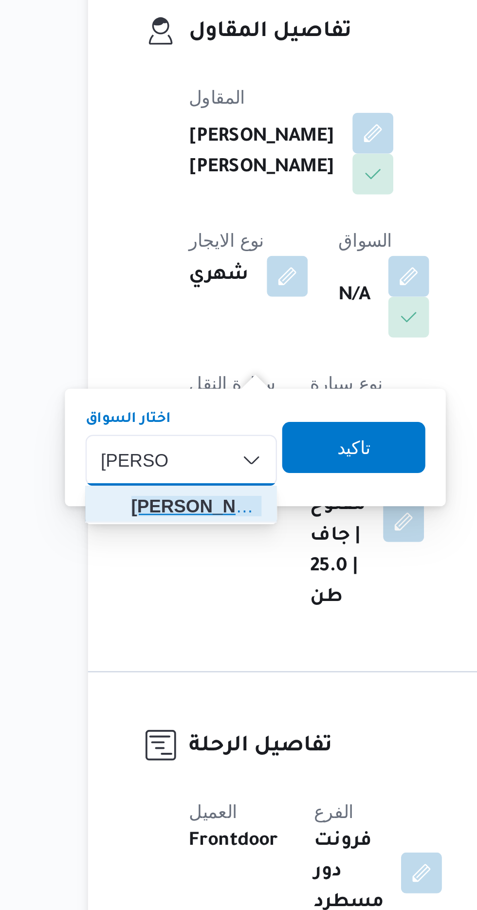
click at [166, 383] on span "[PERSON_NAME] ان [PERSON_NAME]" at bounding box center [168, 387] width 50 height 12
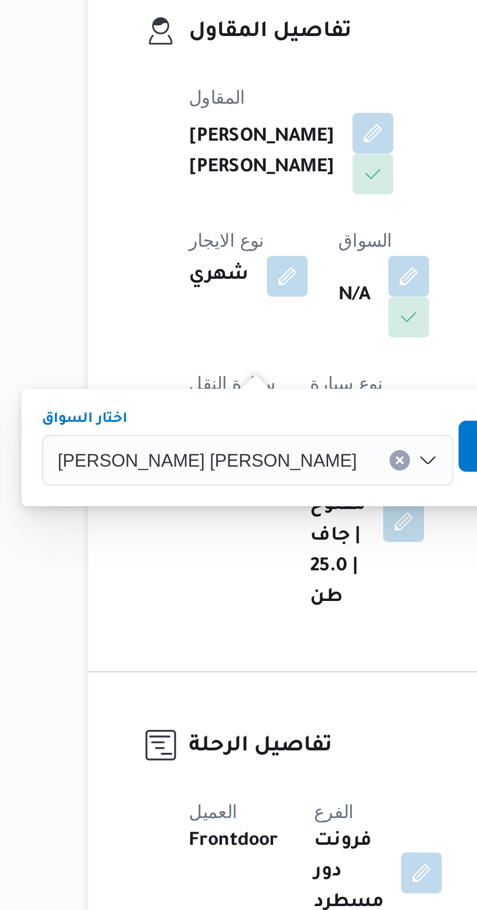
click at [289, 362] on span "تاكيد" at bounding box center [295, 364] width 13 height 12
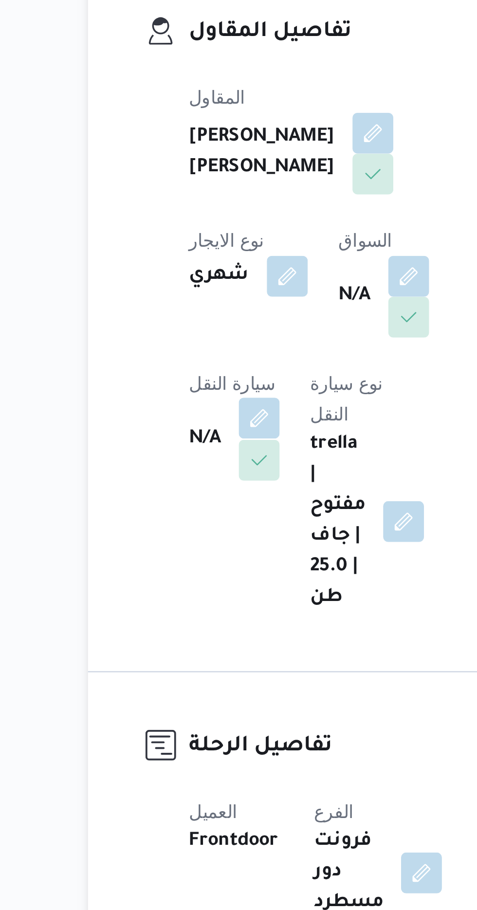
click at [199, 345] on button "button" at bounding box center [192, 353] width 16 height 16
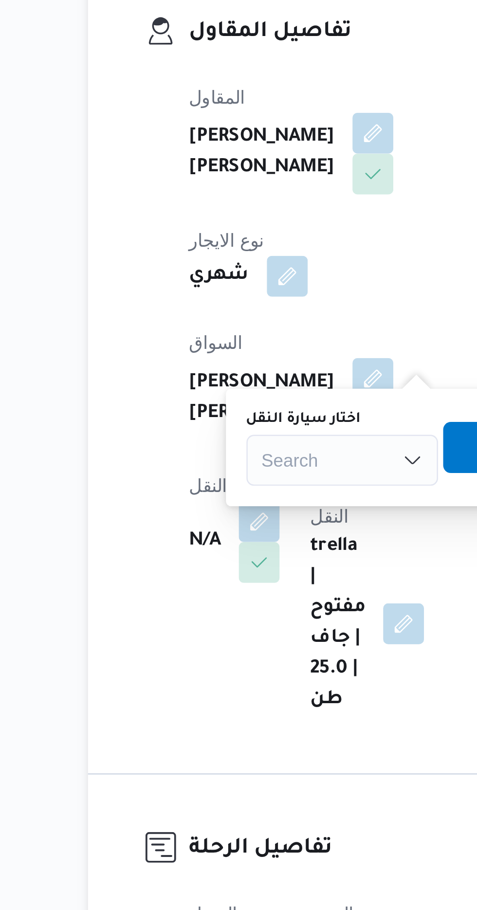
click at [209, 361] on div "Search" at bounding box center [223, 369] width 73 height 19
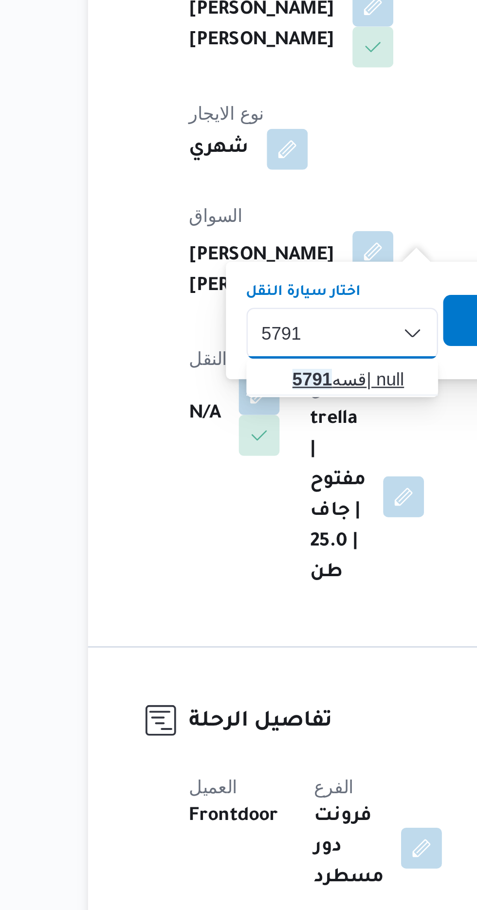
type input "5791"
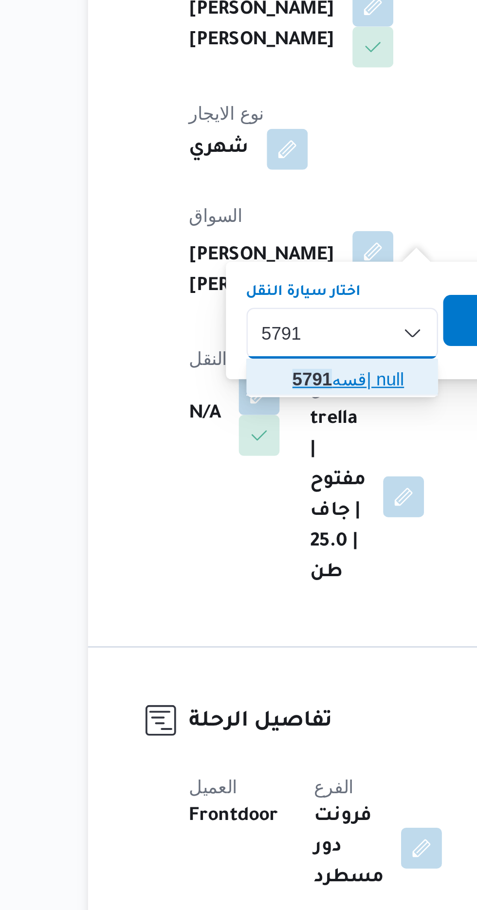
click at [233, 382] on span "قسه 5791 | null" at bounding box center [229, 387] width 50 height 12
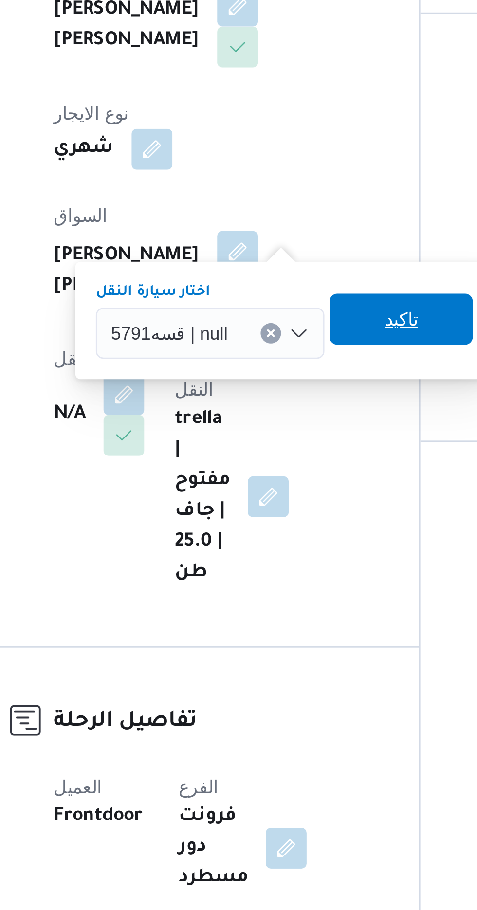
click at [294, 363] on span "تاكيد" at bounding box center [297, 364] width 13 height 12
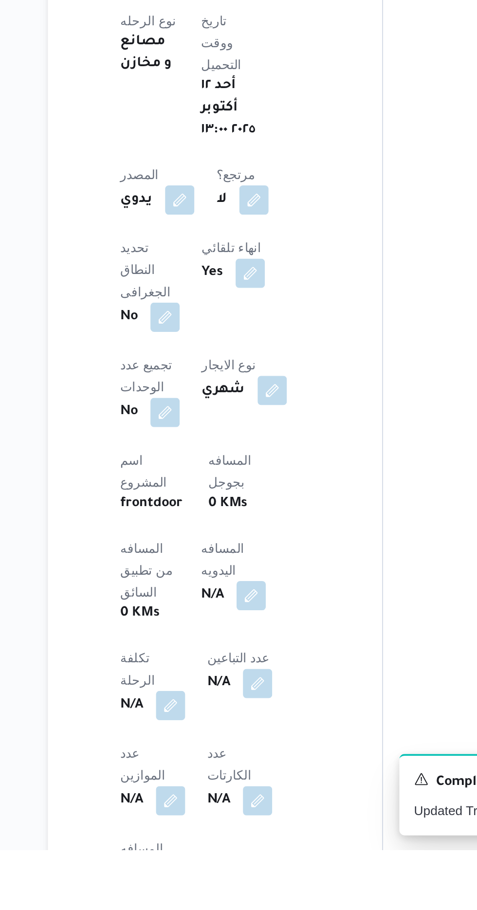
scroll to position [131, 0]
click at [227, 766] on button "button" at bounding box center [235, 774] width 16 height 16
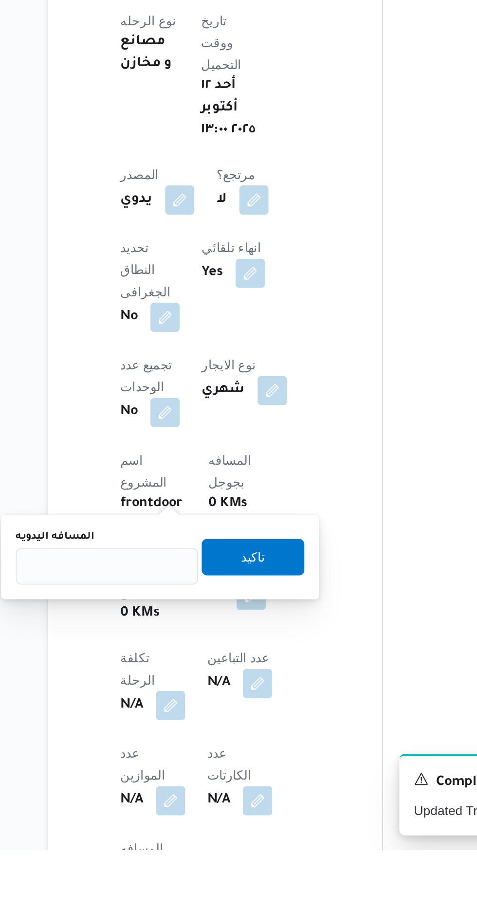
click at [191, 744] on div "المسافه اليدويه" at bounding box center [157, 744] width 97 height 8
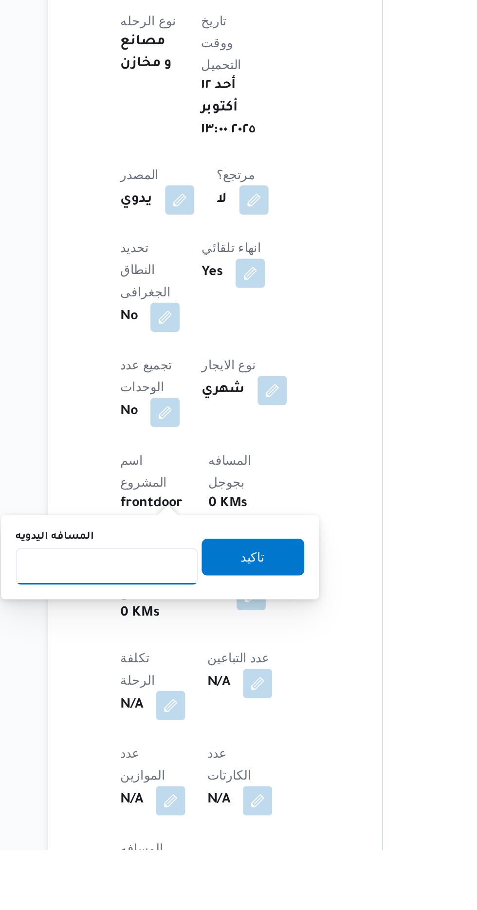
click at [194, 758] on input "المسافه اليدويه" at bounding box center [157, 758] width 97 height 19
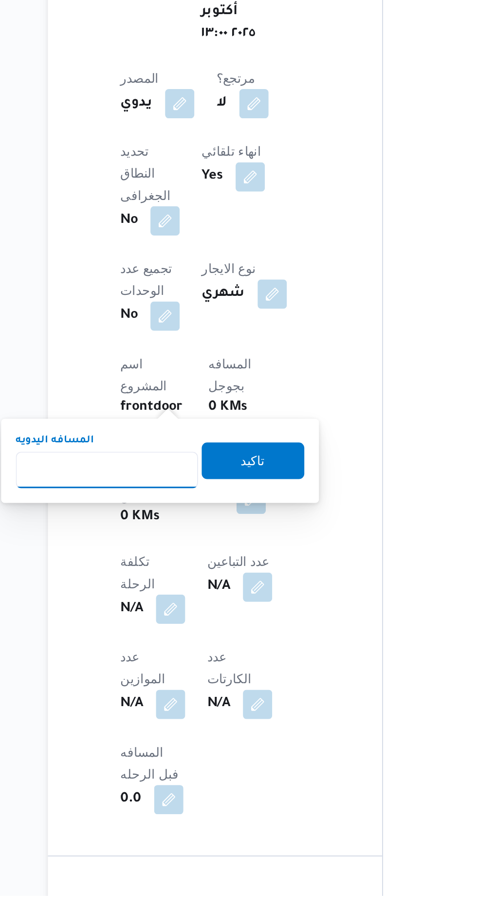
scroll to position [228, 0]
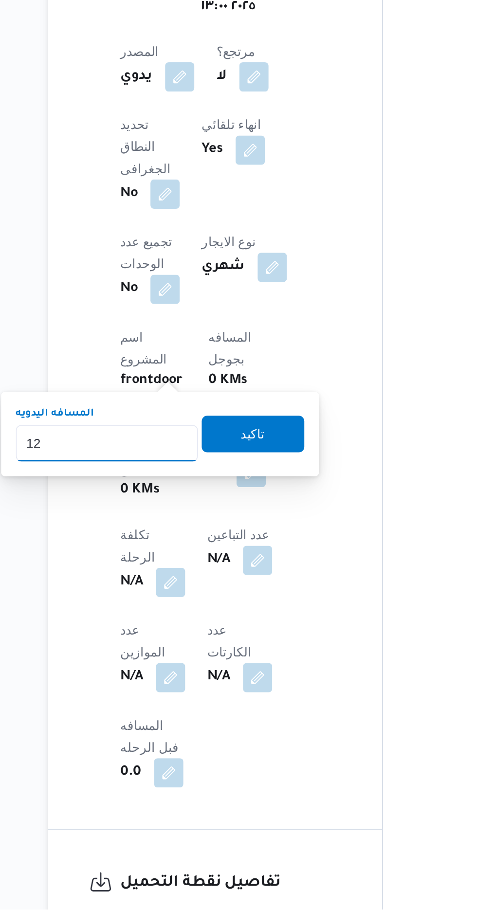
type input "120"
click at [255, 660] on span "تاكيد" at bounding box center [235, 656] width 54 height 19
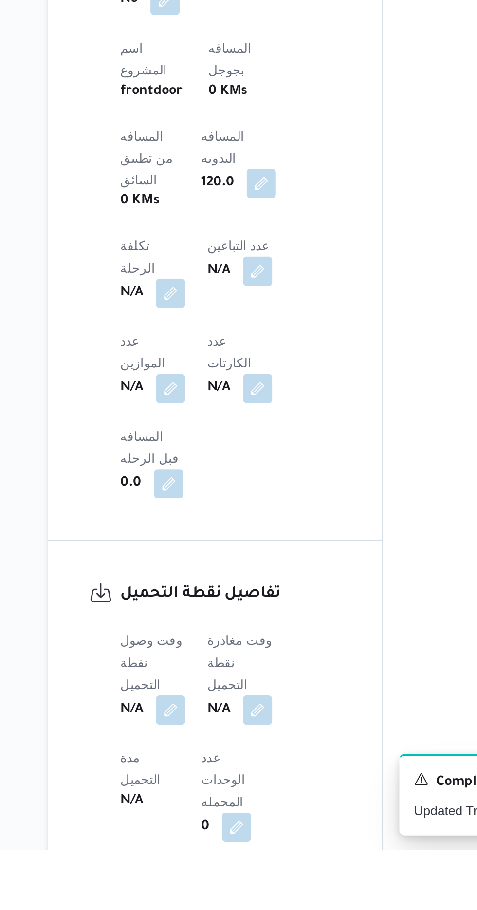
scroll to position [351, 0]
click at [195, 827] on button "button" at bounding box center [192, 835] width 16 height 16
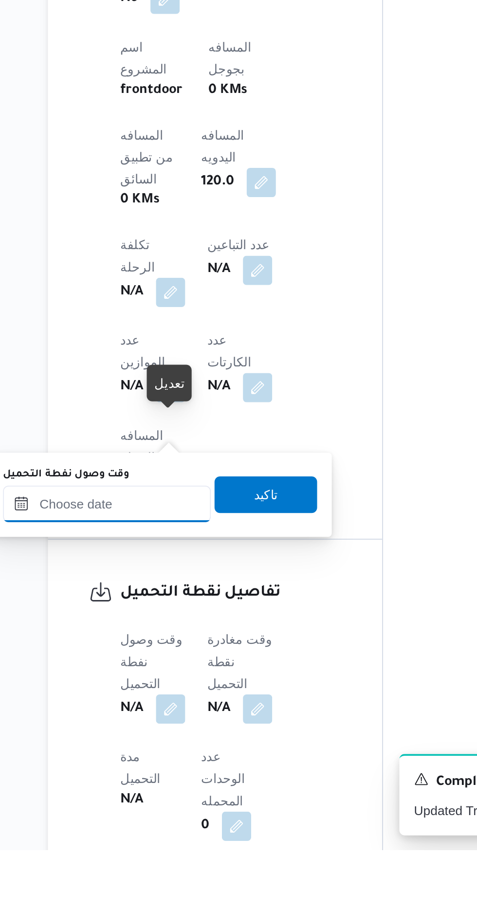
click at [184, 728] on input "وقت وصول نفطة التحميل" at bounding box center [158, 725] width 110 height 19
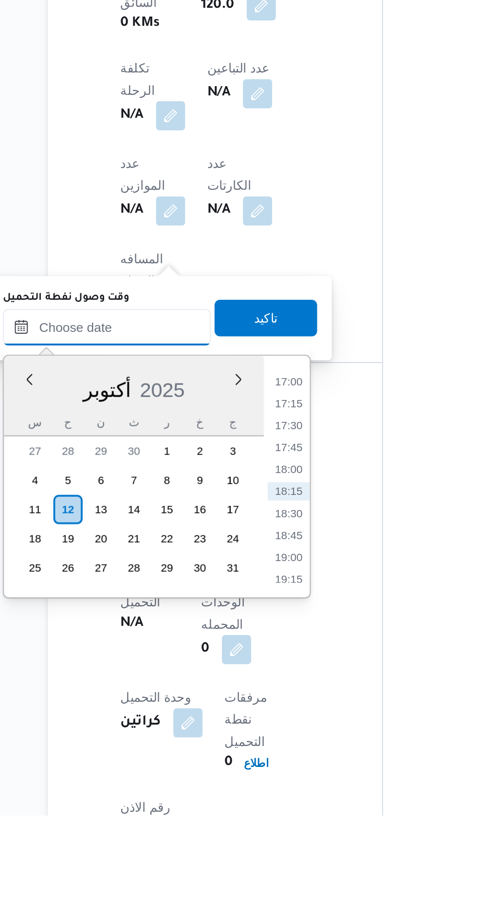
scroll to position [426, 0]
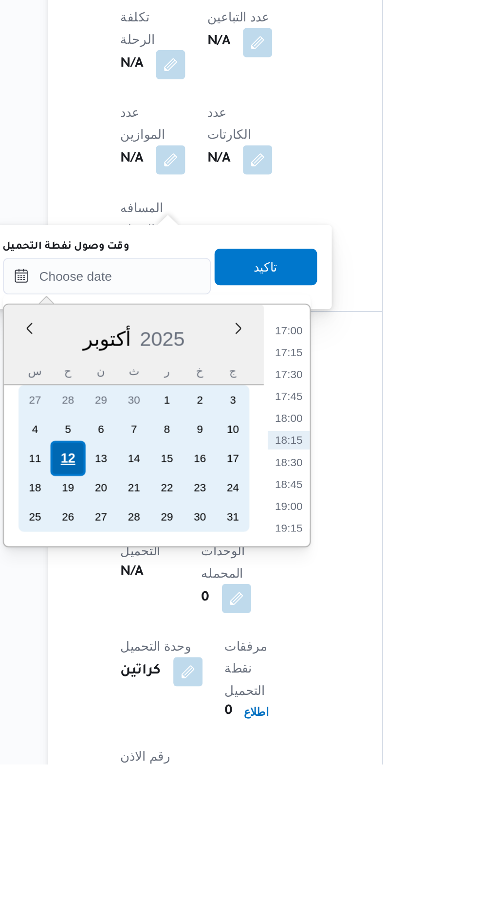
click at [139, 744] on div "12" at bounding box center [136, 747] width 18 height 18
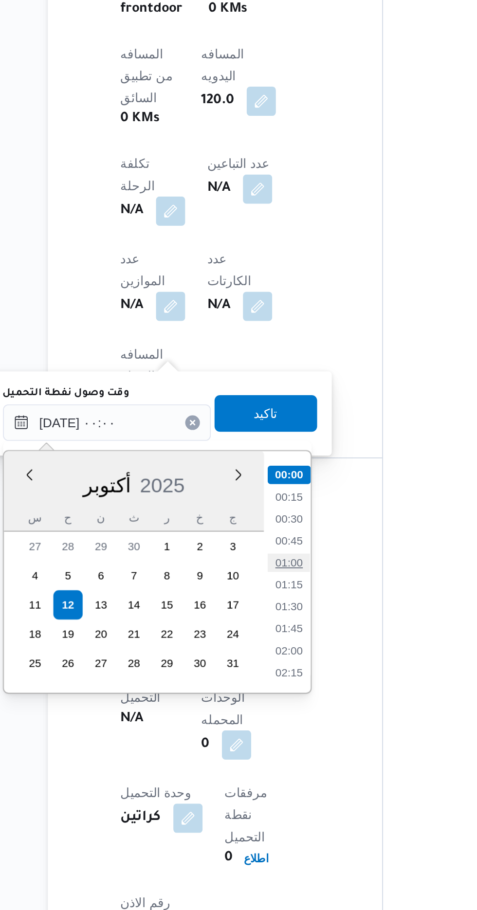
click at [258, 727] on li "01:00" at bounding box center [254, 725] width 22 height 10
type input "[DATE] ٠١:٠٠"
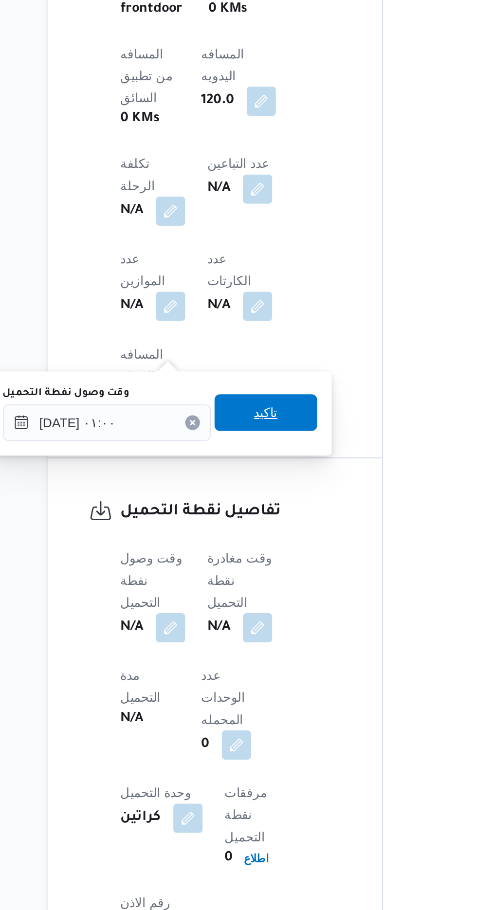
click at [263, 652] on span "تاكيد" at bounding box center [242, 644] width 54 height 19
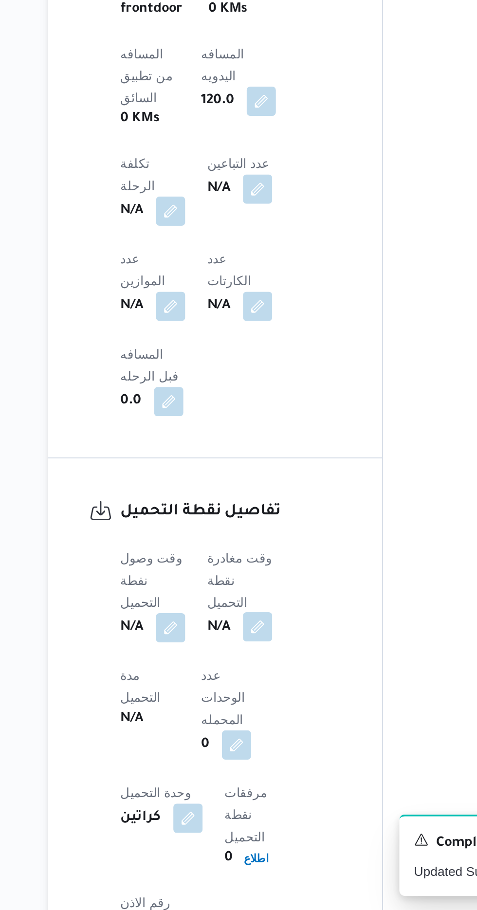
click at [243, 751] on button "button" at bounding box center [238, 759] width 16 height 16
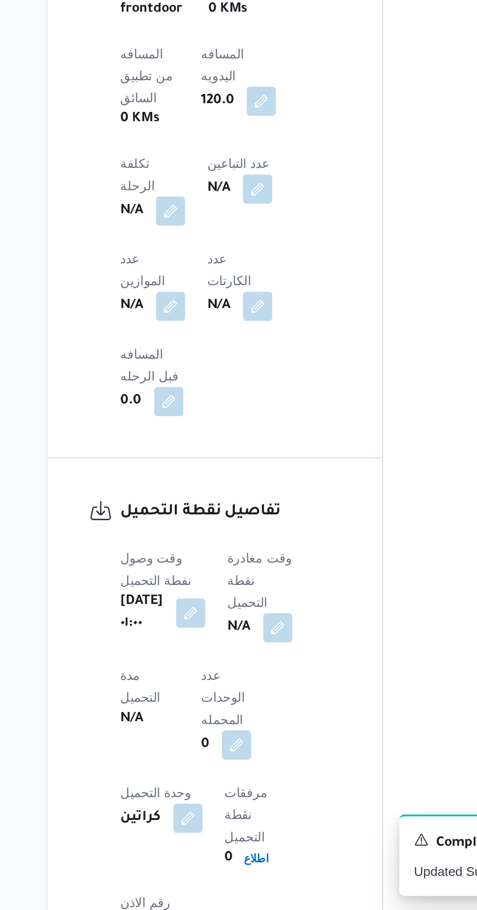
click at [304, 670] on div "تفاصيل نقطة التحميل وقت وصول نفطة التحميل [DATE] ٠١:٠٠ وقت مغادرة نقطة التحميل …" at bounding box center [216, 809] width 178 height 279
click at [182, 740] on b "[DATE] ٠١:٠٠" at bounding box center [176, 751] width 23 height 23
click at [203, 743] on button "button" at bounding box center [203, 751] width 16 height 16
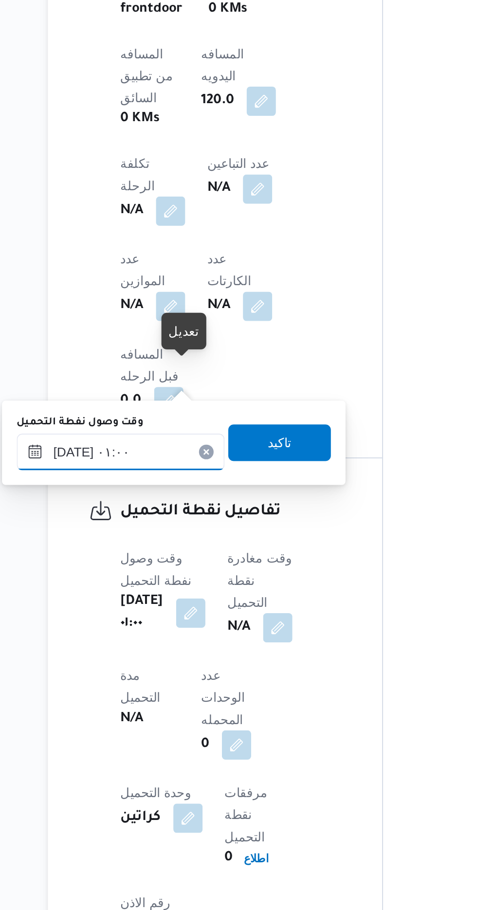
click at [183, 668] on input "[DATE] ٠١:٠٠" at bounding box center [165, 665] width 110 height 19
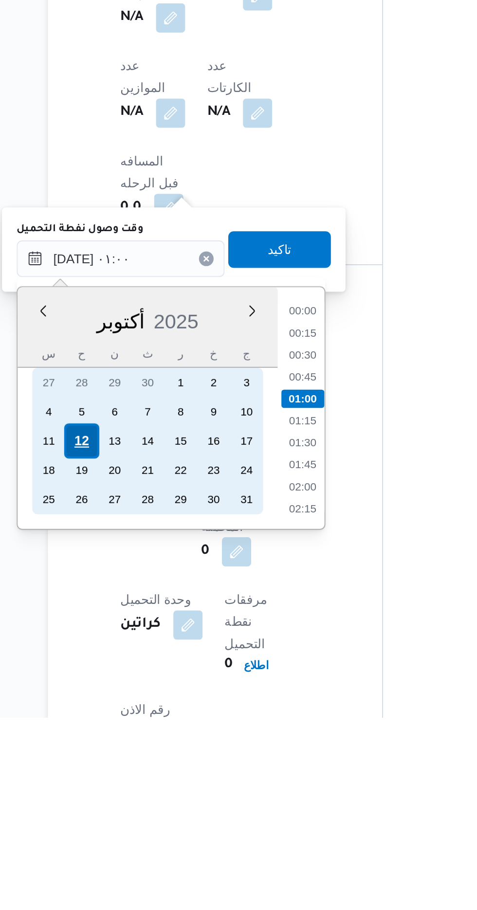
click at [150, 763] on div "12" at bounding box center [144, 763] width 18 height 18
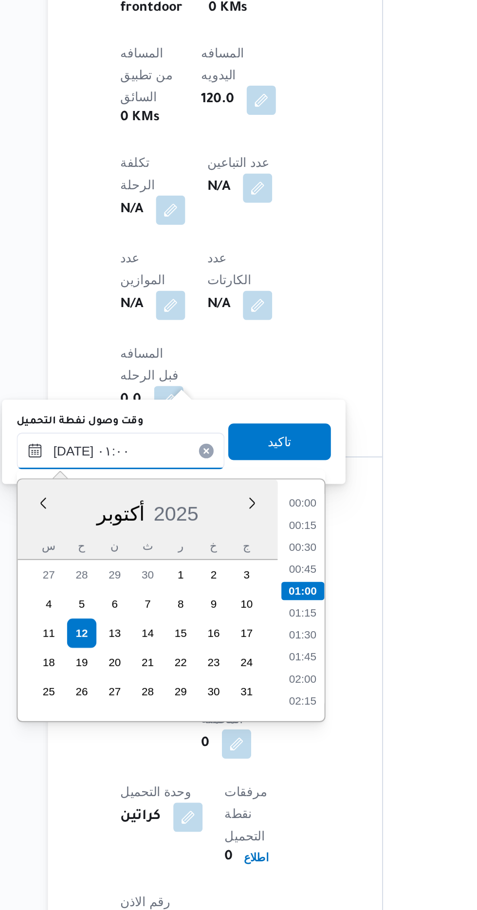
click at [132, 667] on input "[DATE] ٠١:٠٠" at bounding box center [165, 665] width 110 height 19
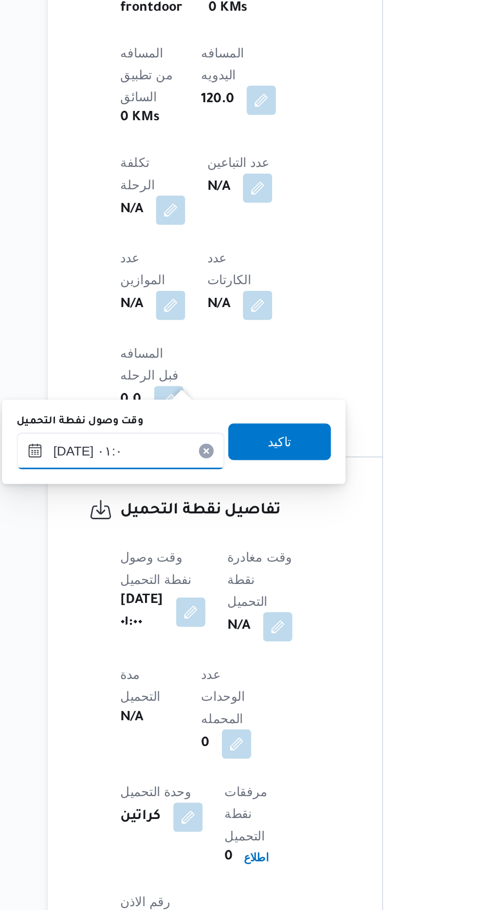
type input "[DATE] ٠١:٠"
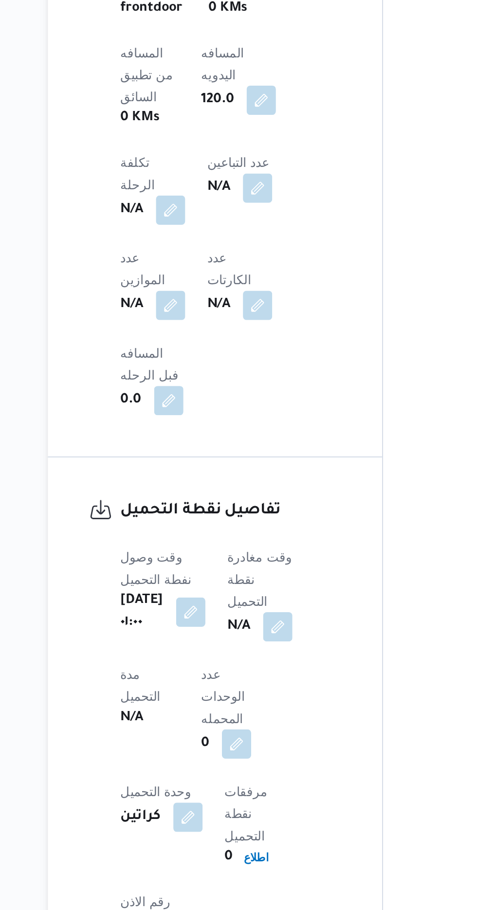
click at [319, 627] on div "المعينون قائمة التحقق تم ادخال تفاصيل نفاط التنزيل تم ادخال السواق تم ادخال الس…" at bounding box center [385, 349] width 161 height 1197
click at [200, 743] on button "button" at bounding box center [203, 751] width 16 height 16
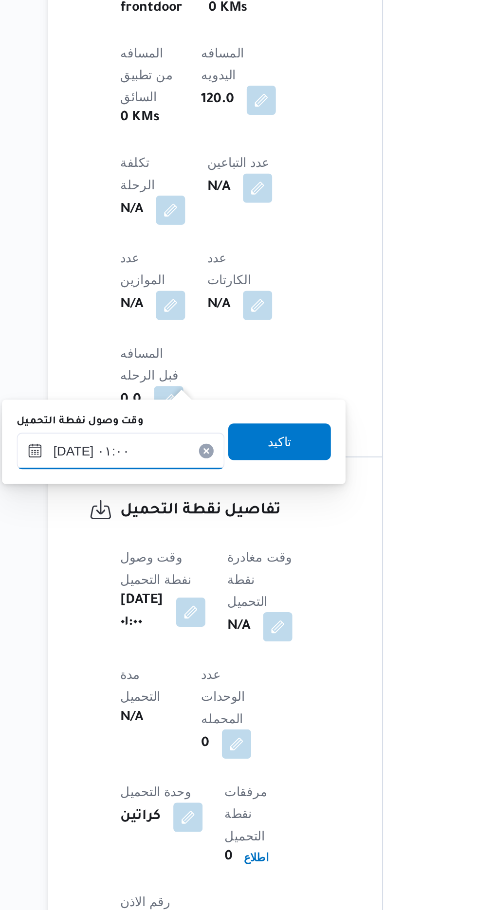
click at [148, 666] on input "[DATE] ٠١:٠٠" at bounding box center [165, 665] width 110 height 19
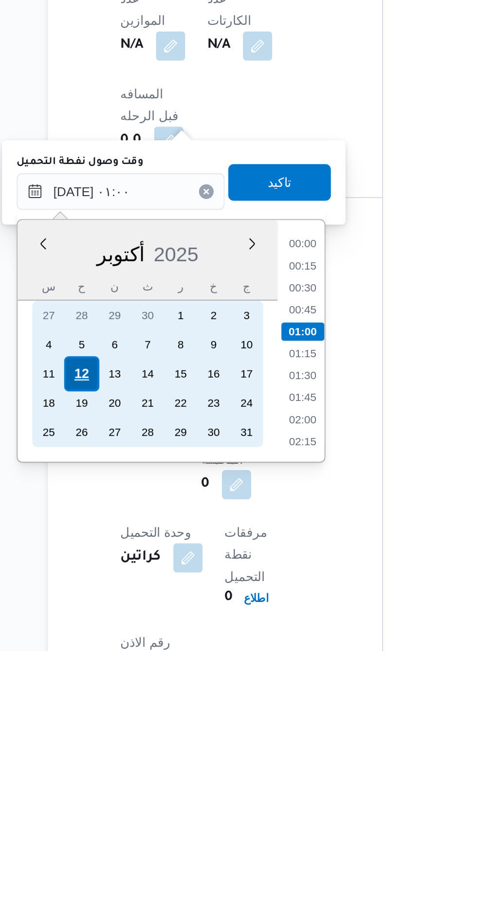
click at [145, 761] on div "12" at bounding box center [144, 762] width 18 height 18
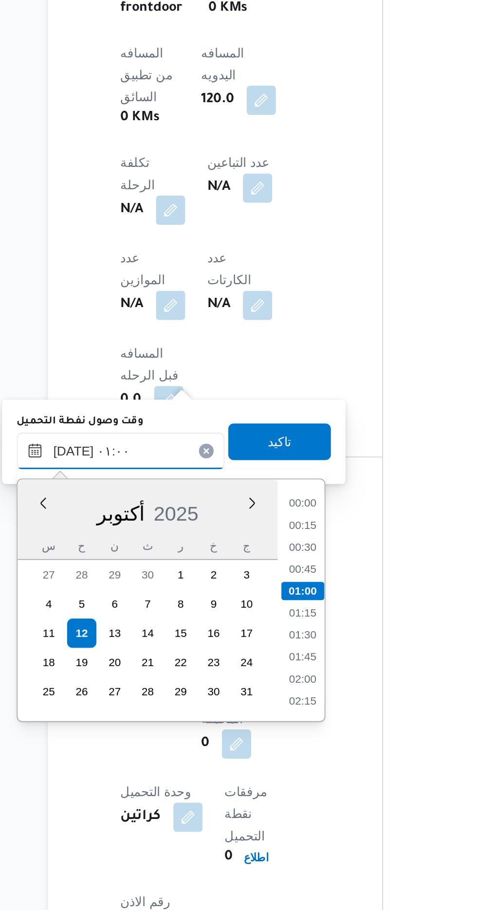
click at [119, 670] on input "[DATE] ٠١:٠٠" at bounding box center [165, 665] width 110 height 19
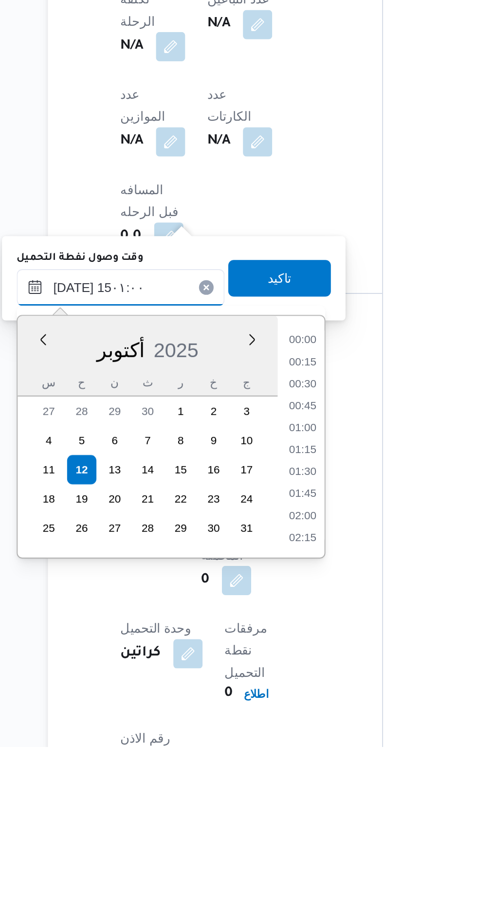
scroll to position [598, 0]
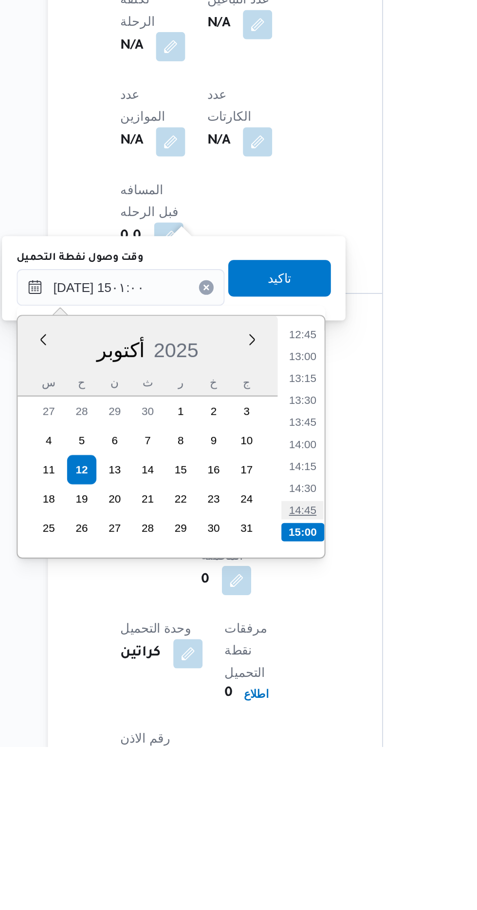
click at [265, 785] on li "14:45" at bounding box center [262, 784] width 22 height 10
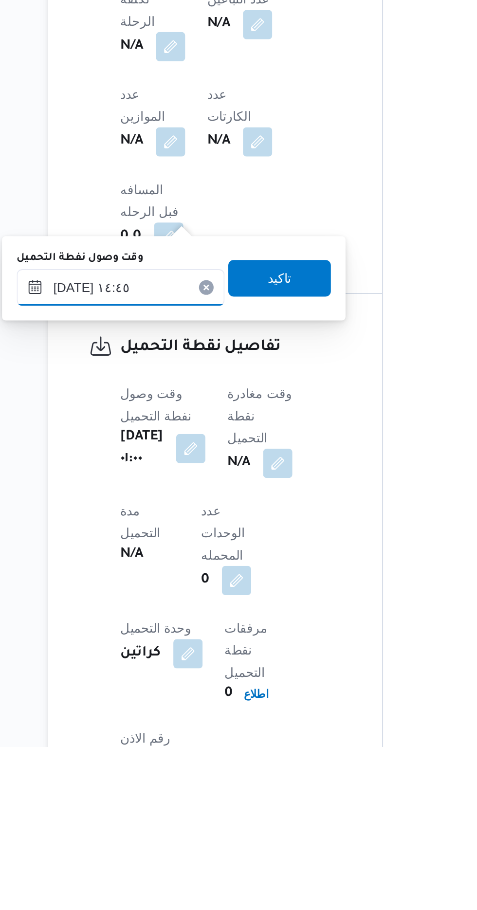
click at [207, 662] on input "[DATE] ١٤:٤٥" at bounding box center [165, 665] width 110 height 19
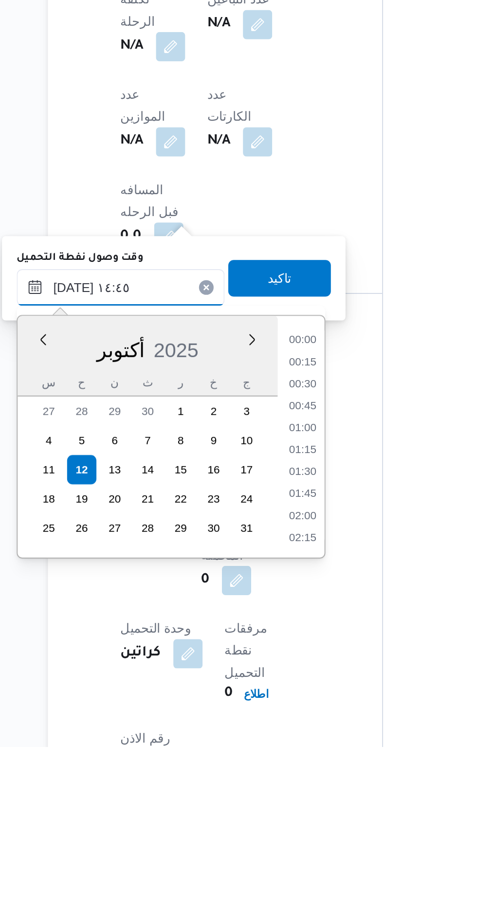
scroll to position [630, 0]
click at [262, 763] on li "15:00" at bounding box center [262, 765] width 22 height 10
type input "[DATE] ١٥:٠٠"
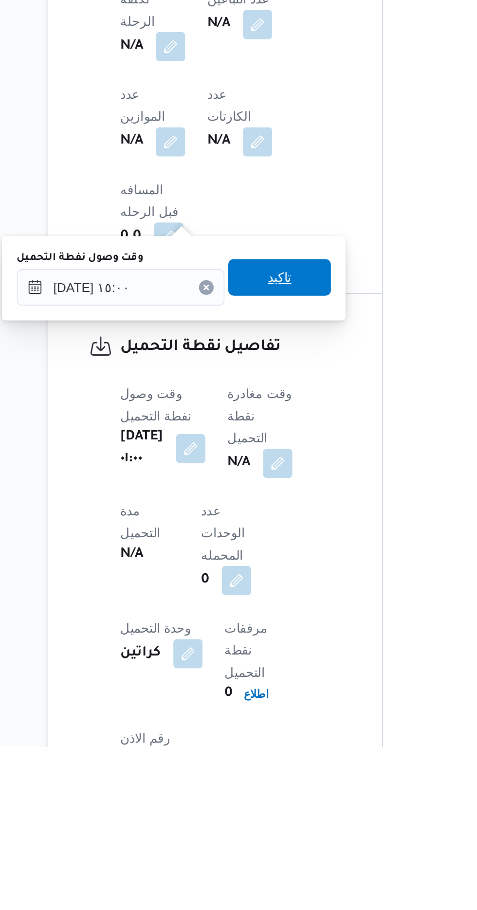
click at [269, 667] on span "تاكيد" at bounding box center [249, 660] width 54 height 19
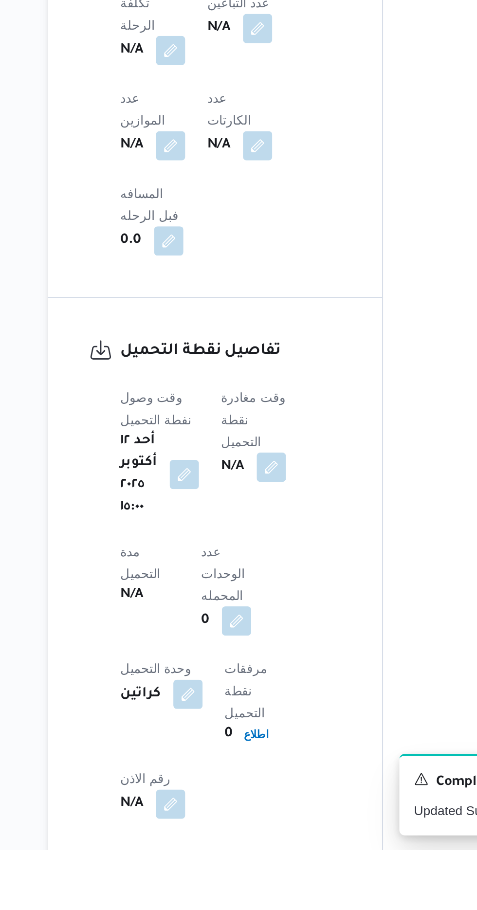
scroll to position [494, 0]
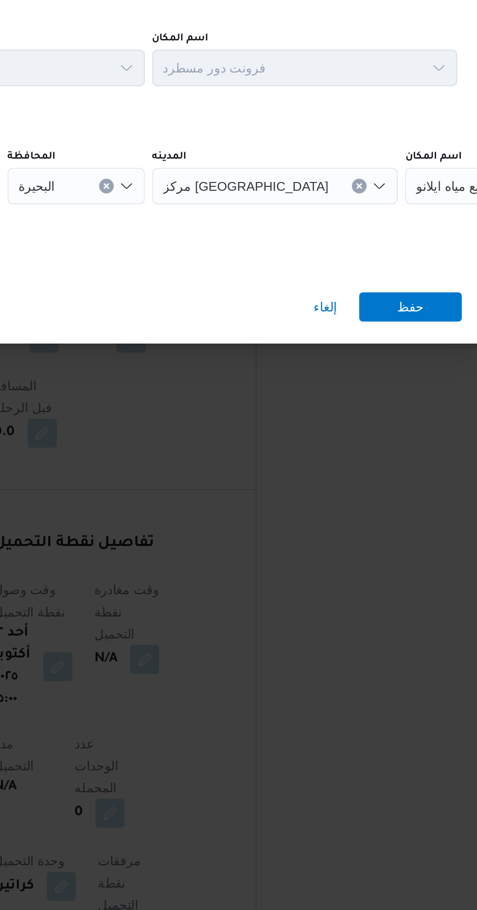
click at [383, 450] on div "مصنع مياه ايلانو" at bounding box center [444, 440] width 122 height 19
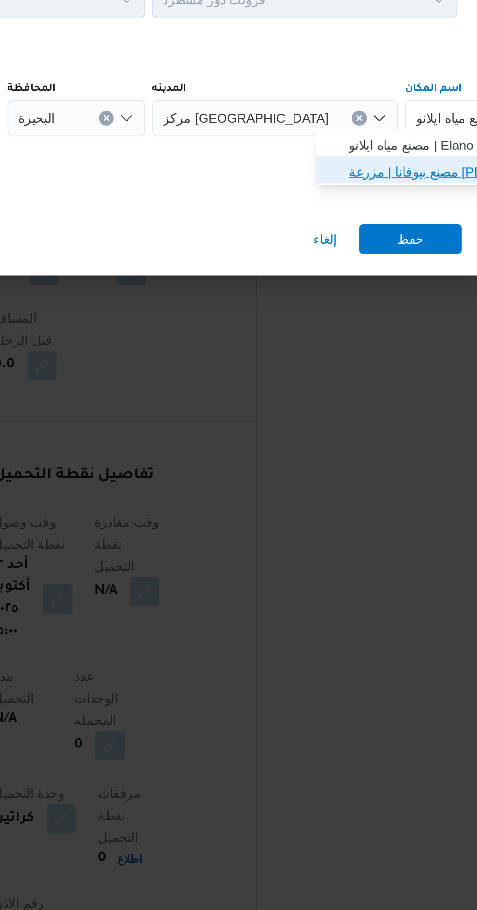
click at [389, 470] on span "مصنع بيوفانا | مزرعة [PERSON_NAME] | null" at bounding box center [403, 469] width 98 height 12
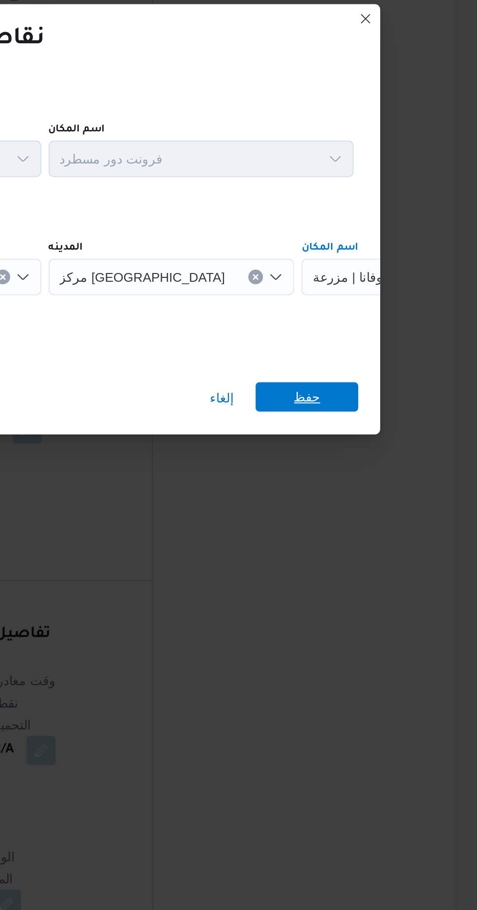
click at [396, 501] on span "حفظ" at bounding box center [386, 504] width 54 height 16
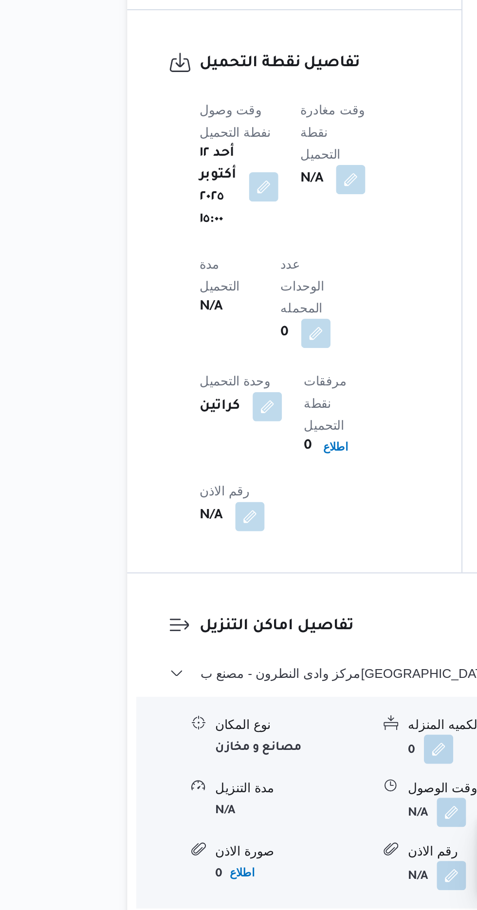
scroll to position [663, 0]
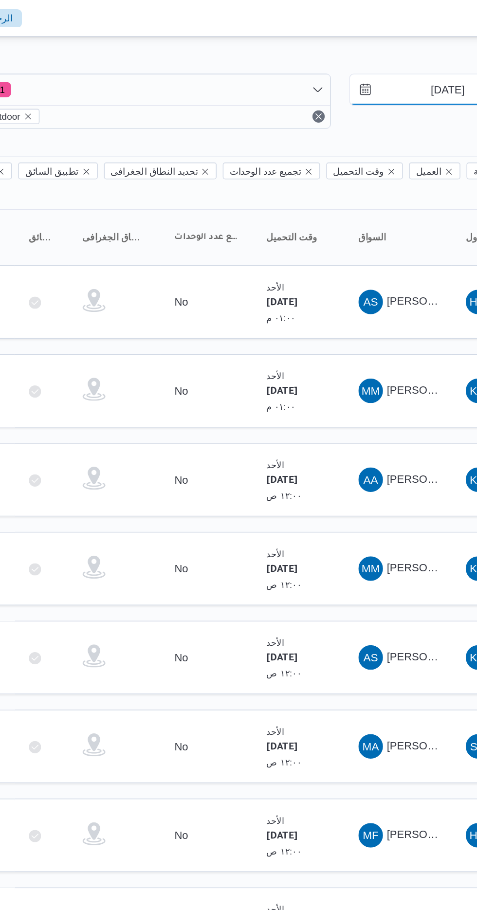
click at [440, 54] on input "[DATE]" at bounding box center [443, 56] width 110 height 19
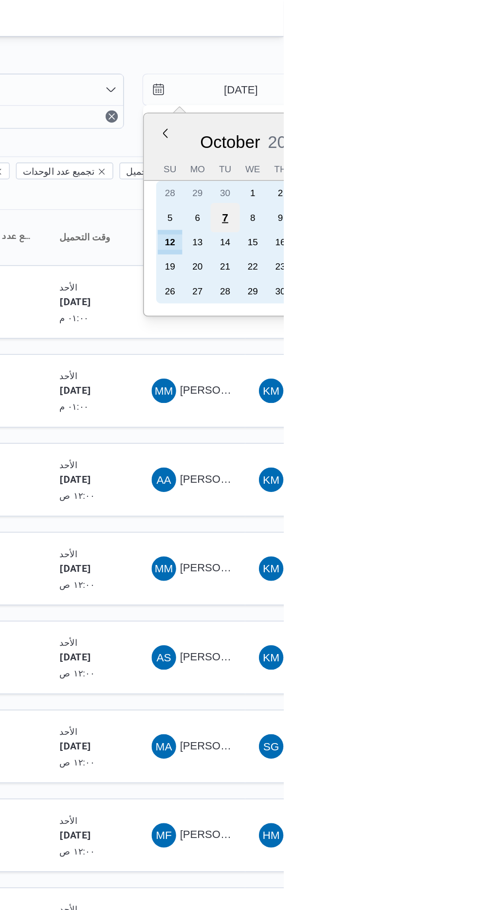
click at [439, 137] on div "7" at bounding box center [440, 138] width 18 height 18
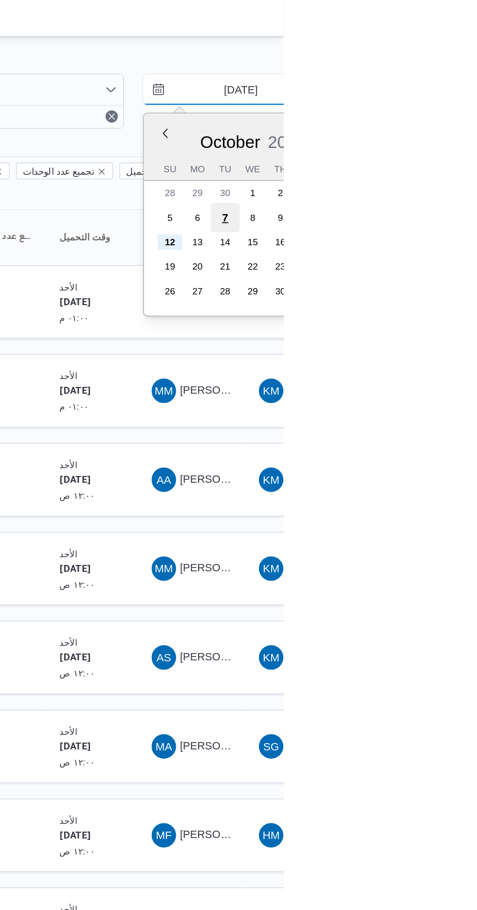
type input "[DATE]"
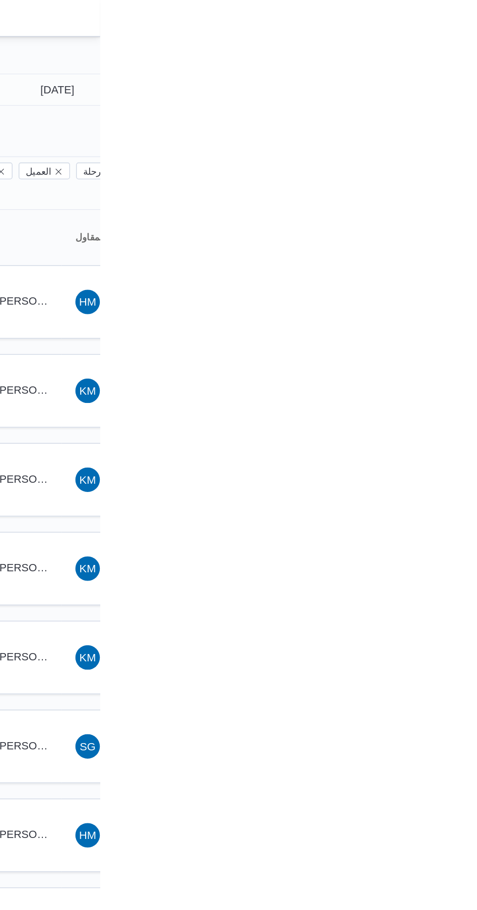
type input "[DATE]"
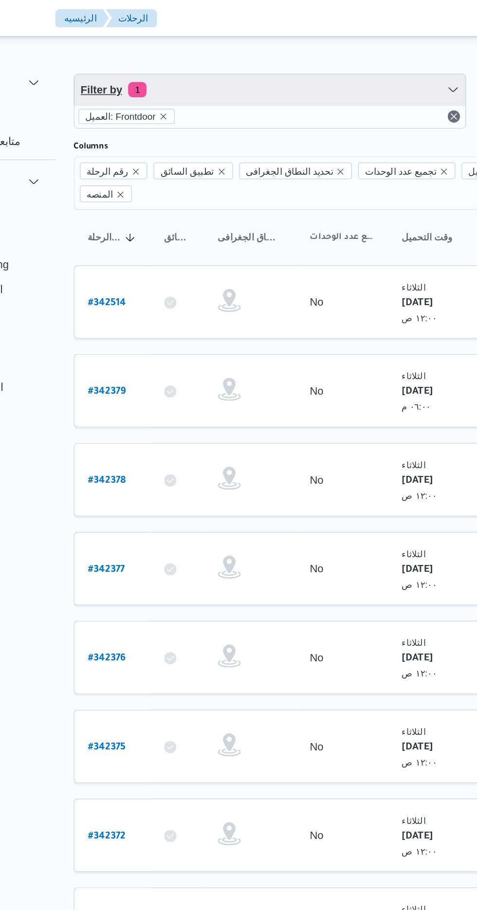
click at [262, 52] on span "Filter by 1" at bounding box center [251, 56] width 248 height 19
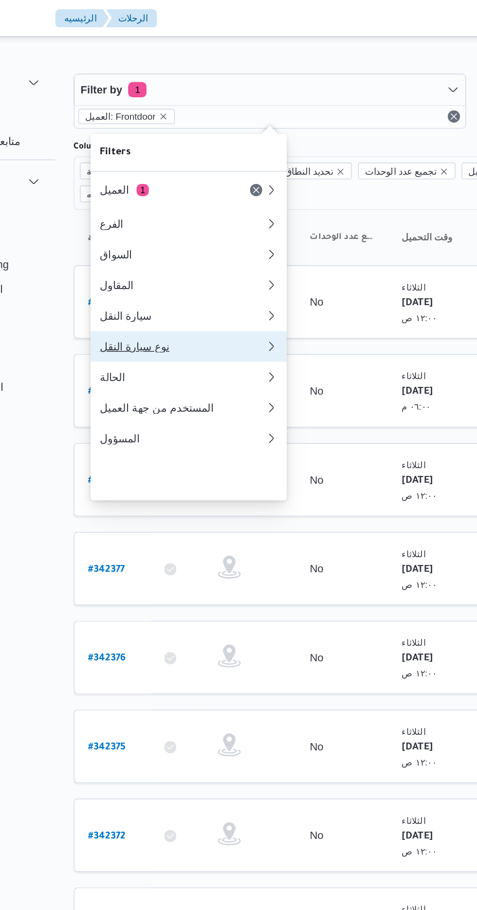
click at [212, 224] on div "نوع سيارة النقل" at bounding box center [195, 220] width 105 height 8
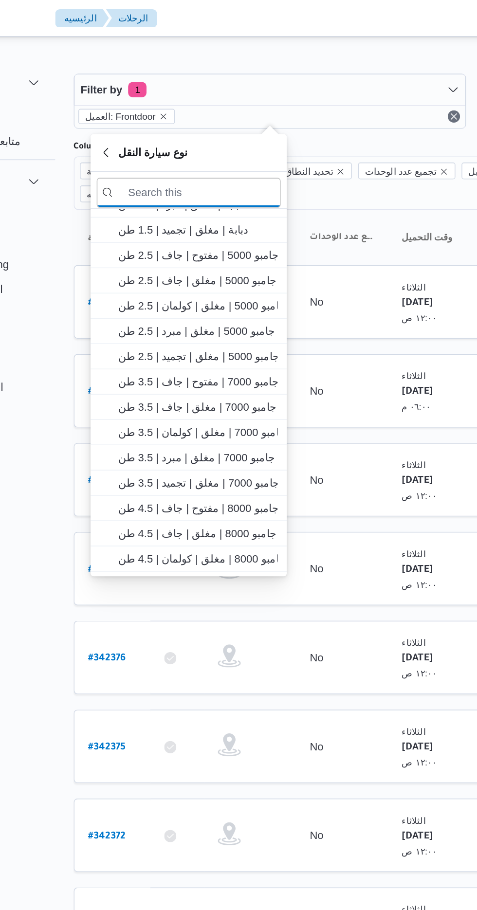
scroll to position [164, 0]
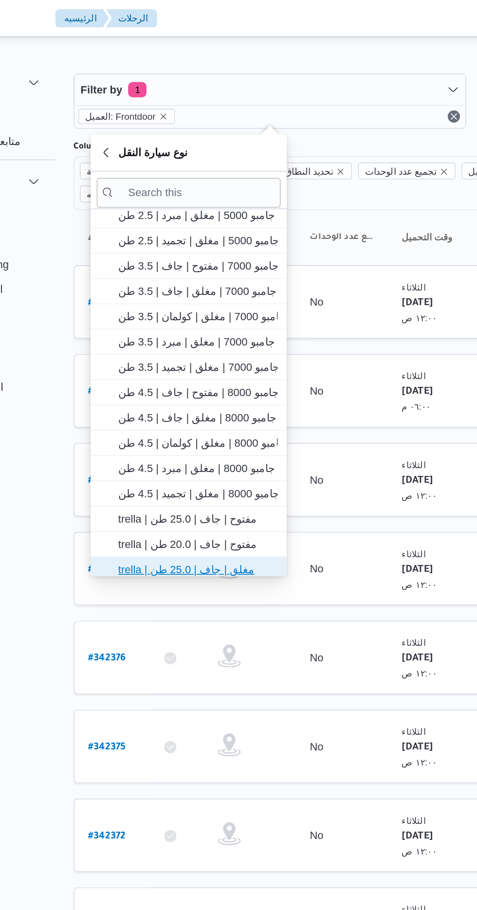
click at [224, 356] on span "trella | مغلق | جاف | 25.0 طن" at bounding box center [205, 362] width 101 height 12
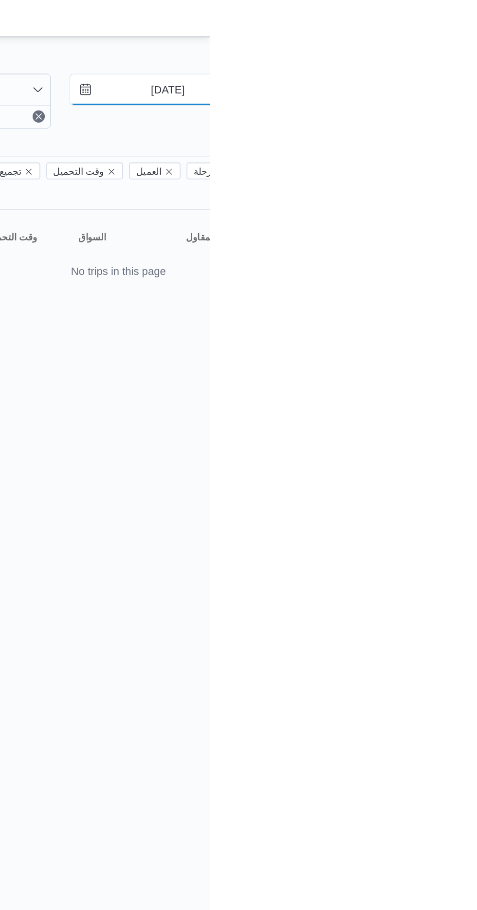
click at [449, 56] on input "[DATE]" at bounding box center [443, 56] width 110 height 19
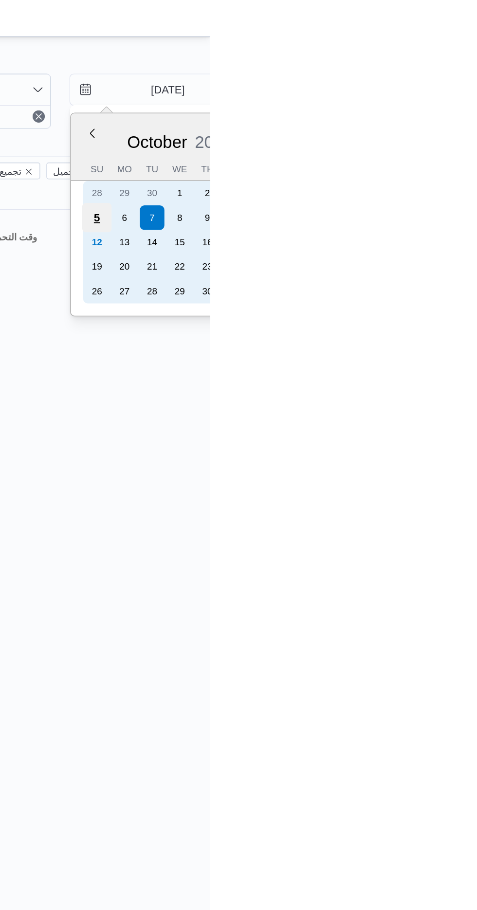
click at [404, 137] on div "5" at bounding box center [405, 138] width 18 height 18
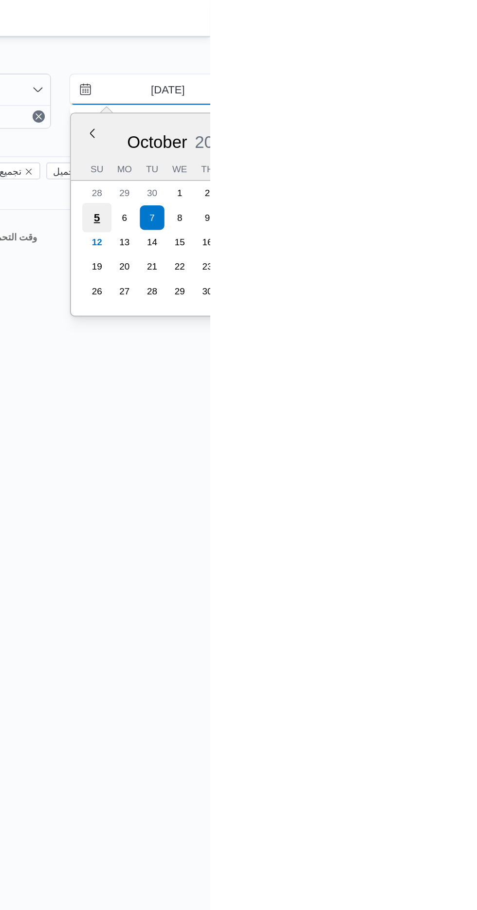
type input "[DATE]"
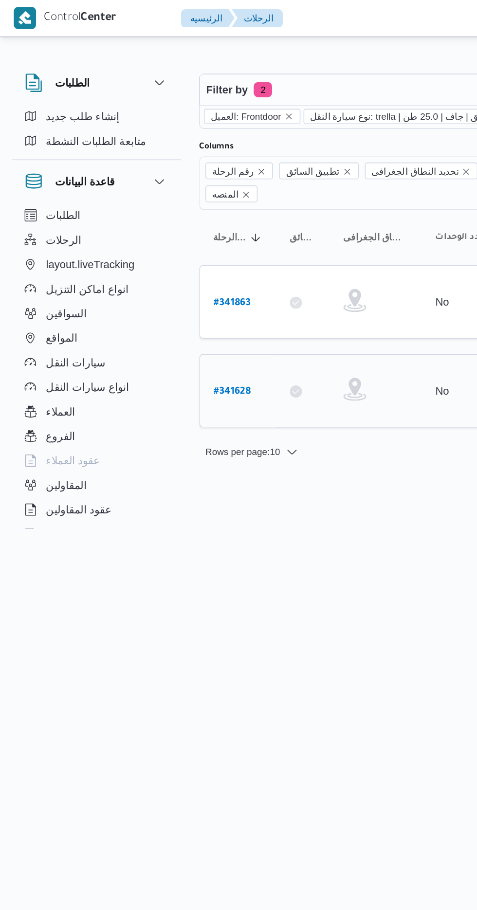
click at [155, 246] on b "# 341628" at bounding box center [147, 249] width 23 height 7
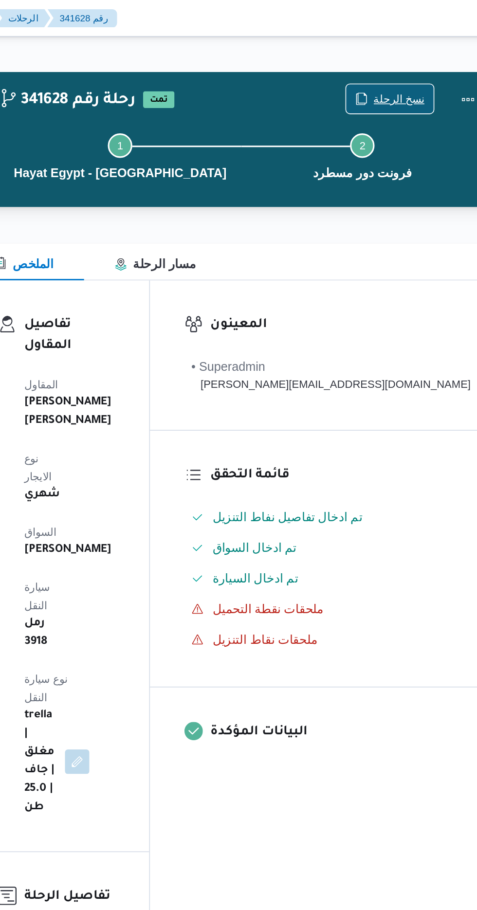
click at [389, 69] on span "نسخ الرحلة" at bounding box center [397, 63] width 56 height 18
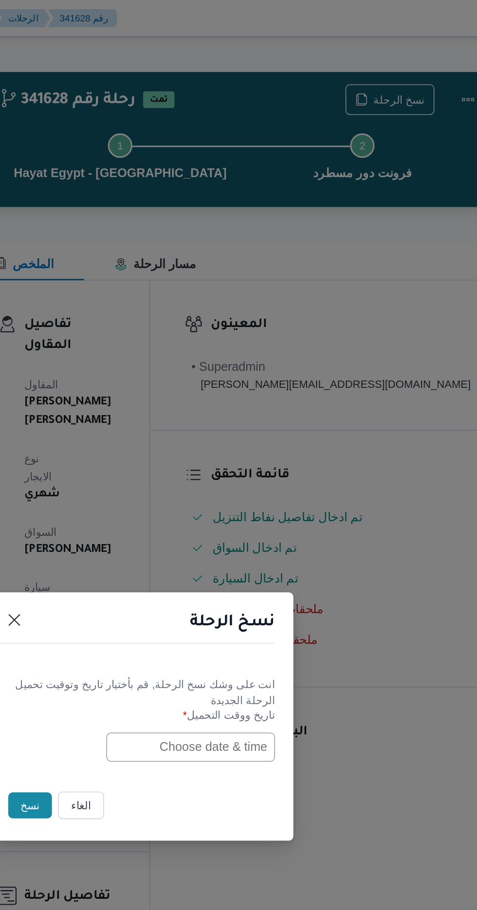
click at [267, 473] on input "text" at bounding box center [270, 474] width 107 height 18
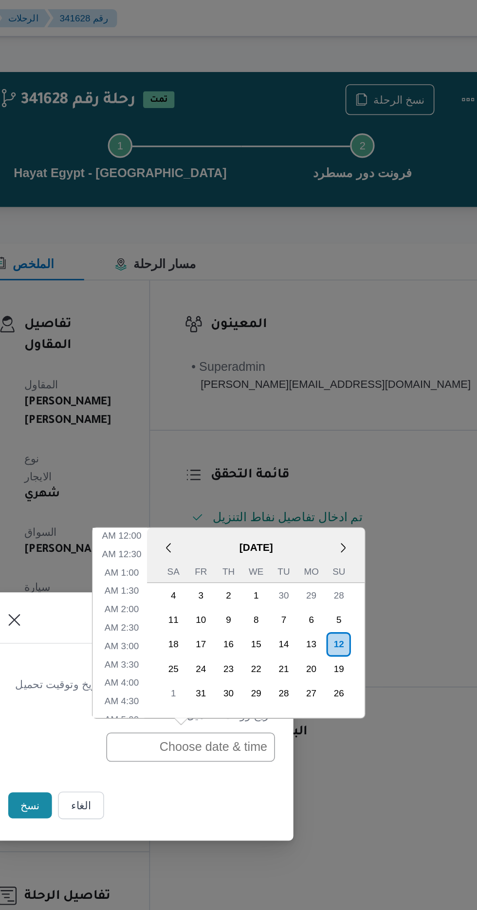
scroll to position [365, 0]
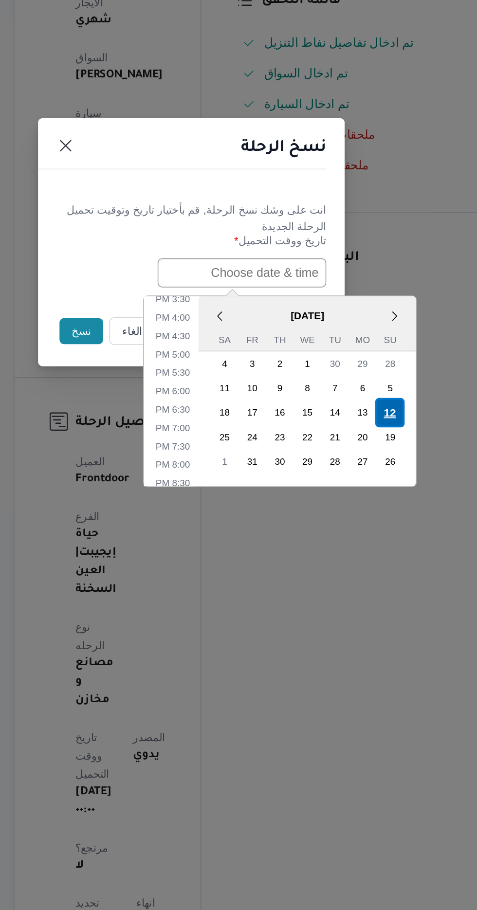
click at [367, 561] on div "12" at bounding box center [364, 563] width 18 height 18
type input "[DATE] 12:00AM"
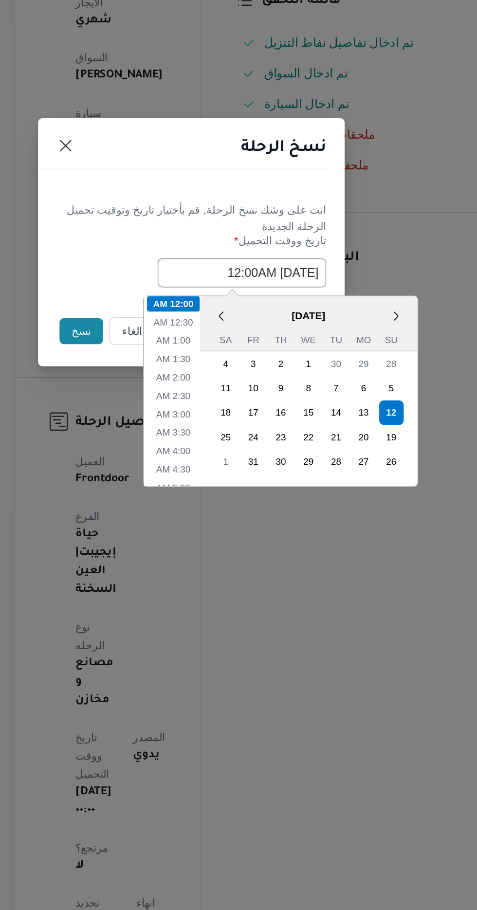
click at [157, 512] on button "نسخ" at bounding box center [169, 511] width 28 height 17
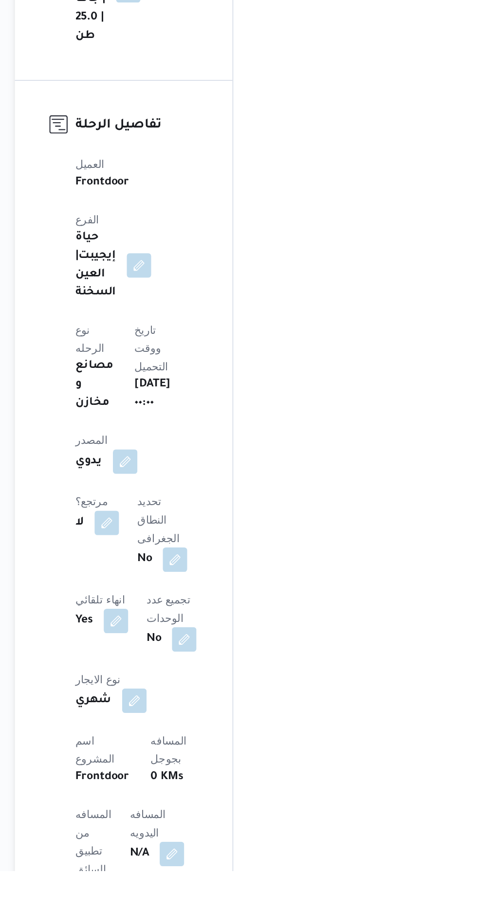
scroll to position [139, 0]
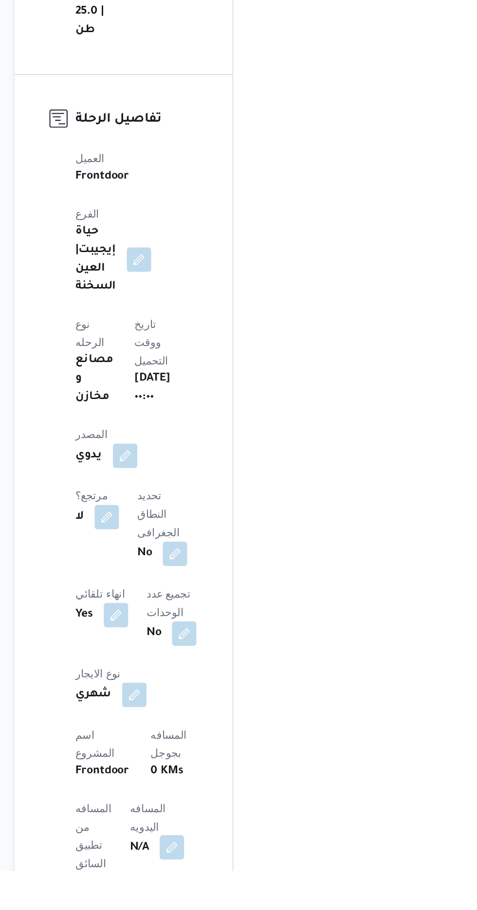
click at [218, 887] on button "button" at bounding box center [226, 895] width 16 height 16
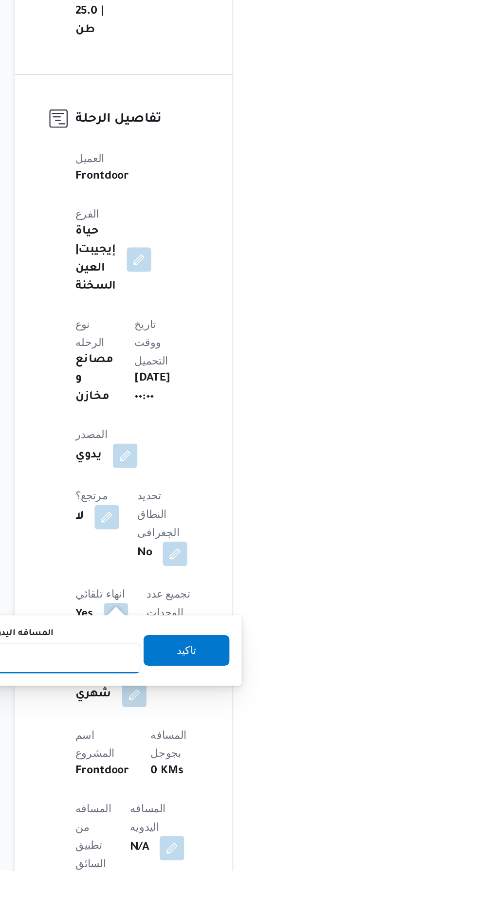
click at [162, 776] on input "المسافه اليدويه" at bounding box center [157, 774] width 97 height 19
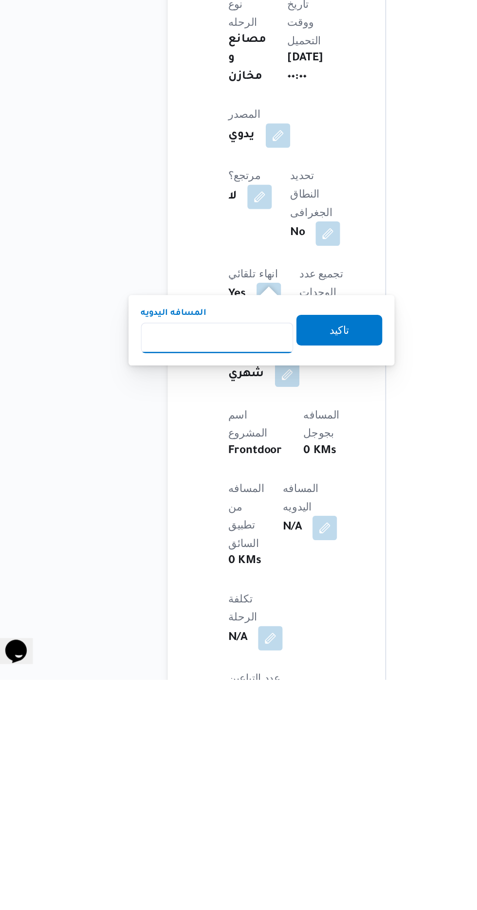
scroll to position [221, 0]
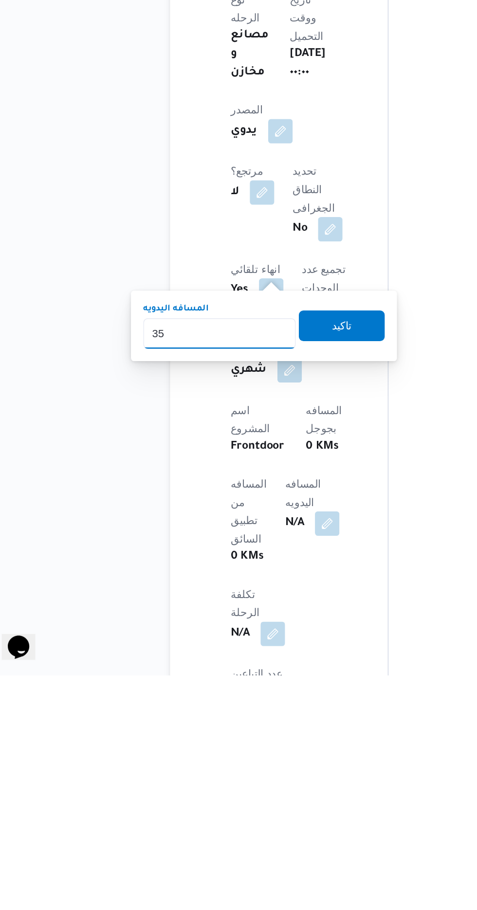
type input "350"
click at [242, 689] on span "تاكيد" at bounding box center [235, 688] width 13 height 12
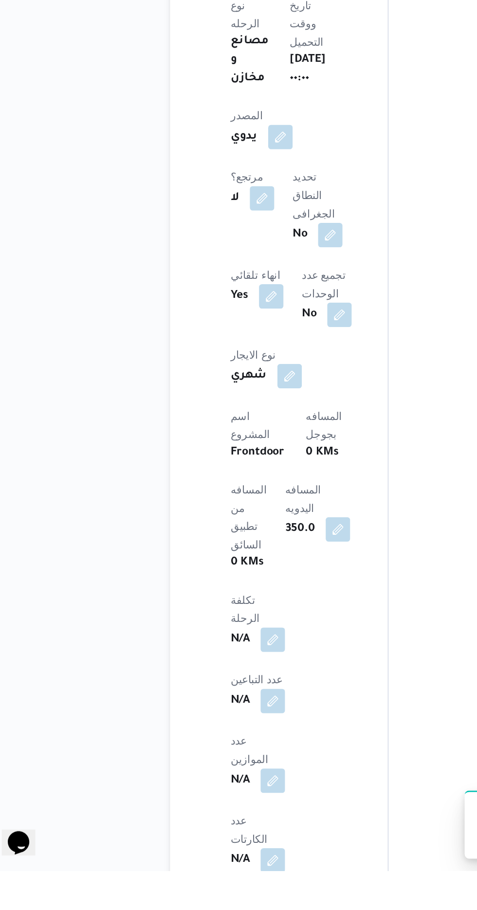
scroll to position [342, 0]
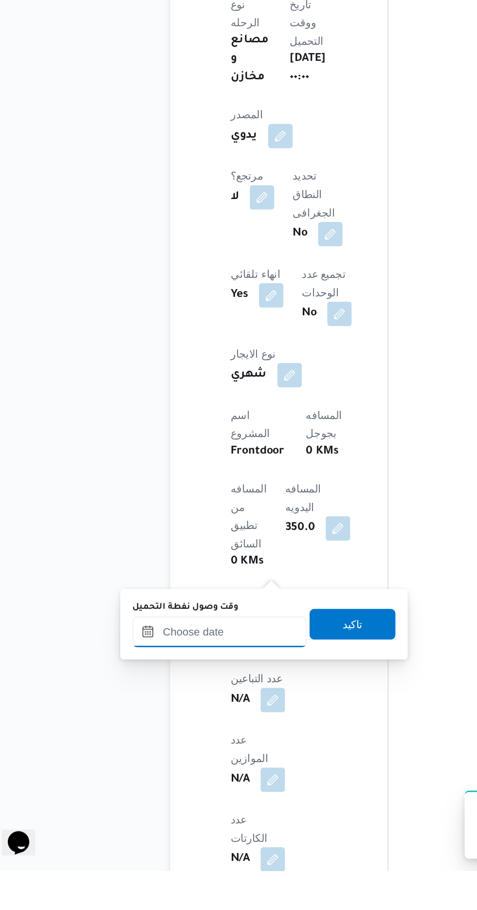
click at [180, 760] on input "وقت وصول نفطة التحميل" at bounding box center [158, 757] width 110 height 19
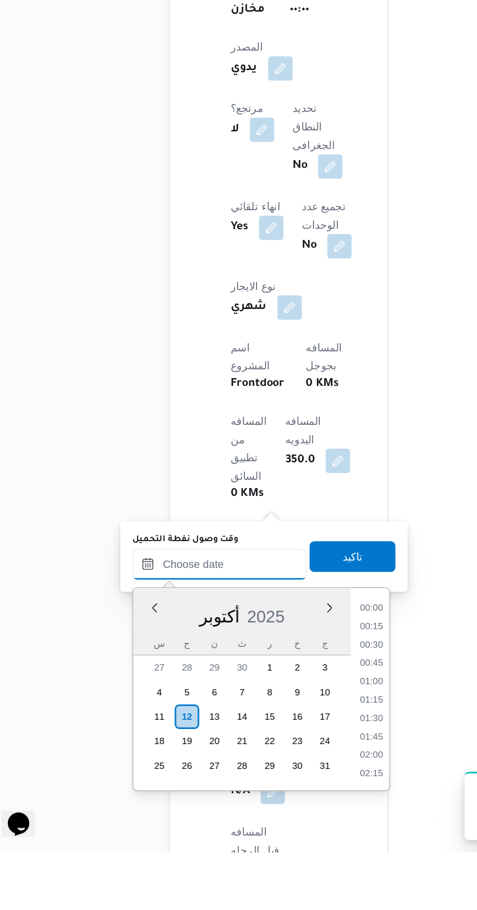
scroll to position [793, 0]
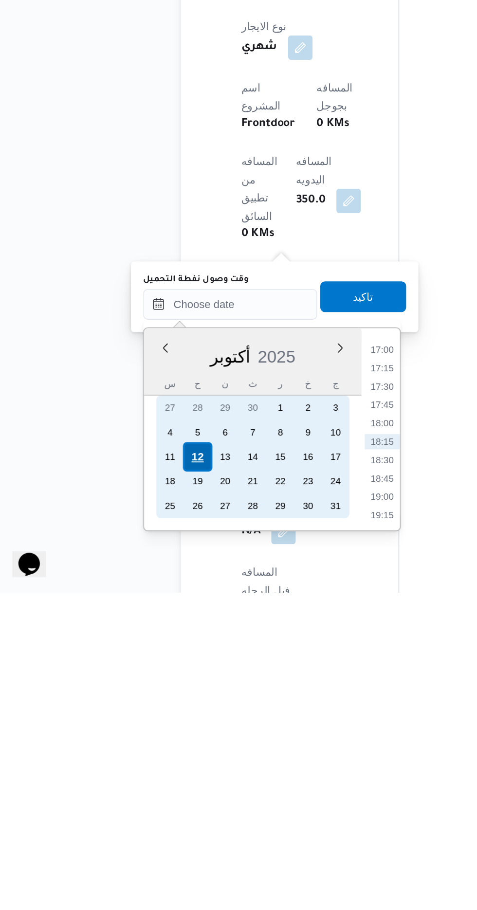
click at [141, 819] on div "12" at bounding box center [136, 824] width 18 height 18
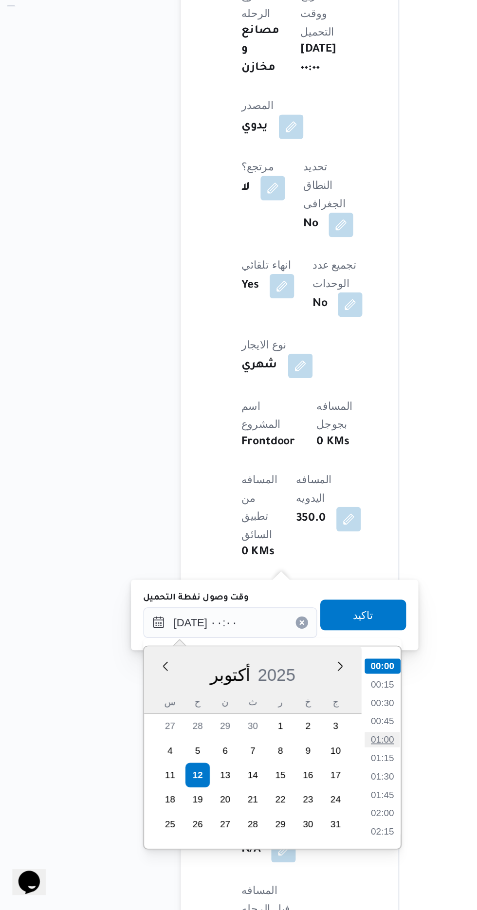
click at [254, 798] on li "01:00" at bounding box center [254, 802] width 22 height 10
type input "[DATE] ٠١:٠٠"
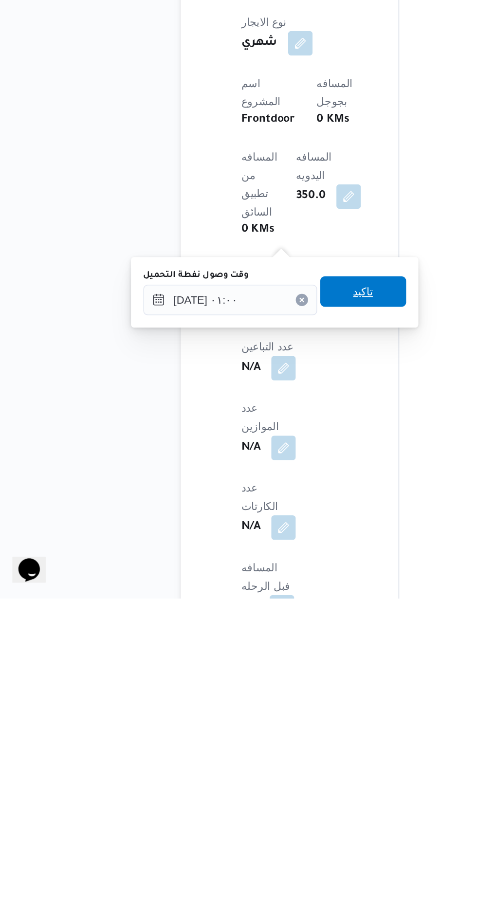
click at [249, 719] on span "تاكيد" at bounding box center [242, 715] width 13 height 12
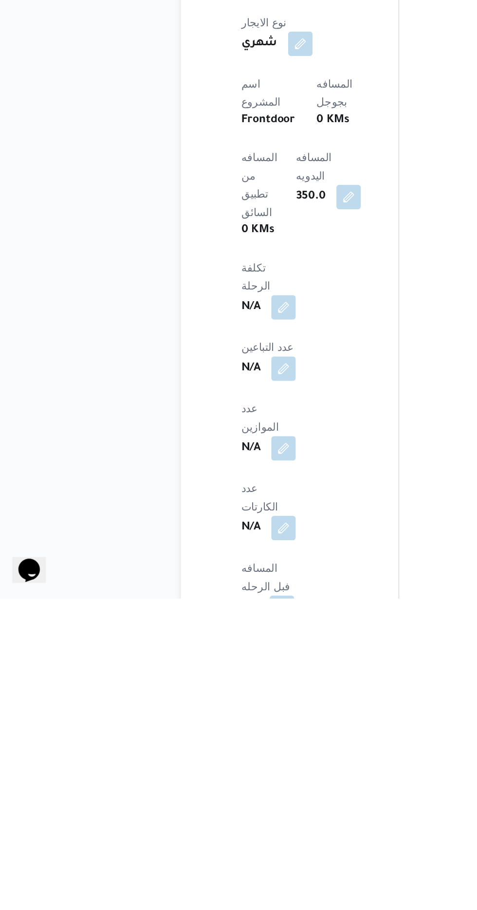
scroll to position [380, 0]
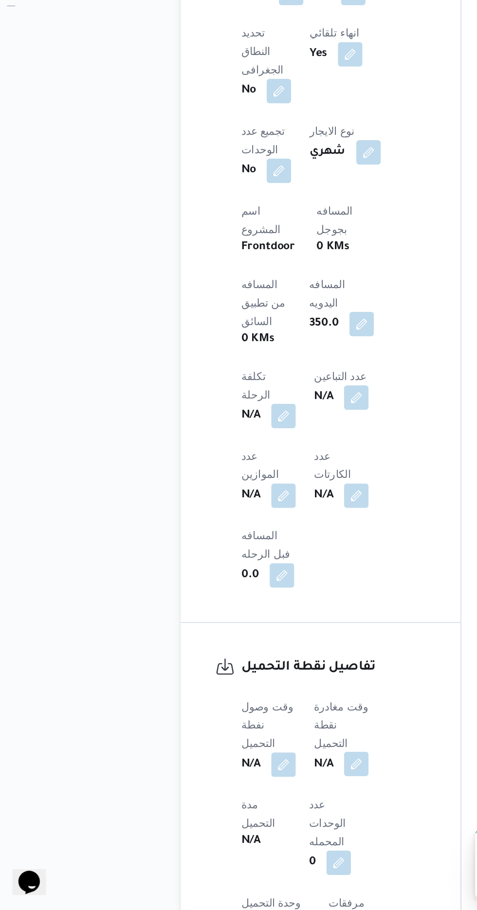
click at [246, 809] on button "button" at bounding box center [238, 817] width 16 height 16
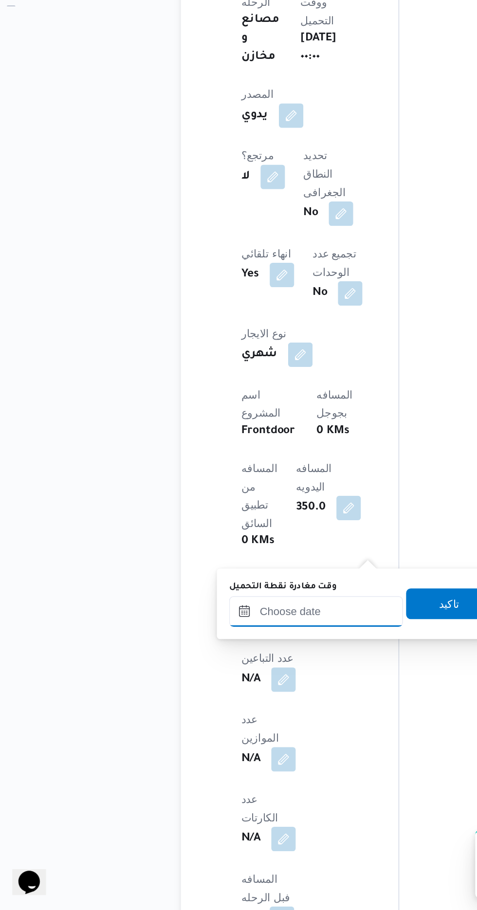
click at [216, 719] on input "وقت مغادرة نقطة التحميل" at bounding box center [212, 719] width 110 height 19
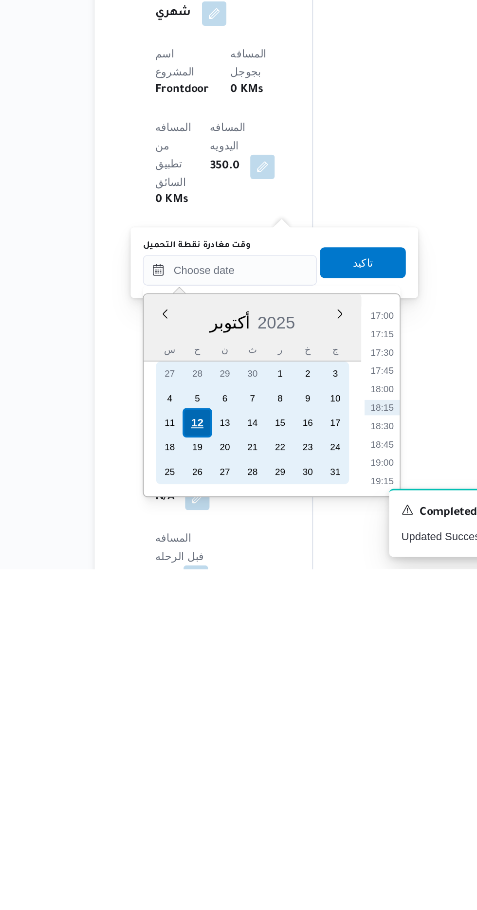
click at [191, 816] on div "12" at bounding box center [191, 817] width 18 height 18
type input "[DATE] ٠٠:٠٠"
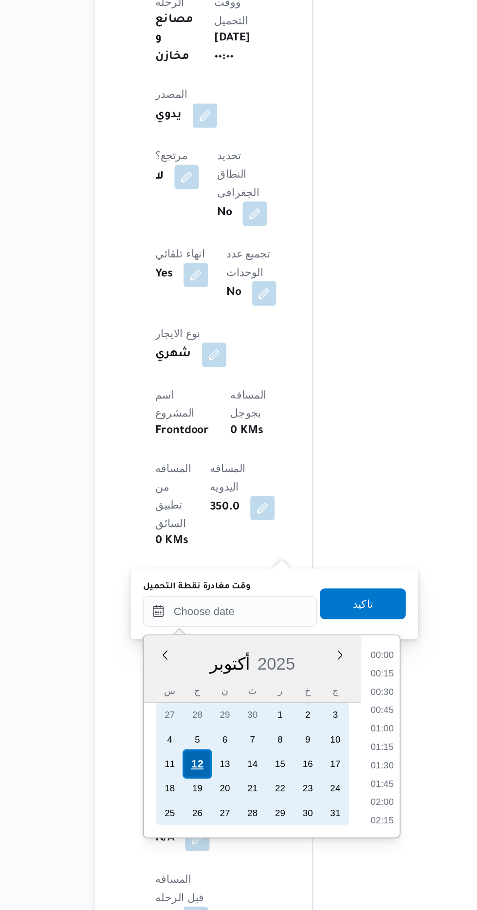
click at [191, 817] on div "12" at bounding box center [191, 817] width 18 height 18
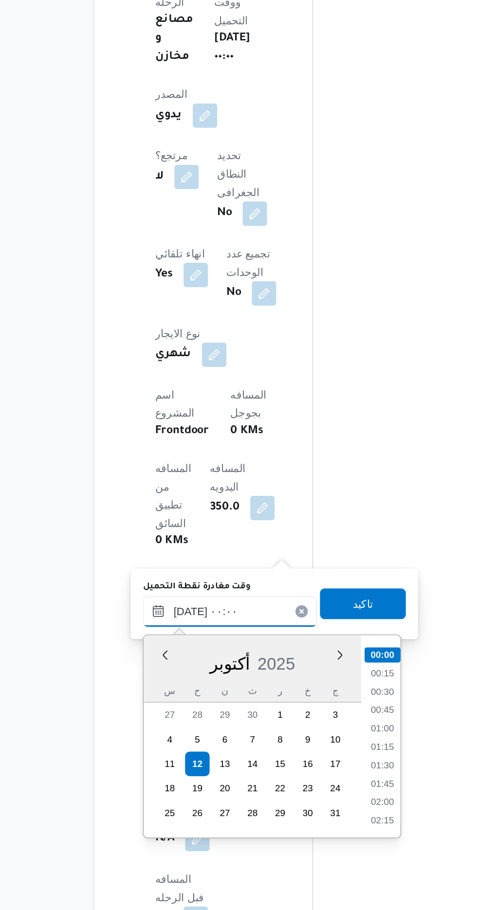
click at [163, 724] on input "[DATE] ٠٠:٠٠" at bounding box center [212, 719] width 110 height 19
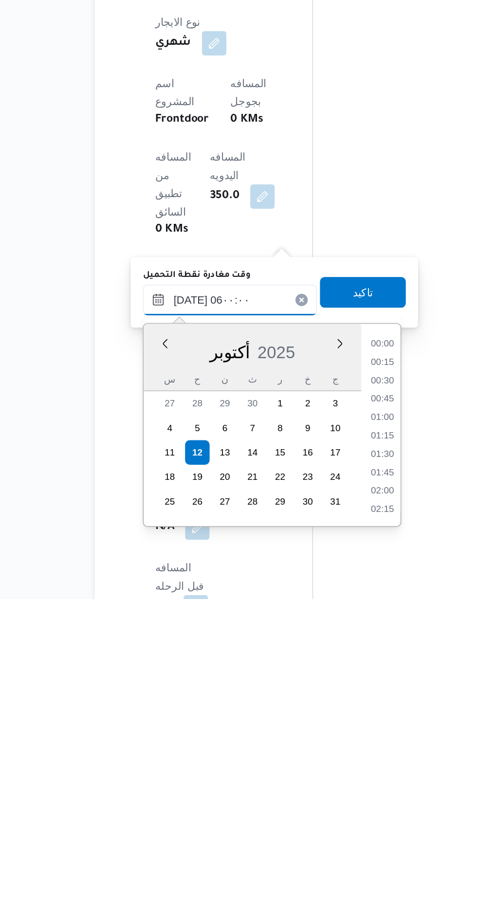
scroll to position [178, 0]
click at [311, 826] on li "05:30" at bounding box center [309, 827] width 22 height 10
type input "[DATE] ٠٥:٣٠"
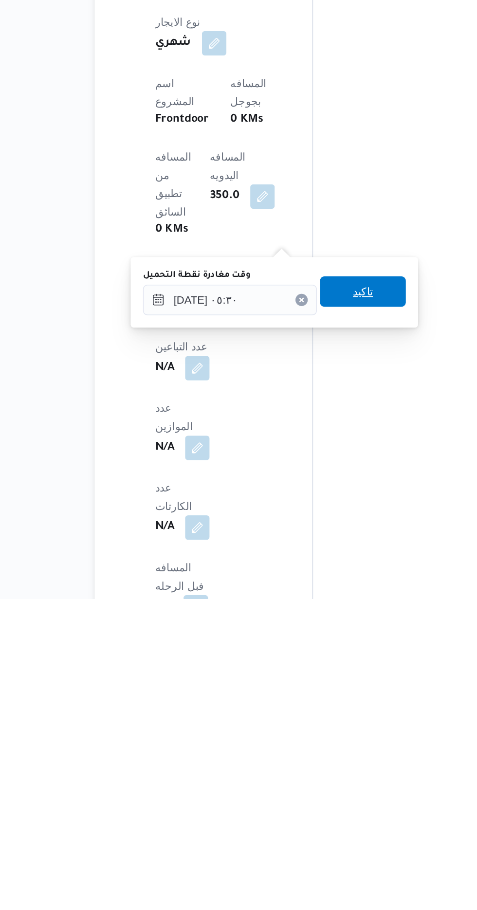
click at [303, 711] on span "تاكيد" at bounding box center [296, 715] width 13 height 12
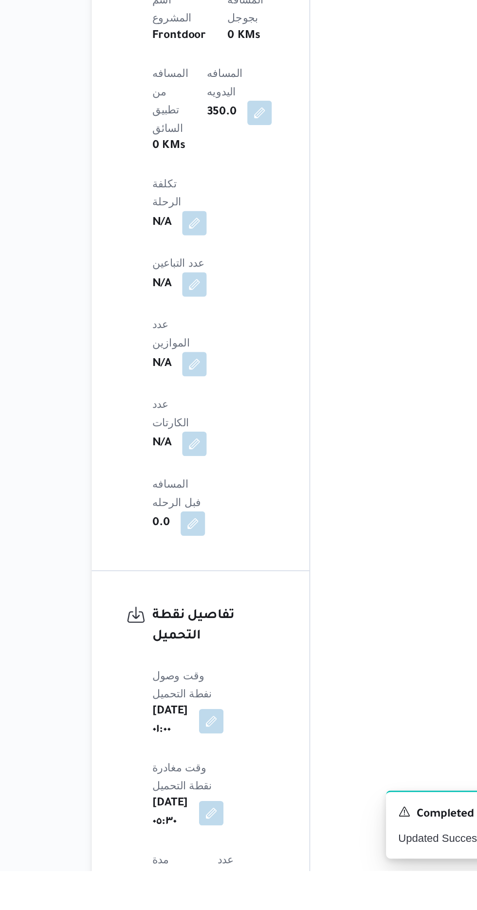
scroll to position [609, 0]
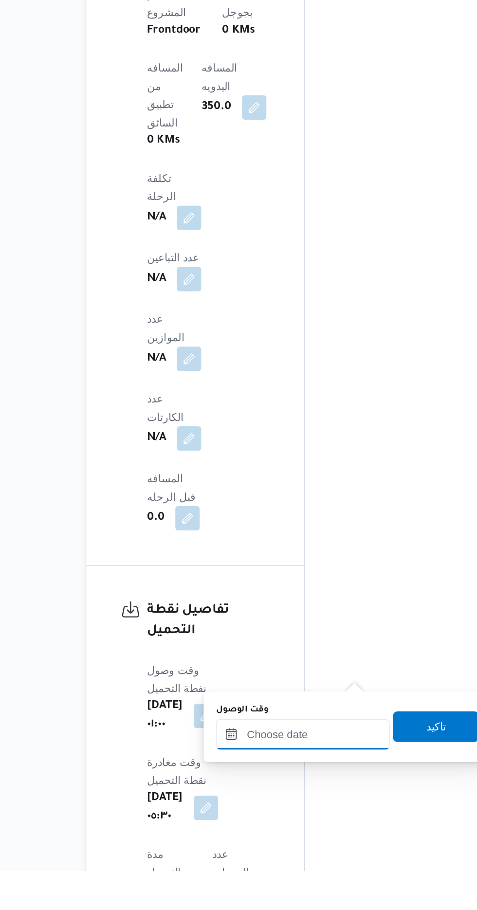
click at [273, 821] on input "وقت الوصول" at bounding box center [264, 823] width 110 height 19
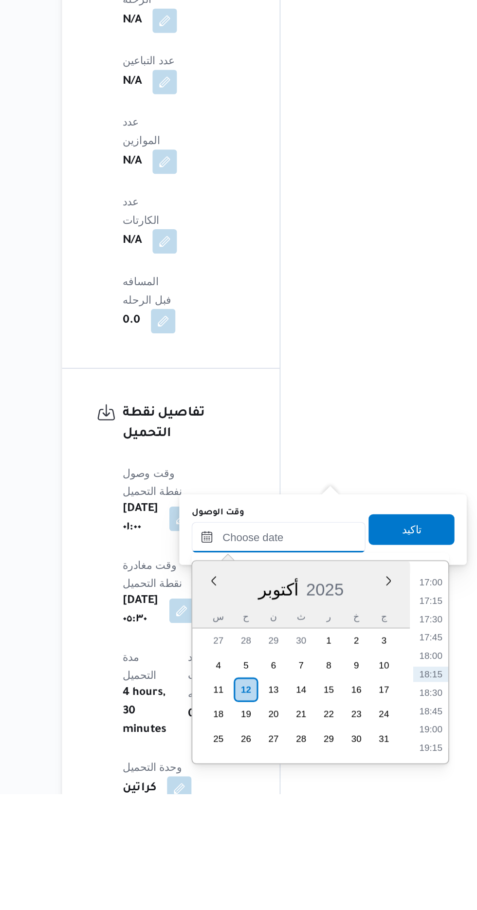
scroll to position [686, 0]
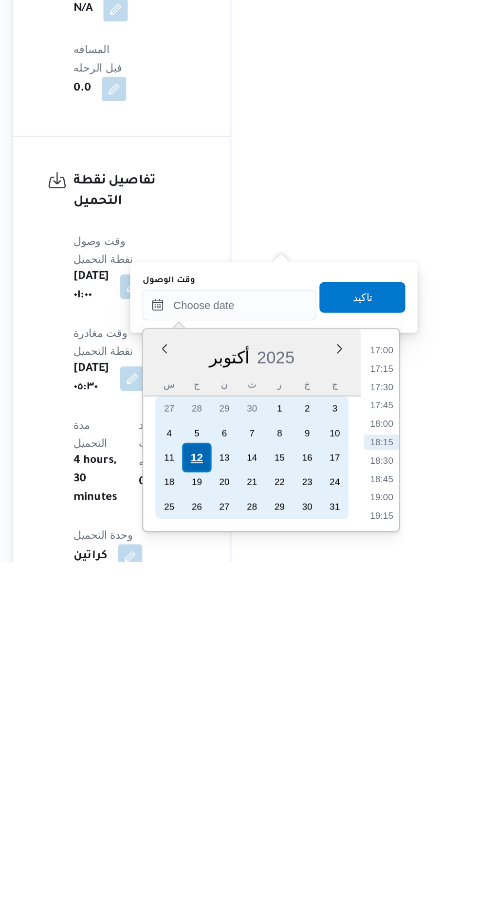
click at [244, 841] on div "12" at bounding box center [243, 843] width 18 height 18
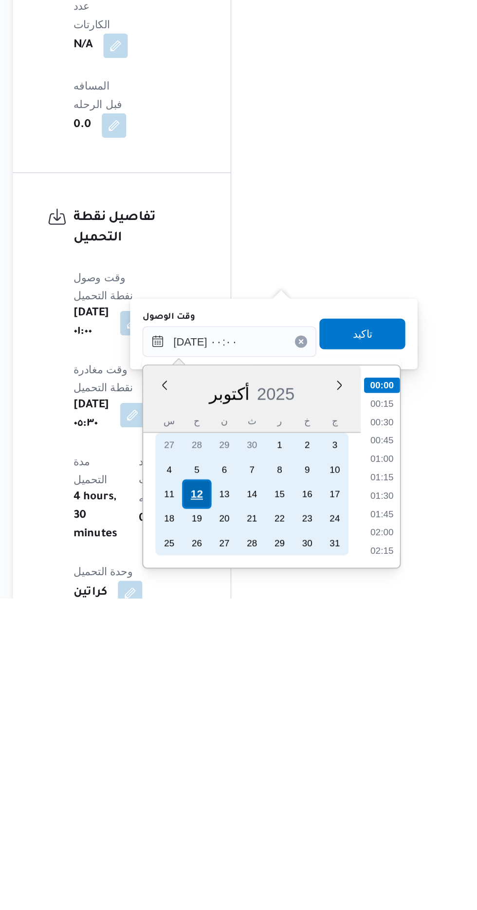
scroll to position [686, 0]
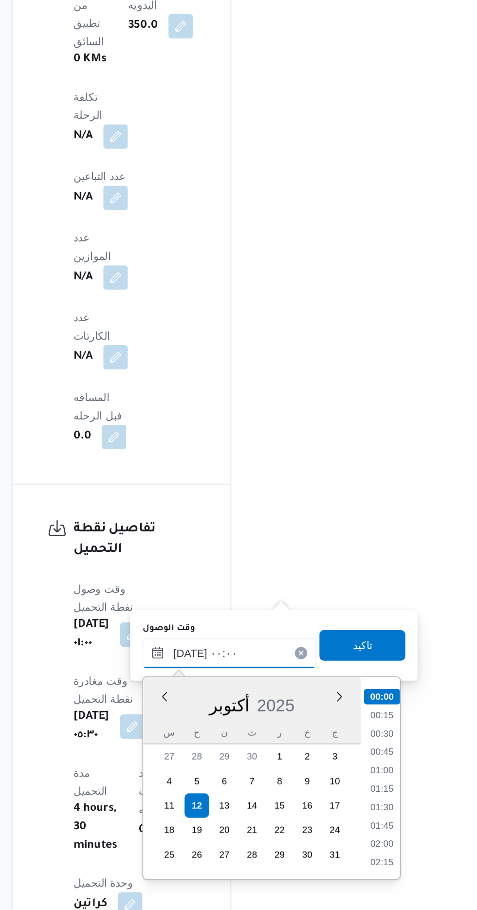
click at [209, 745] on input "[DATE] ٠٠:٠٠" at bounding box center [264, 746] width 110 height 19
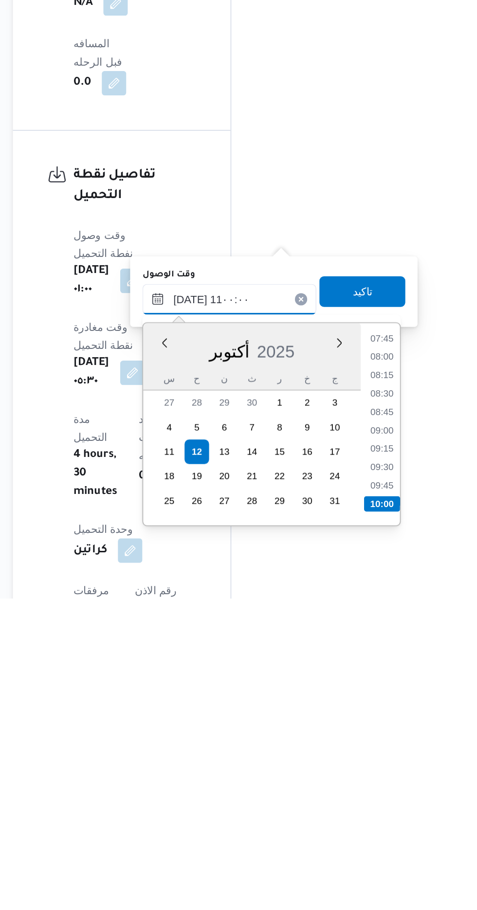
scroll to position [412, 0]
click at [361, 850] on li "11:00" at bounding box center [360, 850] width 23 height 10
type input "[DATE] ١١:٠٠"
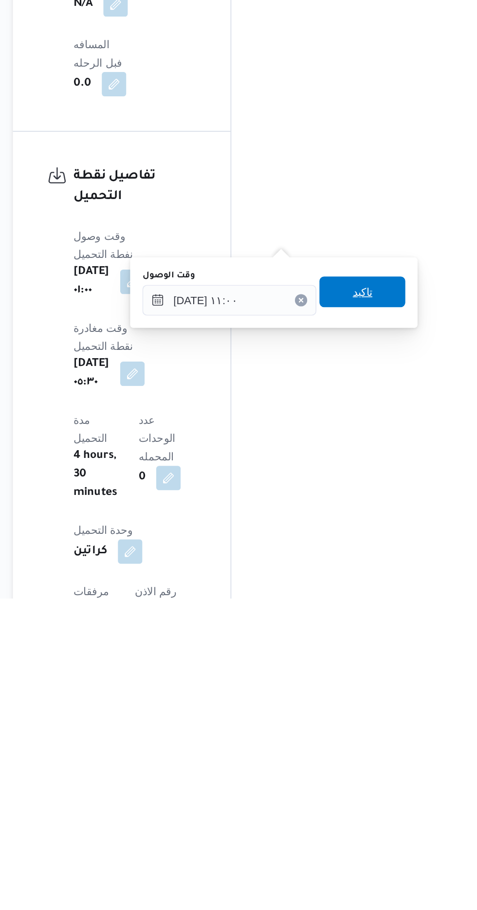
click at [364, 715] on span "تاكيد" at bounding box center [348, 715] width 54 height 19
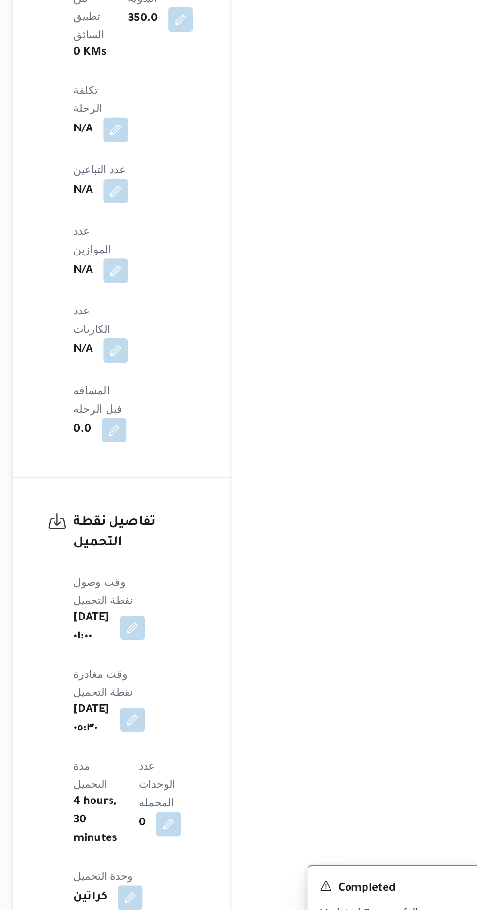
scroll to position [712, 0]
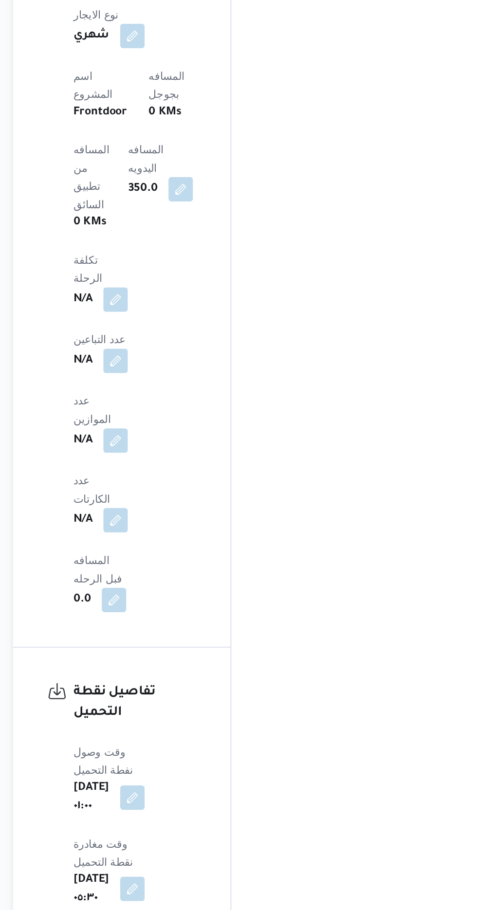
click at [210, 759] on button "button" at bounding box center [203, 767] width 16 height 16
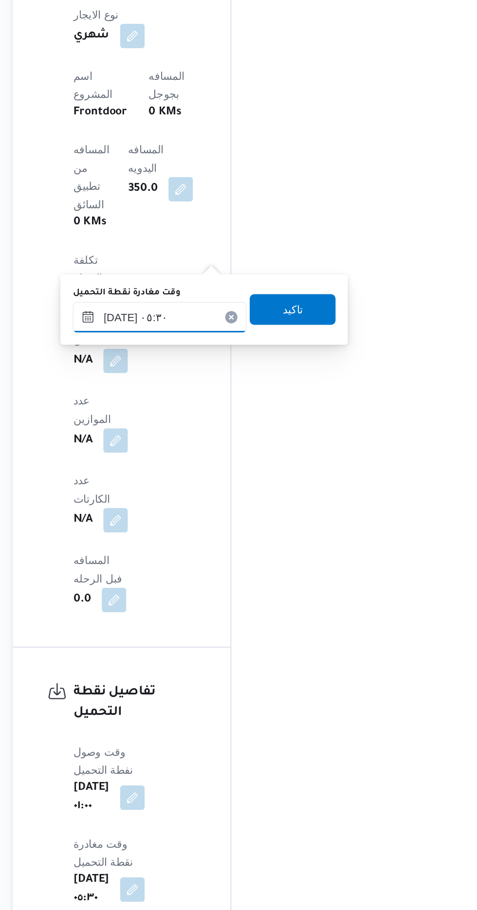
click at [229, 405] on input "[DATE] ٠٥:٣٠" at bounding box center [219, 403] width 110 height 19
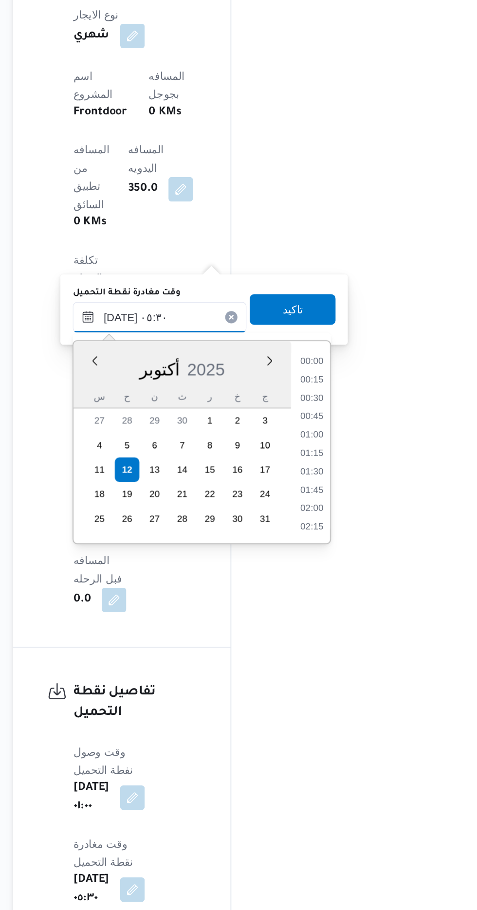
scroll to position [198, 0]
click at [315, 513] on li "06:00" at bounding box center [317, 514] width 22 height 10
type input "[DATE] ٠٥:٣٠"
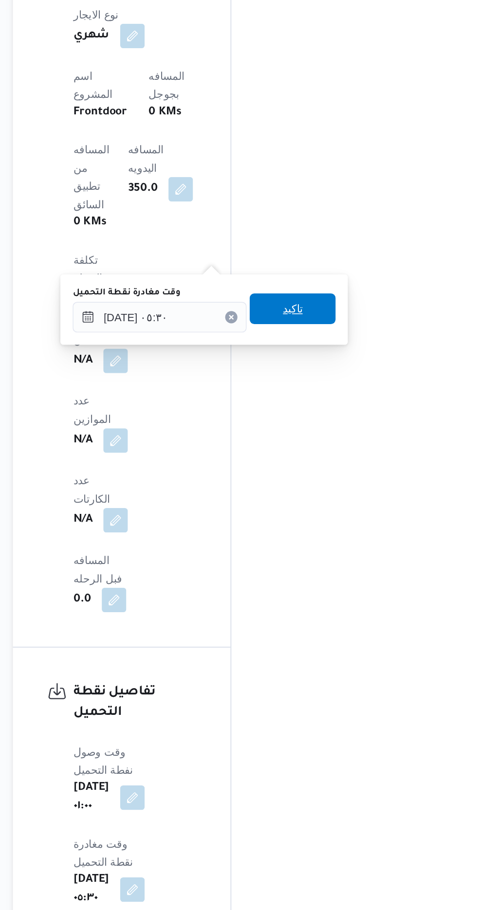
click at [320, 395] on span "تاكيد" at bounding box center [304, 397] width 54 height 19
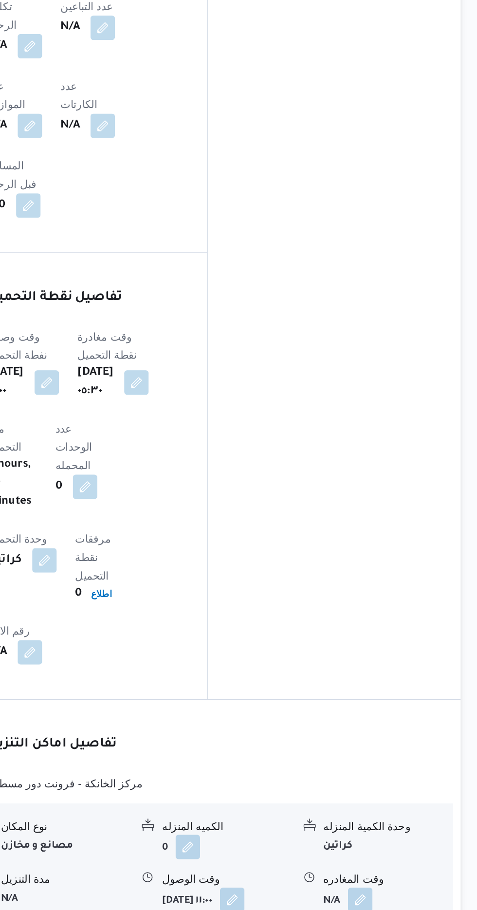
scroll to position [712, 0]
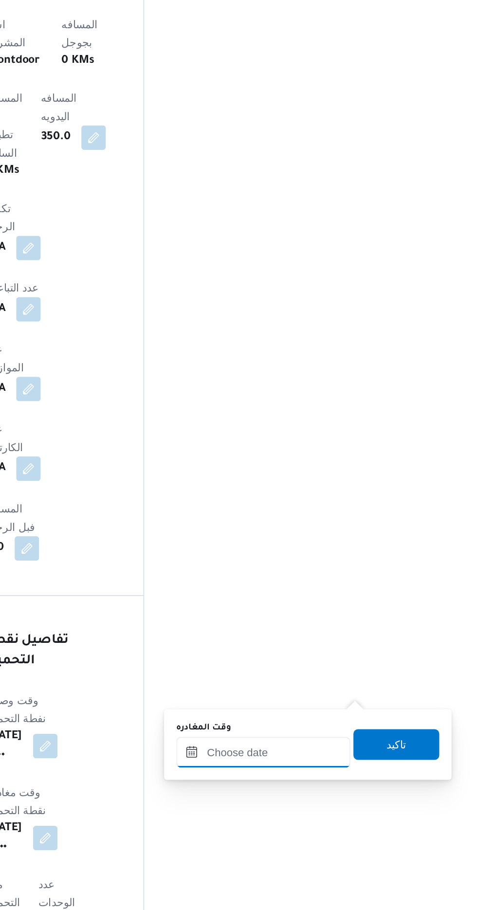
click at [357, 711] on input "وقت المغادره" at bounding box center [341, 712] width 110 height 19
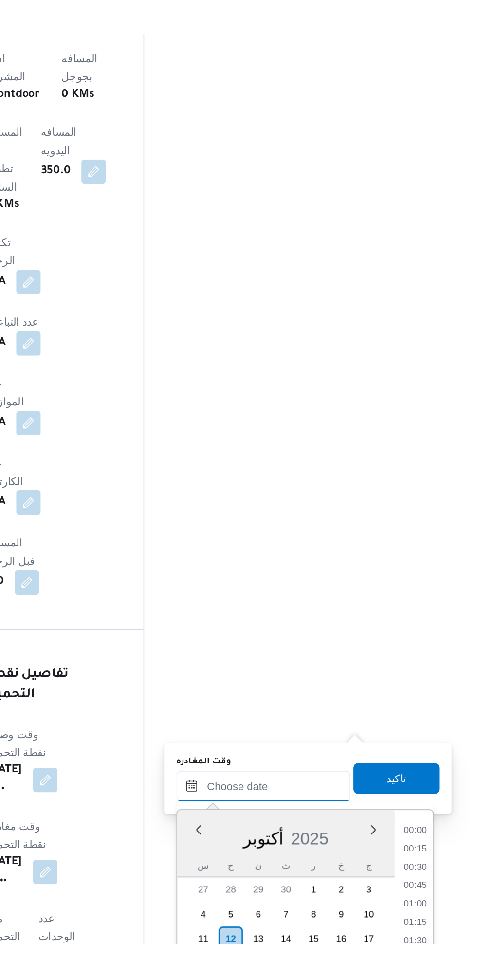
scroll to position [712, 0]
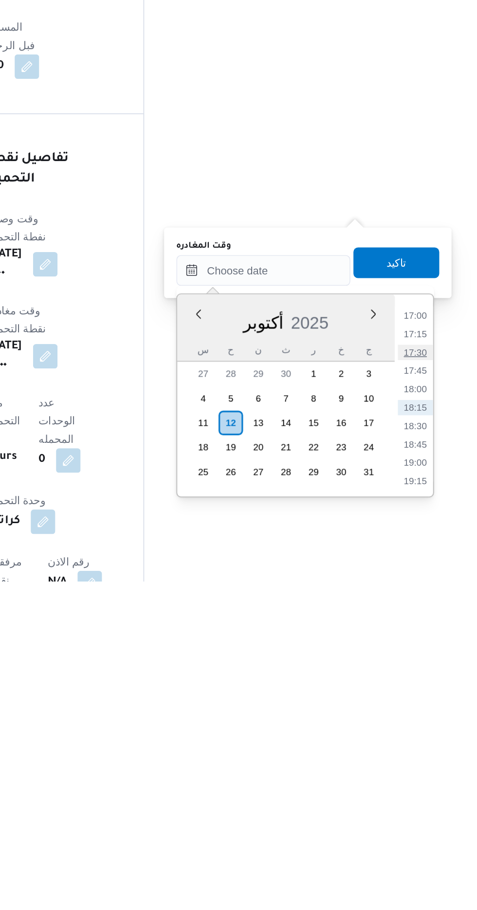
click at [438, 762] on li "17:30" at bounding box center [437, 765] width 22 height 10
type input "[DATE] ١٧:٣٠"
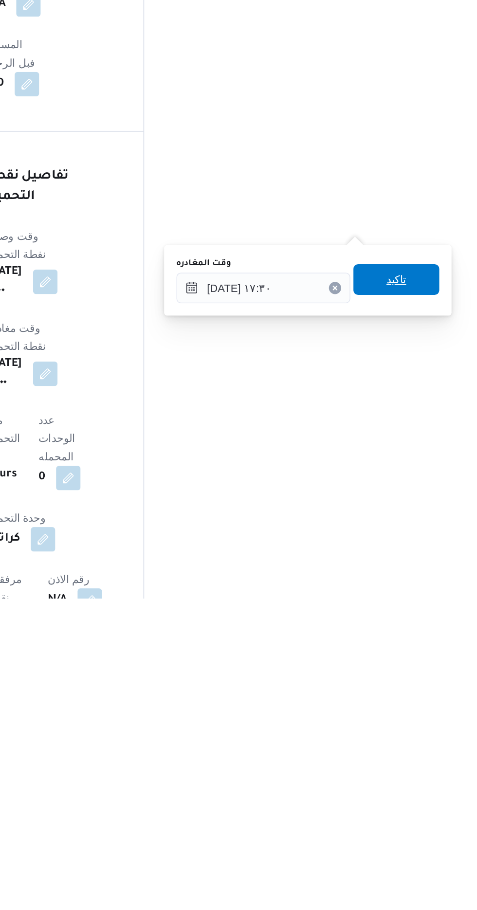
click at [443, 704] on span "تاكيد" at bounding box center [425, 707] width 54 height 19
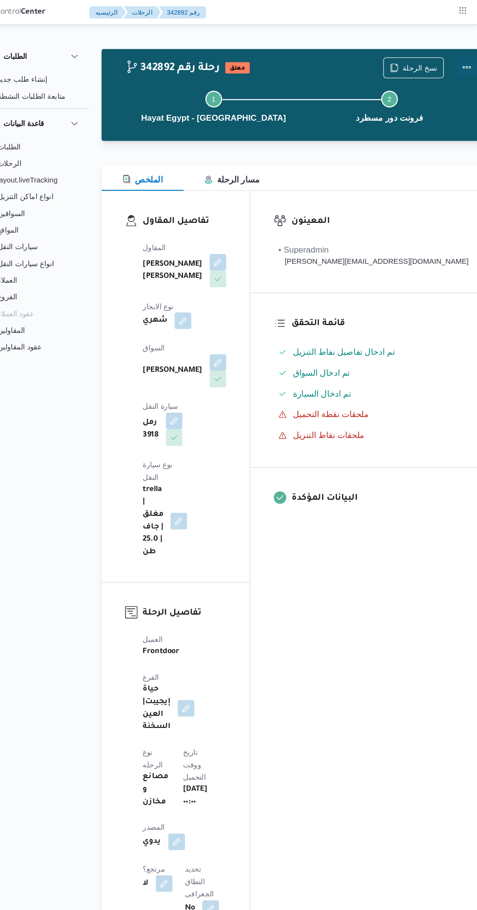
click at [457, 58] on button "Actions" at bounding box center [466, 62] width 19 height 19
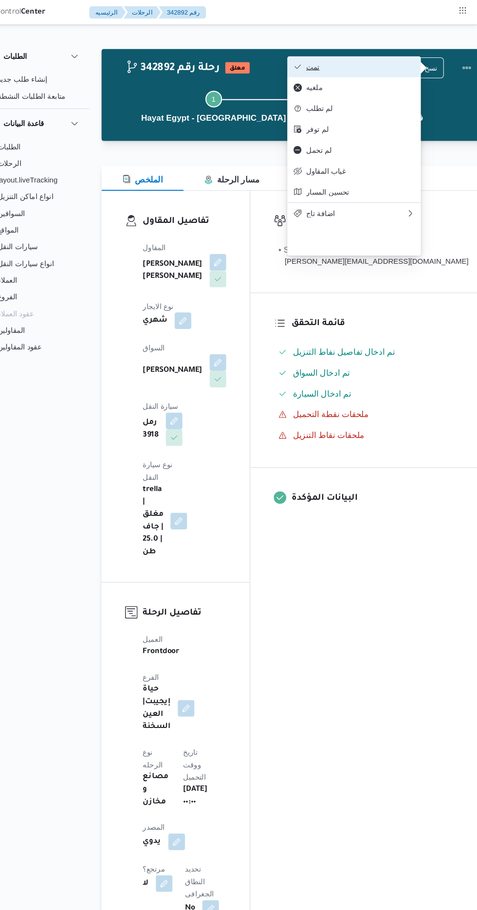
click at [400, 64] on span "تمت" at bounding box center [367, 62] width 101 height 8
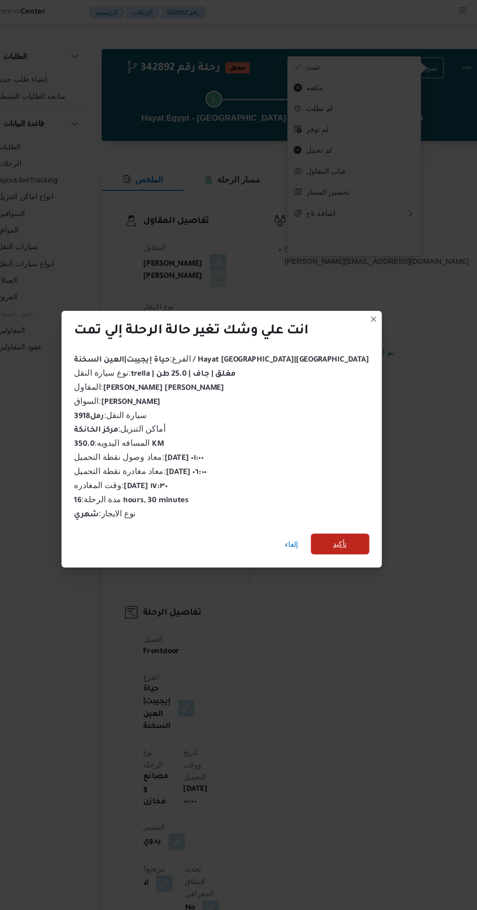
click at [343, 506] on span "تأكيد" at bounding box center [349, 508] width 13 height 12
